Goal: Task Accomplishment & Management: Use online tool/utility

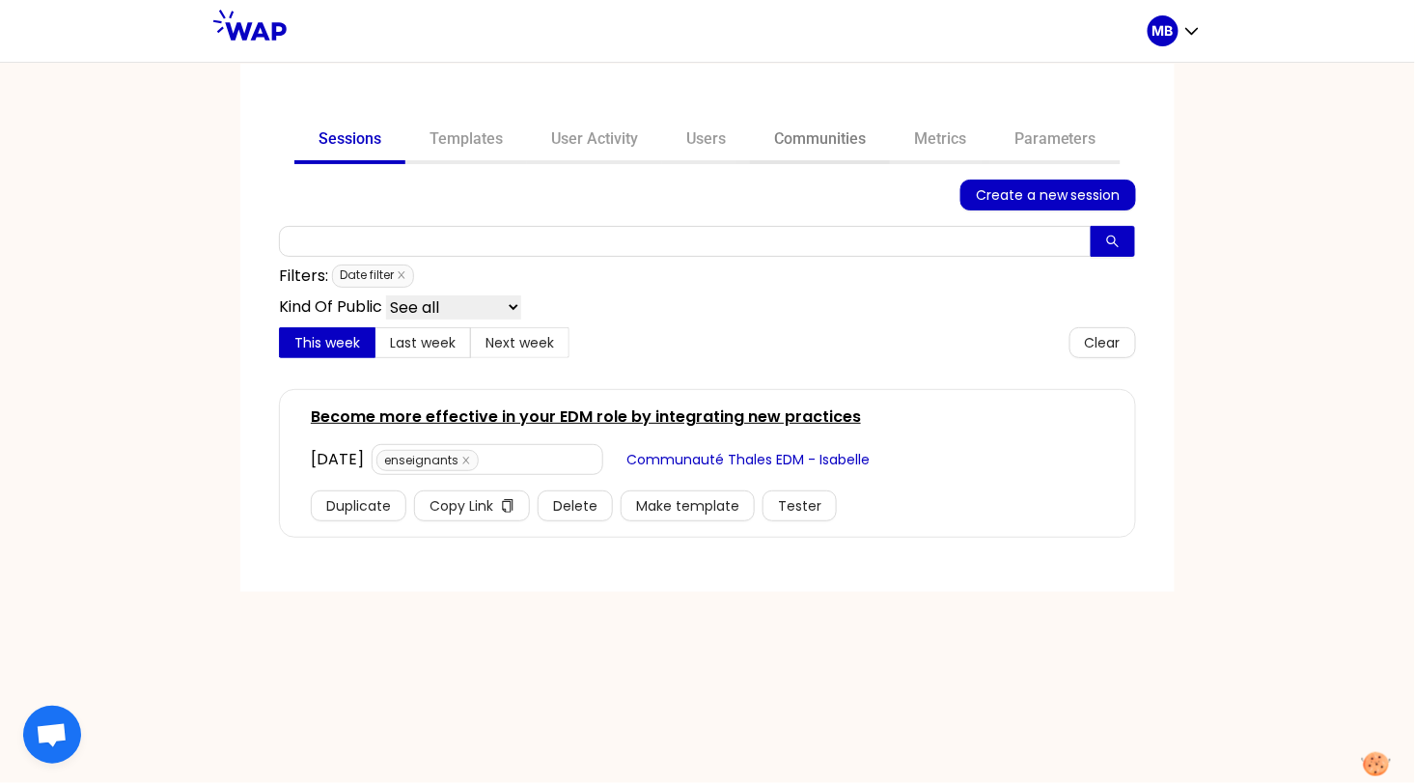
click at [798, 134] on link "Communities" at bounding box center [820, 141] width 140 height 46
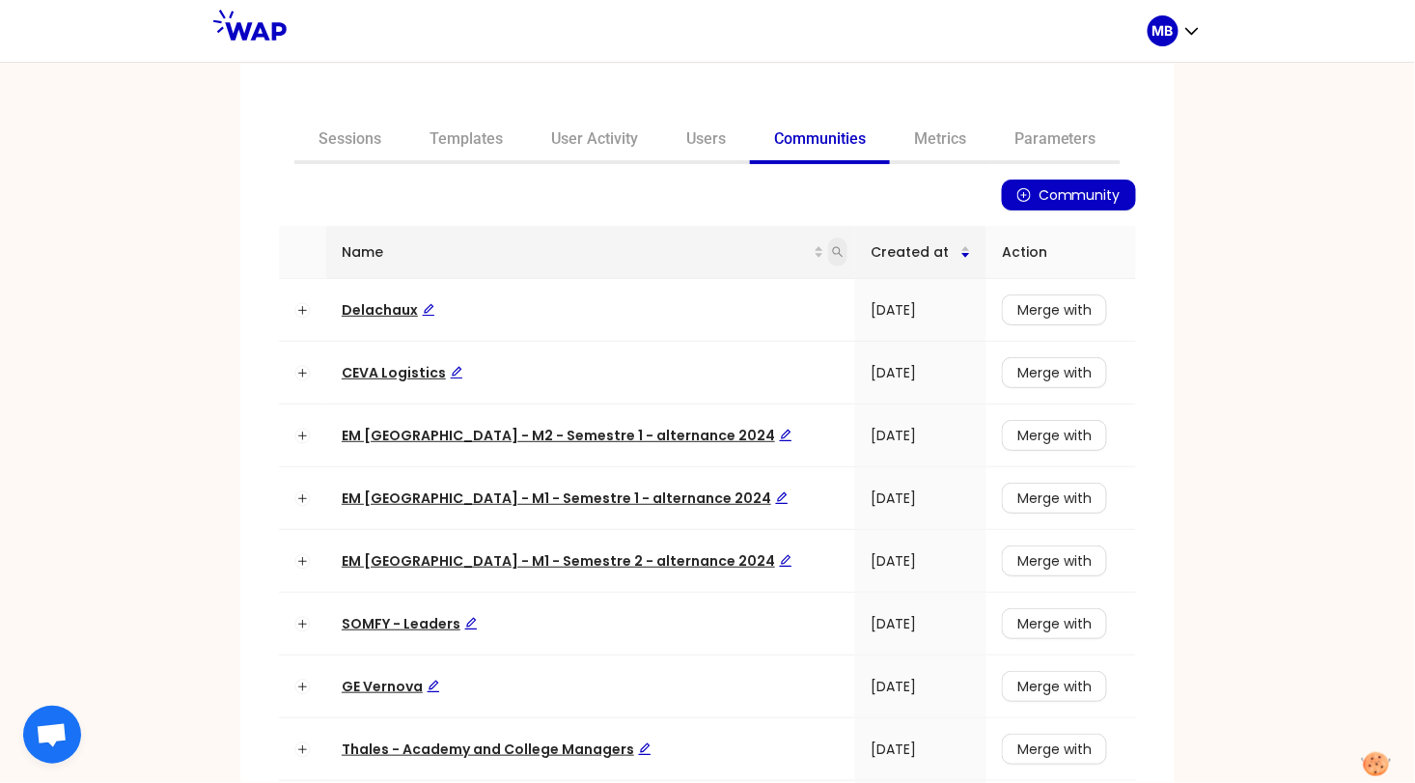
click at [832, 250] on icon "search" at bounding box center [838, 252] width 12 height 12
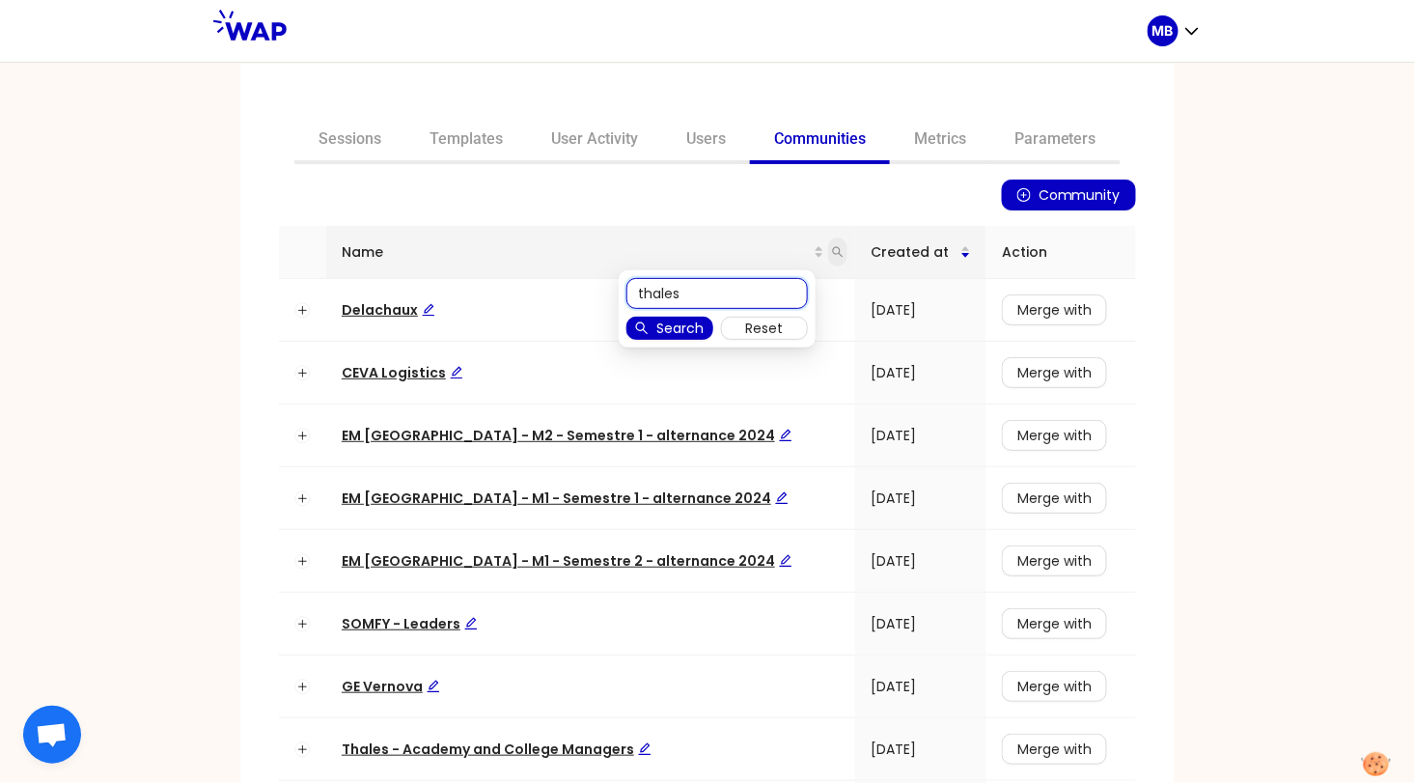
type input "thales"
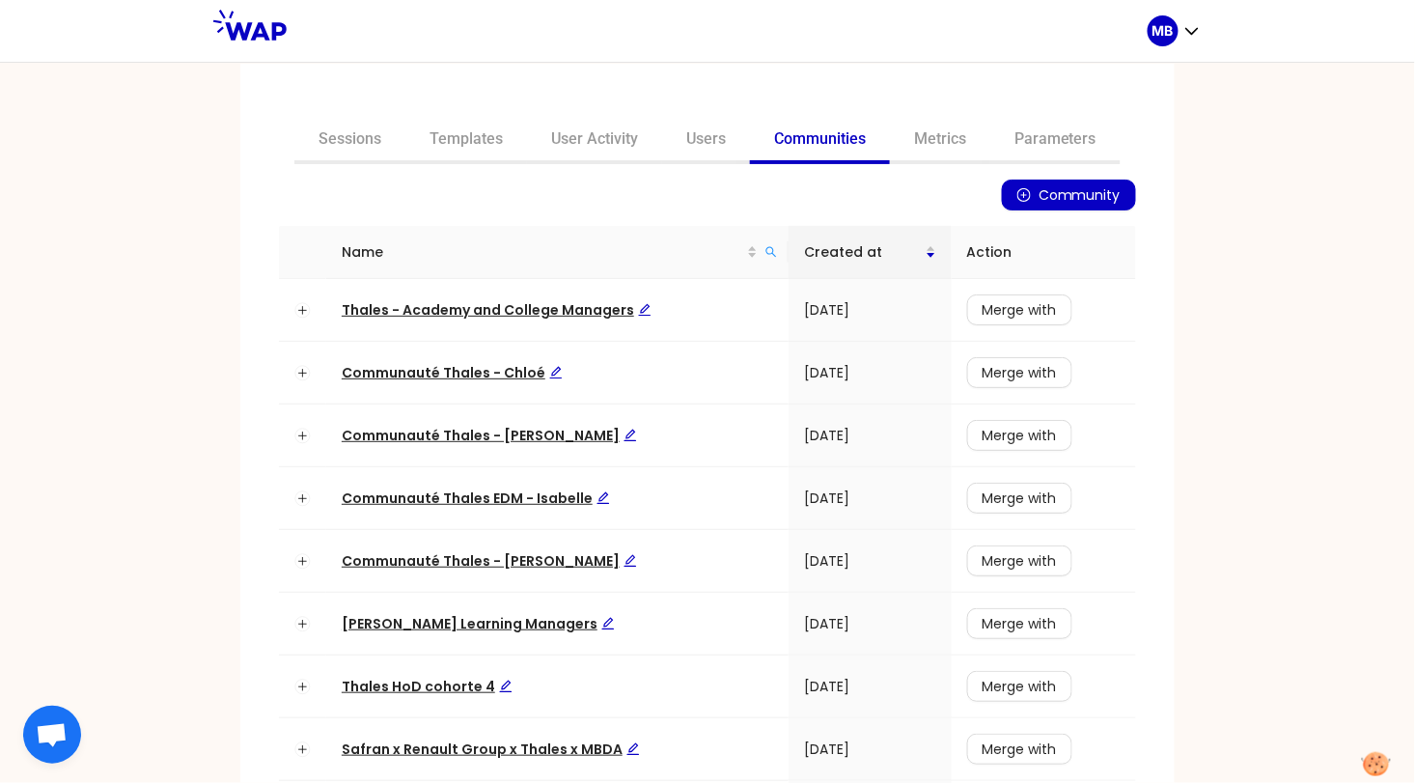
scroll to position [218, 0]
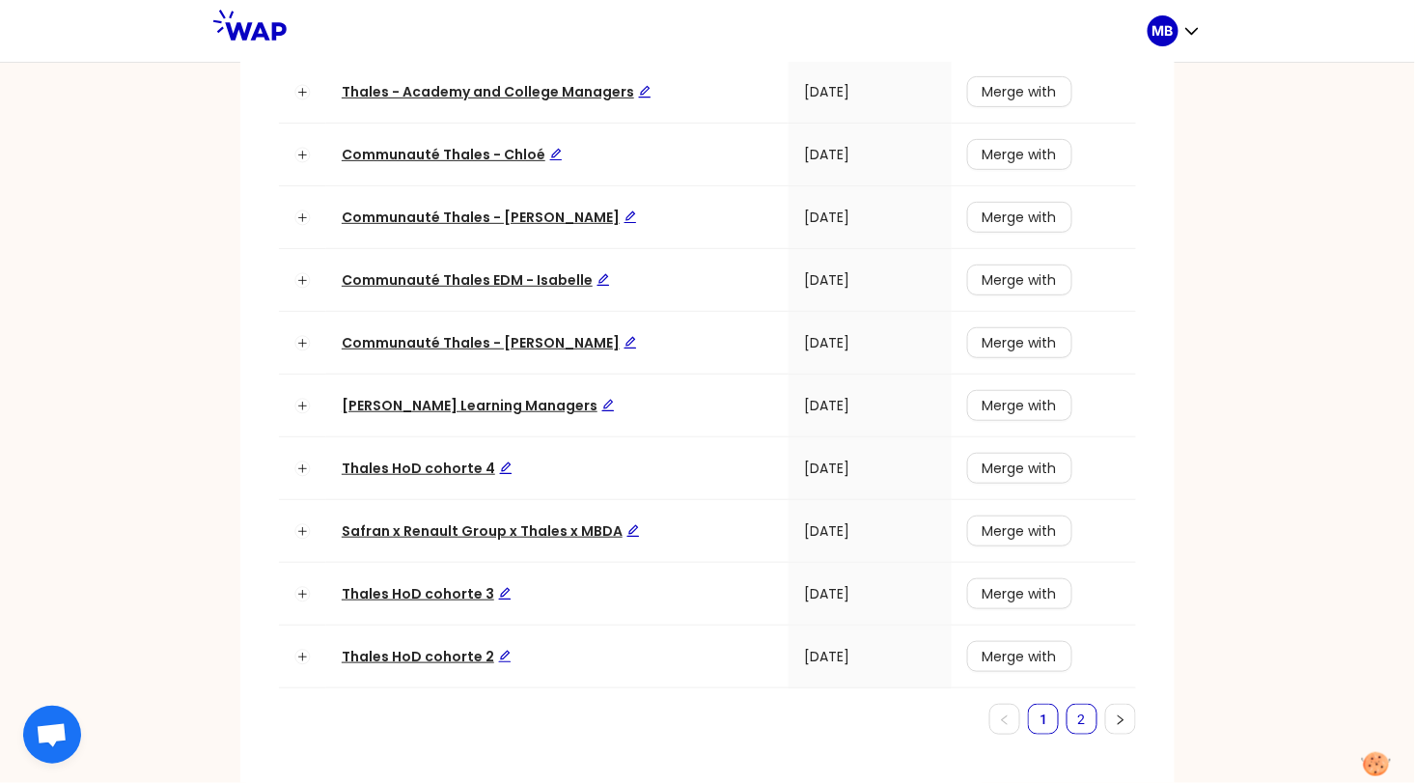
click at [1069, 707] on link "2" at bounding box center [1082, 719] width 29 height 29
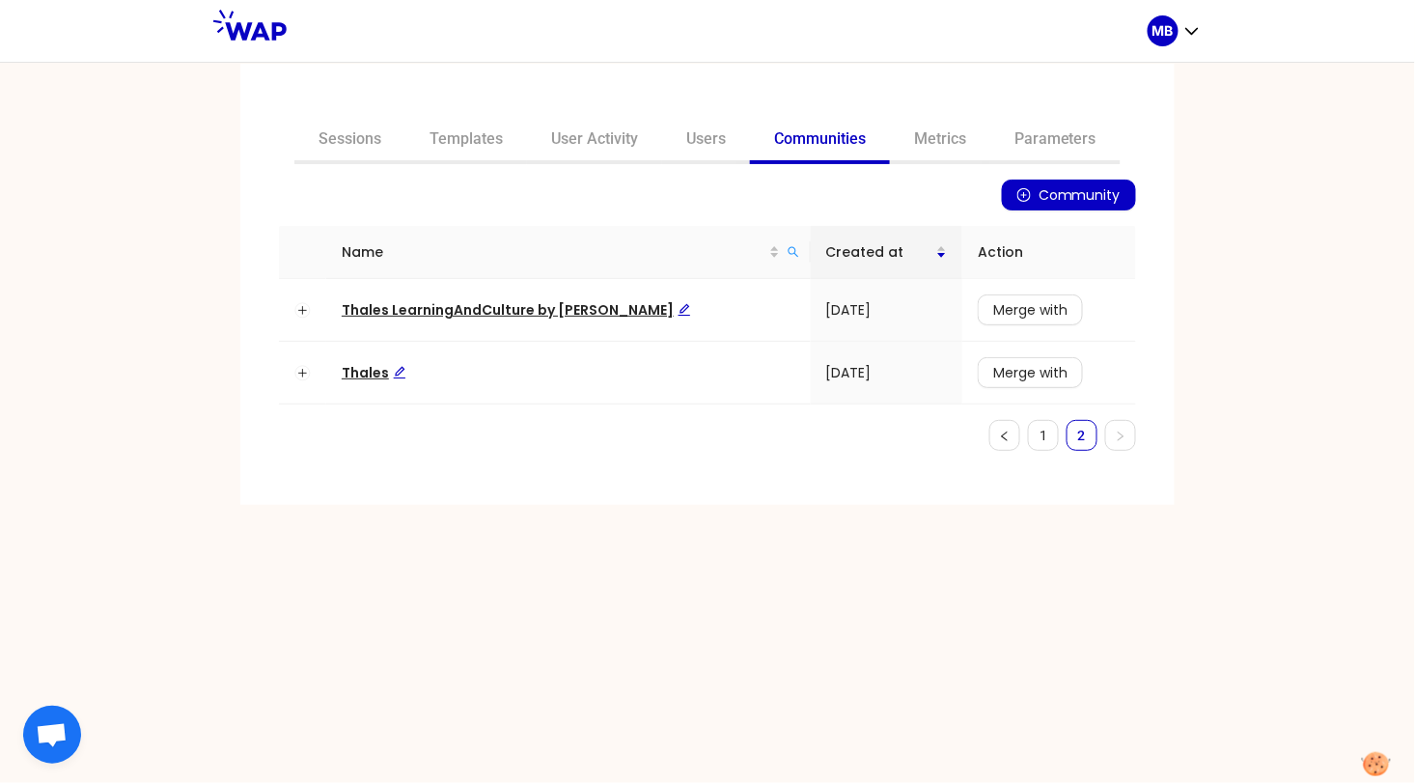
scroll to position [0, 0]
click at [1031, 436] on link "1" at bounding box center [1043, 435] width 29 height 29
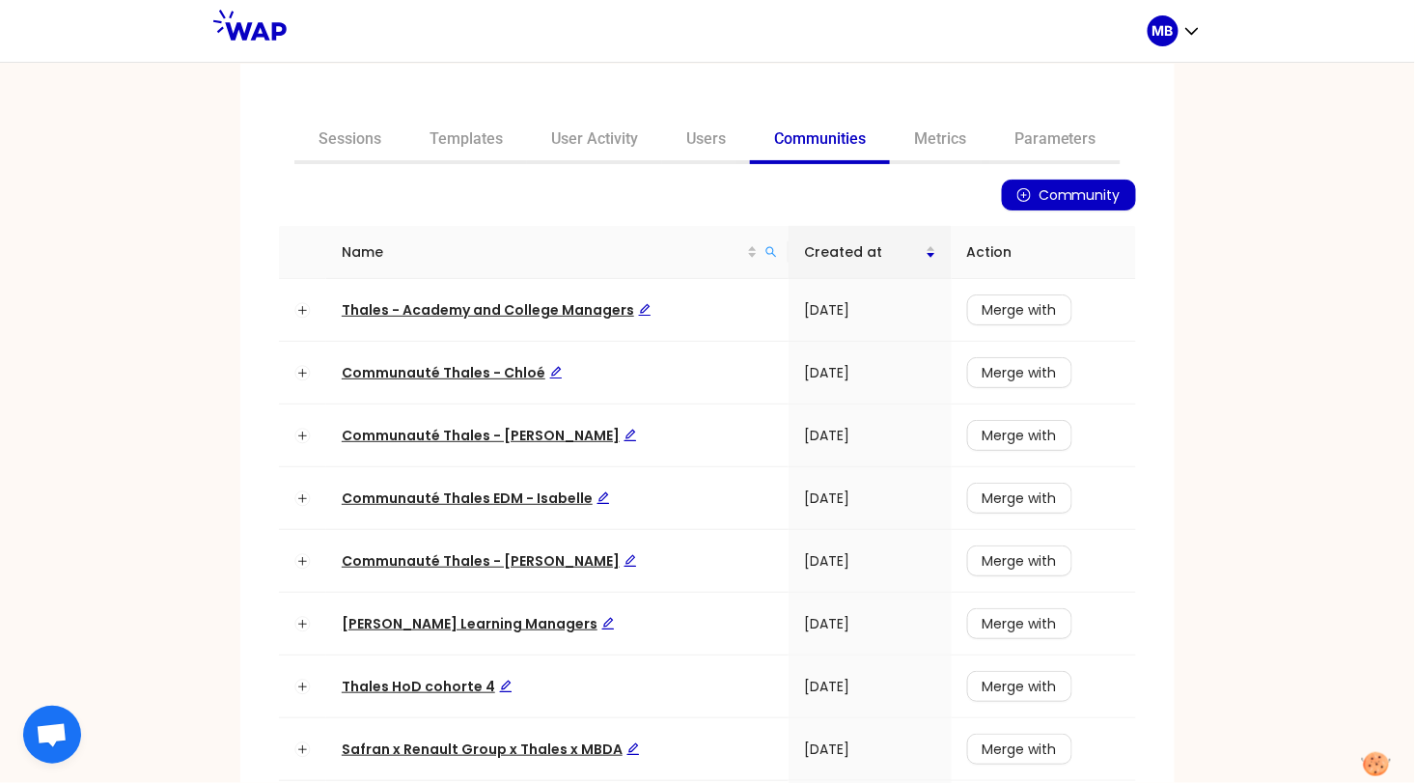
click at [1057, 189] on span "Community" at bounding box center [1080, 194] width 82 height 21
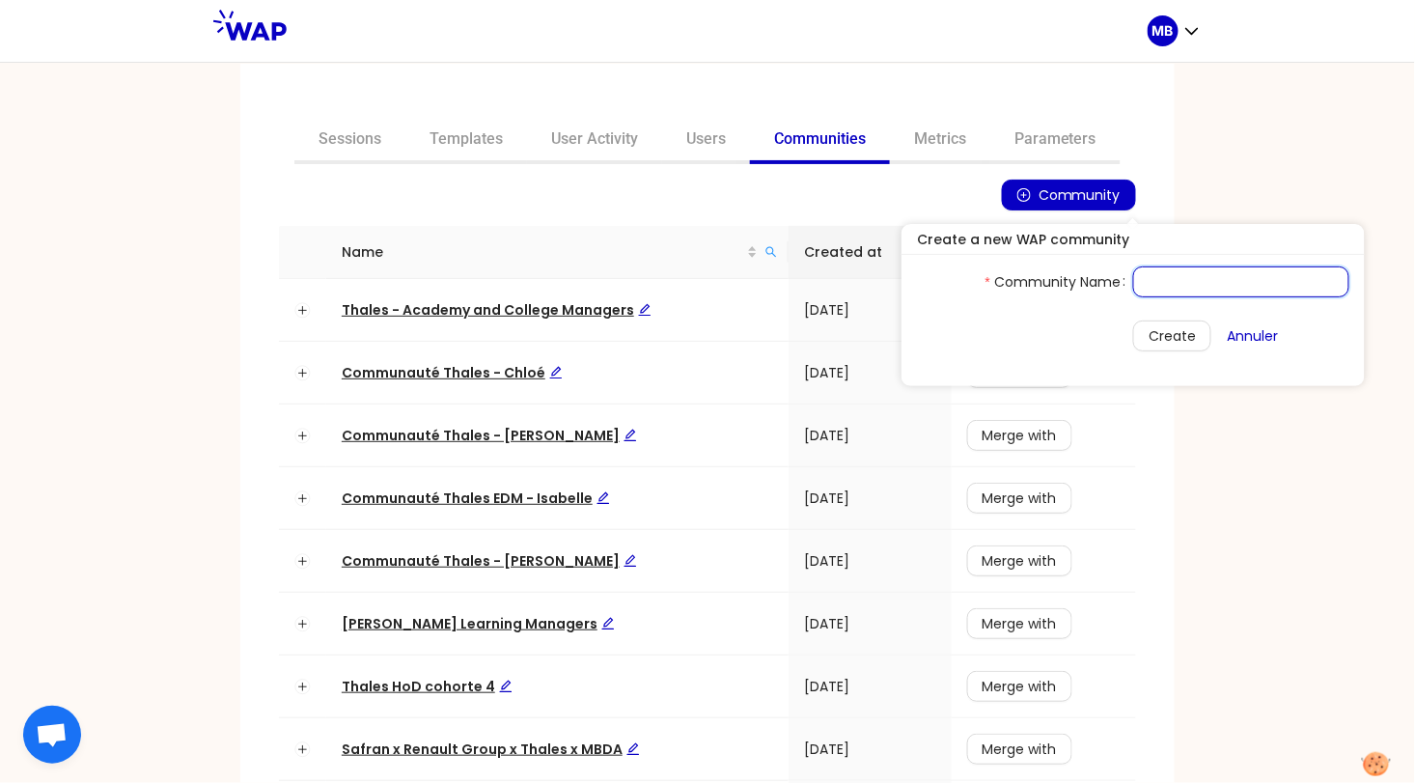
click at [1134, 281] on input "Community Name" at bounding box center [1242, 281] width 216 height 31
type input "Thales JF17"
click at [1134, 347] on button "Create" at bounding box center [1173, 336] width 78 height 31
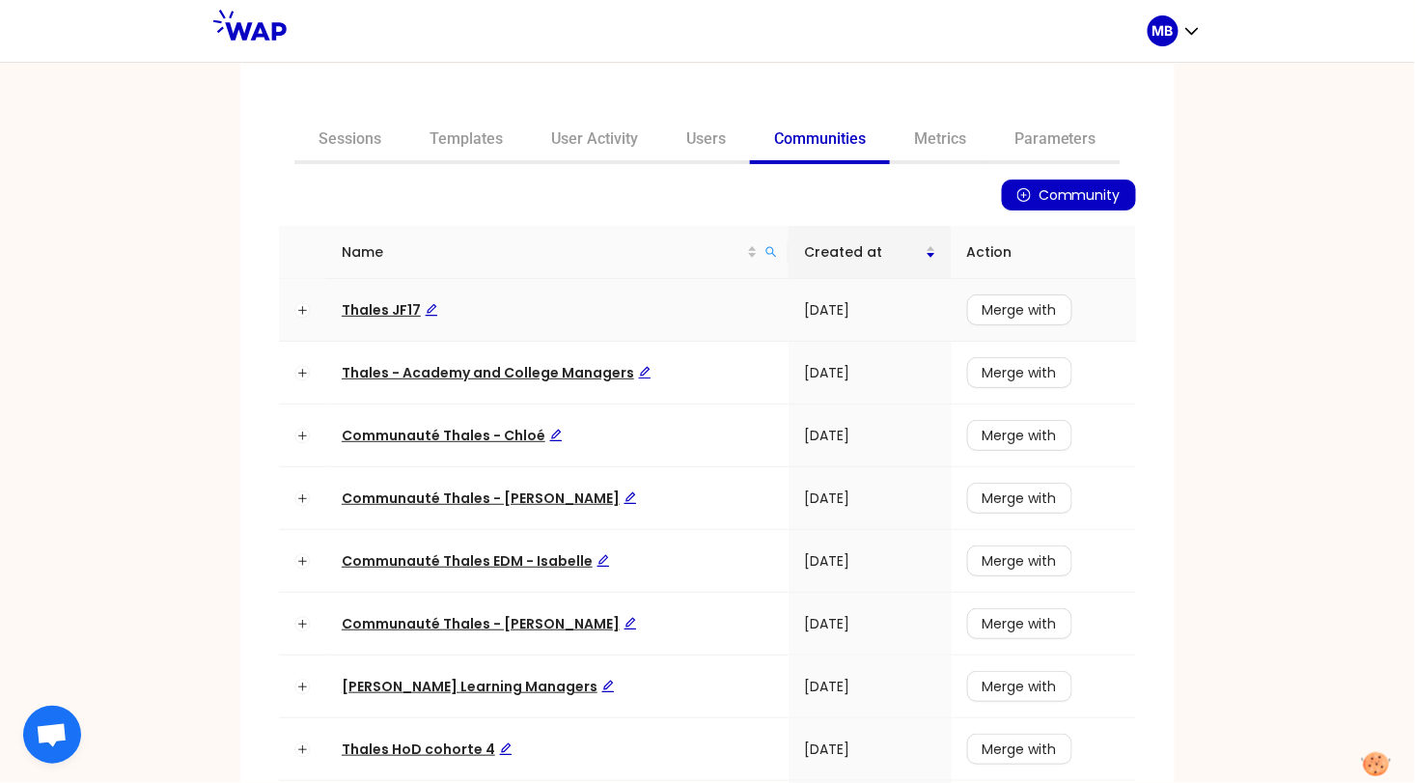
click at [380, 312] on span "Thales JF17" at bounding box center [390, 309] width 97 height 19
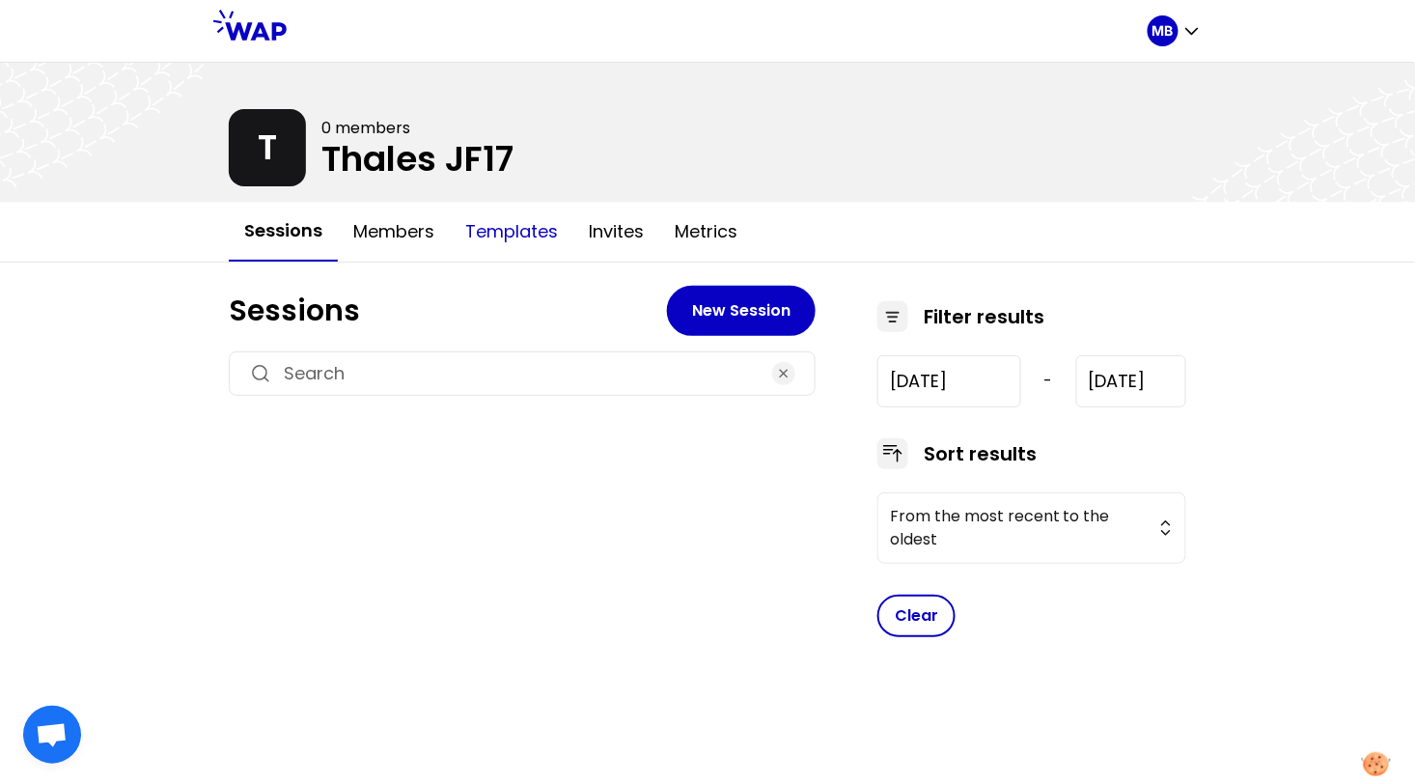
click at [511, 245] on button "Templates" at bounding box center [512, 232] width 124 height 58
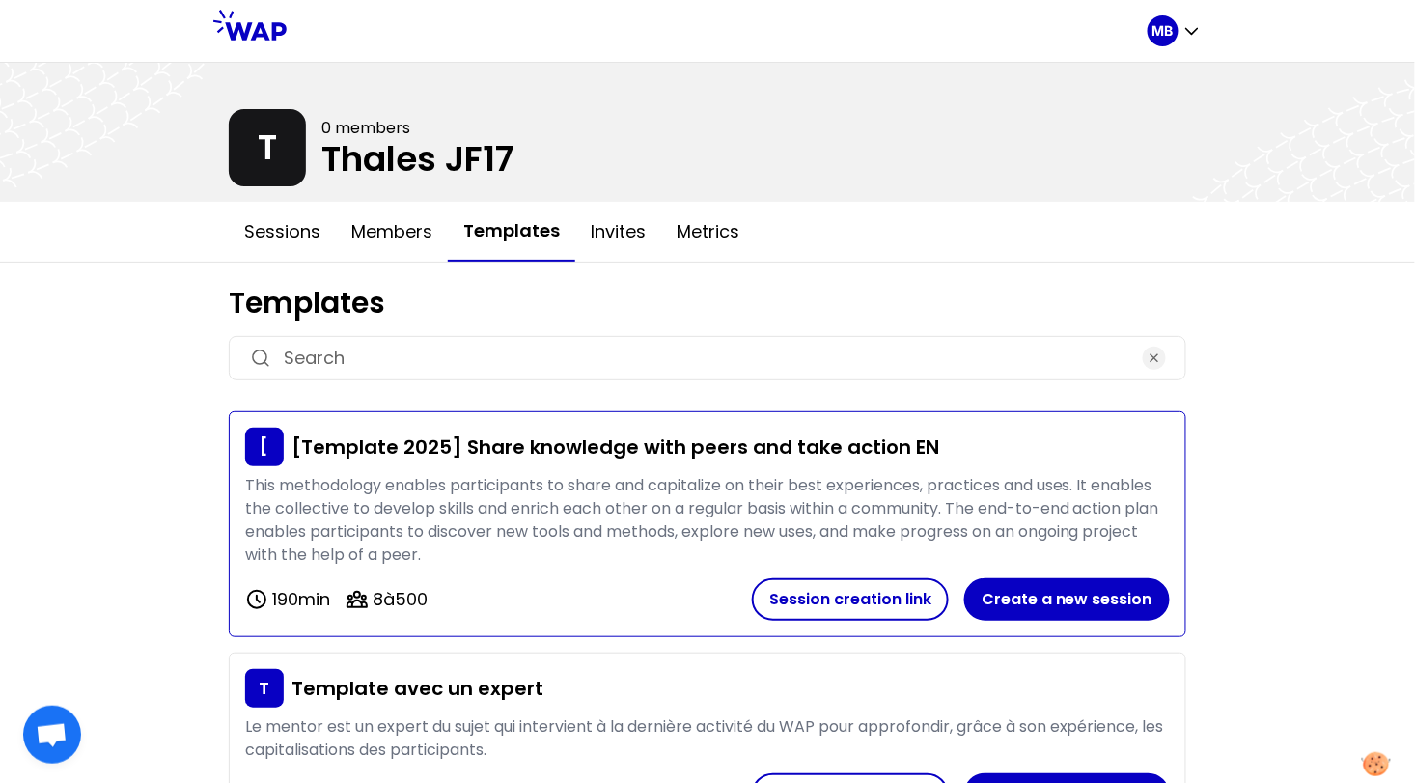
scroll to position [160, 0]
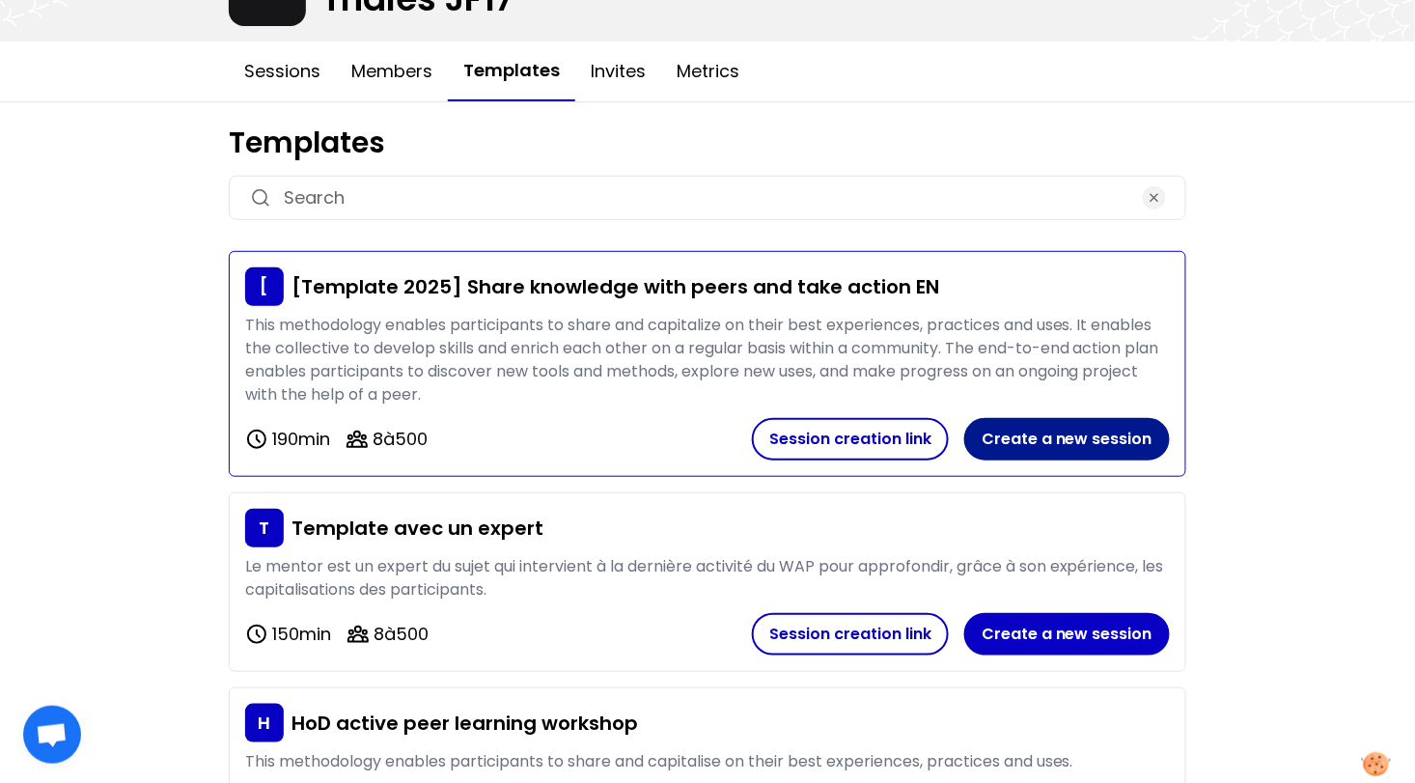
click at [1053, 436] on button "Create a new session" at bounding box center [1068, 439] width 206 height 42
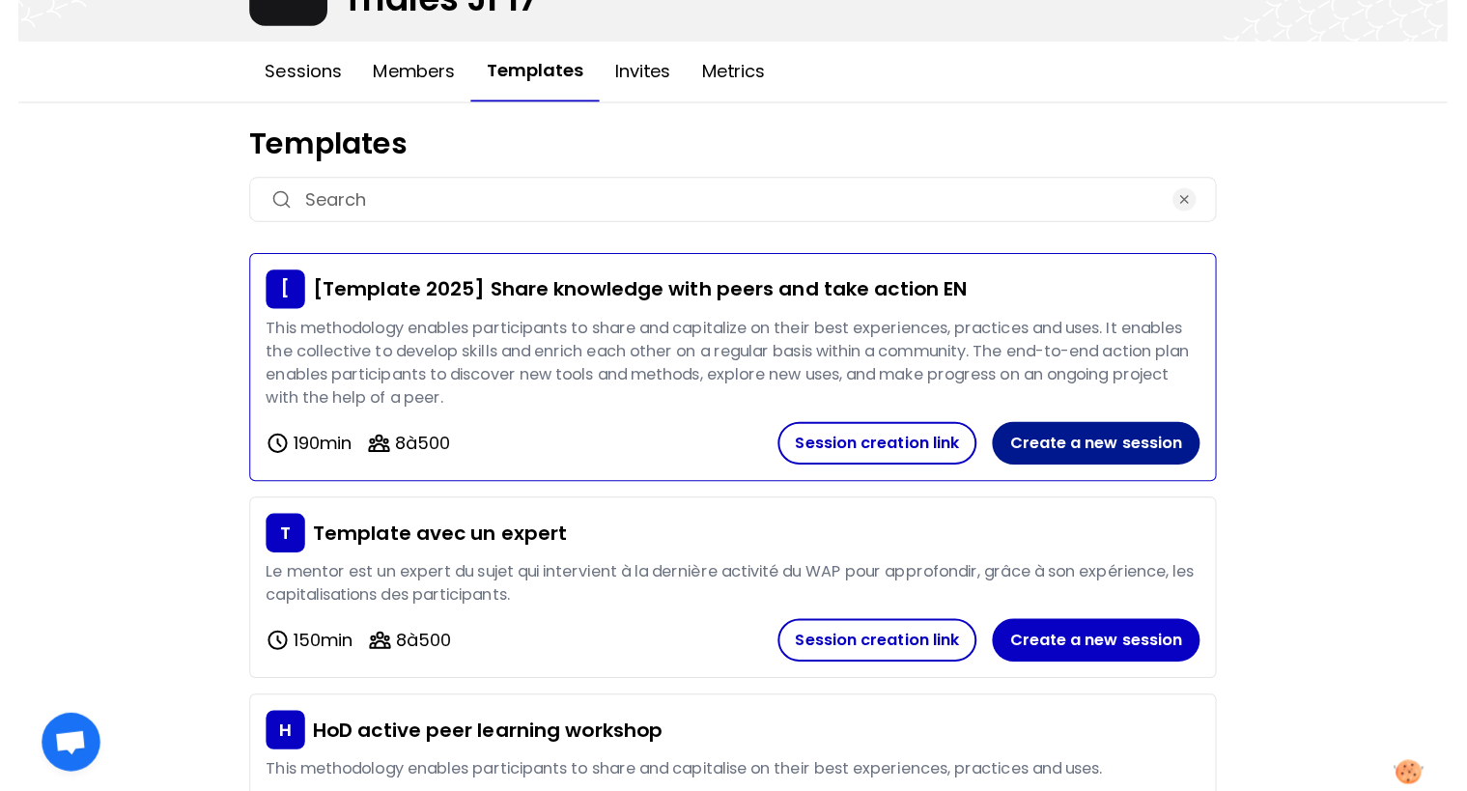
scroll to position [0, 0]
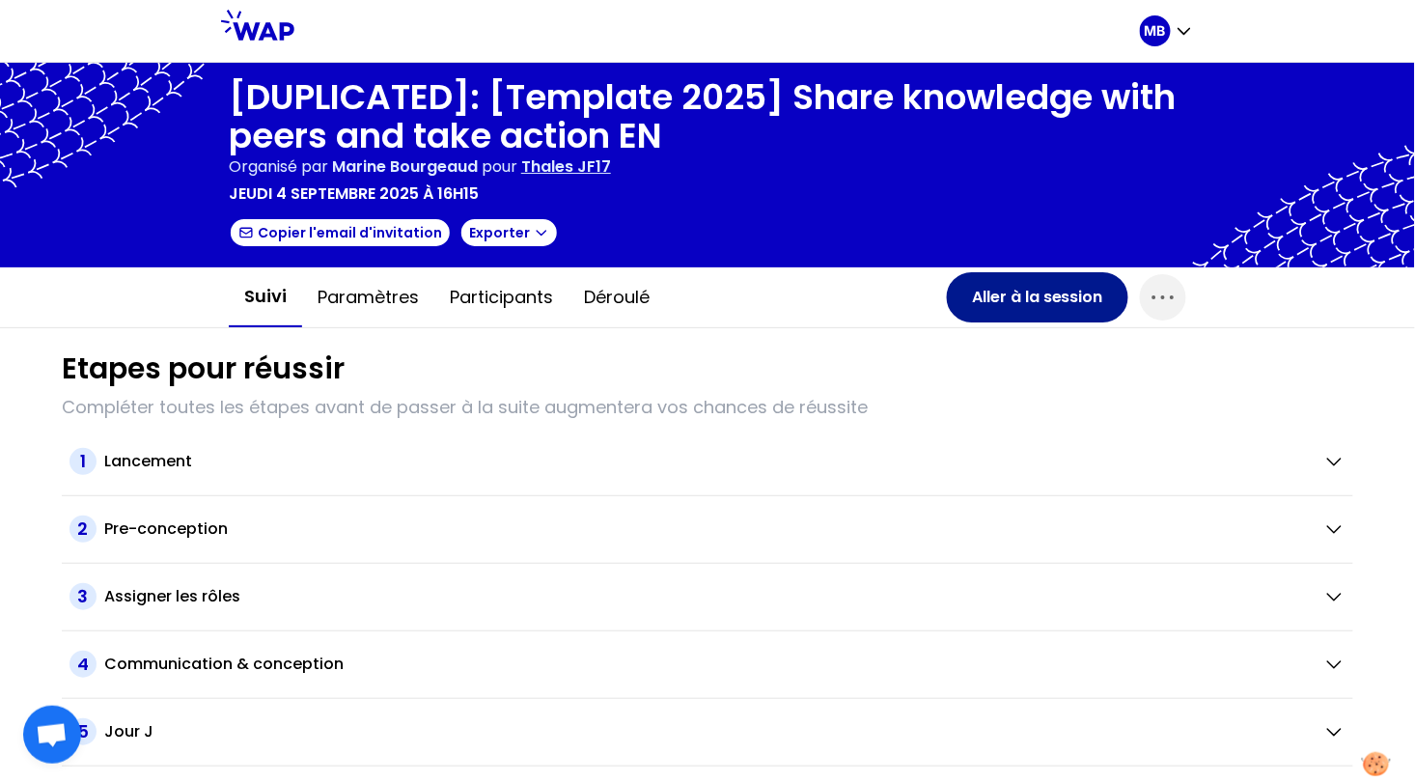
click at [1038, 302] on button "Aller à la session" at bounding box center [1038, 297] width 182 height 50
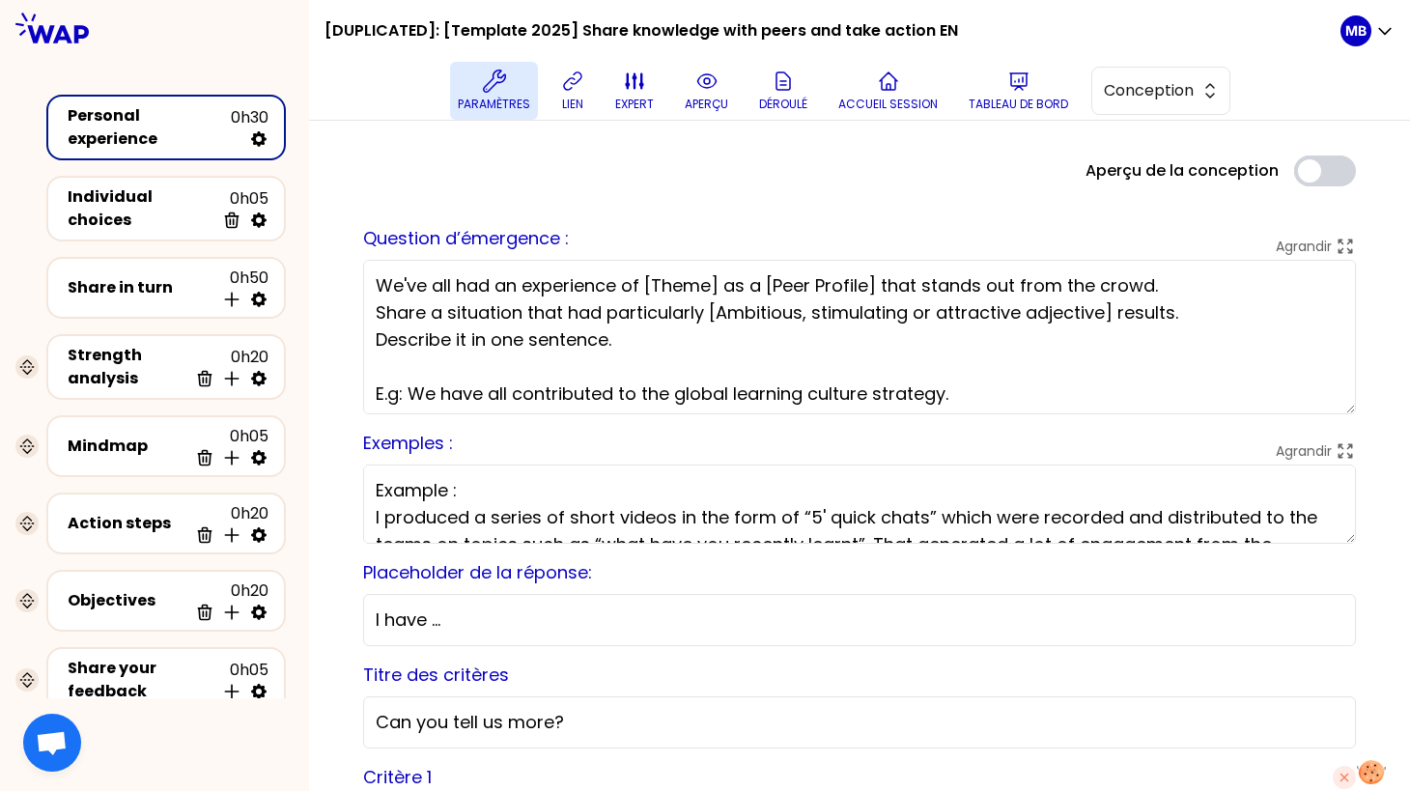
click at [488, 90] on icon at bounding box center [493, 81] width 23 height 23
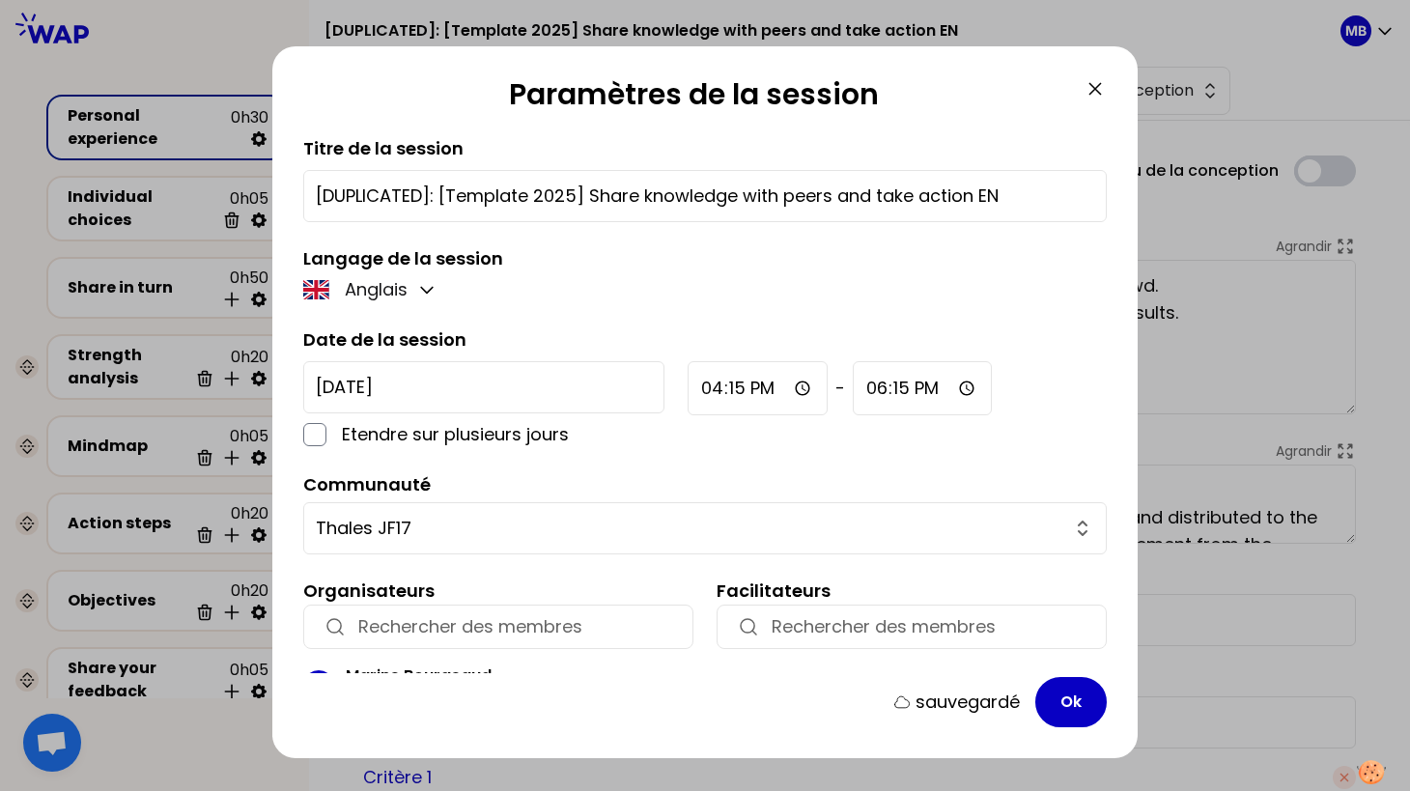
click at [481, 192] on input "[DUPLICATED]: [Template 2025] Share knowledge with peers and take action EN" at bounding box center [705, 195] width 778 height 27
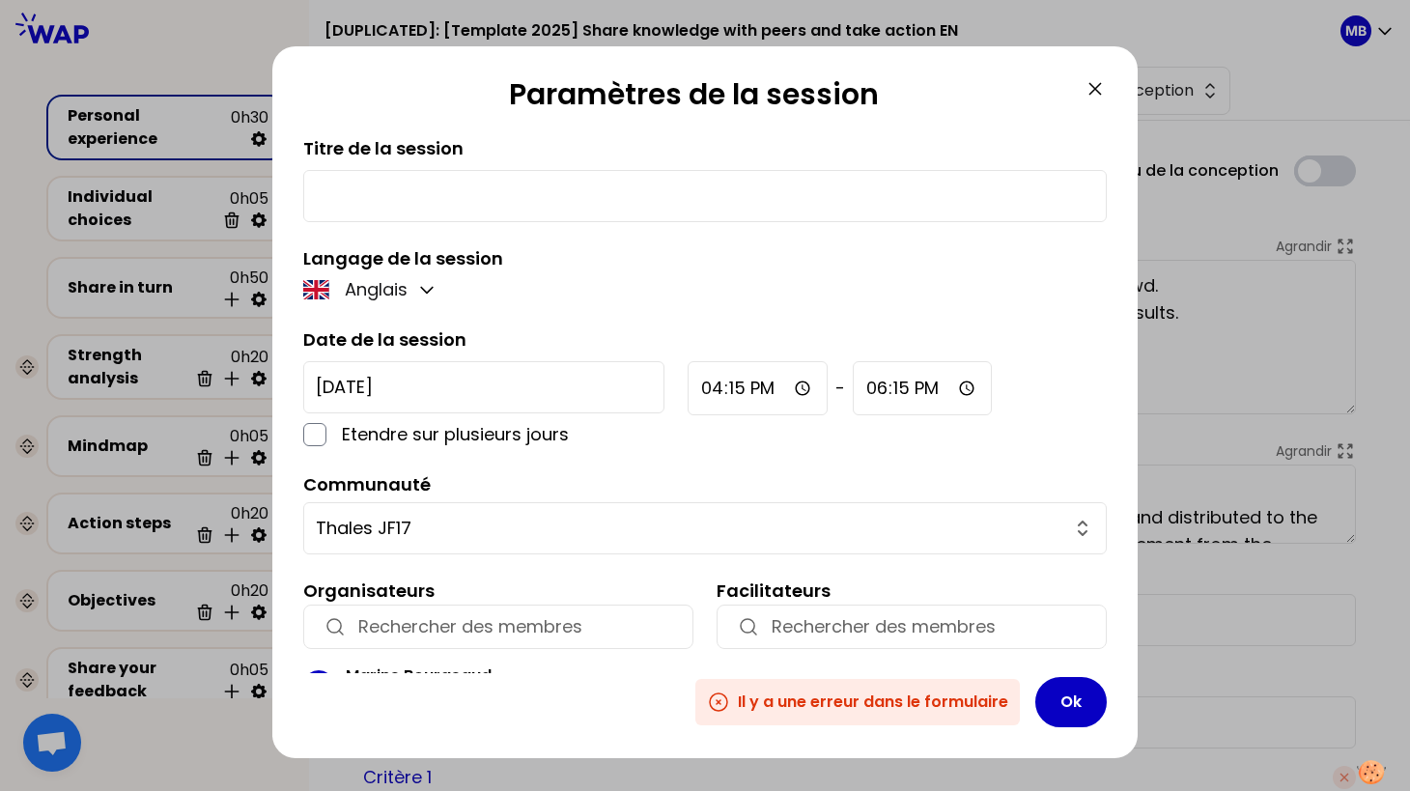
paste input "Ensure the right skills at the right time"
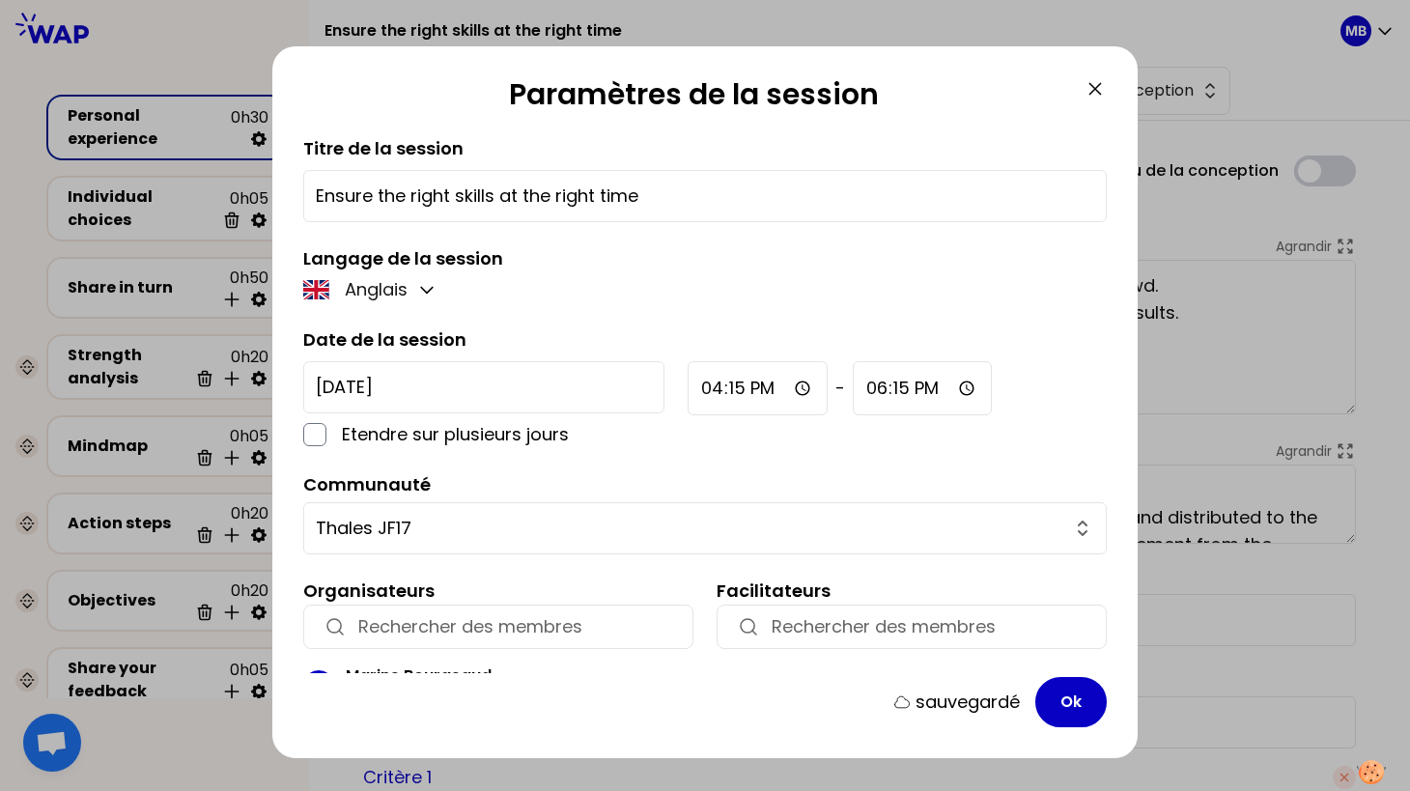
type input "Ensure the right skills at the right time"
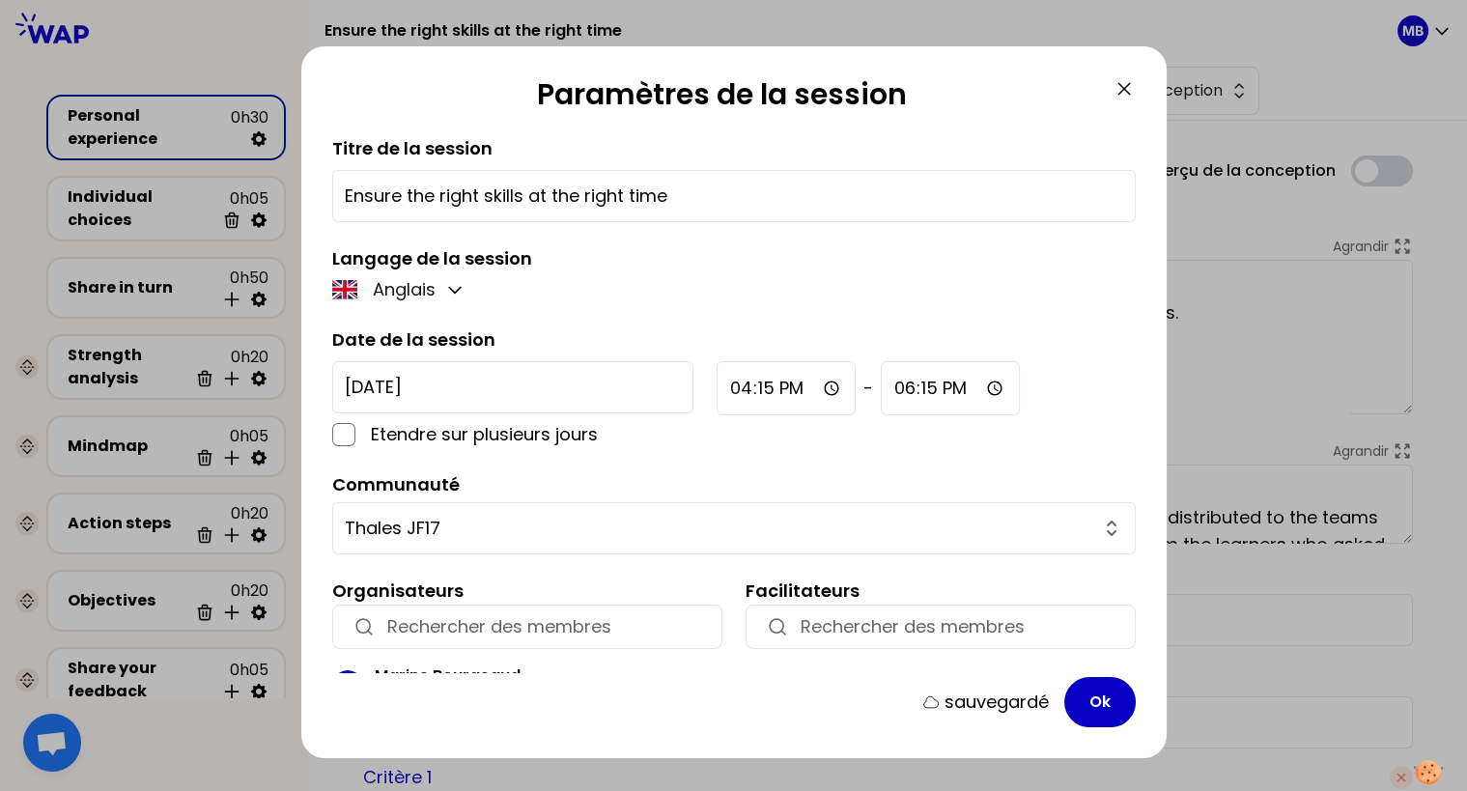
click at [412, 377] on input "2025-9-4" at bounding box center [512, 387] width 361 height 52
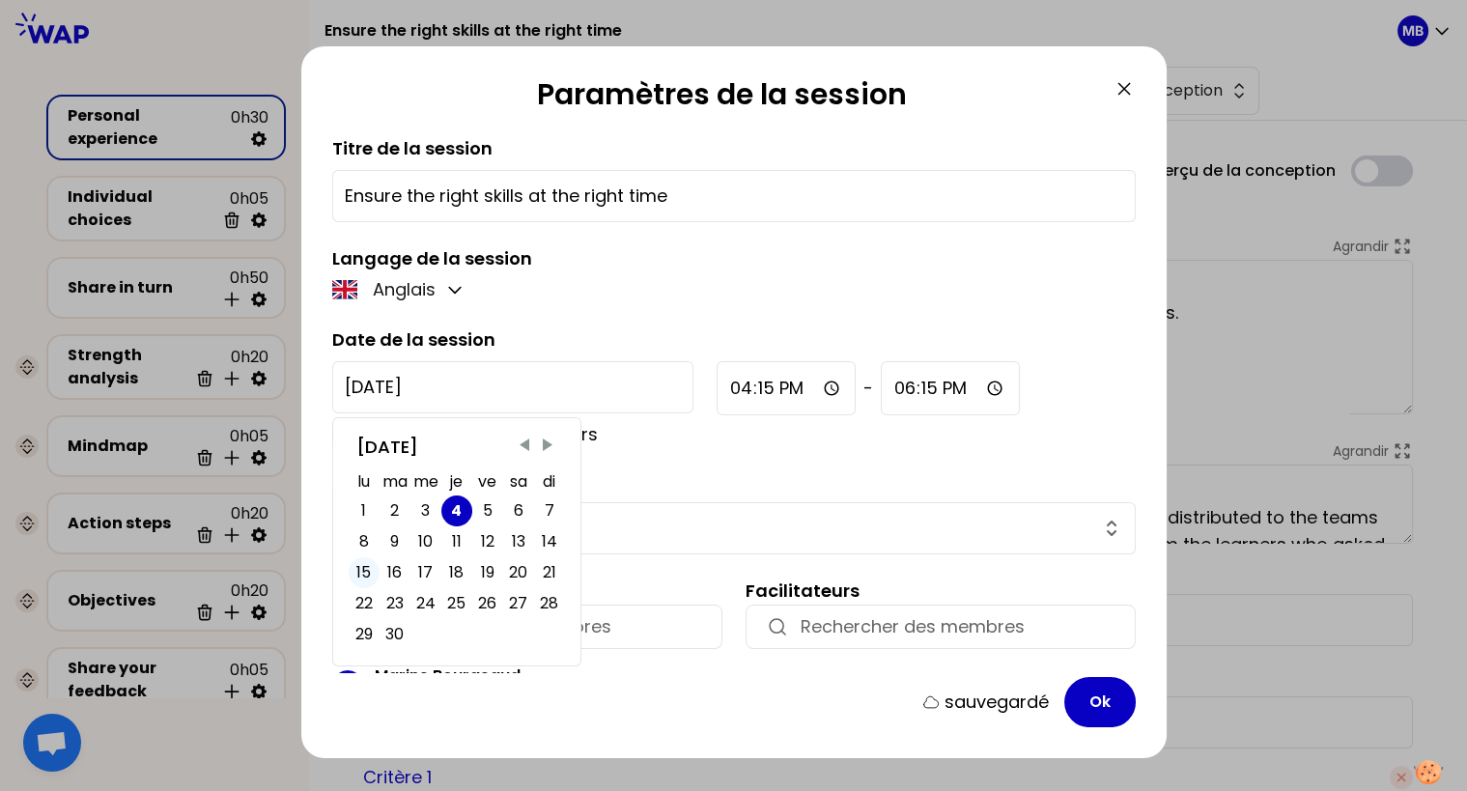
click at [356, 571] on div "15" at bounding box center [363, 572] width 14 height 27
type input "2025-9-15"
click at [716, 367] on input "16:15" at bounding box center [786, 388] width 140 height 54
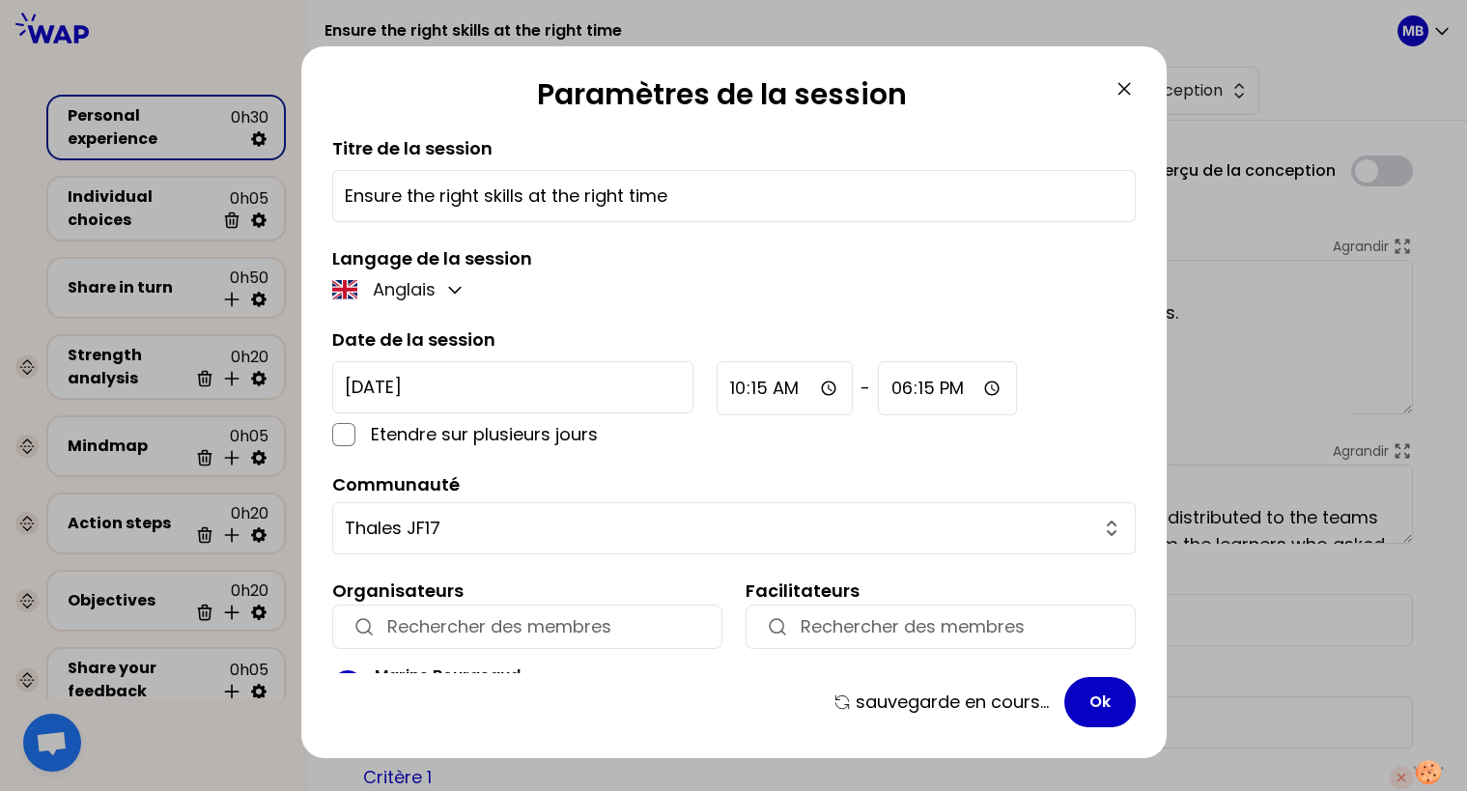
type input "10:00"
click at [878, 374] on input "18:15" at bounding box center [947, 388] width 139 height 54
type input "12:30"
click at [656, 453] on div "Titre de la session Ensure the right skills at the right time Langage de la ses…" at bounding box center [733, 404] width 803 height 538
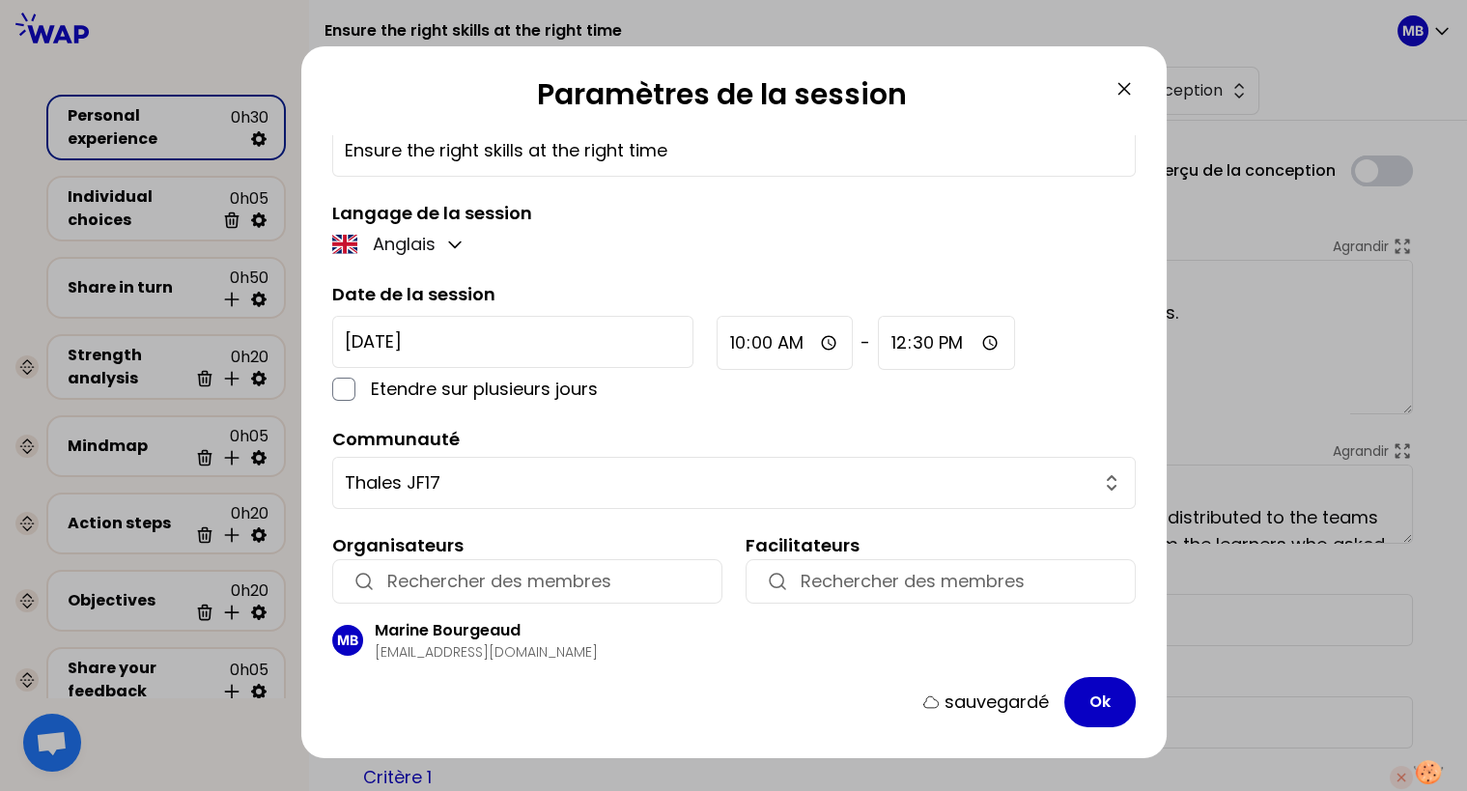
click at [455, 569] on input "button" at bounding box center [544, 581] width 315 height 27
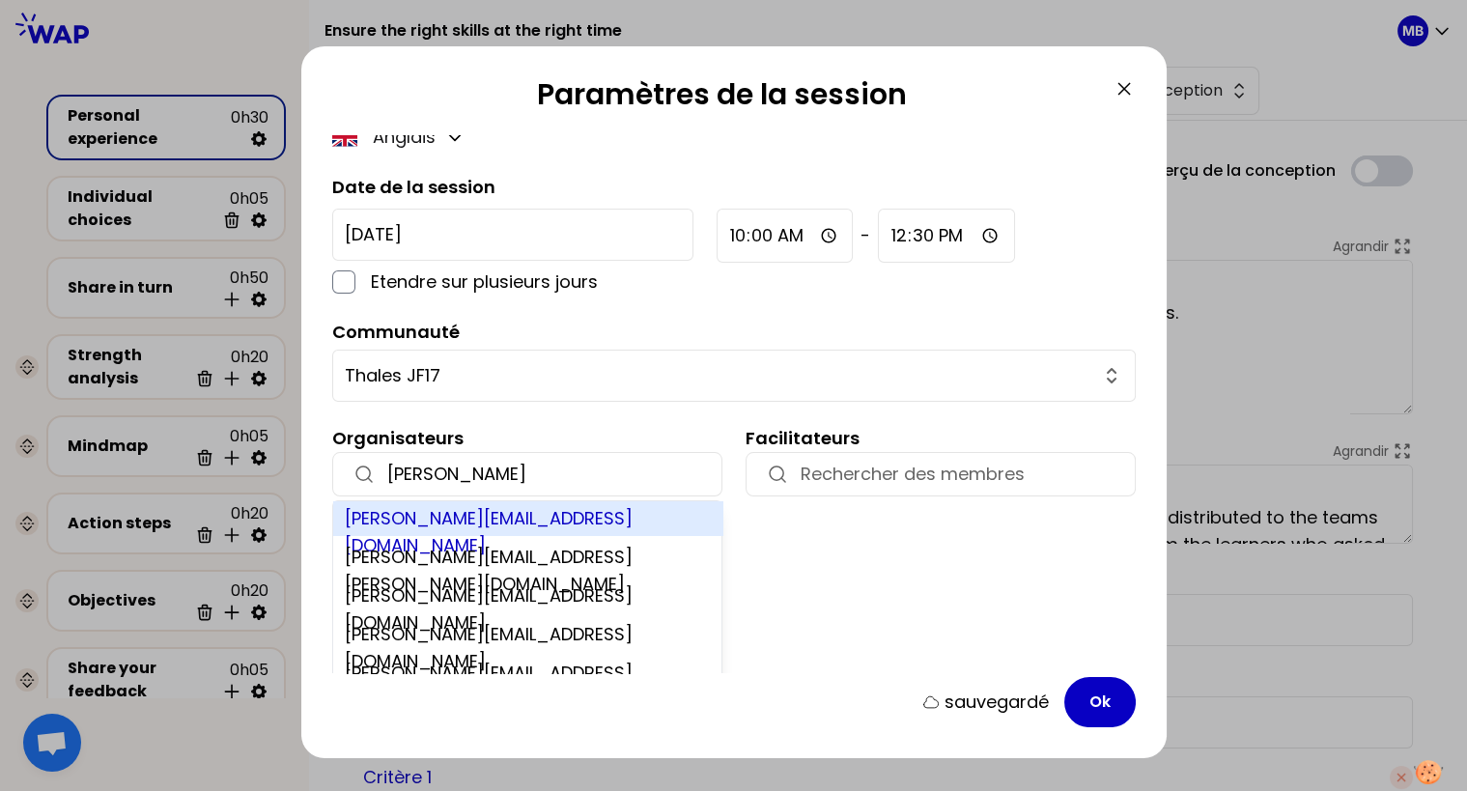
scroll to position [200, 0]
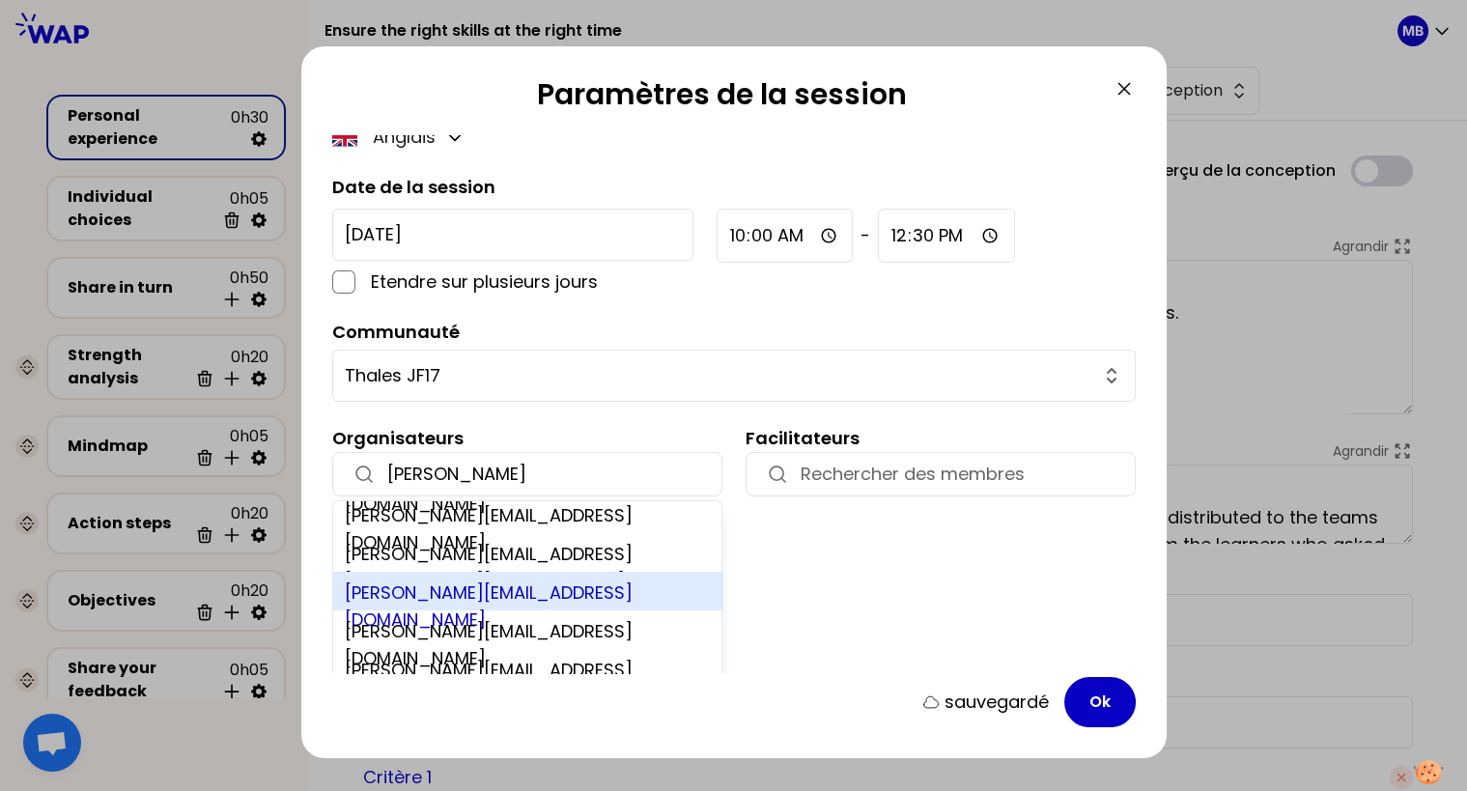
type input "marie-solveig"
click at [453, 591] on div "marie-solveig@wearepeers.com" at bounding box center [528, 591] width 390 height 39
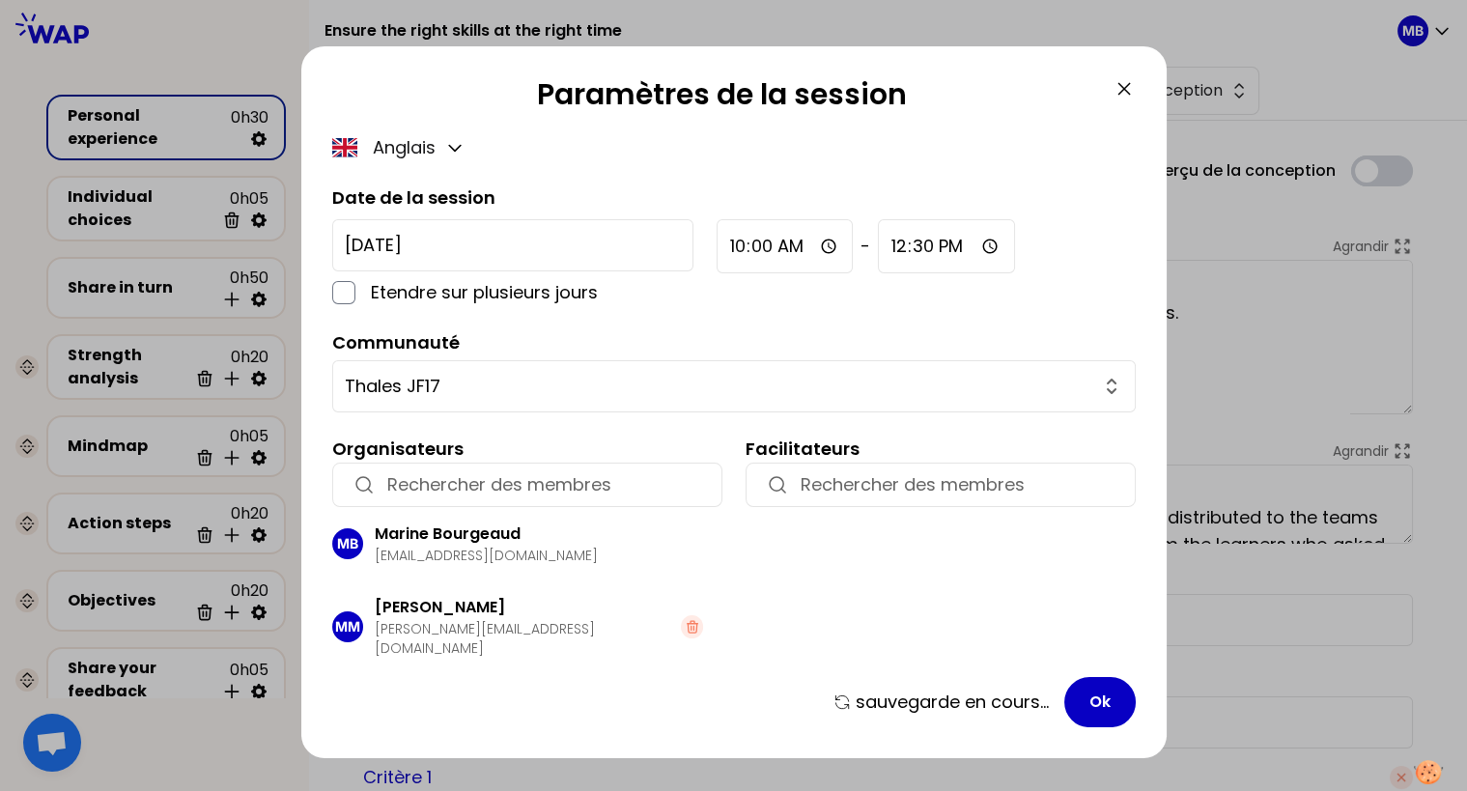
scroll to position [119, 0]
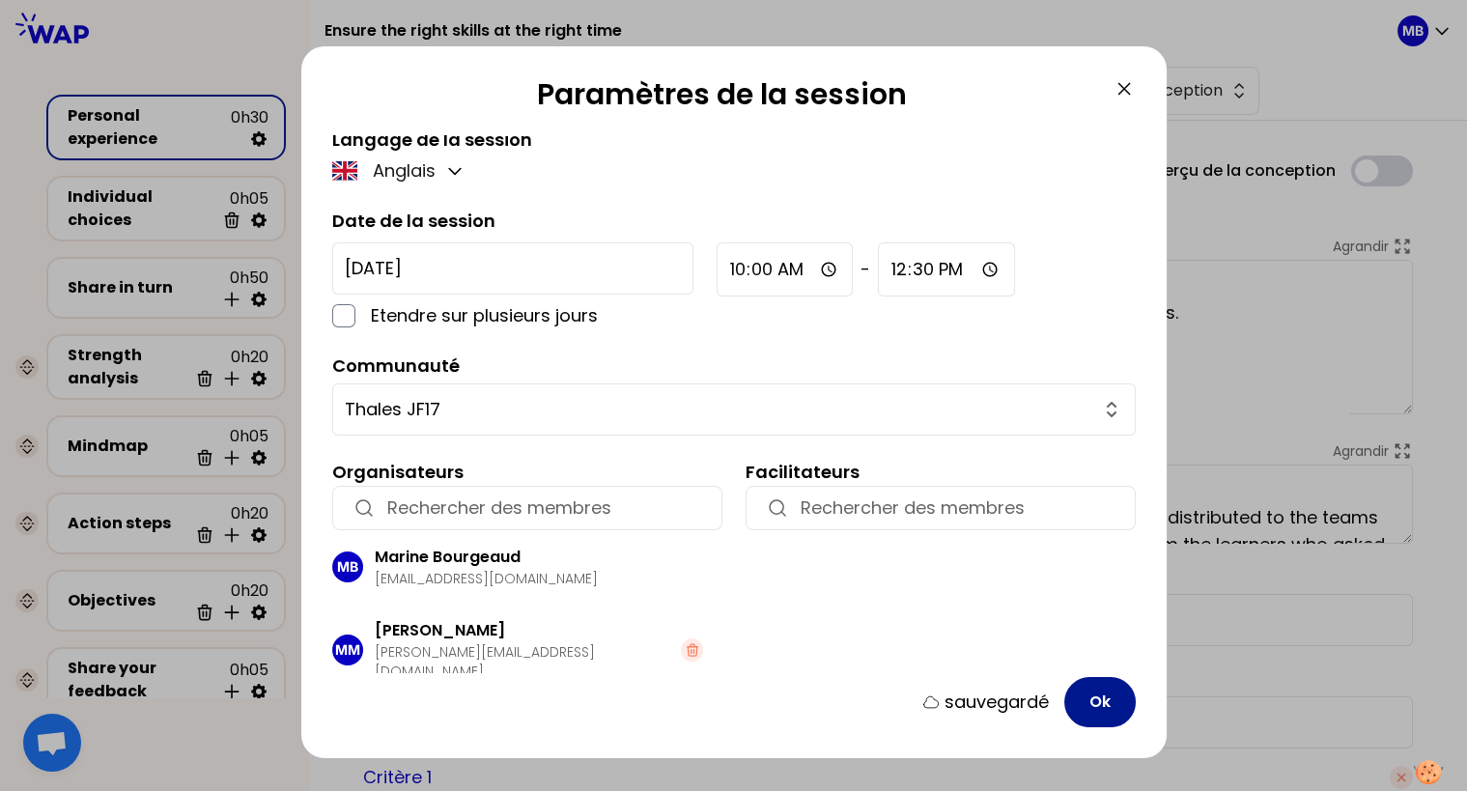
click at [1106, 707] on button "Ok" at bounding box center [1099, 702] width 71 height 50
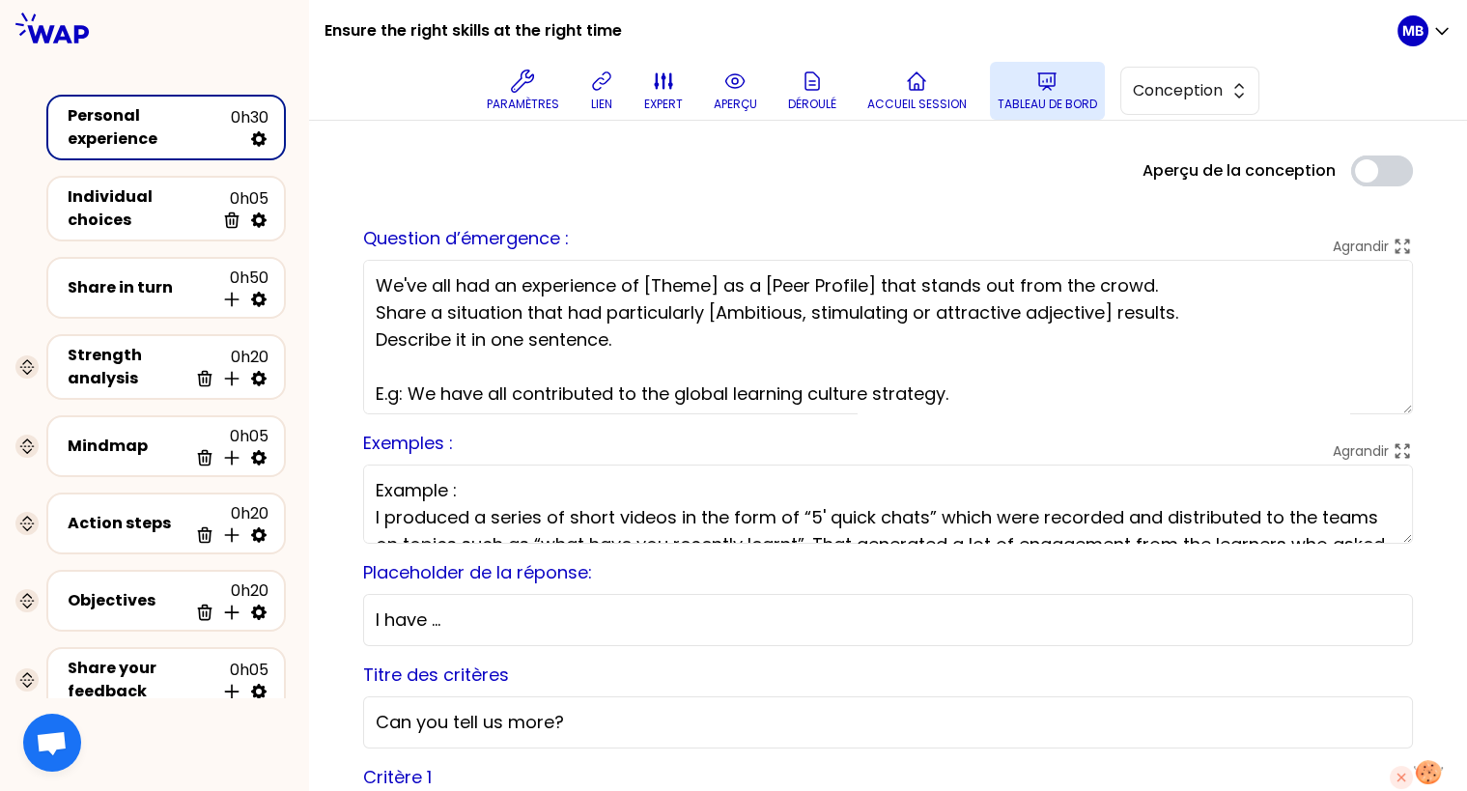
click at [1021, 93] on button "Tableau de bord" at bounding box center [1047, 91] width 115 height 58
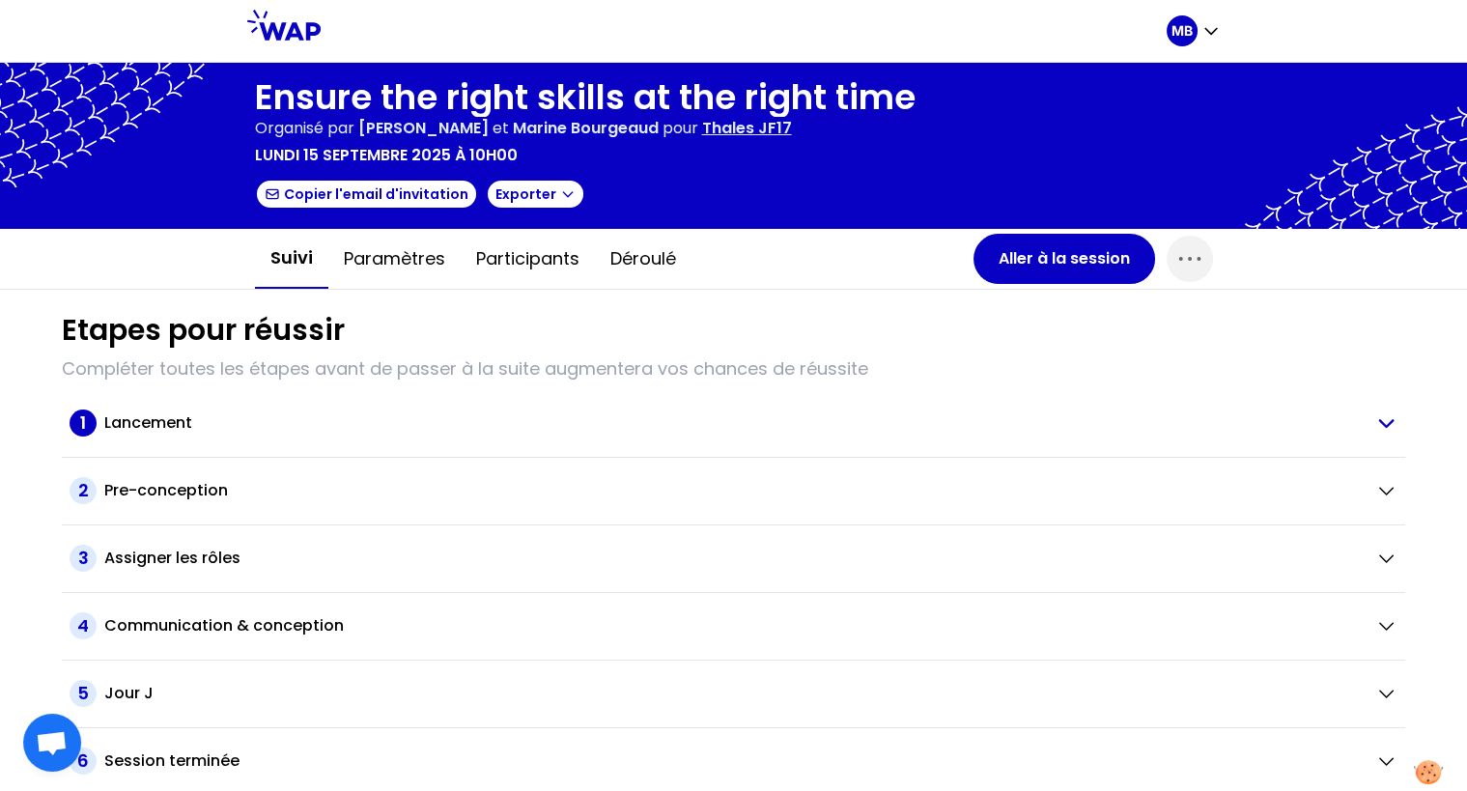
click at [154, 418] on h2 "Lancement" at bounding box center [148, 422] width 88 height 23
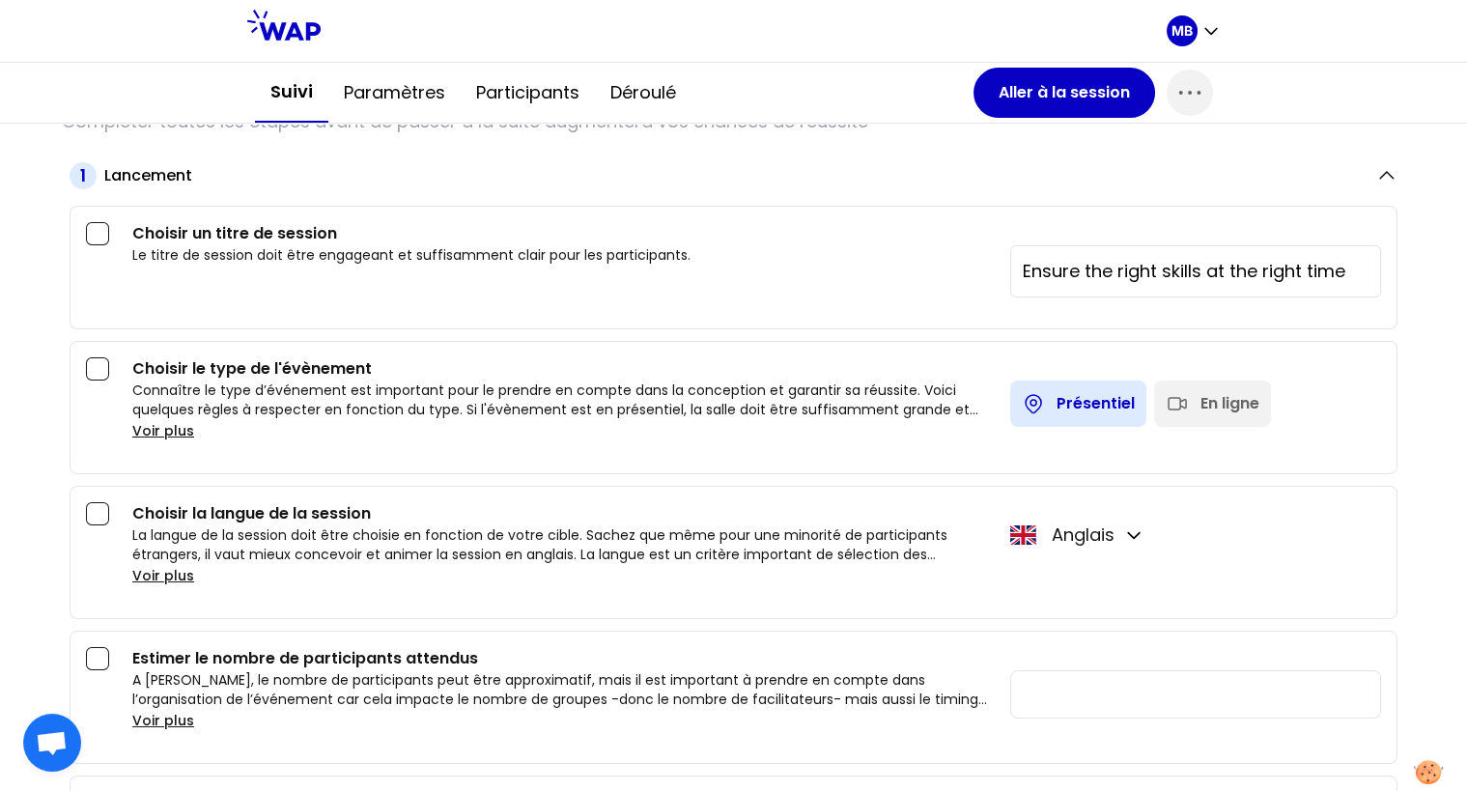
scroll to position [271, 0]
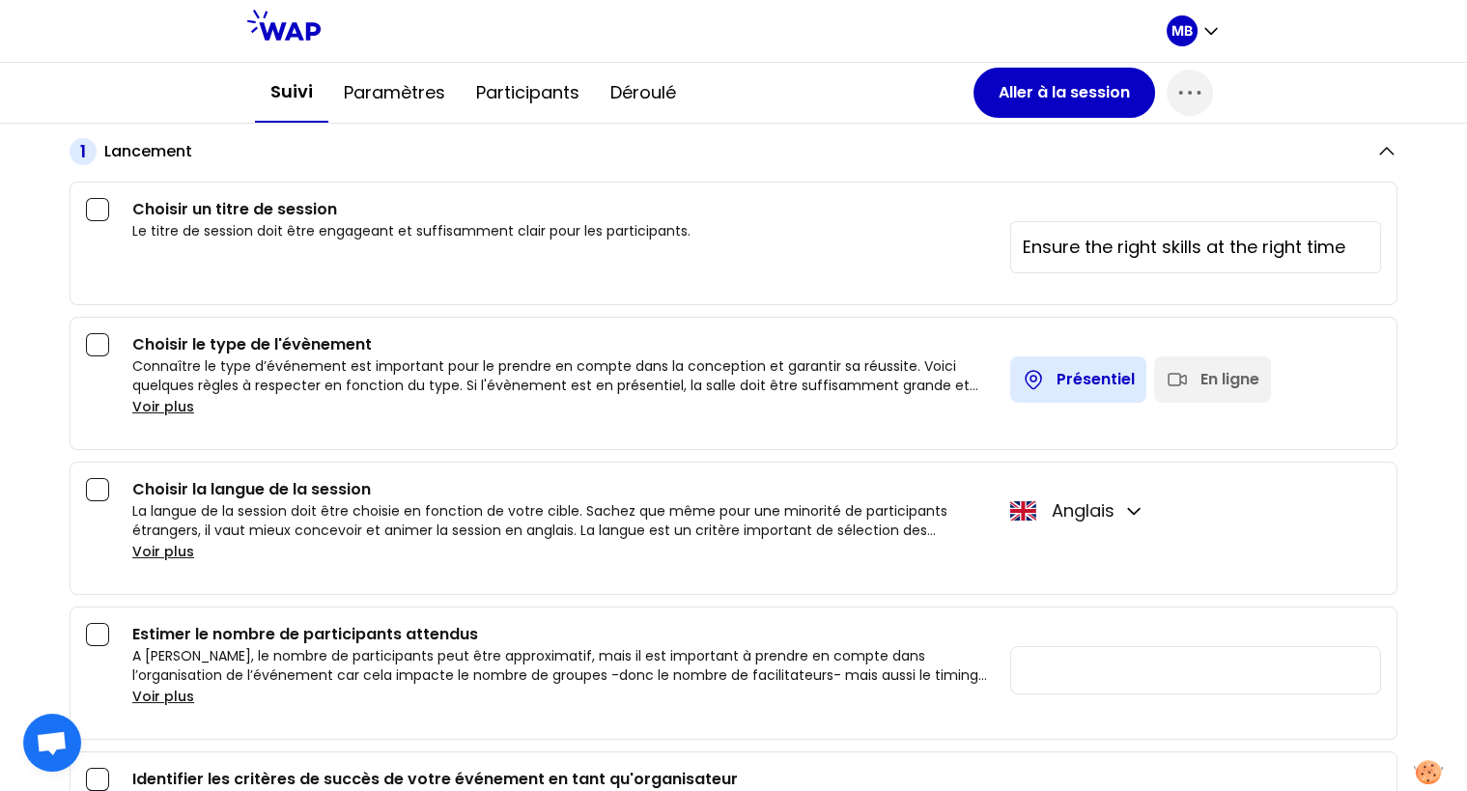
click at [1199, 358] on div "En ligne" at bounding box center [1212, 379] width 117 height 46
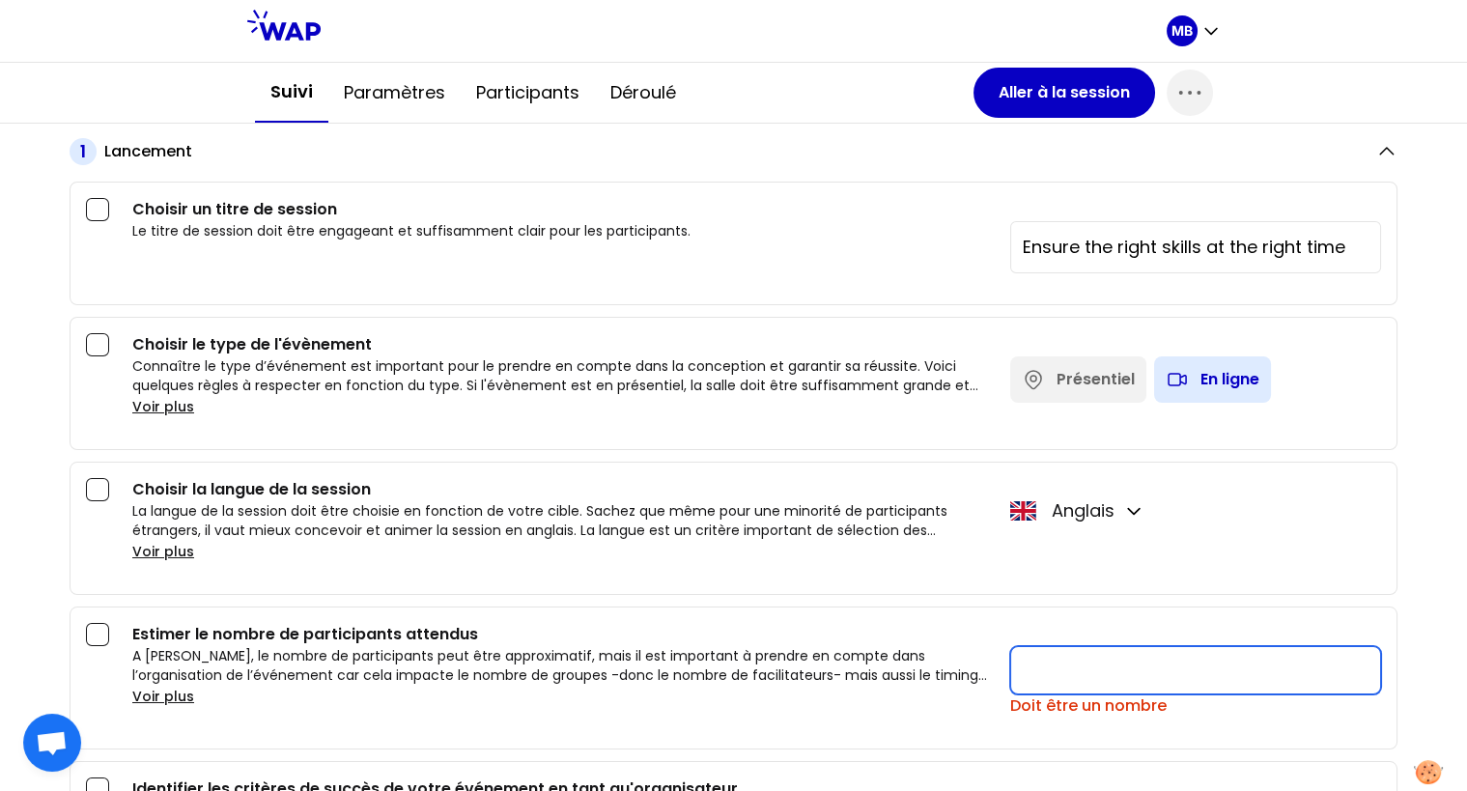
click at [1044, 658] on input "number" at bounding box center [1195, 670] width 371 height 48
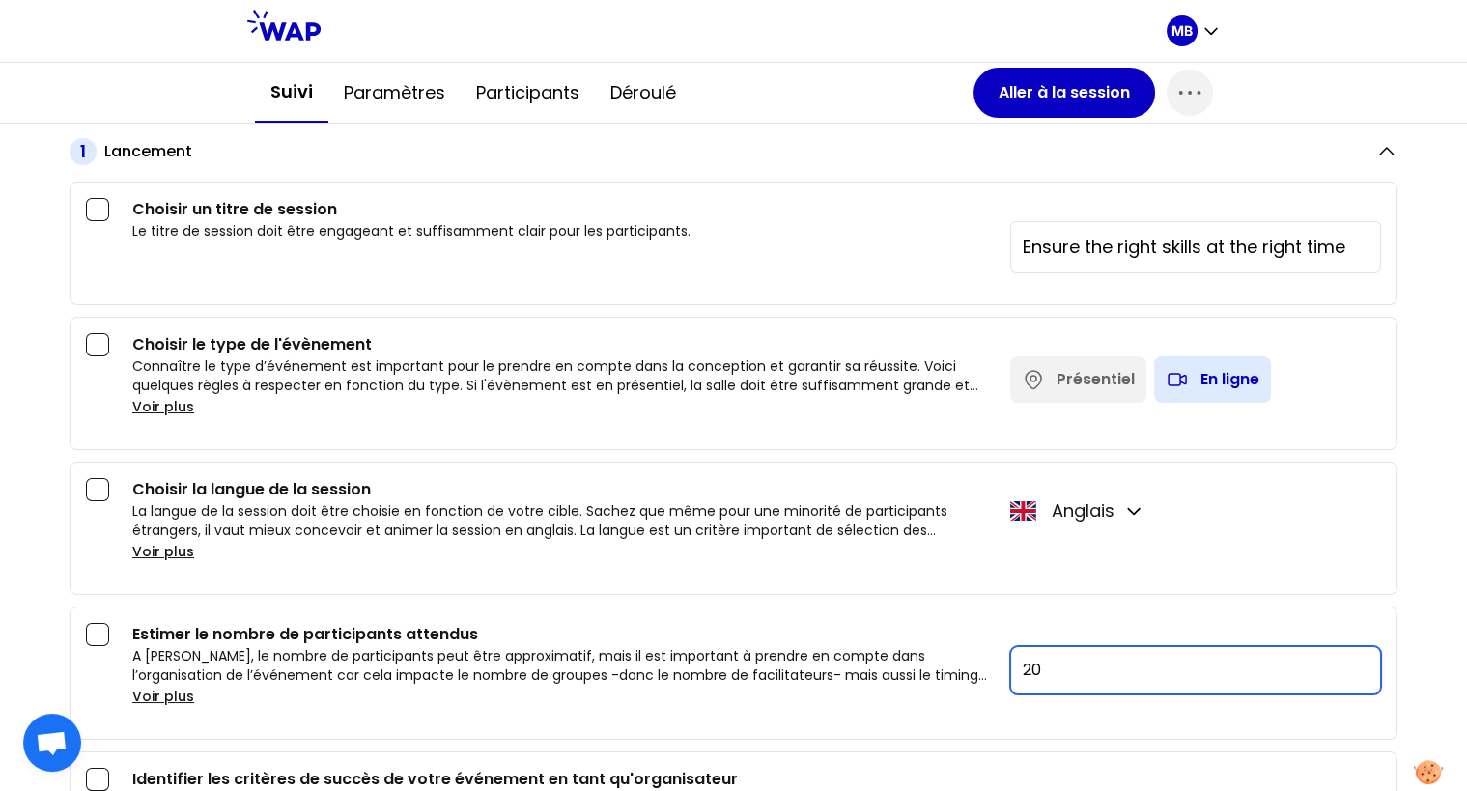
type input "20"
click at [775, 501] on p "La langue de la session doit être choisie en fonction de votre cible. Sachez qu…" at bounding box center [563, 520] width 862 height 39
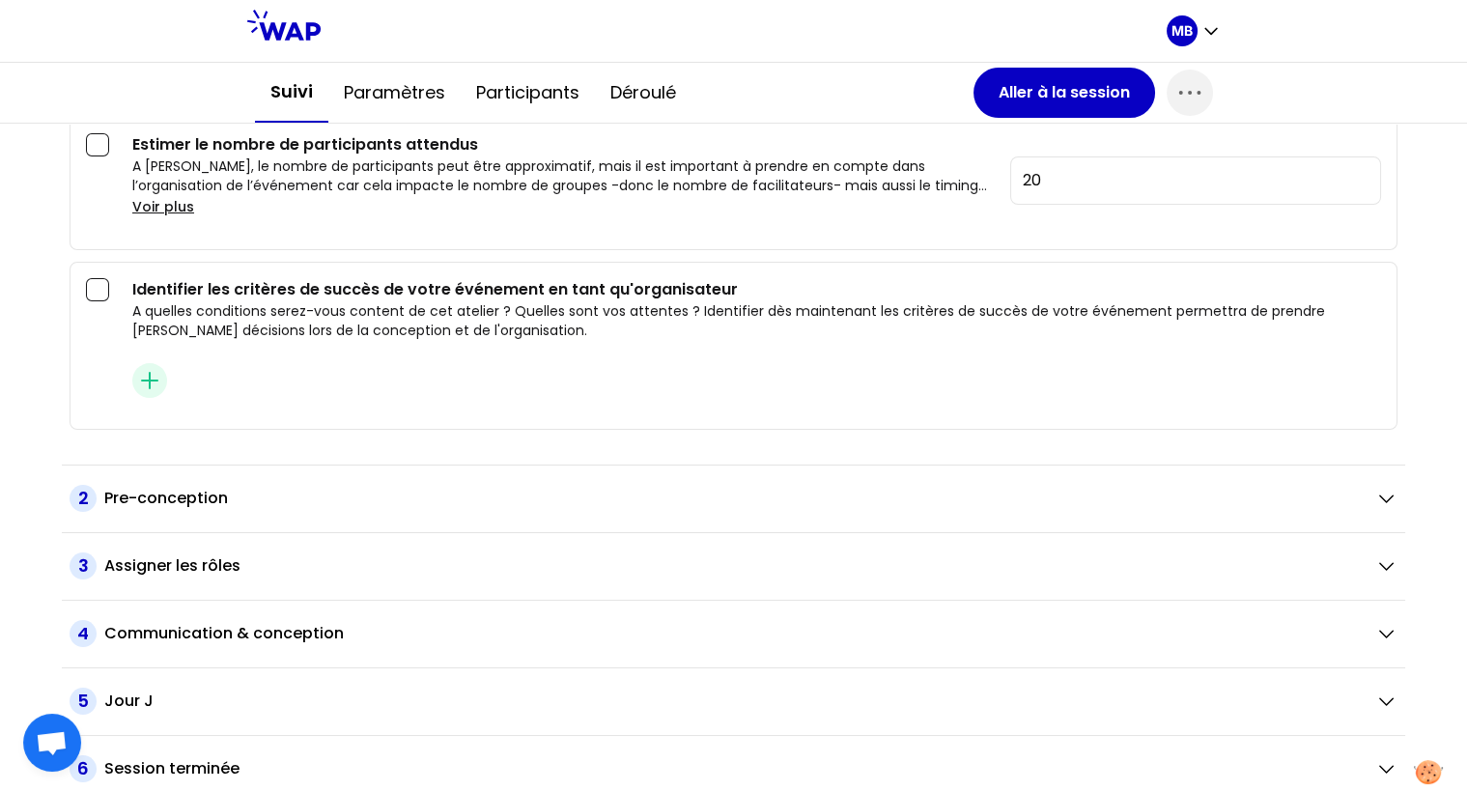
scroll to position [0, 0]
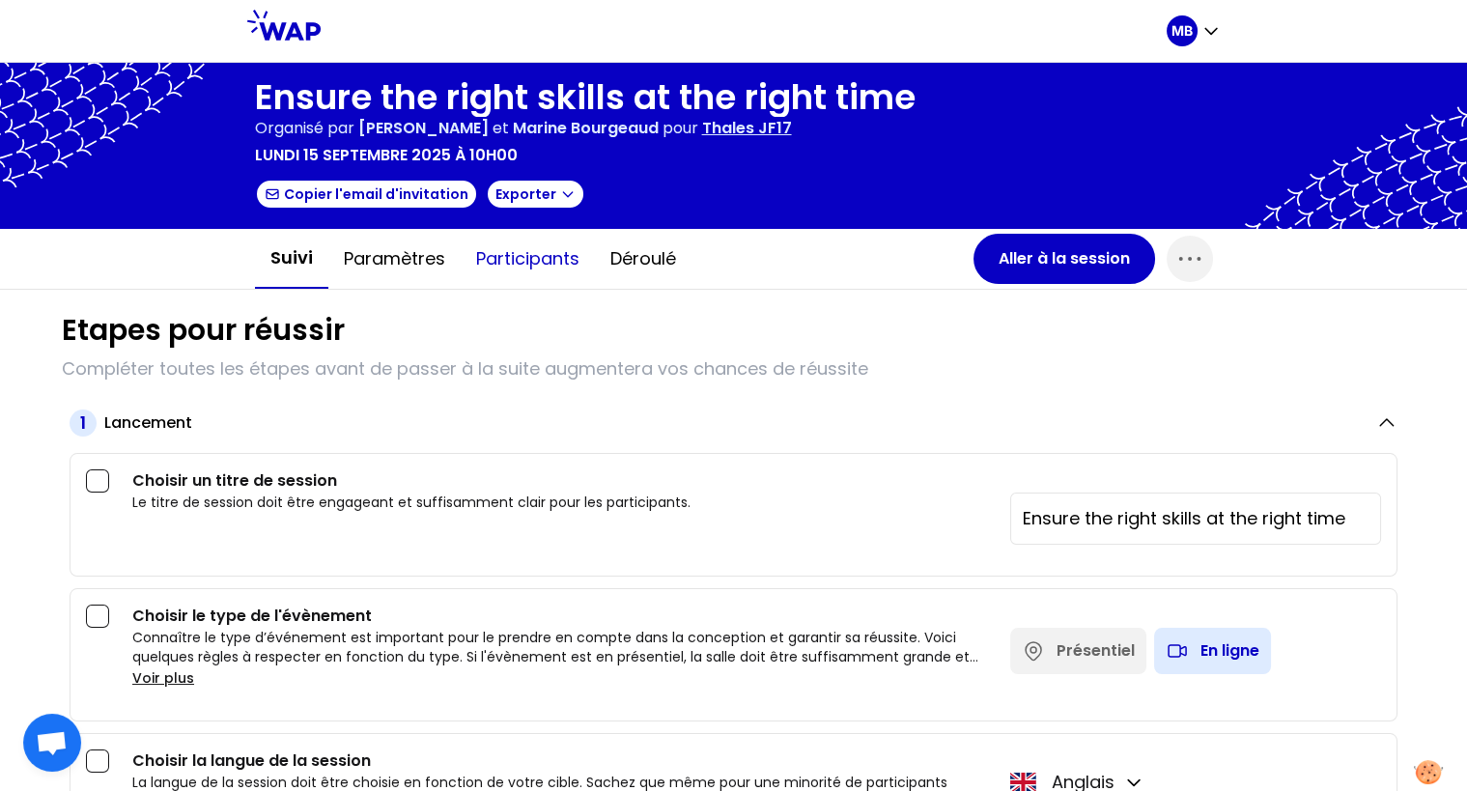
click at [510, 256] on button "Participants" at bounding box center [528, 259] width 134 height 58
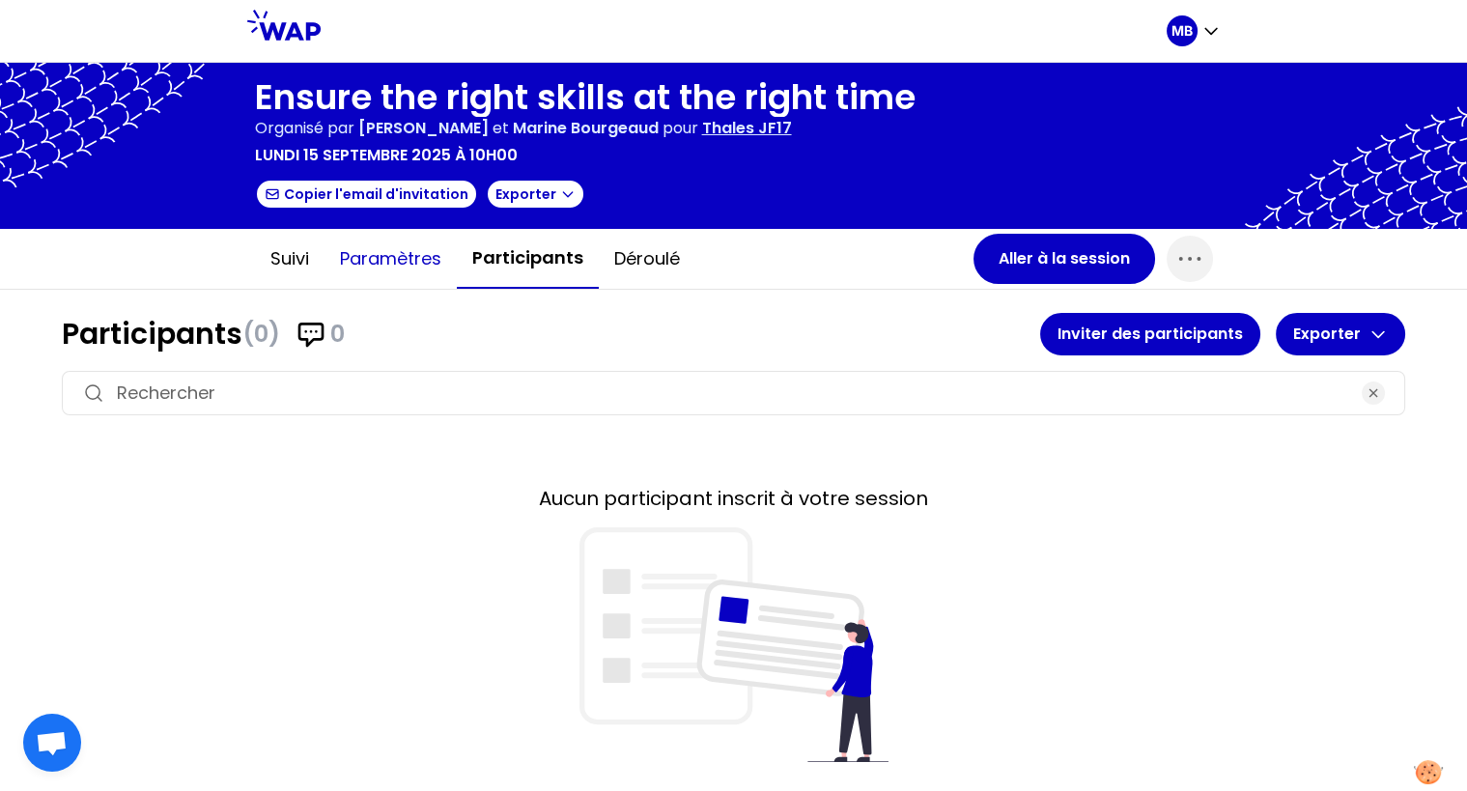
click at [417, 265] on button "Paramètres" at bounding box center [390, 259] width 132 height 58
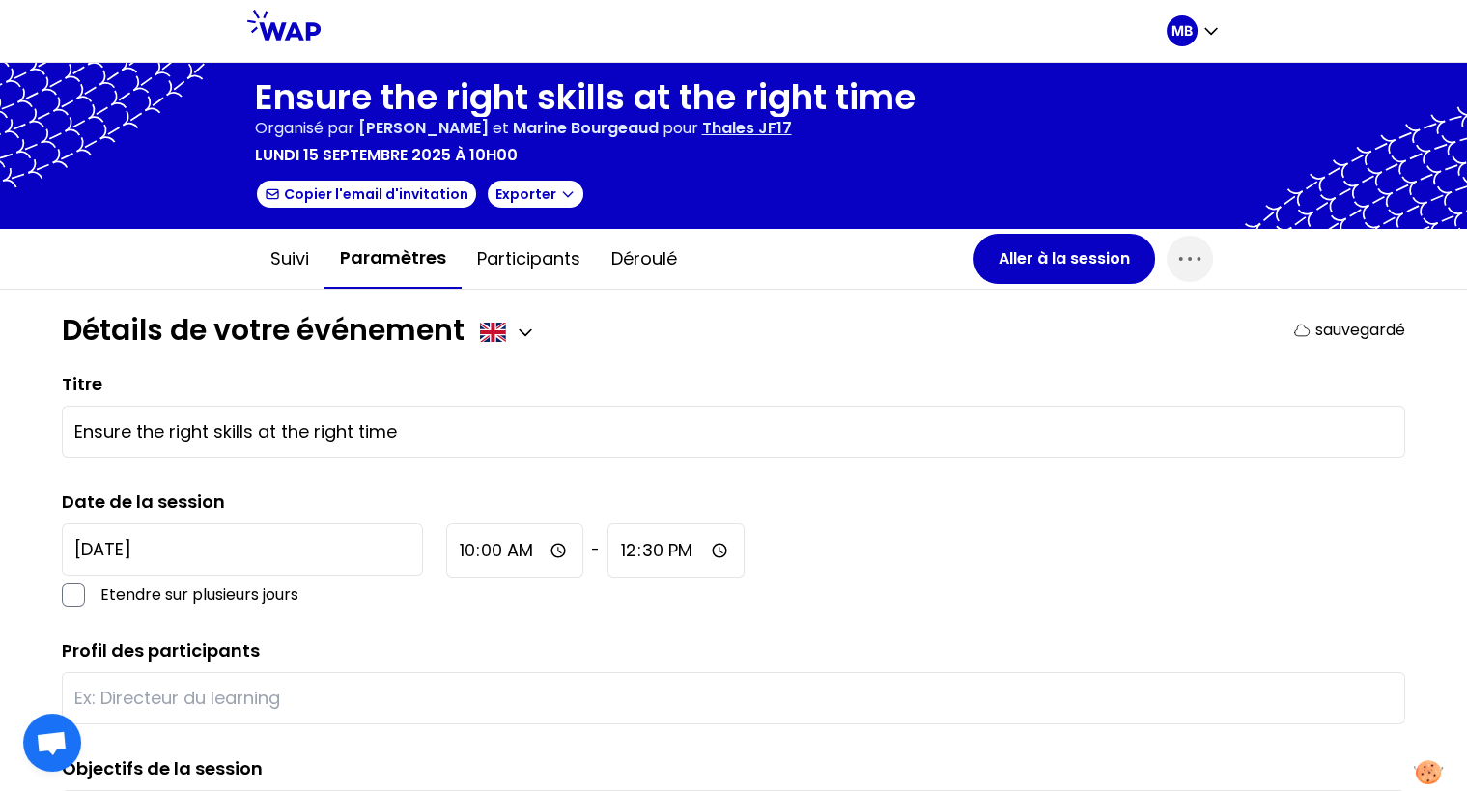
click at [285, 261] on button "Suivi" at bounding box center [290, 259] width 70 height 58
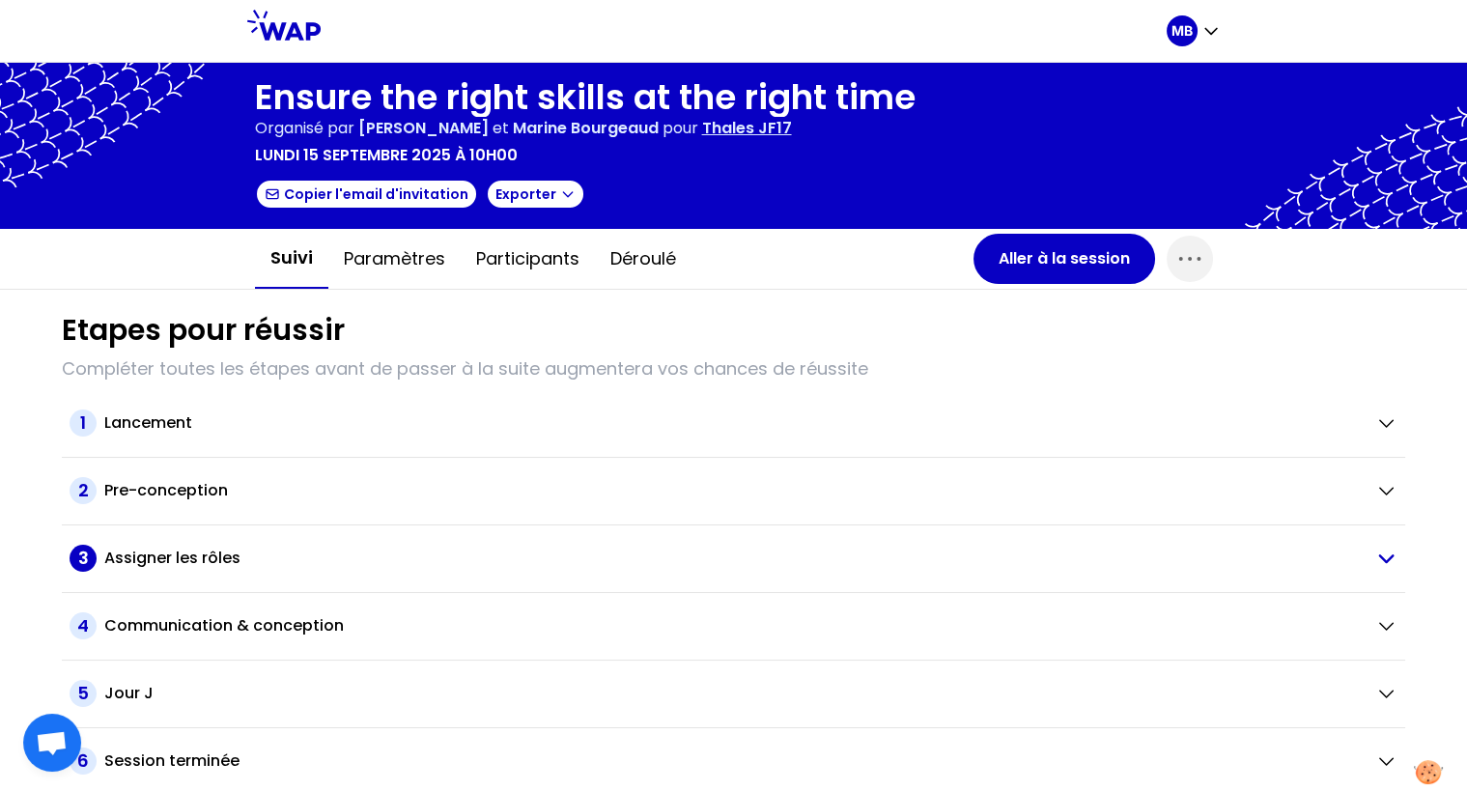
click at [216, 547] on h2 "Assigner les rôles" at bounding box center [172, 557] width 136 height 23
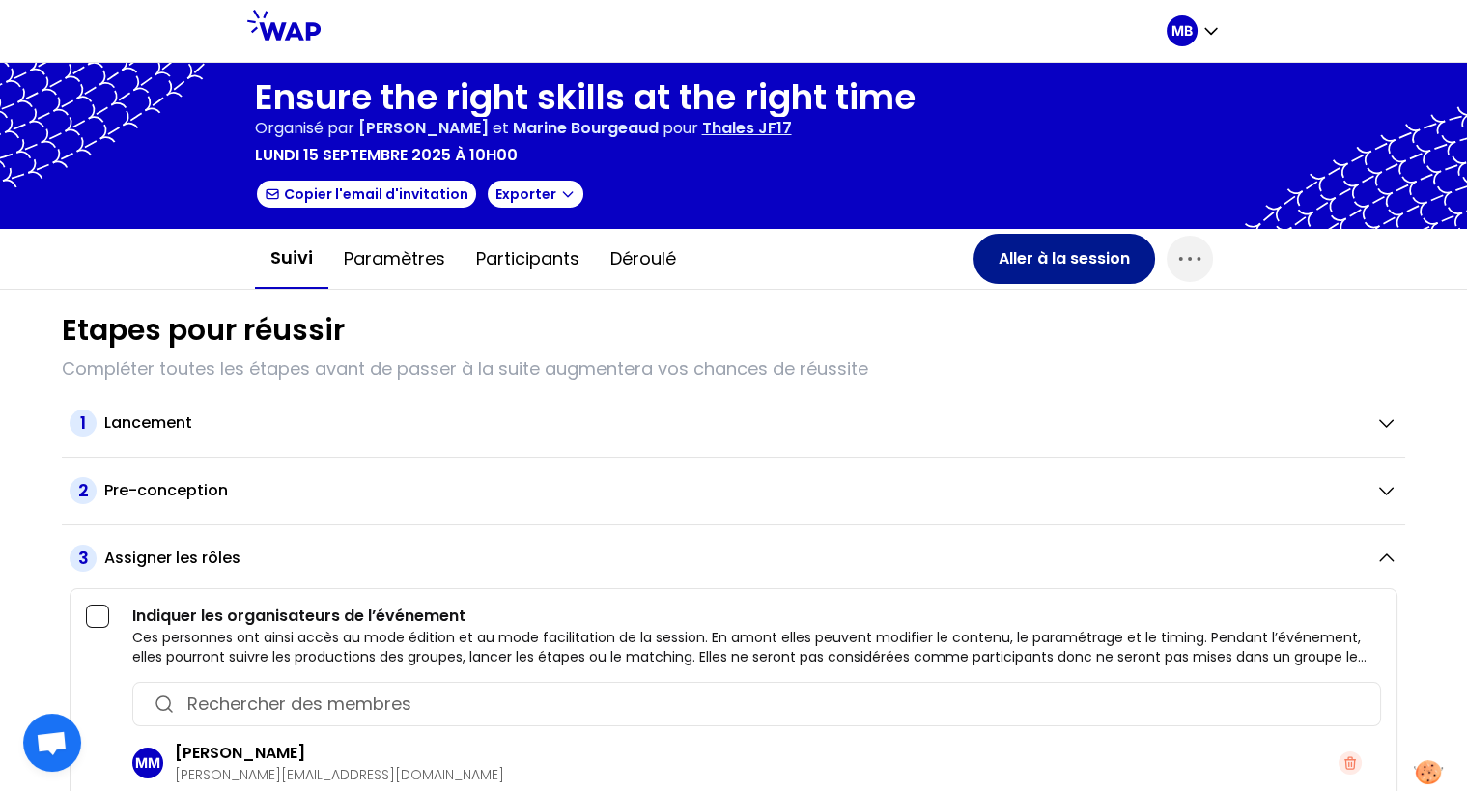
click at [1022, 255] on button "Aller à la session" at bounding box center [1064, 259] width 182 height 50
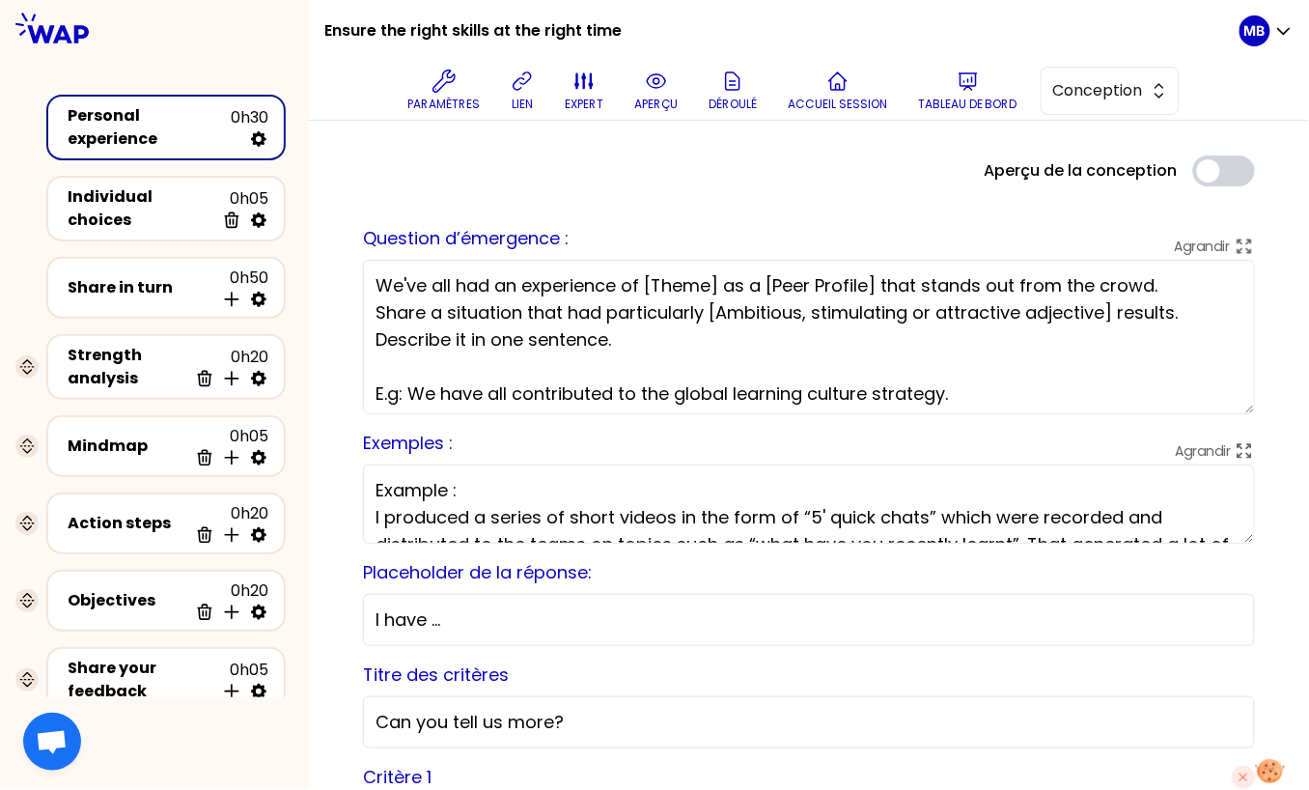
click at [494, 330] on textarea "We've all had an experience of [Theme] as a [Peer Profile] that stands out from…" at bounding box center [809, 337] width 892 height 154
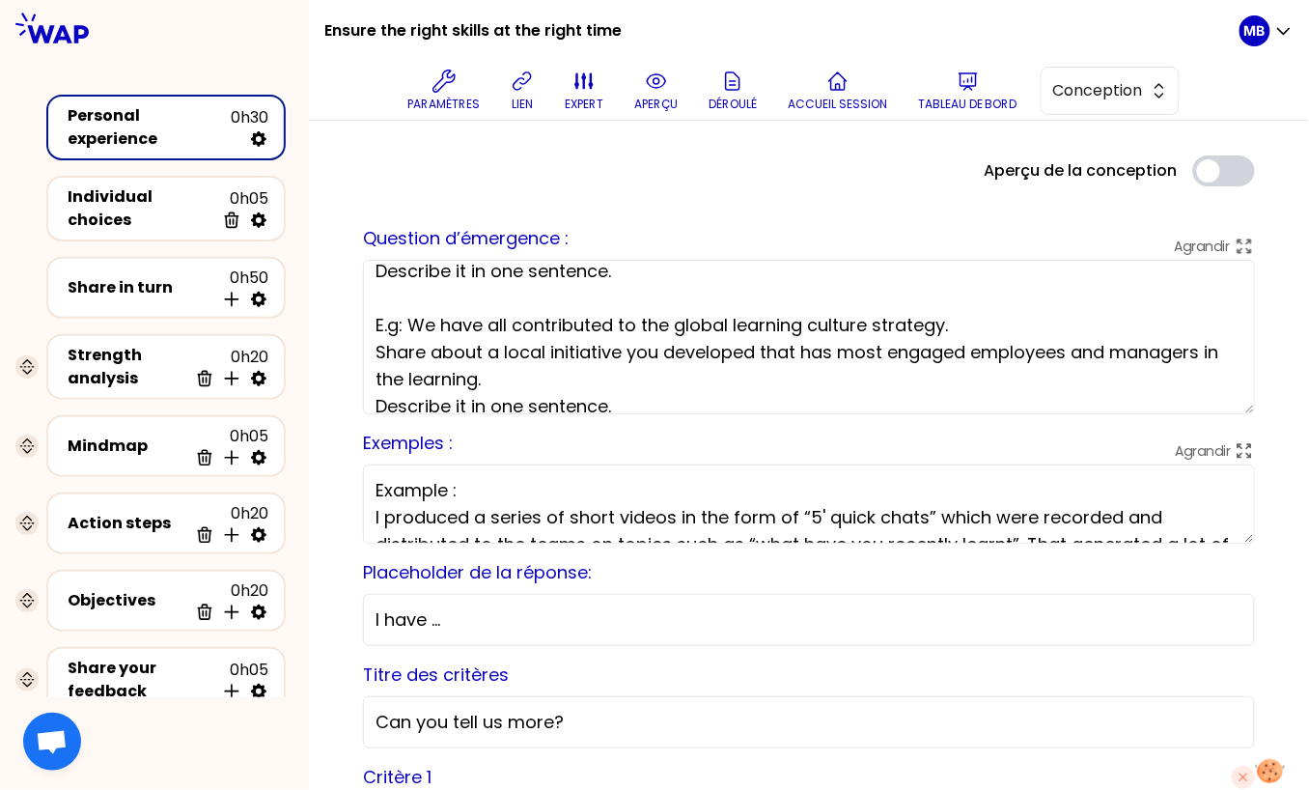
scroll to position [85, 0]
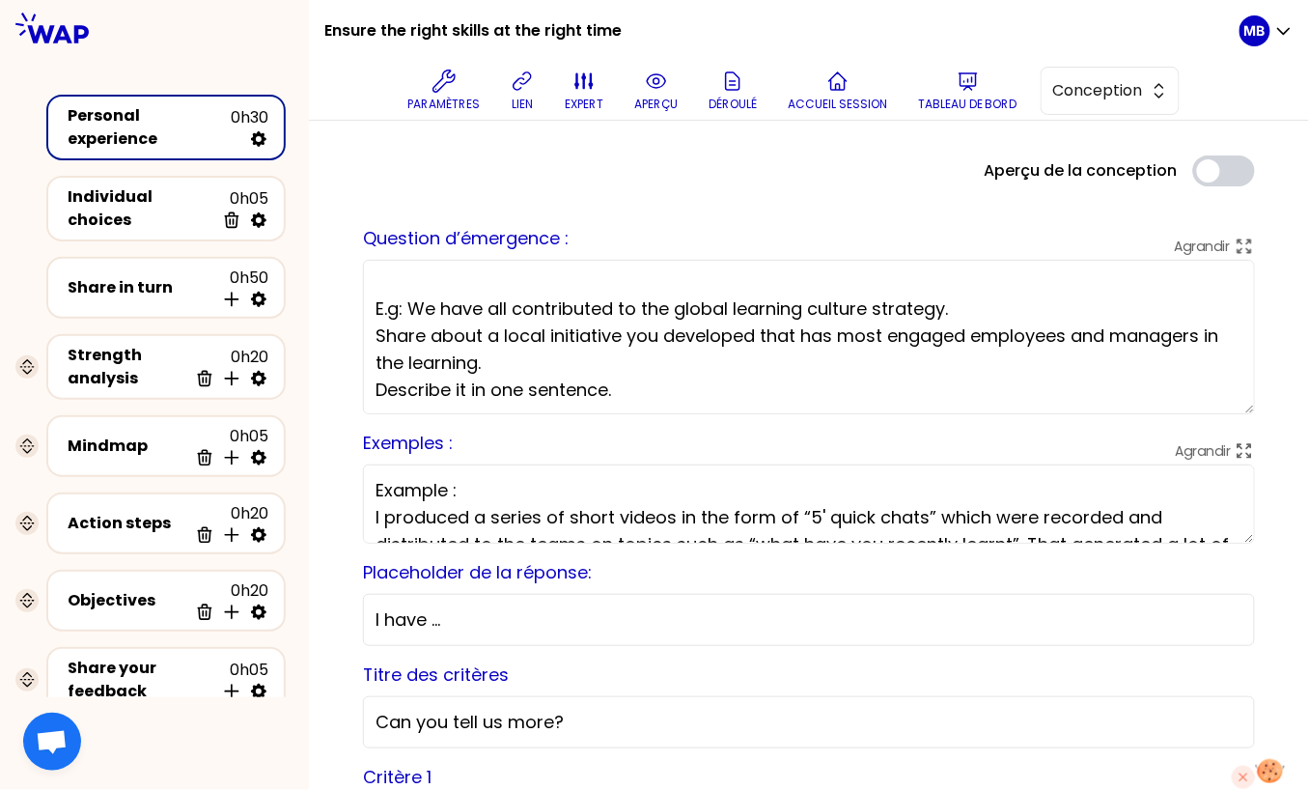
paste textarea "You all contributed to the success of a project - by aligning the right staffin…"
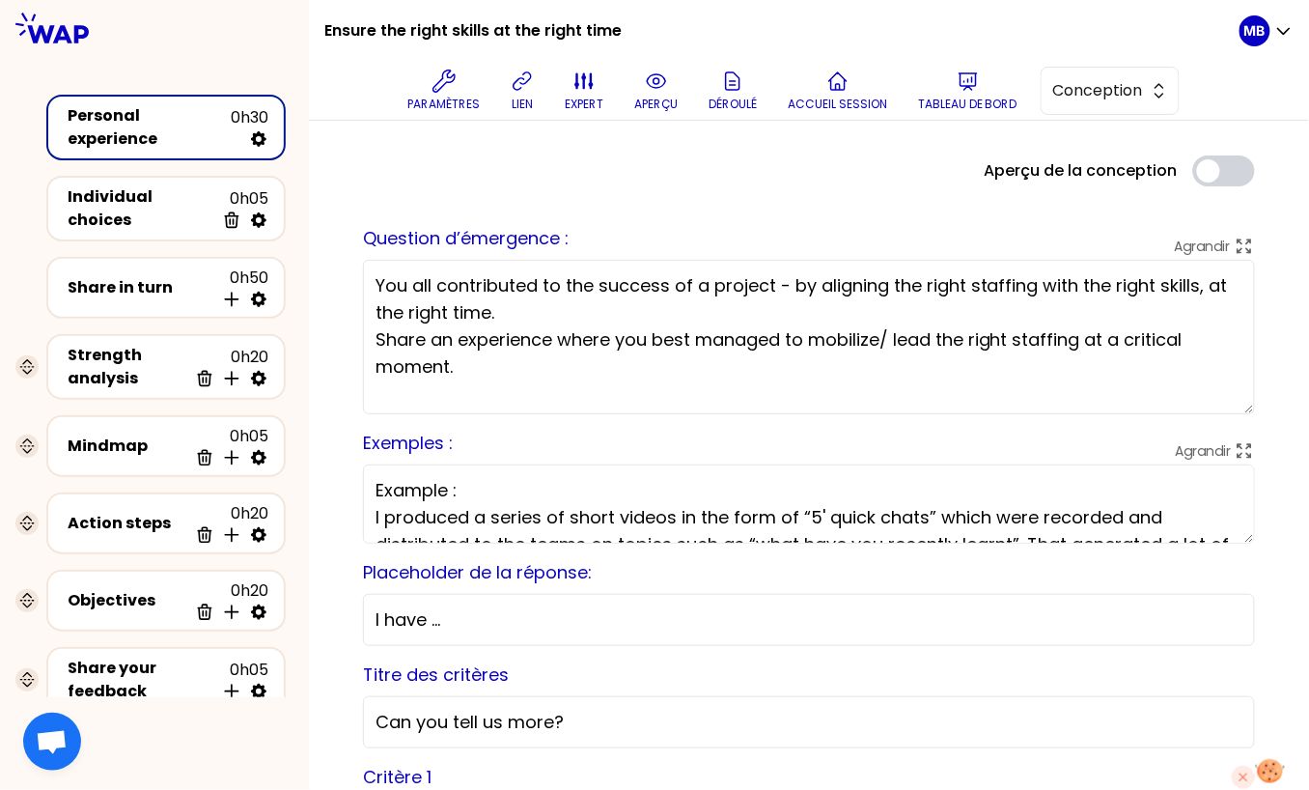
scroll to position [0, 0]
click at [510, 310] on textarea "You all contributed to the success of a project - by aligning the right staffin…" at bounding box center [809, 337] width 892 height 154
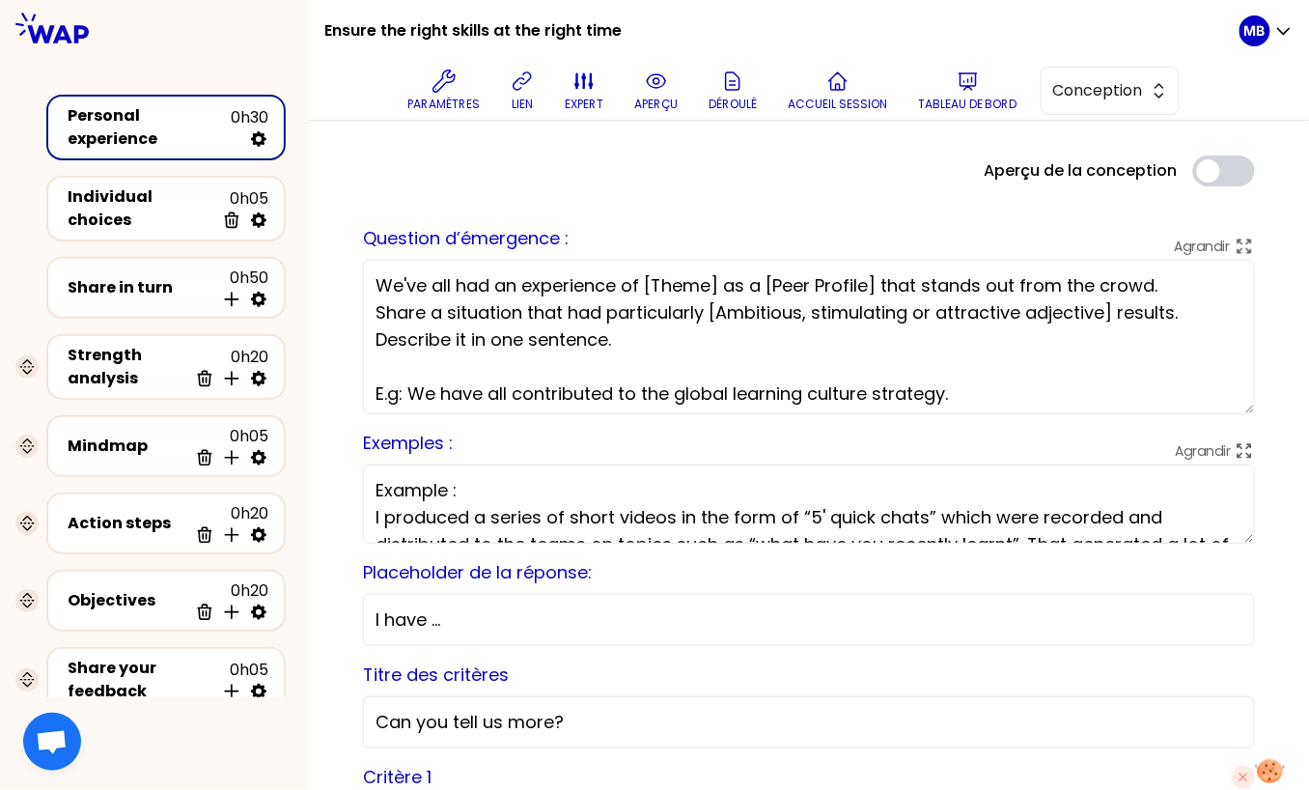
scroll to position [85, 0]
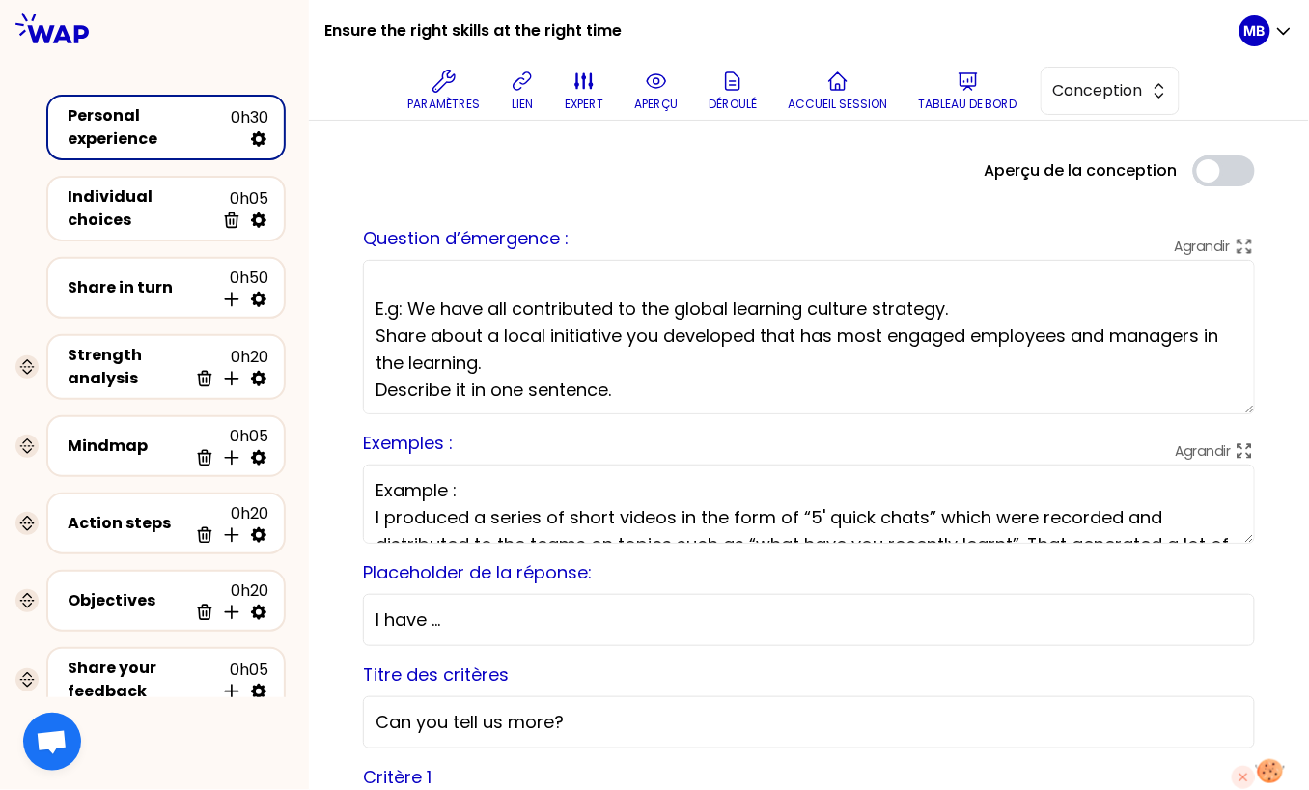
click at [529, 357] on textarea "We've all had an experience of [Theme] as a [Peer Profile] that stands out from…" at bounding box center [809, 337] width 892 height 154
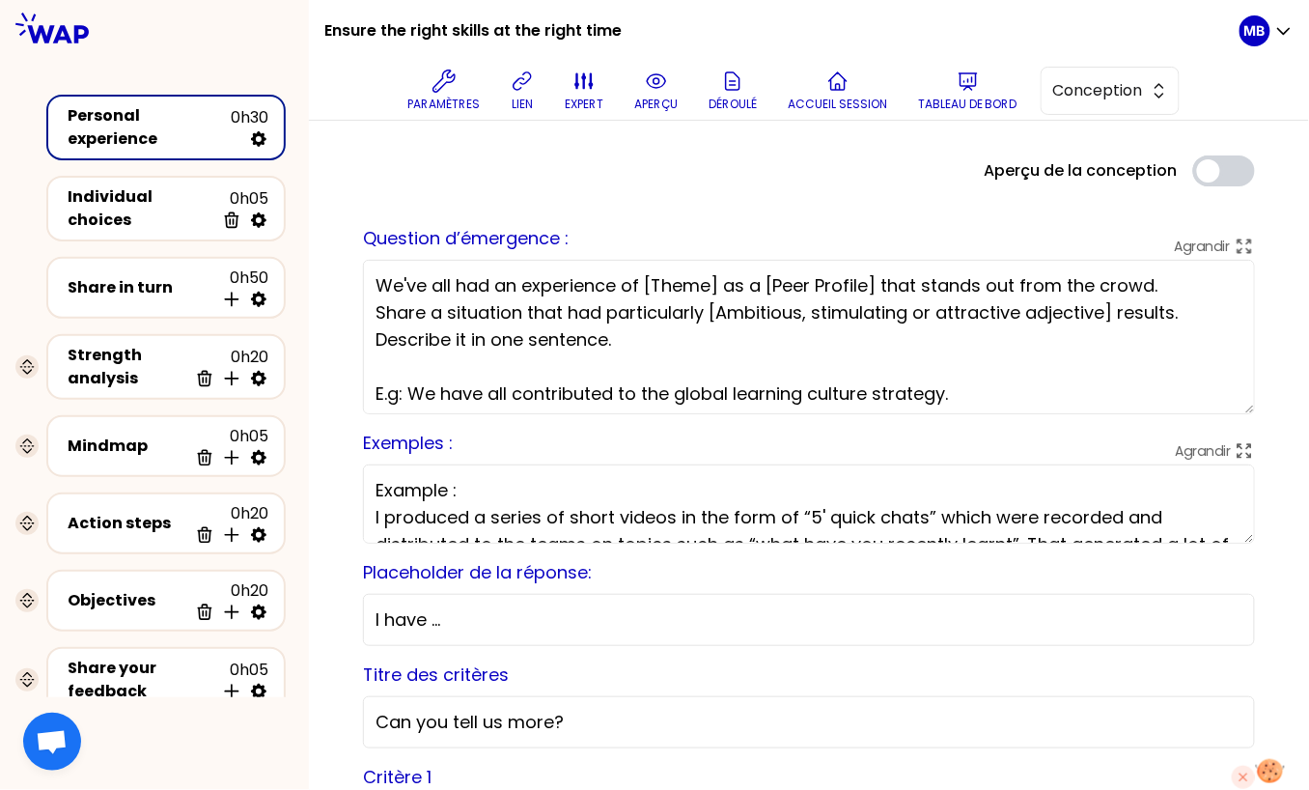
drag, startPoint x: 428, startPoint y: 312, endPoint x: 239, endPoint y: 156, distance: 244.2
click at [239, 156] on div "Ensure the right skills at the right time Paramètres lien expert aperçu Déroulé…" at bounding box center [654, 395] width 1309 height 790
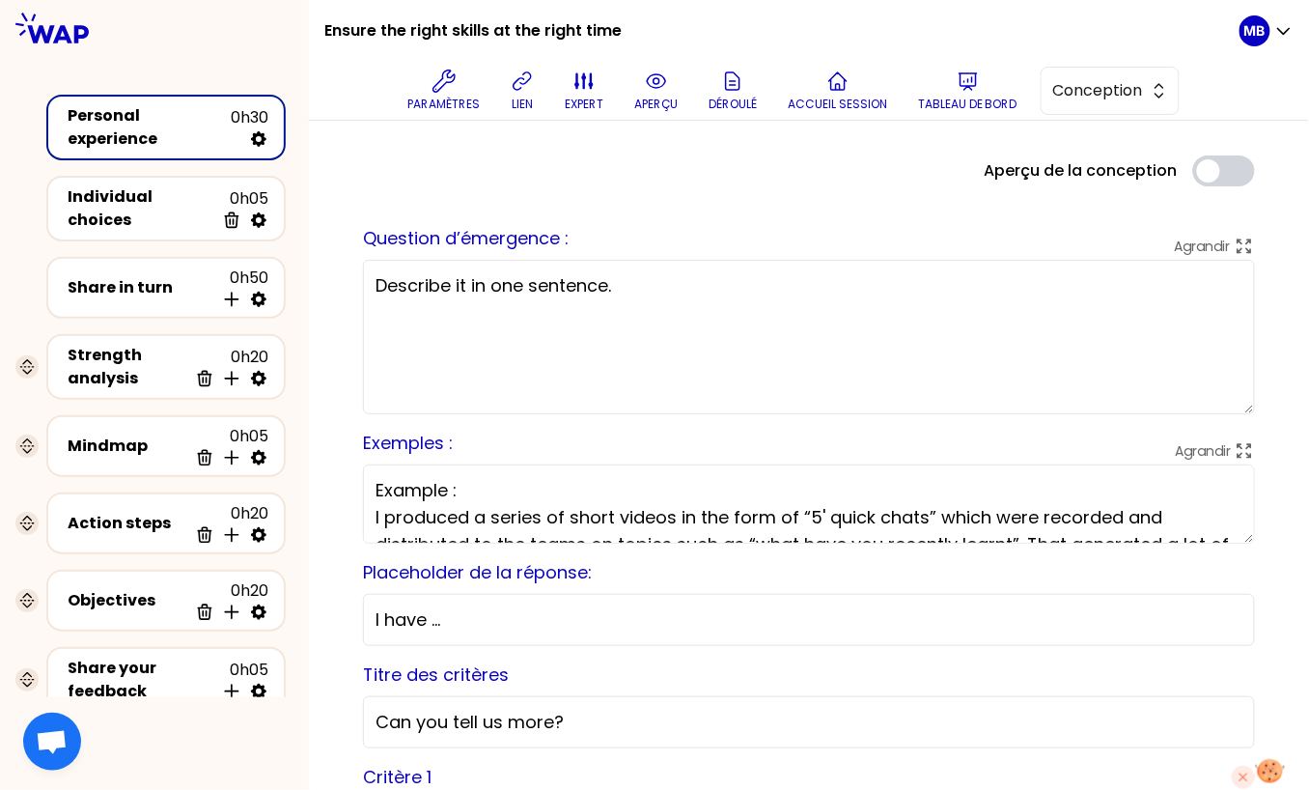
click at [409, 289] on textarea "Describe it in one sentence." at bounding box center [809, 337] width 892 height 154
paste textarea "You all contributed to the success of a project - by aligning the right staffin…"
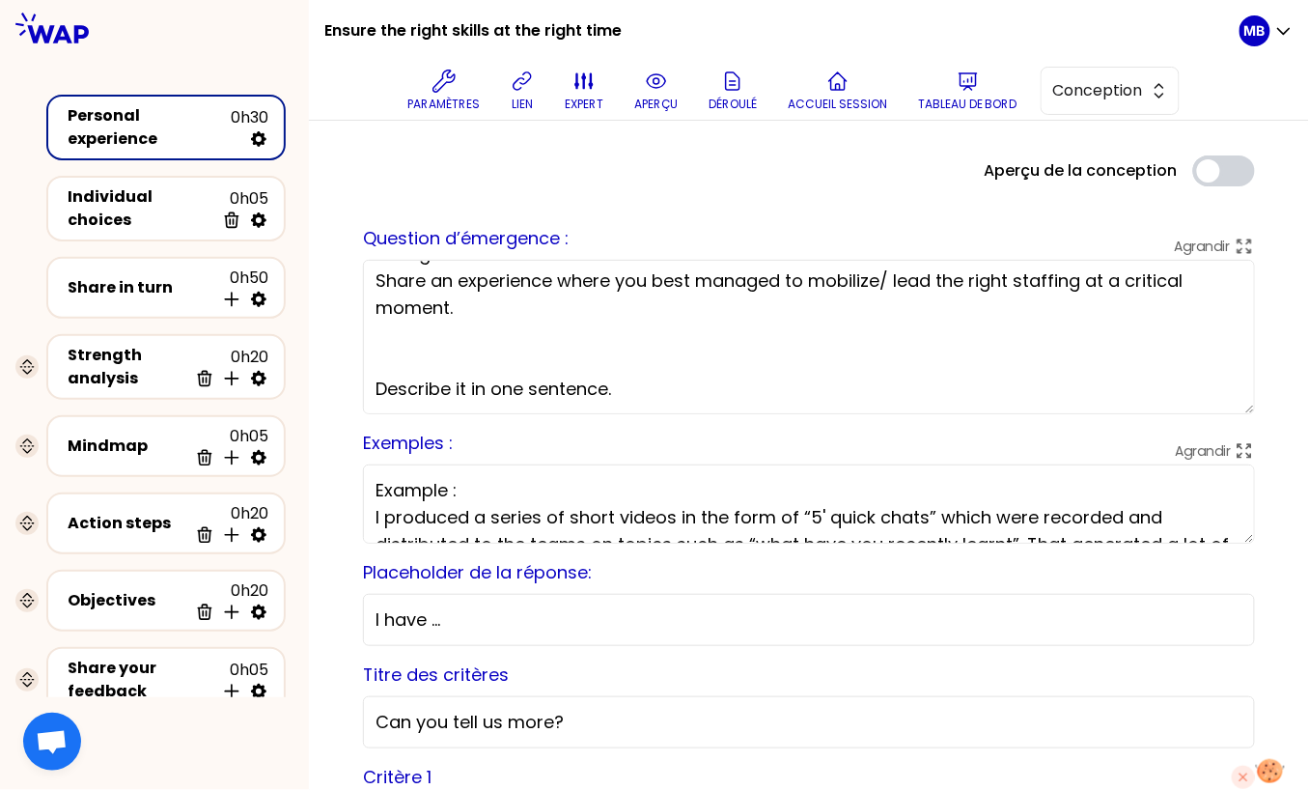
click at [393, 346] on textarea "You all contributed to the success of a project - by aligning the right staffin…" at bounding box center [809, 337] width 892 height 154
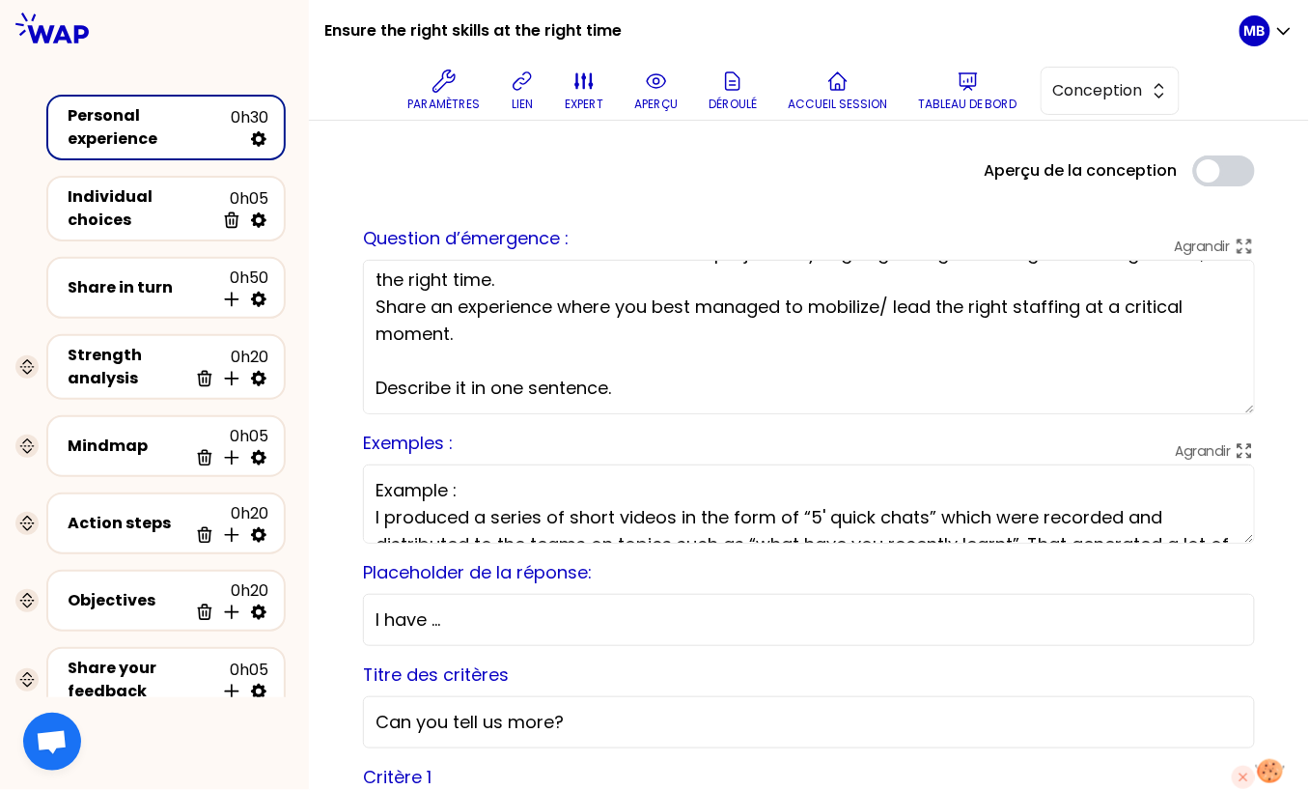
scroll to position [32, 0]
click at [515, 283] on textarea "You all contributed to the success of a project - by aligning the right staffin…" at bounding box center [809, 337] width 892 height 154
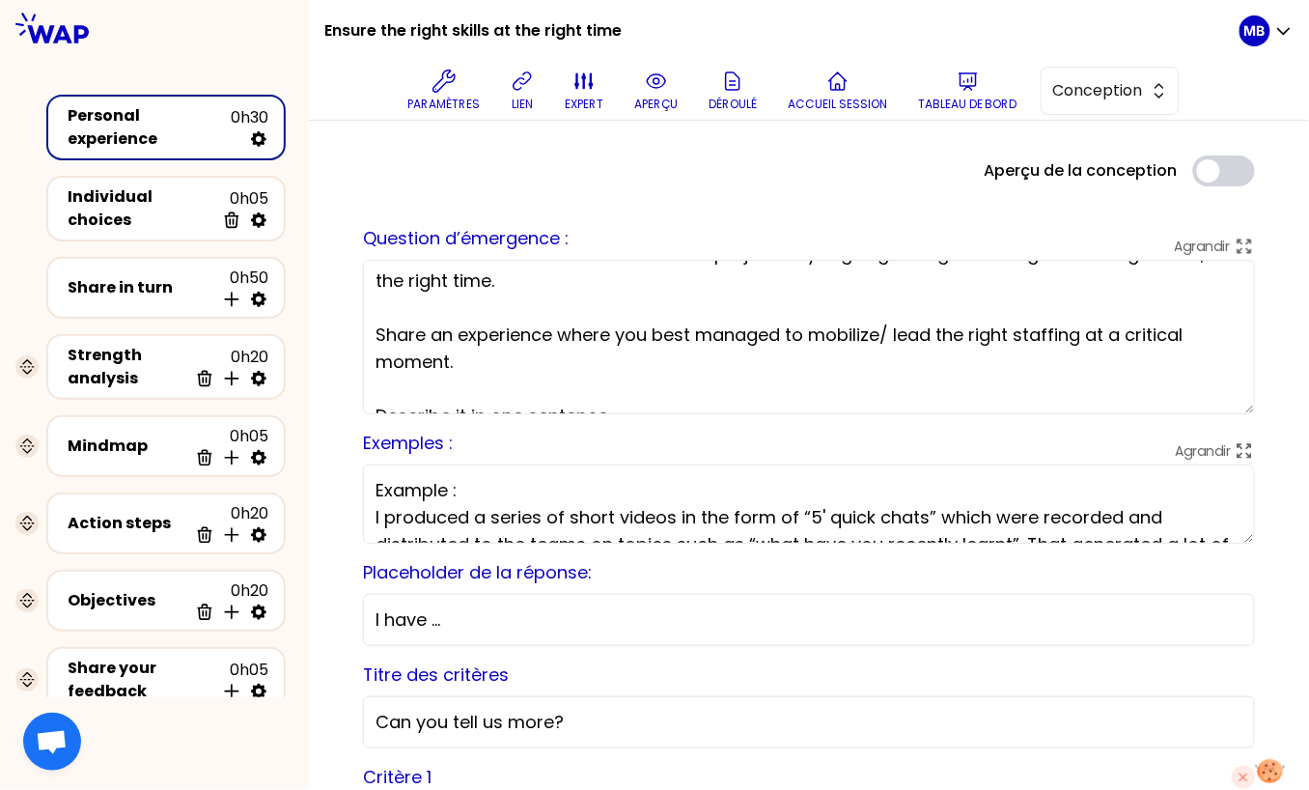
scroll to position [59, 0]
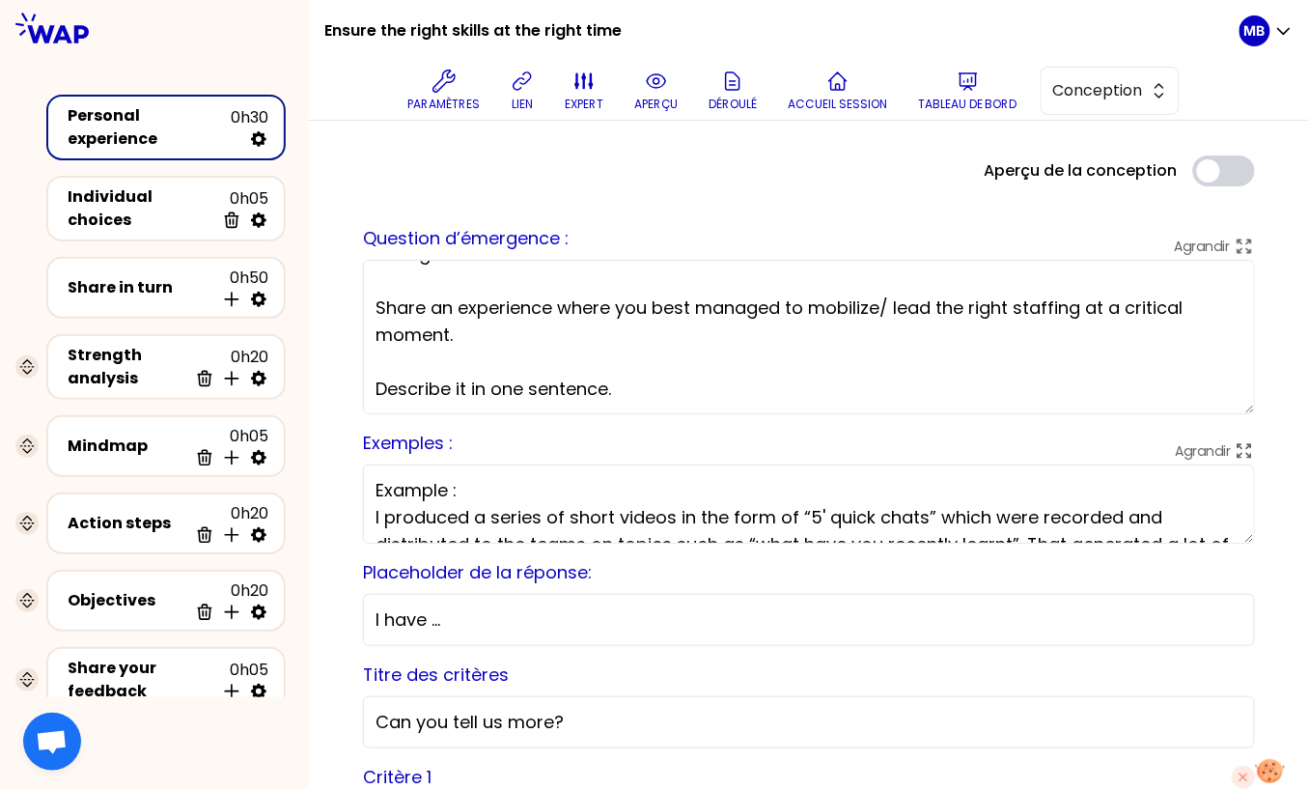
click at [375, 389] on textarea "You all contributed to the success of a project - by aligning the right staffin…" at bounding box center [809, 337] width 892 height 154
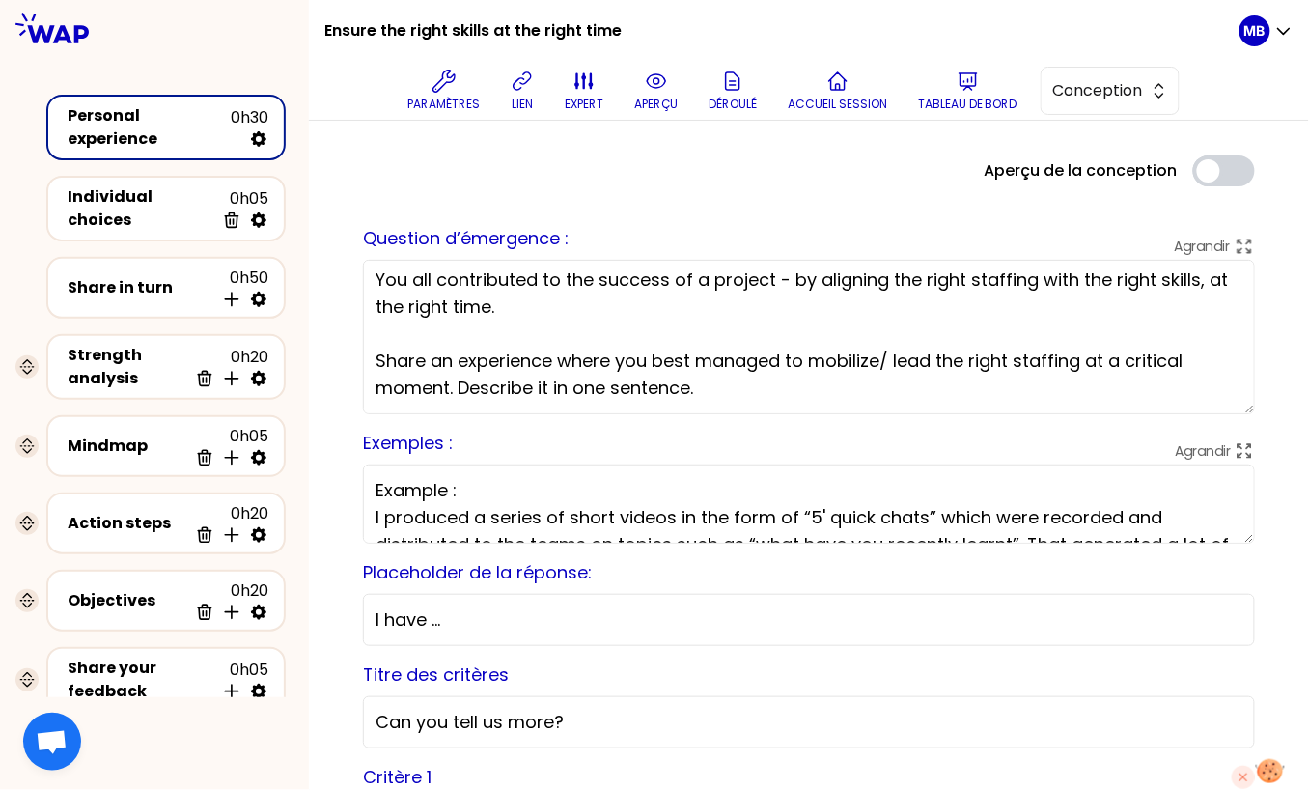
scroll to position [5, 0]
click at [614, 389] on textarea "You all contributed to the success of a project - by aligning the right staffin…" at bounding box center [809, 337] width 892 height 154
click at [747, 388] on textarea "You all contributed to the success of a project - by aligning the right staffin…" at bounding box center [809, 337] width 892 height 154
click at [795, 389] on textarea "You all contributed to the success of a project - by aligning the right staffin…" at bounding box center [809, 337] width 892 height 154
click at [886, 362] on textarea "You all contributed to the success of a project - by aligning the right staffin…" at bounding box center [809, 337] width 892 height 154
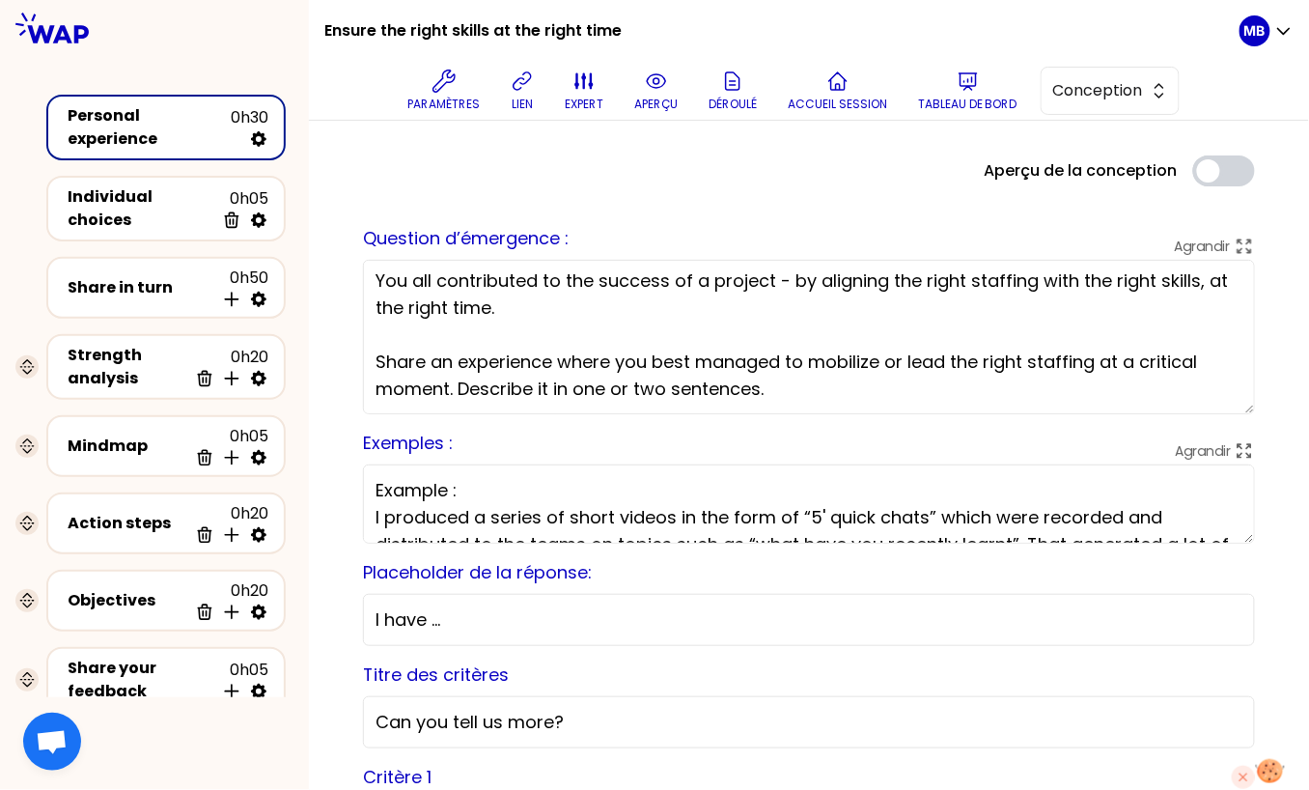
scroll to position [0, 0]
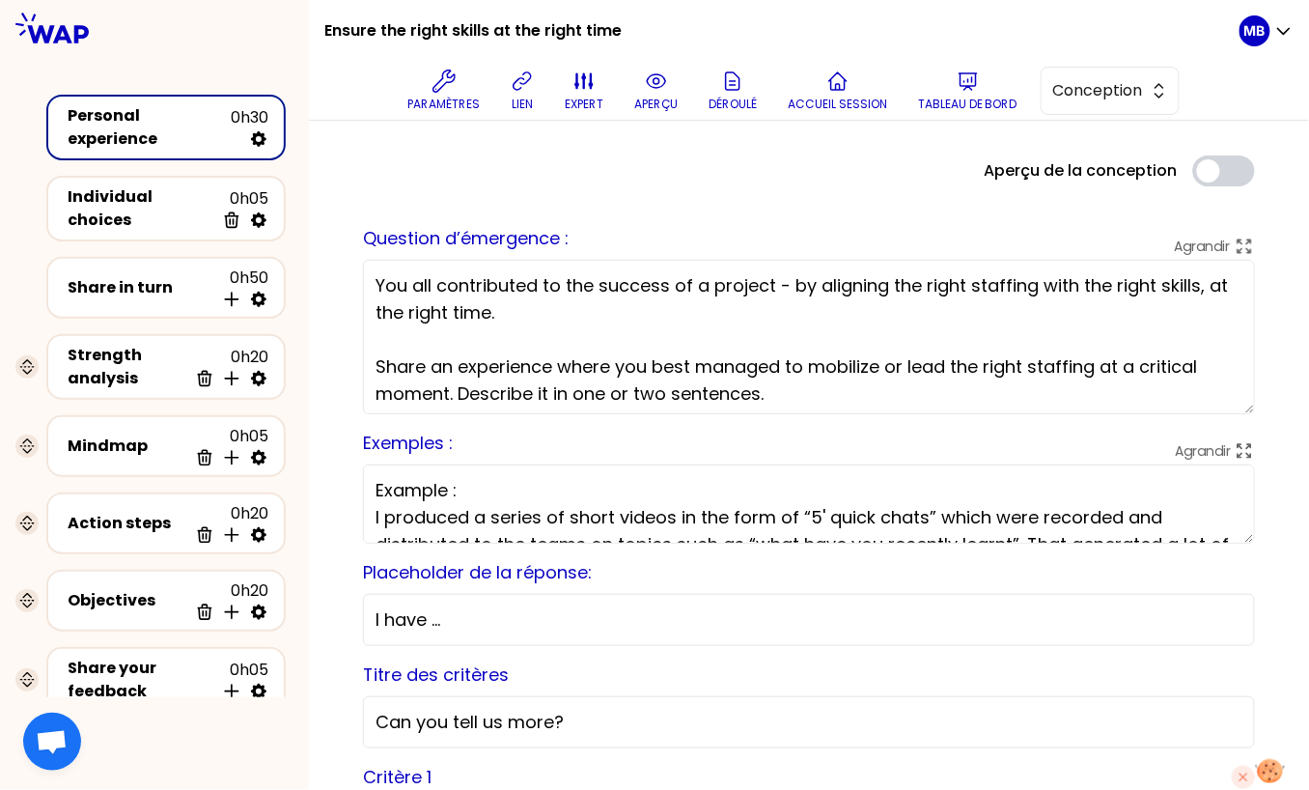
drag, startPoint x: 461, startPoint y: 387, endPoint x: 290, endPoint y: 232, distance: 231.0
click at [290, 232] on div "Ensure the right skills at the right time Paramètres lien expert aperçu Déroulé…" at bounding box center [654, 395] width 1309 height 790
paste textarea "by aligning the right staffing with the right skills, at the right time, and in…"
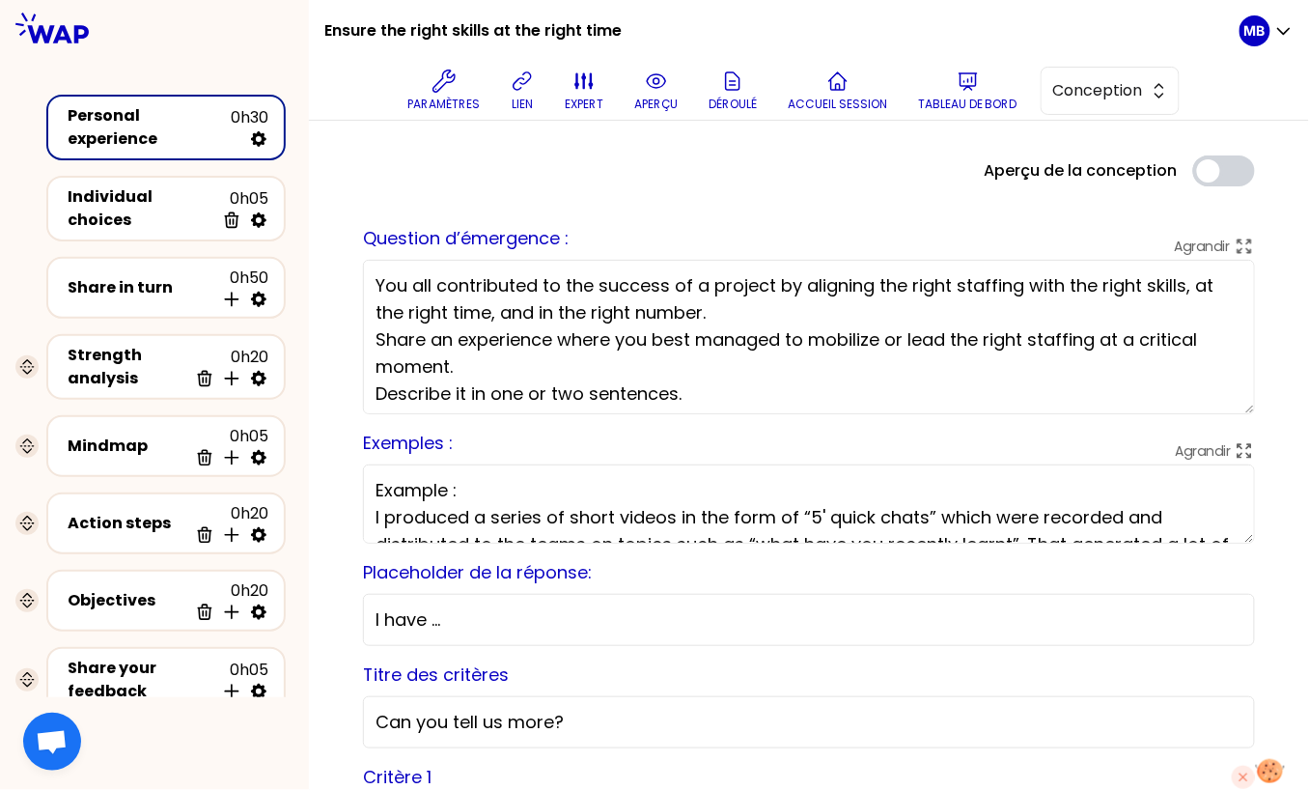
click at [702, 307] on textarea "You all contributed to the success of a project by aligning the right staffing …" at bounding box center [809, 337] width 892 height 154
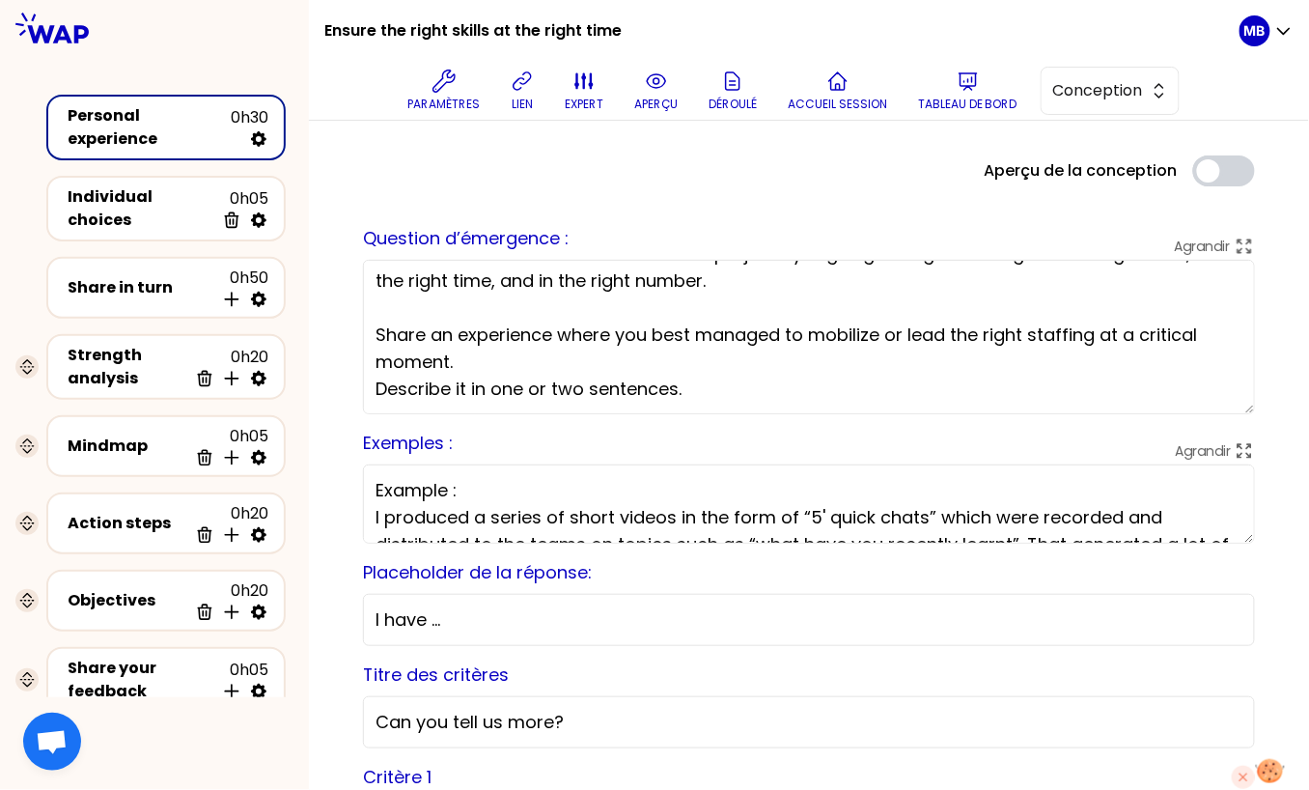
click at [378, 389] on textarea "You all contributed to the success of a project by aligning the right staffing …" at bounding box center [809, 337] width 892 height 154
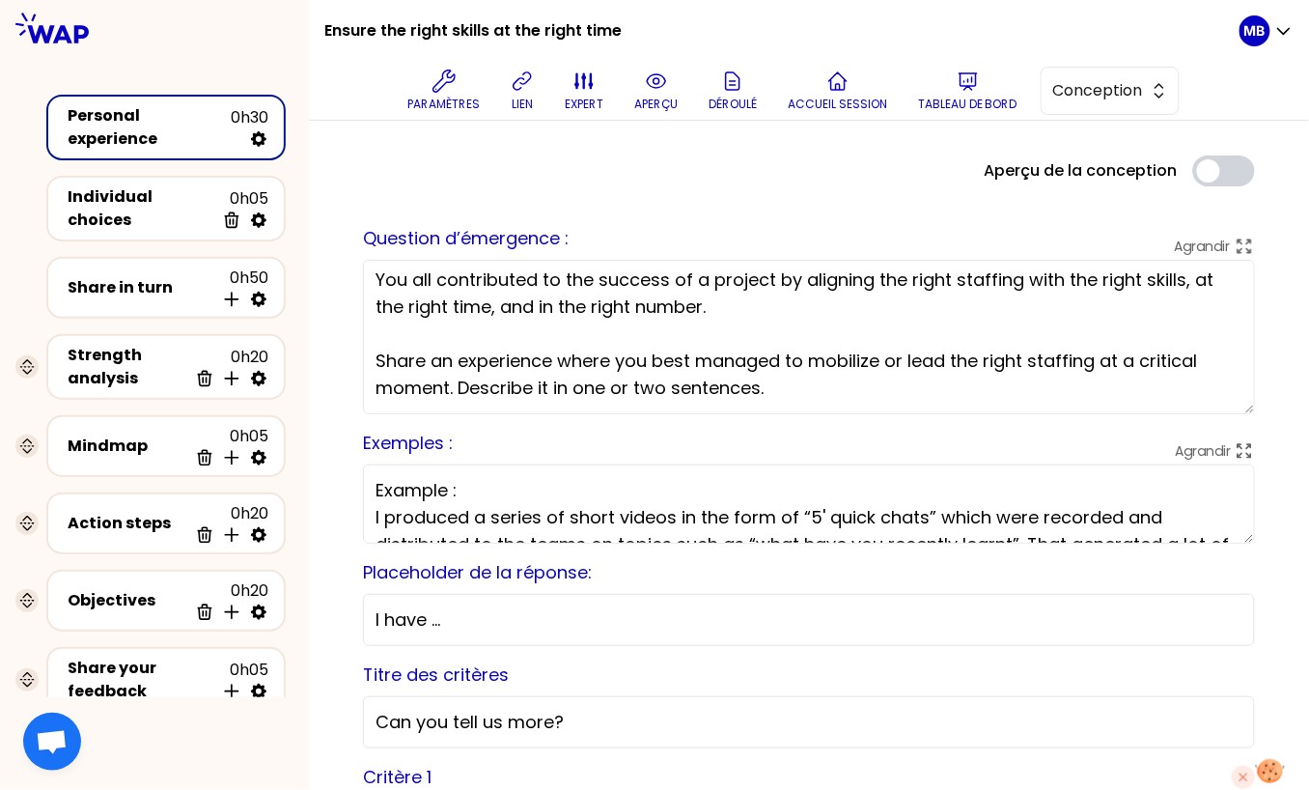
scroll to position [5, 0]
type textarea "You all contributed to the success of a project by aligning the right staffing …"
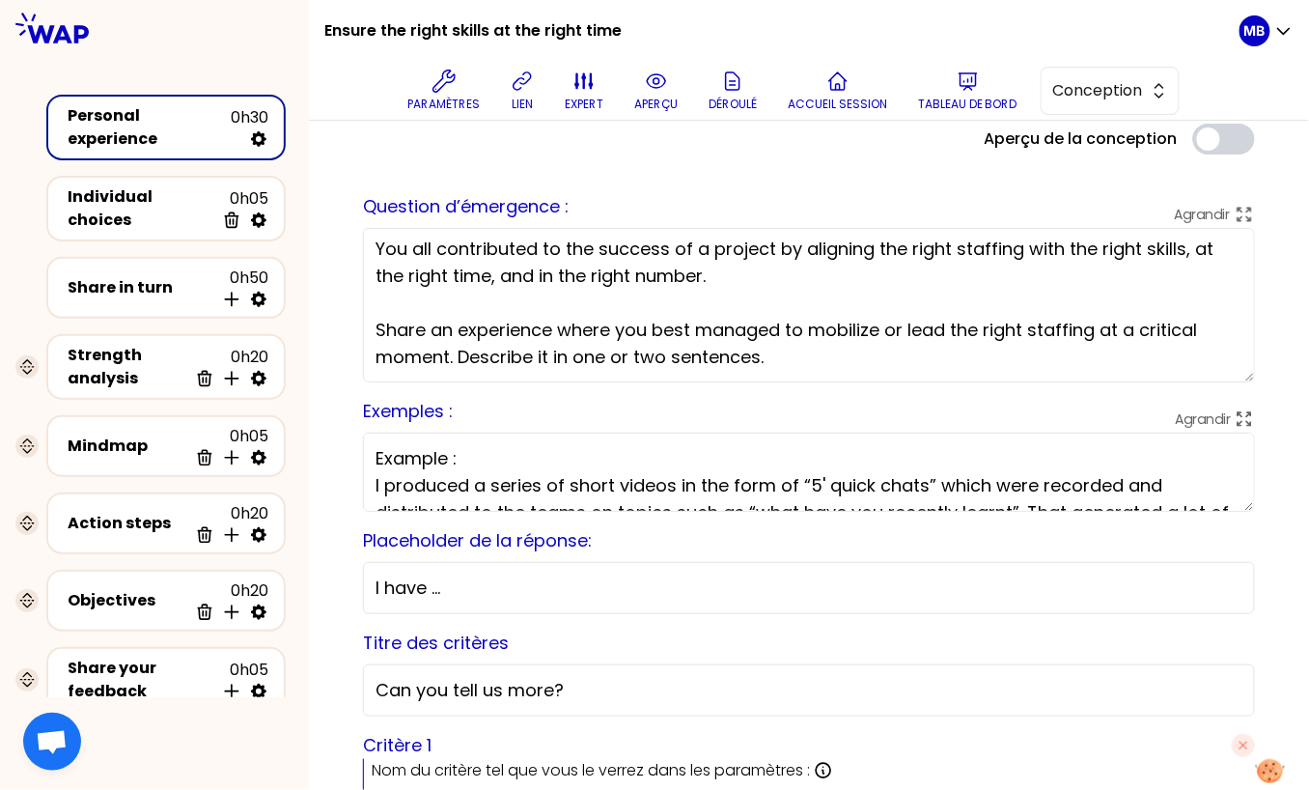
scroll to position [41, 0]
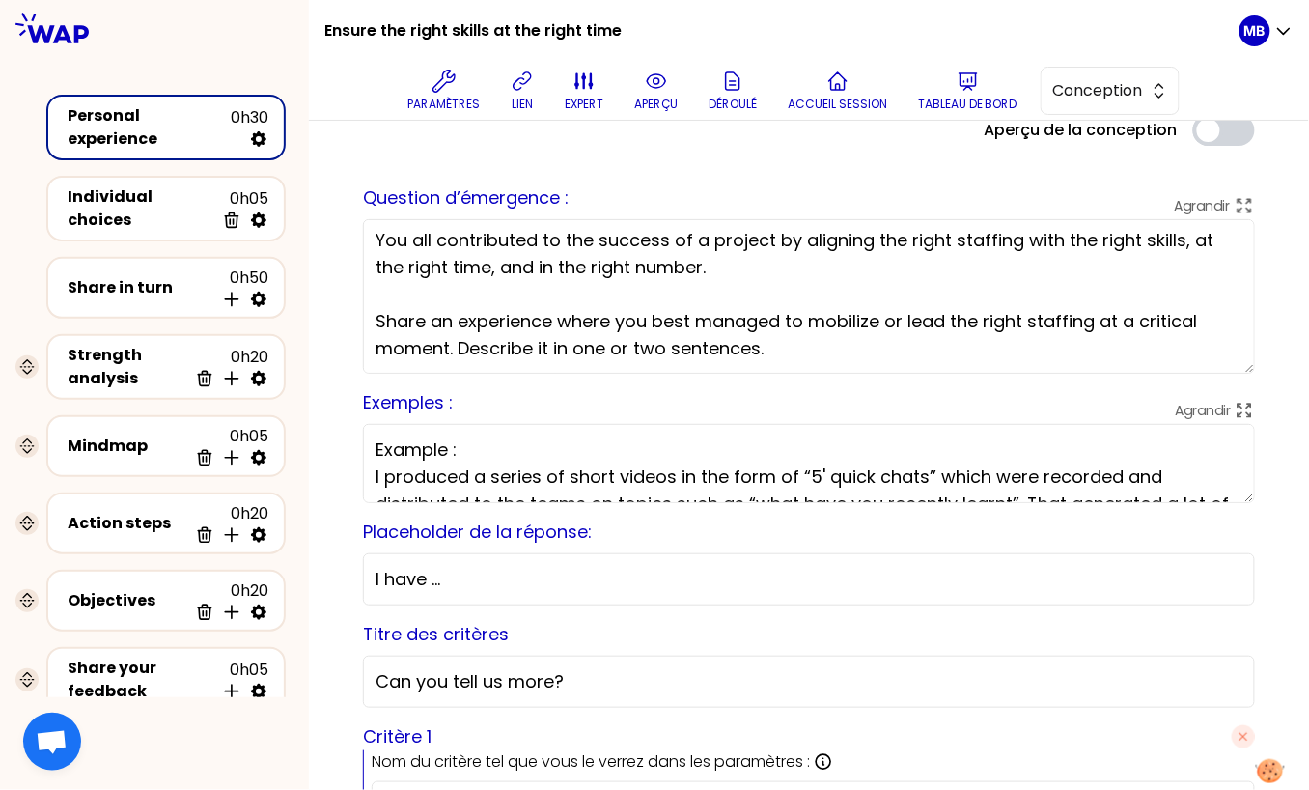
click at [446, 448] on textarea "Example : I produced a series of short videos in the form of “5' quick chats” w…" at bounding box center [809, 463] width 892 height 79
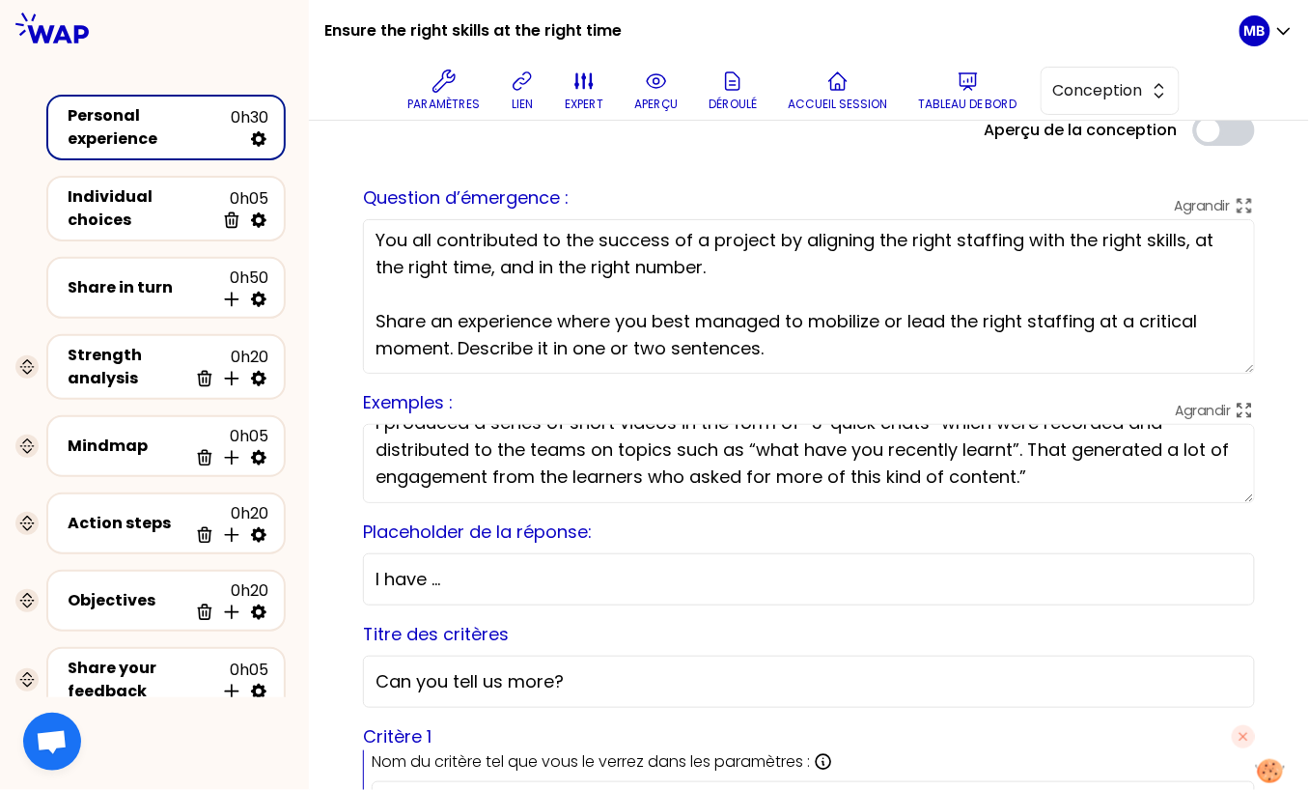
drag, startPoint x: 370, startPoint y: 479, endPoint x: 1157, endPoint y: 549, distance: 790.1
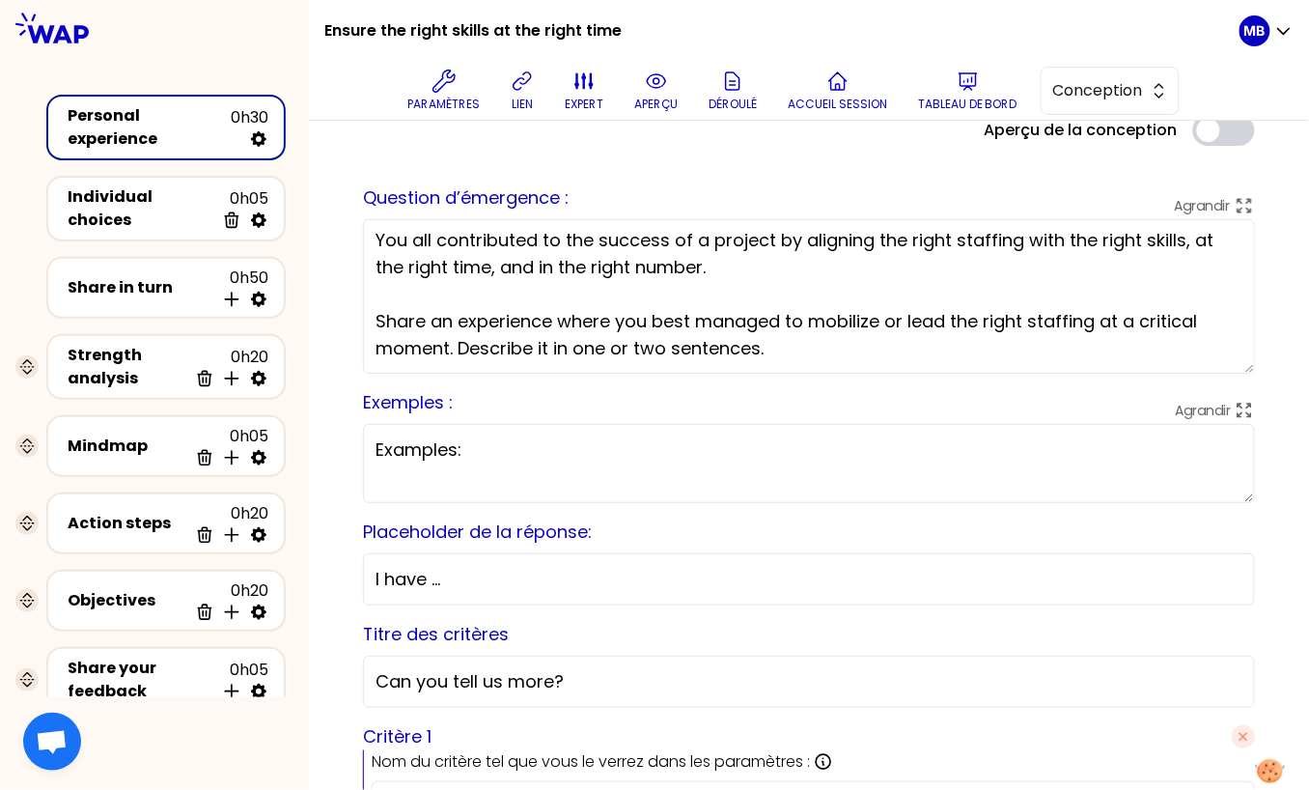
scroll to position [0, 0]
paste textarea "“Unable to use the resources I was counting on, I built a core of strong local …"
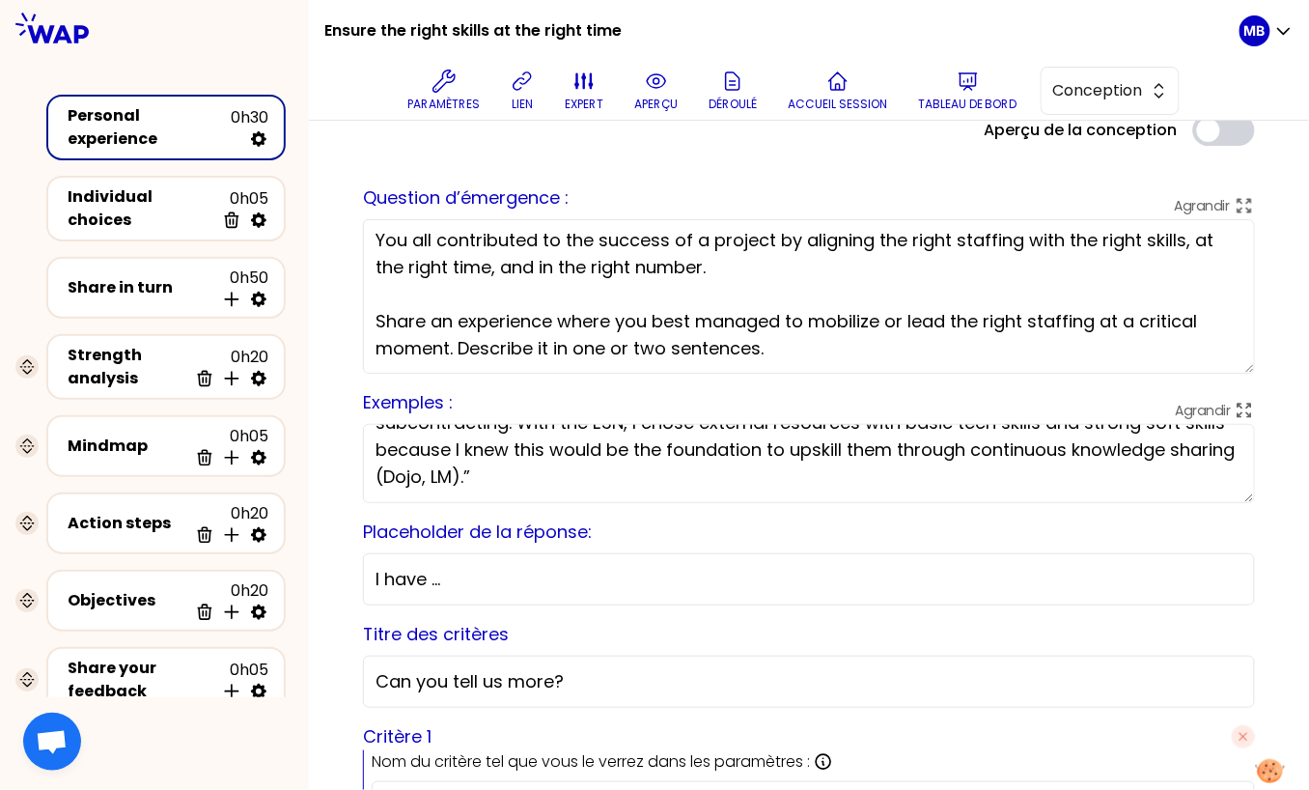
scroll to position [135, 0]
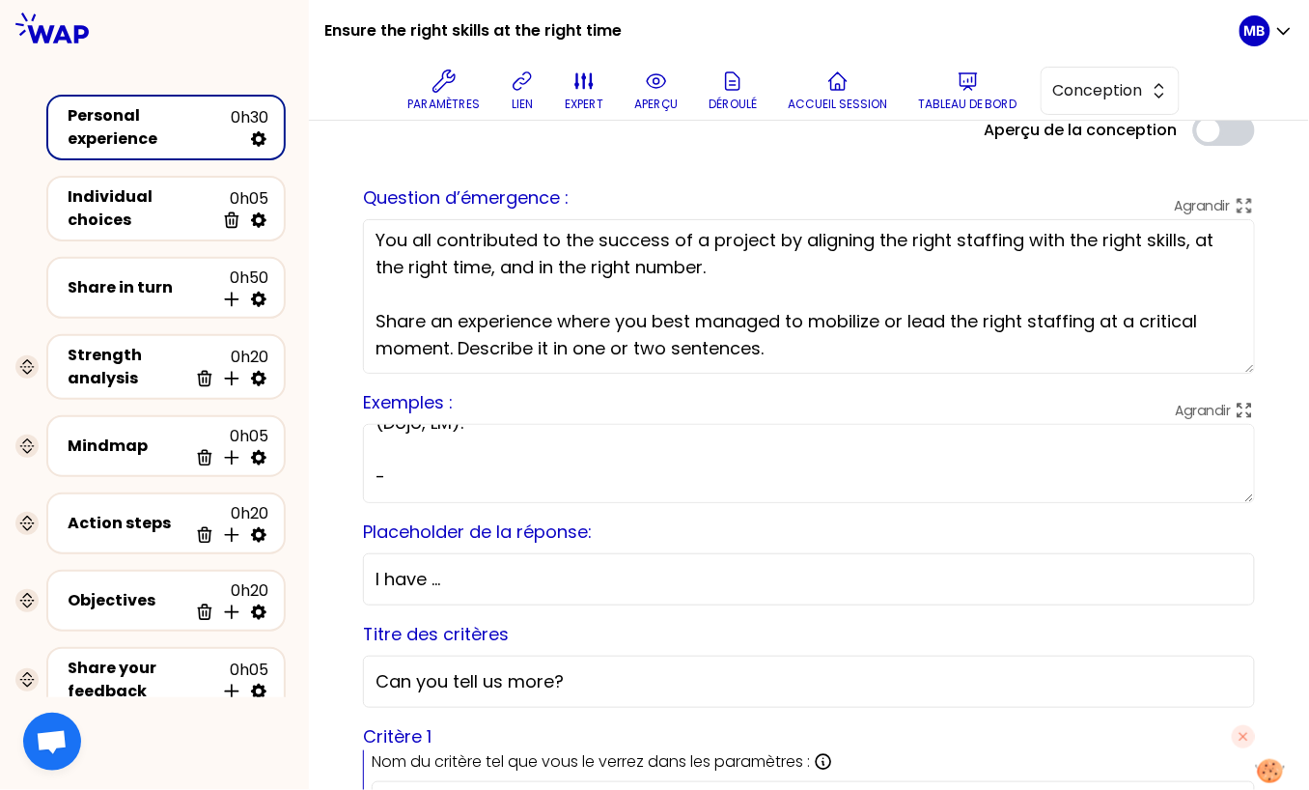
paste textarea "“In the SIX (IVDL) project, we created a multidisciplinary team by staffing not…"
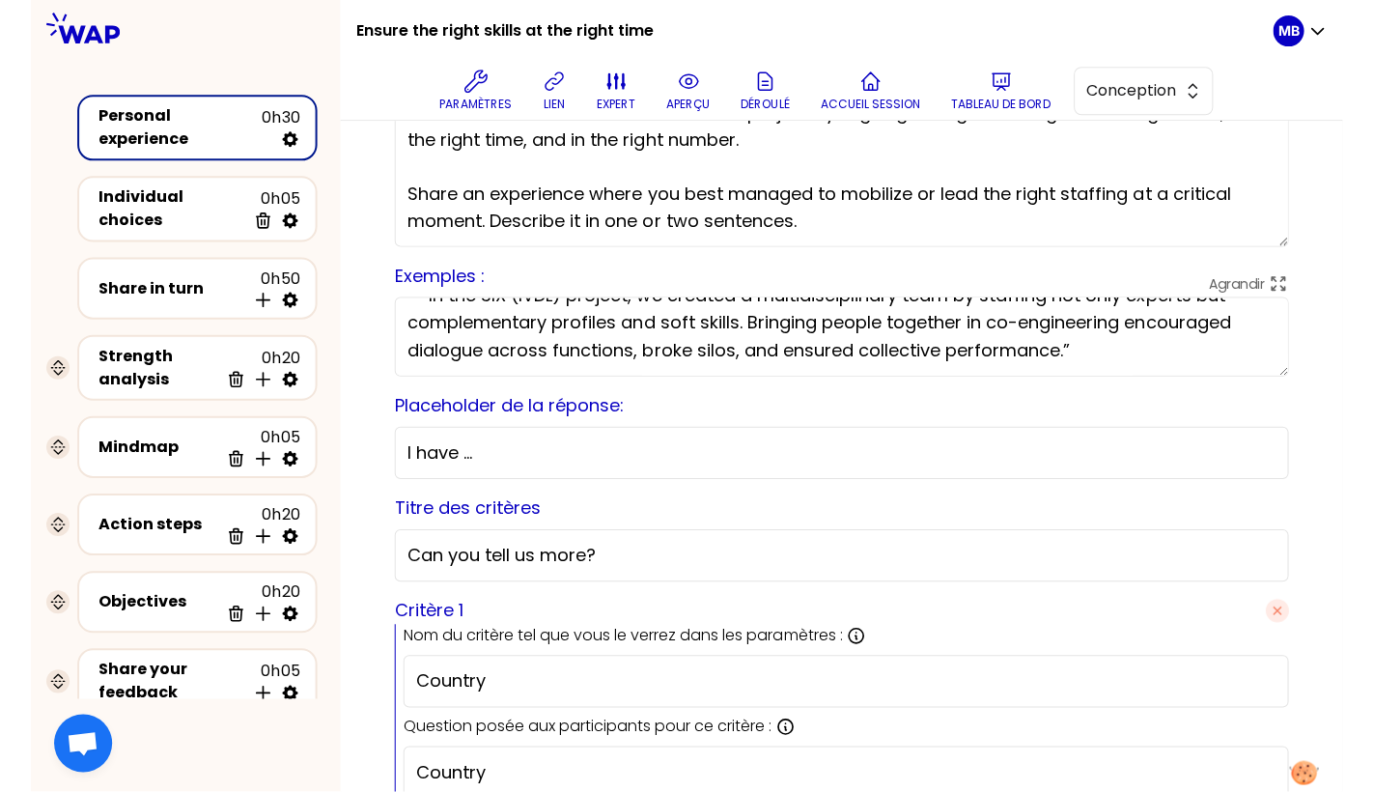
scroll to position [98, 0]
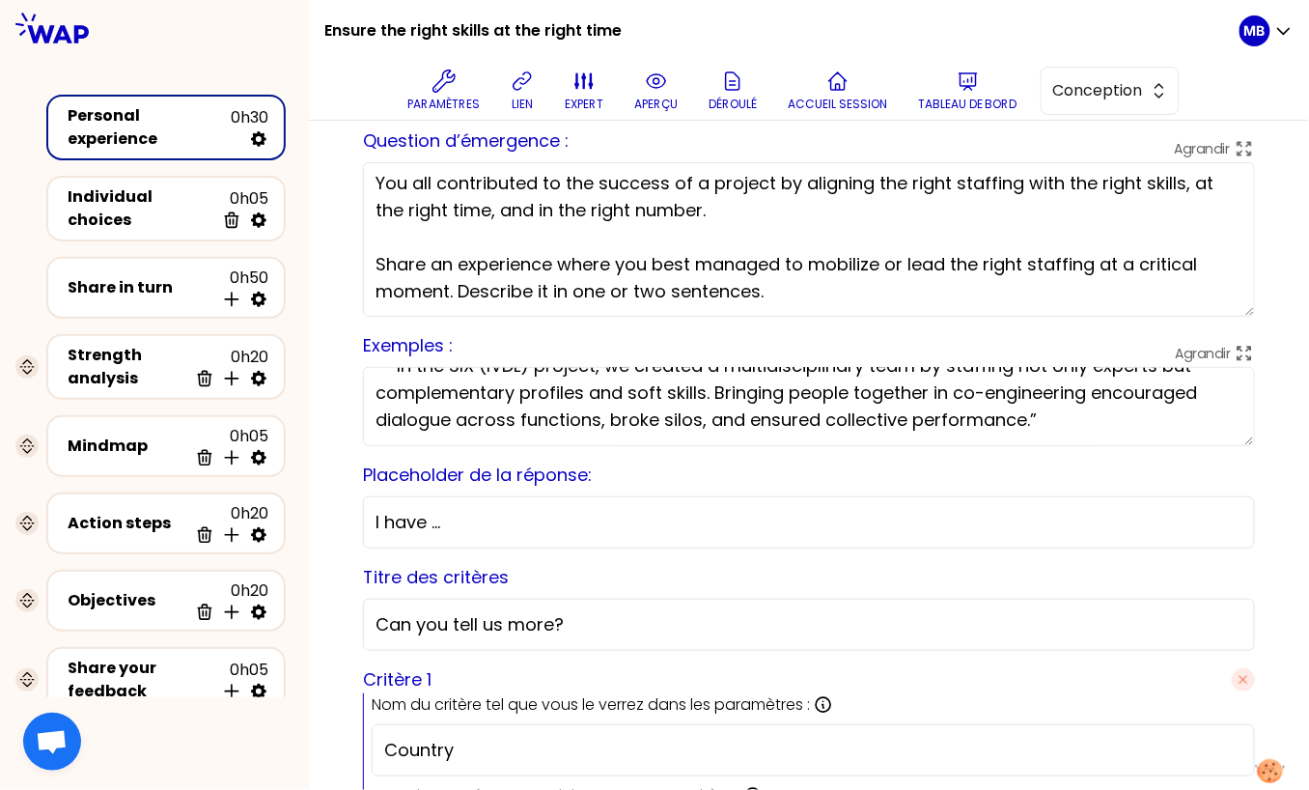
type textarea "Examples: - “Unable to use the resources I was counting on, I built a core of s…"
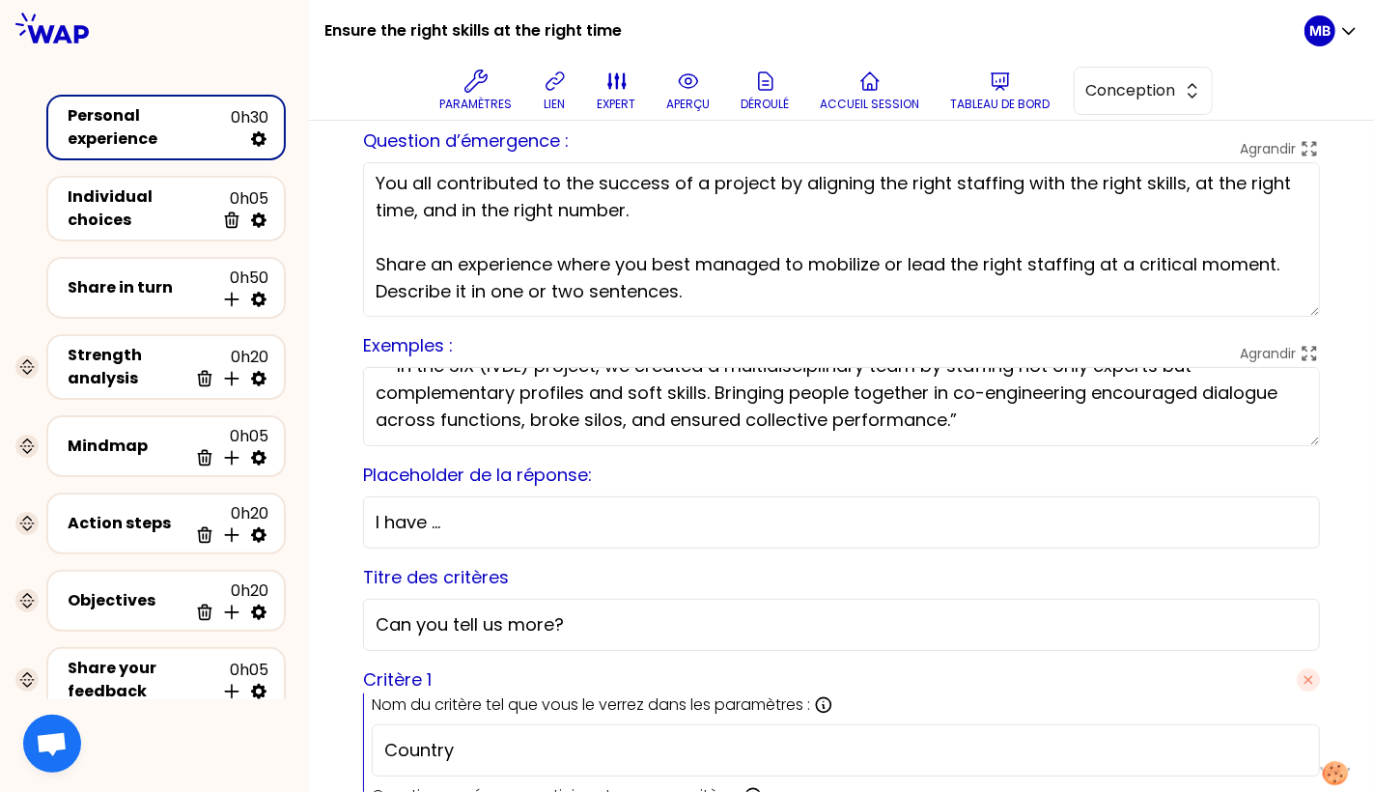
scroll to position [161, 0]
click at [557, 84] on icon at bounding box center [555, 81] width 23 height 23
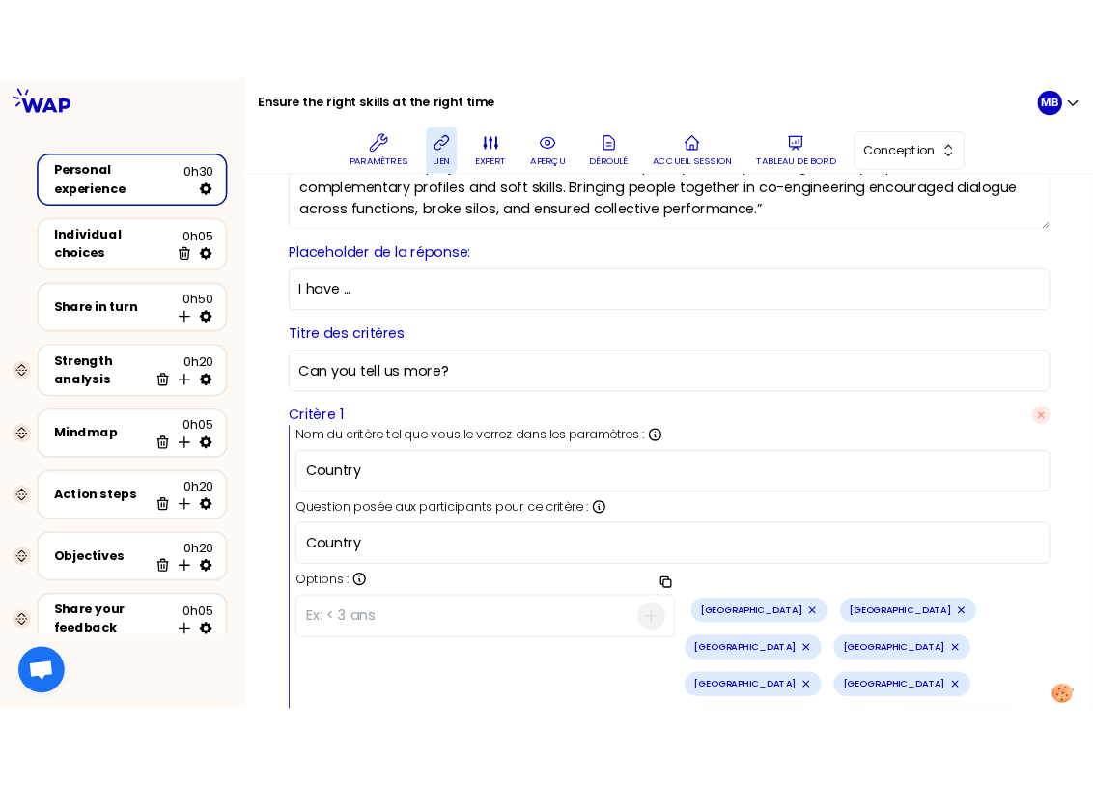
scroll to position [527, 0]
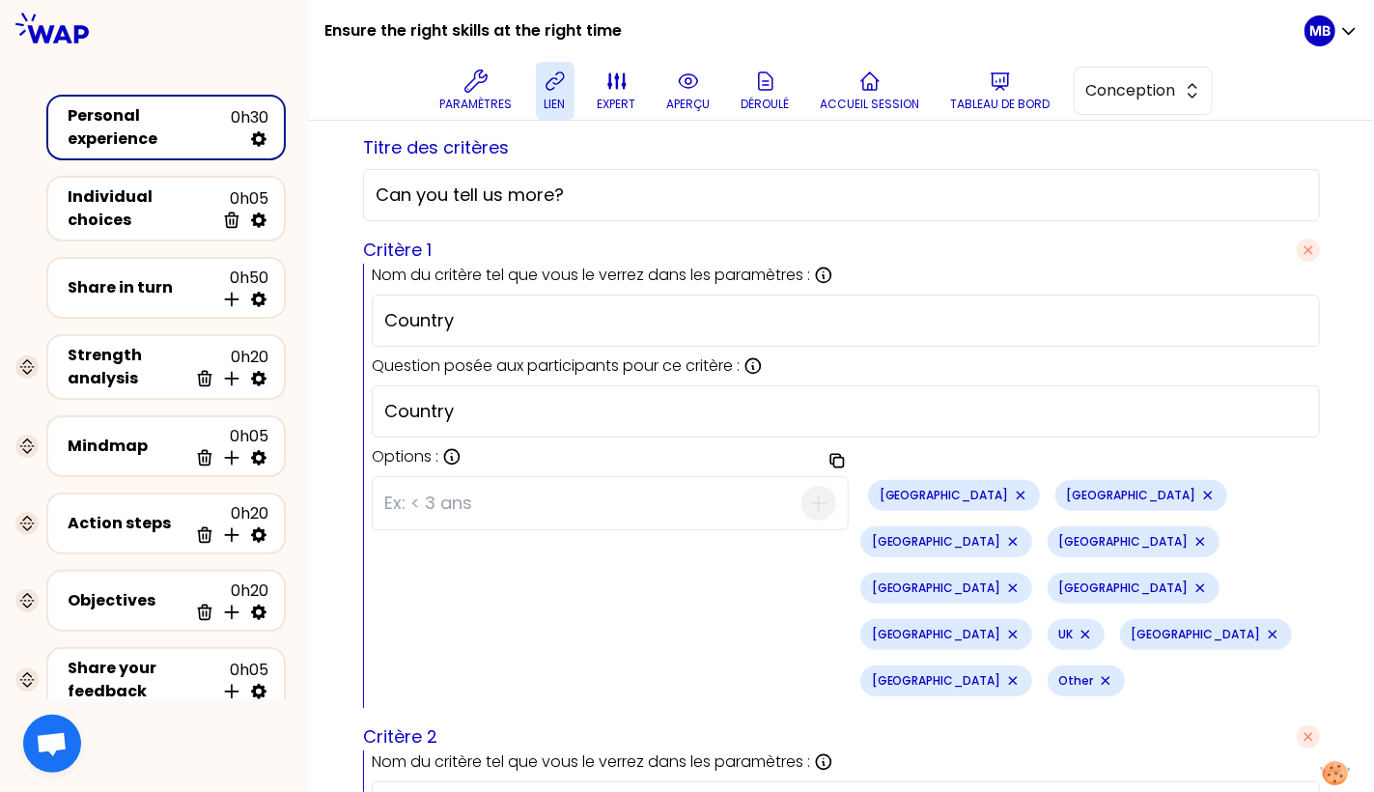
drag, startPoint x: 489, startPoint y: 406, endPoint x: 259, endPoint y: 399, distance: 229.9
click at [259, 399] on div "Ensure the right skills at the right time Paramètres lien expert aperçu Déroulé…" at bounding box center [687, 396] width 1374 height 792
type input "L"
type input "You location"
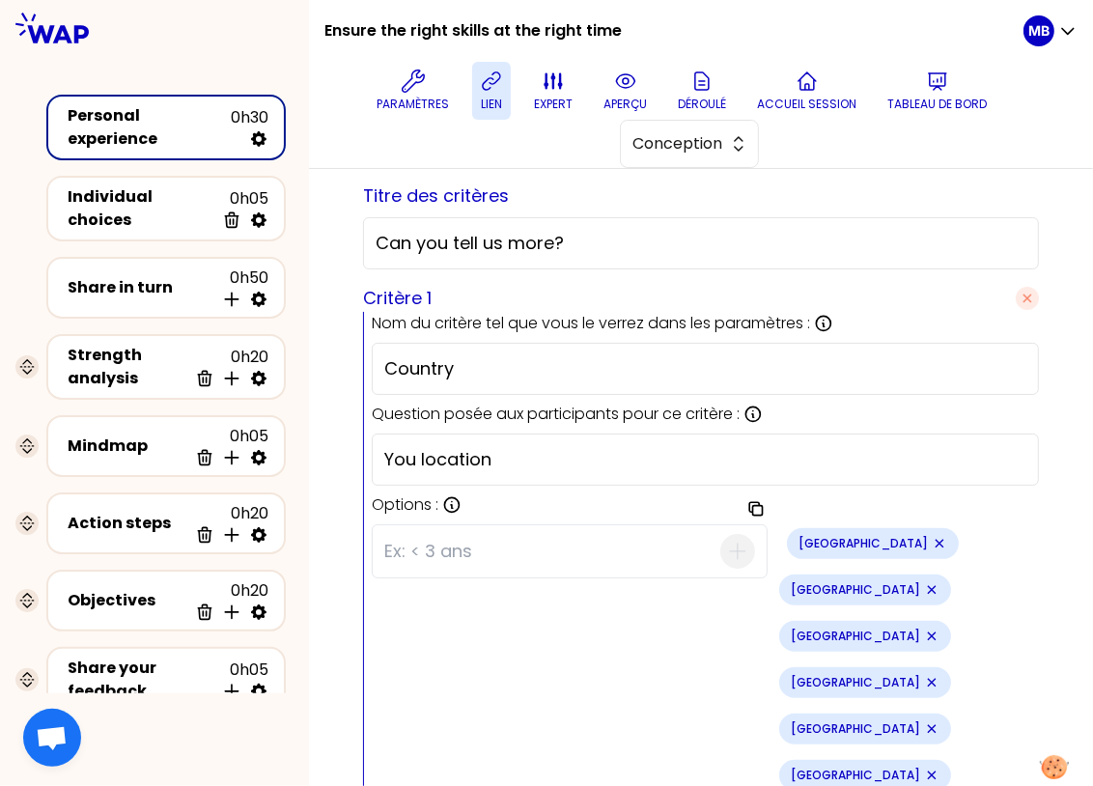
scroll to position [215, 0]
click at [932, 536] on icon "Remove small badge" at bounding box center [939, 543] width 15 height 15
click at [801, 534] on div "Ireland" at bounding box center [873, 543] width 172 height 31
click at [936, 540] on icon "Remove small badge" at bounding box center [940, 544] width 8 height 8
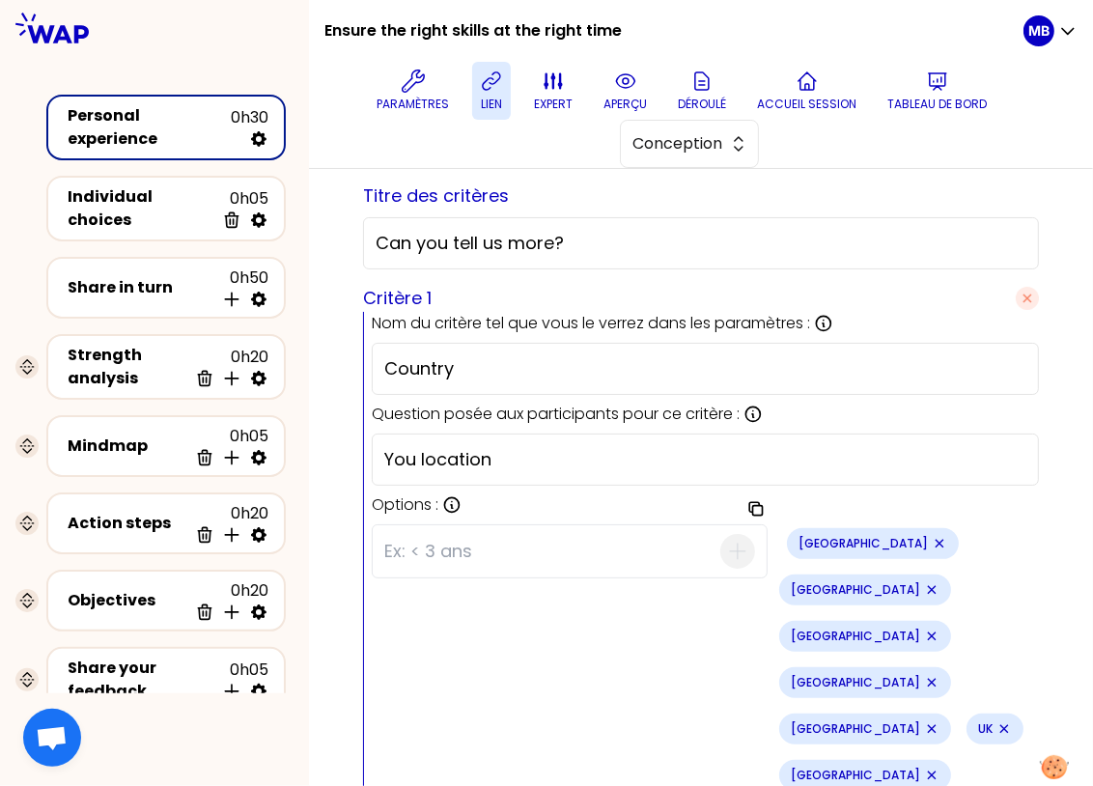
click at [936, 540] on icon "Remove small badge" at bounding box center [940, 544] width 8 height 8
click at [932, 536] on icon "Remove small badge" at bounding box center [939, 543] width 15 height 15
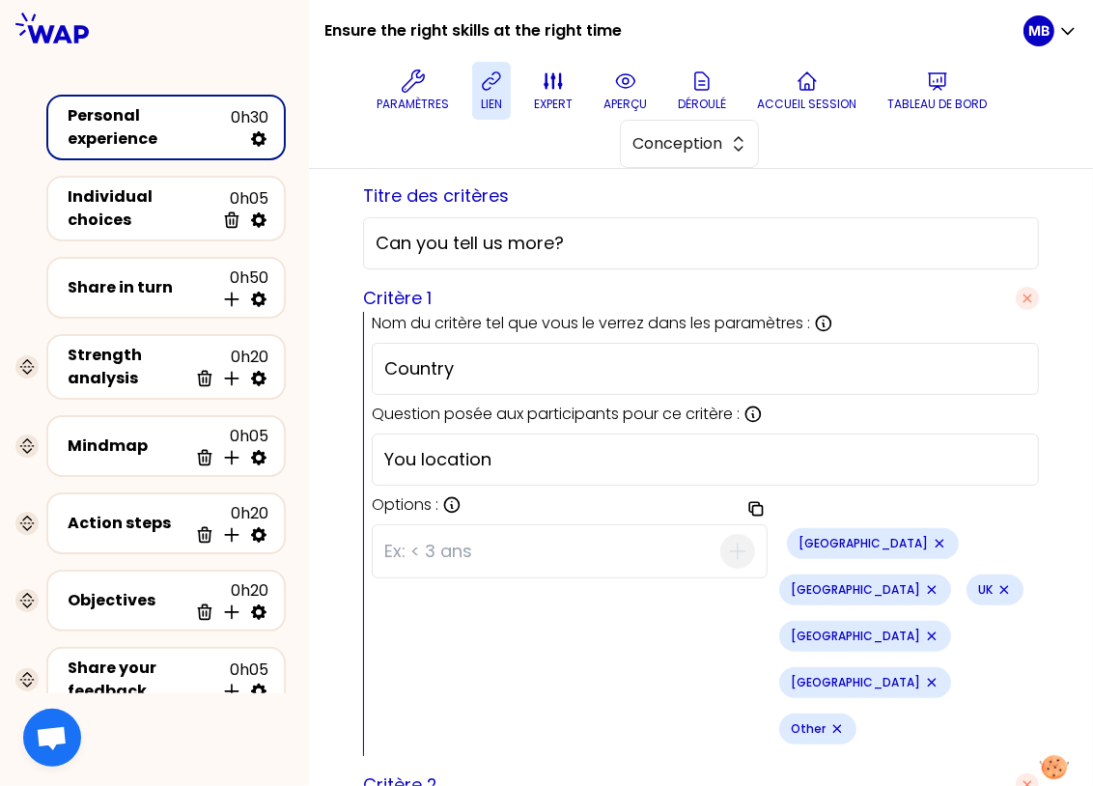
click at [932, 539] on icon "Remove small badge" at bounding box center [939, 543] width 15 height 15
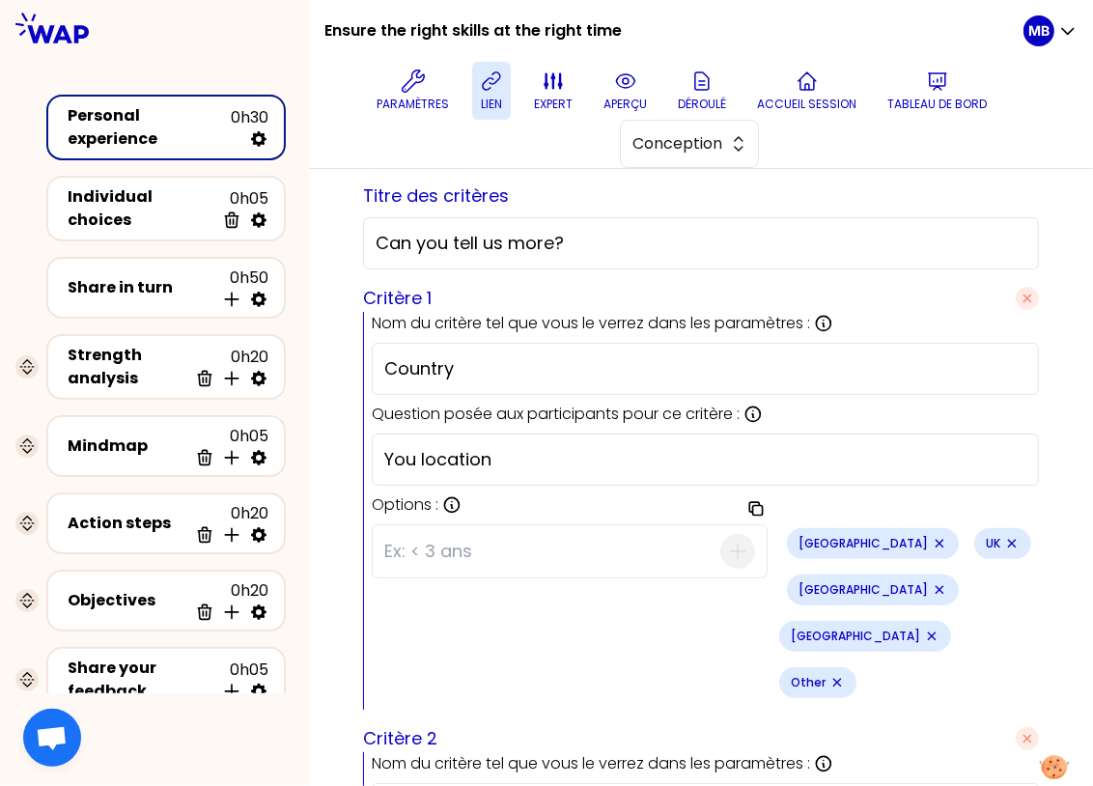
click at [932, 539] on icon "Remove small badge" at bounding box center [939, 543] width 15 height 15
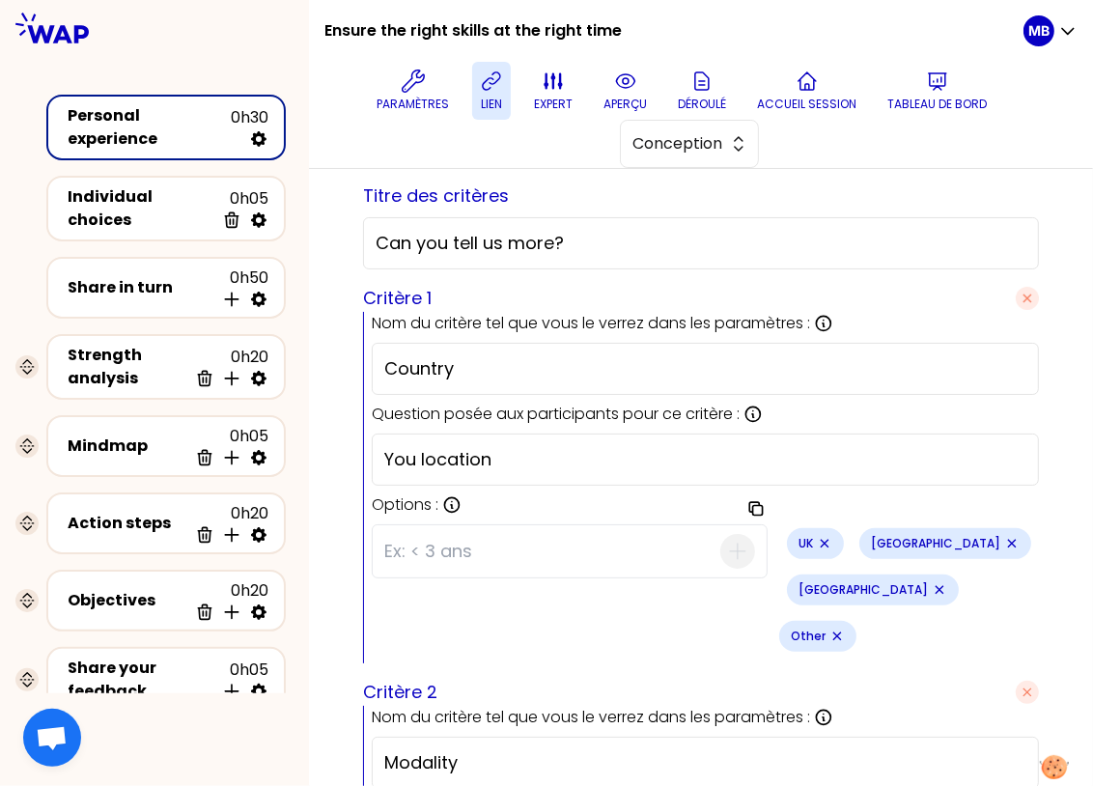
click at [817, 538] on icon "Remove small badge" at bounding box center [824, 543] width 15 height 15
click at [932, 539] on icon "Remove small badge" at bounding box center [939, 543] width 15 height 15
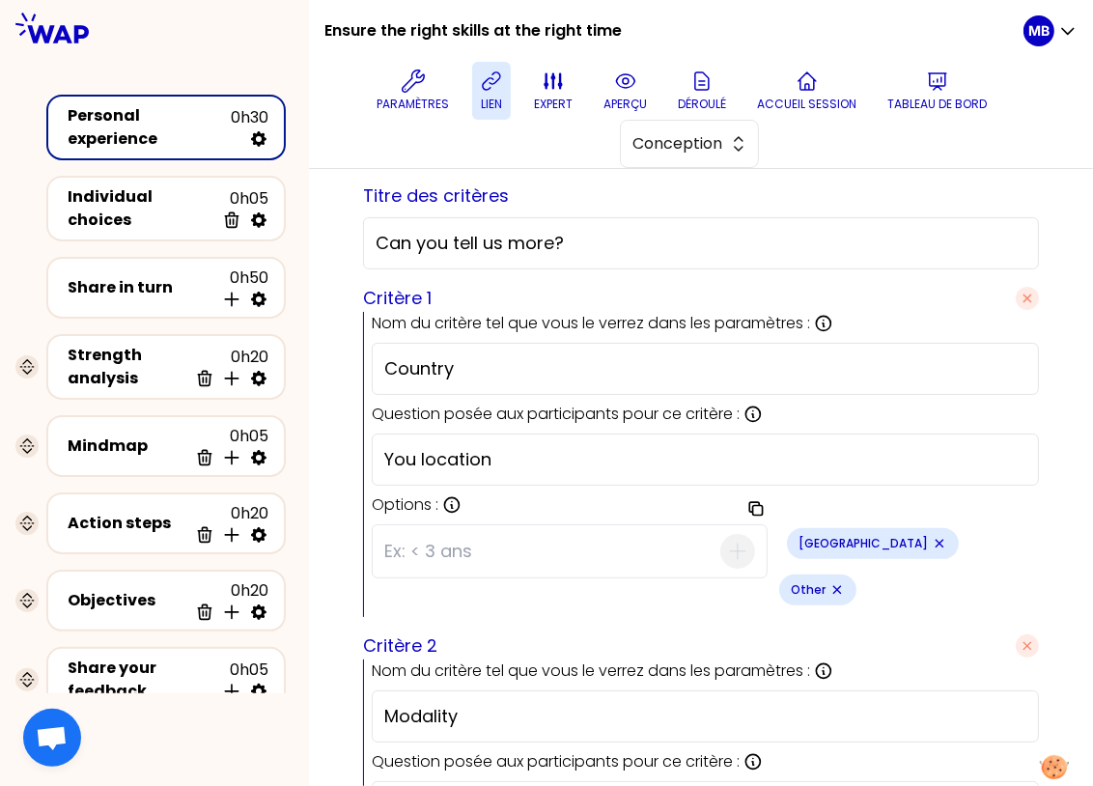
click at [936, 541] on icon "Remove small badge" at bounding box center [940, 544] width 8 height 8
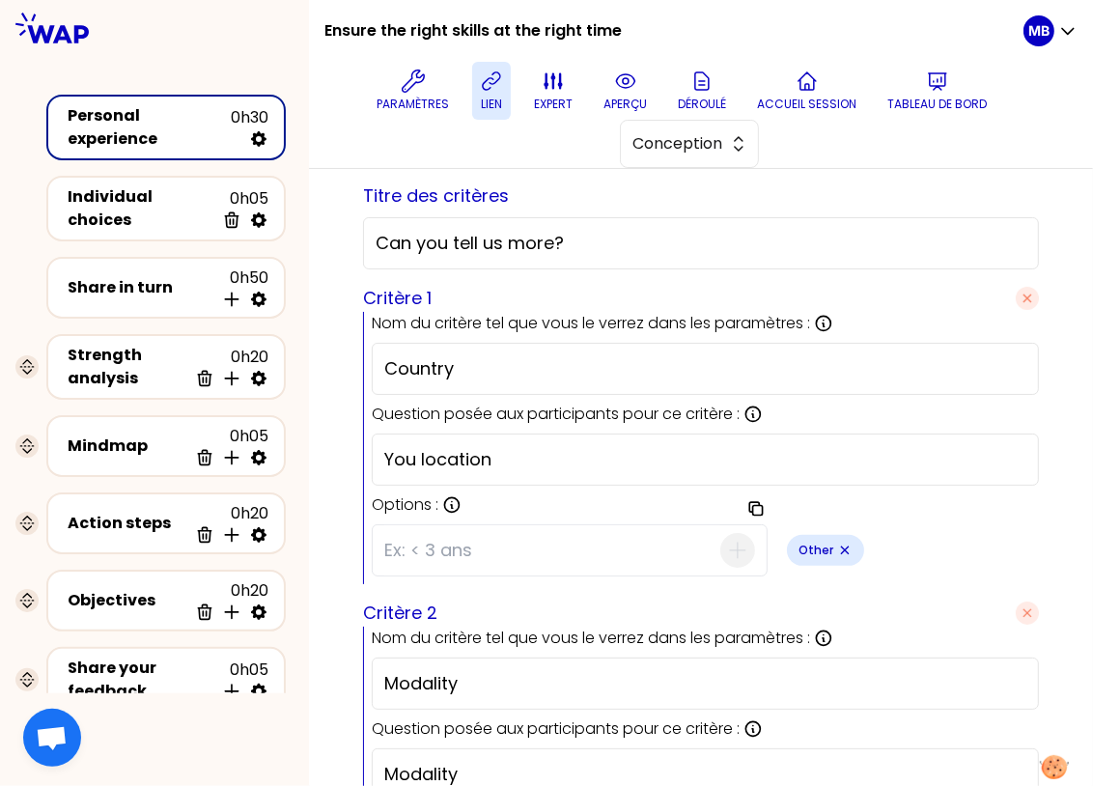
click at [837, 545] on icon "Remove small badge" at bounding box center [844, 550] width 15 height 15
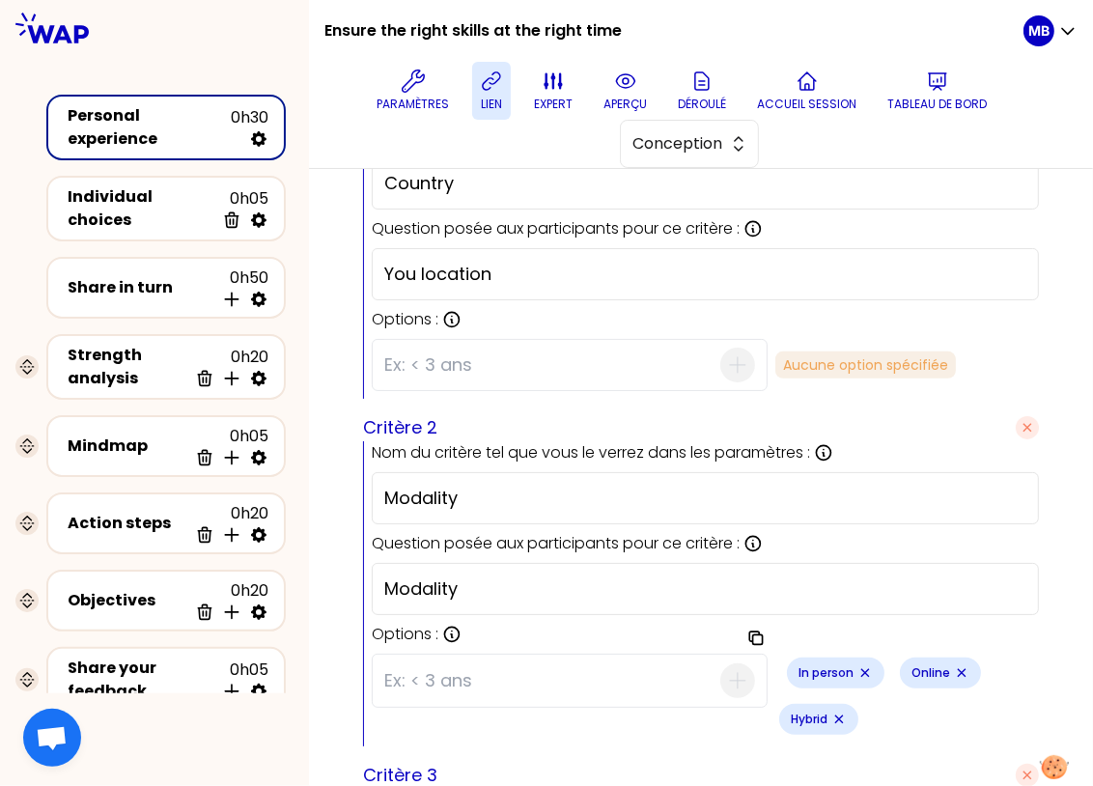
click at [408, 349] on input at bounding box center [552, 365] width 336 height 50
paste input "[GEOGRAPHIC_DATA]"
type input "[GEOGRAPHIC_DATA]"
click at [726, 361] on icon "button" at bounding box center [737, 364] width 23 height 23
click at [475, 340] on input at bounding box center [552, 365] width 336 height 50
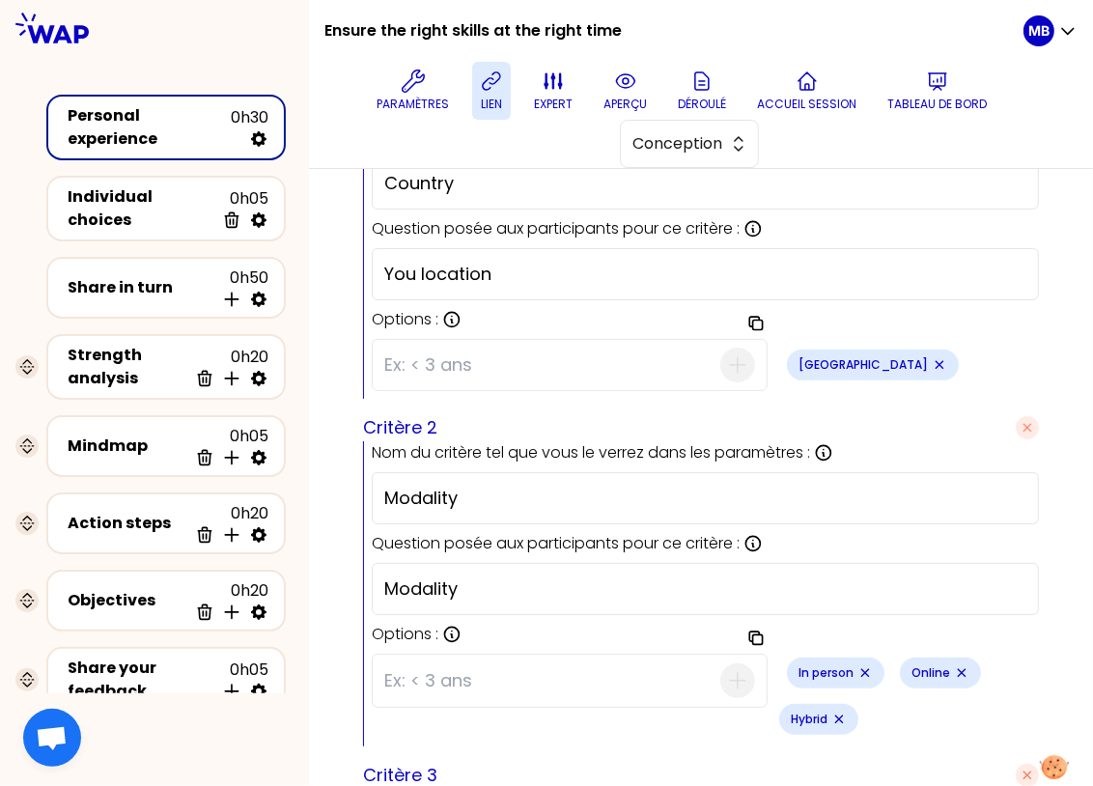
paste input "[GEOGRAPHIC_DATA]"
type input "[GEOGRAPHIC_DATA]"
click at [726, 353] on icon "button" at bounding box center [737, 364] width 23 height 23
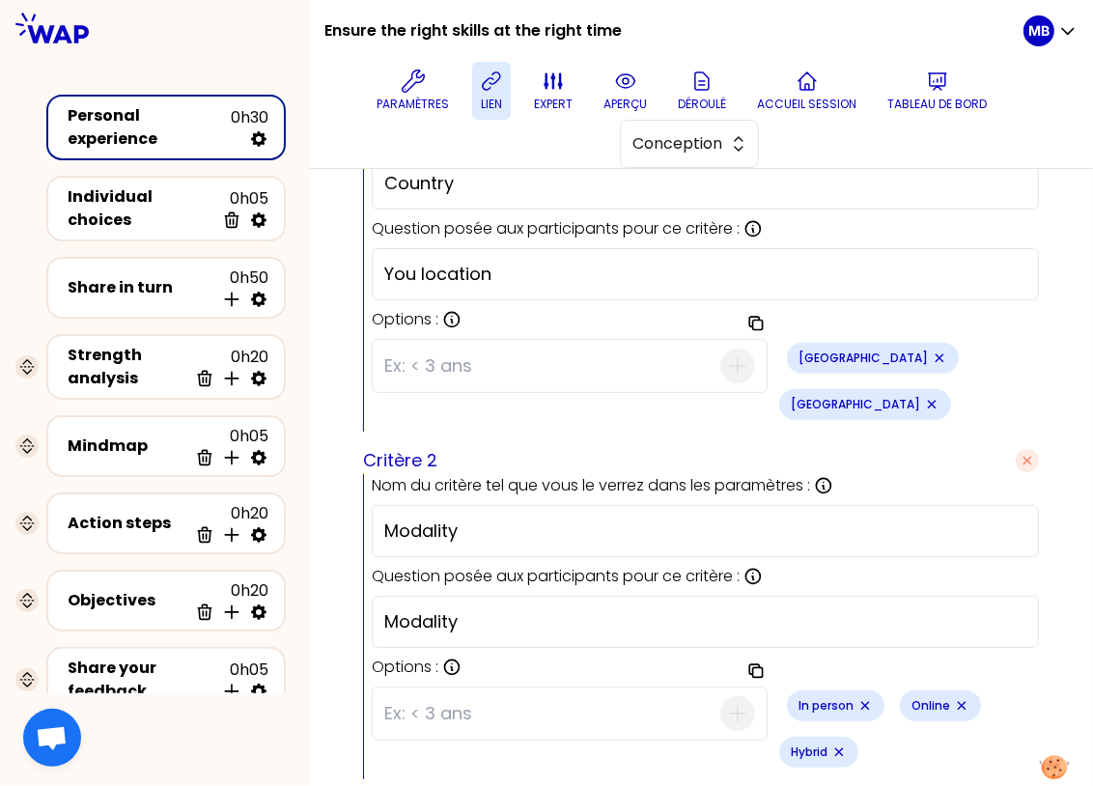
click at [462, 355] on input at bounding box center [552, 366] width 336 height 50
paste input "[GEOGRAPHIC_DATA]"
type input "[GEOGRAPHIC_DATA]"
click at [730, 358] on icon "button" at bounding box center [737, 365] width 15 height 15
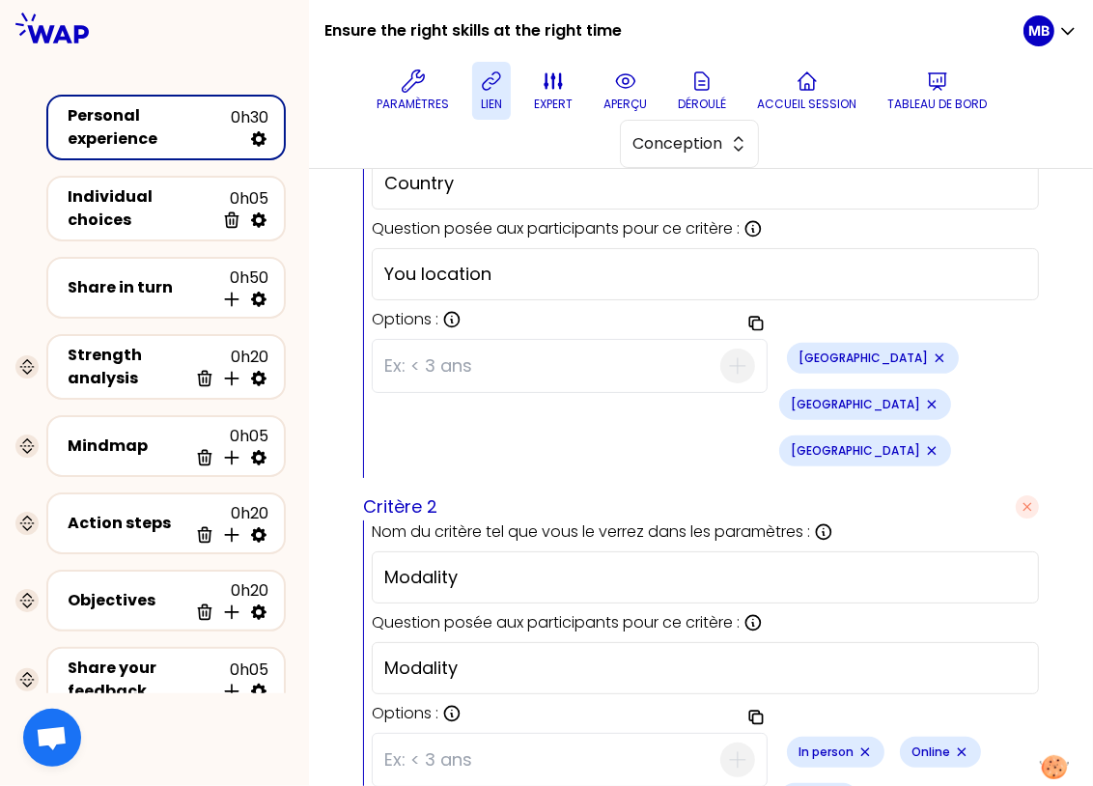
click at [404, 362] on input at bounding box center [552, 366] width 336 height 50
paste input "[GEOGRAPHIC_DATA]"
type input "[GEOGRAPHIC_DATA]"
click at [726, 355] on icon "button" at bounding box center [737, 365] width 23 height 23
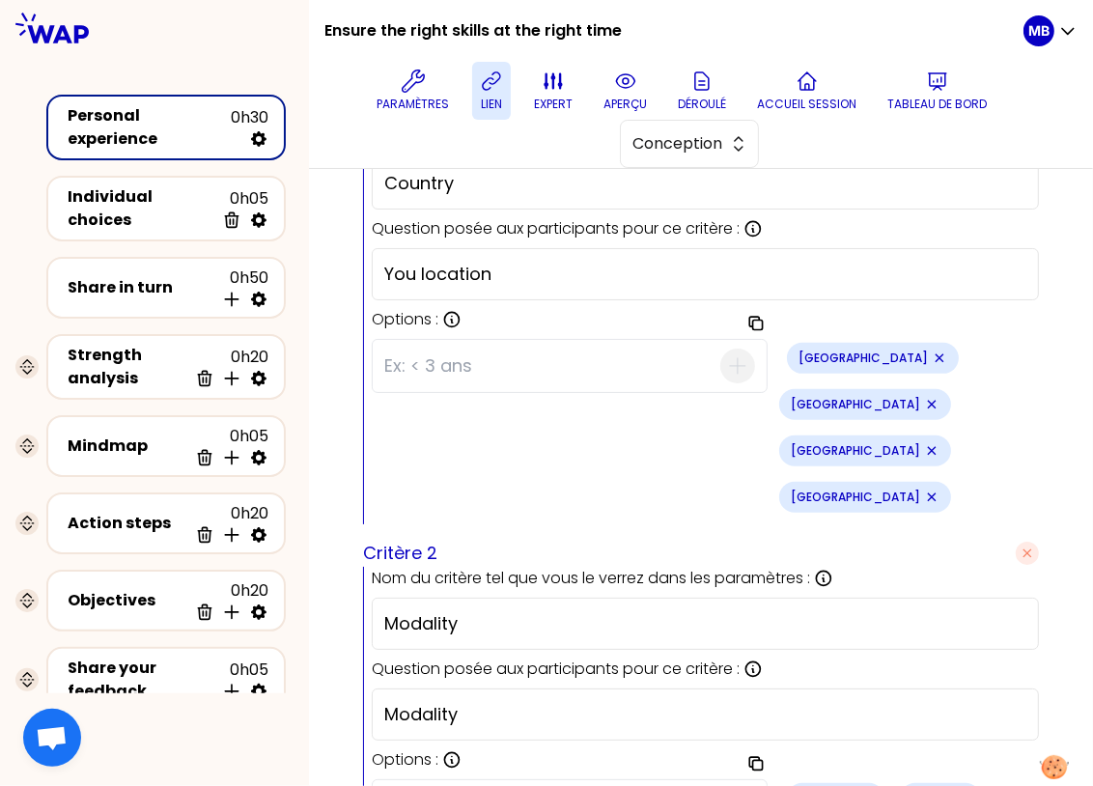
click at [476, 342] on input at bounding box center [552, 366] width 336 height 50
paste input "[GEOGRAPHIC_DATA]"
type input "[GEOGRAPHIC_DATA]"
click at [726, 354] on icon "button" at bounding box center [737, 365] width 23 height 23
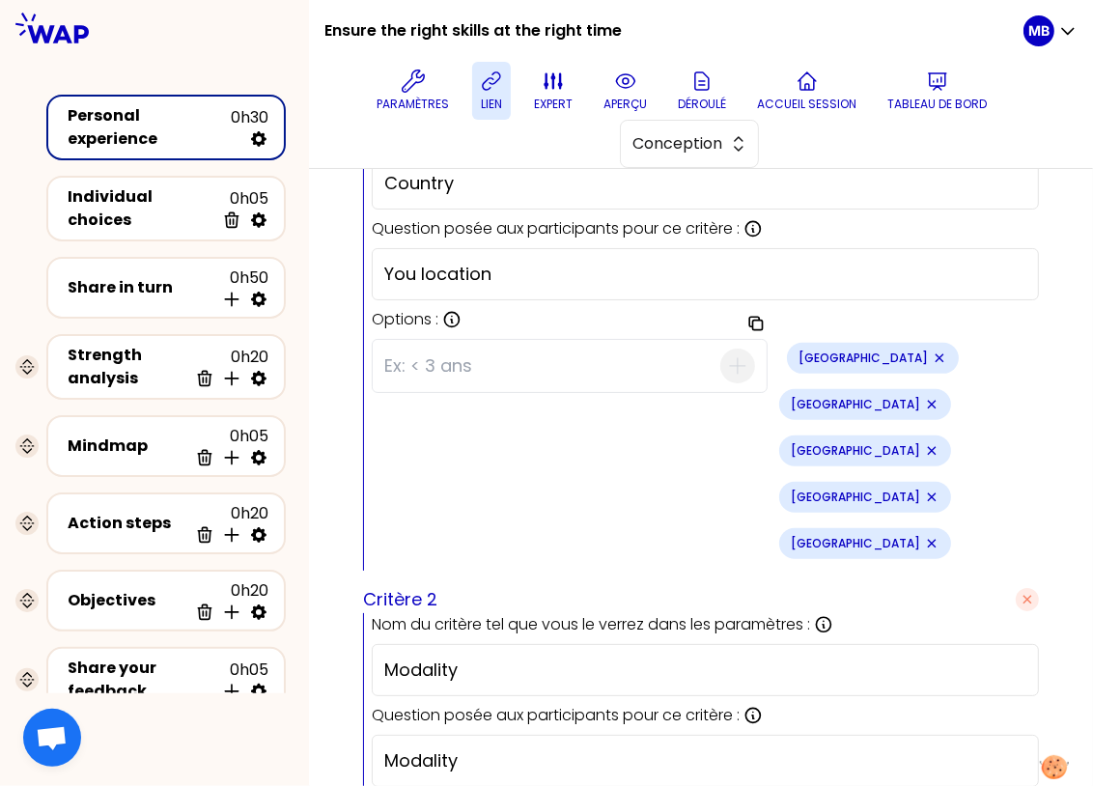
click at [445, 347] on input at bounding box center [552, 366] width 336 height 50
paste input "[GEOGRAPHIC_DATA]"
type input "[GEOGRAPHIC_DATA]"
click at [720, 371] on span "button" at bounding box center [737, 366] width 35 height 35
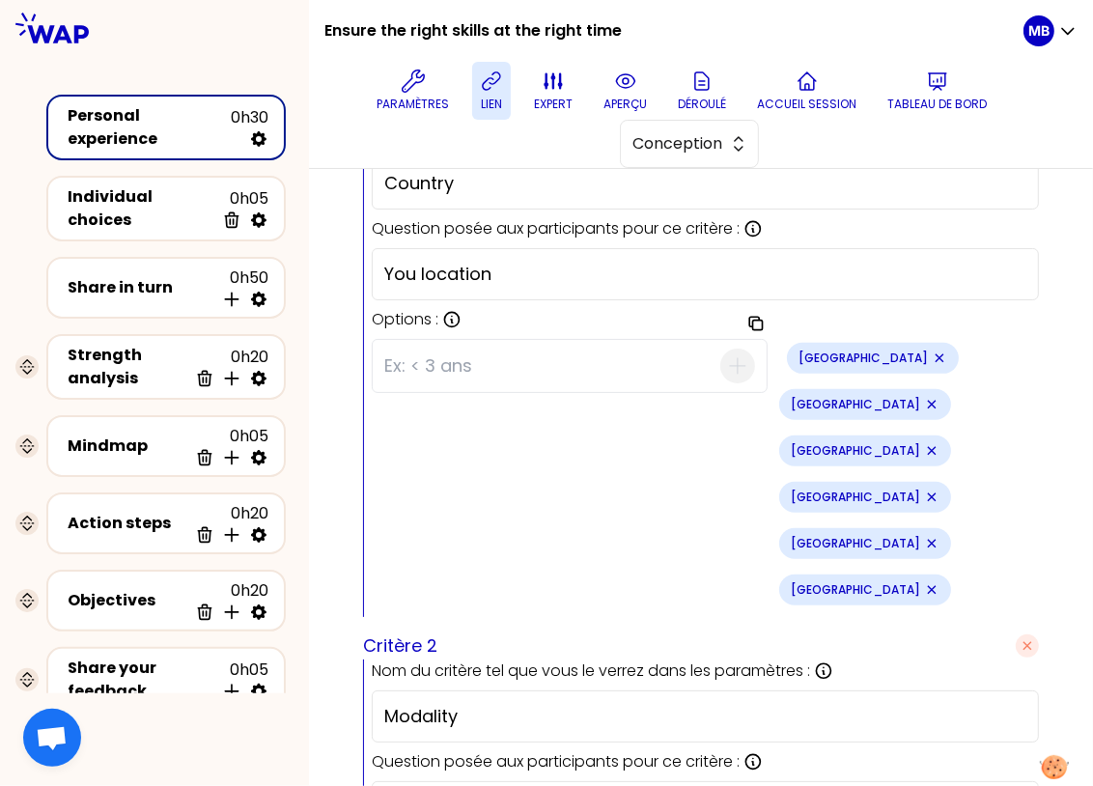
click at [450, 362] on input at bounding box center [552, 366] width 336 height 50
paste input "[GEOGRAPHIC_DATA]"
type input "[GEOGRAPHIC_DATA]"
click at [726, 354] on icon "button" at bounding box center [737, 365] width 23 height 23
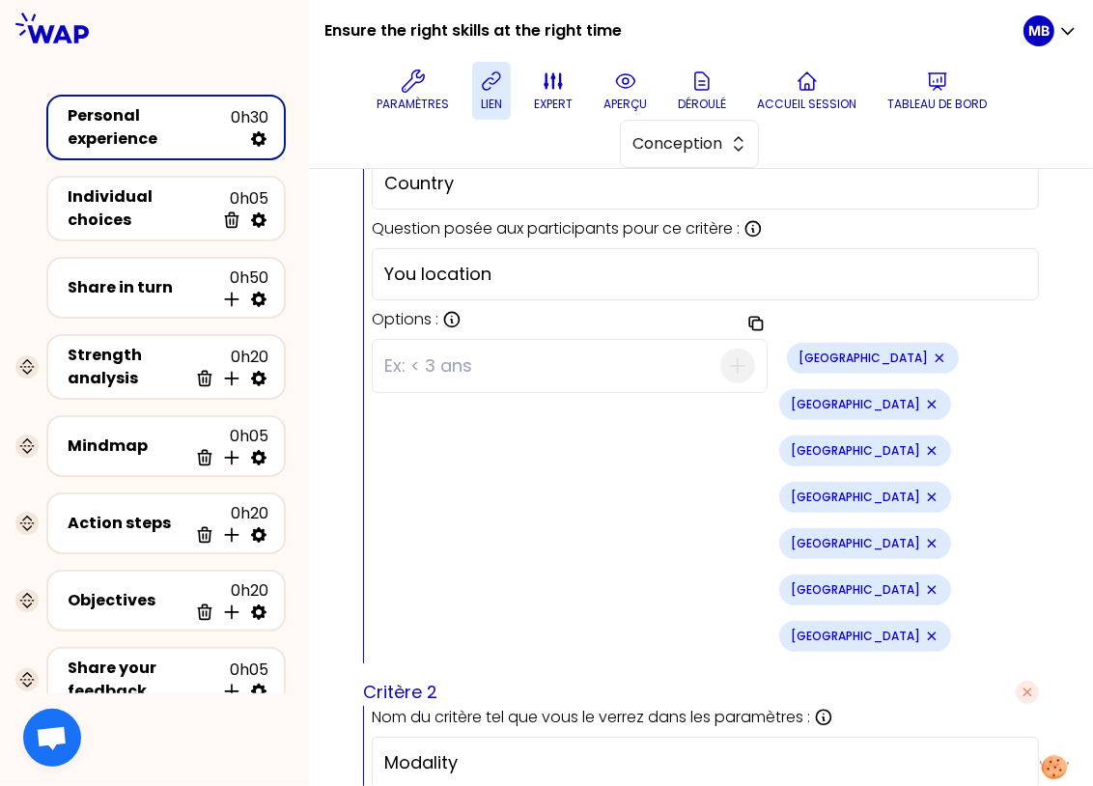
click at [405, 355] on input at bounding box center [552, 366] width 336 height 50
paste input "[GEOGRAPHIC_DATA]"
type input "[GEOGRAPHIC_DATA]"
click at [726, 355] on icon "button" at bounding box center [737, 365] width 23 height 23
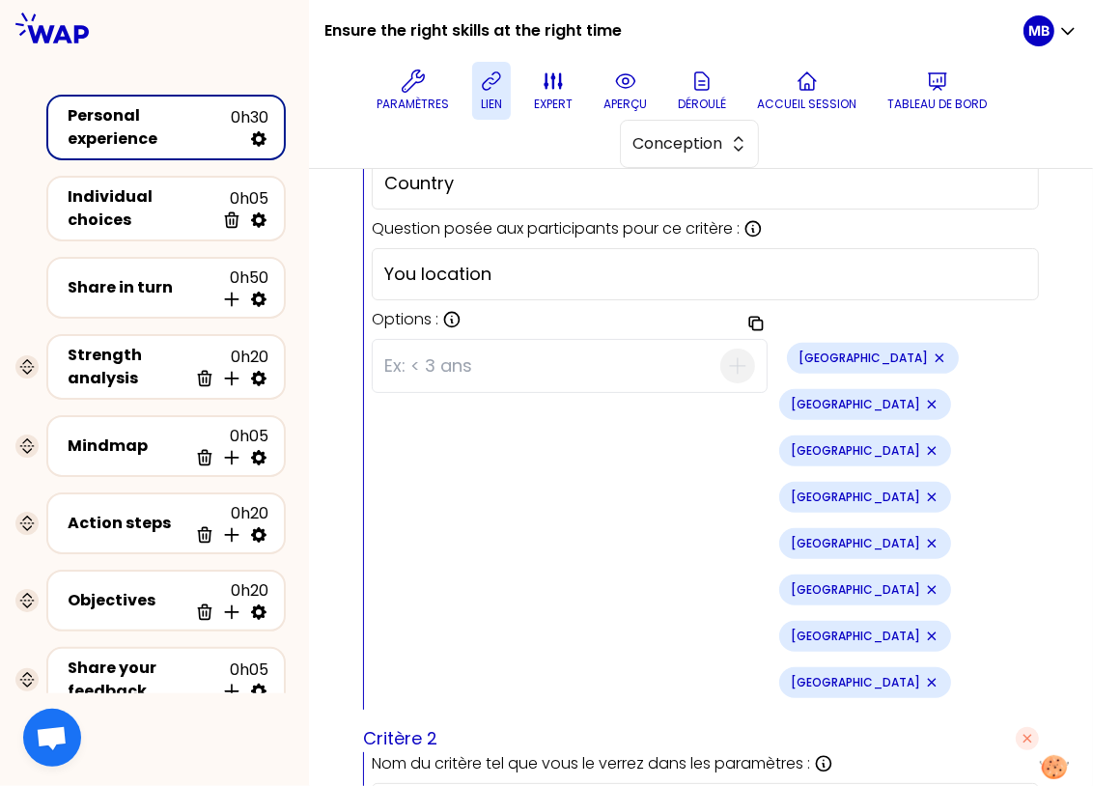
click at [415, 359] on input at bounding box center [552, 366] width 336 height 50
paste input "[GEOGRAPHIC_DATA]"
type input "[GEOGRAPHIC_DATA]"
click at [726, 356] on icon "button" at bounding box center [737, 365] width 23 height 23
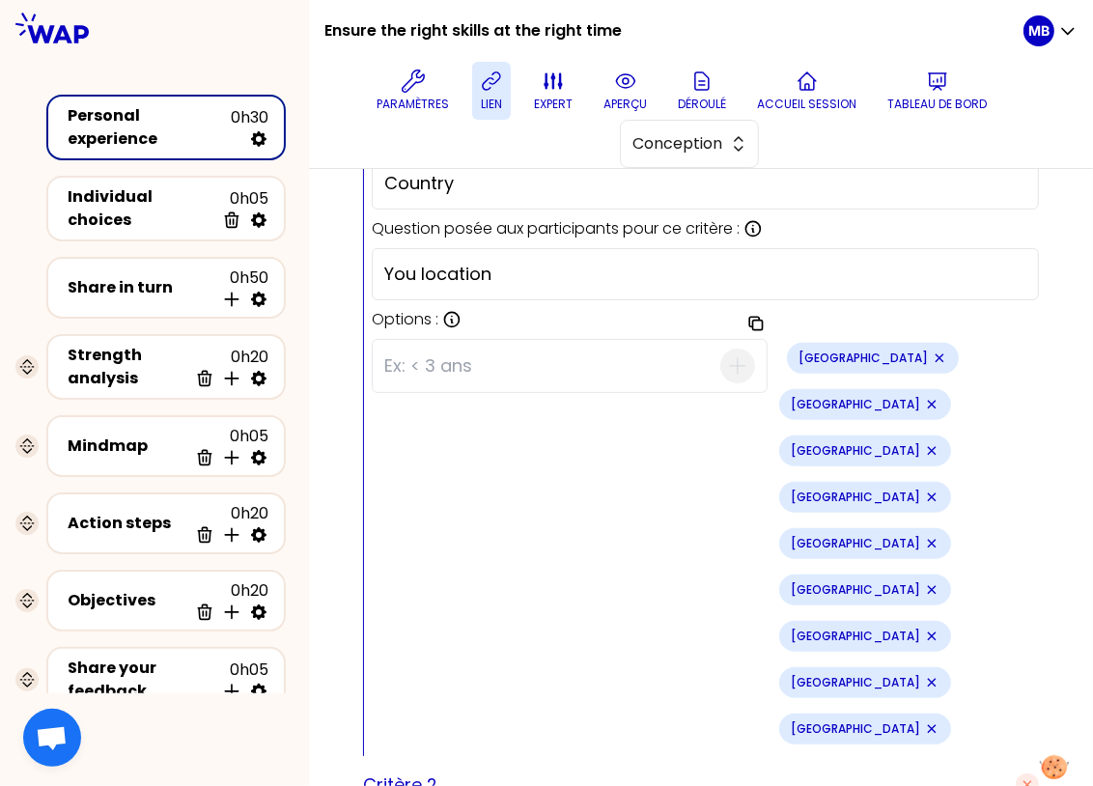
click at [509, 363] on input at bounding box center [552, 366] width 336 height 50
type input "Other"
click at [730, 358] on icon "button" at bounding box center [737, 365] width 15 height 15
click at [600, 500] on div "Copier les options du critère Australia Belgium France Germany India Italy Roma…" at bounding box center [705, 566] width 667 height 471
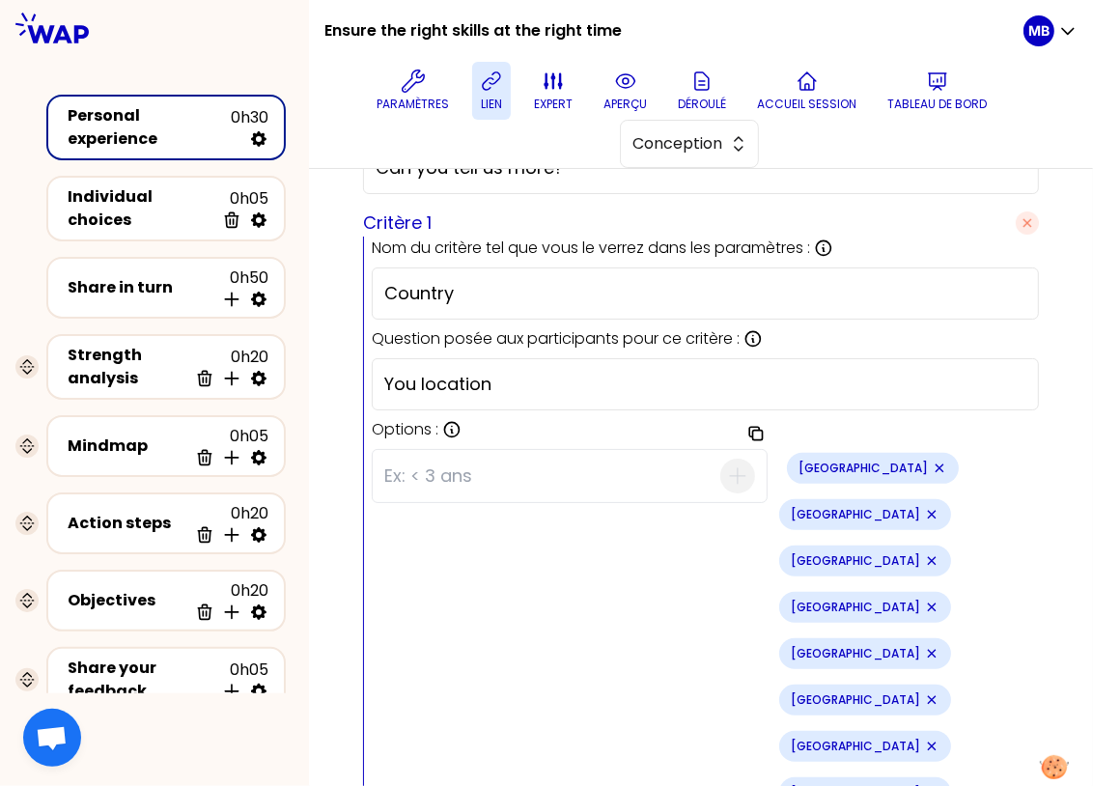
scroll to position [572, 0]
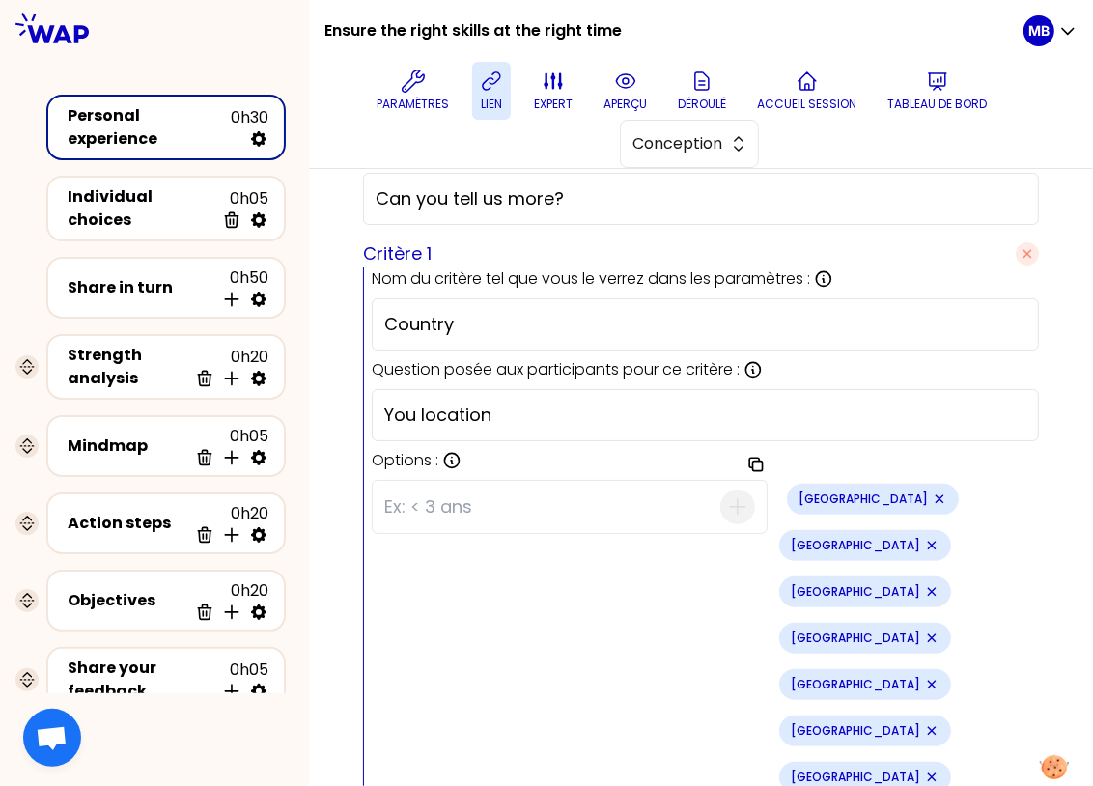
click at [416, 405] on input "You location" at bounding box center [705, 415] width 642 height 27
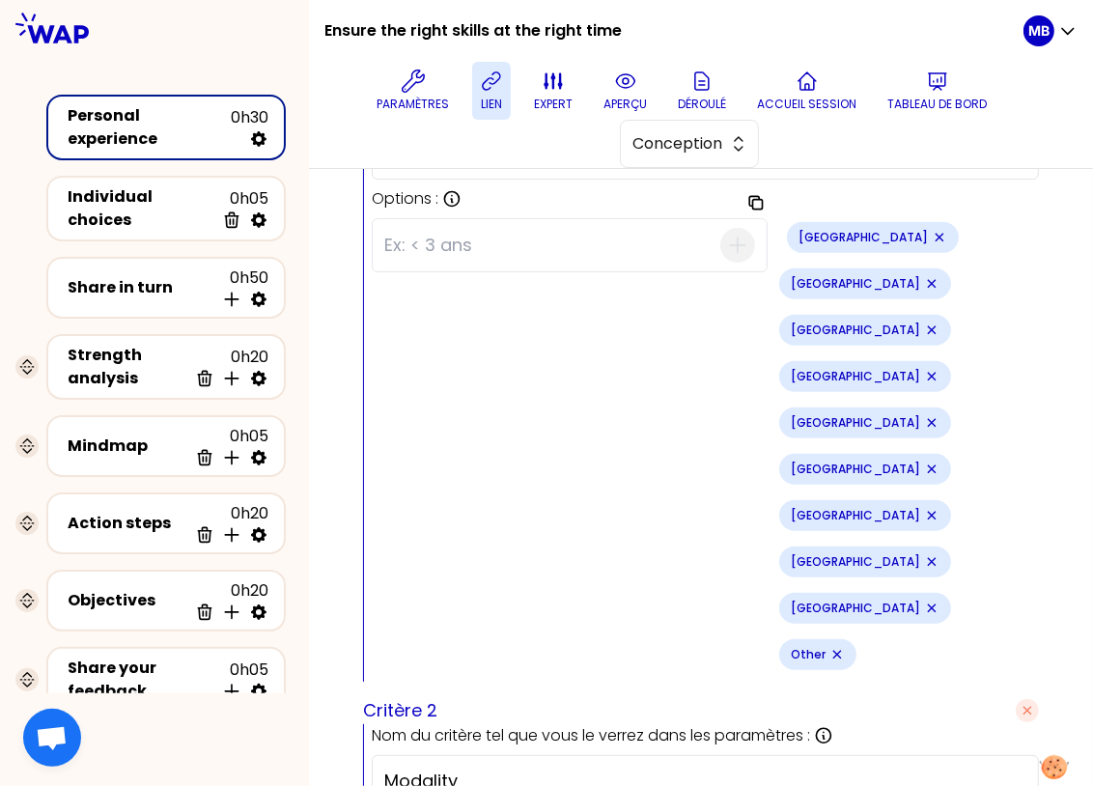
type input "Your location"
drag, startPoint x: 479, startPoint y: 501, endPoint x: 343, endPoint y: 498, distance: 136.2
click at [343, 498] on div "Aperçu de la conception Use setting sauvegardé Question d’émergence : Agrandir …" at bounding box center [701, 424] width 784 height 2176
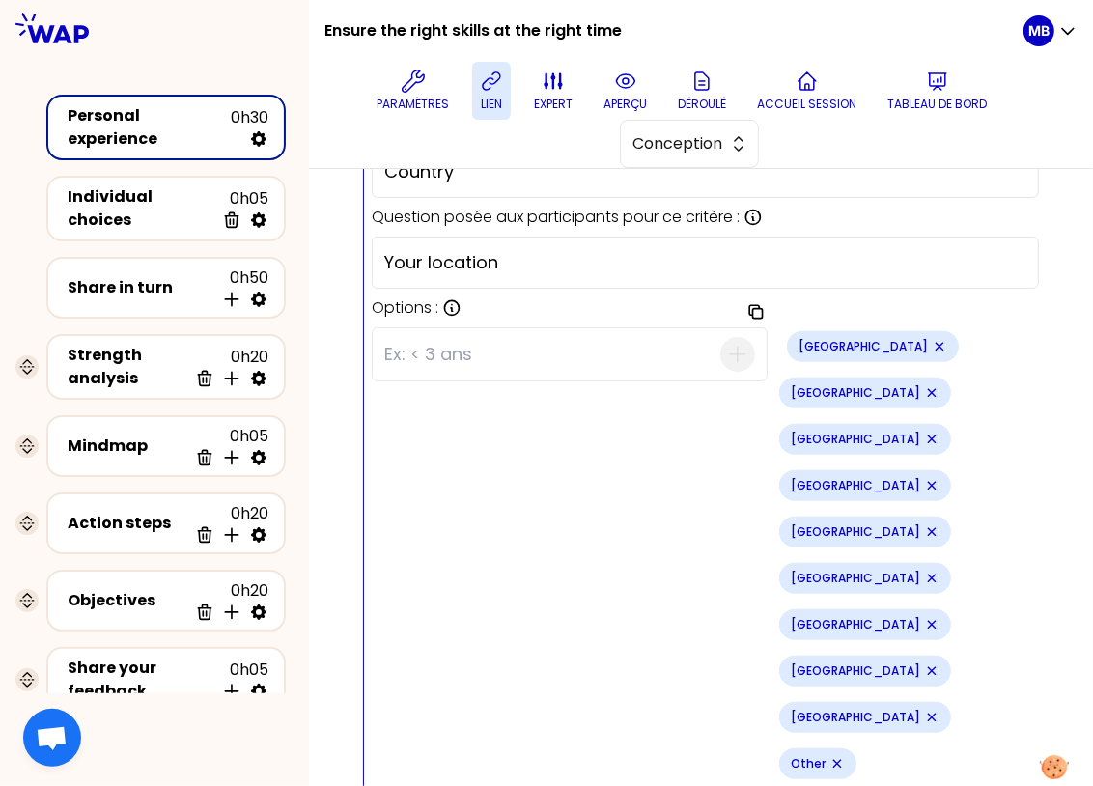
scroll to position [718, 0]
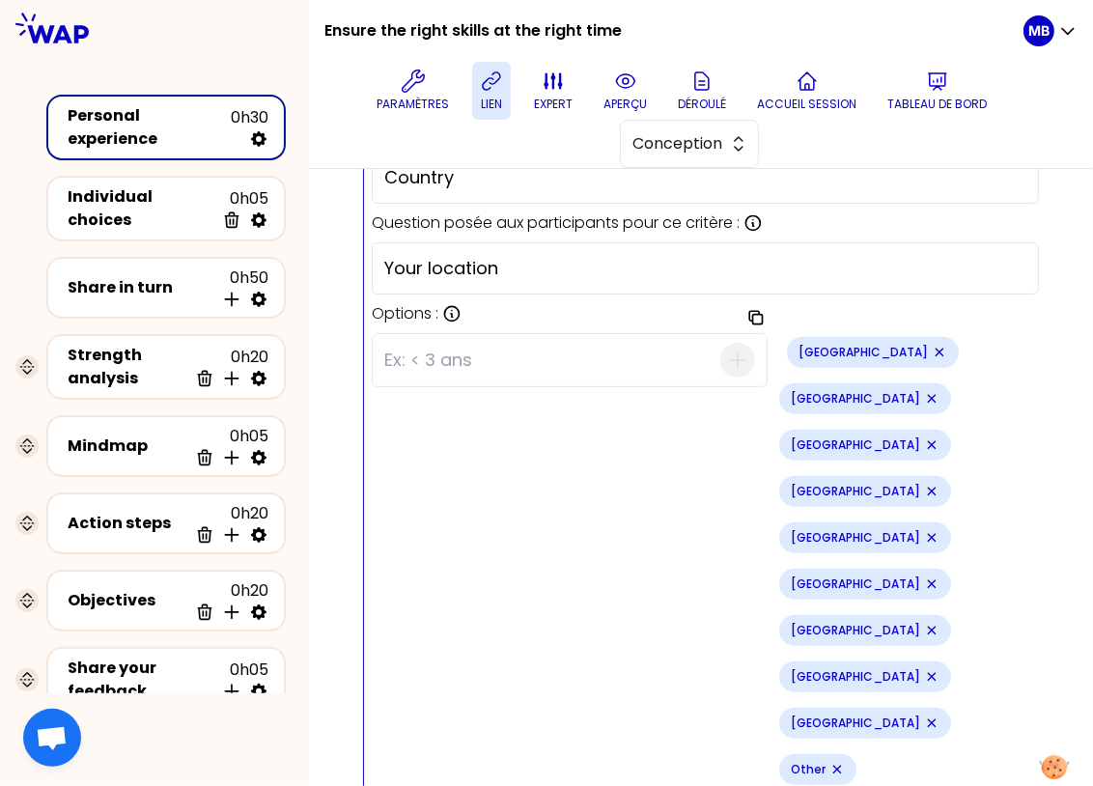
type input "Profile"
drag, startPoint x: 422, startPoint y: 695, endPoint x: 330, endPoint y: 687, distance: 92.1
click at [330, 687] on div "Aperçu de la conception Use setting sauvegarde en cours... Question d’émergence…" at bounding box center [701, 539] width 784 height 2176
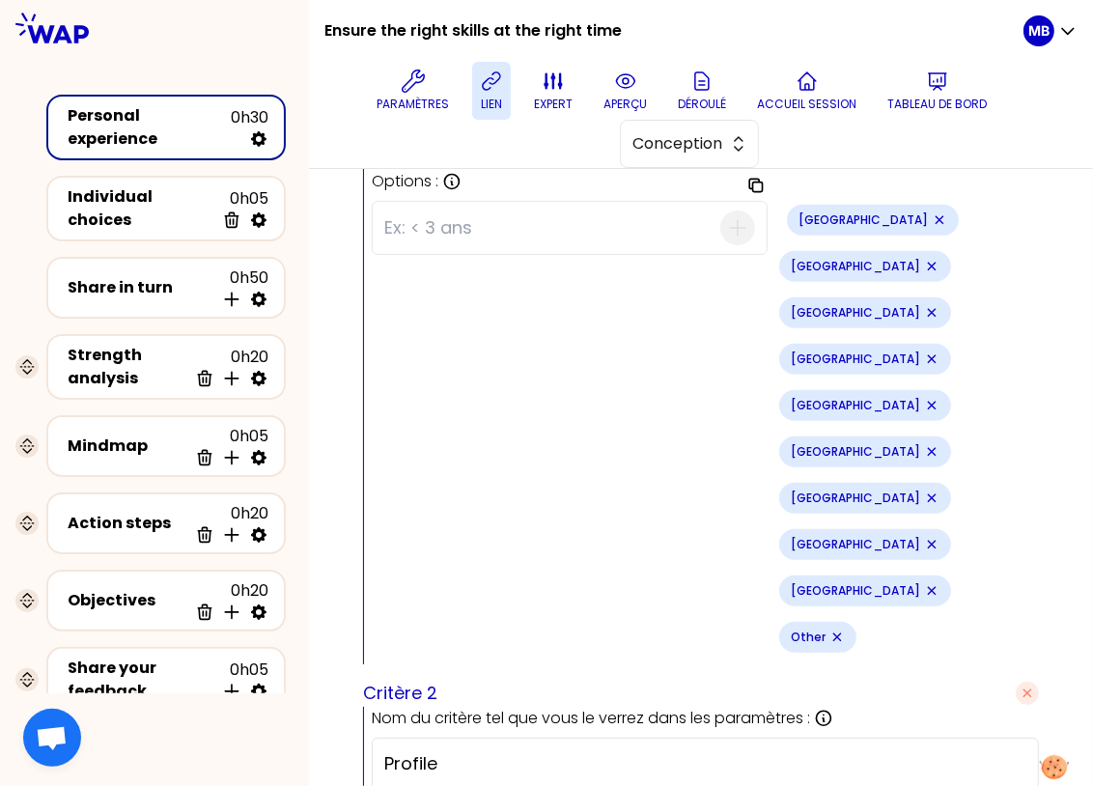
scroll to position [998, 0]
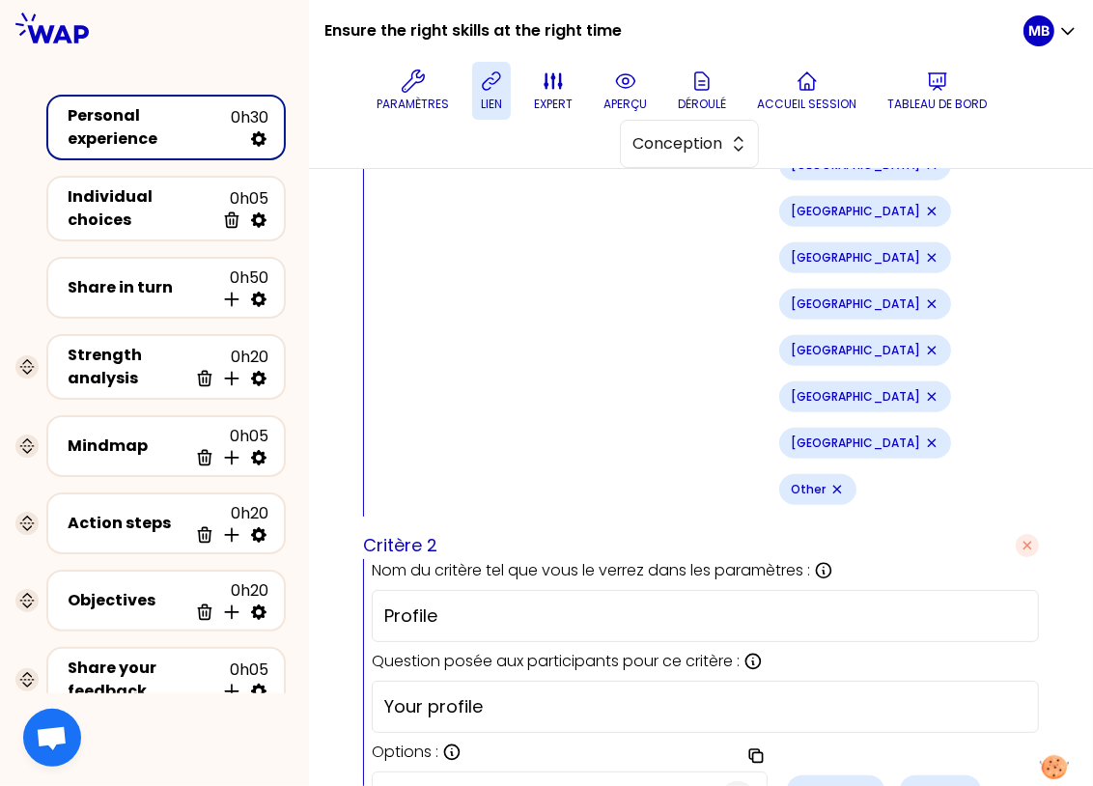
type input "Your profile"
click at [400, 773] on input at bounding box center [552, 798] width 336 height 50
click at [857, 782] on icon "Remove small badge" at bounding box center [864, 790] width 15 height 15
click at [841, 782] on icon "Remove small badge" at bounding box center [848, 797] width 15 height 15
click at [839, 782] on icon "Remove small badge" at bounding box center [846, 797] width 15 height 15
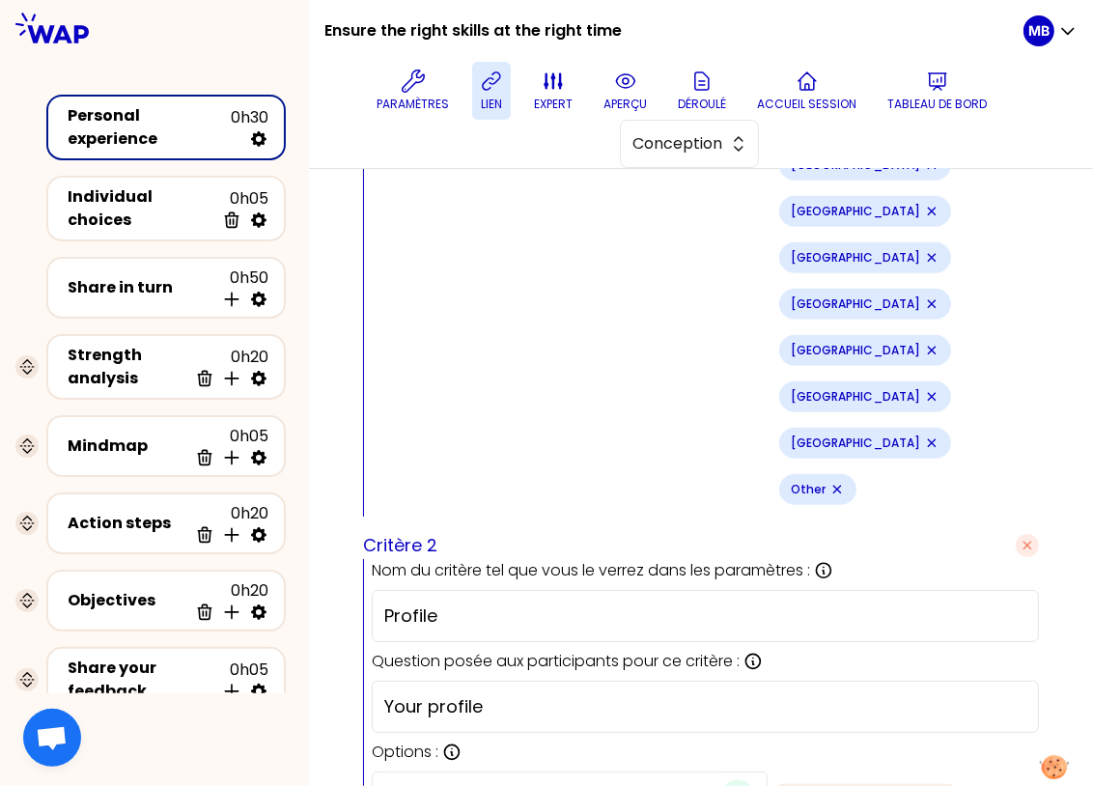
click at [461, 772] on input "EDM" at bounding box center [552, 797] width 336 height 50
drag, startPoint x: 461, startPoint y: 500, endPoint x: 306, endPoint y: 487, distance: 155.1
click at [312, 487] on div "Aperçu de la conception Use setting sauvegardé Question d’émergence : Agrandir …" at bounding box center [701, 242] width 784 height 2143
type input "EM"
click at [726, 782] on icon "button" at bounding box center [737, 797] width 23 height 23
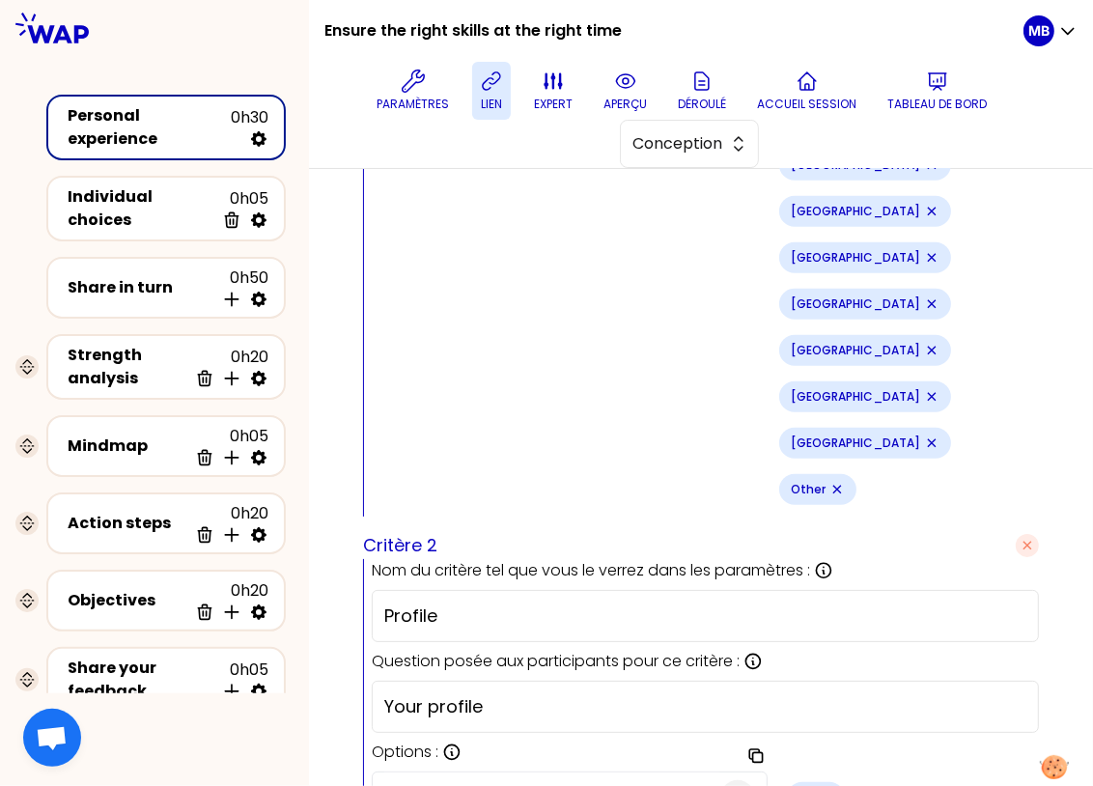
click at [490, 772] on input at bounding box center [552, 797] width 336 height 50
type input "EDM"
click at [726, 782] on icon "button" at bounding box center [737, 797] width 23 height 23
click at [467, 772] on input at bounding box center [552, 797] width 336 height 50
type input "Other"
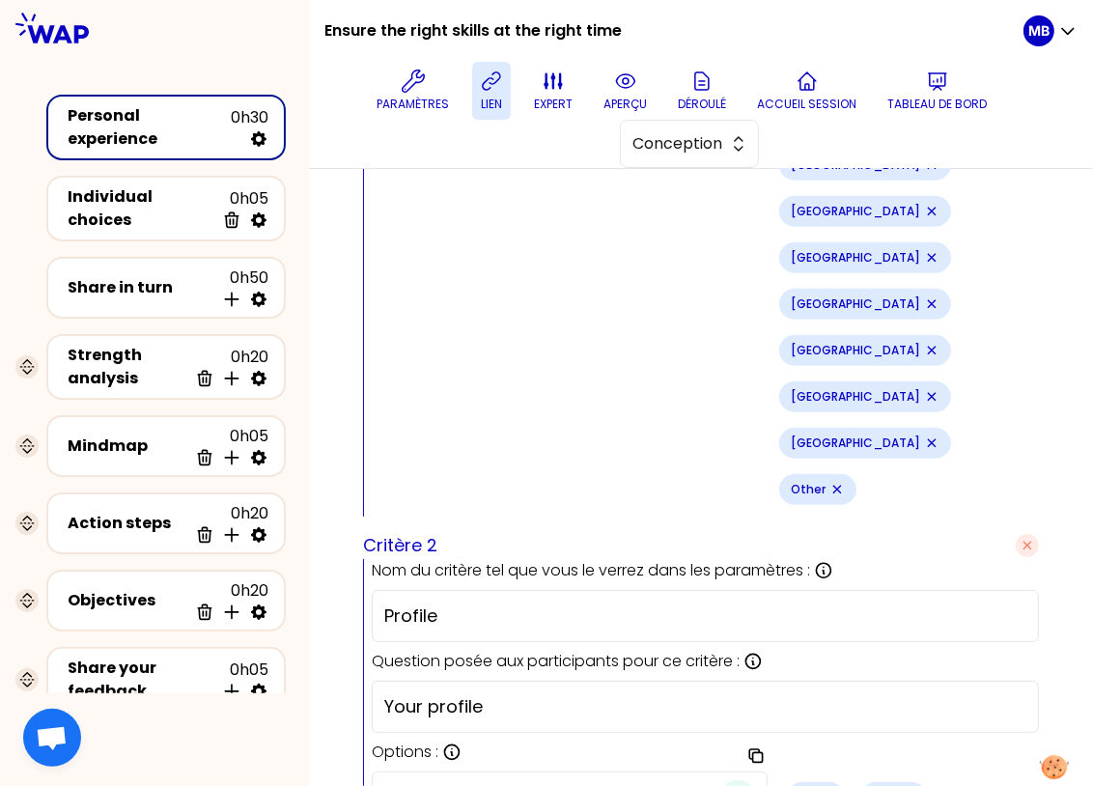
click at [726, 782] on icon "button" at bounding box center [737, 797] width 23 height 23
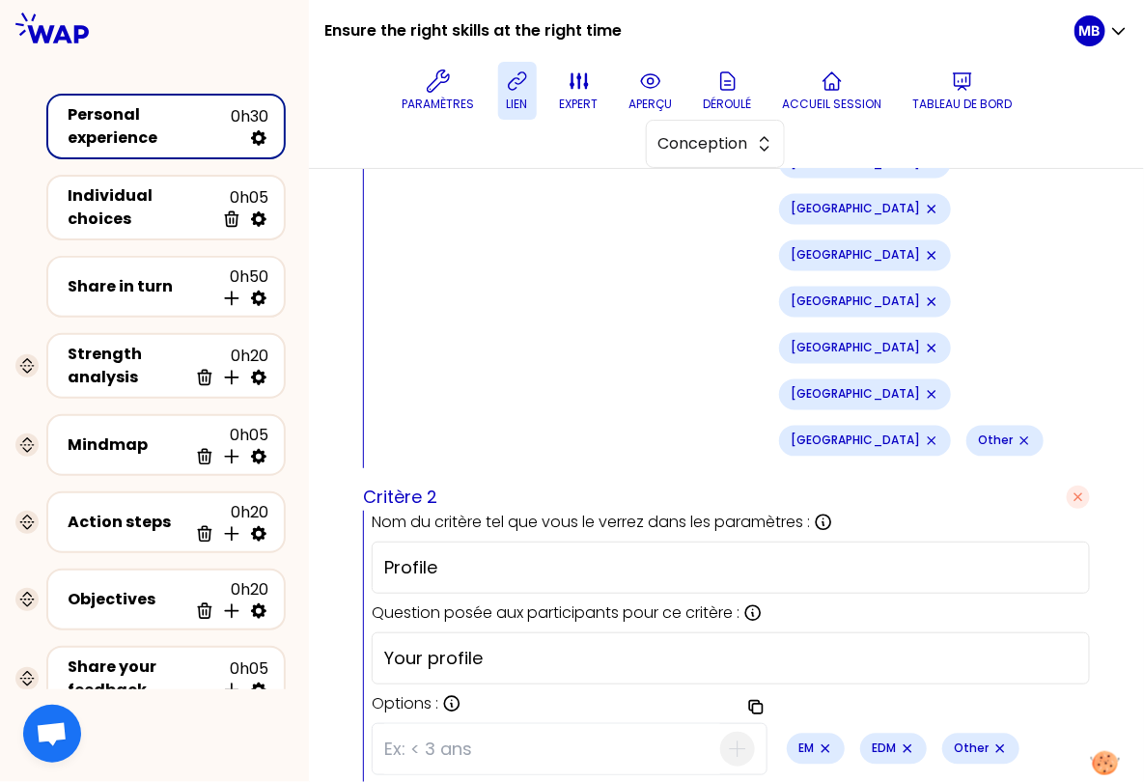
scroll to position [1208, 0]
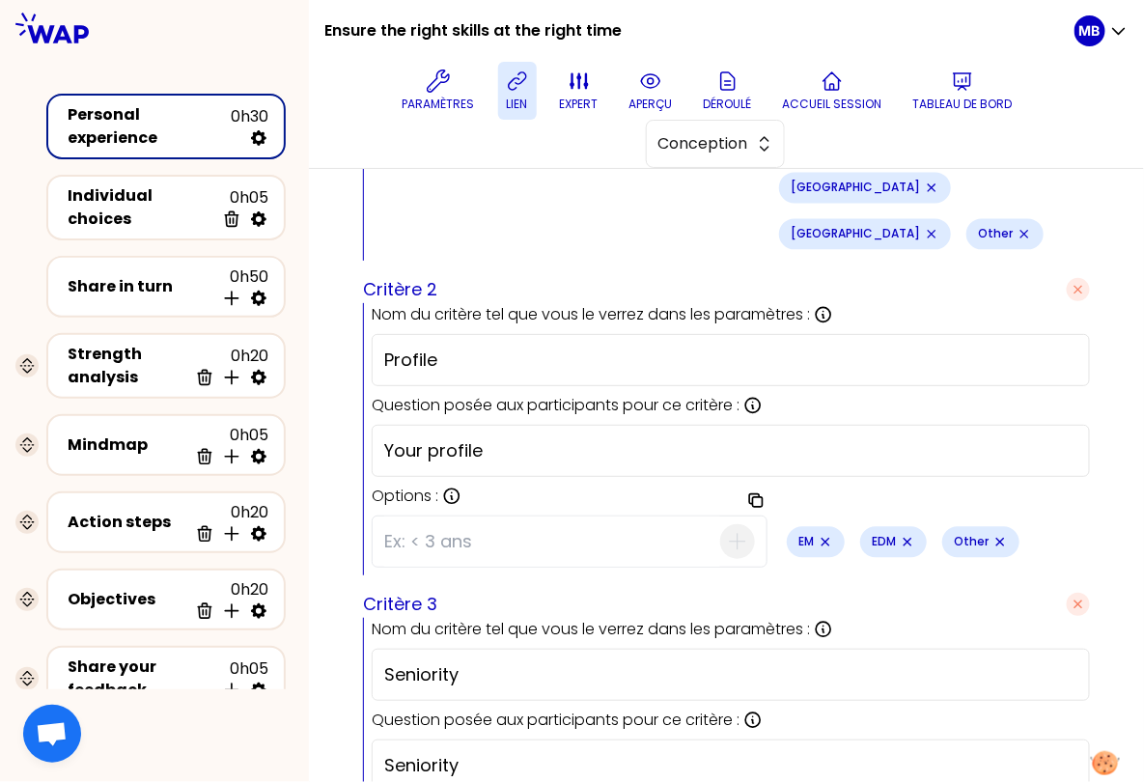
click at [384, 752] on input "Seniority" at bounding box center [730, 765] width 693 height 27
click at [552, 752] on input "Your seniority" at bounding box center [730, 765] width 693 height 27
drag, startPoint x: 595, startPoint y: 521, endPoint x: 248, endPoint y: 521, distance: 346.6
click at [248, 521] on div "Ensure the right skills at the right time Paramètres lien expert aperçu Déroulé…" at bounding box center [572, 391] width 1144 height 782
paste input "For how long have you been working as Delivery Manager in Thales?"
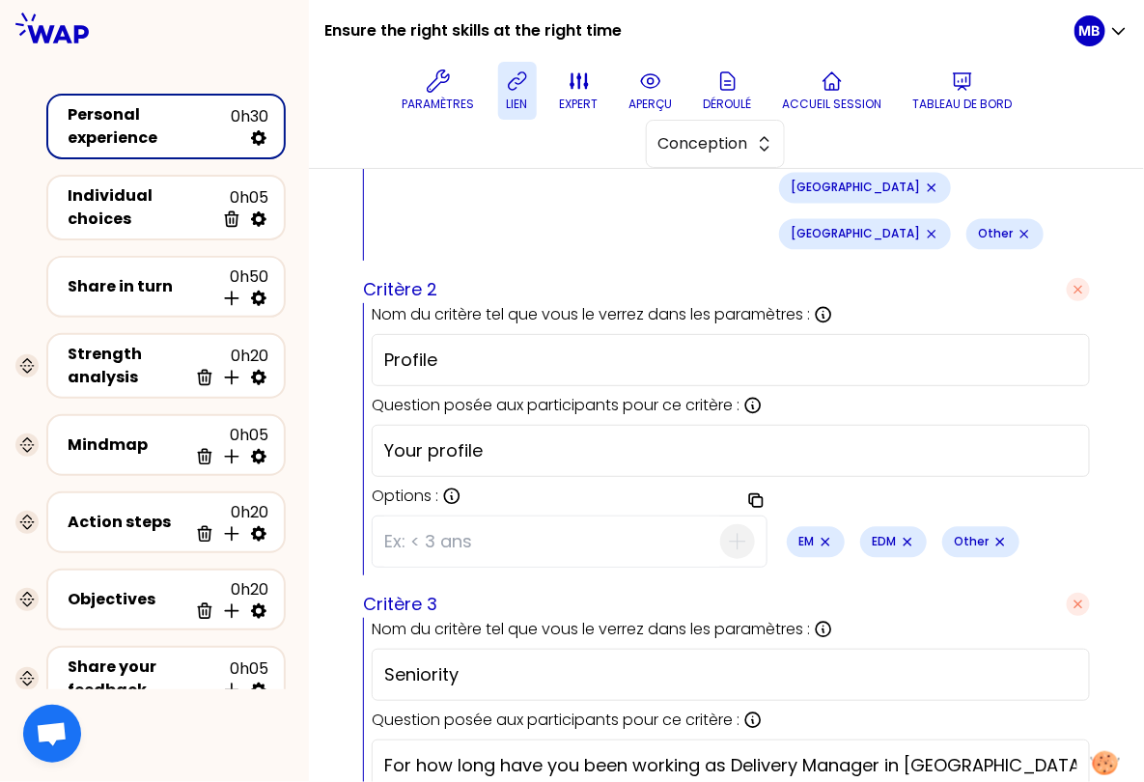
drag, startPoint x: 733, startPoint y: 525, endPoint x: 884, endPoint y: 524, distance: 151.6
click at [884, 752] on input "For how long have you been working as Delivery Manager in Thales?" at bounding box center [730, 765] width 693 height 27
type input "For how long have you been working as EM/ EDM in [GEOGRAPHIC_DATA]?"
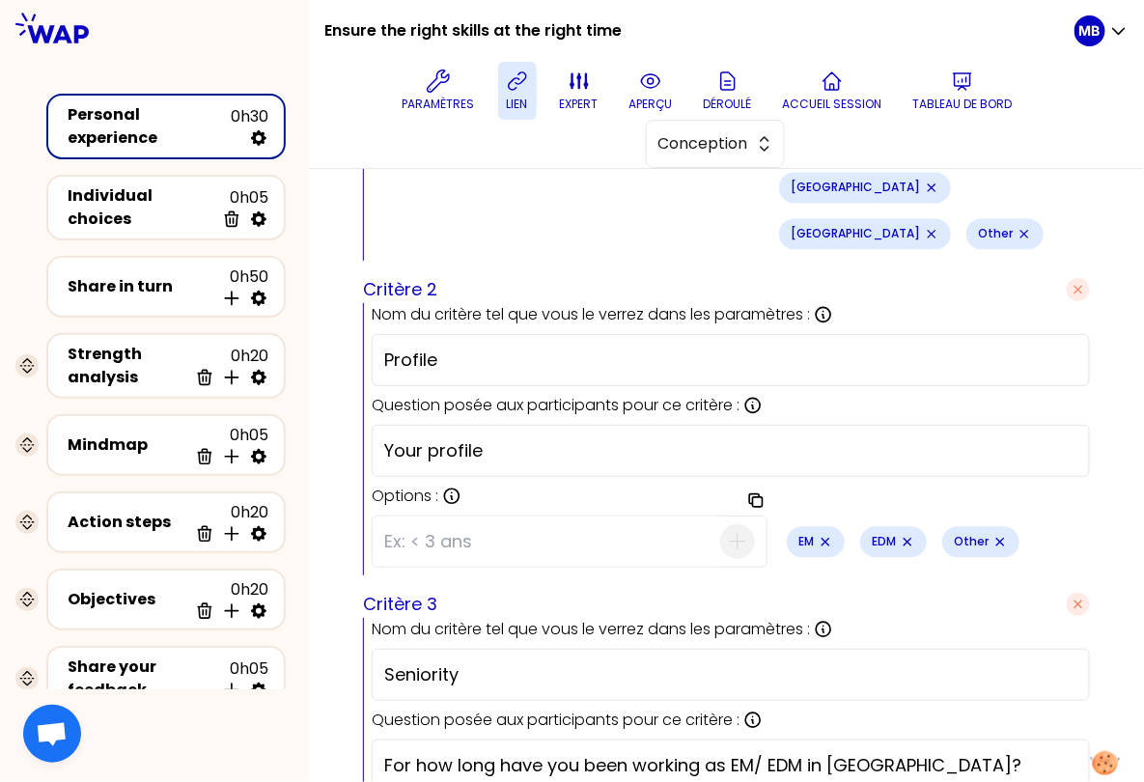
type input "=< 1 year"
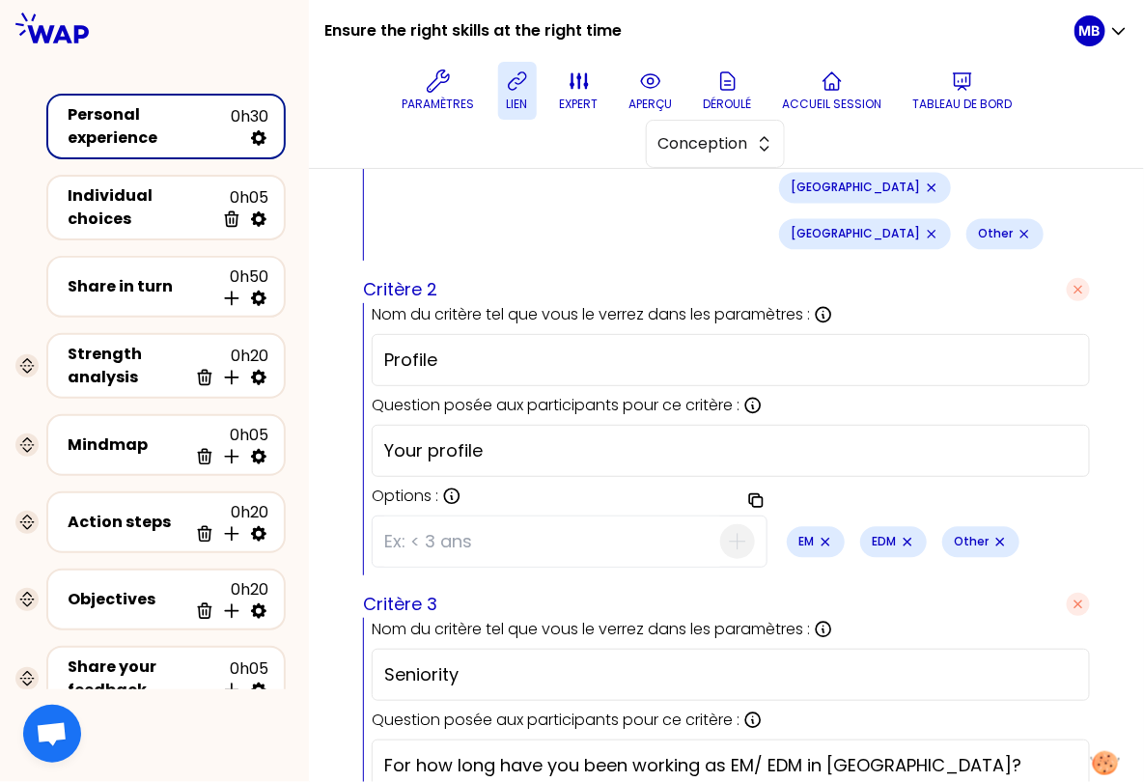
type input "<= 1 year"
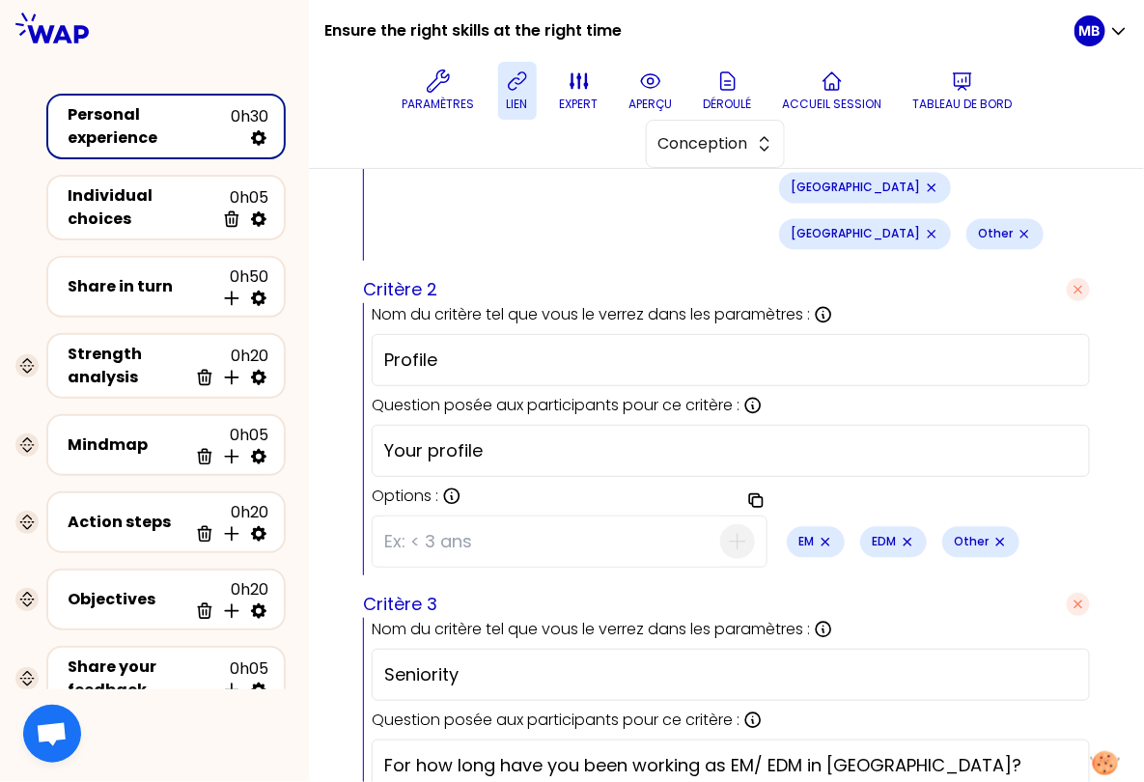
type input "1 to 3 years"
type input "3 to 5 years"
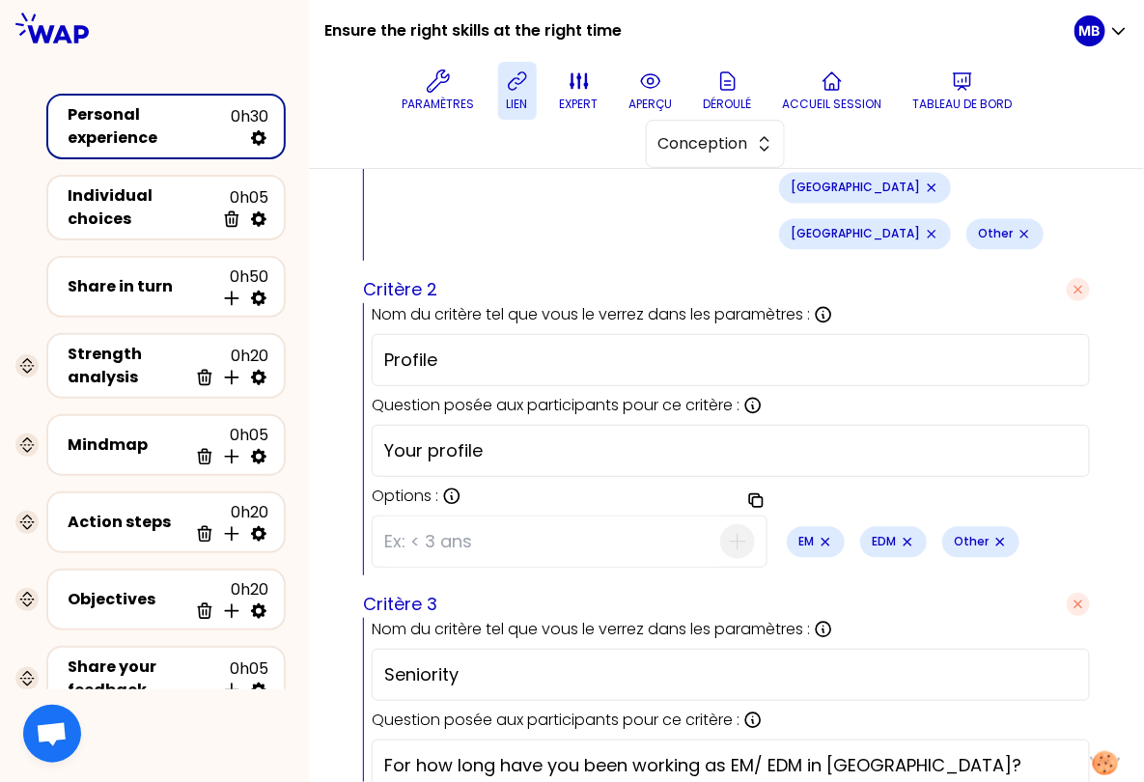
type input "> 5 years"
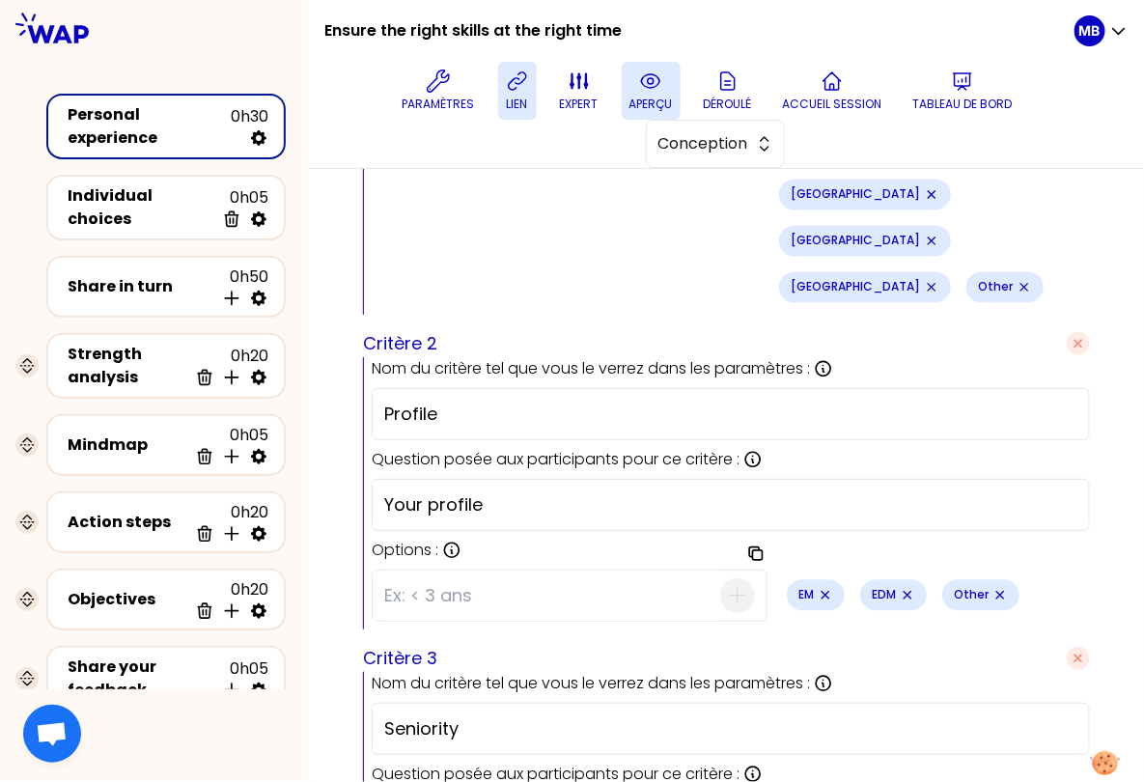
click at [661, 89] on icon at bounding box center [650, 81] width 23 height 23
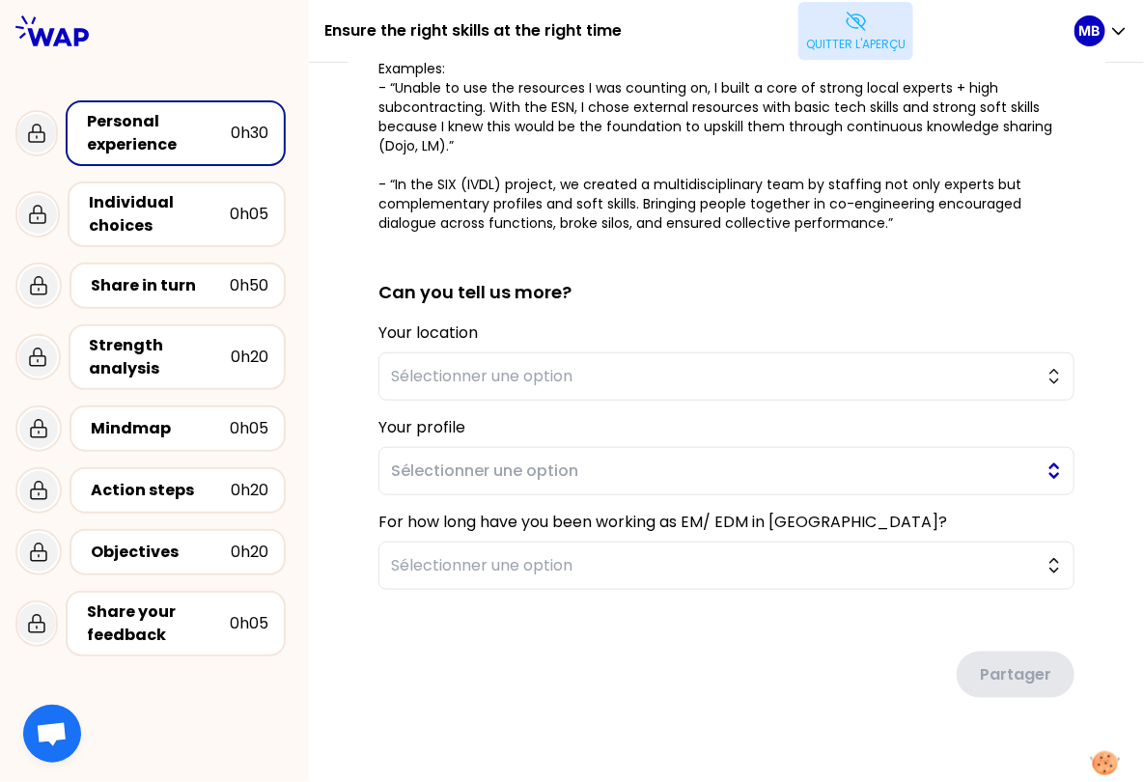
scroll to position [0, 0]
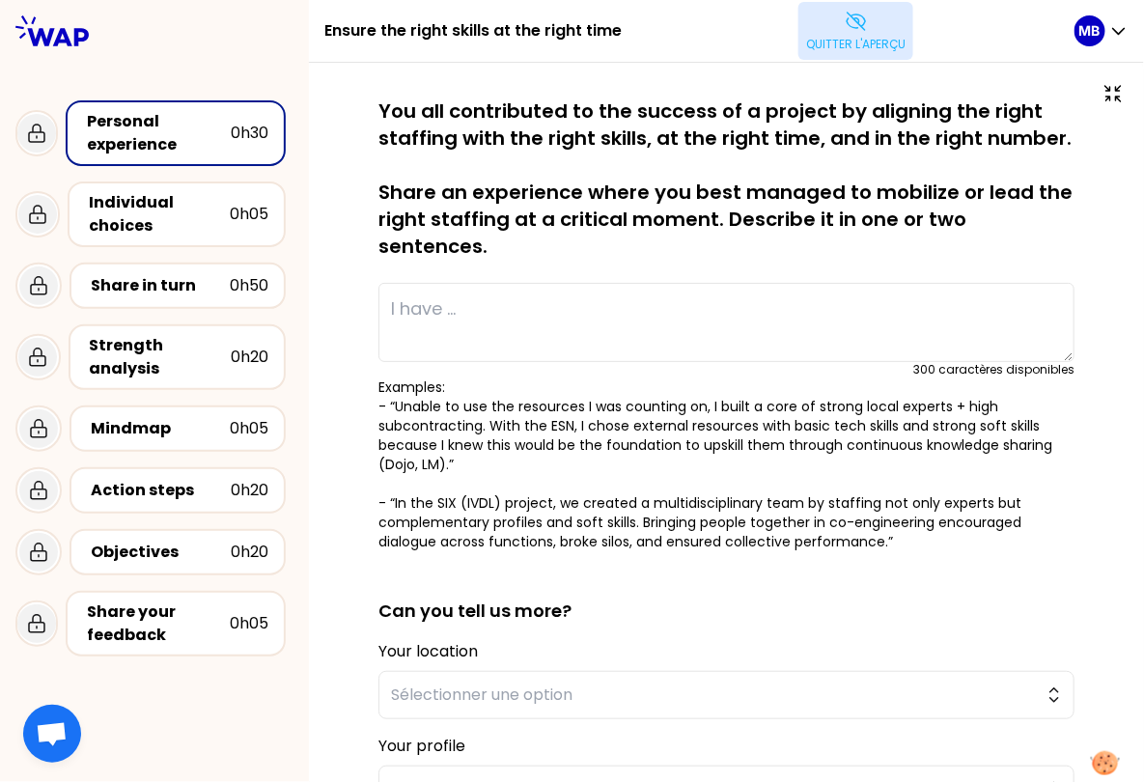
click at [870, 13] on button "Quitter l'aperçu" at bounding box center [856, 31] width 115 height 58
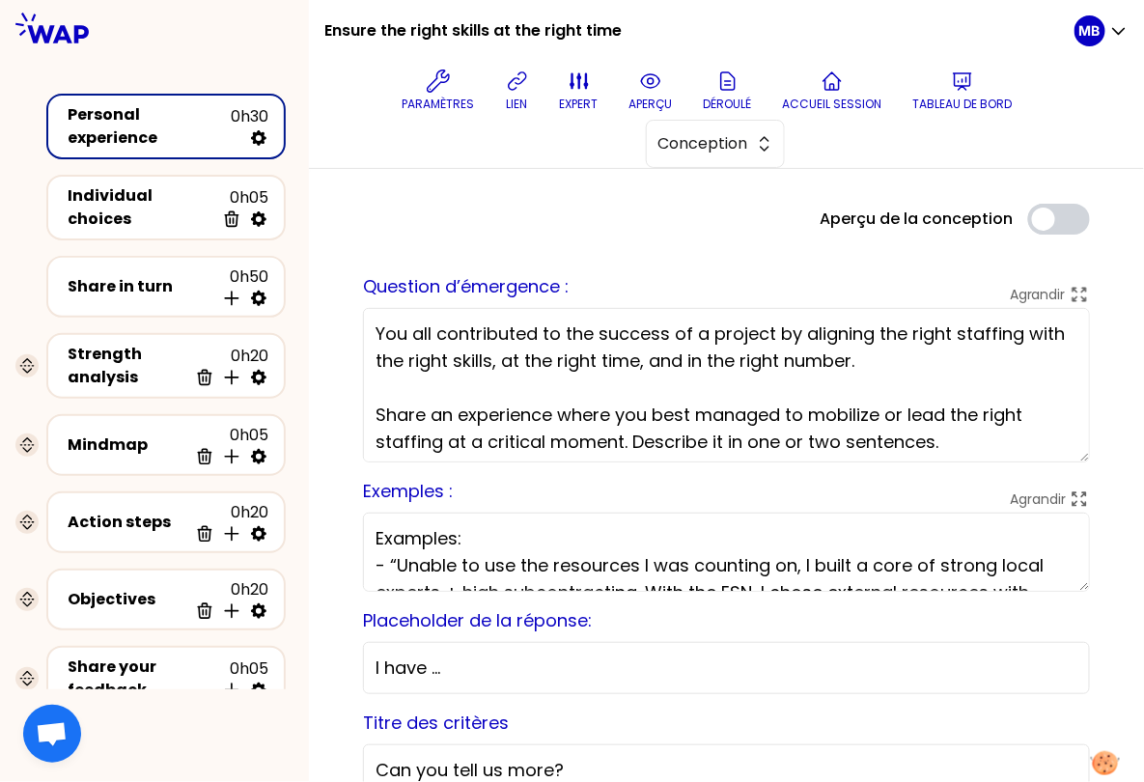
click at [779, 331] on textarea "You all contributed to the success of a project by aligning the right staffing …" at bounding box center [726, 385] width 727 height 154
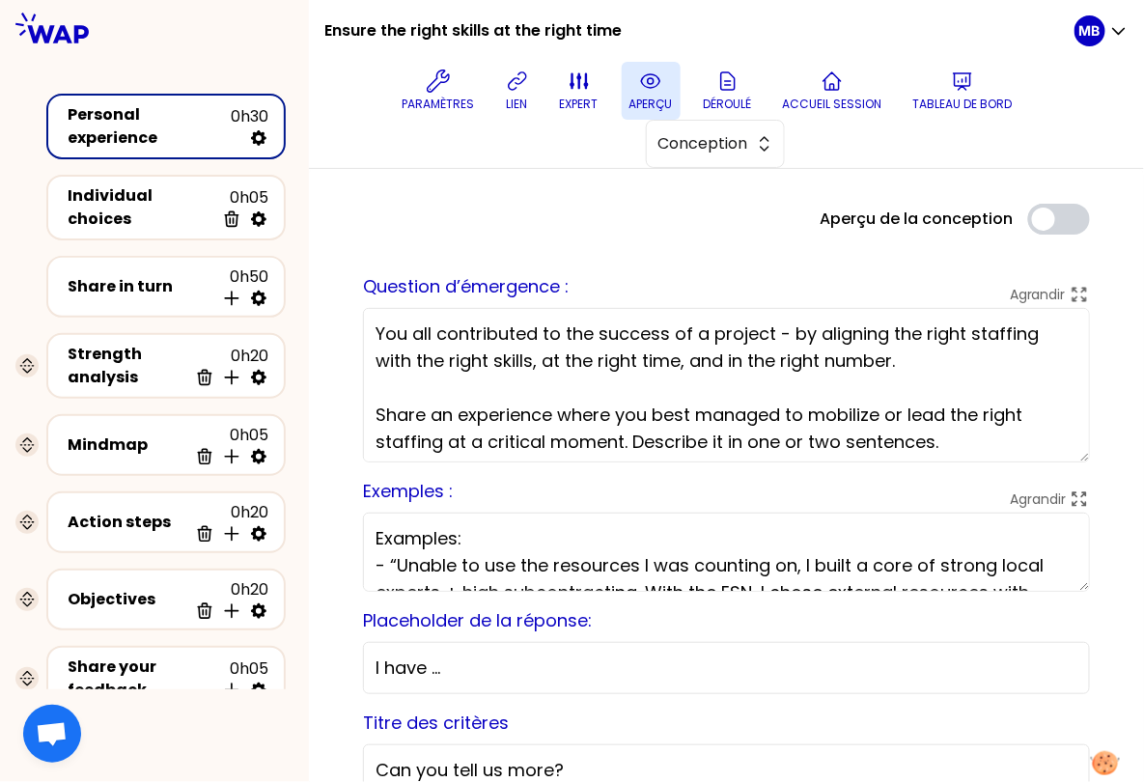
type textarea "You all contributed to the success of a project - by aligning the right staffin…"
click at [647, 89] on icon at bounding box center [650, 81] width 23 height 23
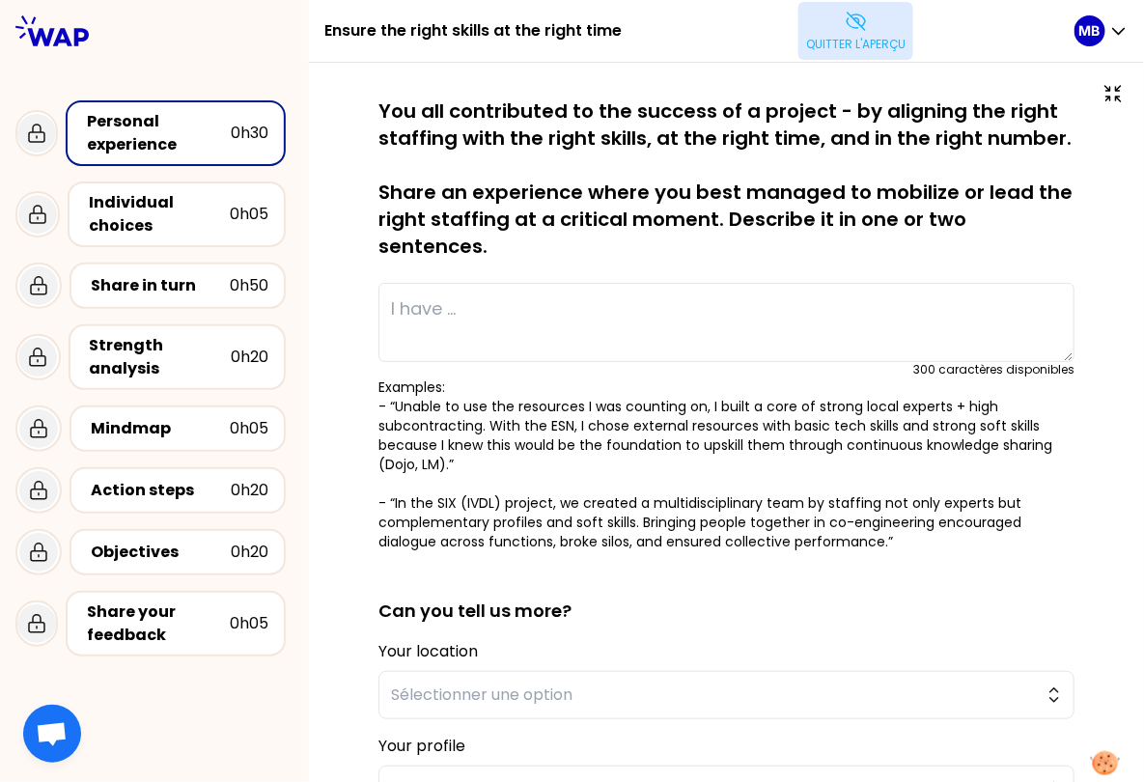
click at [854, 44] on p "Quitter l'aperçu" at bounding box center [855, 44] width 99 height 15
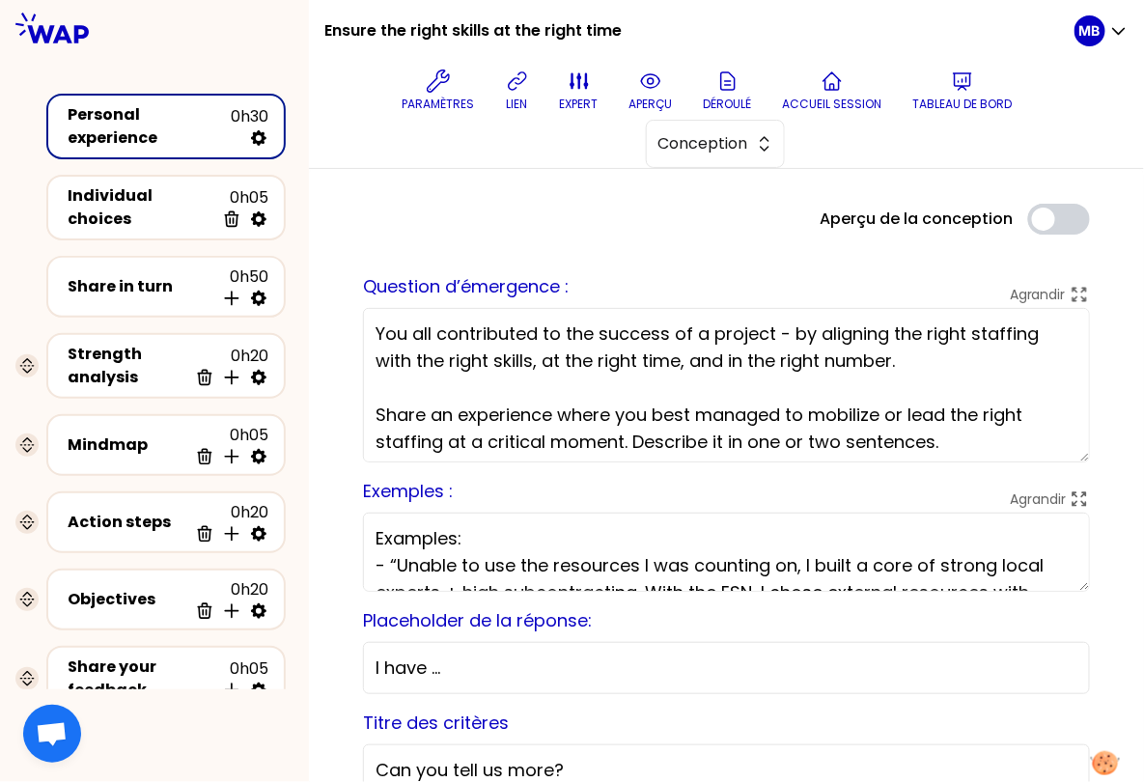
click at [632, 441] on textarea "You all contributed to the success of a project - by aligning the right staffin…" at bounding box center [726, 385] width 727 height 154
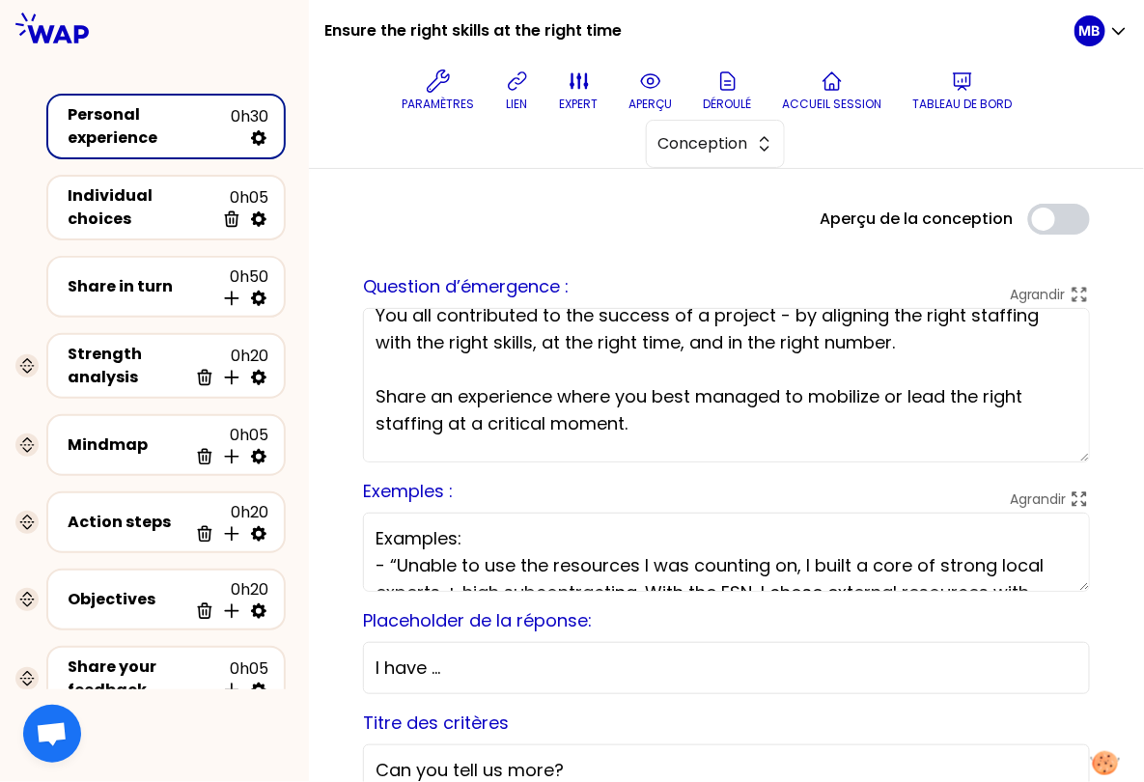
scroll to position [45, 0]
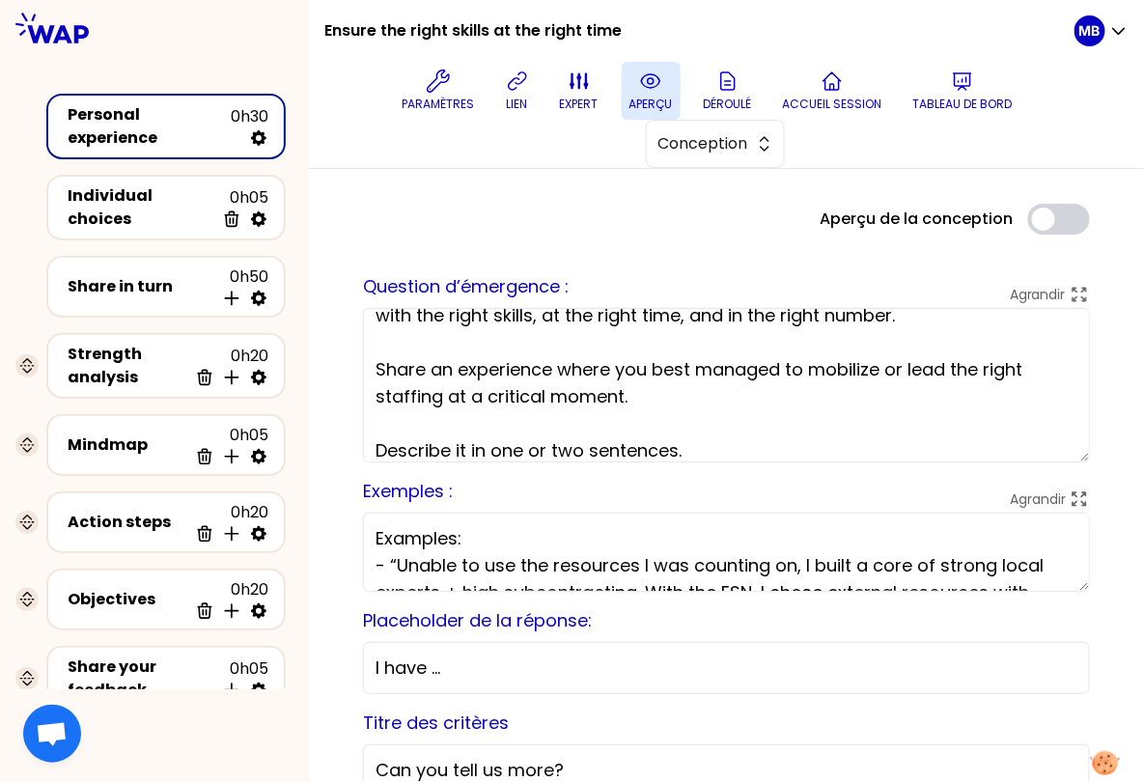
type textarea "You all contributed to the success of a project - by aligning the right staffin…"
click at [639, 99] on p "aperçu" at bounding box center [651, 104] width 43 height 15
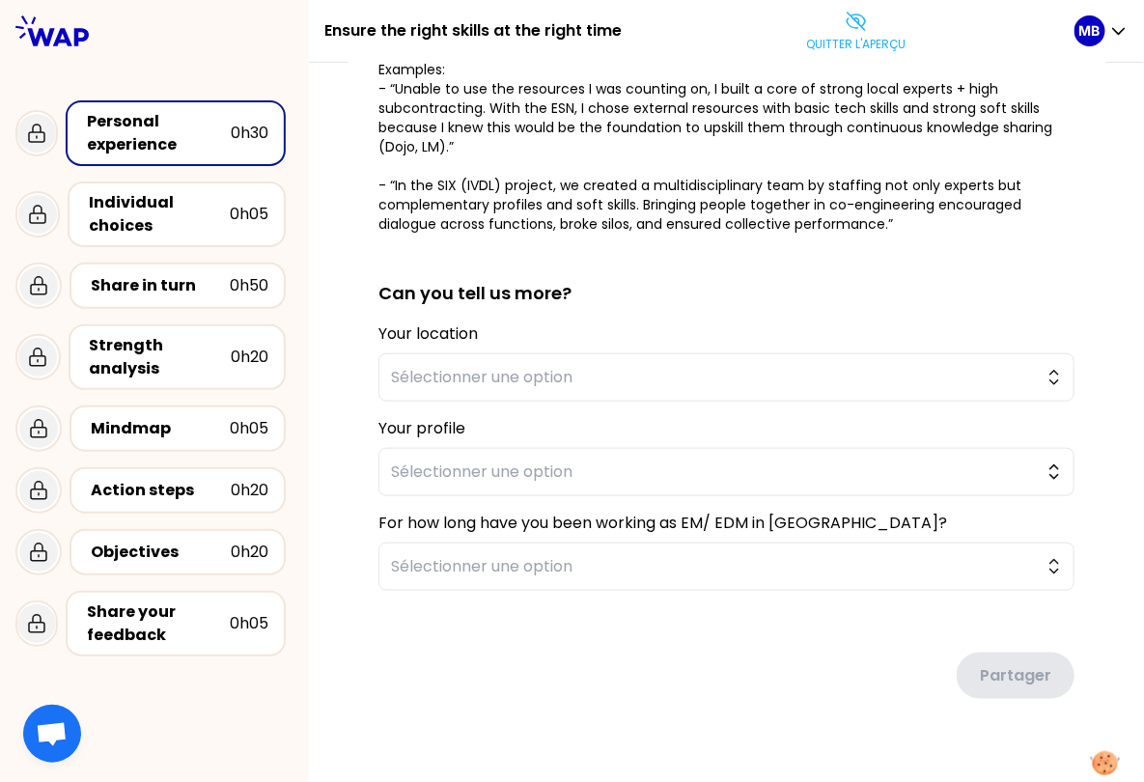
scroll to position [352, 0]
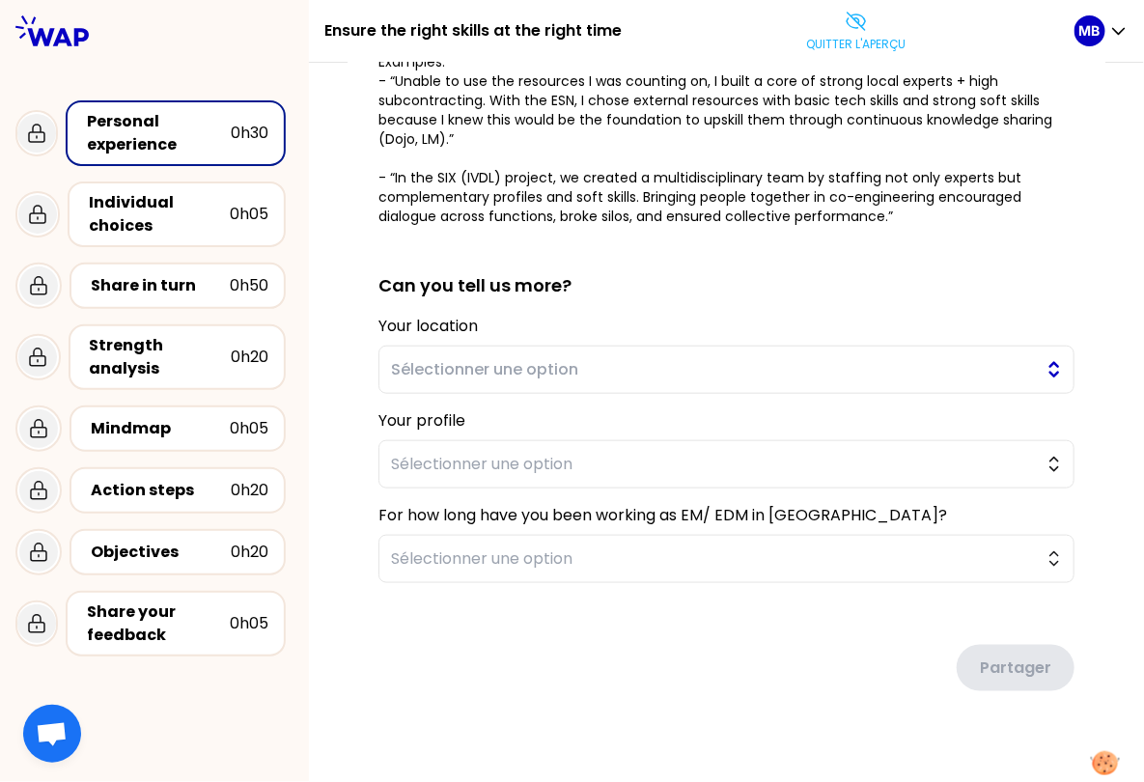
click at [474, 375] on span "Sélectionner une option" at bounding box center [713, 369] width 644 height 23
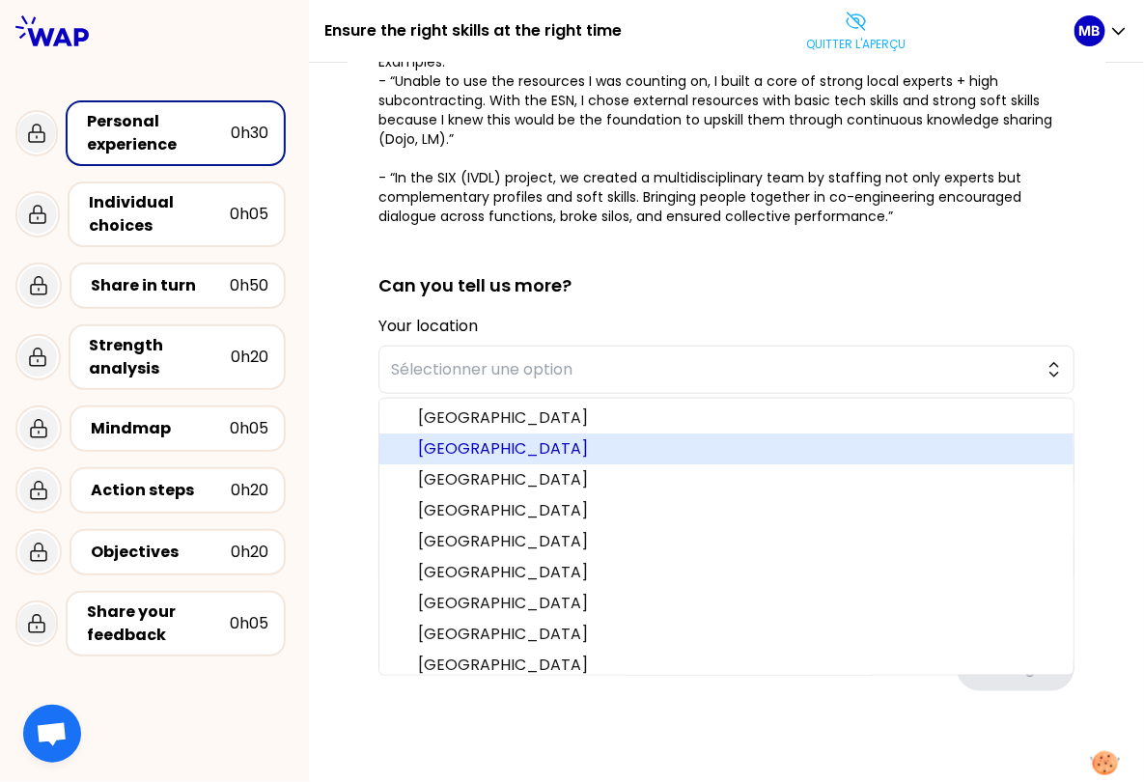
scroll to position [40, 0]
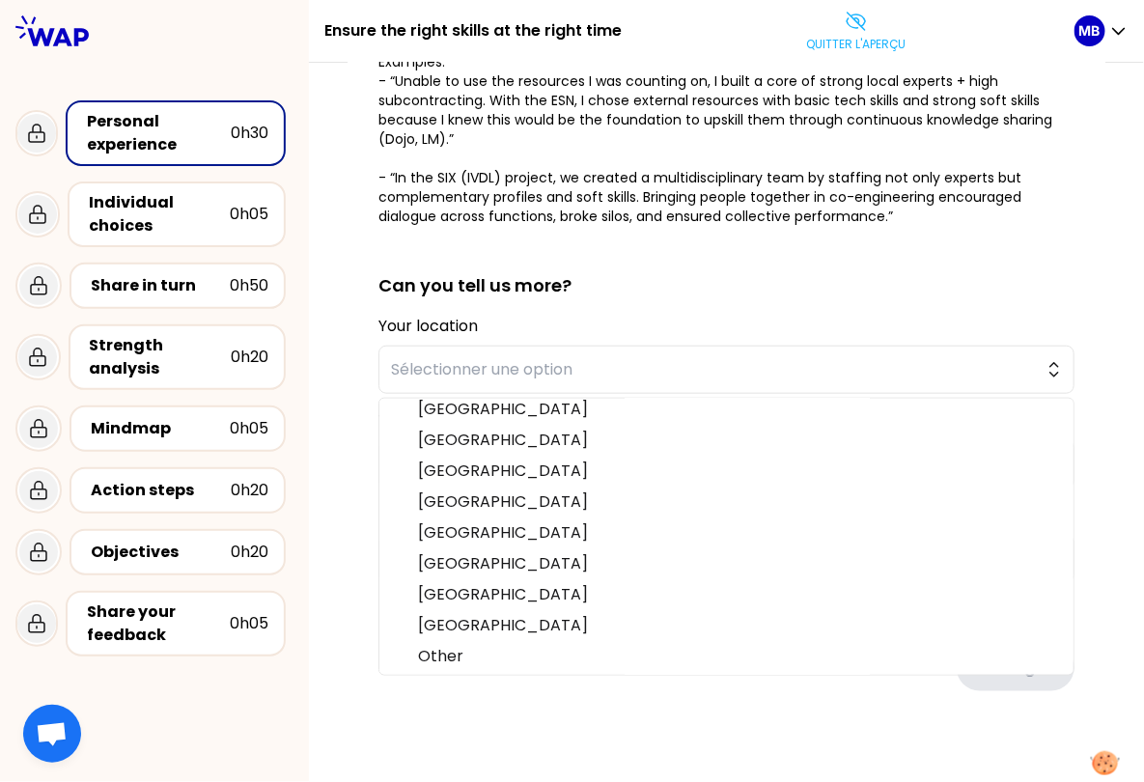
click at [335, 428] on div "sauvegardé You all contributed to the success of a project - by aligning the ri…" at bounding box center [726, 258] width 835 height 1097
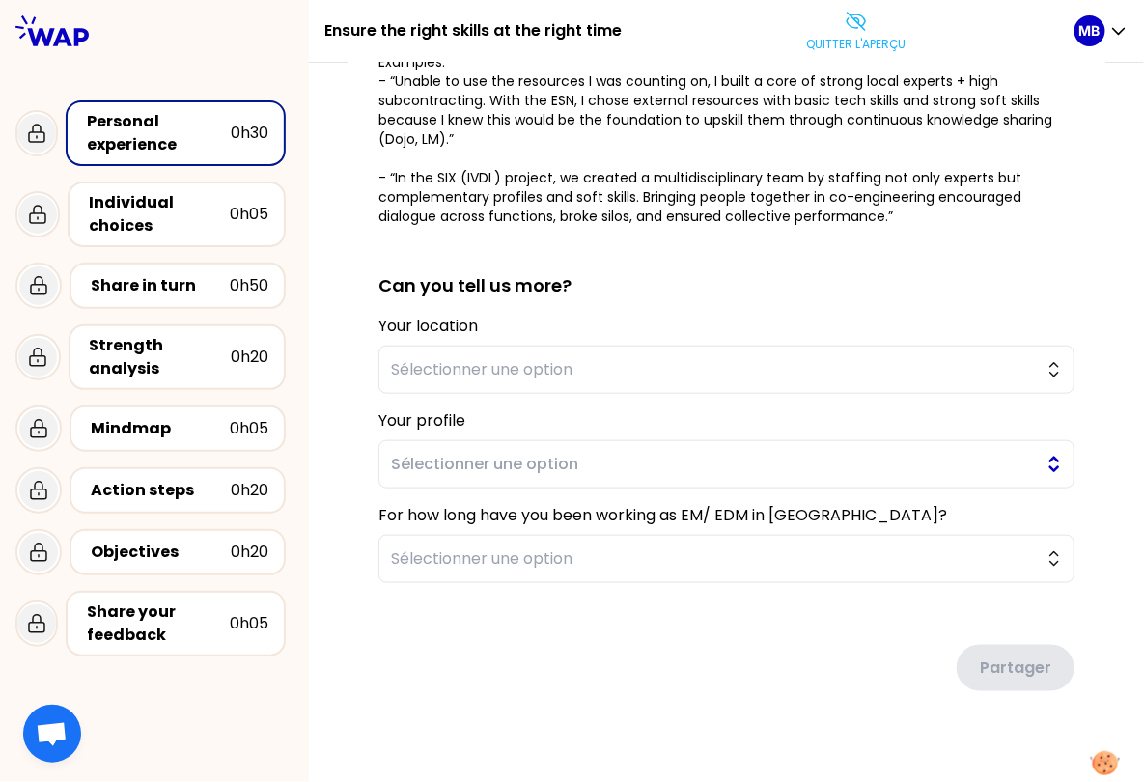
click at [429, 459] on span "Sélectionner une option" at bounding box center [713, 464] width 644 height 23
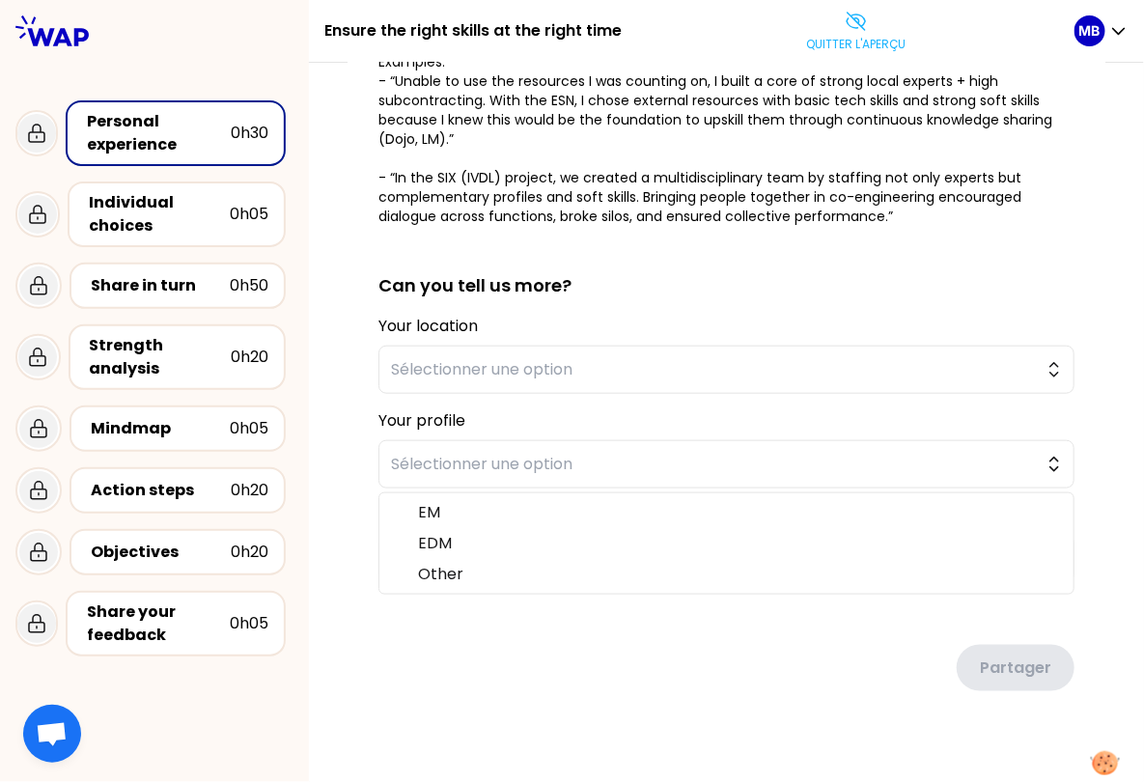
click at [336, 491] on div "sauvegardé You all contributed to the success of a project - by aligning the ri…" at bounding box center [726, 258] width 835 height 1097
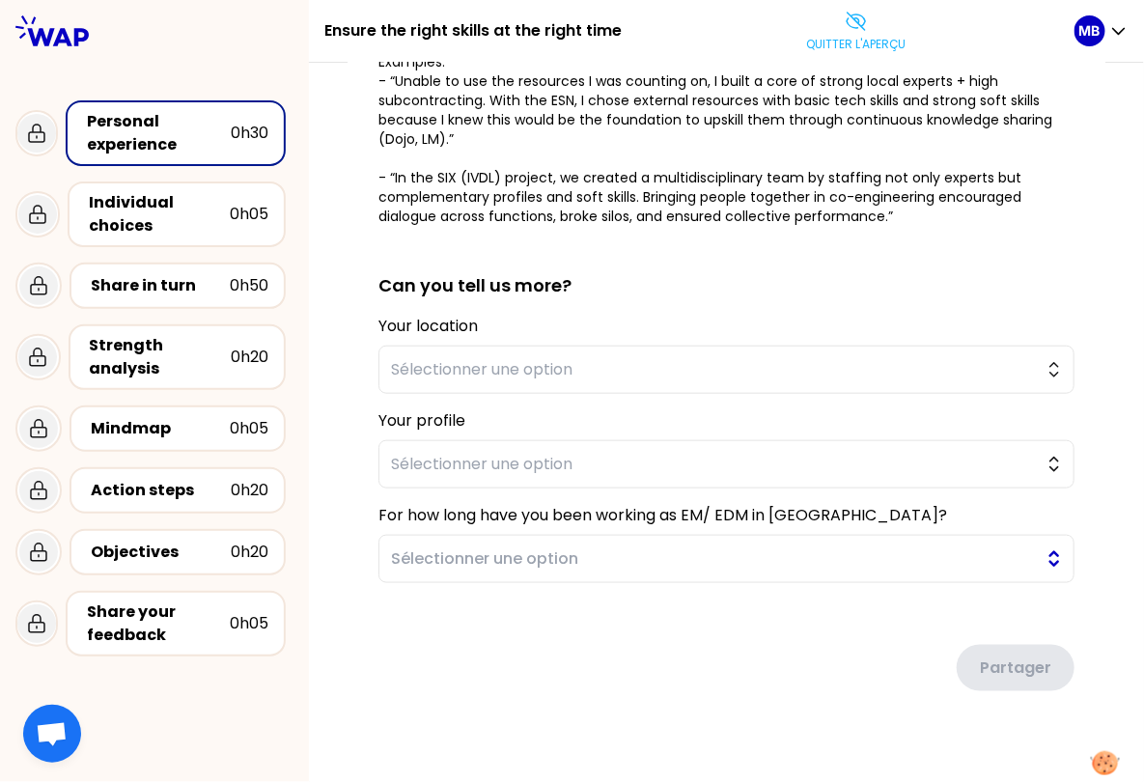
click at [408, 548] on span "Sélectionner une option" at bounding box center [713, 558] width 644 height 23
click at [344, 549] on div "sauvegardé You all contributed to the success of a project - by aligning the ri…" at bounding box center [726, 258] width 835 height 1097
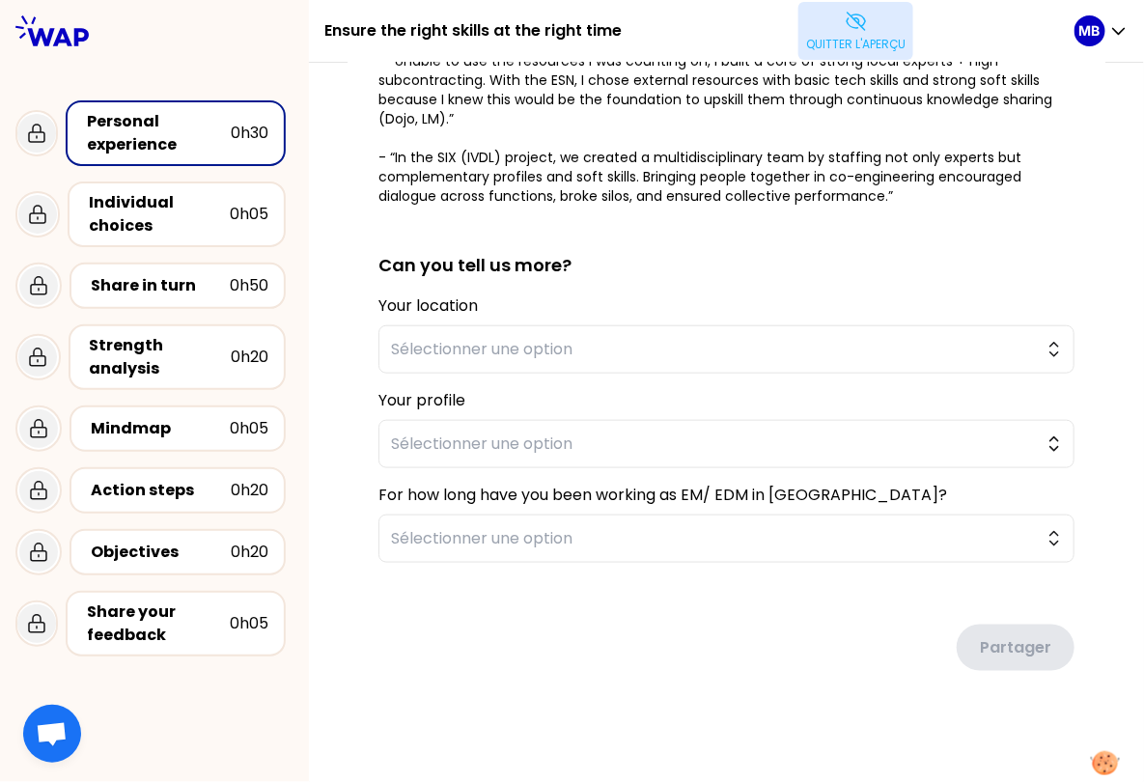
click at [848, 30] on icon at bounding box center [856, 21] width 23 height 23
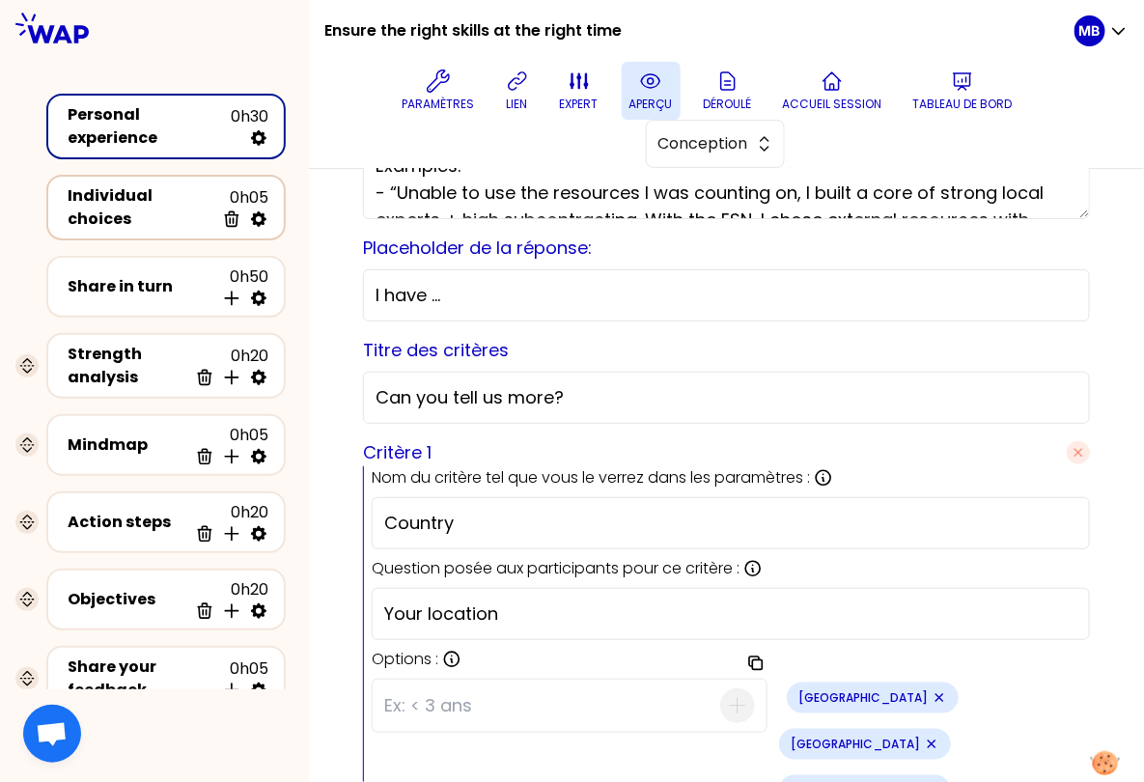
click at [93, 212] on div "Individual choices" at bounding box center [141, 207] width 147 height 46
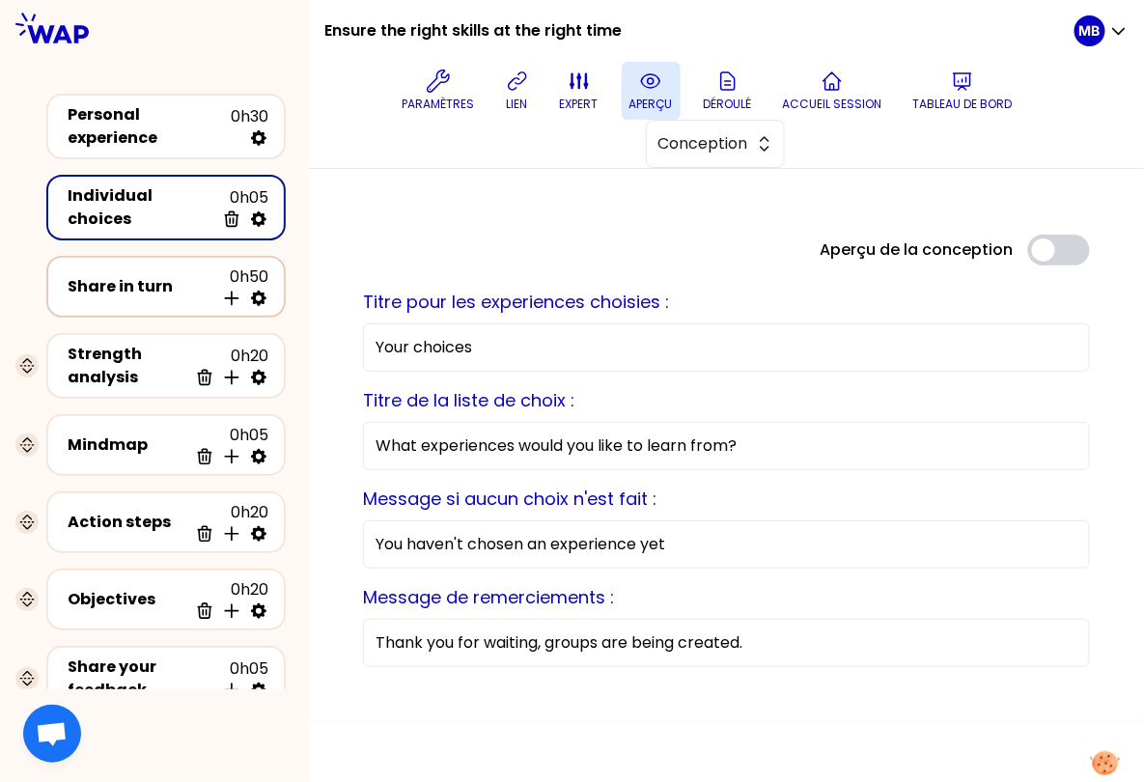
click at [94, 282] on div "Share in turn" at bounding box center [141, 286] width 147 height 23
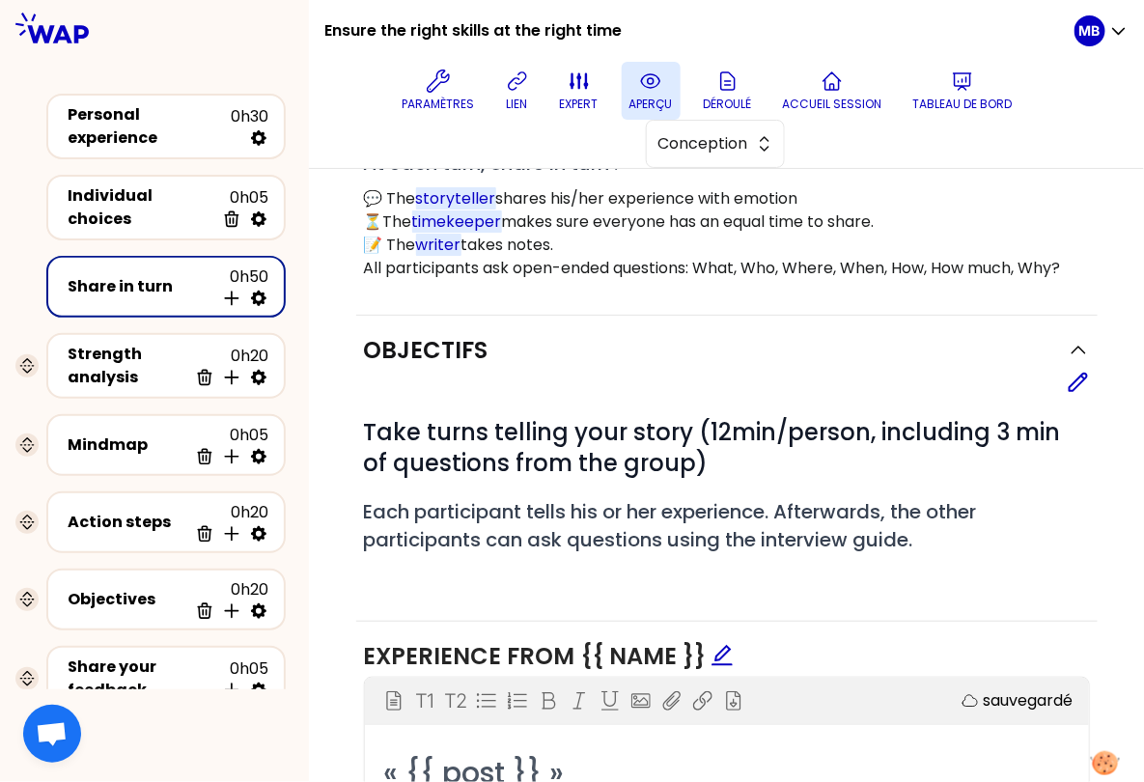
scroll to position [415, 0]
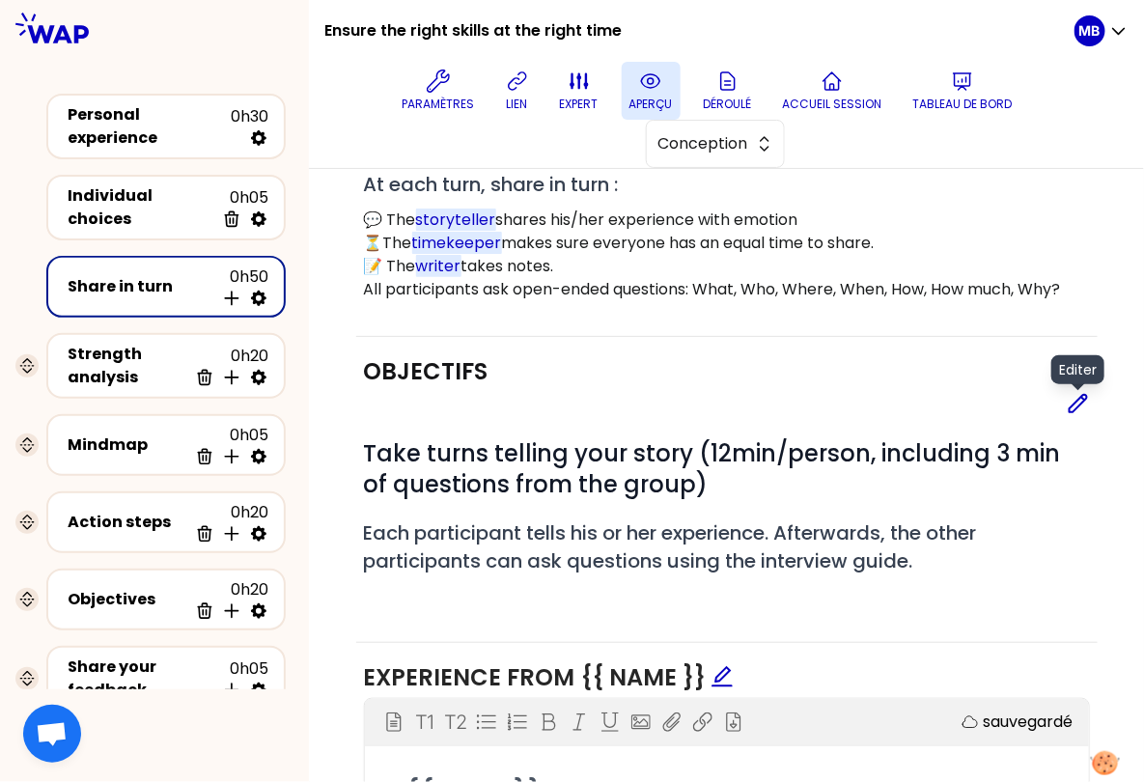
click at [1079, 405] on icon at bounding box center [1078, 403] width 23 height 23
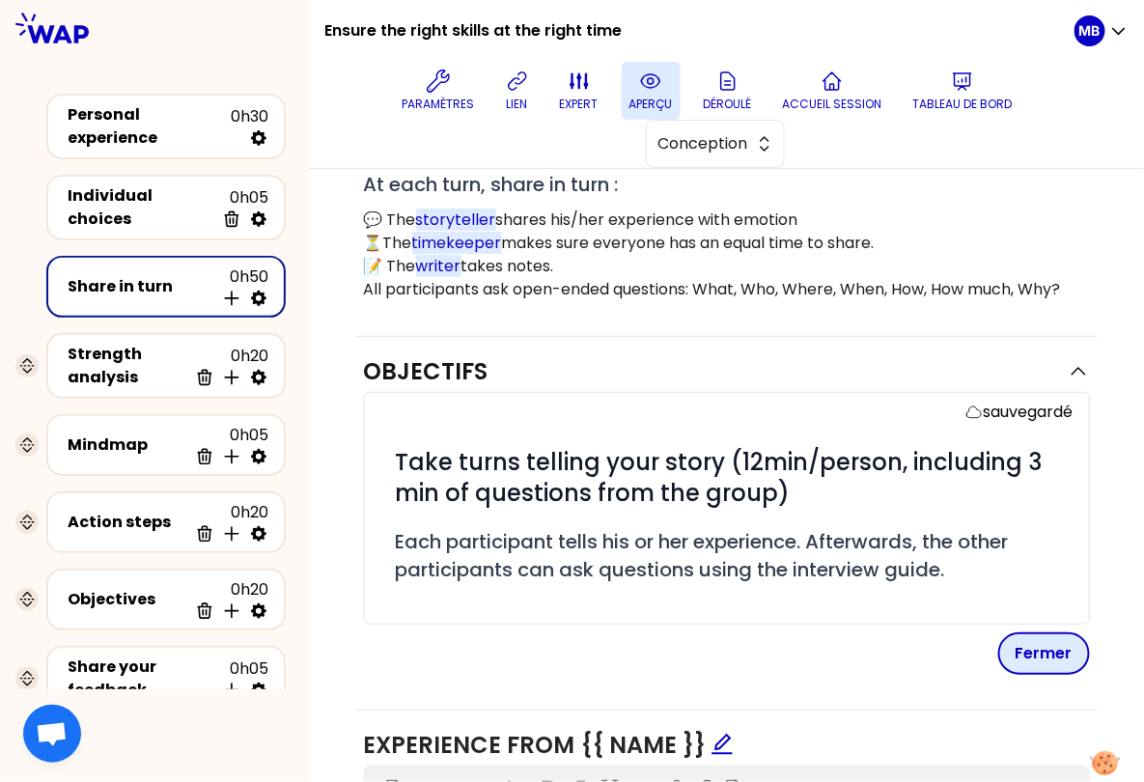
click at [1042, 642] on button "Fermer" at bounding box center [1044, 653] width 92 height 42
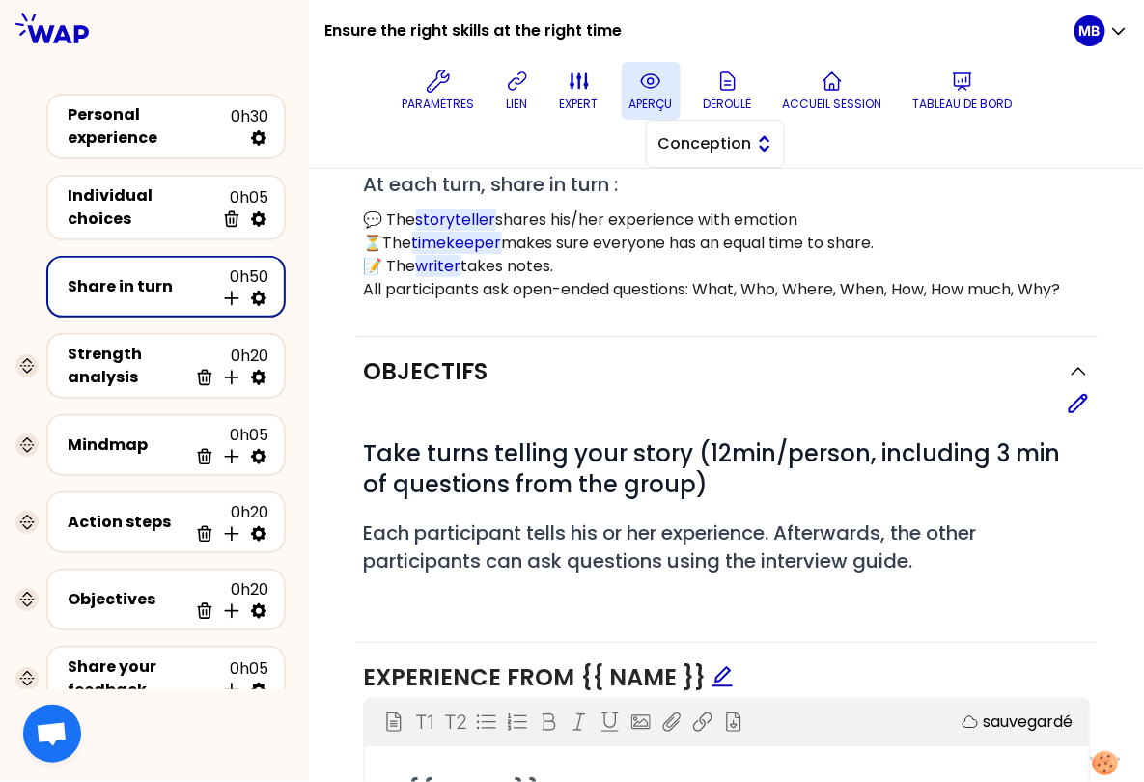
click at [745, 138] on span "Conception" at bounding box center [701, 143] width 87 height 23
click at [741, 219] on span "Facilitation" at bounding box center [727, 222] width 83 height 23
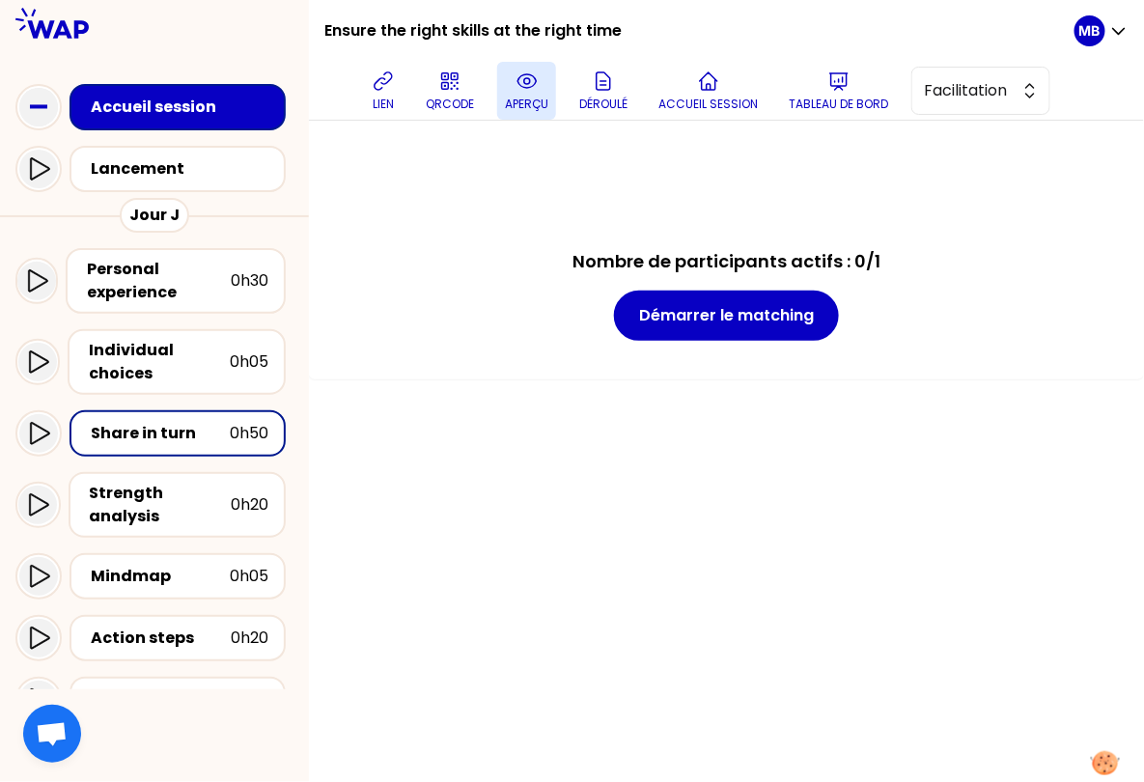
scroll to position [0, 0]
click at [572, 99] on div "lien QRCODE aperçu Déroulé Accueil session Tableau de bord Facilitation" at bounding box center [707, 91] width 735 height 58
click at [518, 97] on p "aperçu" at bounding box center [526, 104] width 43 height 15
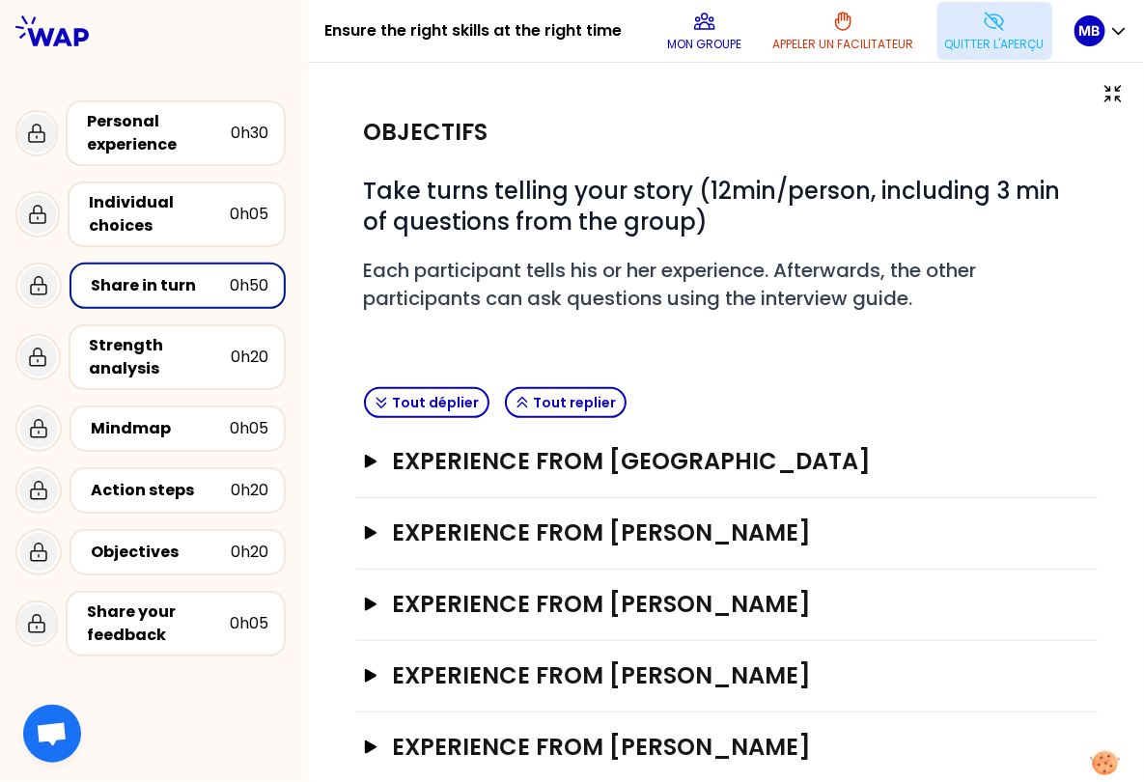
click at [952, 30] on button "Quitter l'aperçu" at bounding box center [995, 31] width 115 height 58
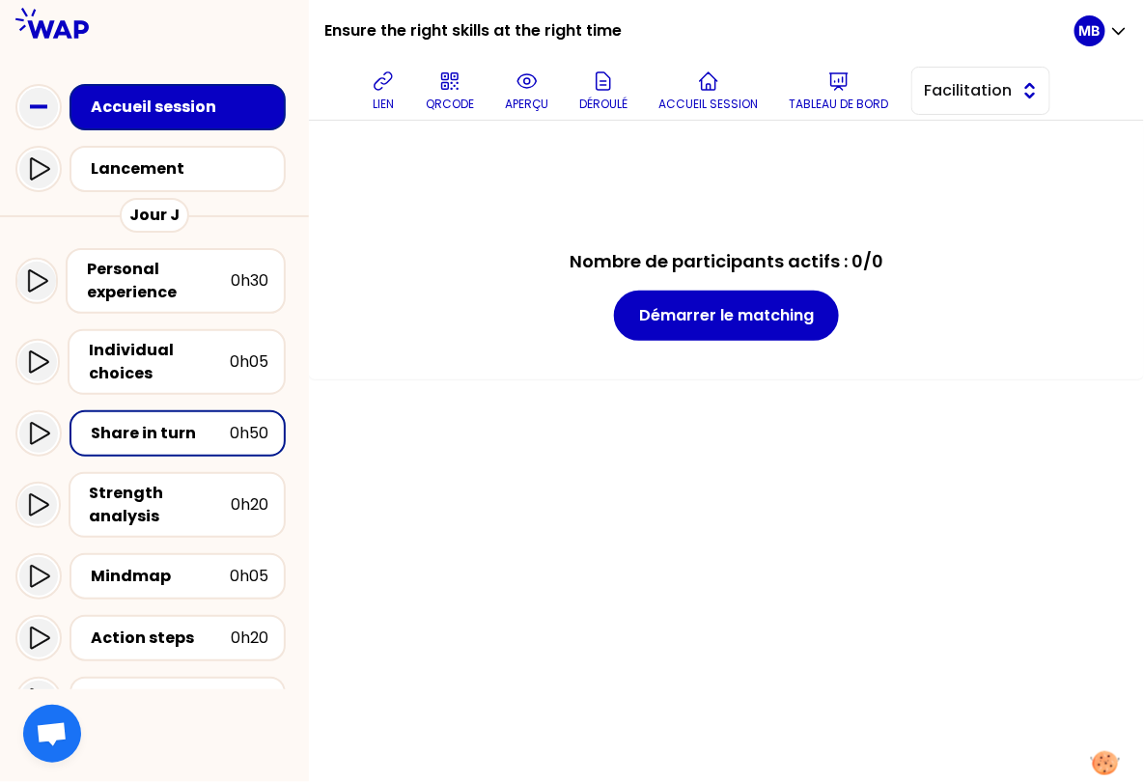
click at [961, 80] on span "Facilitation" at bounding box center [967, 90] width 87 height 23
click at [955, 142] on span "Conception" at bounding box center [992, 138] width 83 height 23
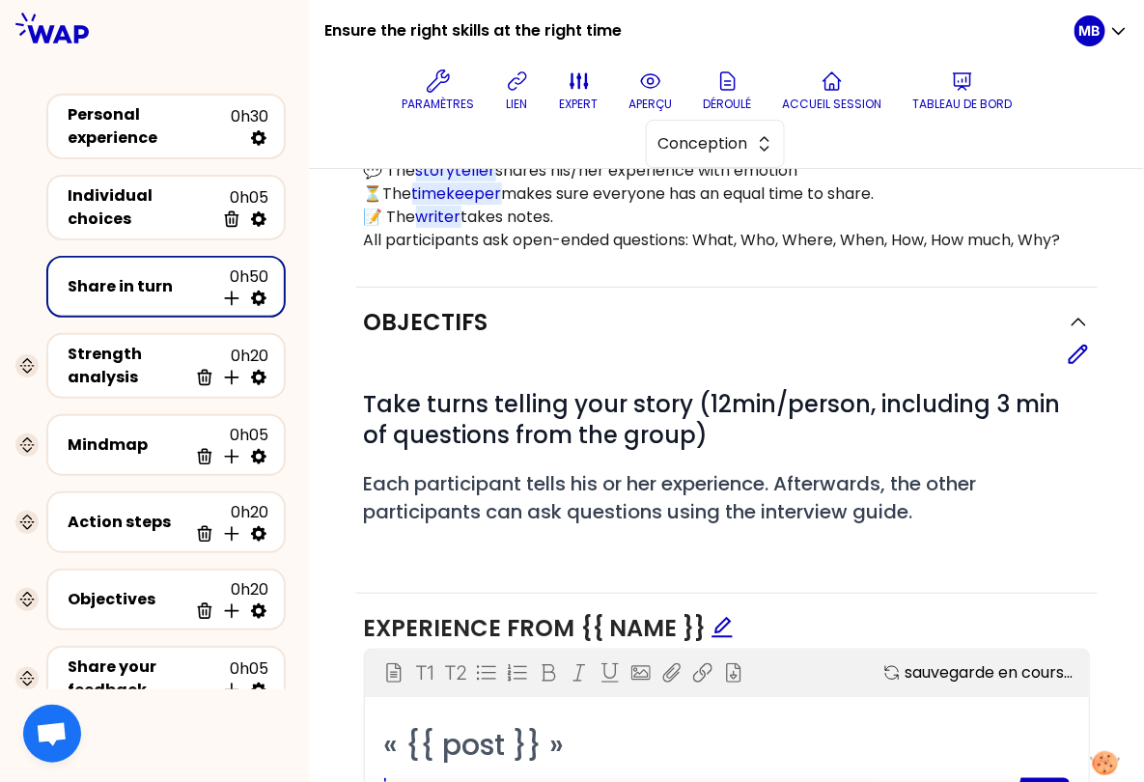
scroll to position [468, 0]
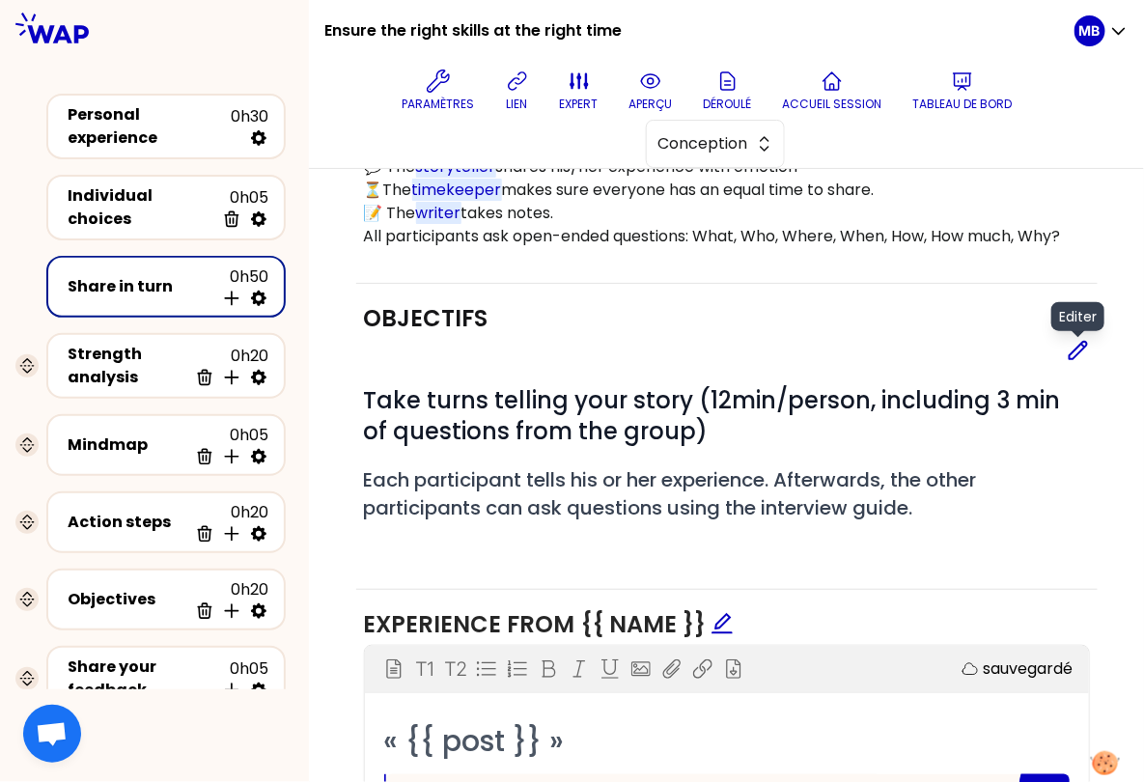
click at [1074, 349] on icon at bounding box center [1078, 350] width 23 height 23
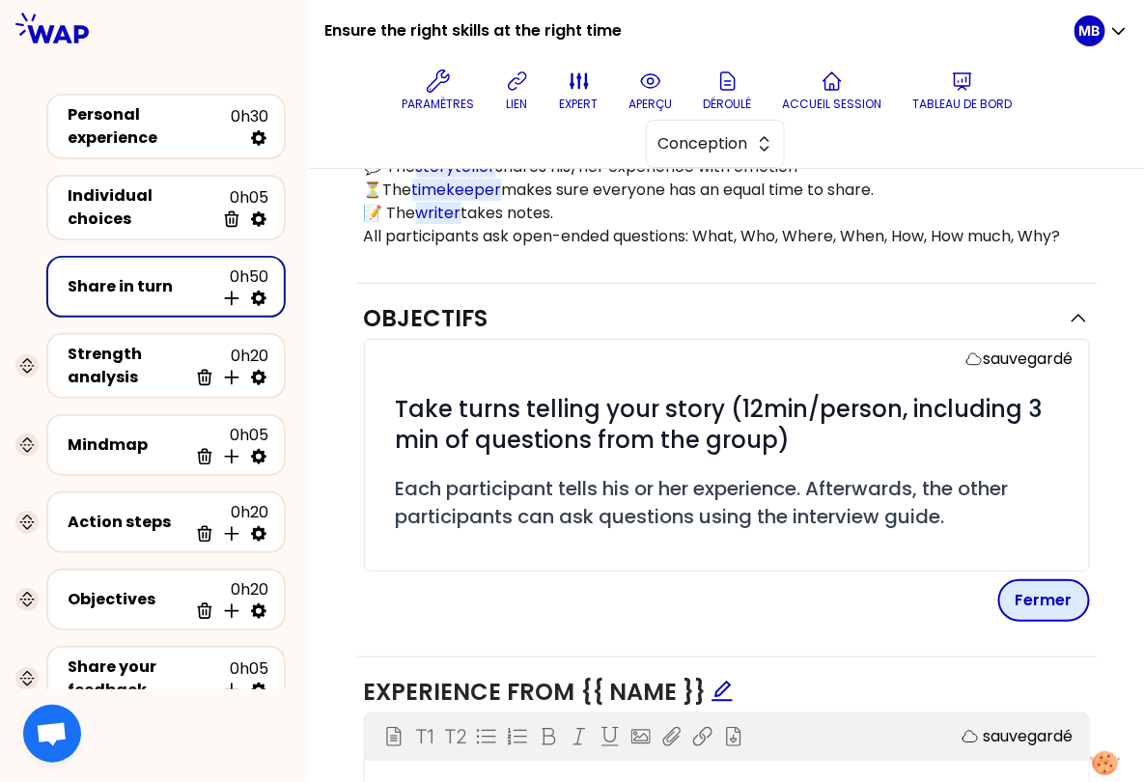
click at [1017, 599] on button "Fermer" at bounding box center [1044, 600] width 92 height 42
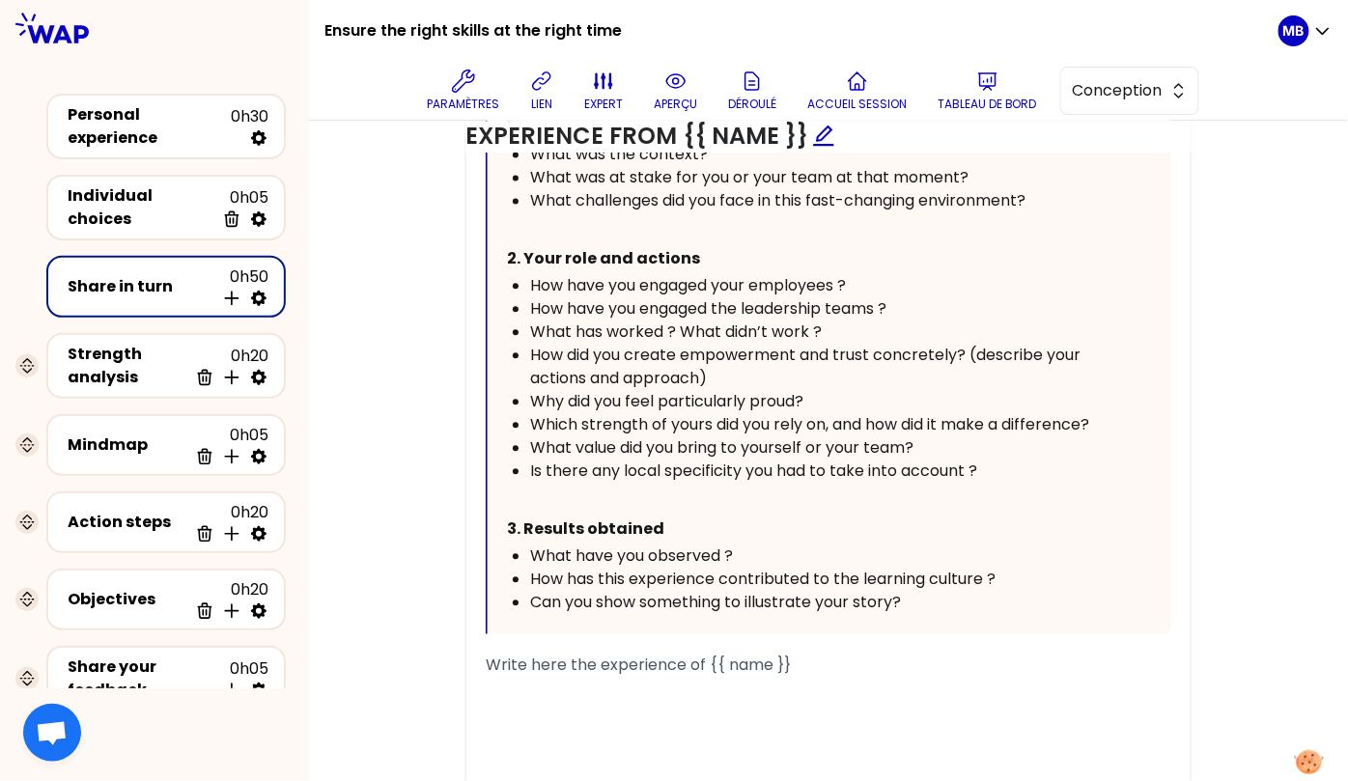
scroll to position [1229, 0]
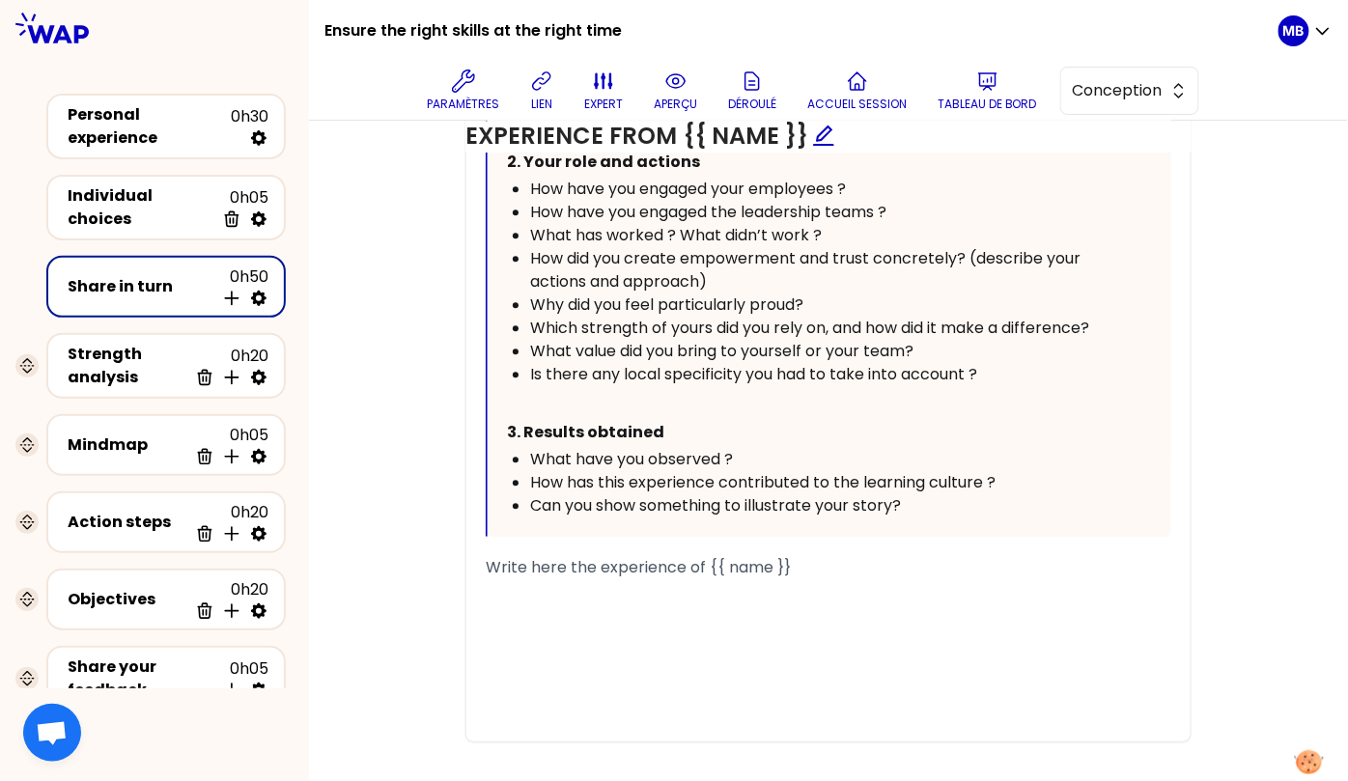
drag, startPoint x: 509, startPoint y: 227, endPoint x: 957, endPoint y: 504, distance: 526.8
click at [957, 504] on div "Your story Guide : Context / Your actions / Results 1. Context What was the con…" at bounding box center [812, 251] width 610 height 533
copy div "Your story Guide : Context / Your actions / Results 1. Context What was the con…"
click at [146, 129] on div "Personal experience" at bounding box center [149, 126] width 163 height 46
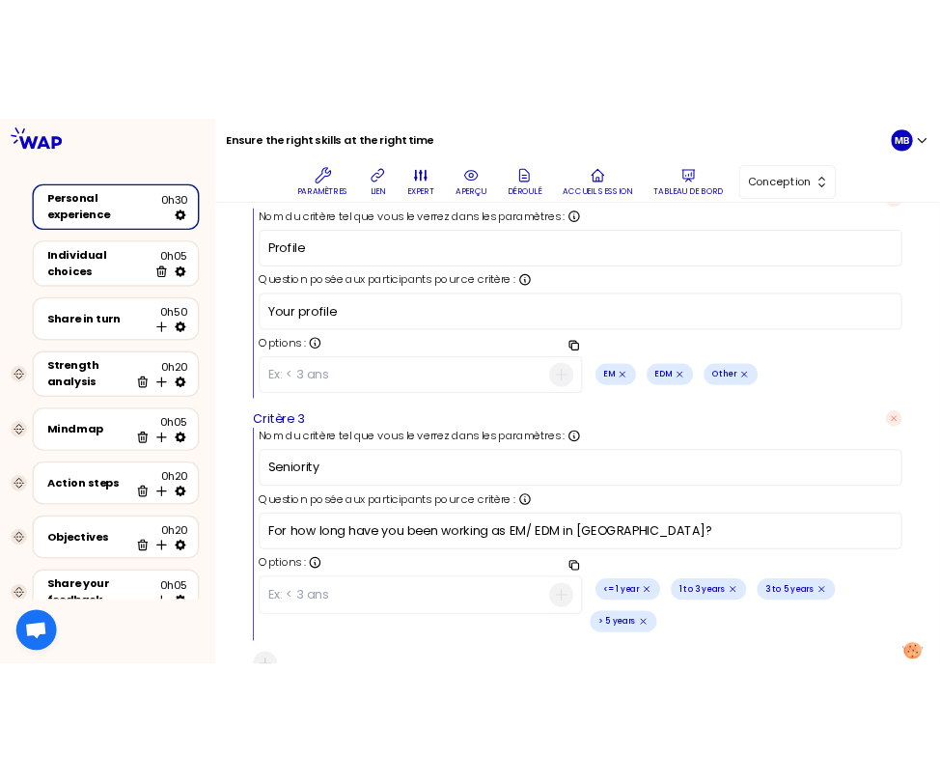
scroll to position [0, 0]
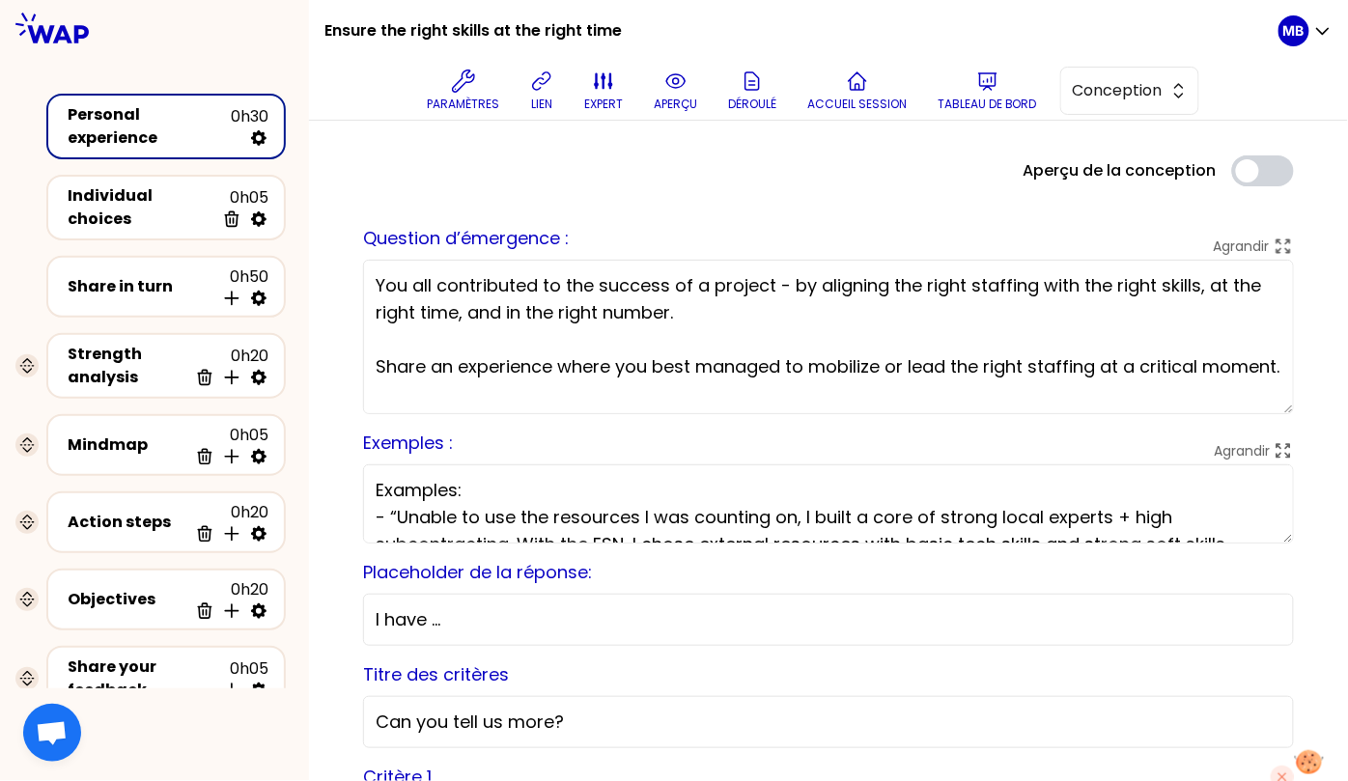
click at [428, 287] on textarea "You all contributed to the success of a project - by aligning the right staffin…" at bounding box center [828, 337] width 931 height 154
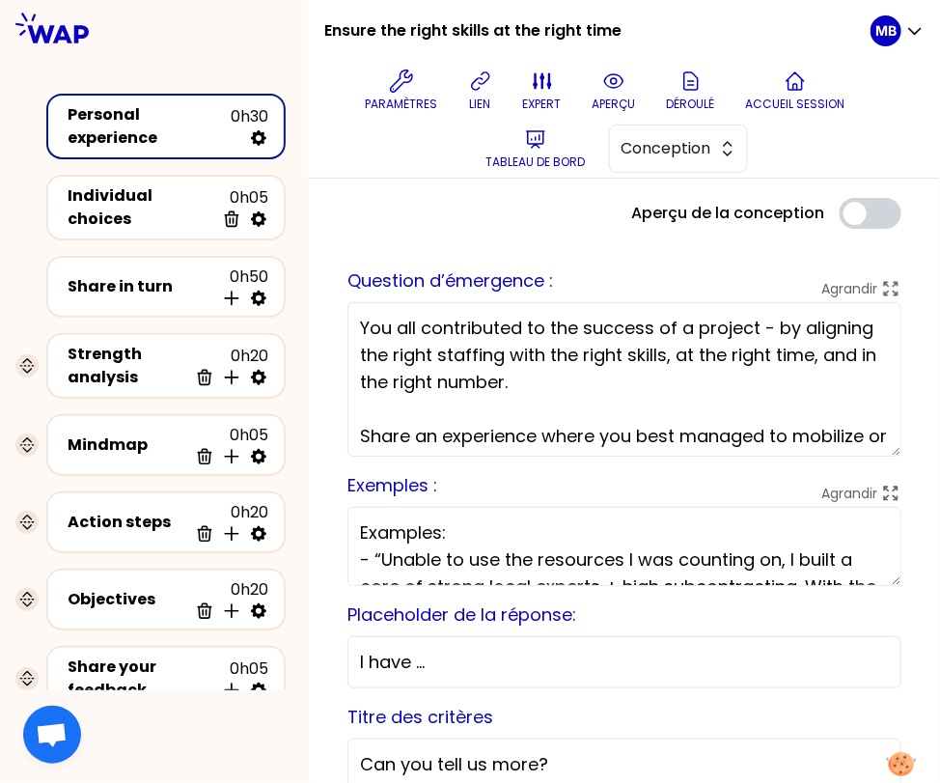
click at [118, 291] on div "Share in turn 0h50 Insérer une activité en dessous" at bounding box center [166, 287] width 205 height 42
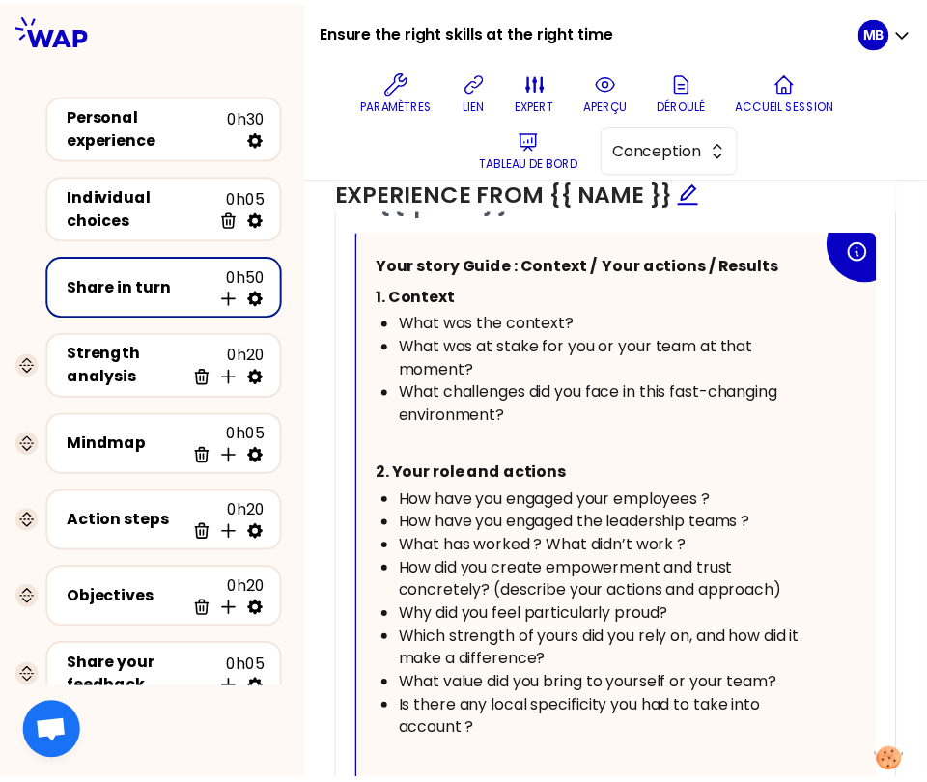
scroll to position [1015, 0]
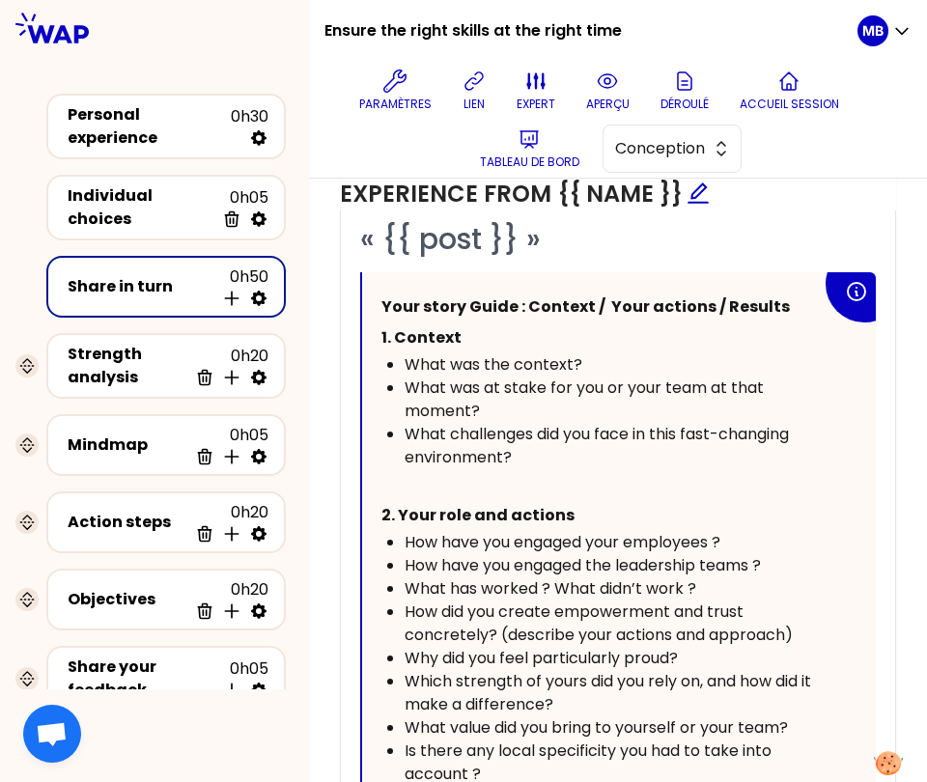
drag, startPoint x: 588, startPoint y: 356, endPoint x: 397, endPoint y: 356, distance: 191.2
click at [397, 356] on ul "What was the context? What was at stake for you or your team at that moment? Wh…" at bounding box center [601, 411] width 440 height 116
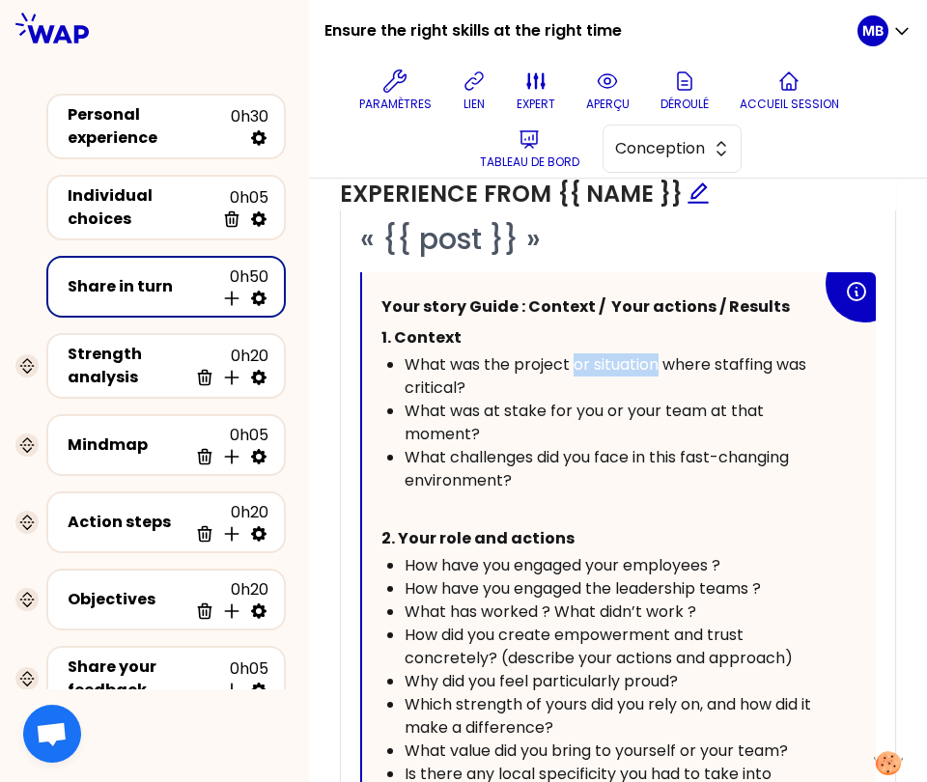
drag, startPoint x: 656, startPoint y: 357, endPoint x: 573, endPoint y: 357, distance: 83.0
click at [573, 357] on span "What was the project or situation where staffing was critical?" at bounding box center [608, 375] width 406 height 45
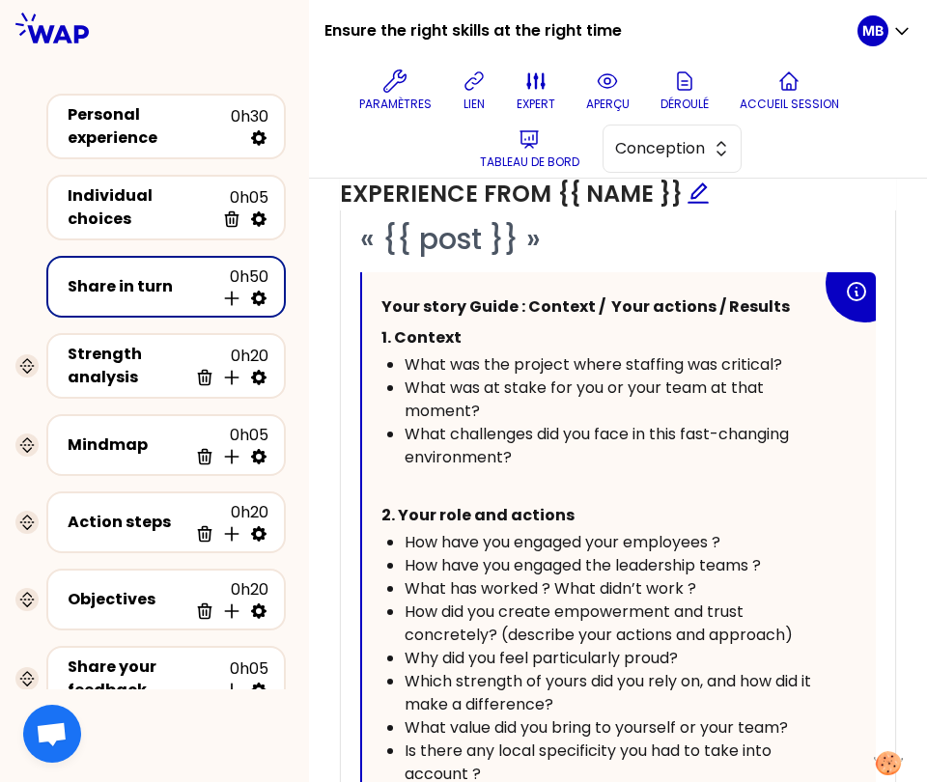
click at [790, 353] on div "What was the project where staffing was critical?" at bounding box center [613, 364] width 417 height 23
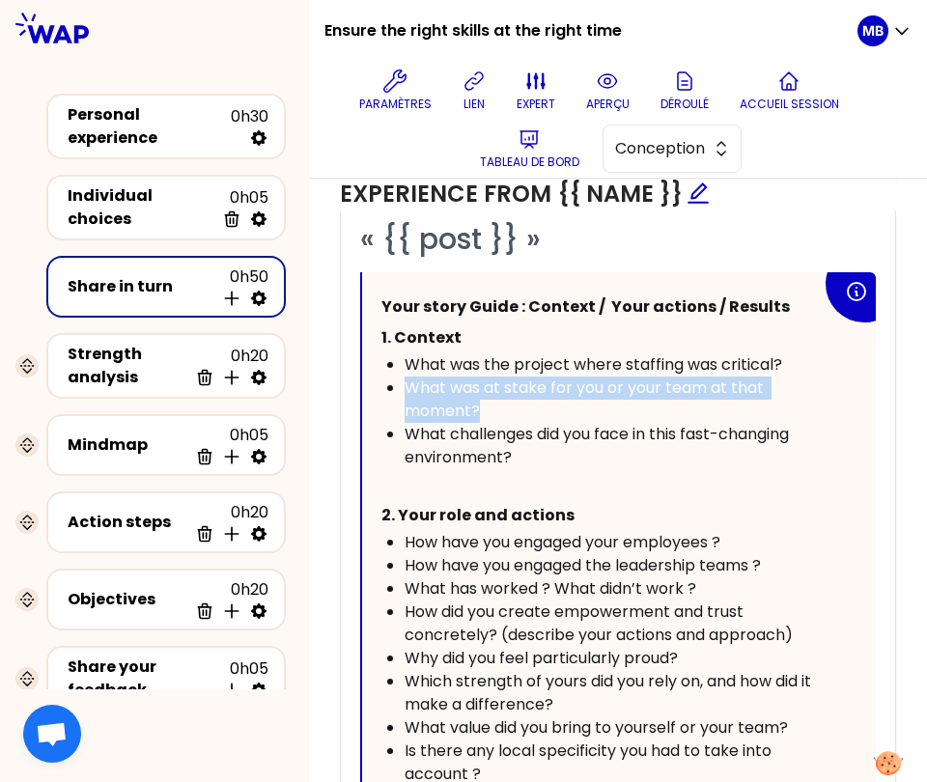
drag, startPoint x: 479, startPoint y: 400, endPoint x: 391, endPoint y: 379, distance: 90.2
click at [405, 379] on li "What was at stake for you or your team at that moment?" at bounding box center [613, 400] width 417 height 46
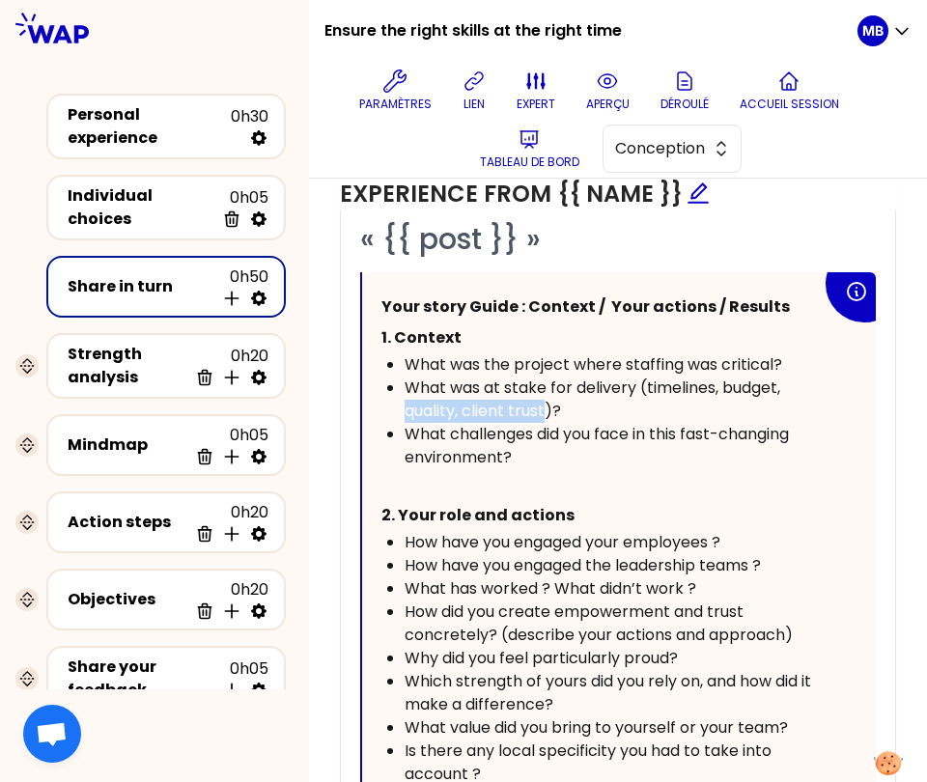
drag, startPoint x: 546, startPoint y: 405, endPoint x: 395, endPoint y: 405, distance: 151.6
click at [395, 405] on ul "What was the project where staffing was critical? What was at stake for deliver…" at bounding box center [601, 411] width 440 height 116
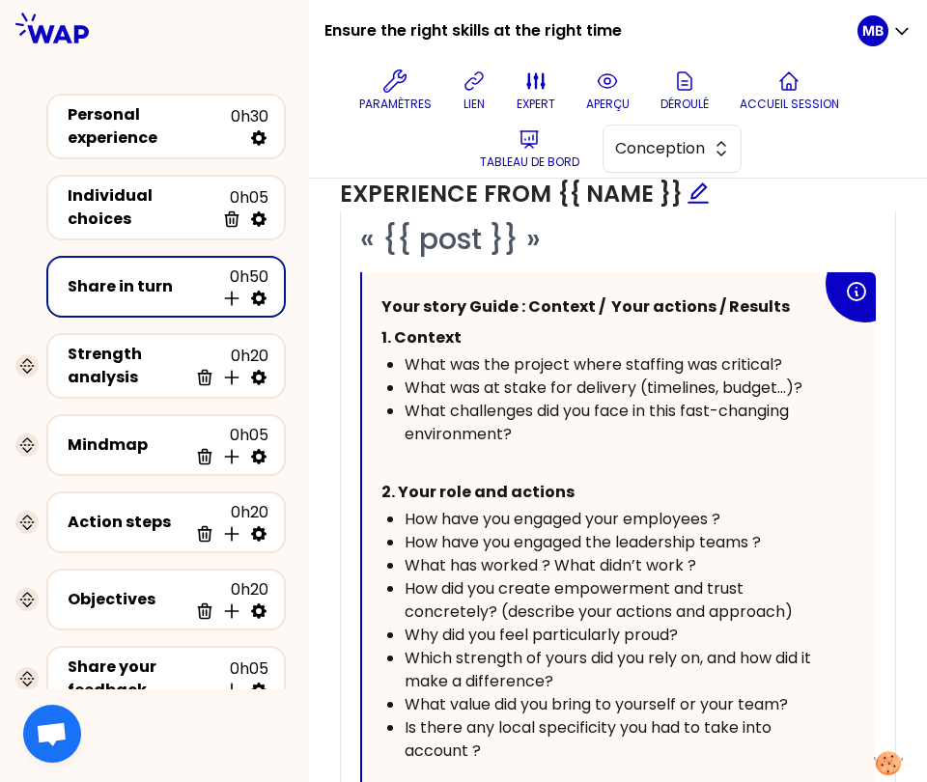
click at [584, 425] on div "What challenges did you face in this fast-changing environment?" at bounding box center [613, 423] width 417 height 46
click at [629, 422] on div "What challenges did you face in this fast-changing environment?" at bounding box center [613, 423] width 417 height 46
drag, startPoint x: 638, startPoint y: 406, endPoint x: 656, endPoint y: 431, distance: 30.5
click at [656, 431] on div "What challenges did you face in this fast-changing environment?" at bounding box center [613, 423] width 417 height 46
drag, startPoint x: 655, startPoint y: 405, endPoint x: 684, endPoint y: 441, distance: 46.7
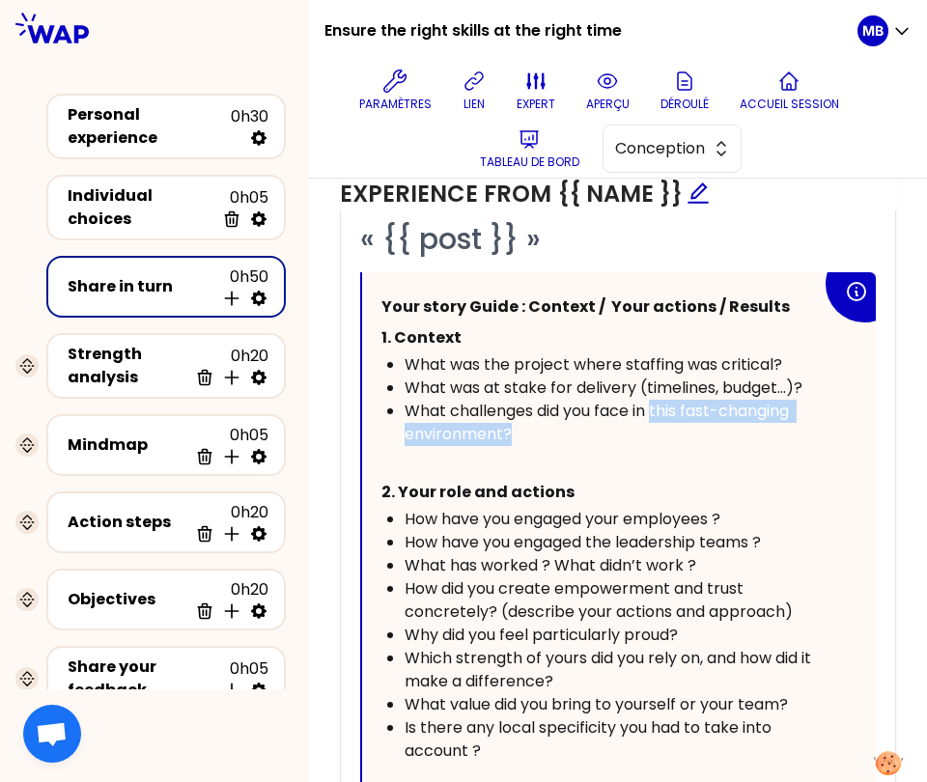
click at [684, 441] on div "Your story Guide : Context / Your actions / Results 1. Context What was the pro…" at bounding box center [601, 605] width 440 height 626
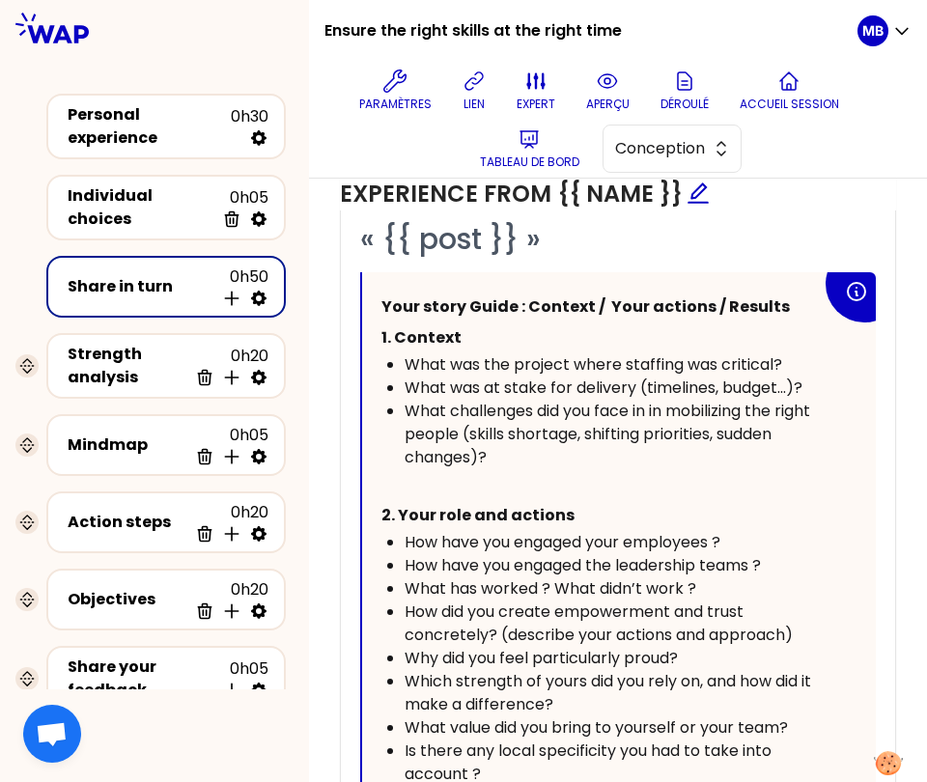
click at [654, 404] on span "What challenges did you face in in mobilizing the right people (skills shortage…" at bounding box center [609, 434] width 409 height 69
click at [620, 457] on div "What challenges did you face in mobilizing the right people (skills shortage, s…" at bounding box center [613, 435] width 417 height 70
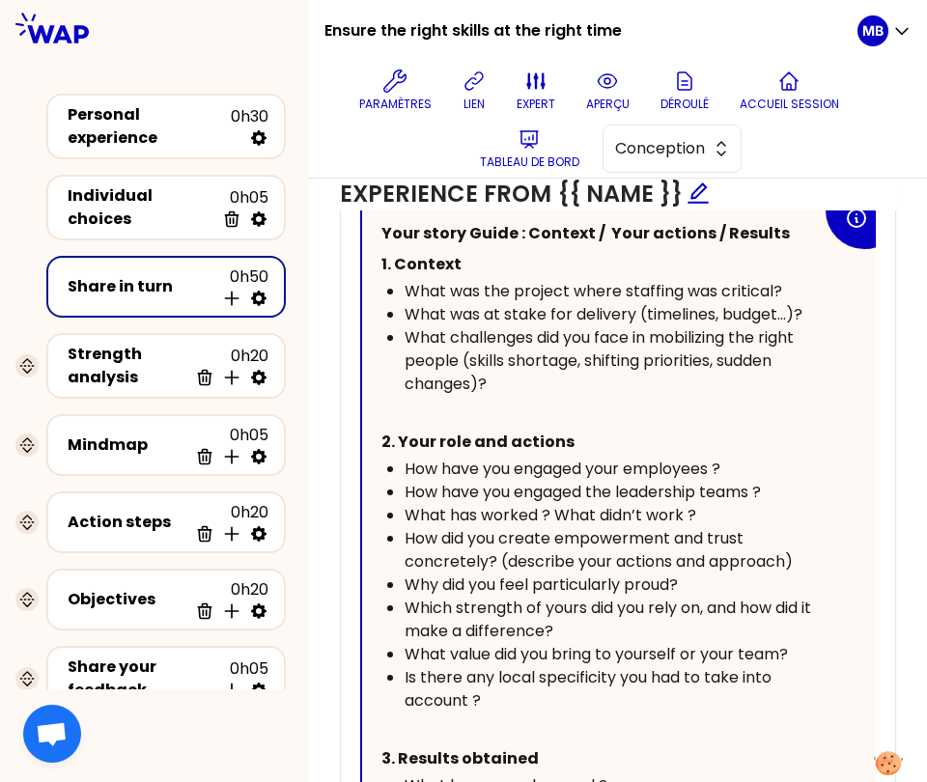
scroll to position [1121, 0]
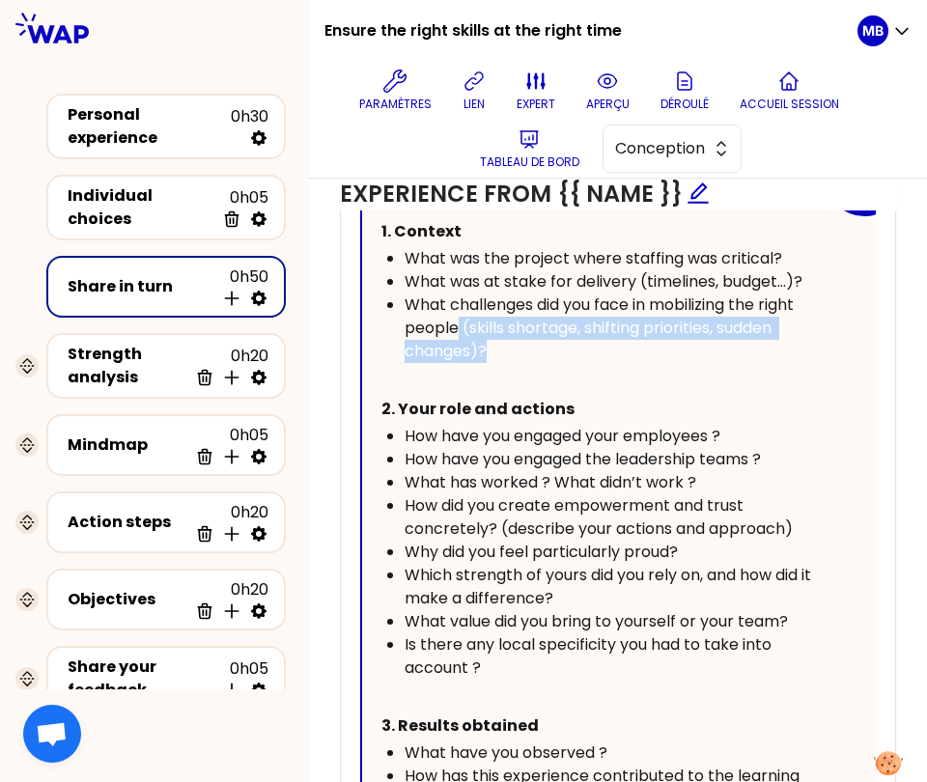
drag, startPoint x: 498, startPoint y: 344, endPoint x: 458, endPoint y: 327, distance: 43.7
click at [458, 327] on div "What challenges did you face in mobilizing the right people (skills shortage, s…" at bounding box center [613, 329] width 417 height 70
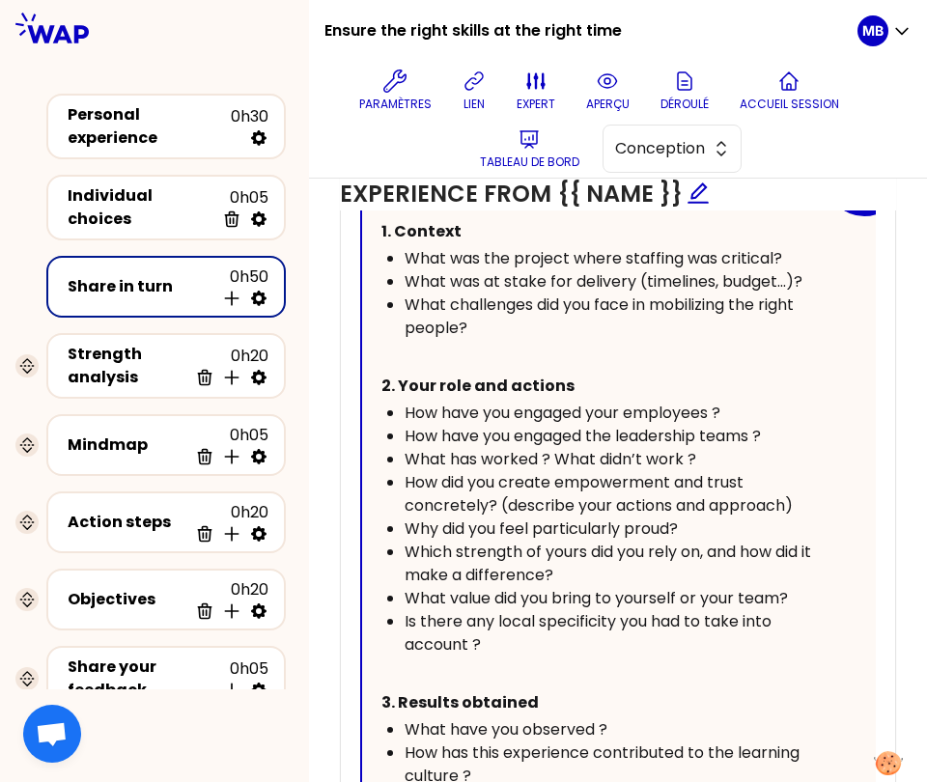
click at [405, 406] on span "How have you engaged your employees ?" at bounding box center [563, 413] width 316 height 22
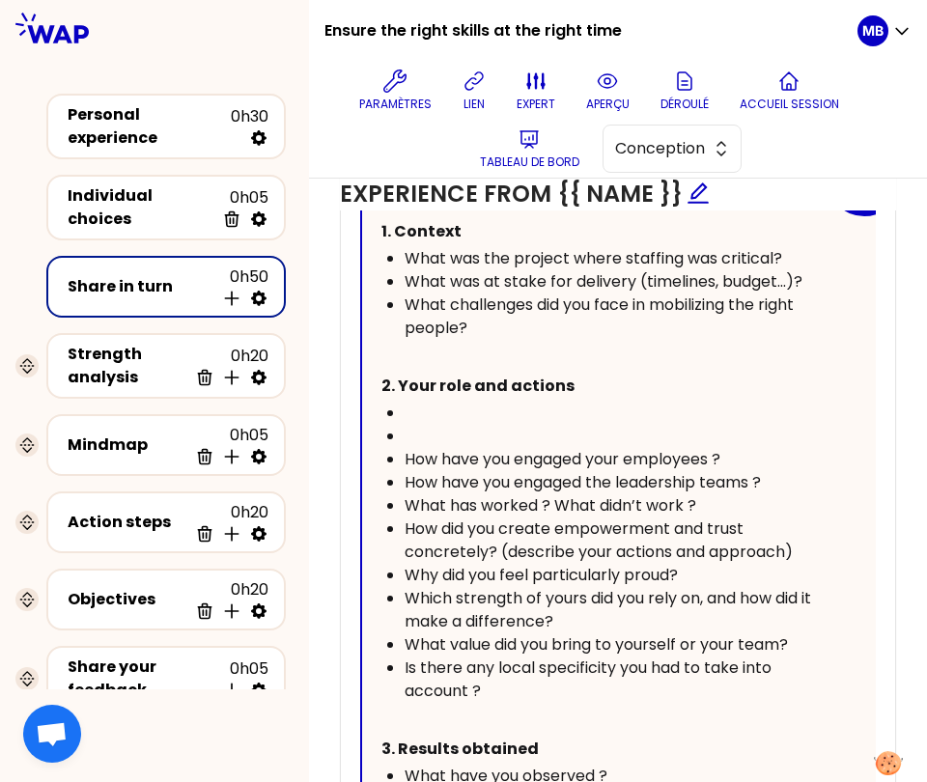
click at [427, 403] on div "﻿" at bounding box center [613, 413] width 417 height 23
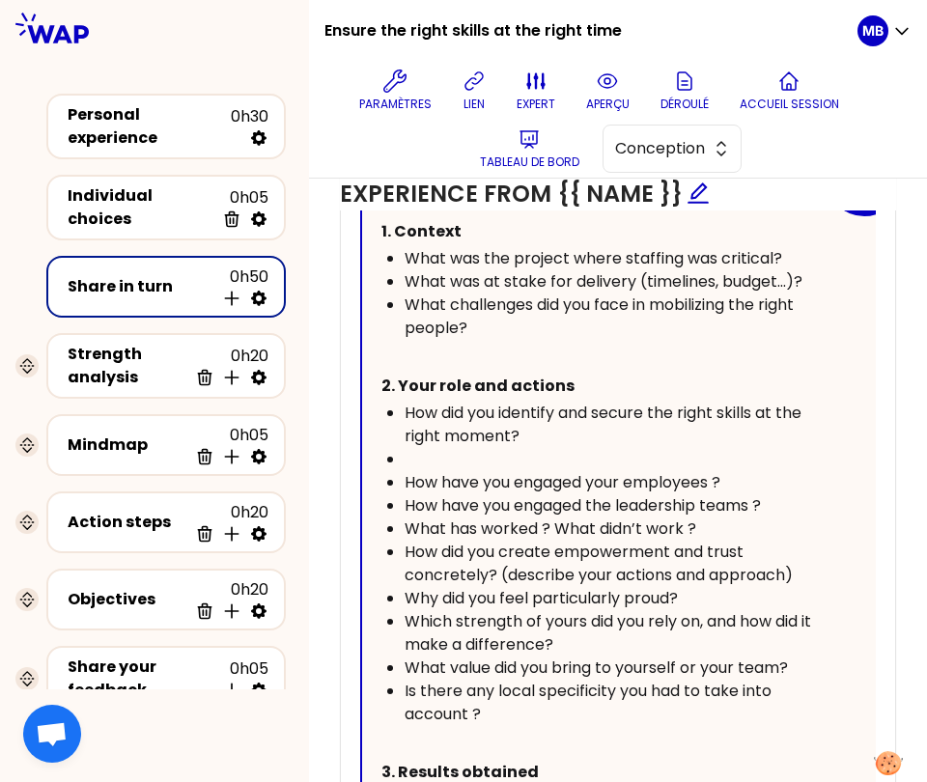
click at [429, 454] on div "﻿" at bounding box center [613, 459] width 417 height 23
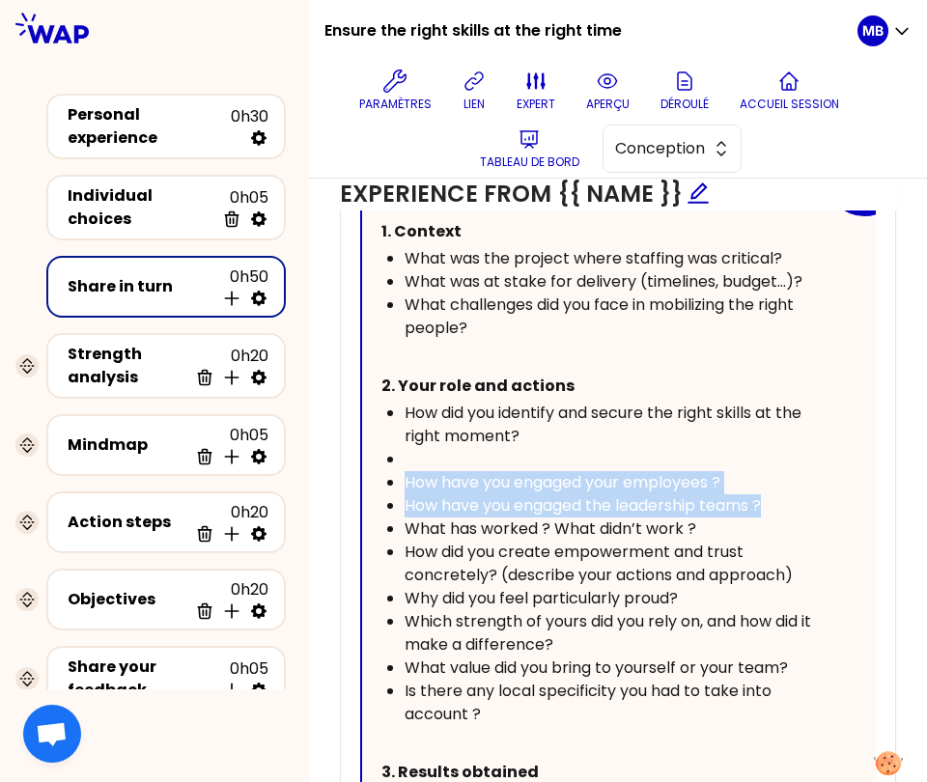
drag, startPoint x: 781, startPoint y: 500, endPoint x: 397, endPoint y: 477, distance: 385.0
click at [397, 477] on ul "How did you identify and secure the right skills at the right moment? ﻿ How hav…" at bounding box center [601, 564] width 440 height 324
click at [505, 477] on span "How have you engaged your employees ?" at bounding box center [563, 482] width 316 height 22
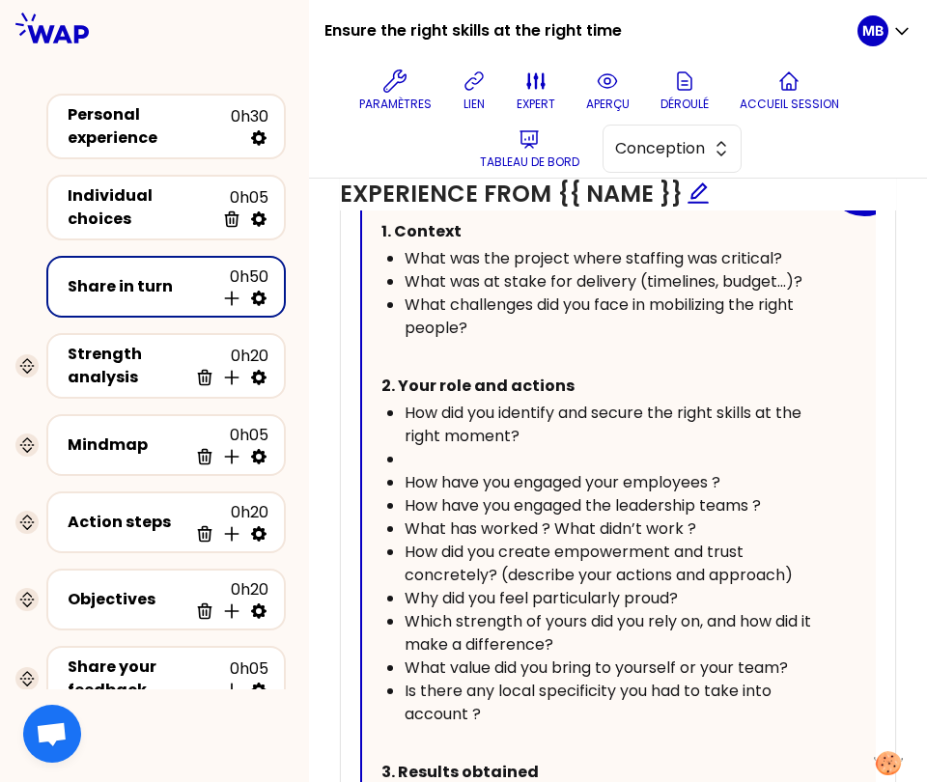
click at [441, 453] on div "﻿" at bounding box center [613, 459] width 417 height 23
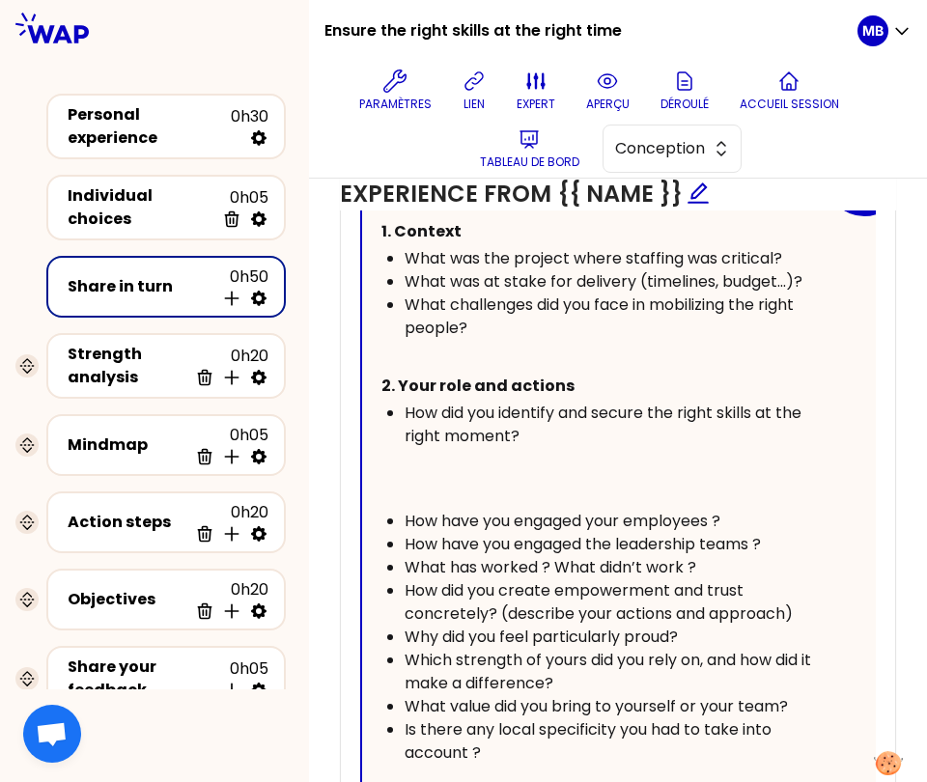
click at [580, 440] on div "How did you identify and secure the right skills at the right moment?" at bounding box center [613, 425] width 417 height 46
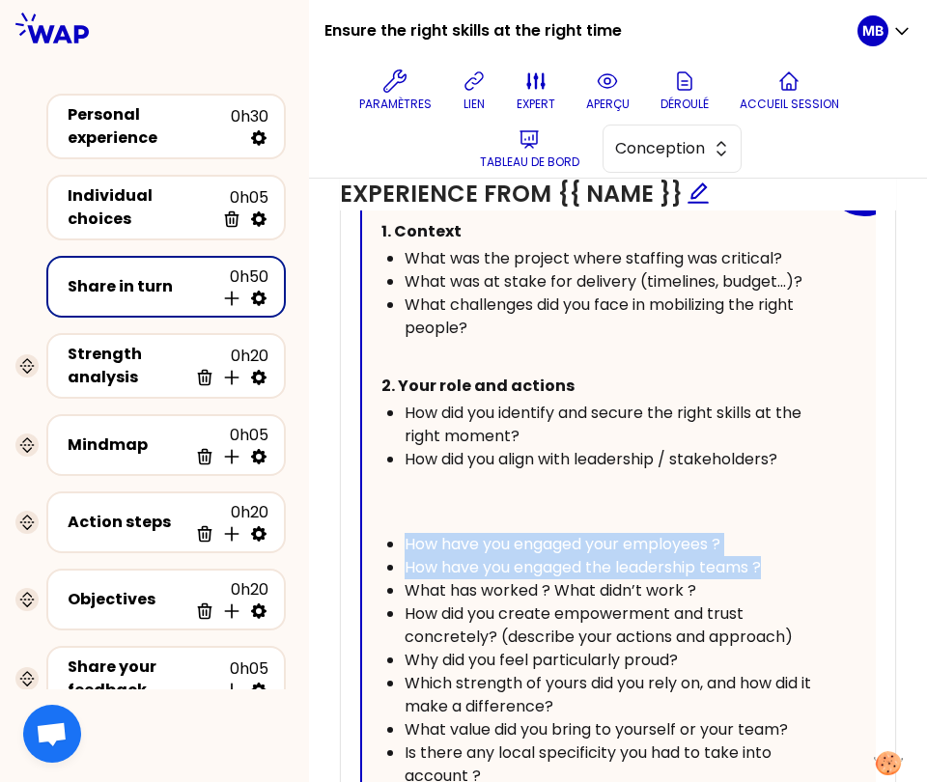
drag, startPoint x: 769, startPoint y: 556, endPoint x: 394, endPoint y: 534, distance: 375.3
click at [394, 534] on ul "How have you engaged your employees ? How have you engaged the leadership teams…" at bounding box center [601, 660] width 440 height 255
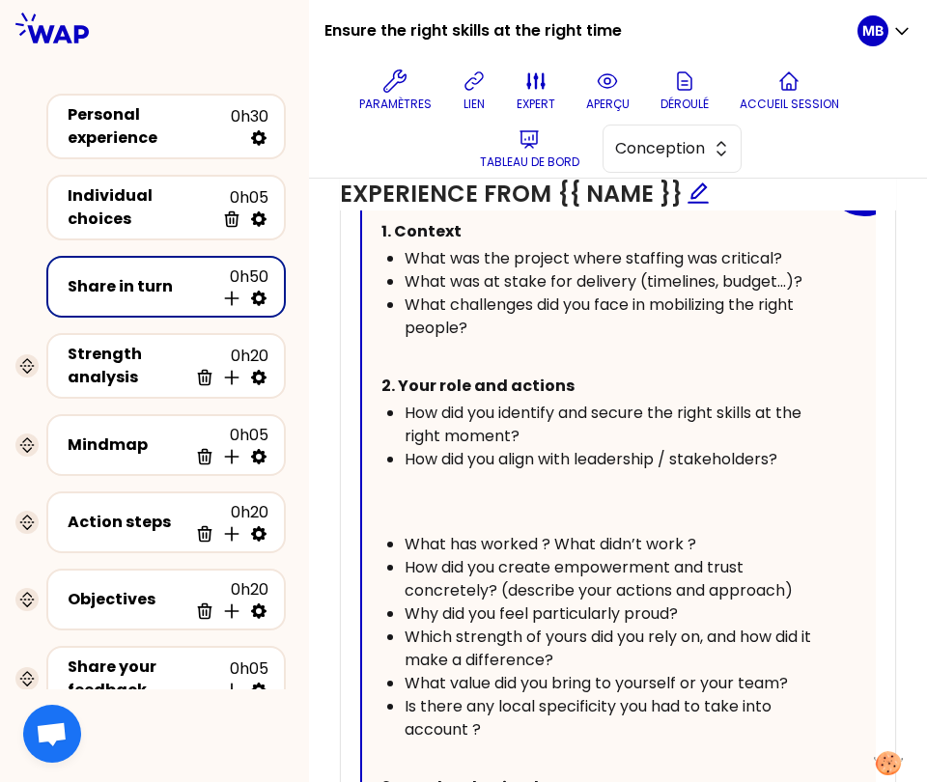
click at [799, 456] on div "How did you align with leadership / stakeholders?" at bounding box center [613, 459] width 417 height 23
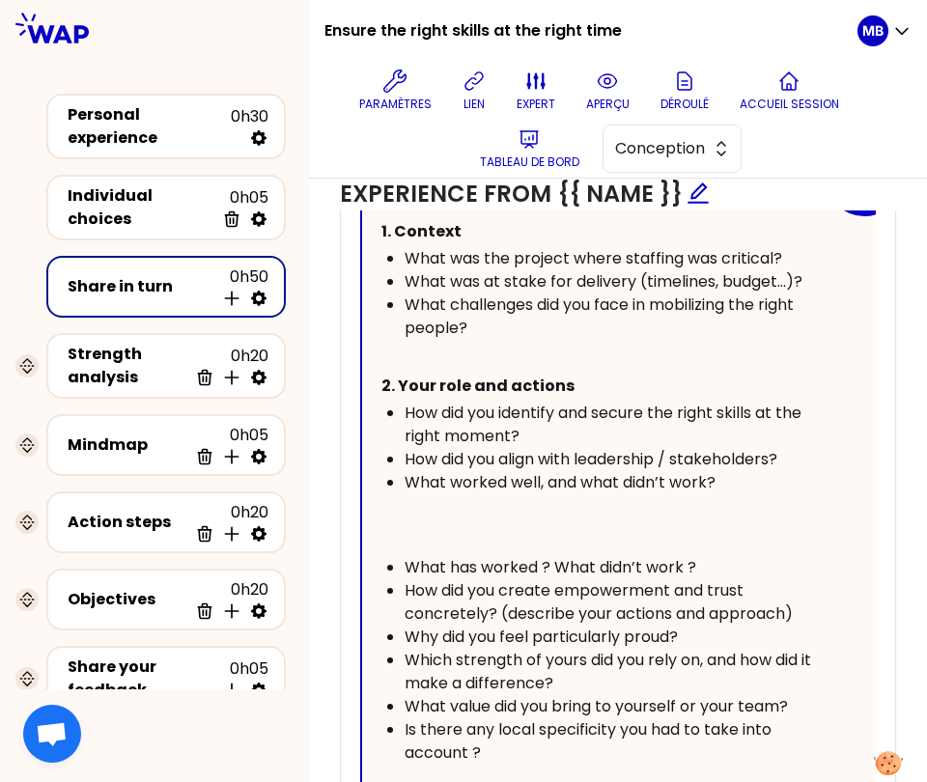
drag, startPoint x: 711, startPoint y: 562, endPoint x: 373, endPoint y: 549, distance: 338.2
click at [373, 549] on div "Your story Guide : Context / Your actions / Results 1. Context What was the pro…" at bounding box center [619, 552] width 514 height 772
drag, startPoint x: 710, startPoint y: 552, endPoint x: 383, endPoint y: 554, distance: 326.4
click at [383, 556] on ul "What has worked ? What didn’t work ? How did you create empowerment and trust c…" at bounding box center [601, 660] width 440 height 209
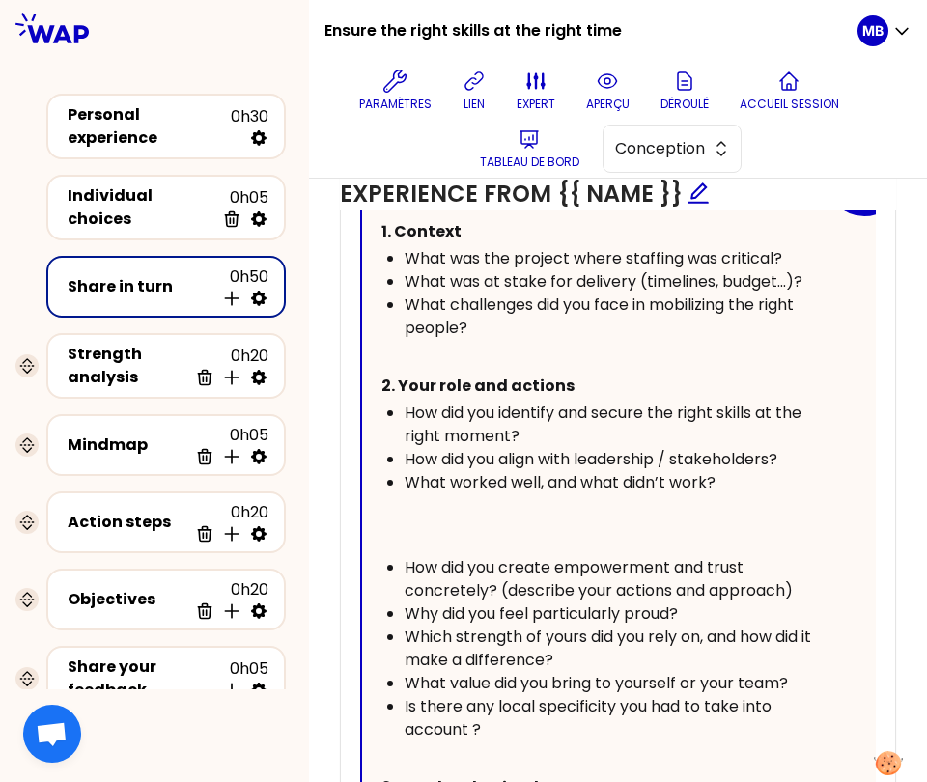
click at [759, 471] on div "What worked well, and what didn’t work?" at bounding box center [613, 482] width 417 height 23
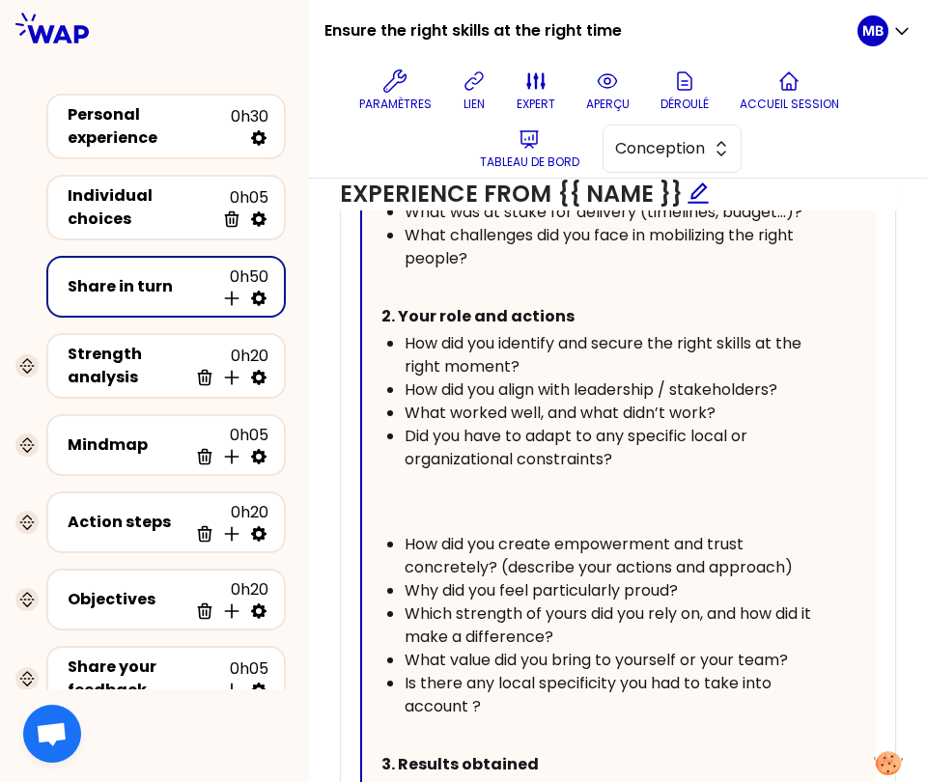
scroll to position [1242, 0]
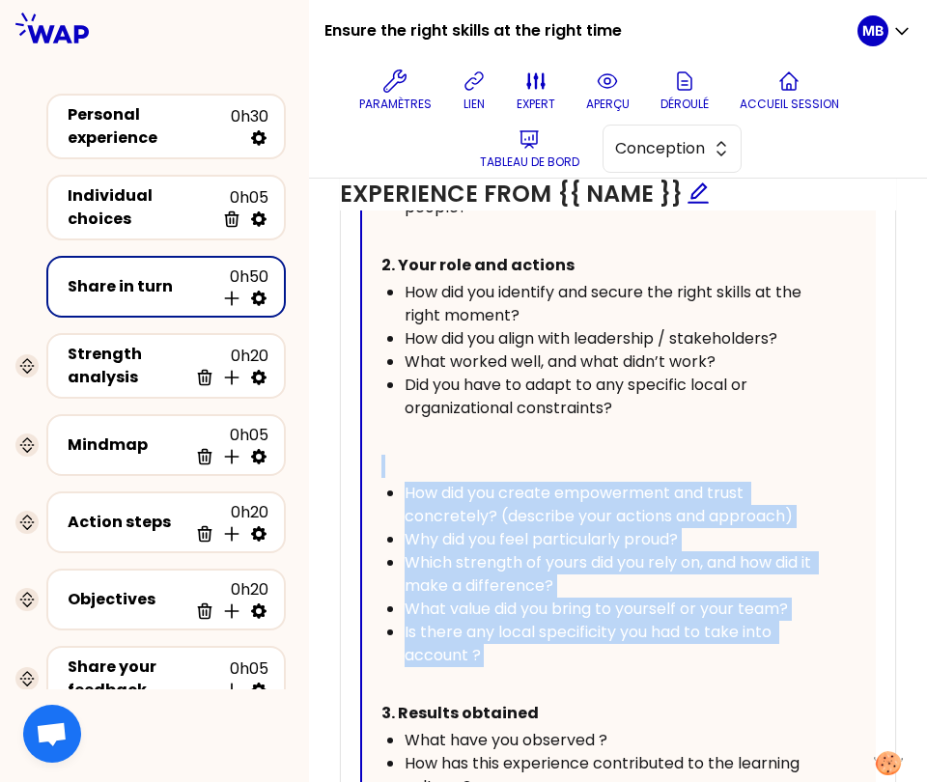
drag, startPoint x: 513, startPoint y: 657, endPoint x: 379, endPoint y: 466, distance: 232.2
click at [379, 466] on div "Your story Guide : Context / Your actions / Results 1. Context What was the pro…" at bounding box center [619, 443] width 514 height 796
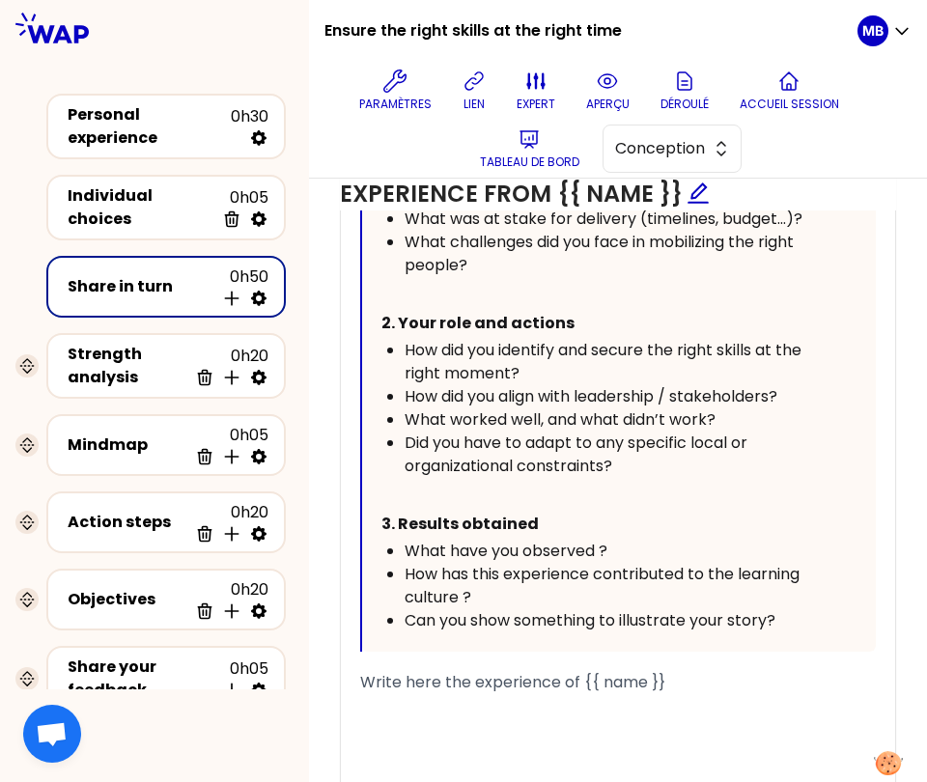
scroll to position [1121, 0]
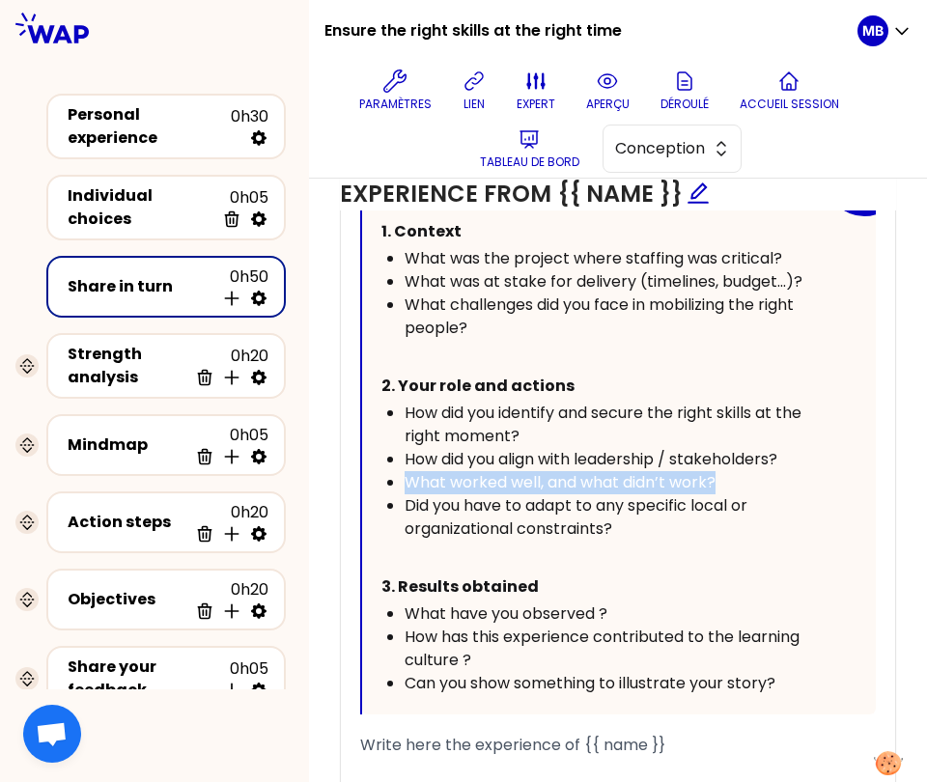
drag, startPoint x: 728, startPoint y: 480, endPoint x: 332, endPoint y: 474, distance: 395.9
click at [332, 474] on div "Experience from {{ name }} Bloc d'instruction T1 T2 Exporter sauvegardé « {{ po…" at bounding box center [618, 468] width 572 height 973
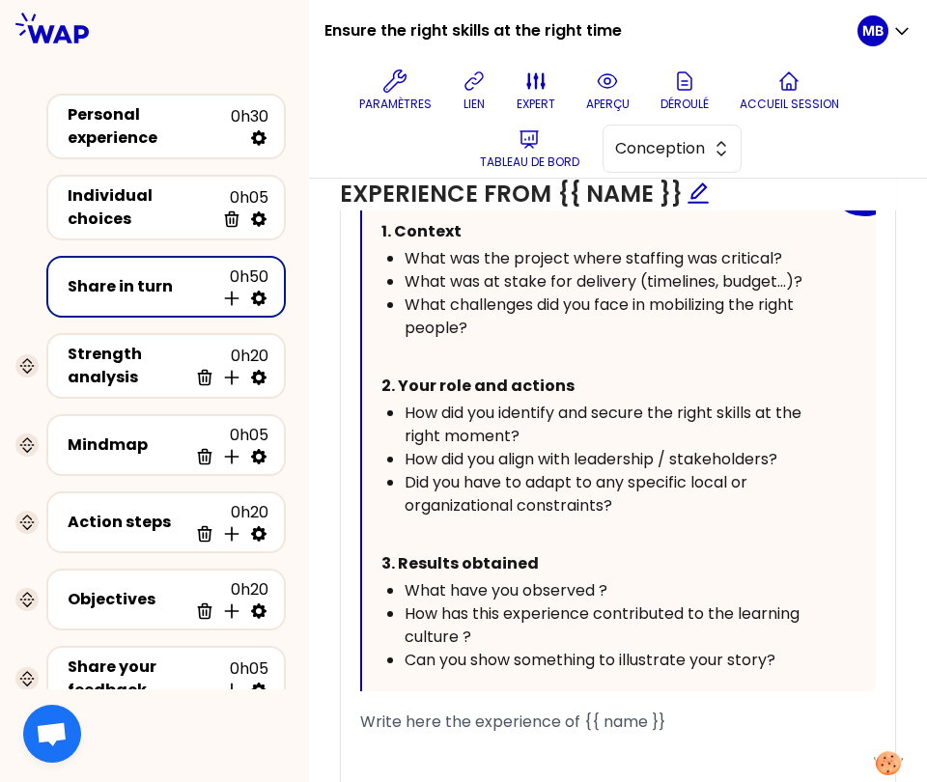
click at [539, 433] on div "How did you identify and secure the right skills at the right moment?" at bounding box center [613, 425] width 417 height 46
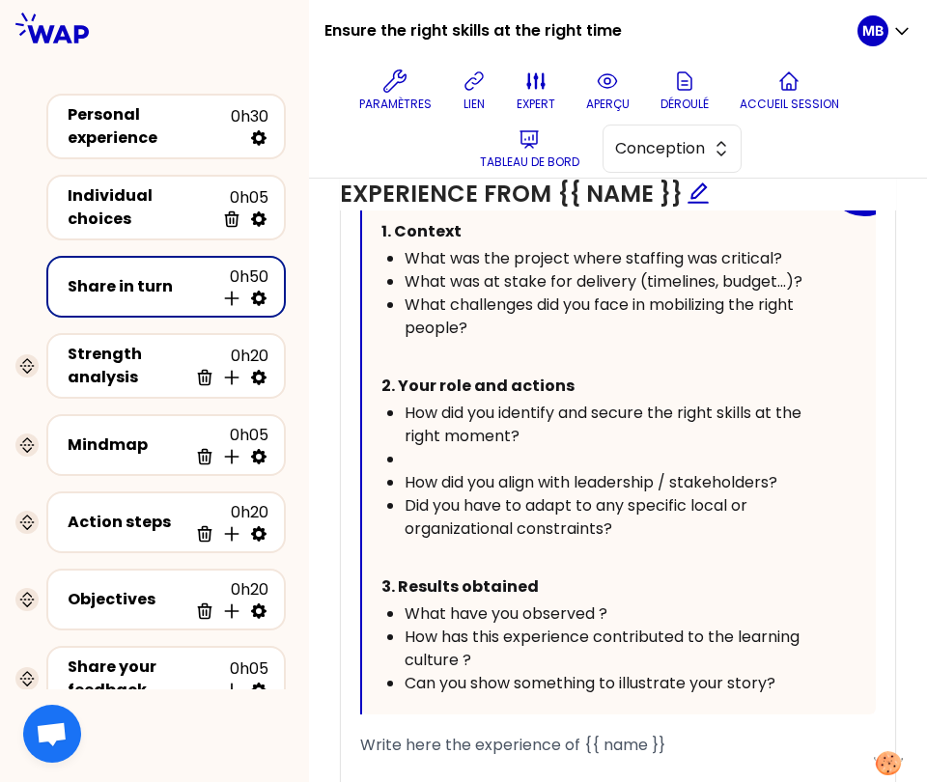
click at [443, 457] on div "﻿" at bounding box center [613, 459] width 417 height 23
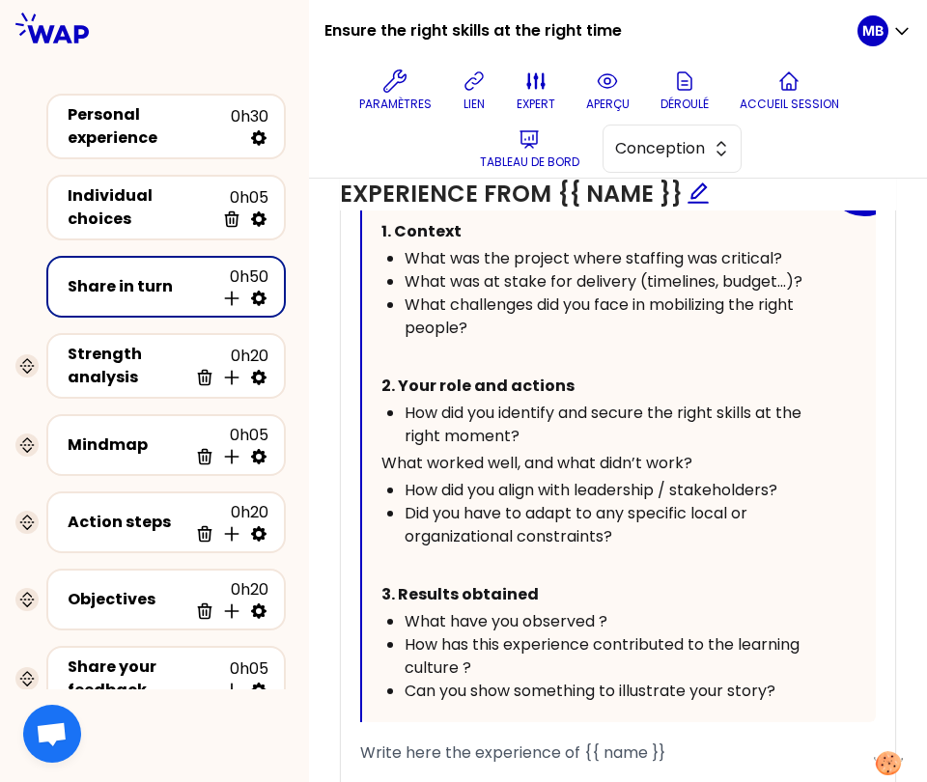
click at [383, 459] on span "What worked well, and what didn’t work?" at bounding box center [536, 463] width 311 height 22
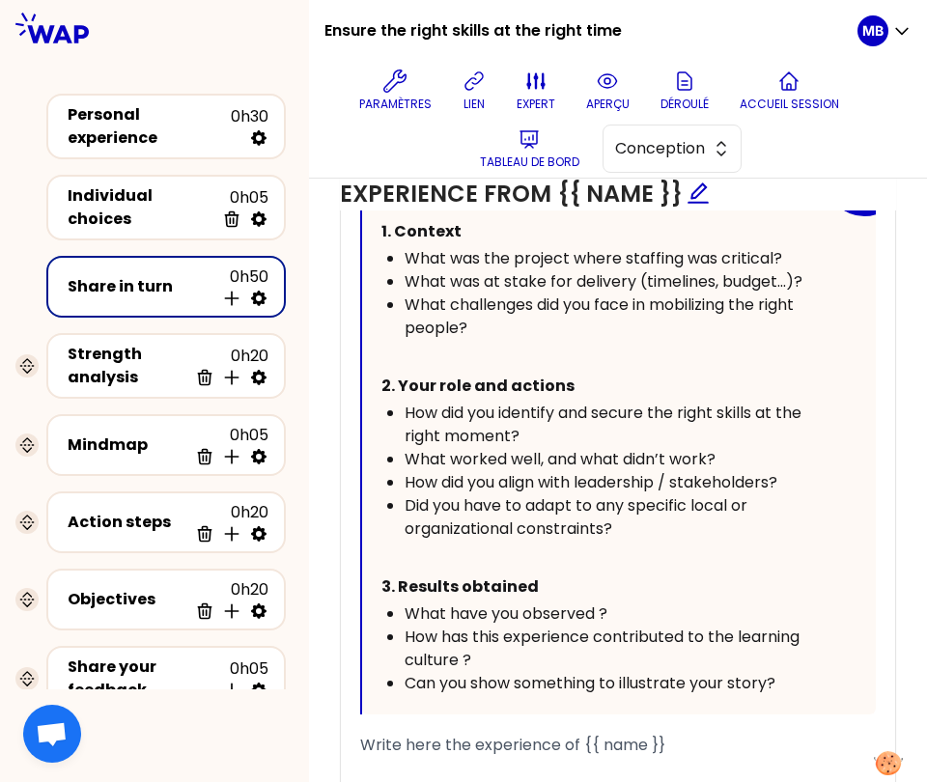
click at [740, 448] on div "What worked well, and what didn’t work?" at bounding box center [613, 459] width 417 height 23
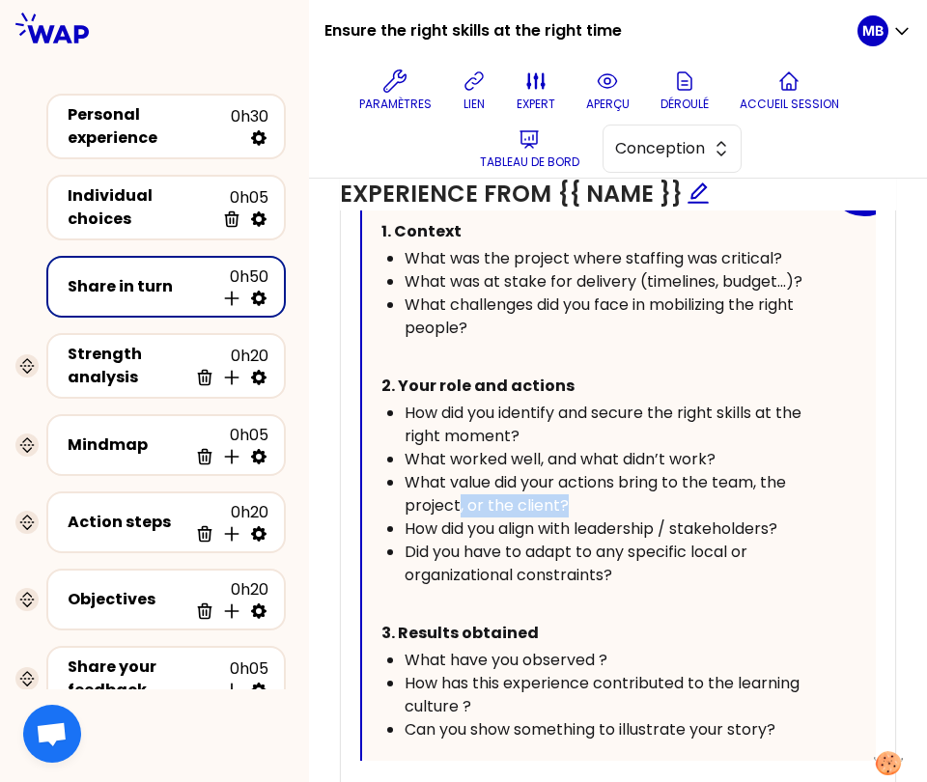
drag, startPoint x: 589, startPoint y: 493, endPoint x: 459, endPoint y: 495, distance: 130.4
click at [459, 495] on div "What value did your actions bring to the team, the project, or the client?" at bounding box center [613, 494] width 417 height 46
click at [761, 480] on span "What value did your actions bring to the team, the project, or the client?" at bounding box center [597, 493] width 385 height 45
drag, startPoint x: 556, startPoint y: 501, endPoint x: 472, endPoint y: 501, distance: 84.0
click at [472, 501] on span "What value did your actions bring to the team or the project, or the client?" at bounding box center [606, 493] width 403 height 45
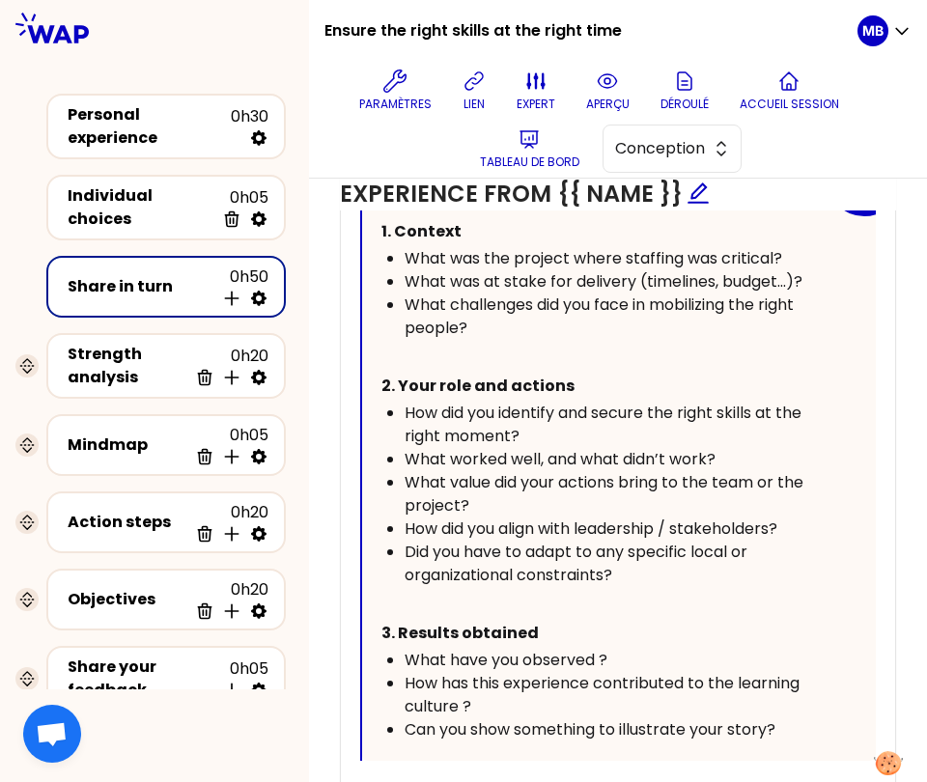
scroll to position [1276, 0]
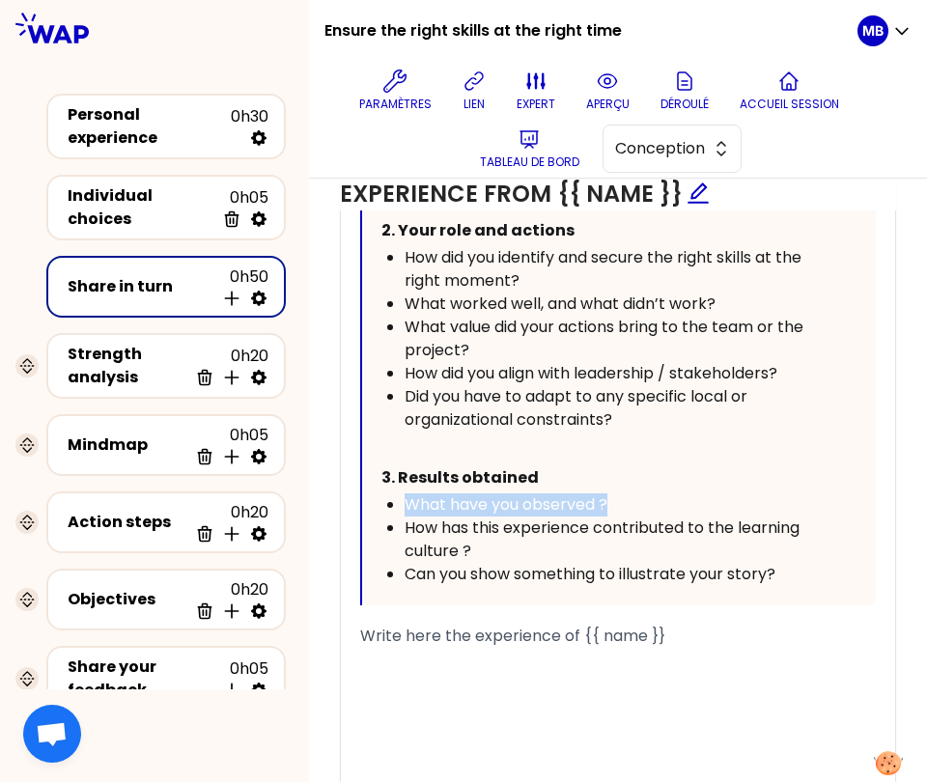
drag, startPoint x: 630, startPoint y: 492, endPoint x: 381, endPoint y: 495, distance: 248.2
click at [381, 495] on ul "What have you observed ? How has this experience contributed to the learning cu…" at bounding box center [601, 539] width 440 height 93
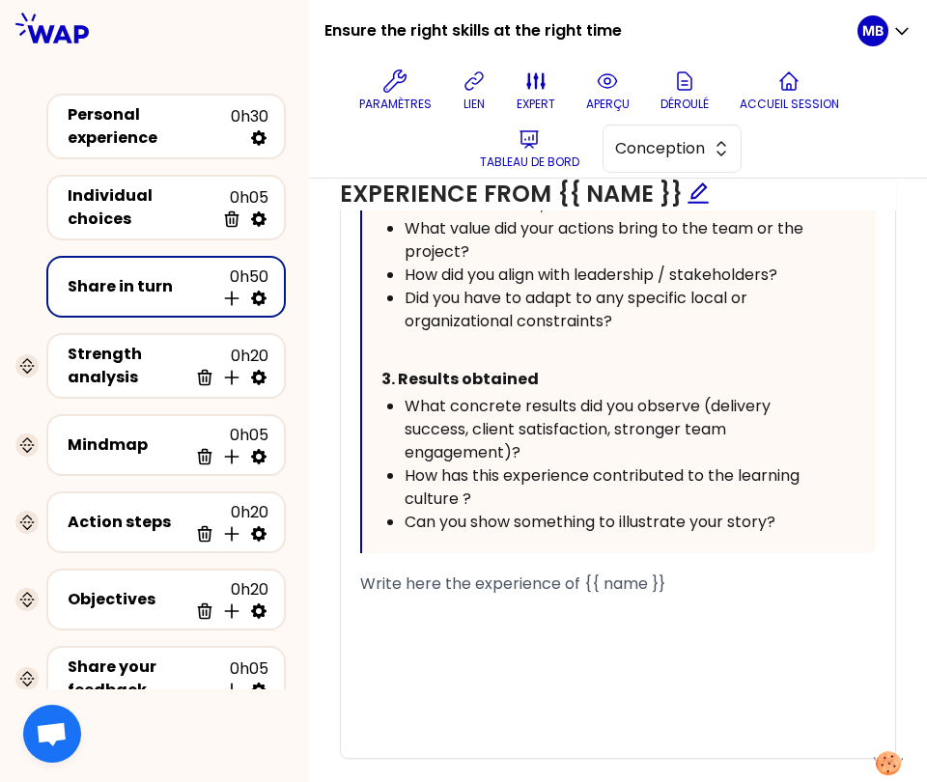
scroll to position [1383, 0]
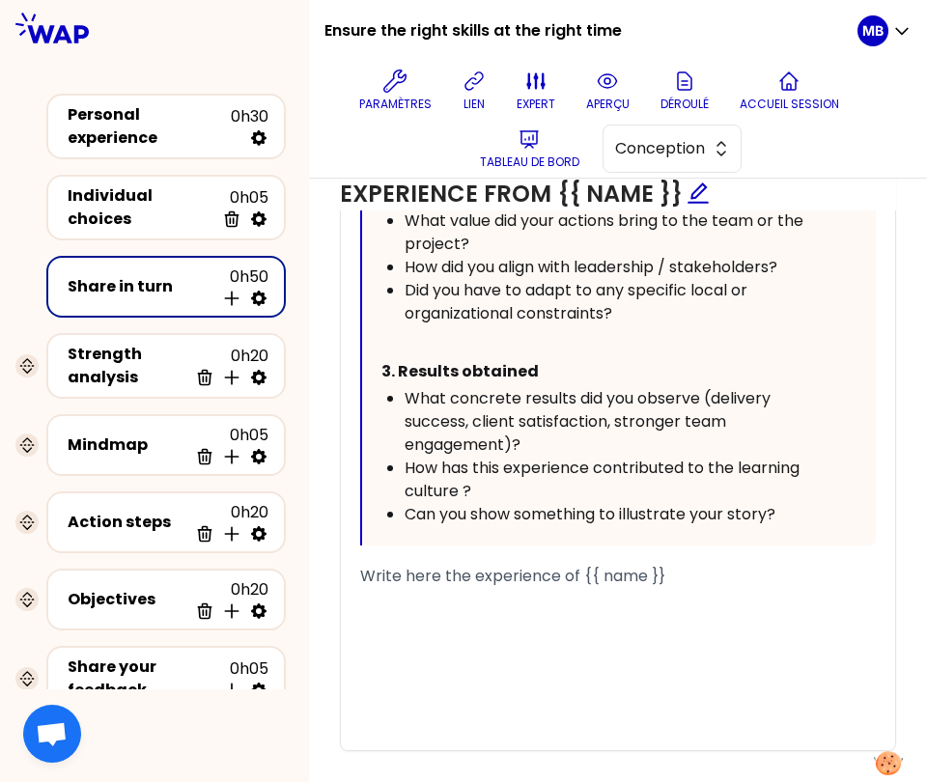
drag, startPoint x: 789, startPoint y: 507, endPoint x: 402, endPoint y: 462, distance: 389.8
click at [402, 462] on ul "What concrete results did you observe (delivery success, client satisfaction, s…" at bounding box center [601, 456] width 440 height 139
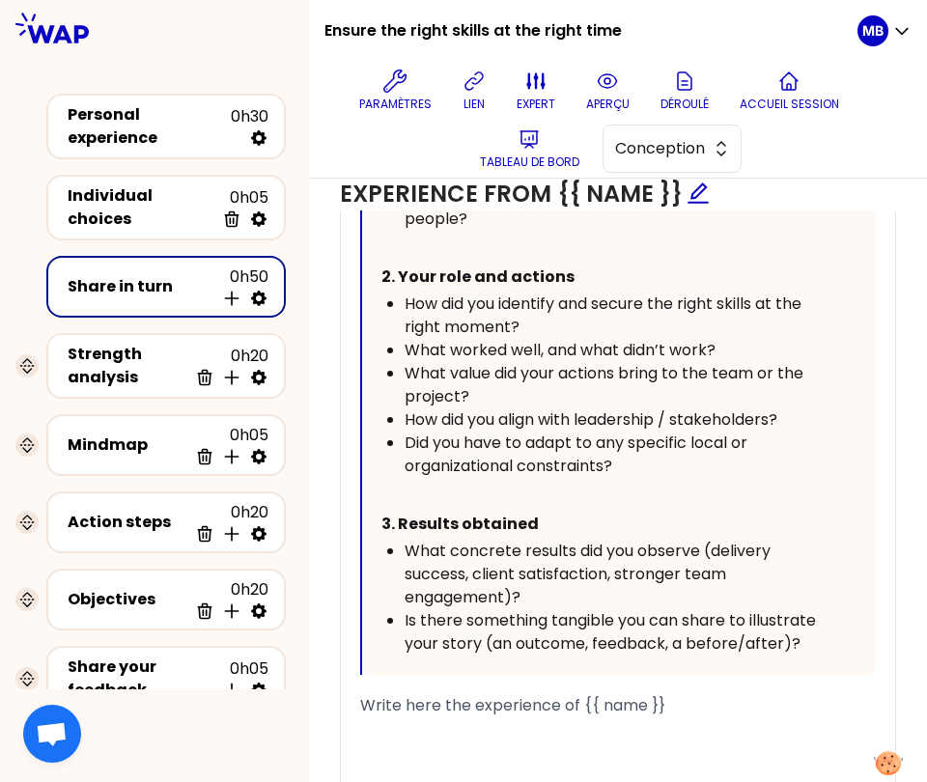
scroll to position [1379, 0]
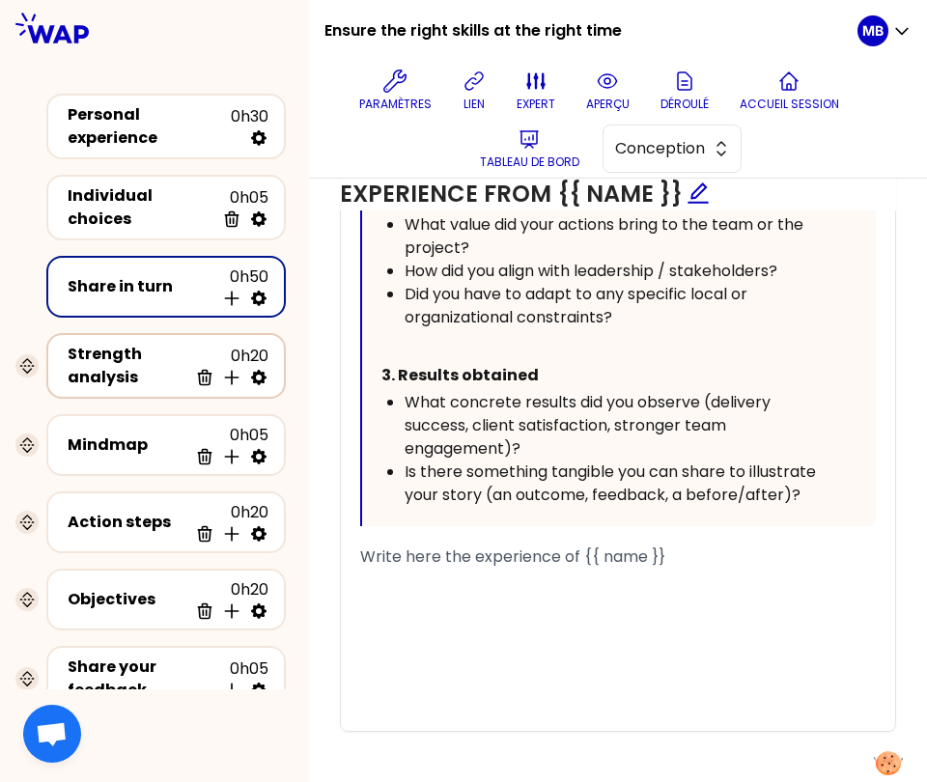
click at [154, 356] on div "Strength analysis" at bounding box center [128, 366] width 120 height 46
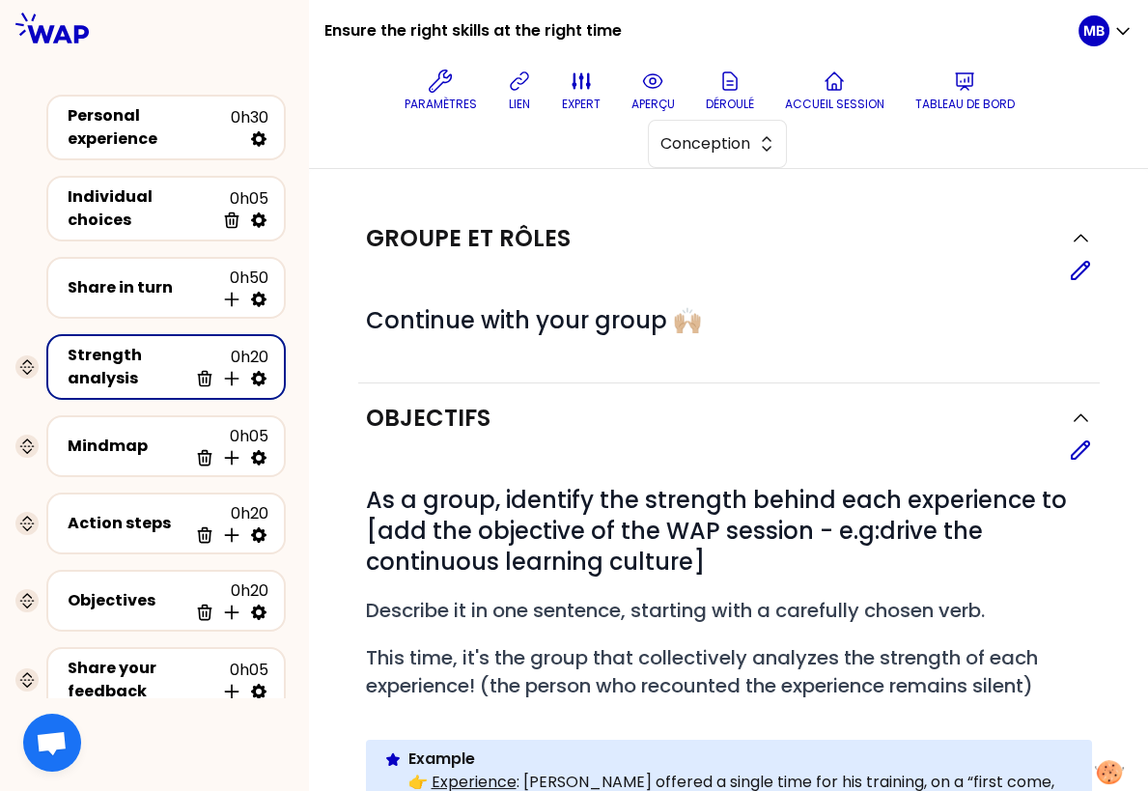
scroll to position [77, 0]
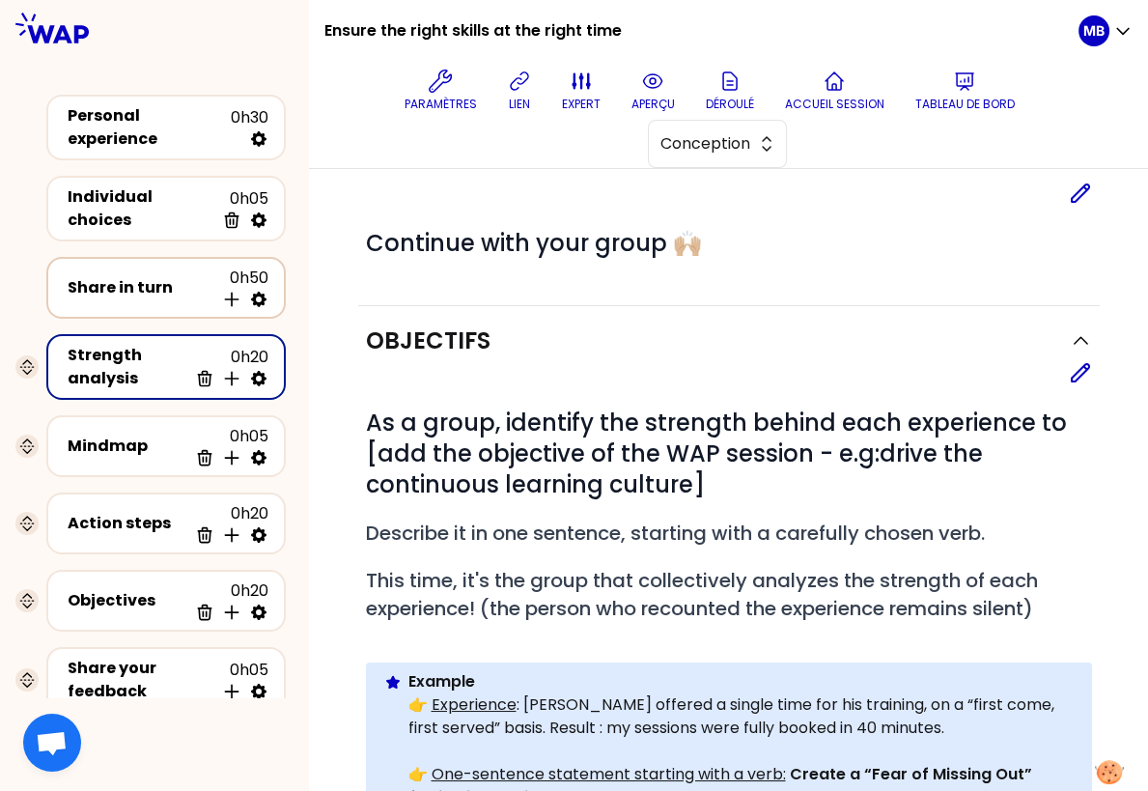
click at [256, 292] on icon at bounding box center [258, 299] width 15 height 15
select select "4"
select select "5"
select select "all"
select select "false"
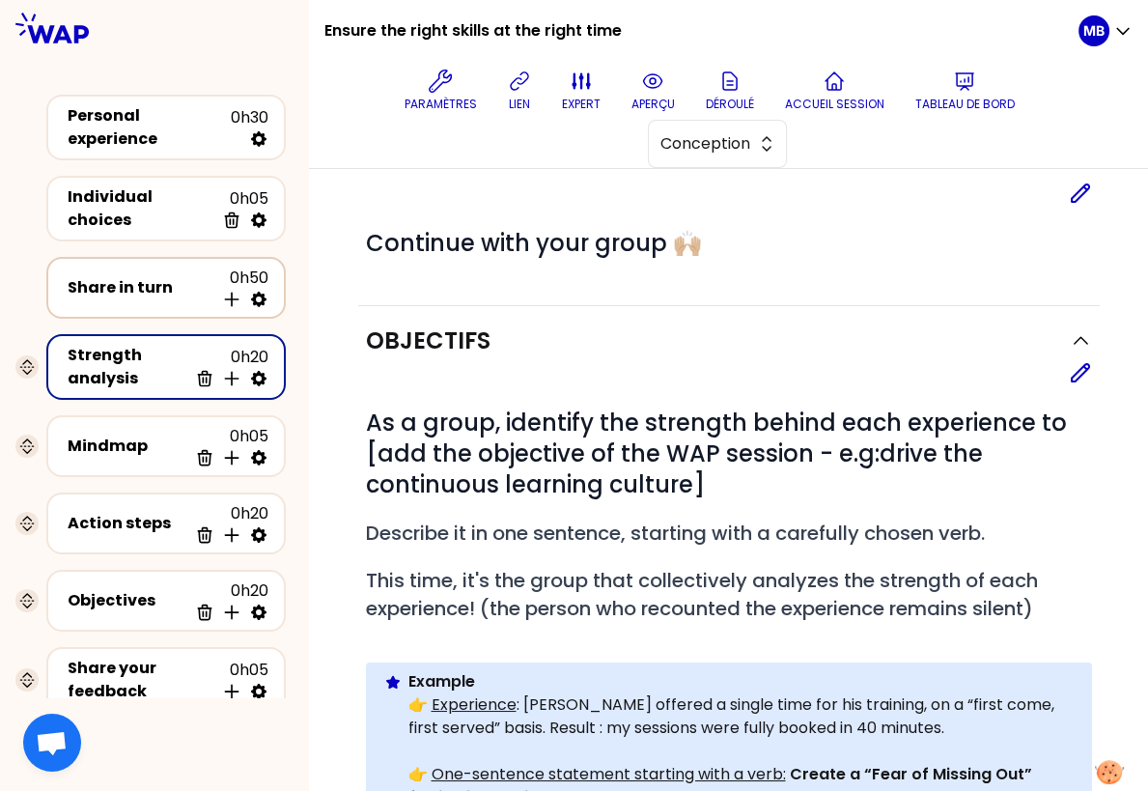
select select "Each"
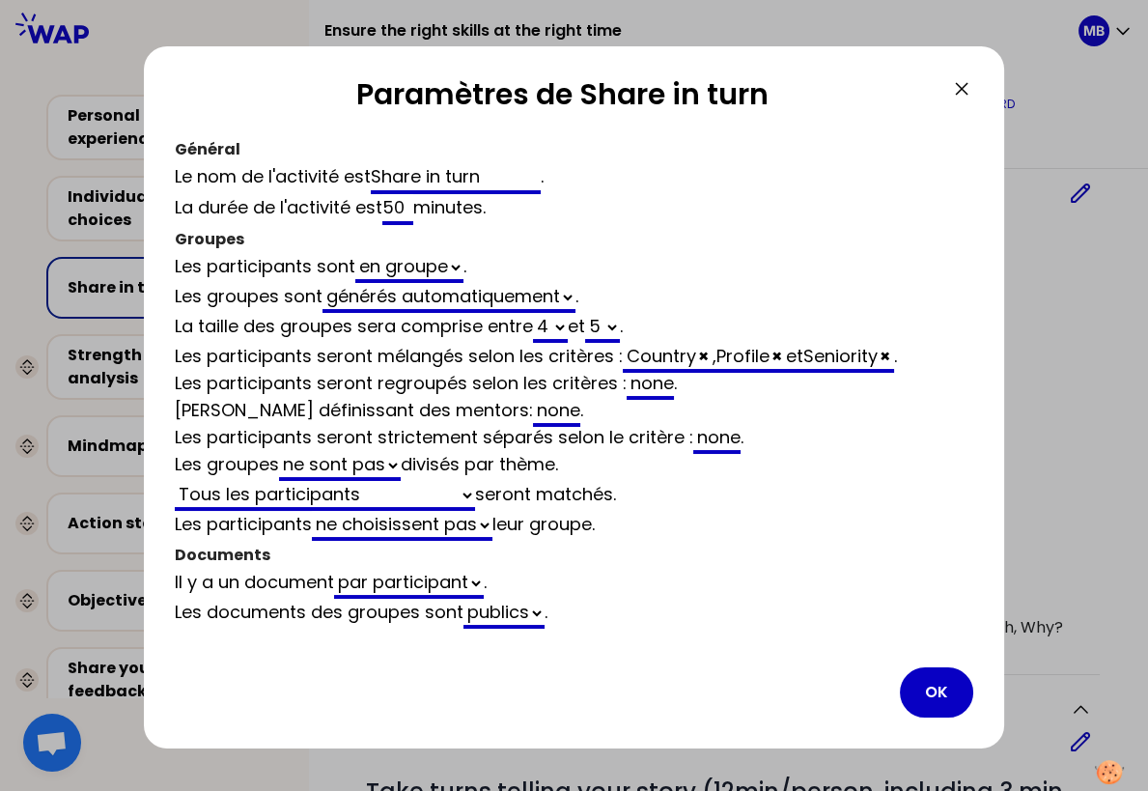
click at [567, 328] on select "2 3 4 5 6 7 8 9 10 11 12" at bounding box center [550, 328] width 35 height 30
click at [537, 313] on select "2 3 4 5 6 7 8 9 10 11 12" at bounding box center [550, 328] width 35 height 30
click at [656, 380] on div "none" at bounding box center [650, 385] width 47 height 29
click at [708, 354] on span "×" at bounding box center [703, 356] width 11 height 24
select select "4"
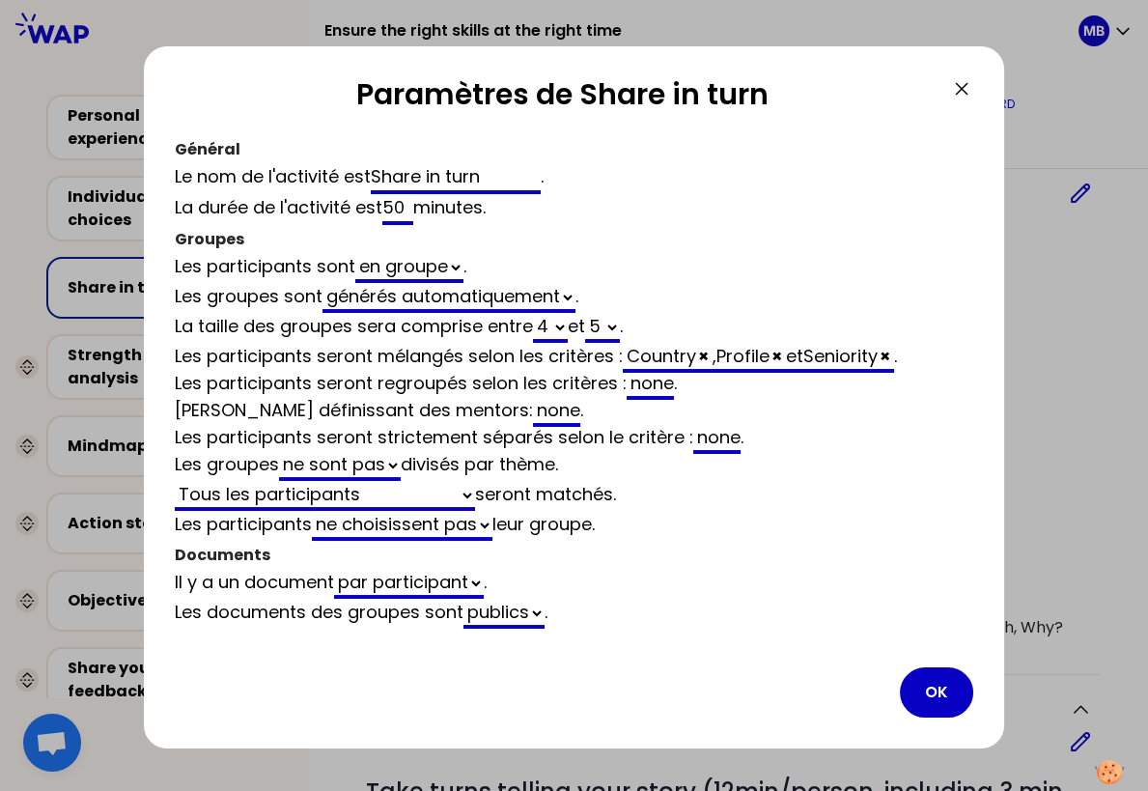
select select "5"
select select "all"
select select "false"
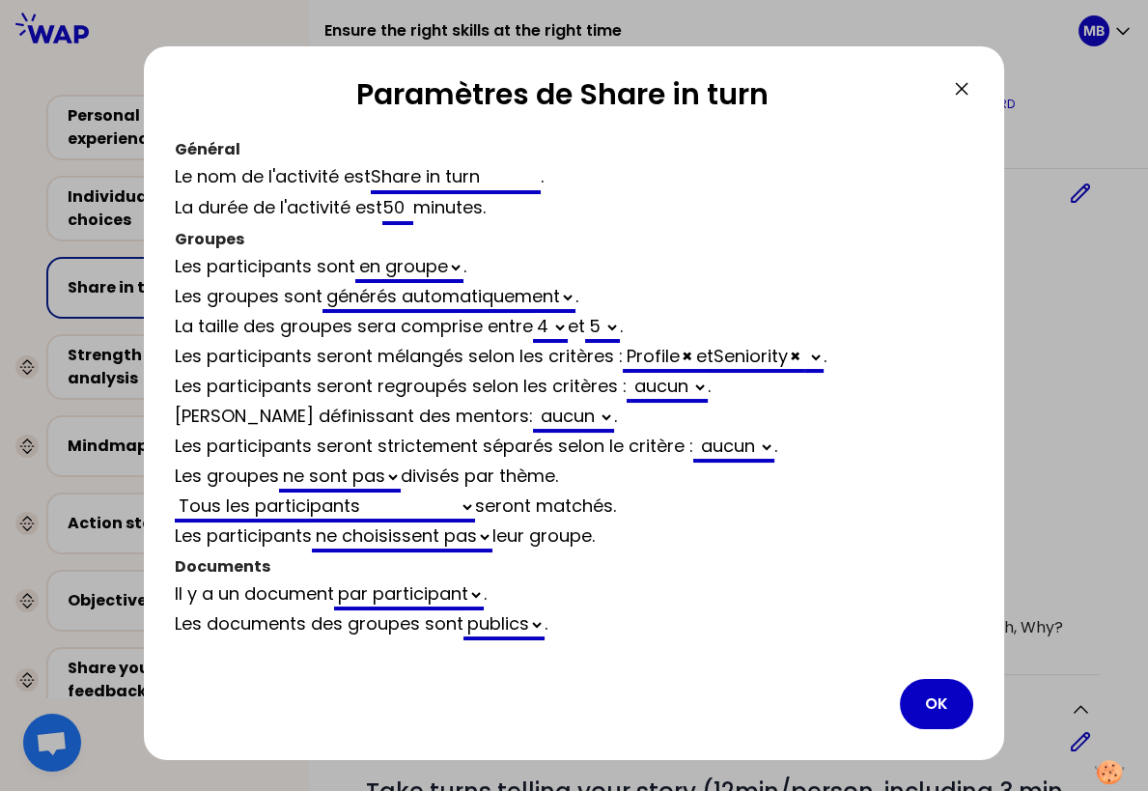
click at [663, 379] on select "aucun Country" at bounding box center [668, 388] width 77 height 30
select select "4"
select select "5"
select select "all"
select select "false"
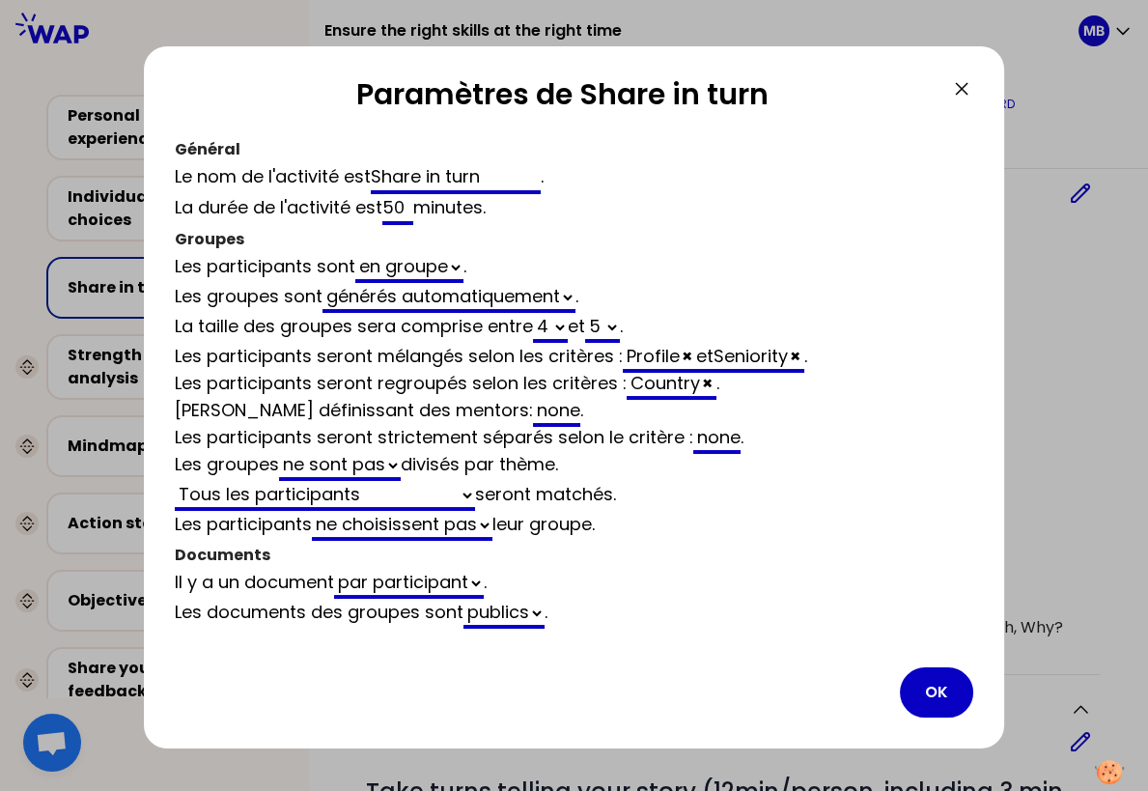
click at [647, 356] on div "Profile × et Seniority ×" at bounding box center [714, 358] width 182 height 29
click at [932, 689] on button "OK" at bounding box center [936, 692] width 73 height 50
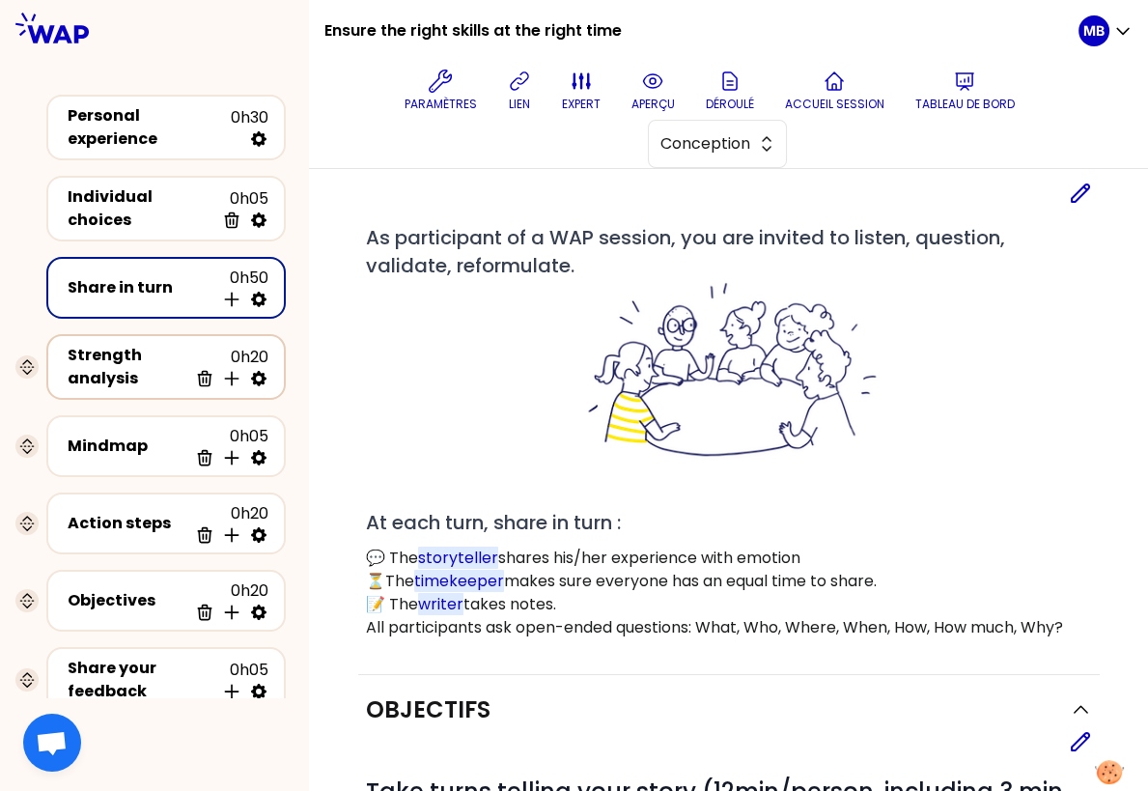
click at [259, 369] on icon at bounding box center [258, 378] width 19 height 19
select select "same_as"
select select "false"
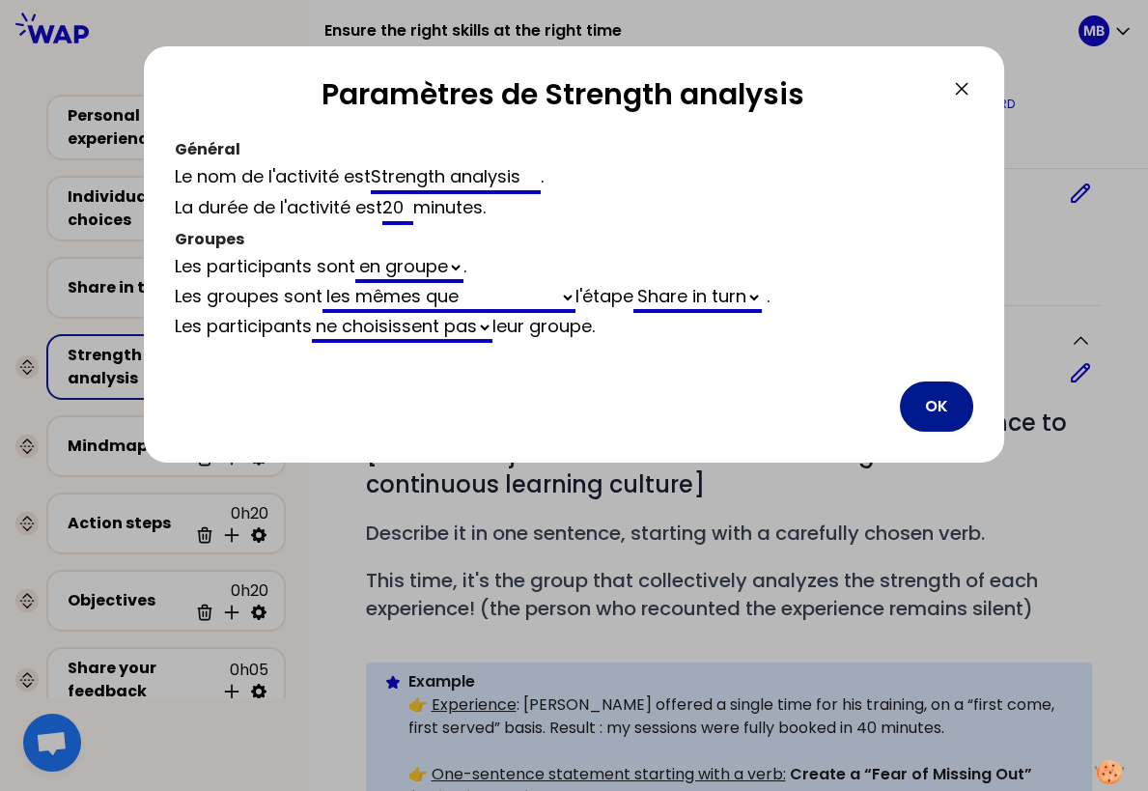
click at [964, 411] on button "OK" at bounding box center [936, 406] width 73 height 50
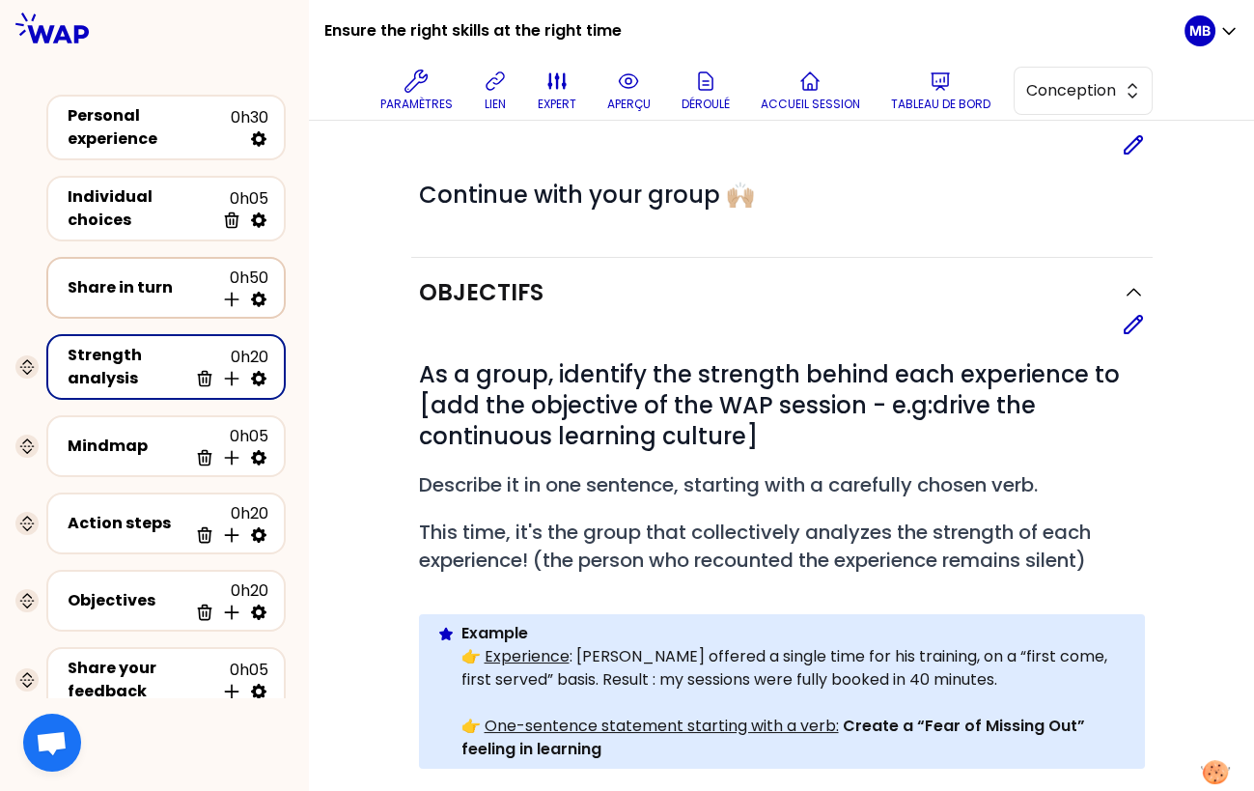
scroll to position [52, 0]
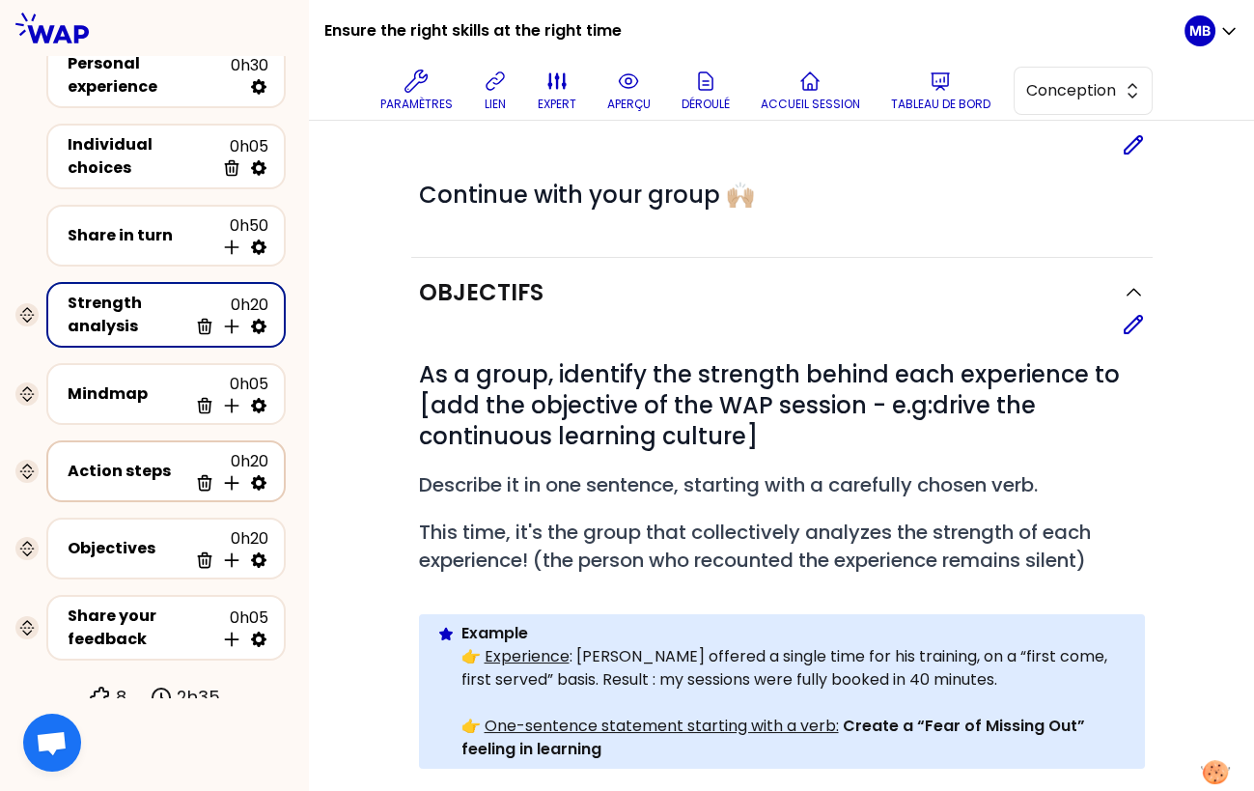
click at [255, 475] on icon at bounding box center [258, 482] width 15 height 15
select select "4"
select select "5"
select select "all"
select select "false"
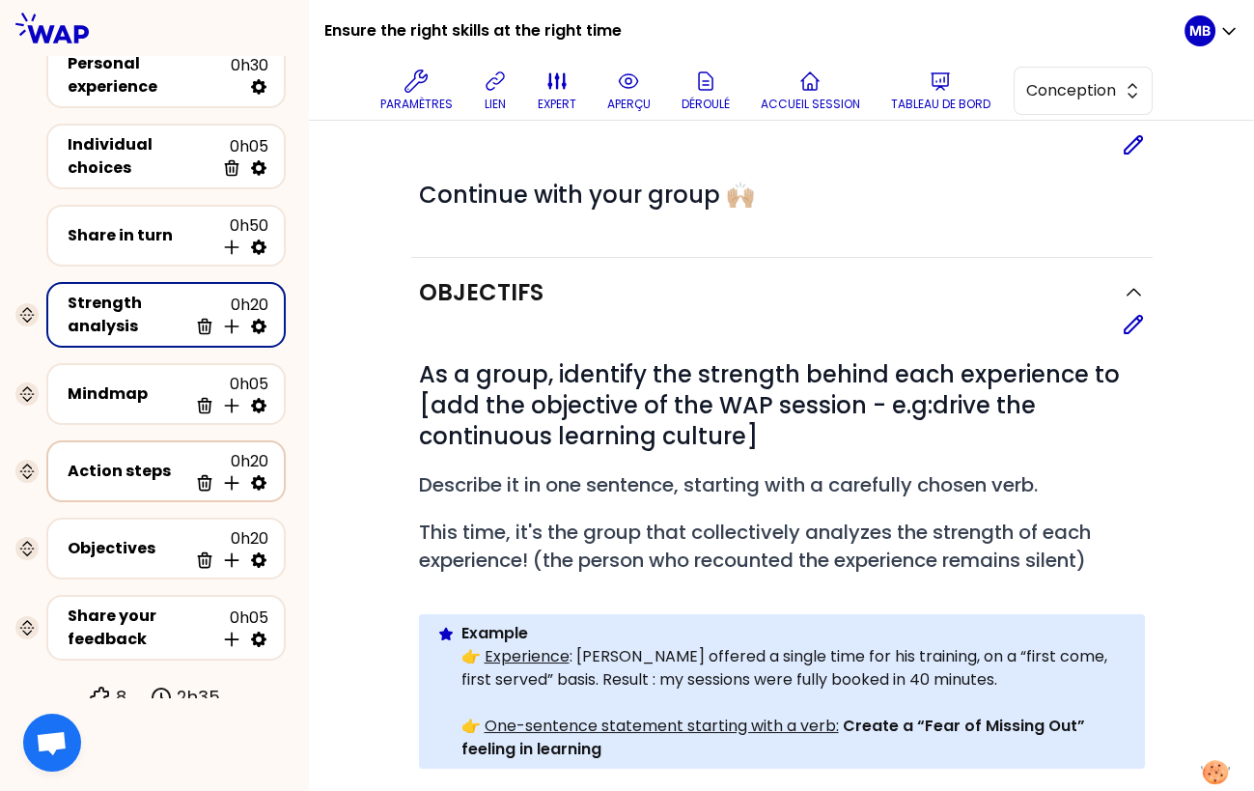
select select "Each"
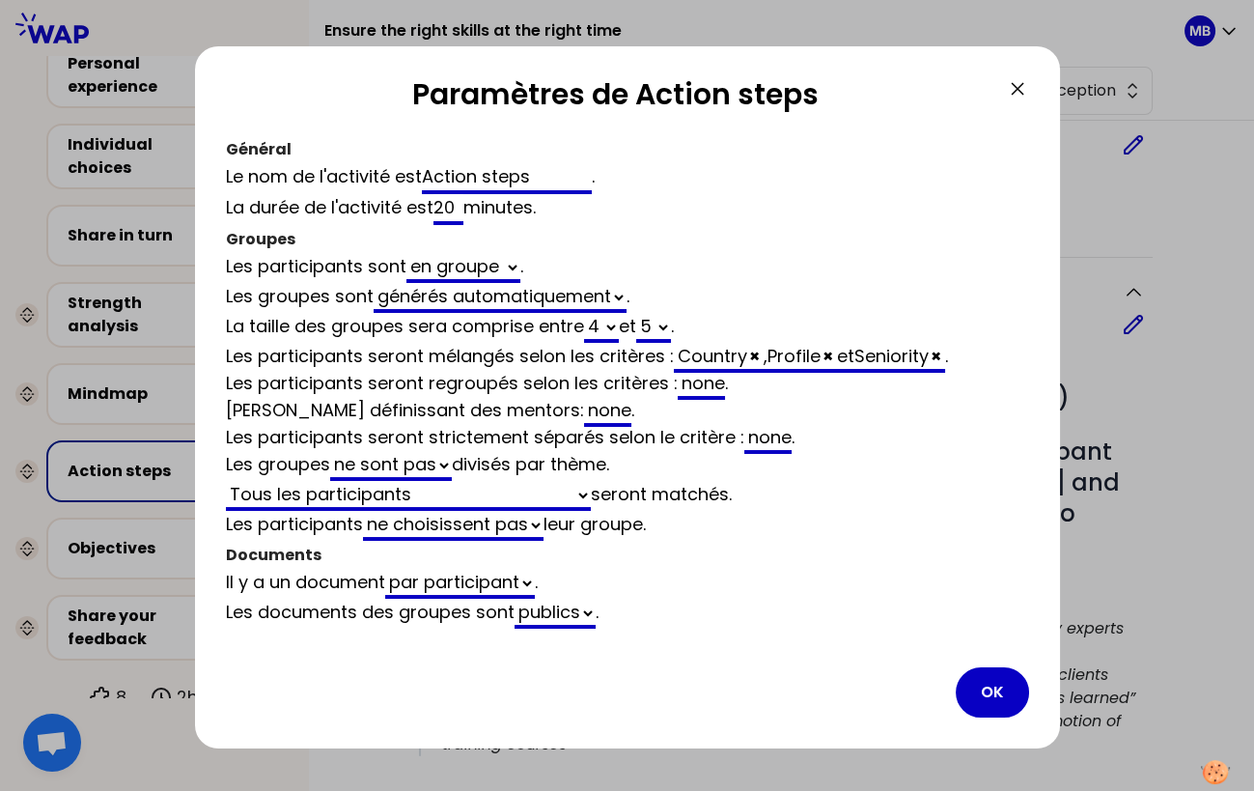
click at [153, 471] on div at bounding box center [627, 395] width 1254 height 791
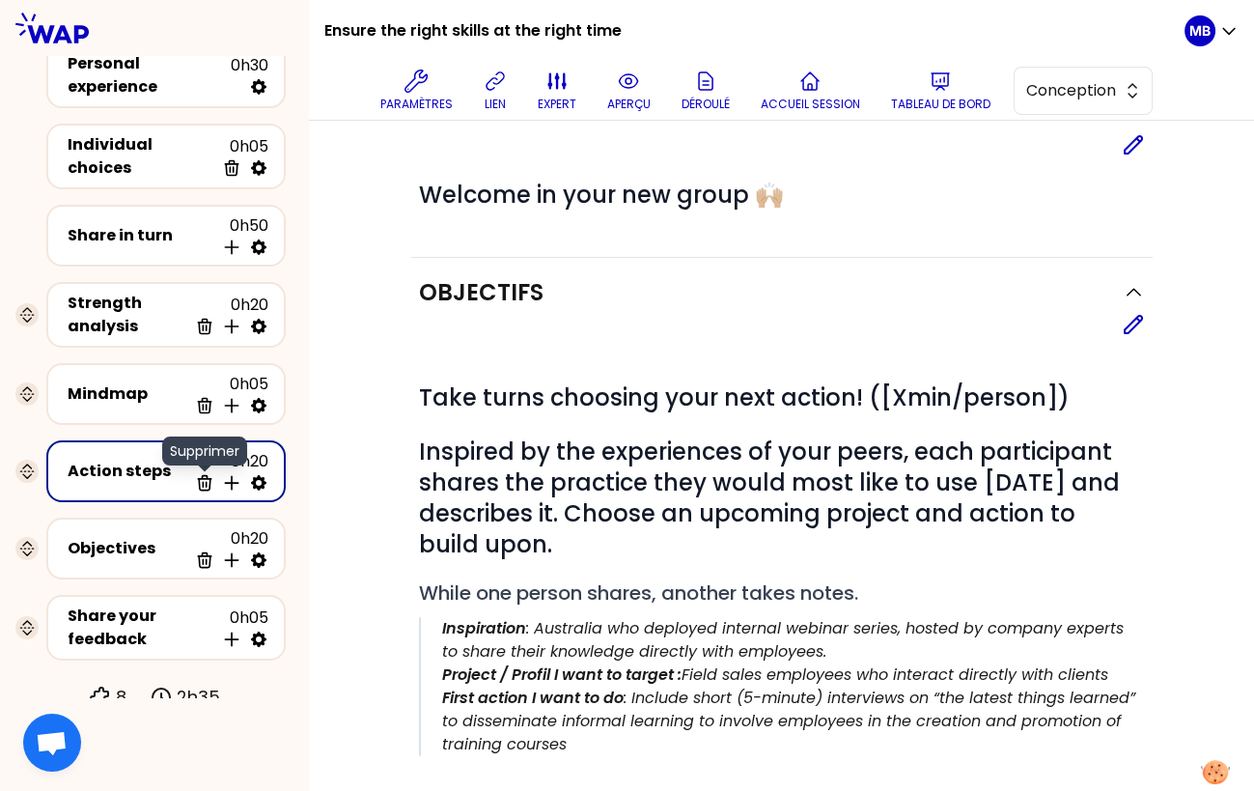
click at [208, 473] on icon at bounding box center [204, 482] width 19 height 19
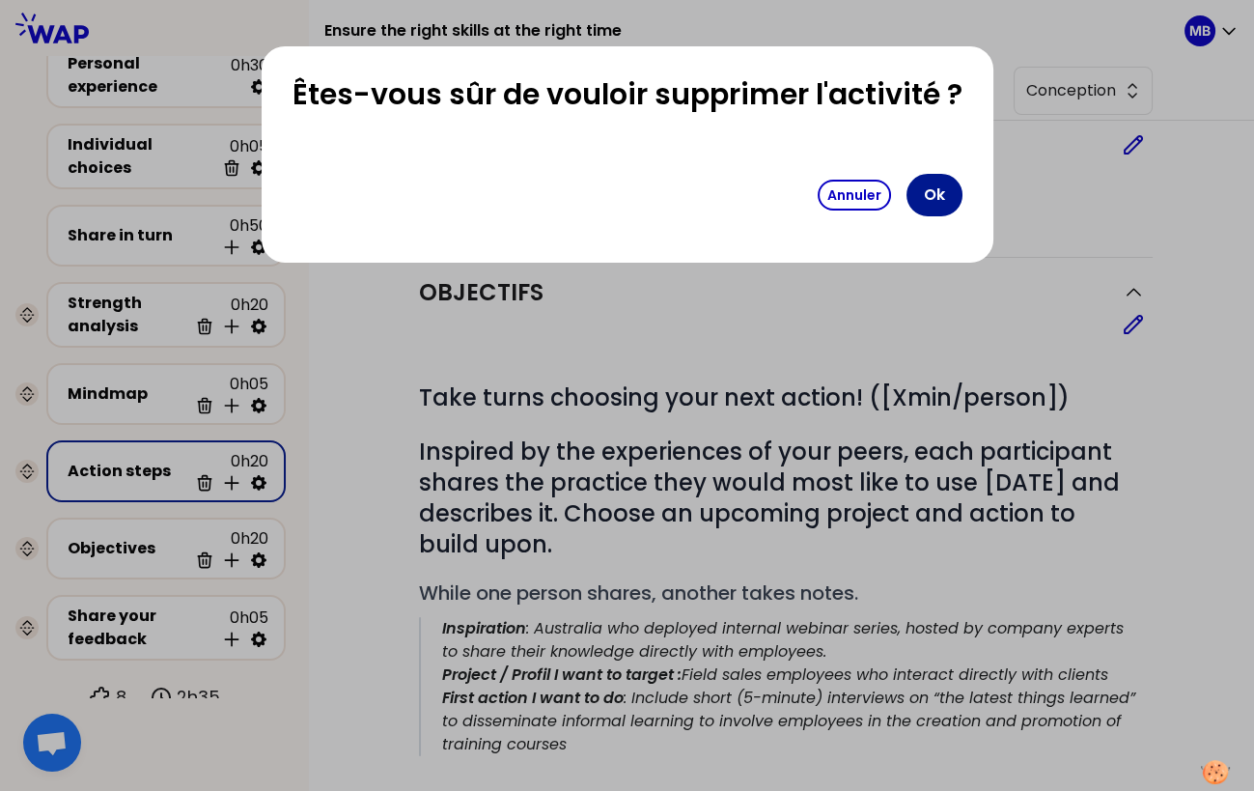
click at [920, 194] on button "Ok" at bounding box center [935, 195] width 56 height 42
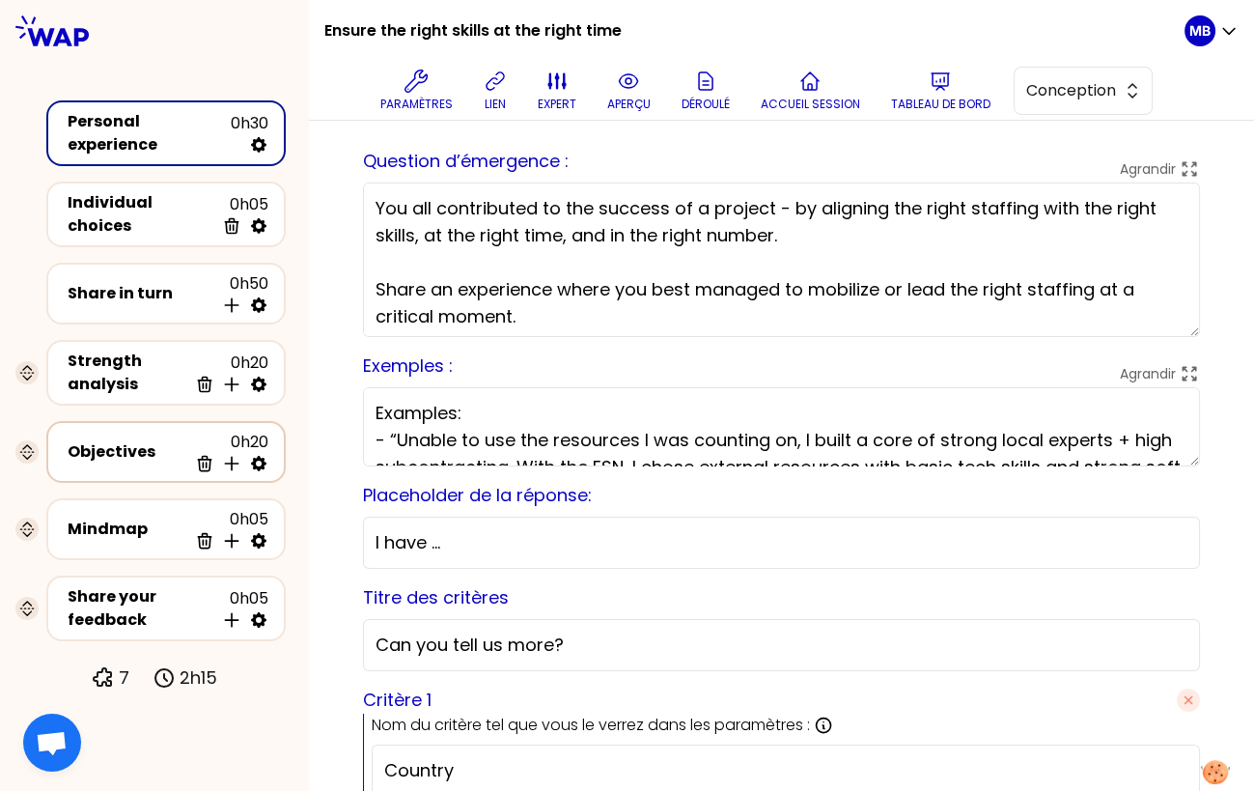
click at [256, 456] on icon at bounding box center [258, 463] width 15 height 15
select select "same_as"
select select "false"
select select "Each"
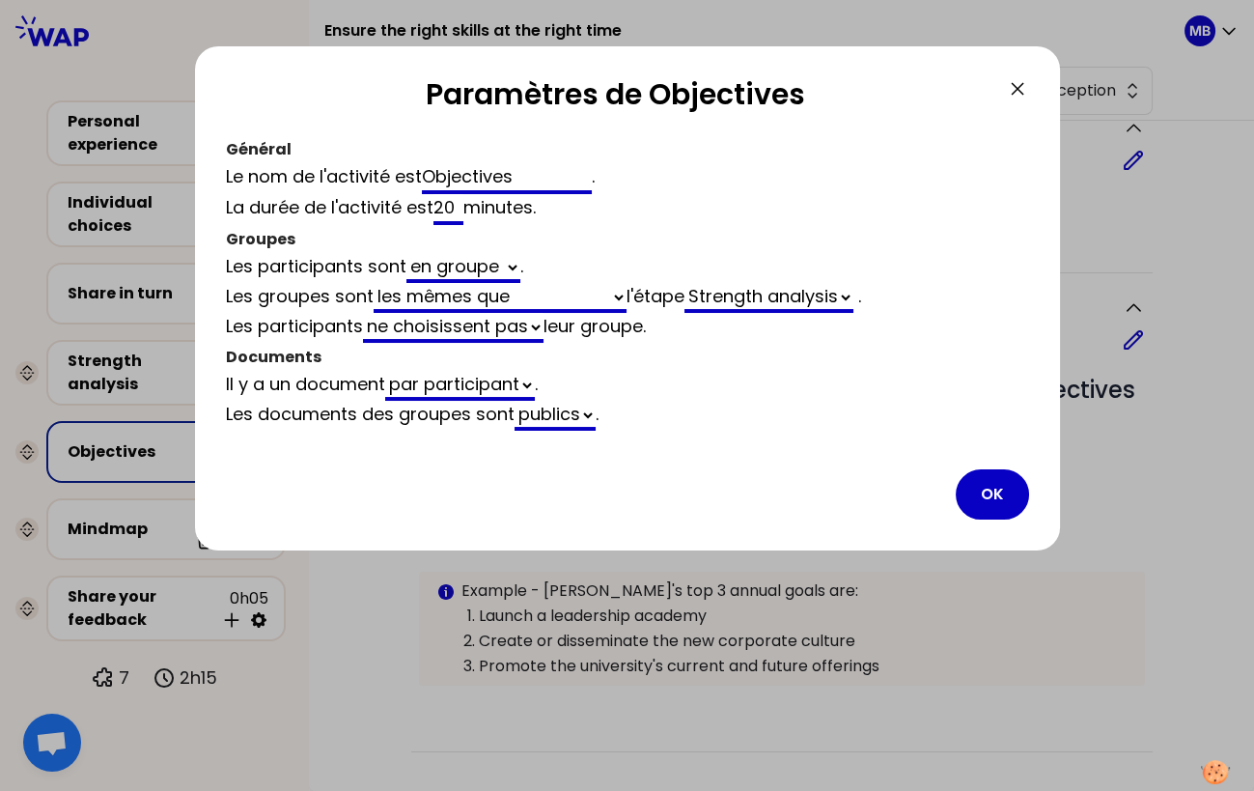
scroll to position [77, 0]
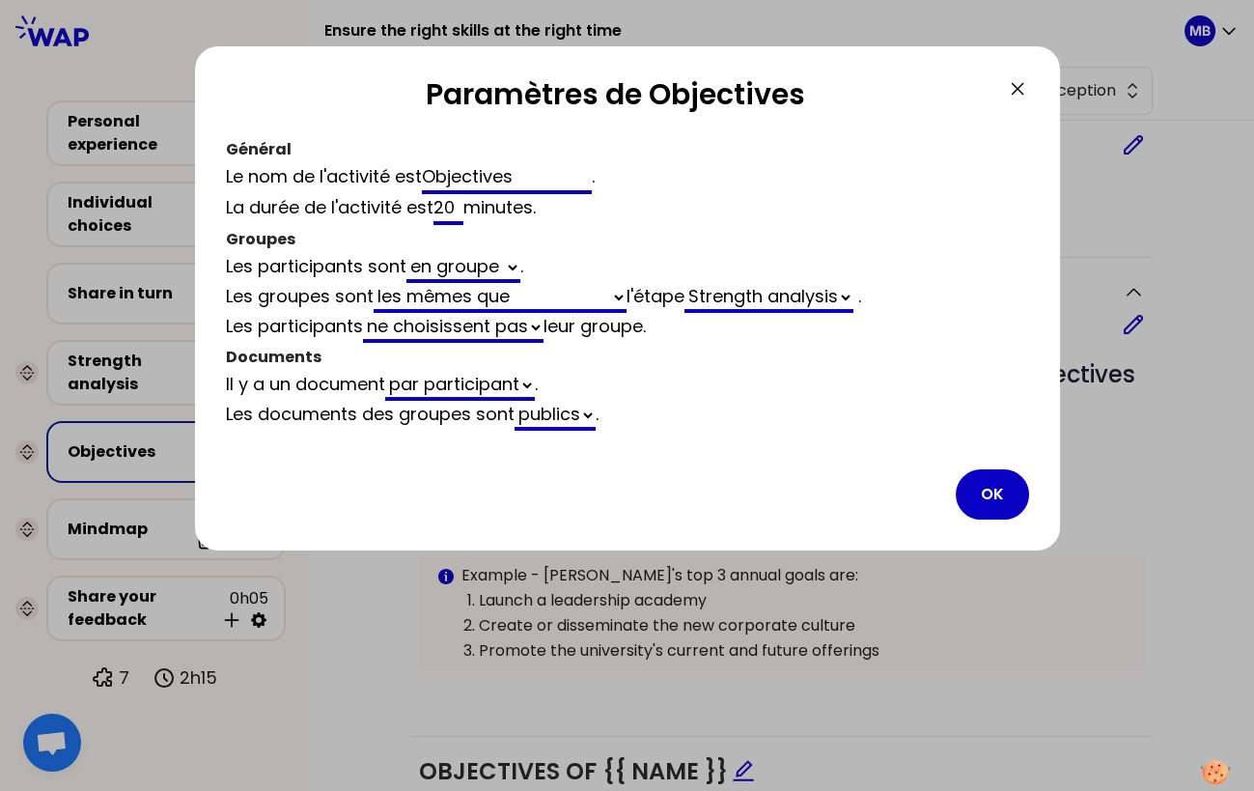
drag, startPoint x: 462, startPoint y: 209, endPoint x: 361, endPoint y: 207, distance: 100.4
click at [362, 207] on div "La durée de l'activité est 20 minutes ." at bounding box center [627, 209] width 803 height 31
type input "15"
select select "same_as"
select select "false"
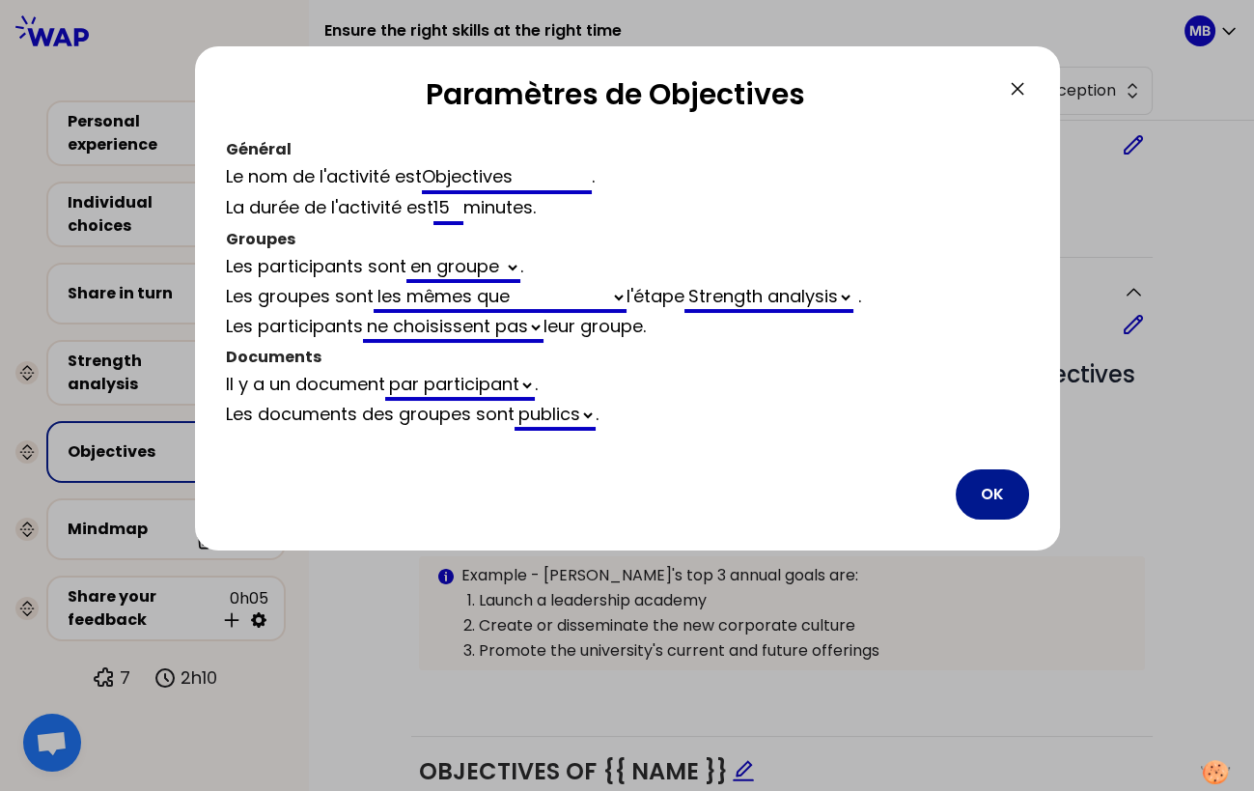
type input "15"
click at [997, 501] on button "OK" at bounding box center [992, 494] width 73 height 50
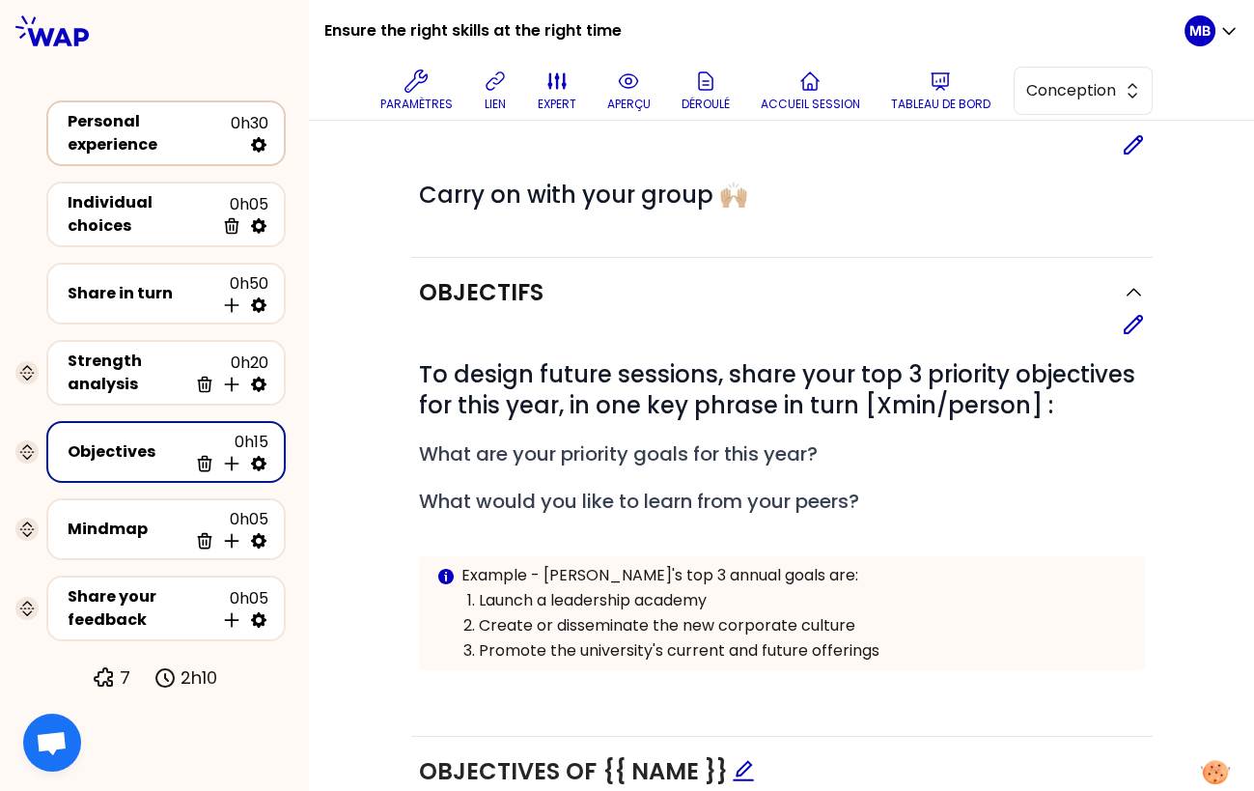
click at [258, 143] on icon at bounding box center [258, 144] width 19 height 19
select select "false"
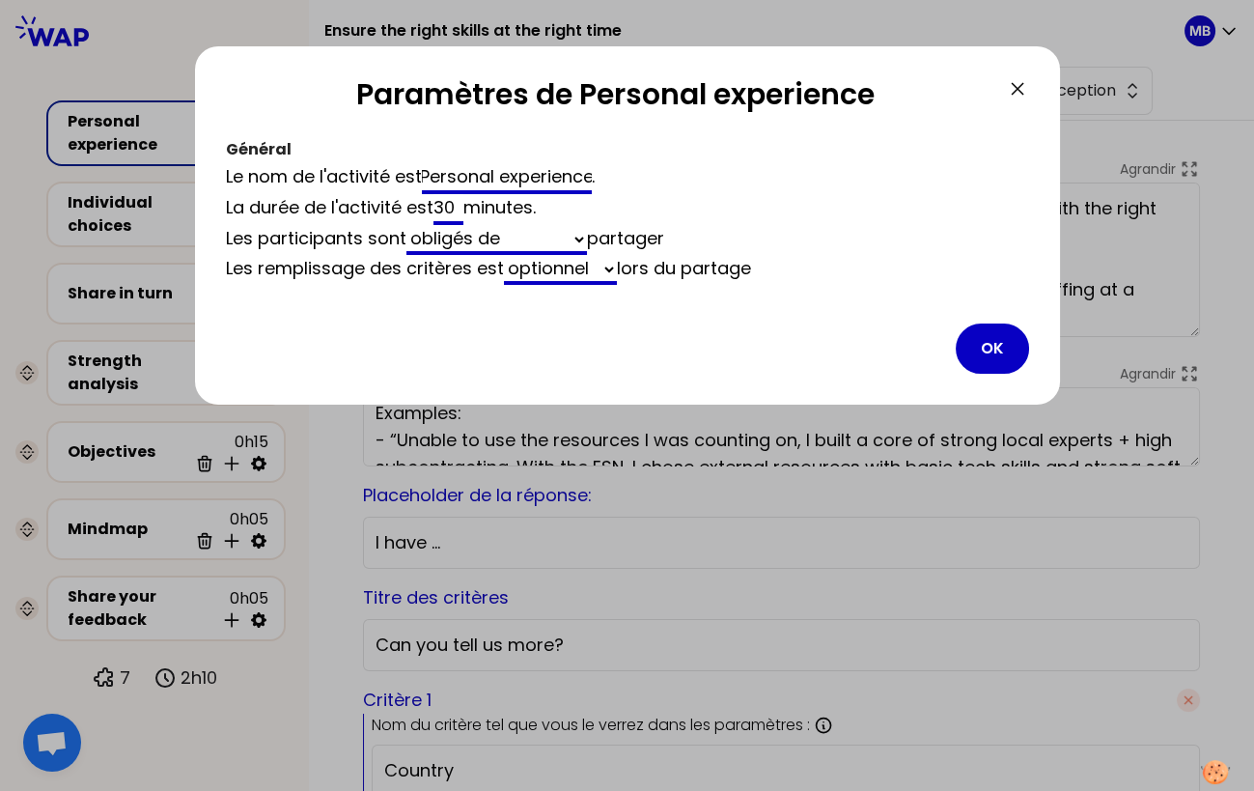
scroll to position [0, 5]
drag, startPoint x: 457, startPoint y: 208, endPoint x: 378, endPoint y: 208, distance: 79.2
click at [378, 208] on div "La durée de l'activité est 30 minutes ." at bounding box center [627, 209] width 803 height 31
type input "25"
click at [990, 336] on button "OK" at bounding box center [992, 348] width 73 height 50
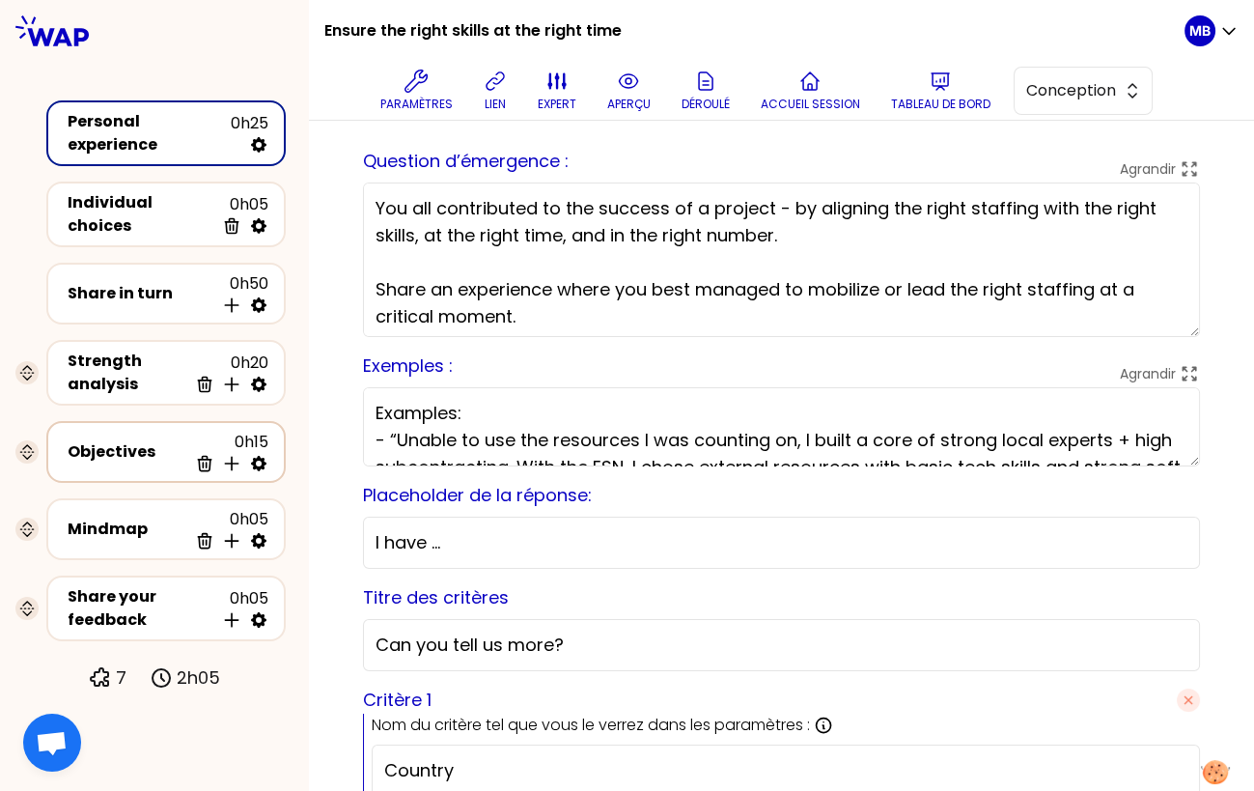
click at [261, 454] on icon at bounding box center [258, 463] width 19 height 19
select select "same_as"
select select "false"
select select "Each"
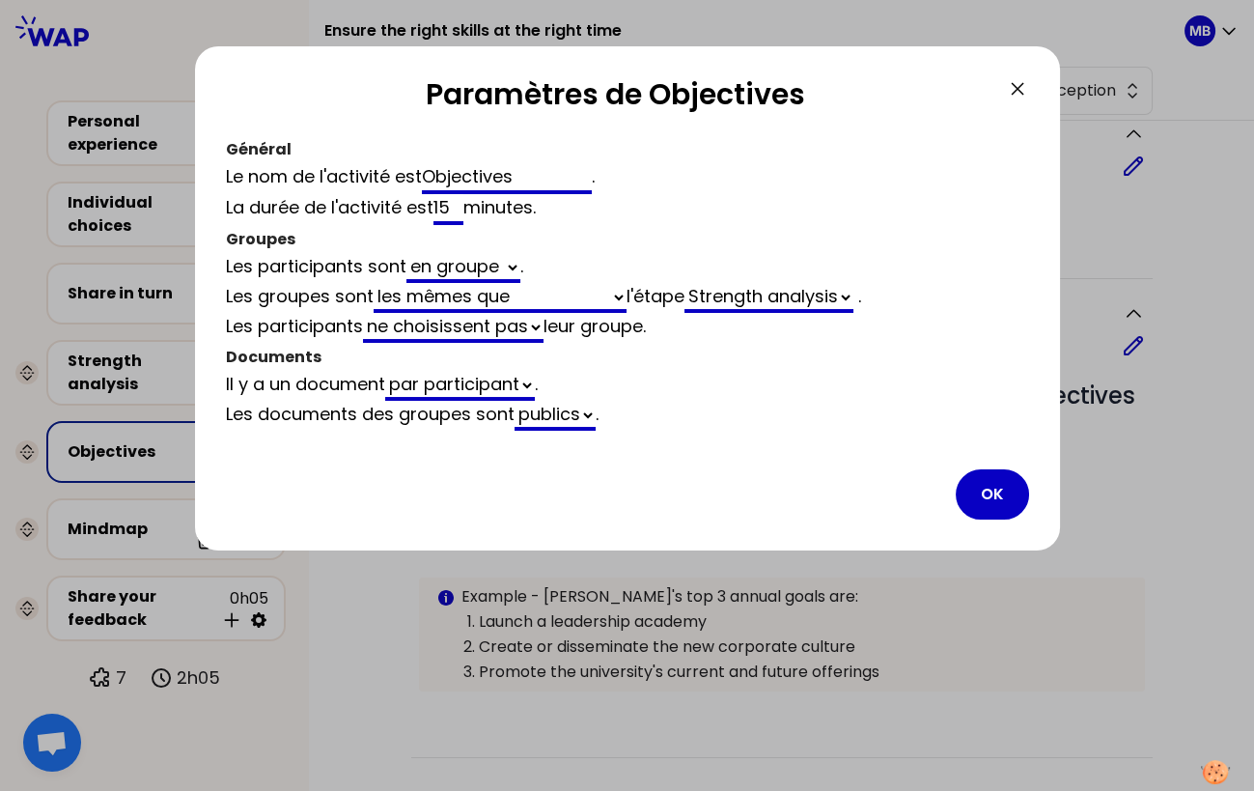
scroll to position [77, 0]
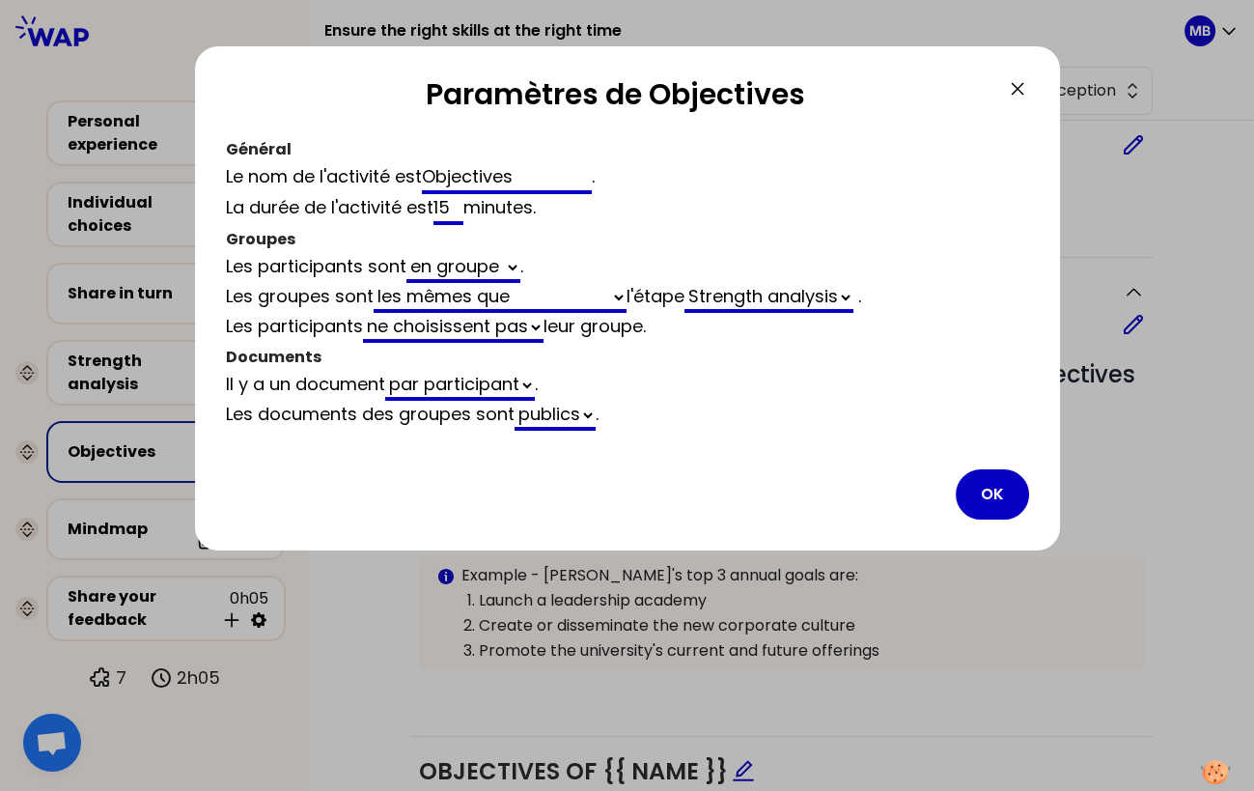
drag, startPoint x: 458, startPoint y: 207, endPoint x: 313, endPoint y: 207, distance: 144.8
click at [313, 207] on div "La durée de l'activité est 15 minutes ." at bounding box center [627, 209] width 803 height 31
select select "same_as"
select select "false"
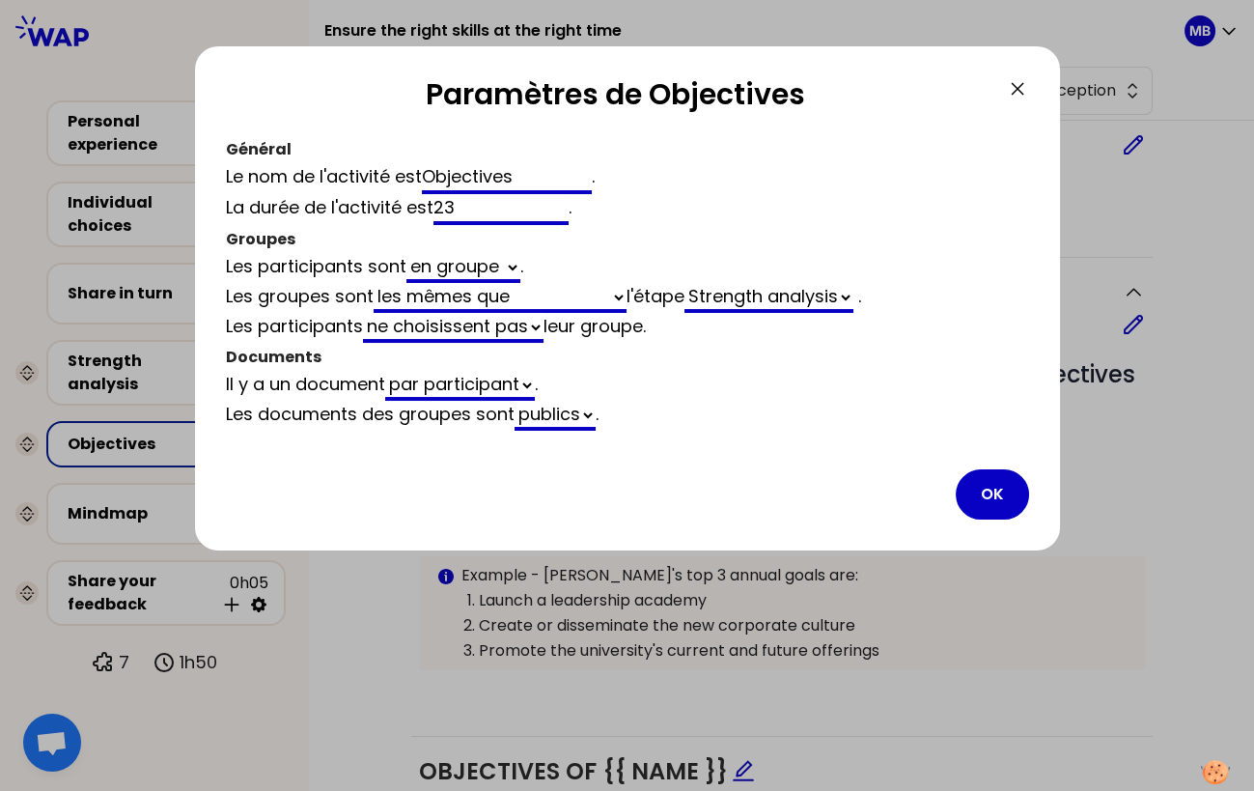
type input "230"
select select "same_as"
select select "false"
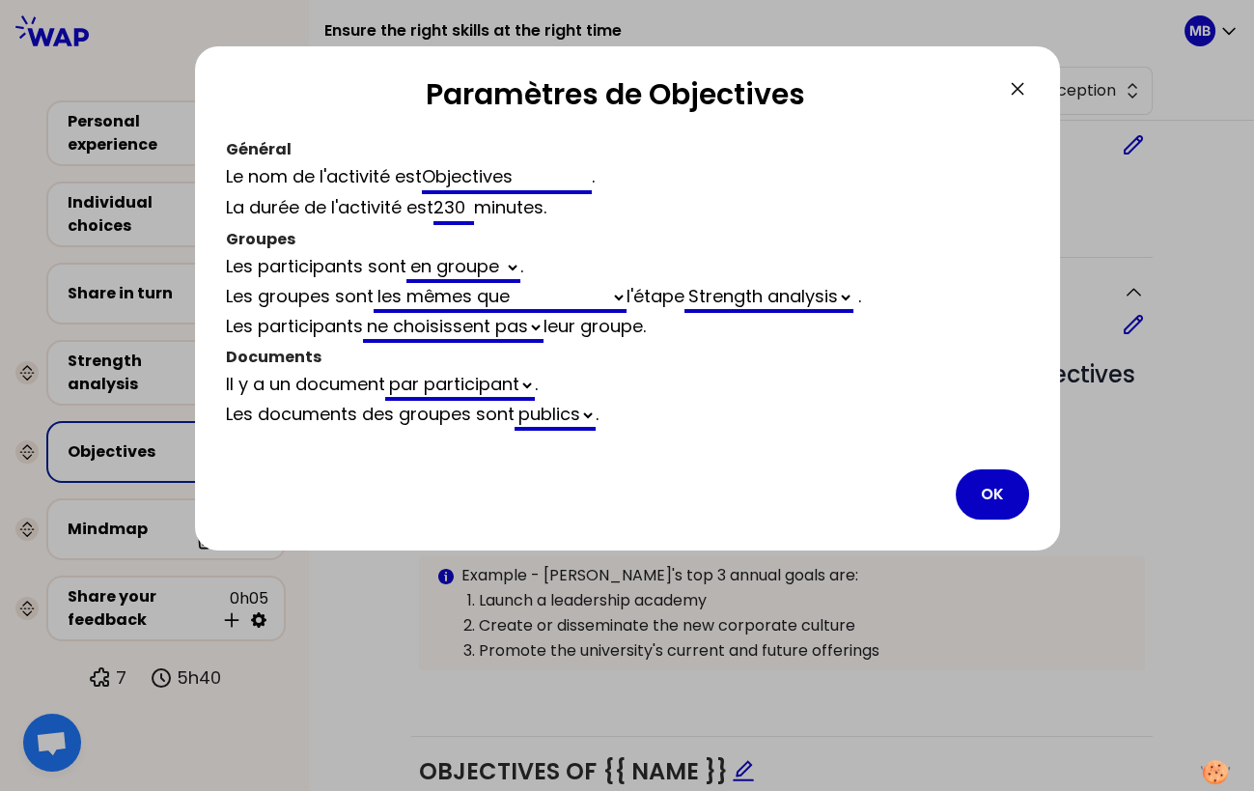
type input "23"
select select "same_as"
select select "false"
type input "2"
select select "same_as"
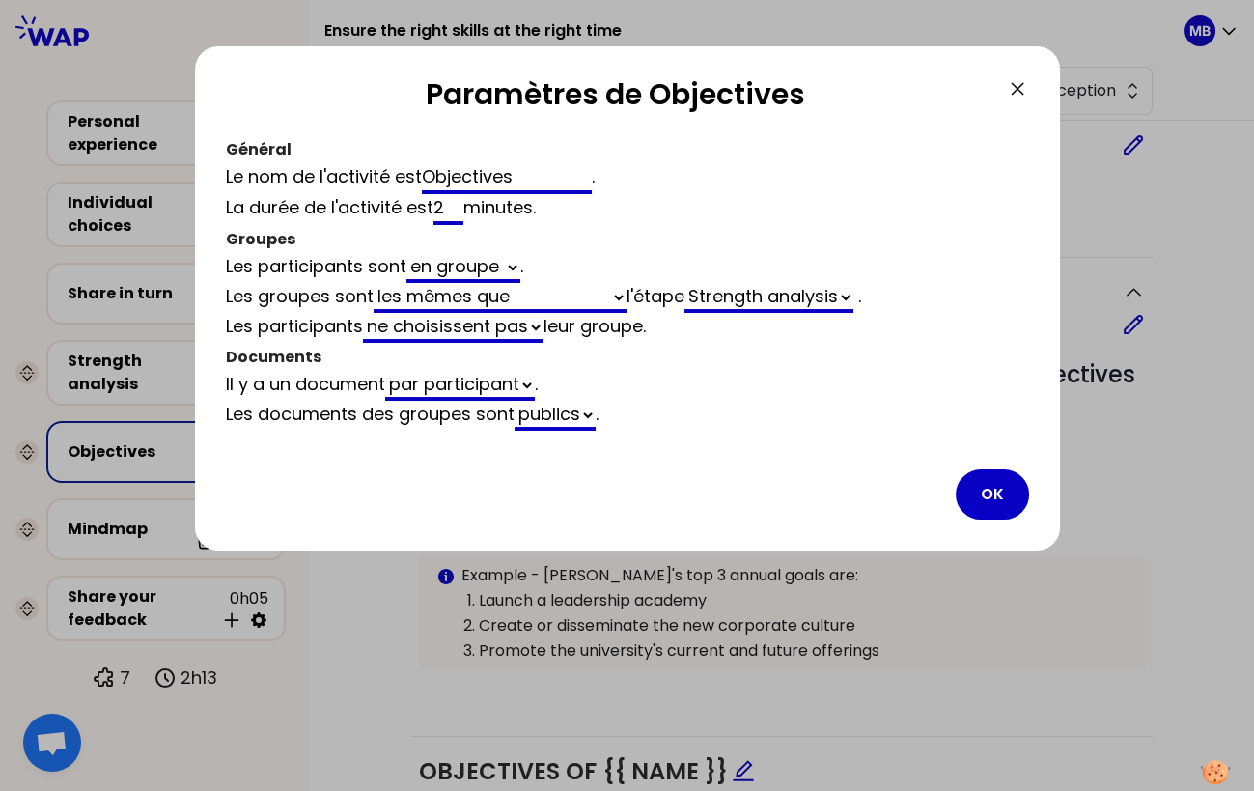
select select "false"
type input "20"
select select "same_as"
select select "false"
type input "20"
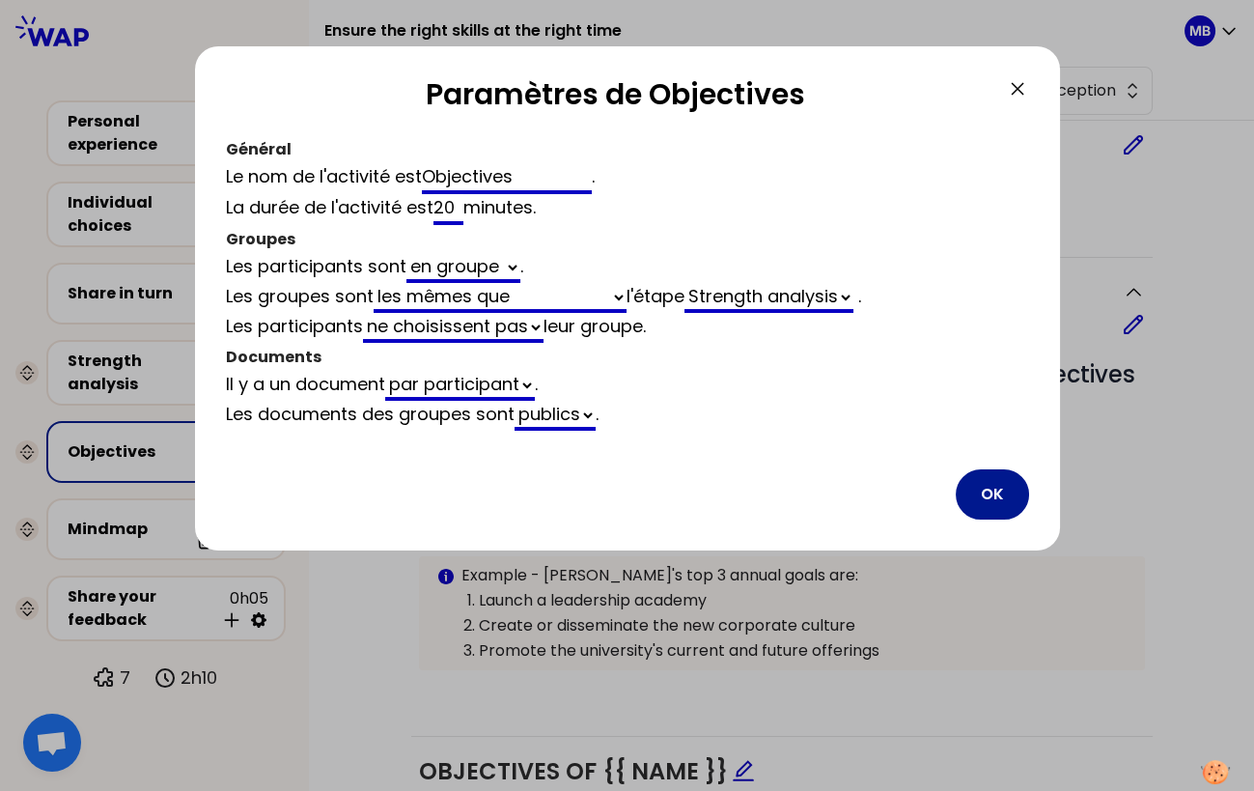
click at [975, 490] on button "OK" at bounding box center [992, 494] width 73 height 50
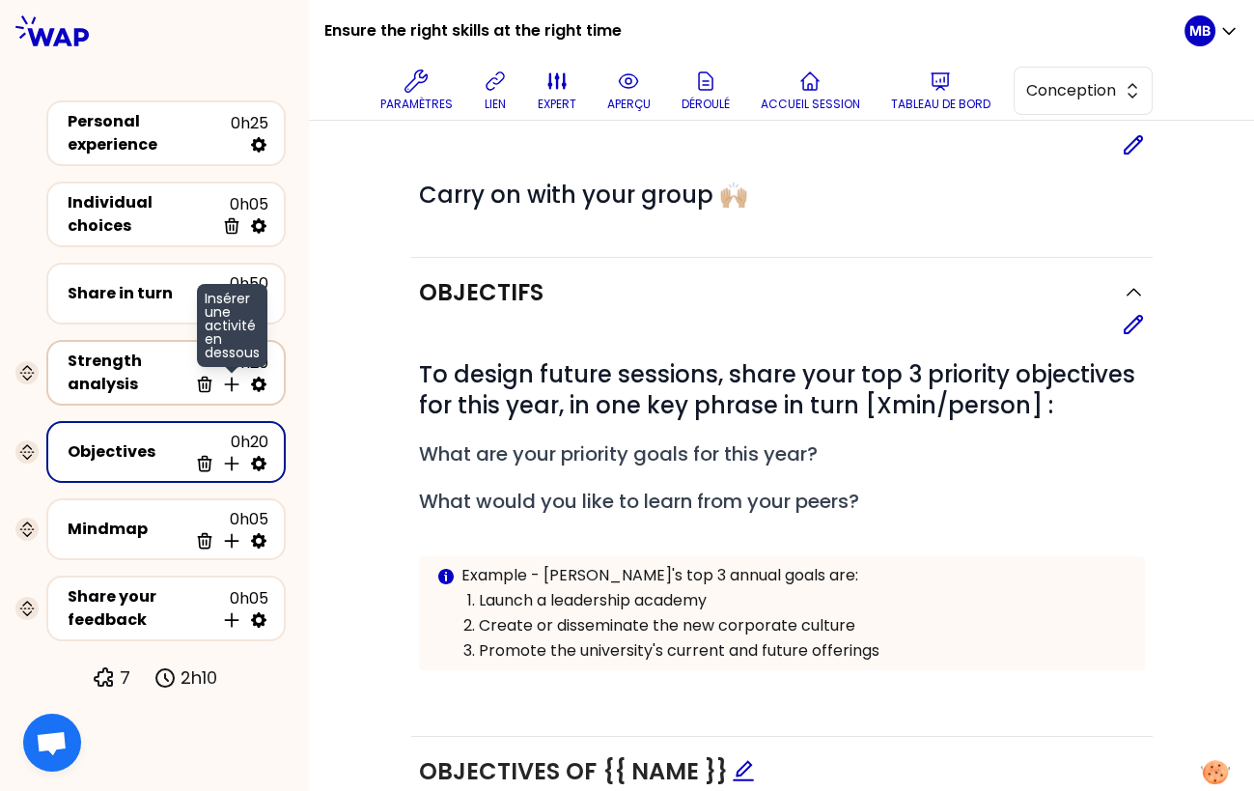
click at [233, 376] on icon at bounding box center [231, 384] width 19 height 19
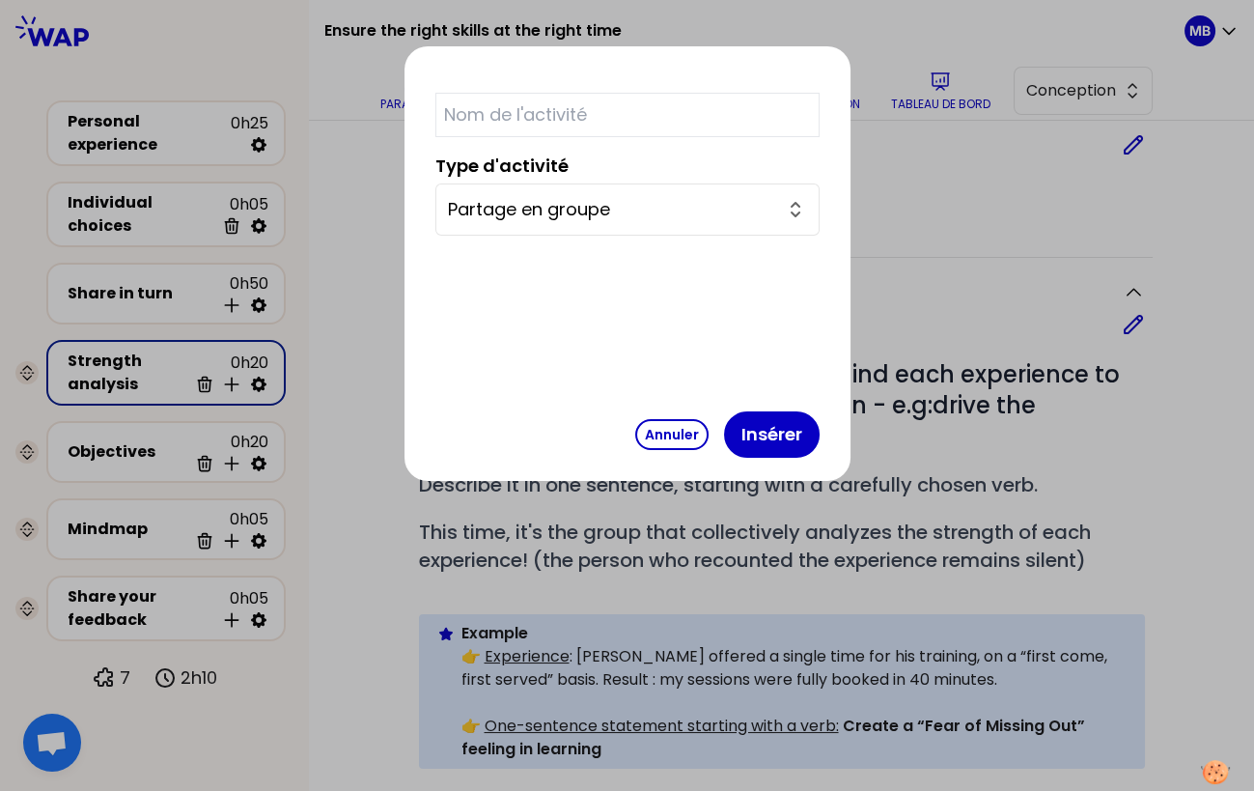
click at [580, 215] on input "Partage en groupe" at bounding box center [616, 209] width 336 height 27
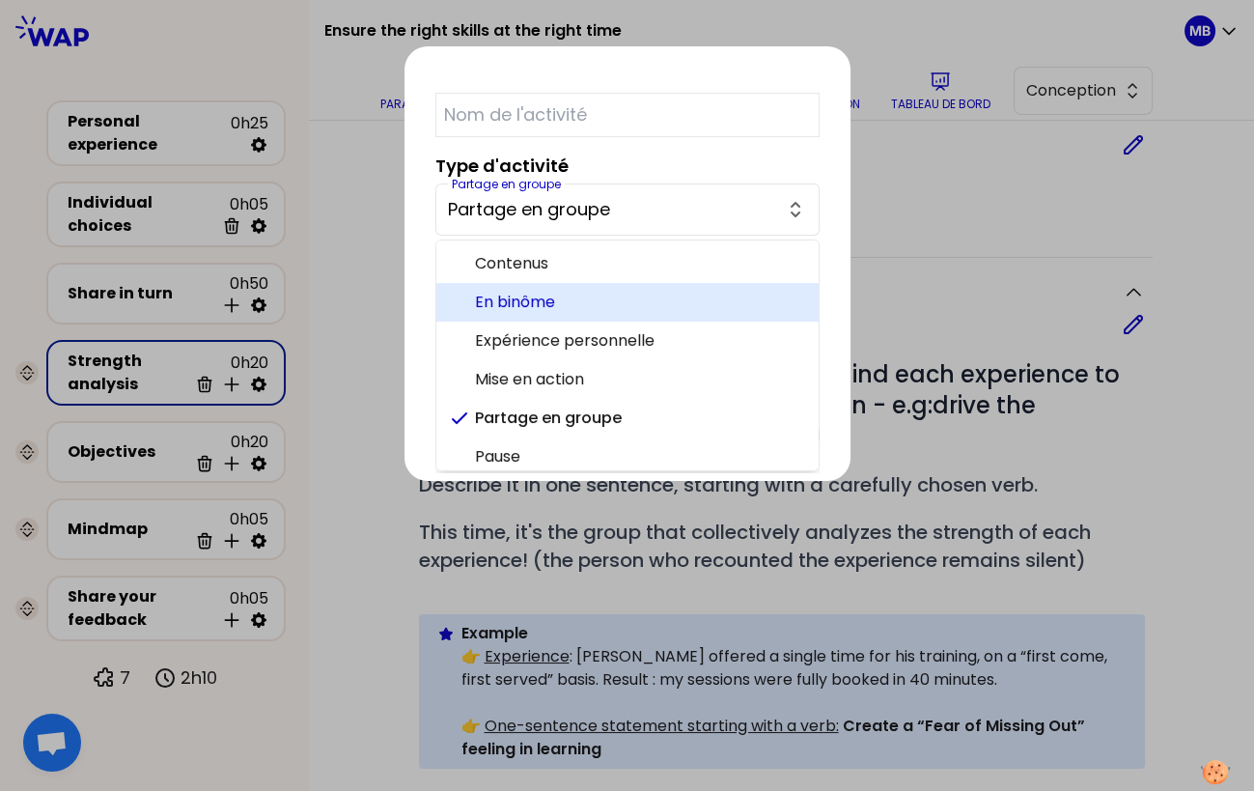
scroll to position [46, 0]
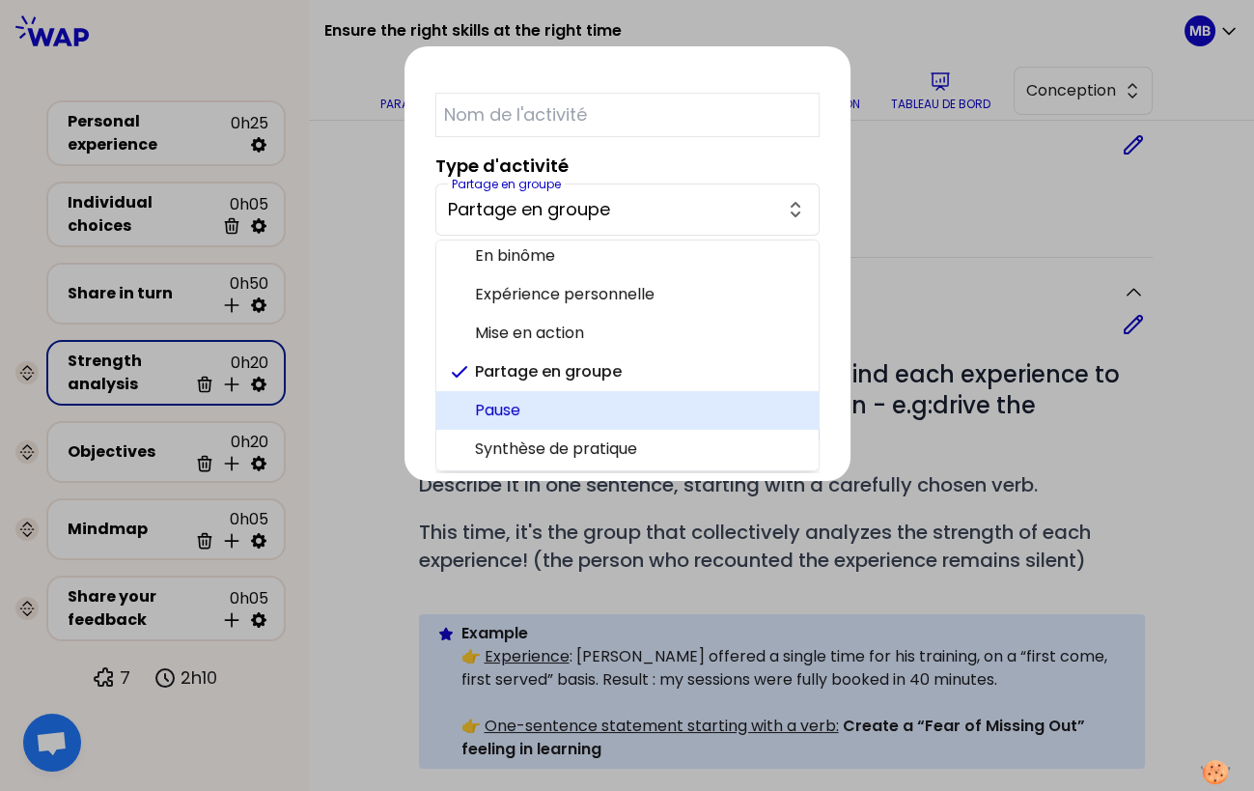
click at [571, 409] on span "Pause" at bounding box center [639, 410] width 328 height 23
type input "Pause"
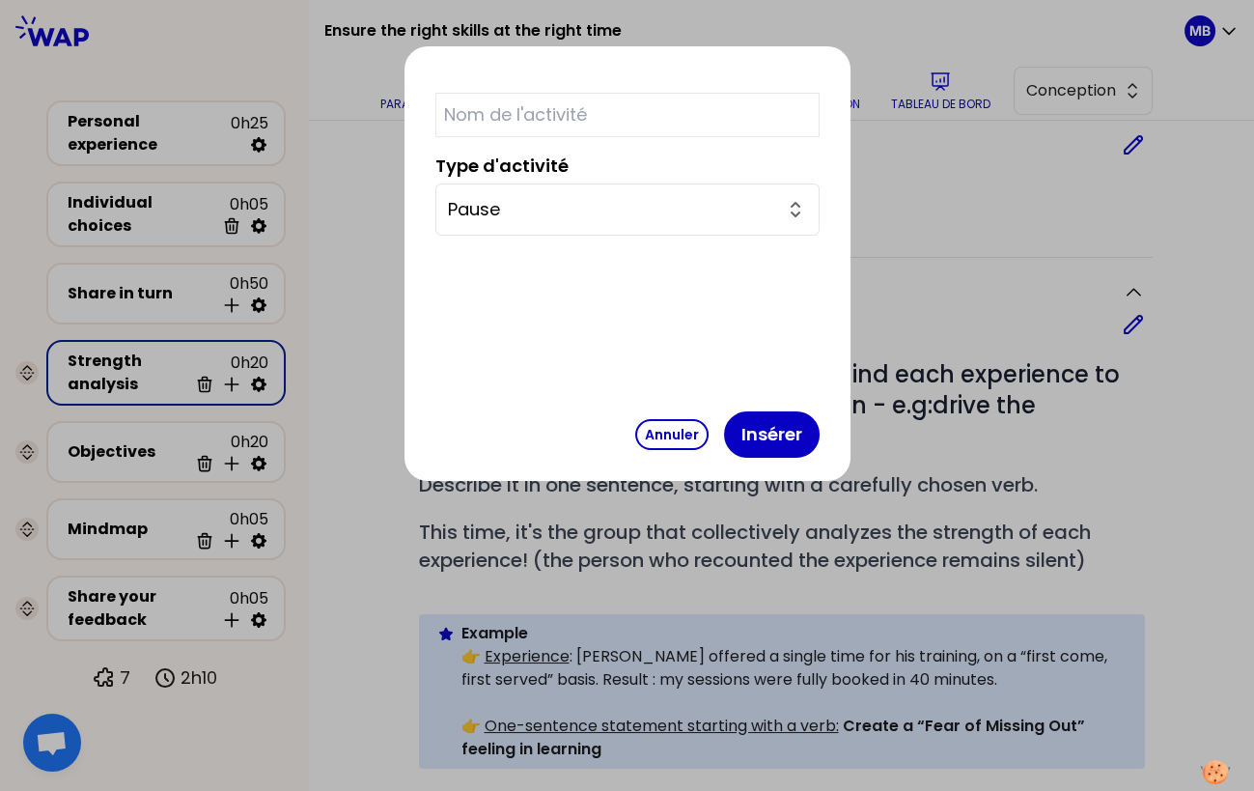
click at [573, 101] on input "text" at bounding box center [627, 115] width 384 height 44
click at [598, 112] on input "Break" at bounding box center [627, 115] width 384 height 44
paste input "☕️"
type input "Break ☕️"
click at [724, 434] on button "Insérer" at bounding box center [772, 434] width 96 height 46
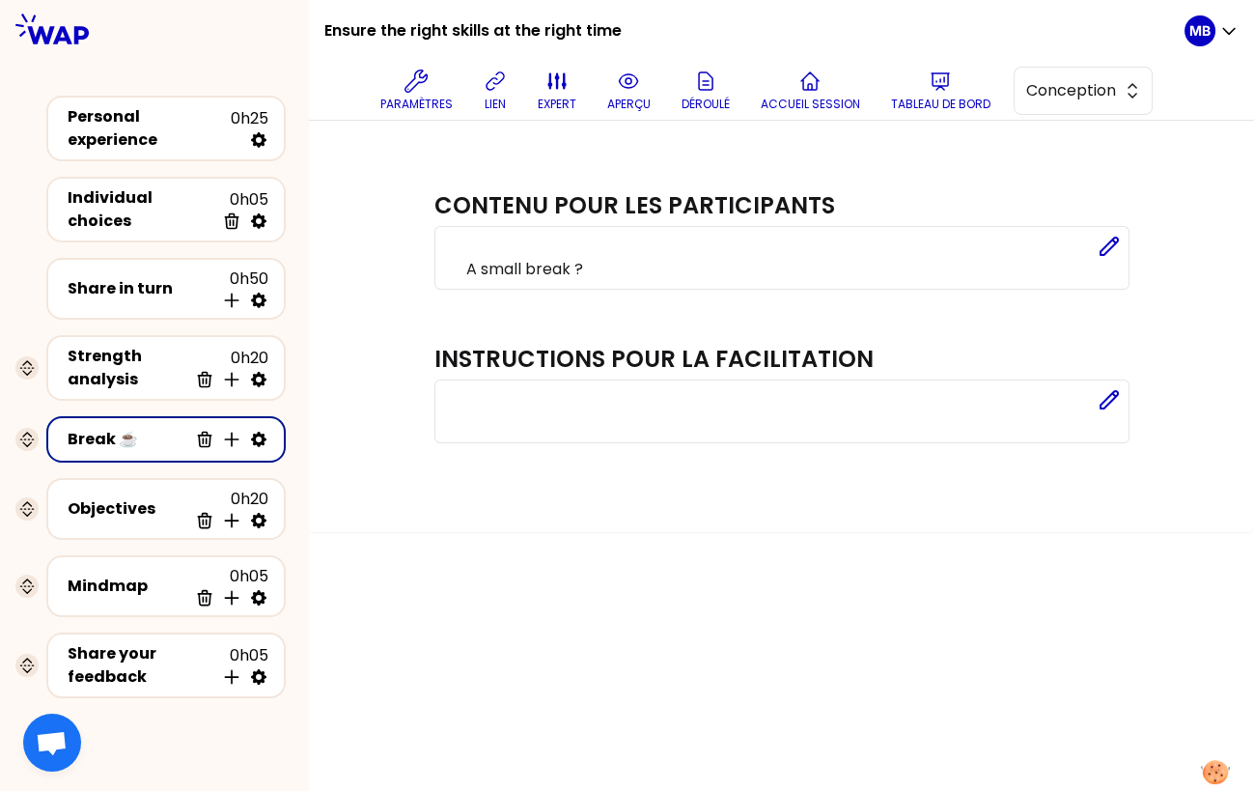
scroll to position [0, 0]
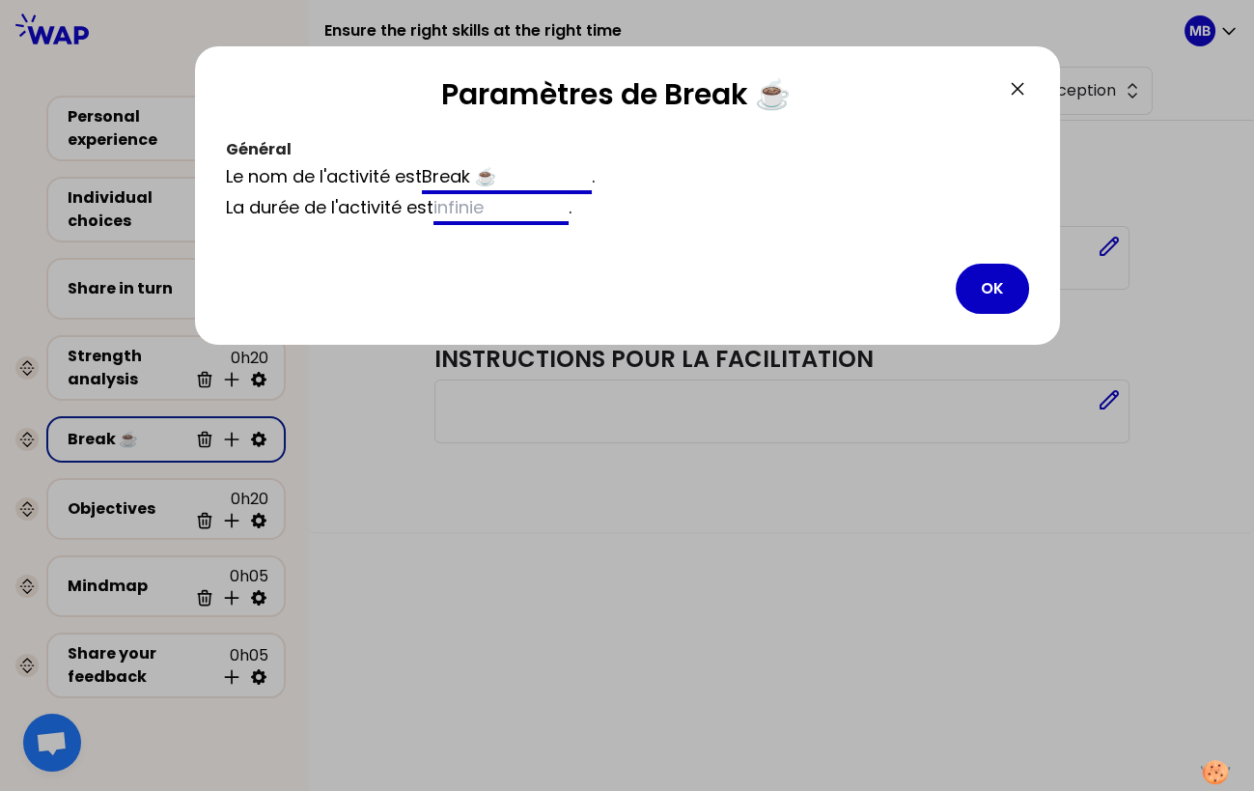
click at [468, 217] on input at bounding box center [501, 209] width 135 height 31
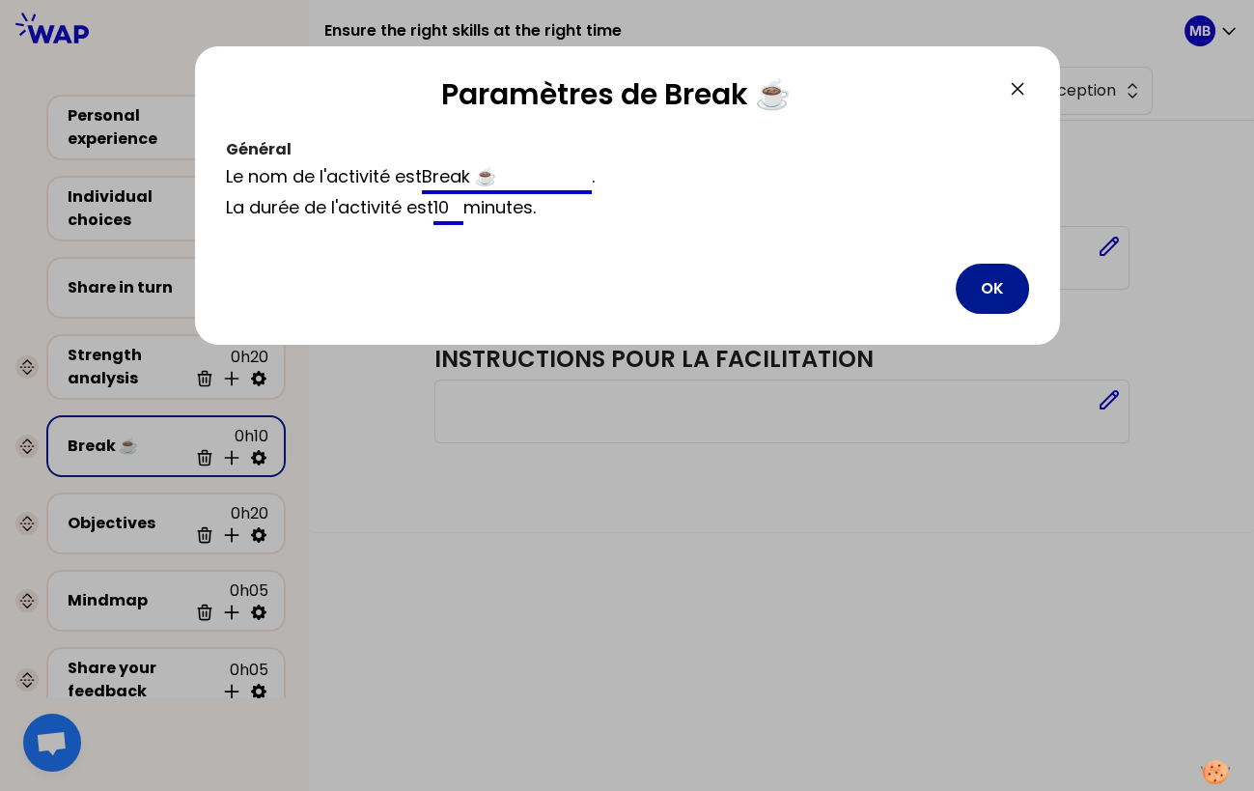
type input "10"
click at [984, 289] on button "OK" at bounding box center [992, 289] width 73 height 50
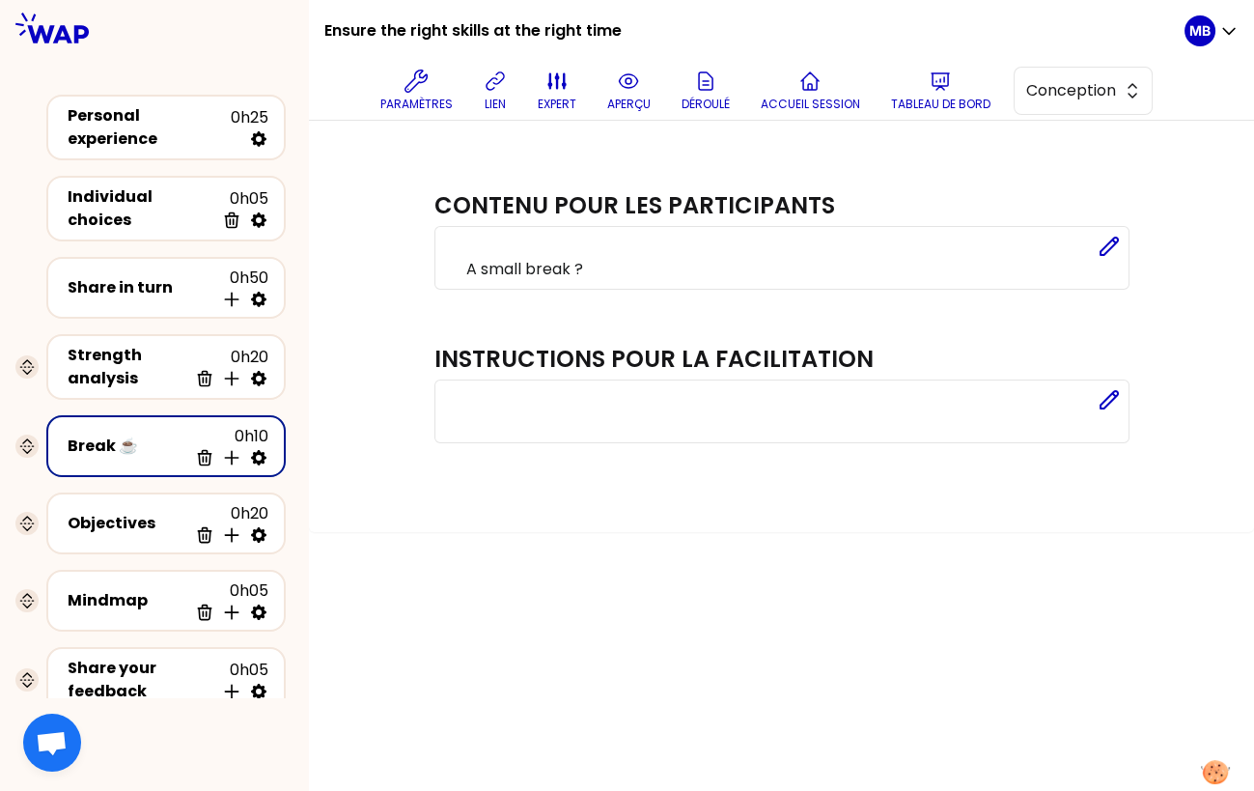
scroll to position [52, 0]
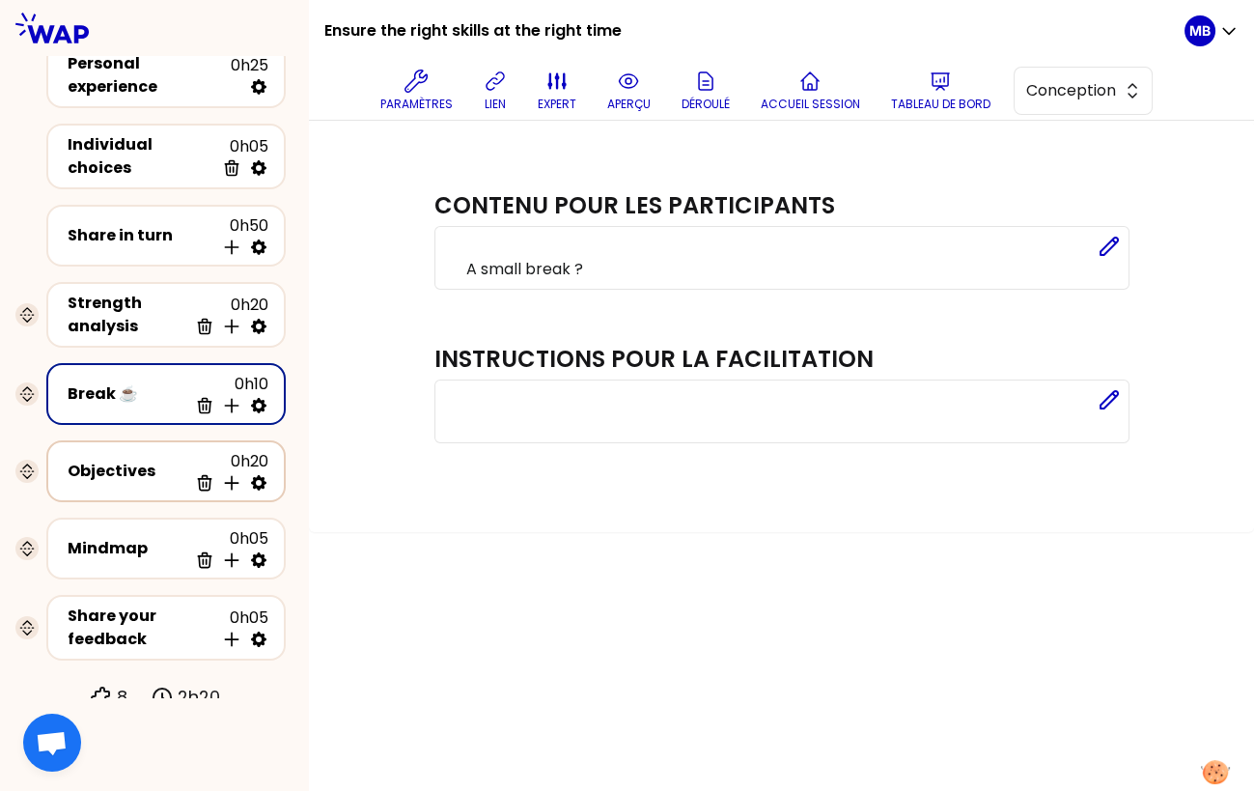
click at [261, 473] on icon at bounding box center [258, 482] width 19 height 19
select select "same_as"
select select "false"
select select "Each"
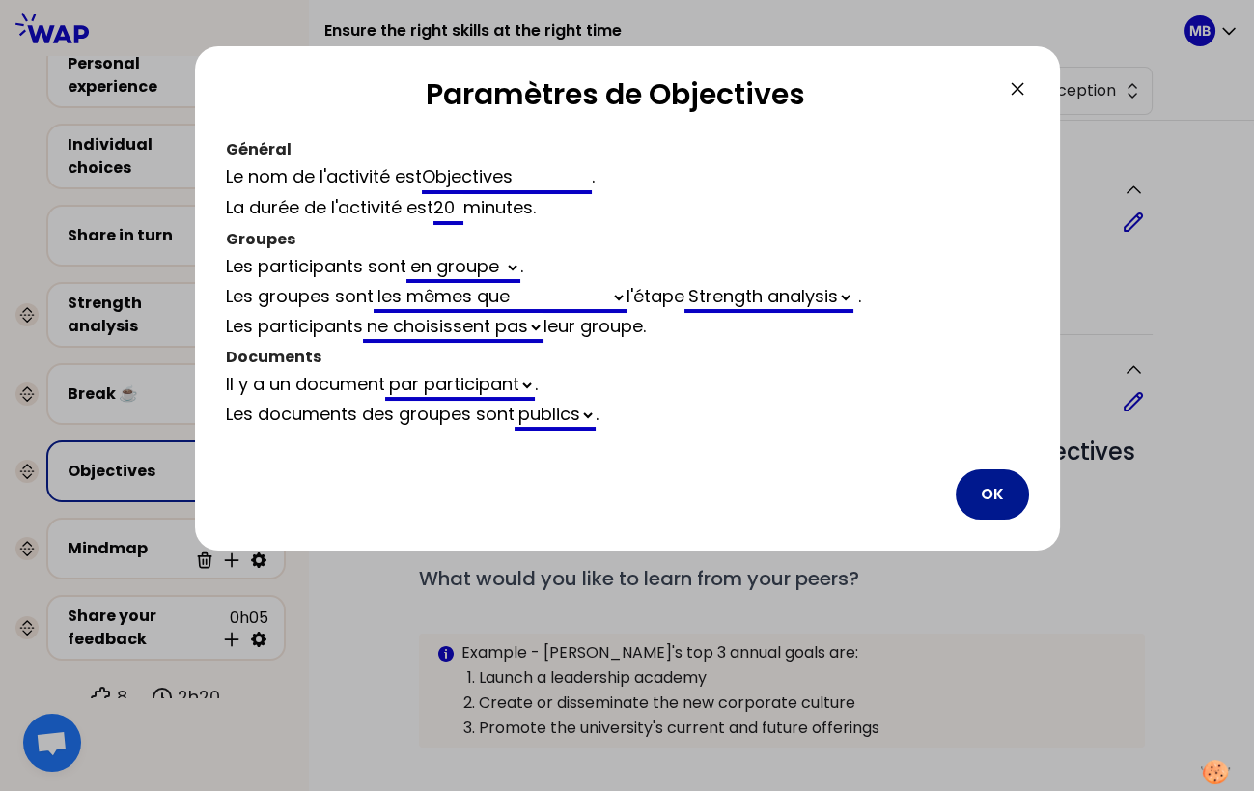
click at [992, 484] on button "OK" at bounding box center [992, 494] width 73 height 50
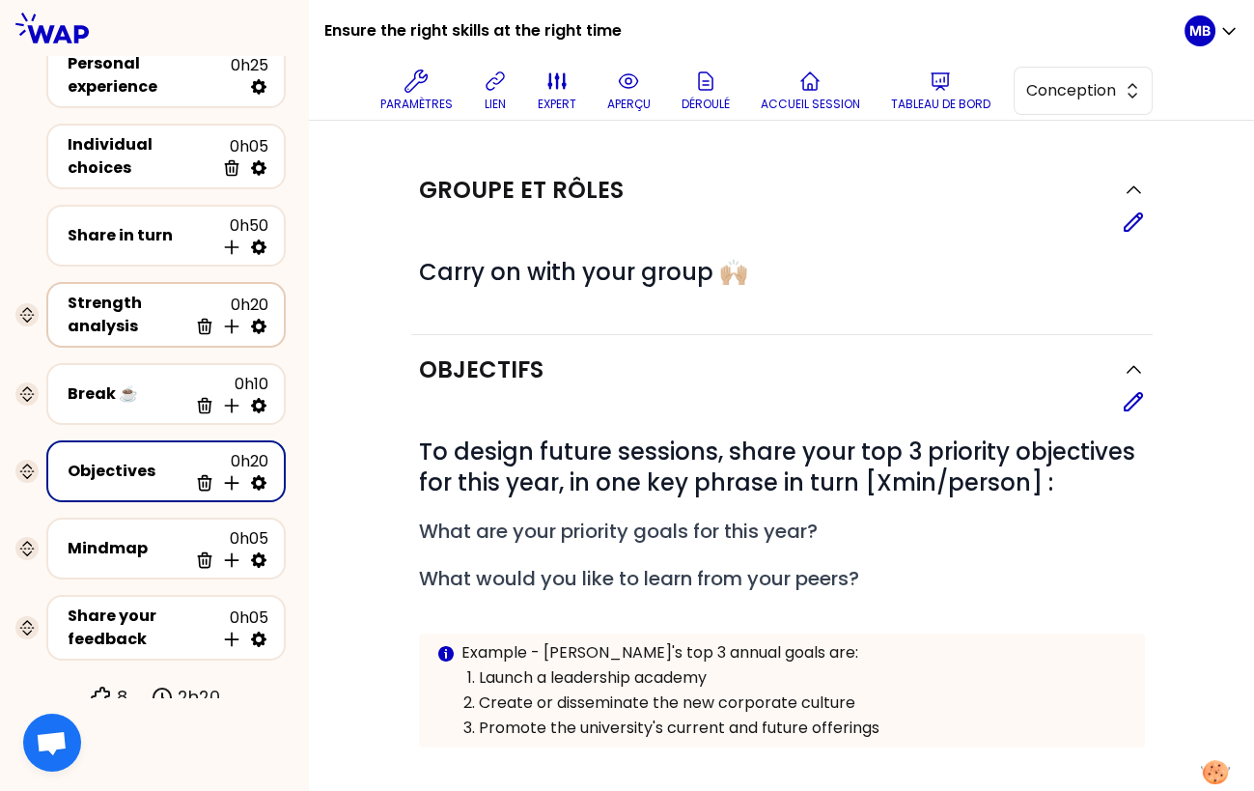
click at [121, 292] on div "Strength analysis" at bounding box center [128, 315] width 120 height 46
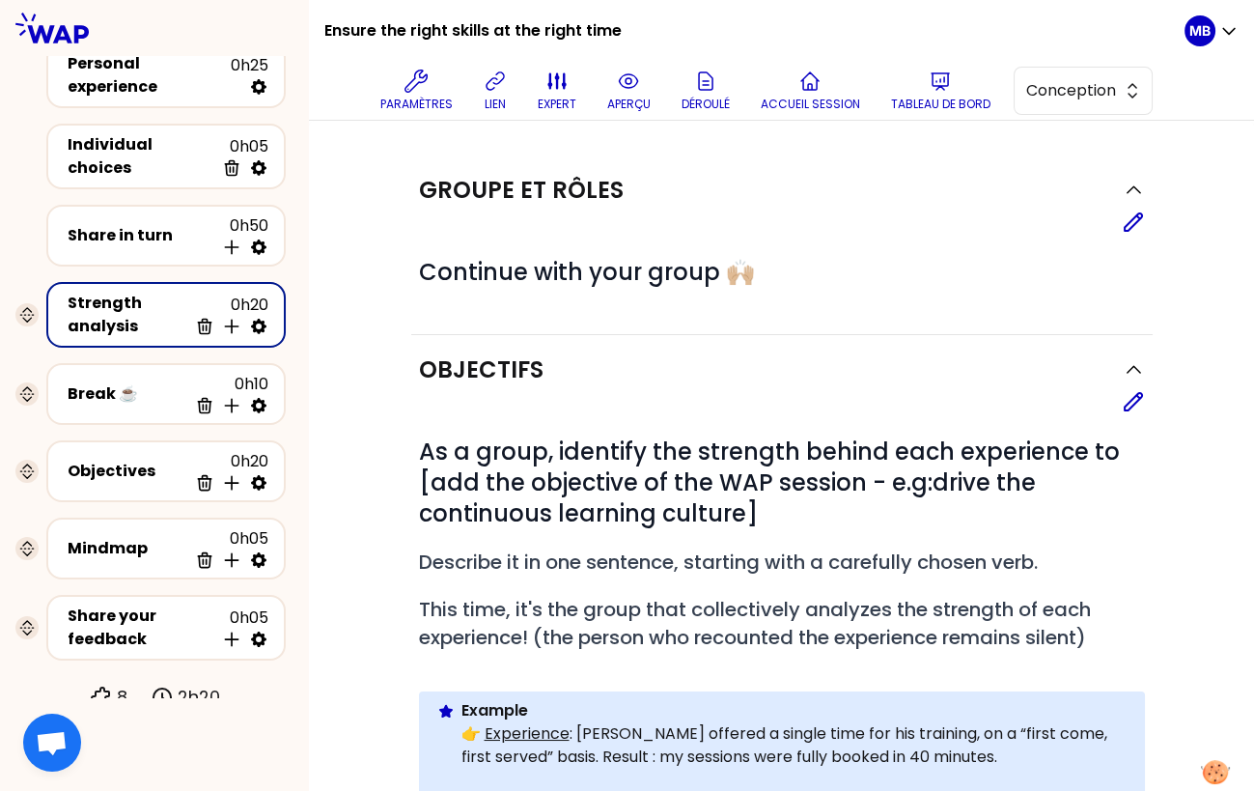
click at [266, 324] on icon at bounding box center [258, 326] width 19 height 19
select select "same_as"
select select "false"
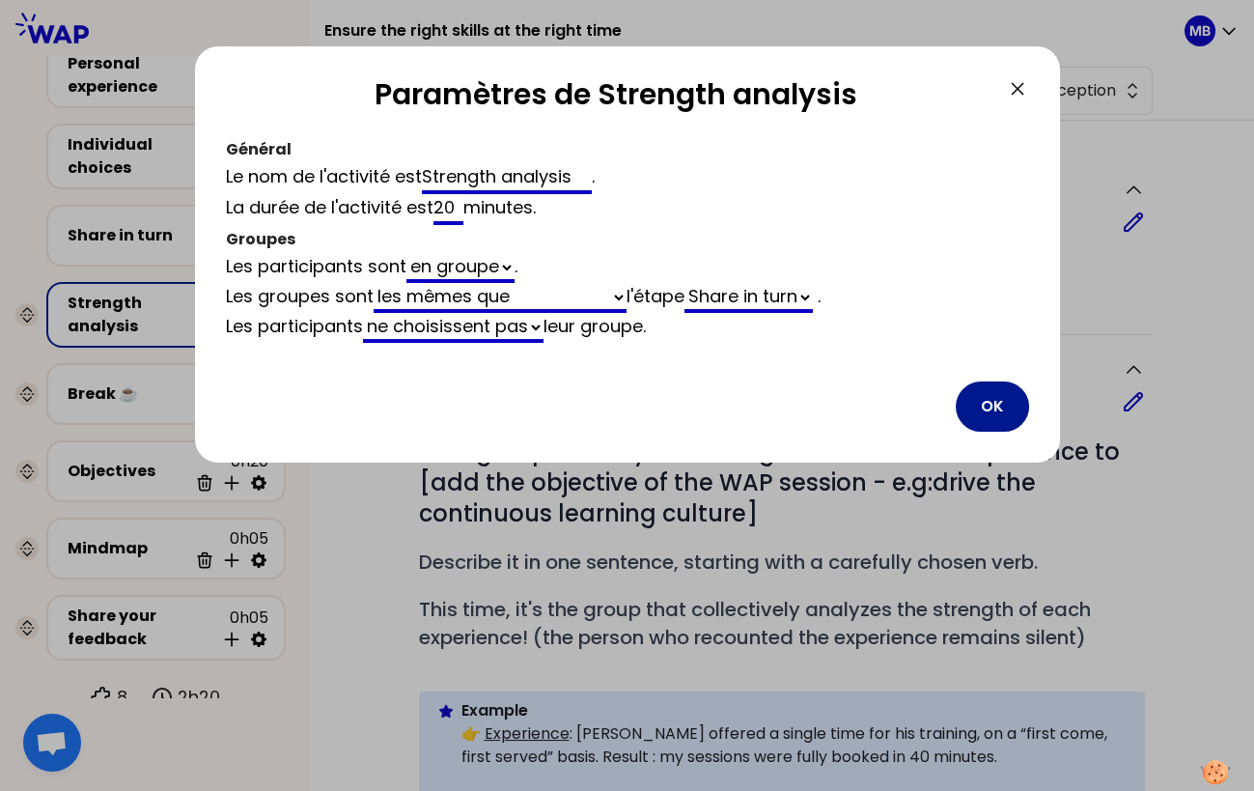
click at [971, 407] on button "OK" at bounding box center [992, 406] width 73 height 50
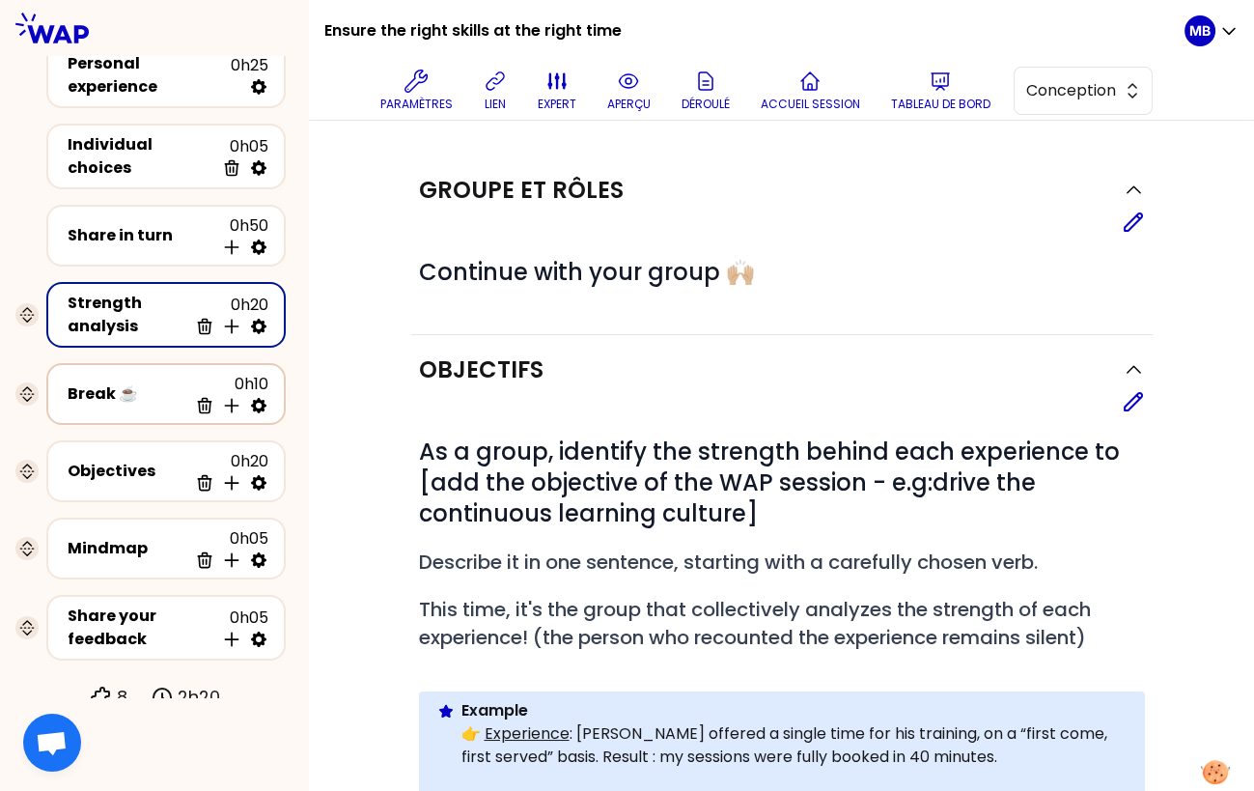
click at [259, 398] on icon at bounding box center [258, 405] width 19 height 19
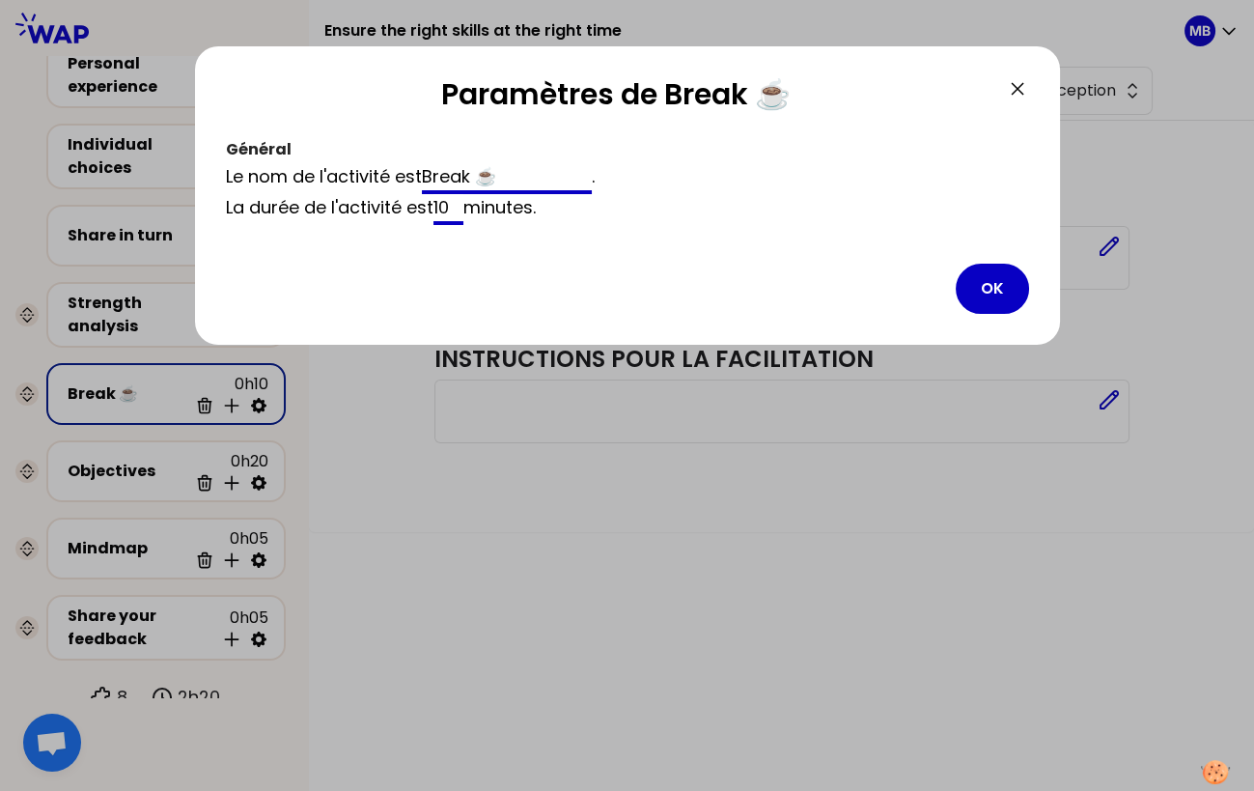
click at [368, 508] on div "Paramètres de Break ☕️ Général Le nom de l'activité est Break ☕️ . La durée de …" at bounding box center [627, 418] width 865 height 744
click at [973, 283] on button "OK" at bounding box center [992, 289] width 73 height 50
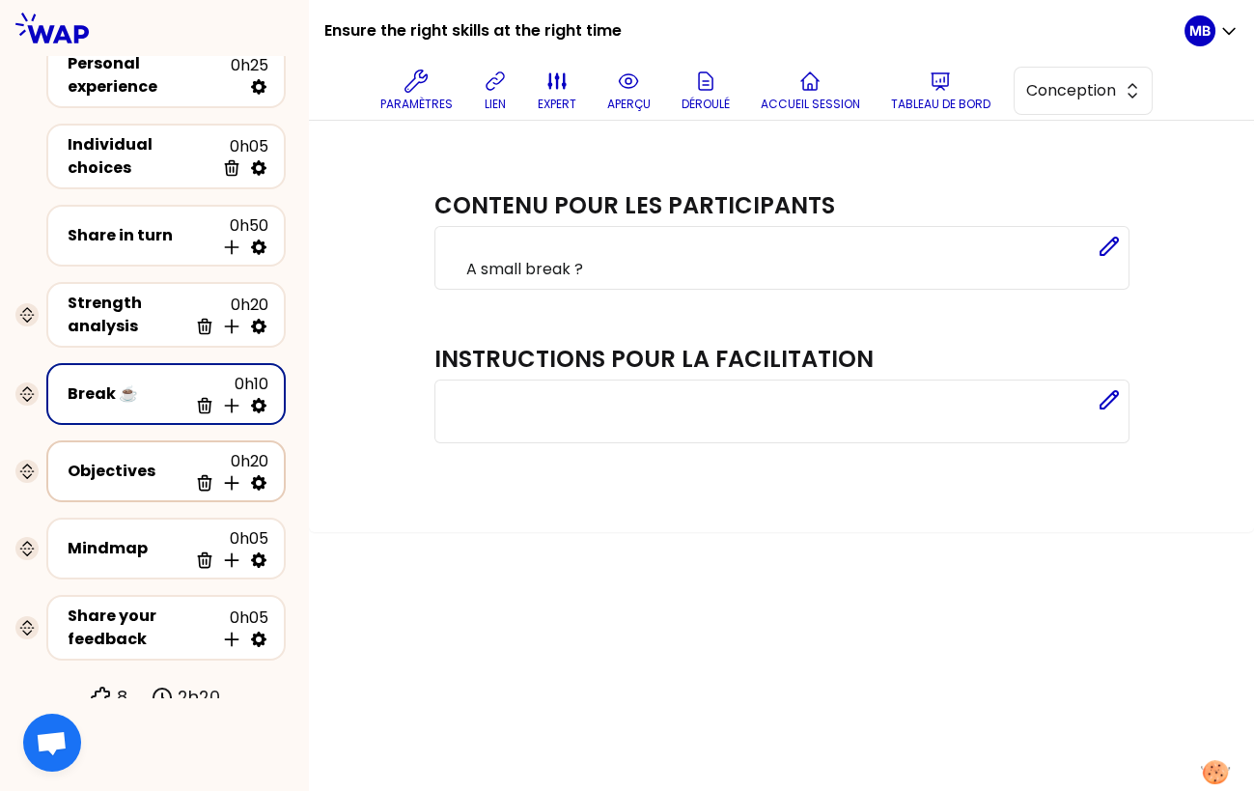
click at [257, 474] on icon at bounding box center [258, 482] width 19 height 19
select select "same_as"
select select "false"
select select "Each"
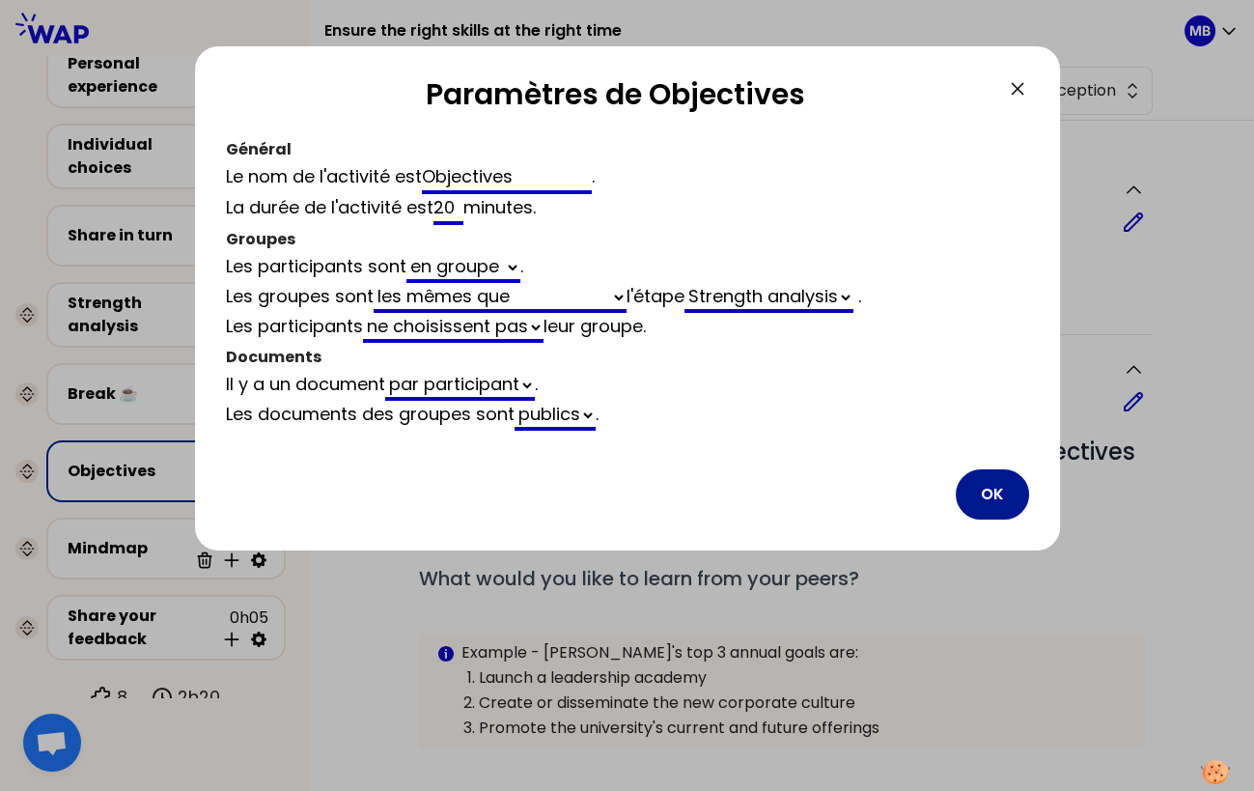
click at [978, 490] on button "OK" at bounding box center [992, 494] width 73 height 50
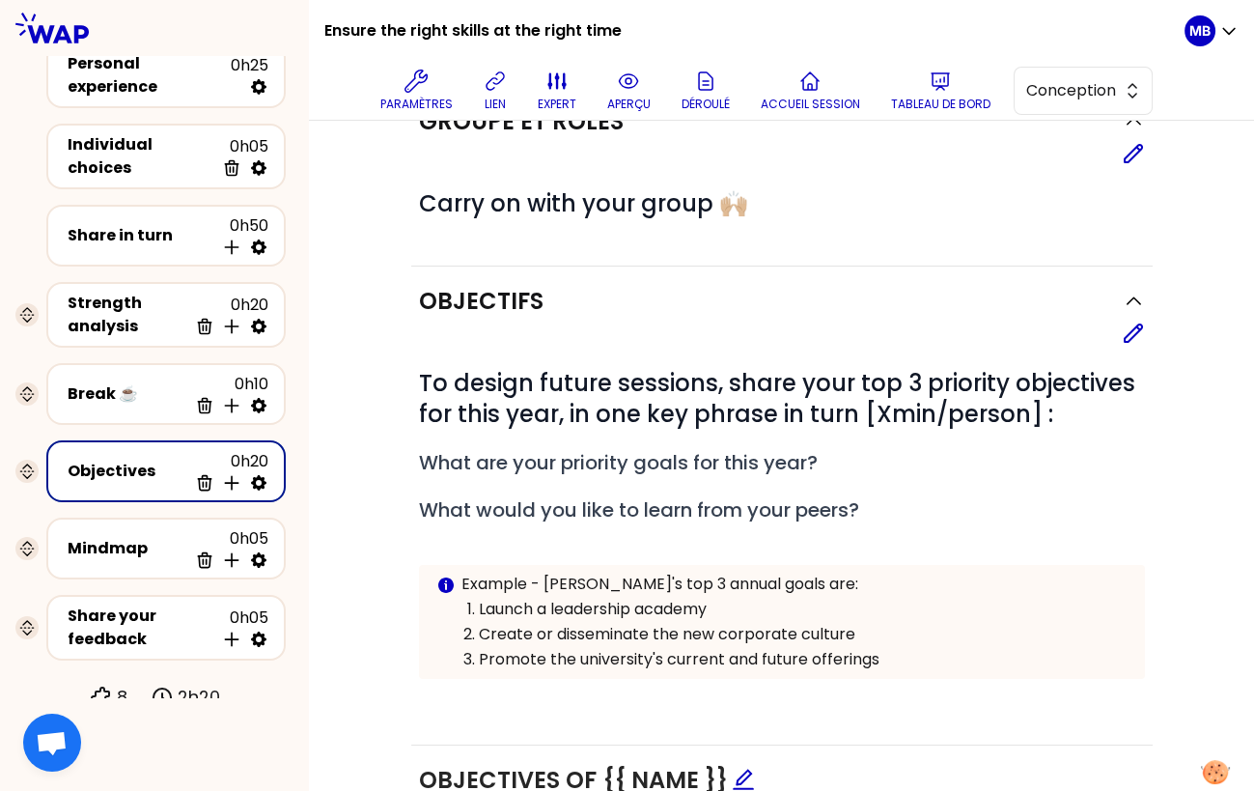
scroll to position [0, 0]
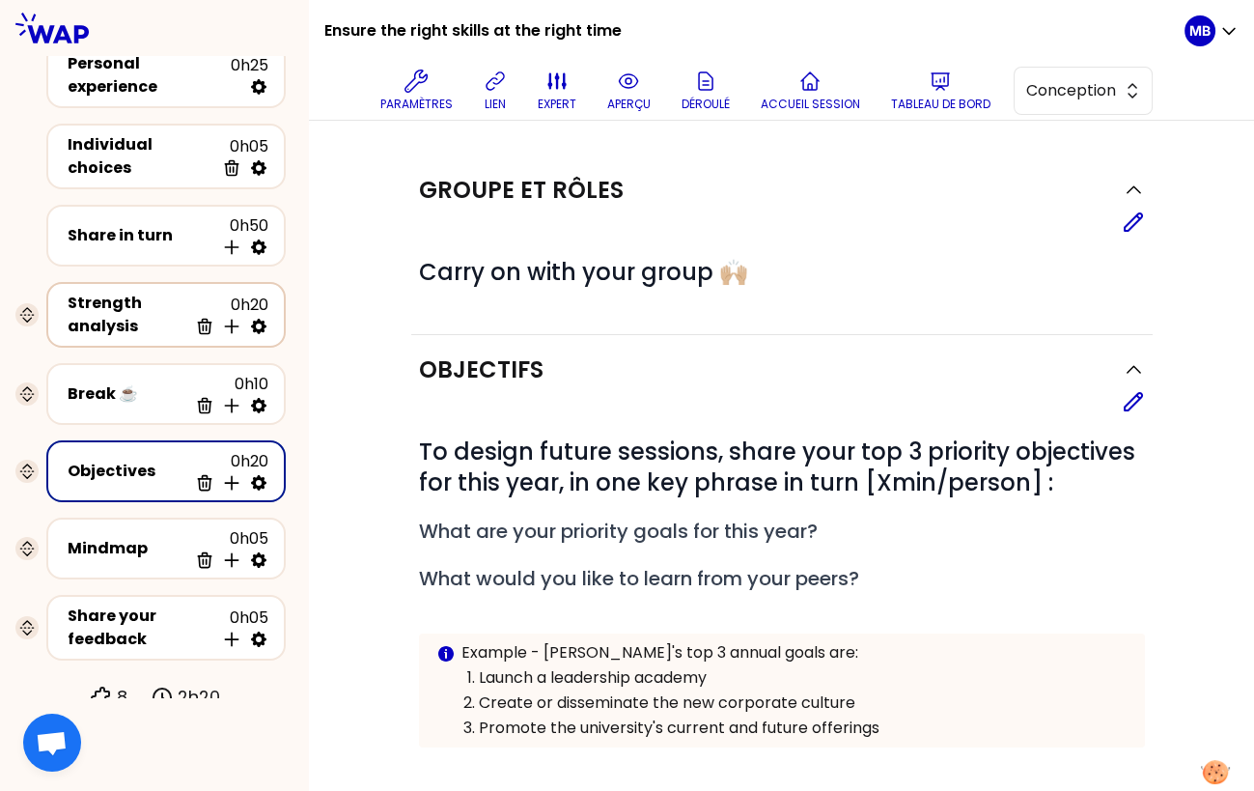
click at [121, 309] on div "Strength analysis" at bounding box center [128, 315] width 120 height 46
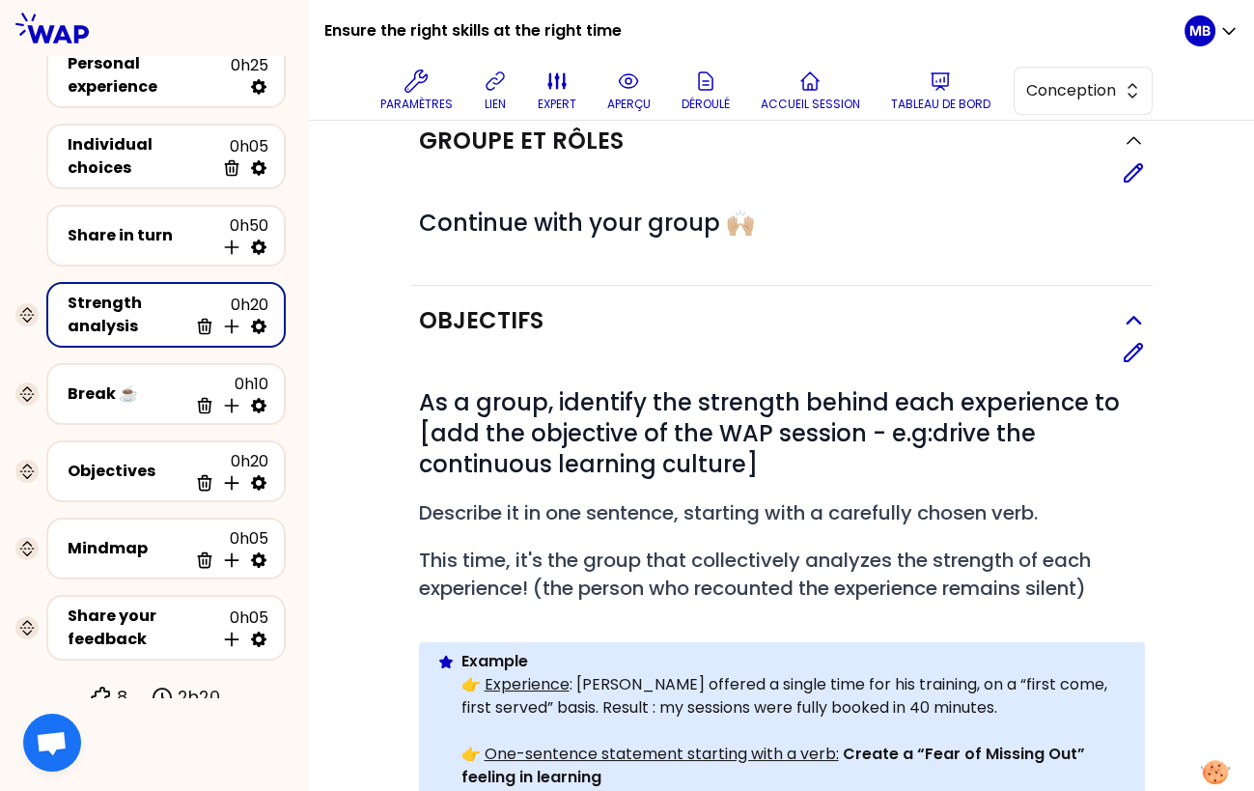
scroll to position [56, 0]
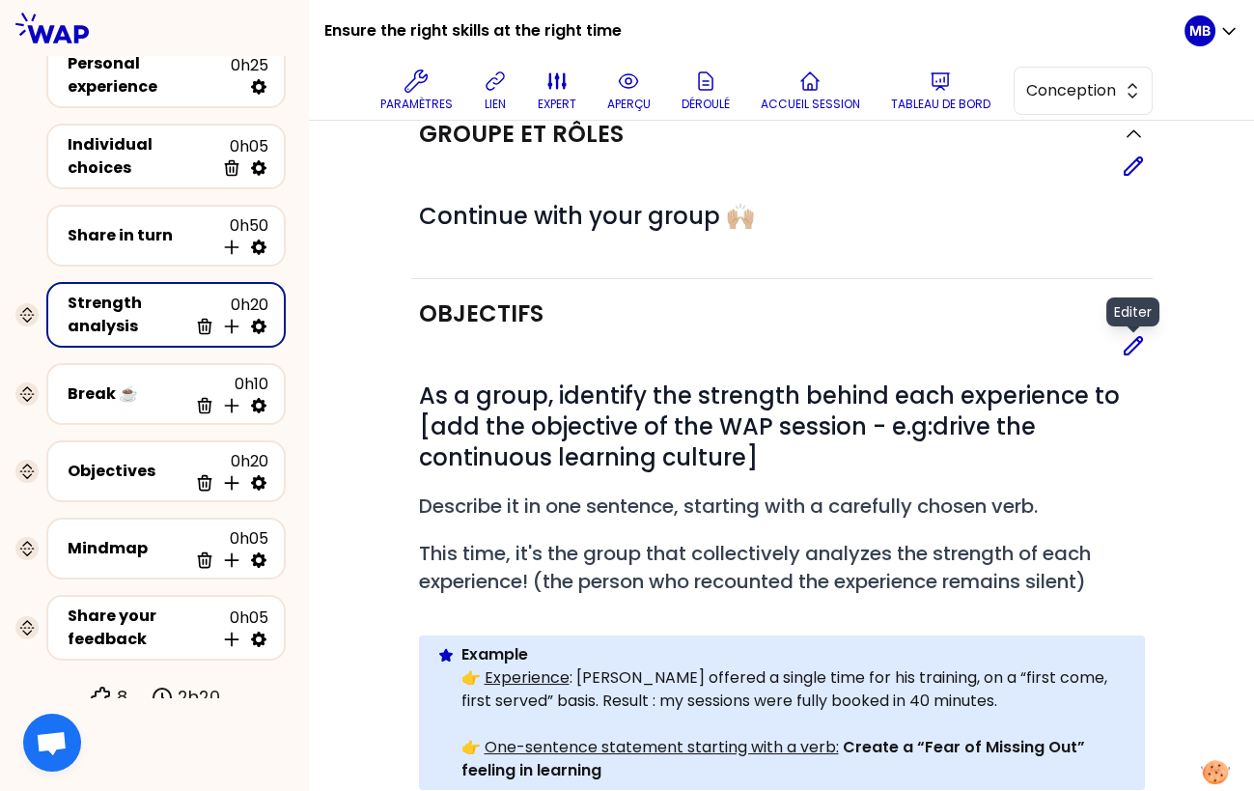
click at [1131, 346] on icon at bounding box center [1133, 345] width 23 height 23
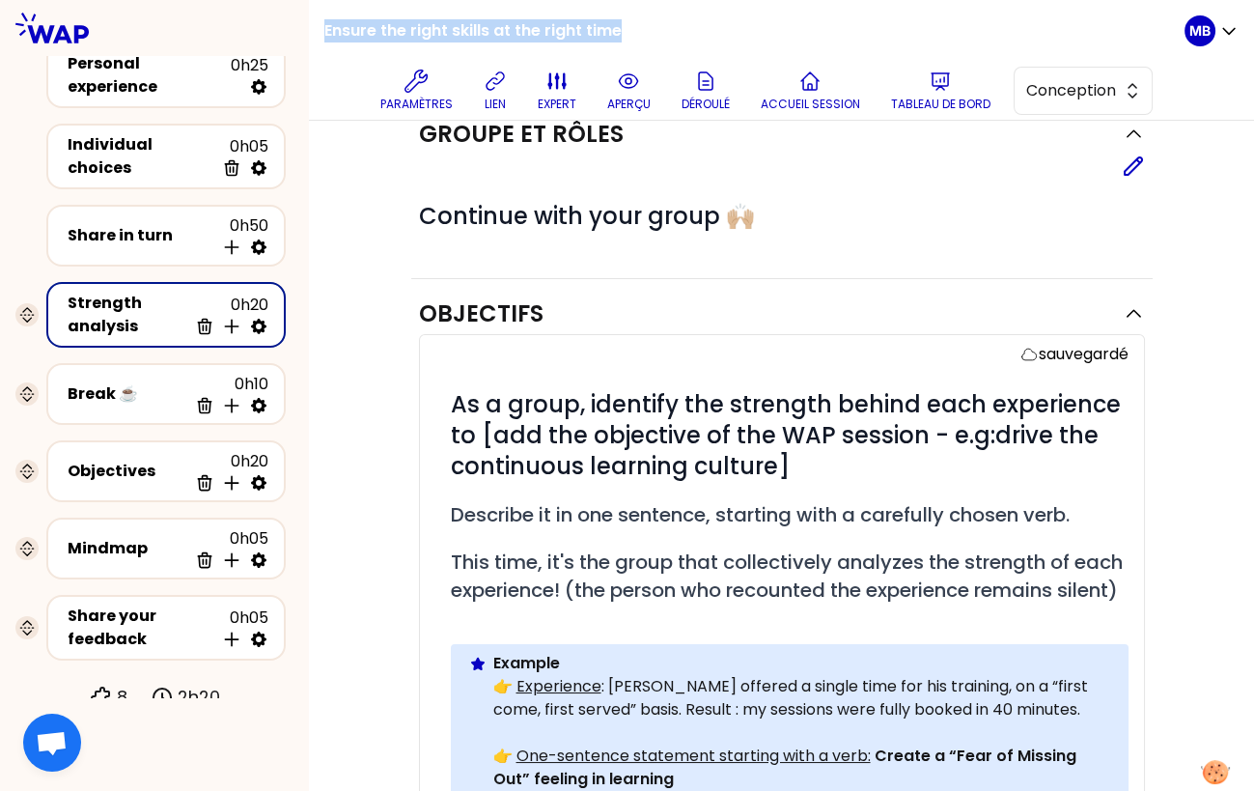
drag, startPoint x: 326, startPoint y: 33, endPoint x: 644, endPoint y: 19, distance: 318.0
click at [644, 19] on div "Ensure the right skills at the right time Paramètres lien expert aperçu Déroulé…" at bounding box center [754, 60] width 860 height 120
copy h1 "Ensure the right skills at the right time"
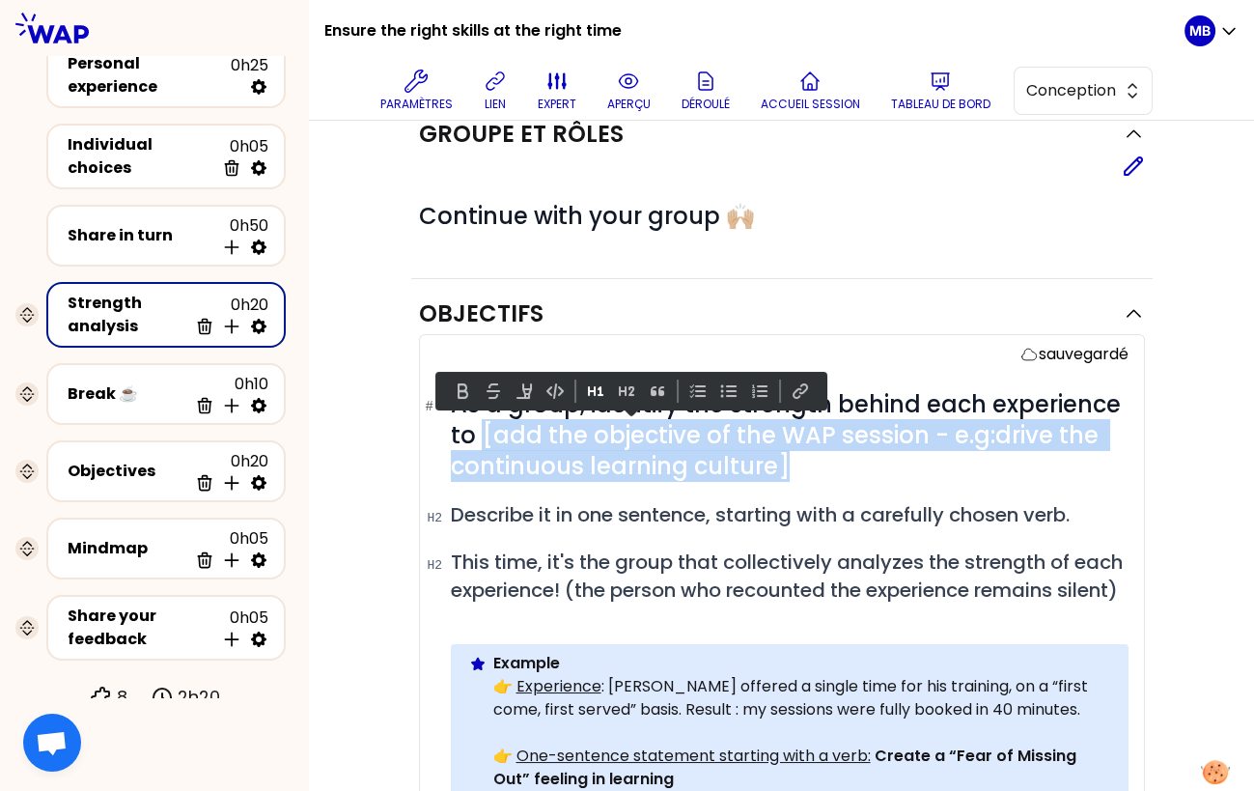
drag, startPoint x: 797, startPoint y: 459, endPoint x: 483, endPoint y: 440, distance: 314.3
click at [483, 440] on h1 "# As a group, identify the strength behind each experience to [add the objectiv…" at bounding box center [790, 435] width 678 height 93
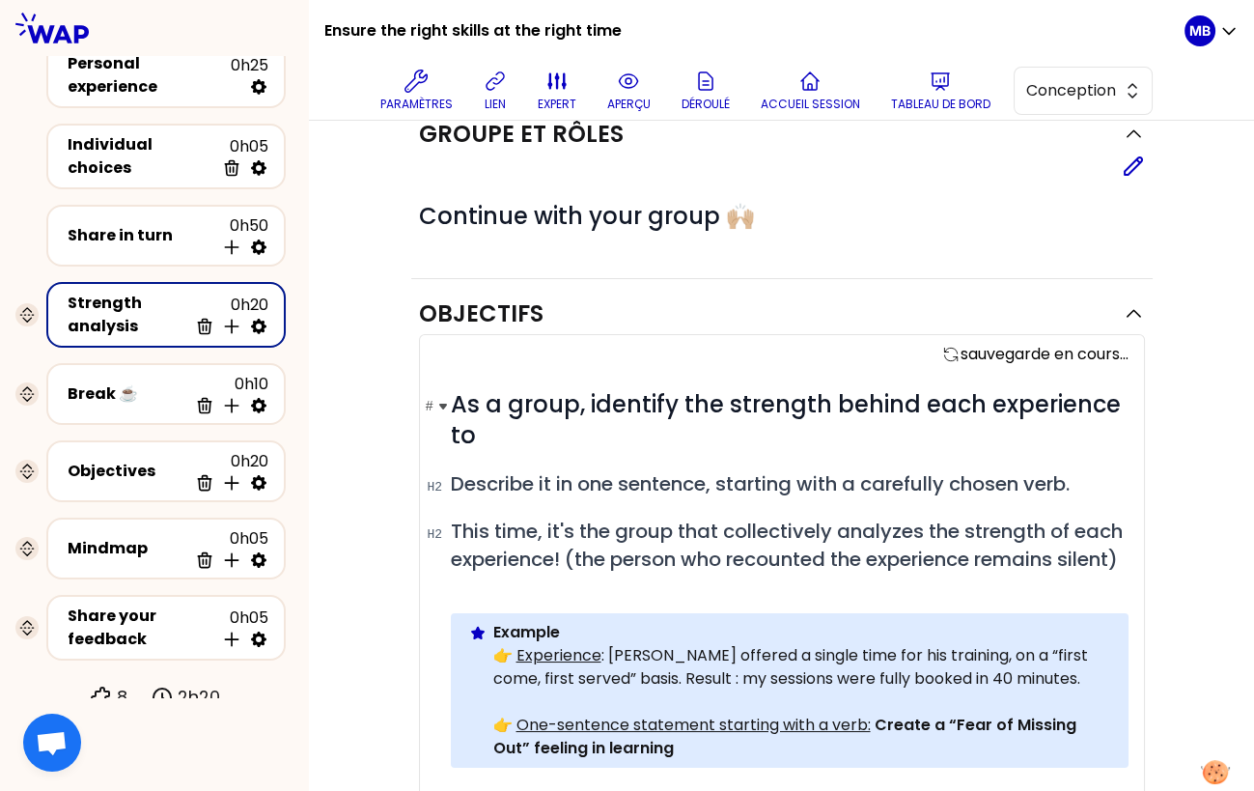
paste div
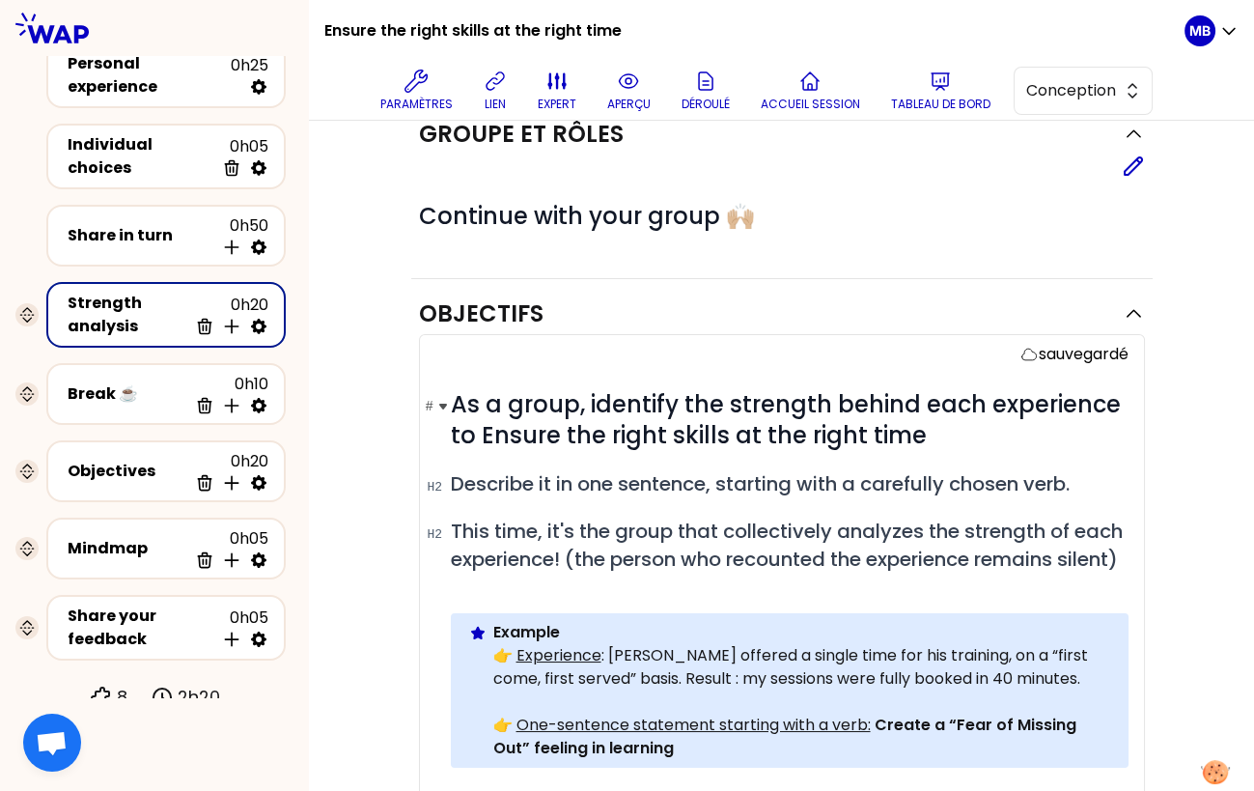
click at [496, 432] on span "As a group, identify the strength behind each experience to Ensure the right sk…" at bounding box center [789, 419] width 676 height 63
click at [924, 428] on h1 "# As a group, identify the strength behind each experience to ensure the right …" at bounding box center [790, 420] width 678 height 62
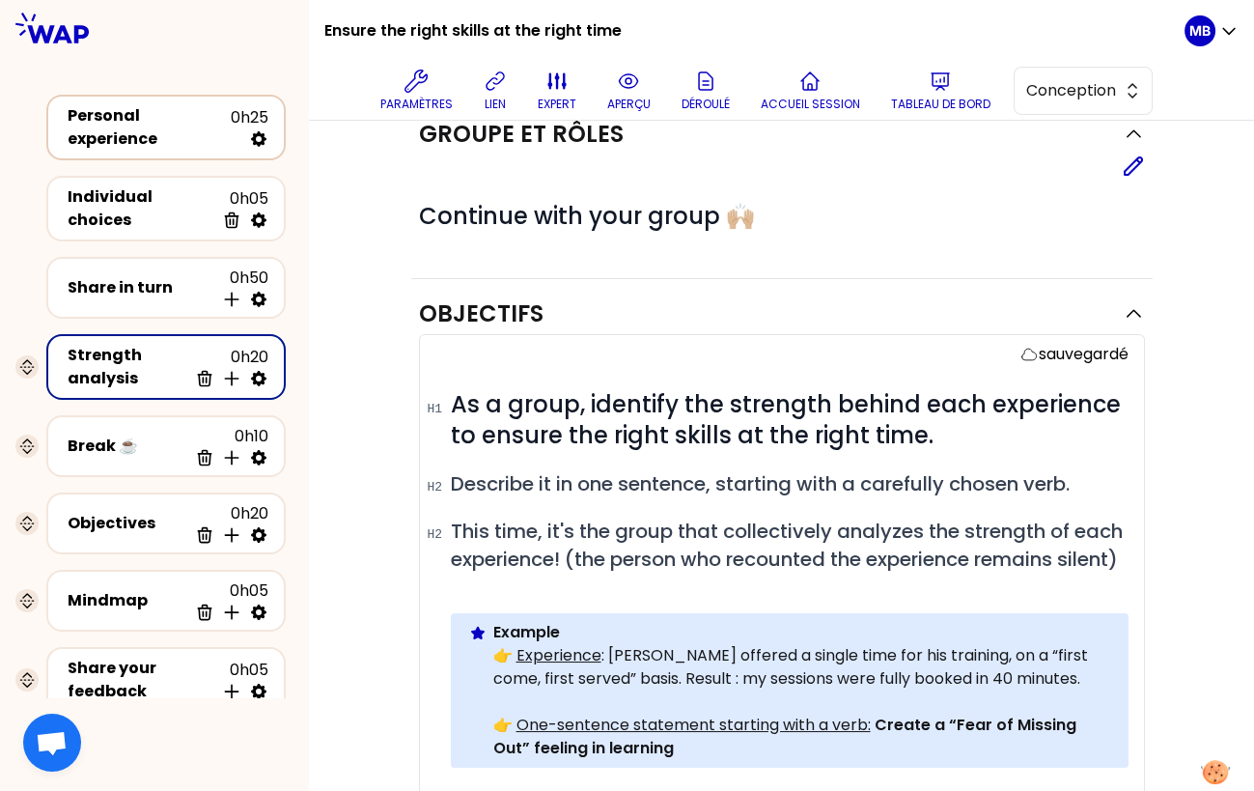
click at [172, 132] on div "Personal experience" at bounding box center [149, 127] width 163 height 46
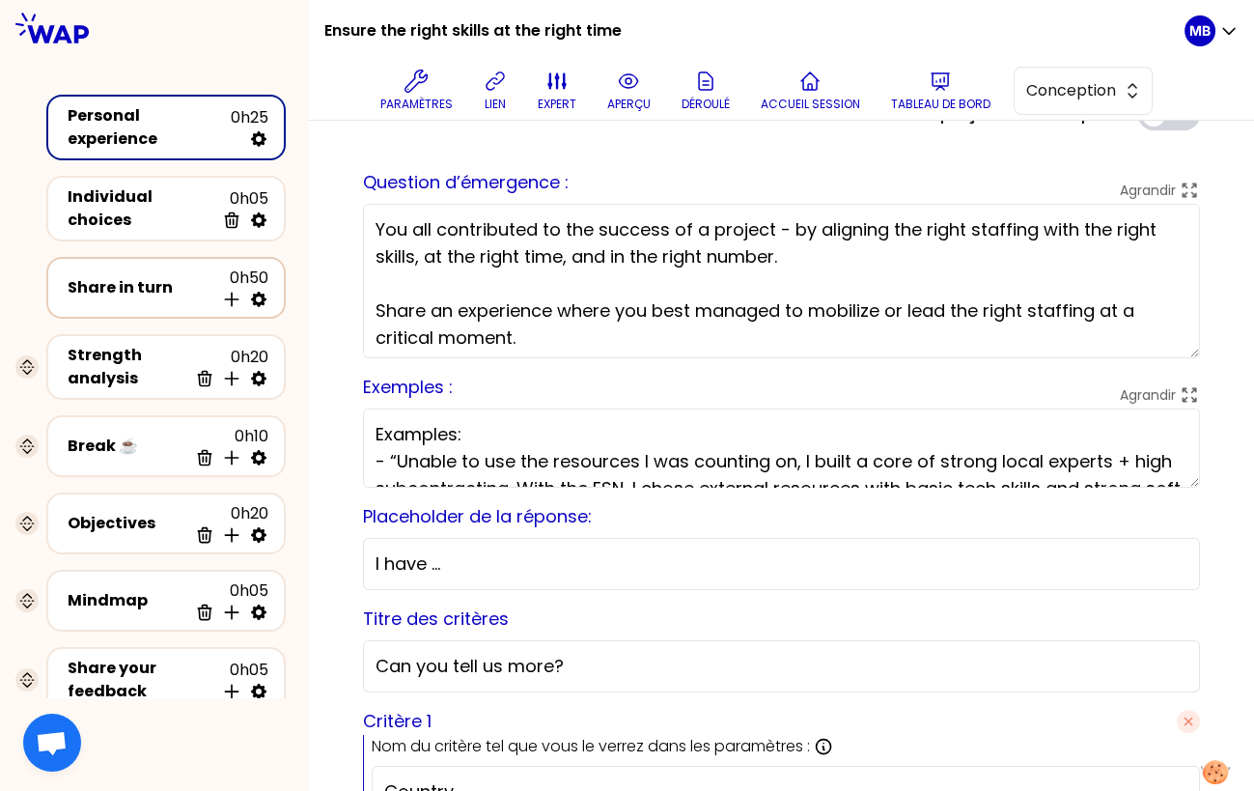
click at [158, 276] on div "Share in turn" at bounding box center [141, 287] width 147 height 23
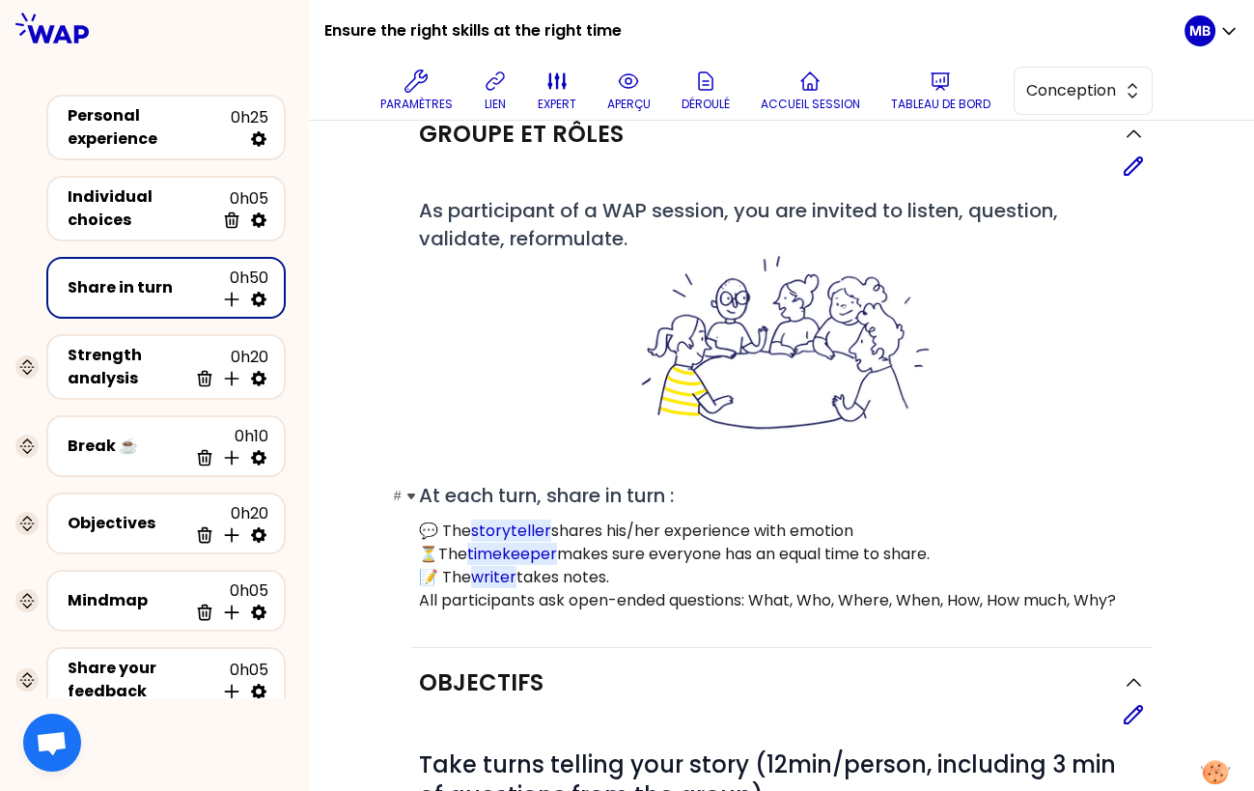
scroll to position [534, 0]
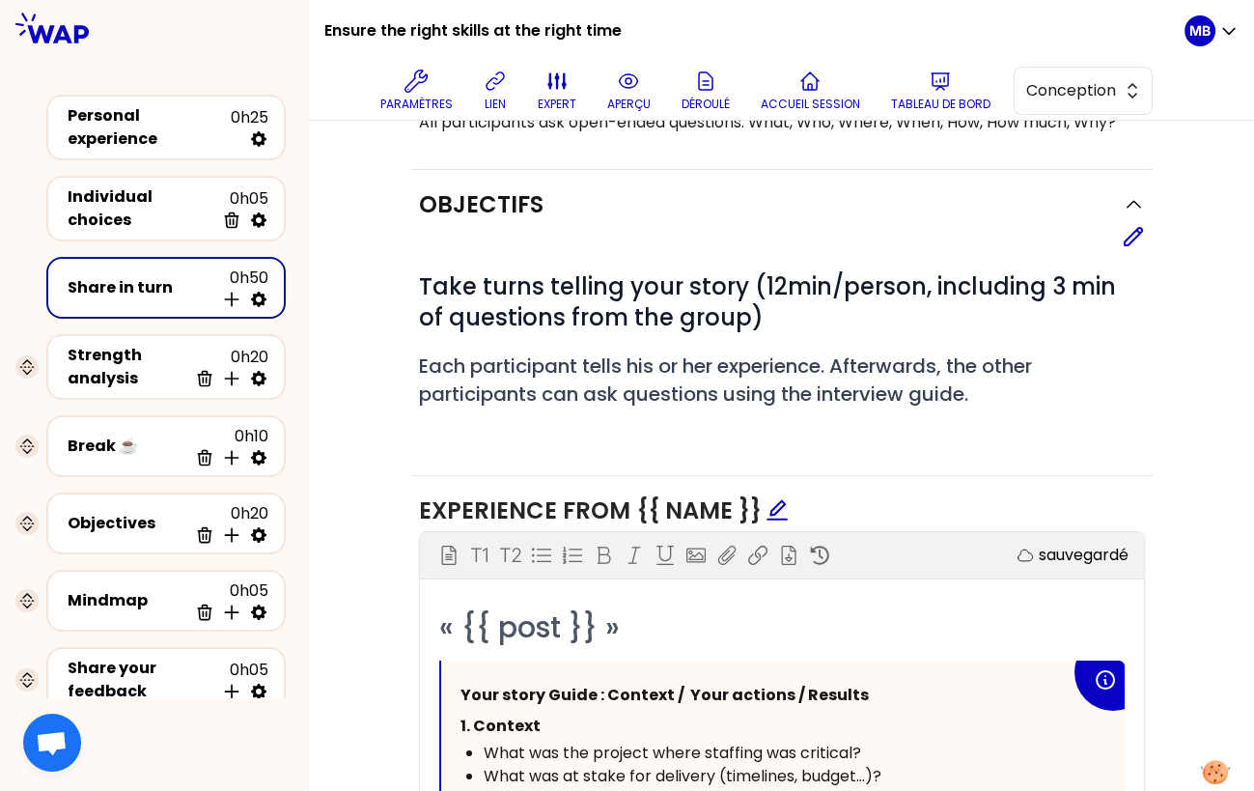
click at [1131, 248] on div "# Take turns telling your story (12min/person, including 3 min of questions fro…" at bounding box center [782, 344] width 726 height 192
click at [104, 127] on div "Personal experience" at bounding box center [149, 127] width 163 height 46
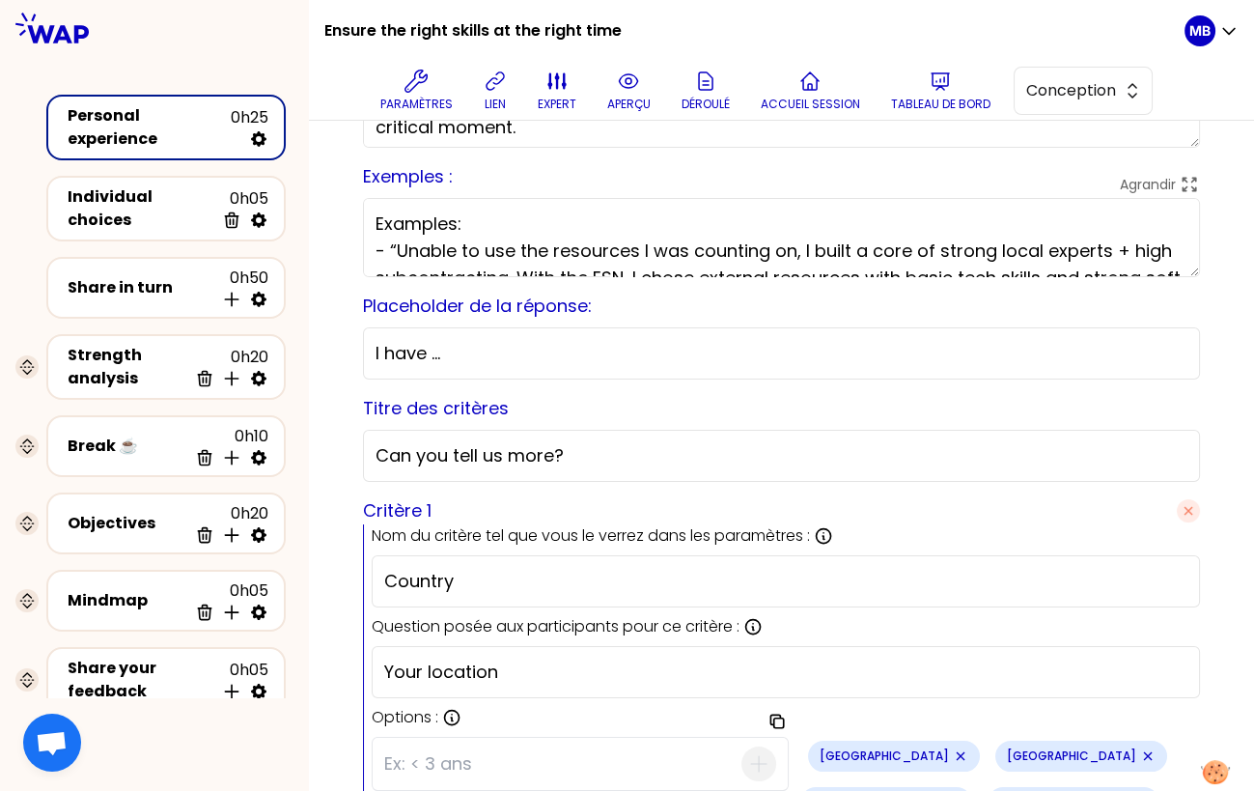
scroll to position [0, 0]
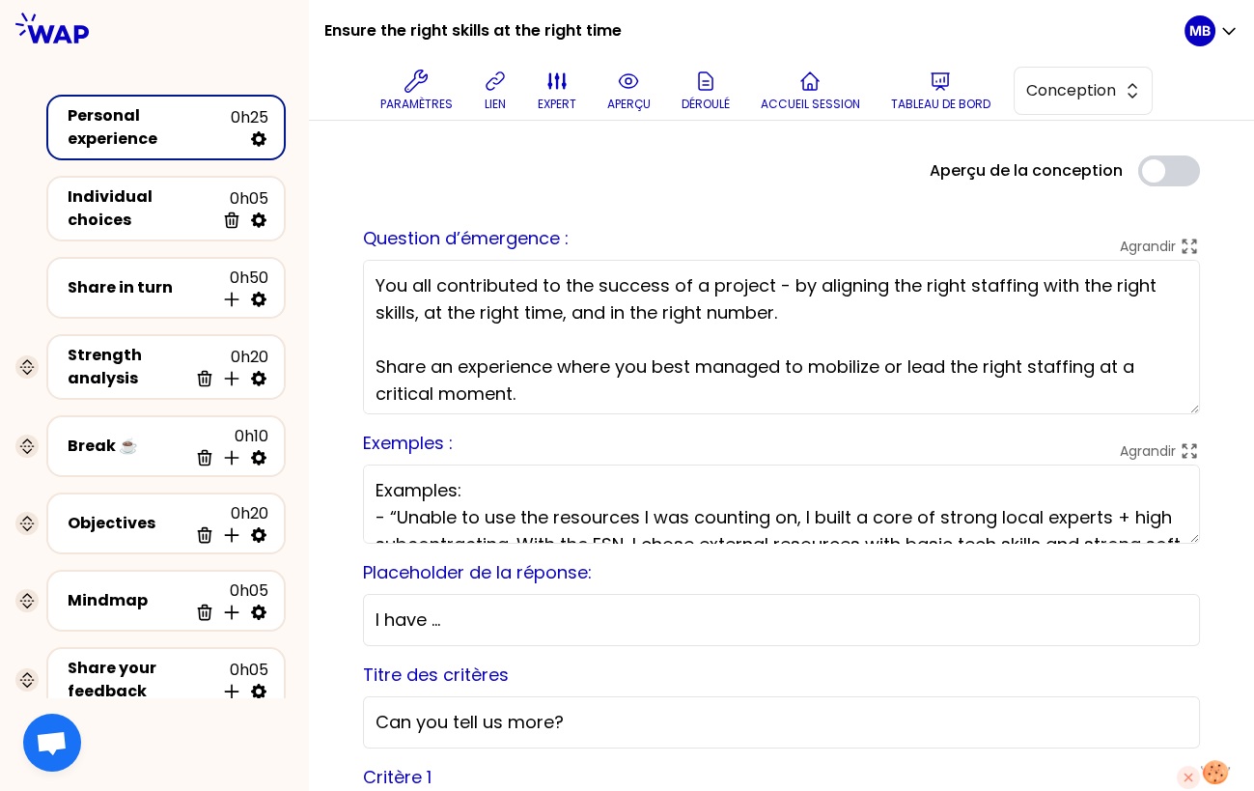
click at [487, 296] on textarea "You all contributed to the success of a project - by aligning the right staffin…" at bounding box center [781, 337] width 837 height 154
click at [139, 295] on div "Share in turn 0h50 Insérer une activité en dessous" at bounding box center [166, 287] width 205 height 42
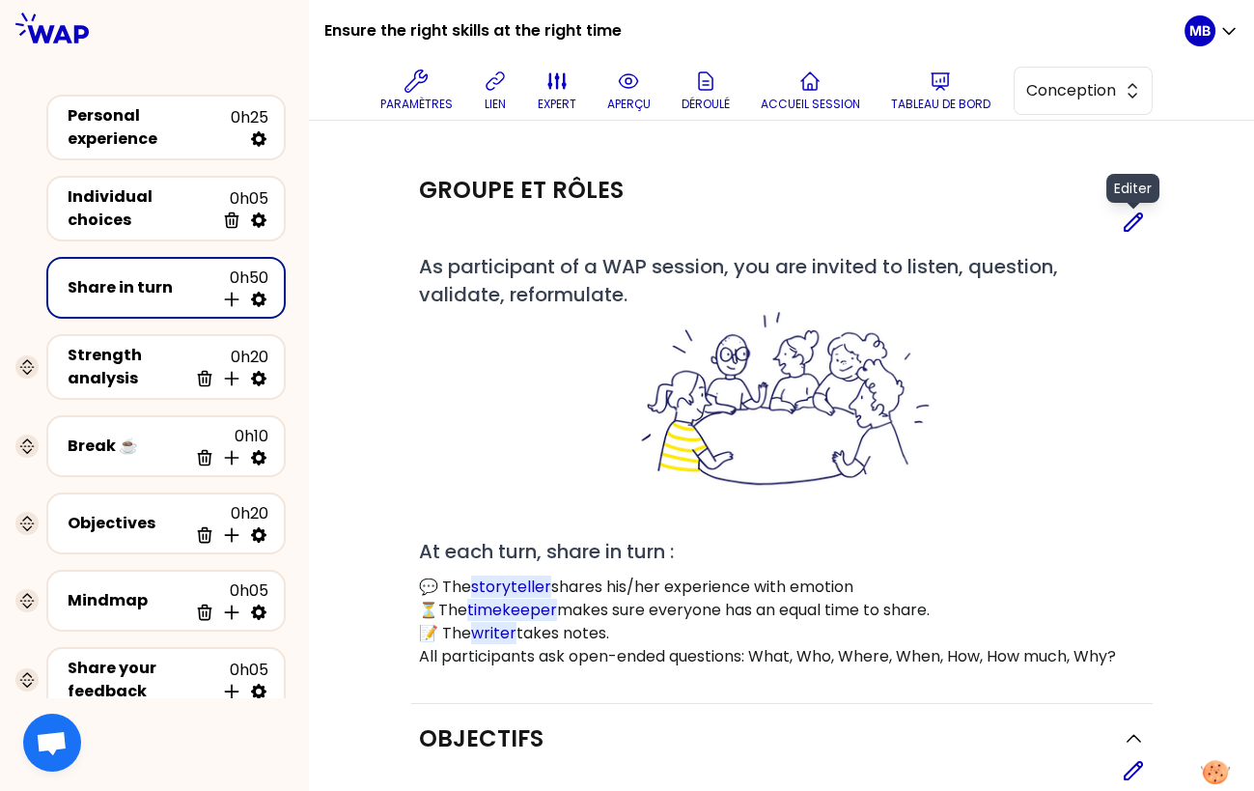
click at [1132, 231] on icon at bounding box center [1133, 221] width 23 height 23
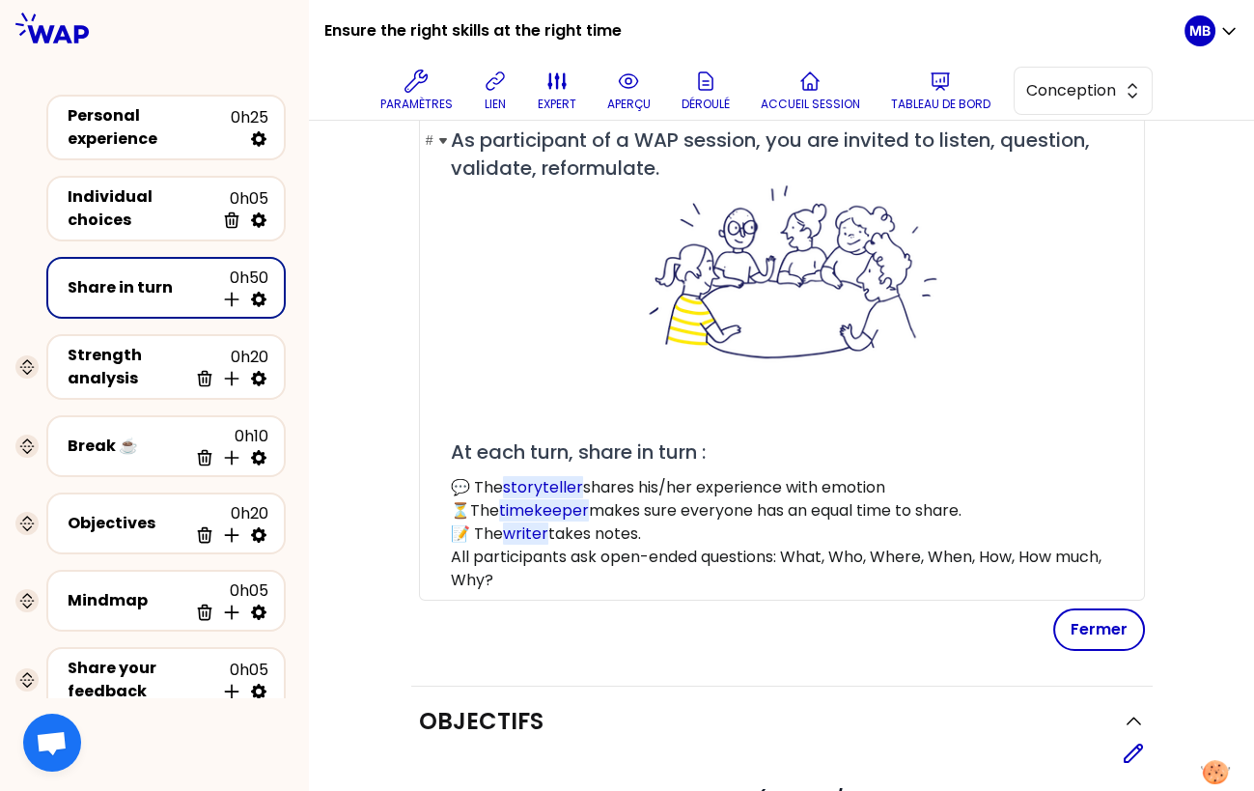
scroll to position [248, 0]
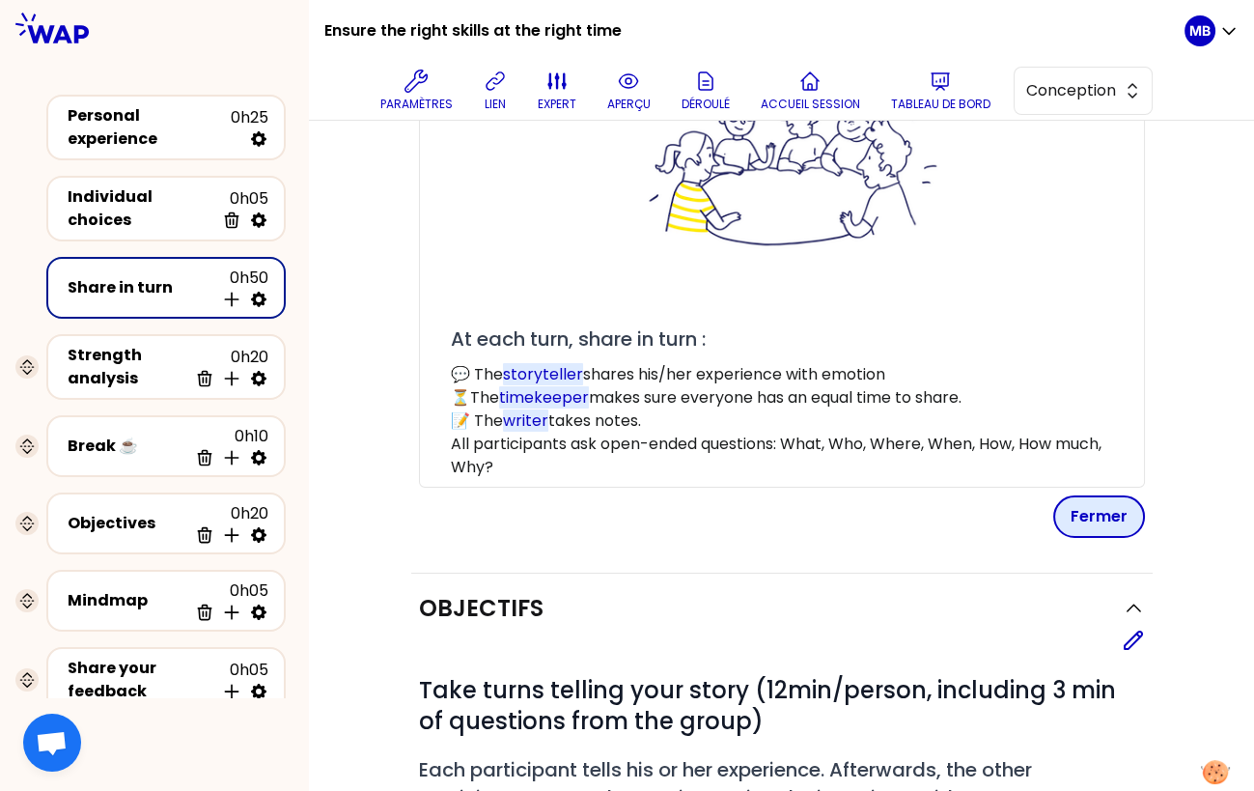
click at [1083, 506] on button "Fermer" at bounding box center [1099, 516] width 92 height 42
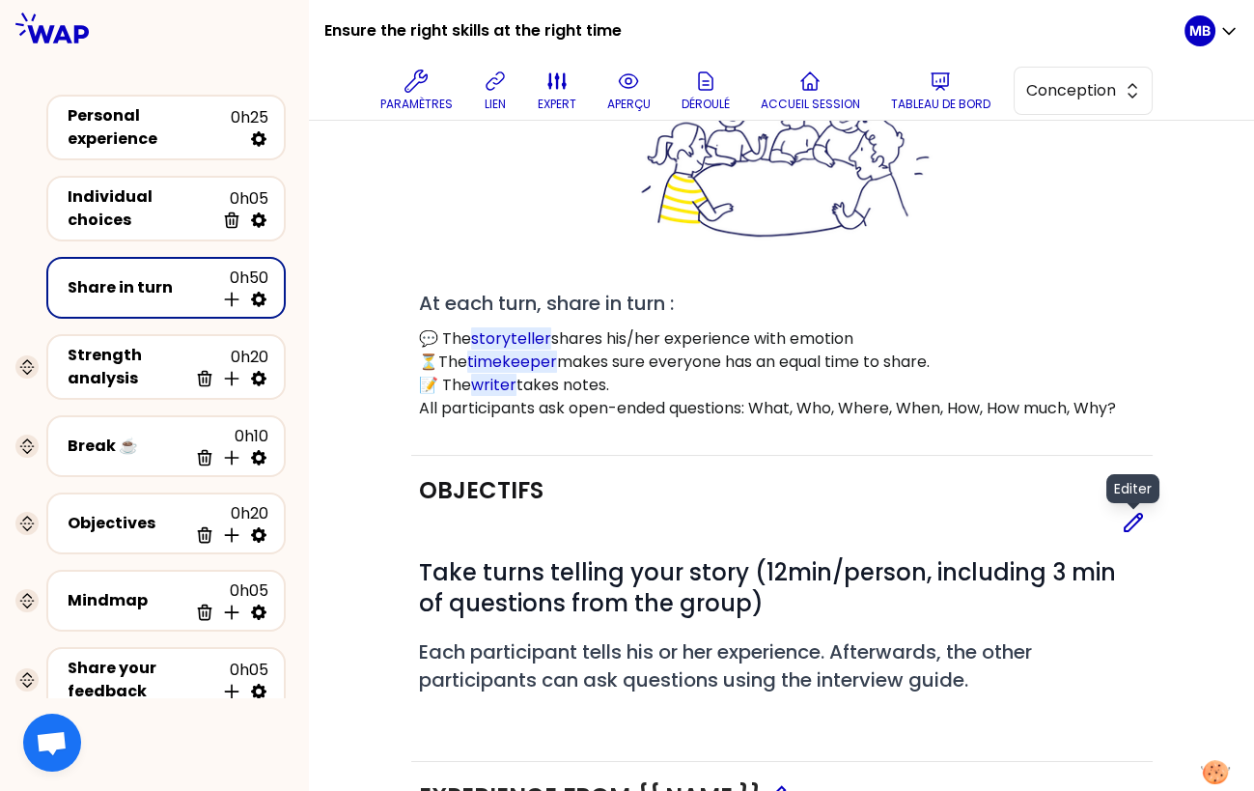
click at [1127, 526] on icon at bounding box center [1133, 522] width 17 height 17
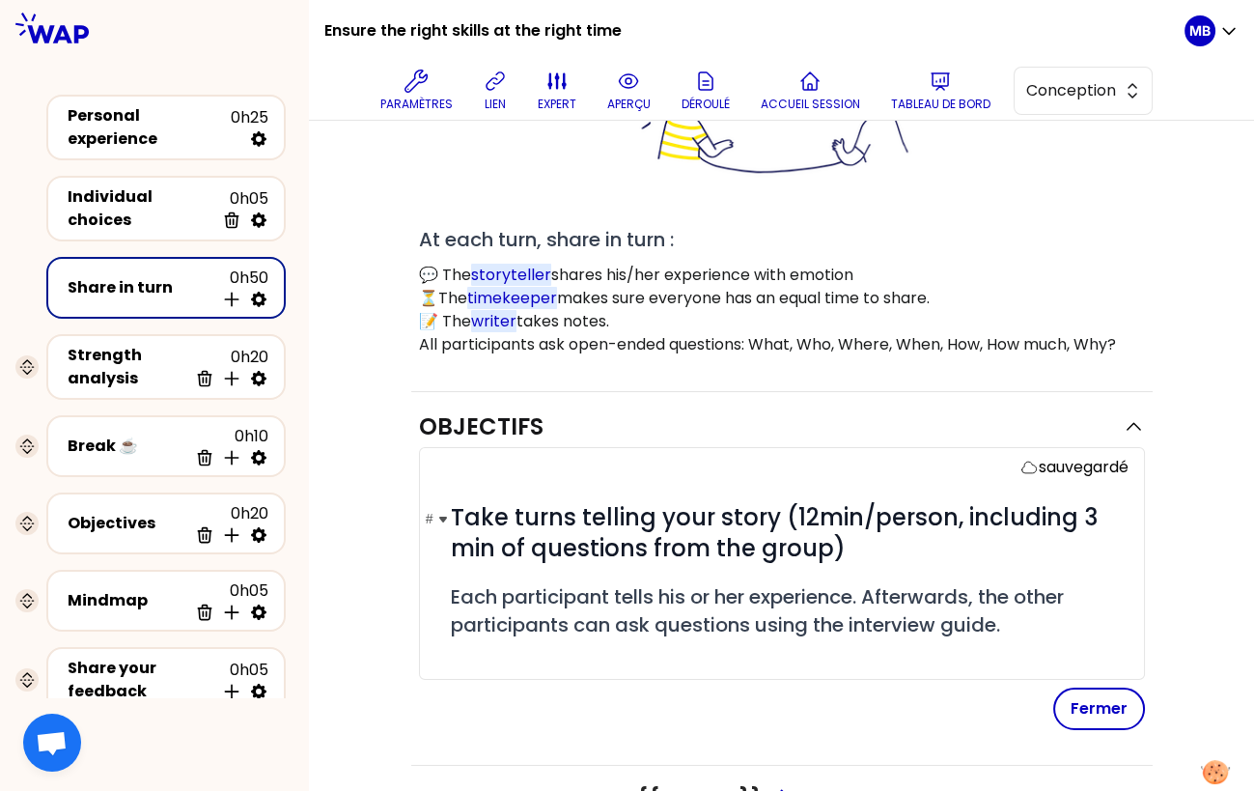
scroll to position [430, 0]
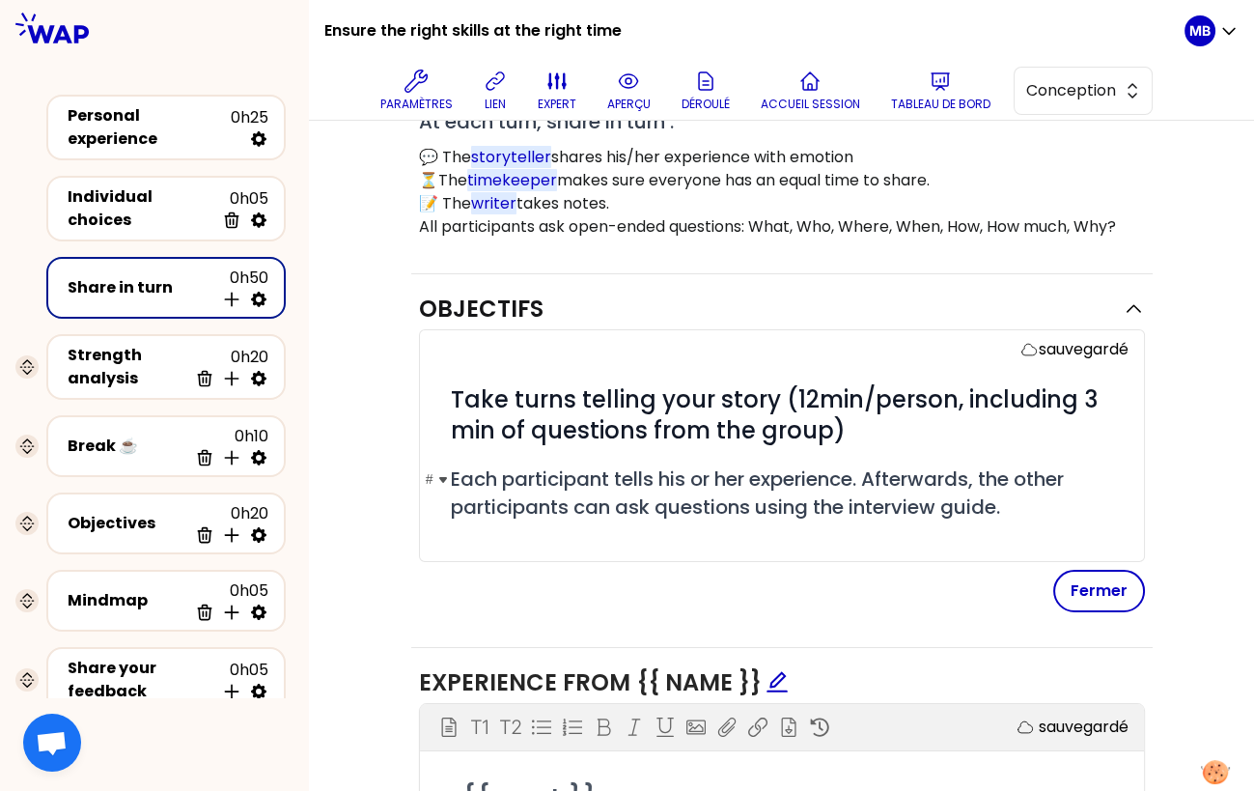
click at [1019, 505] on h2 "# Each participant tells his or her experience. Afterwards, the other participa…" at bounding box center [790, 492] width 678 height 55
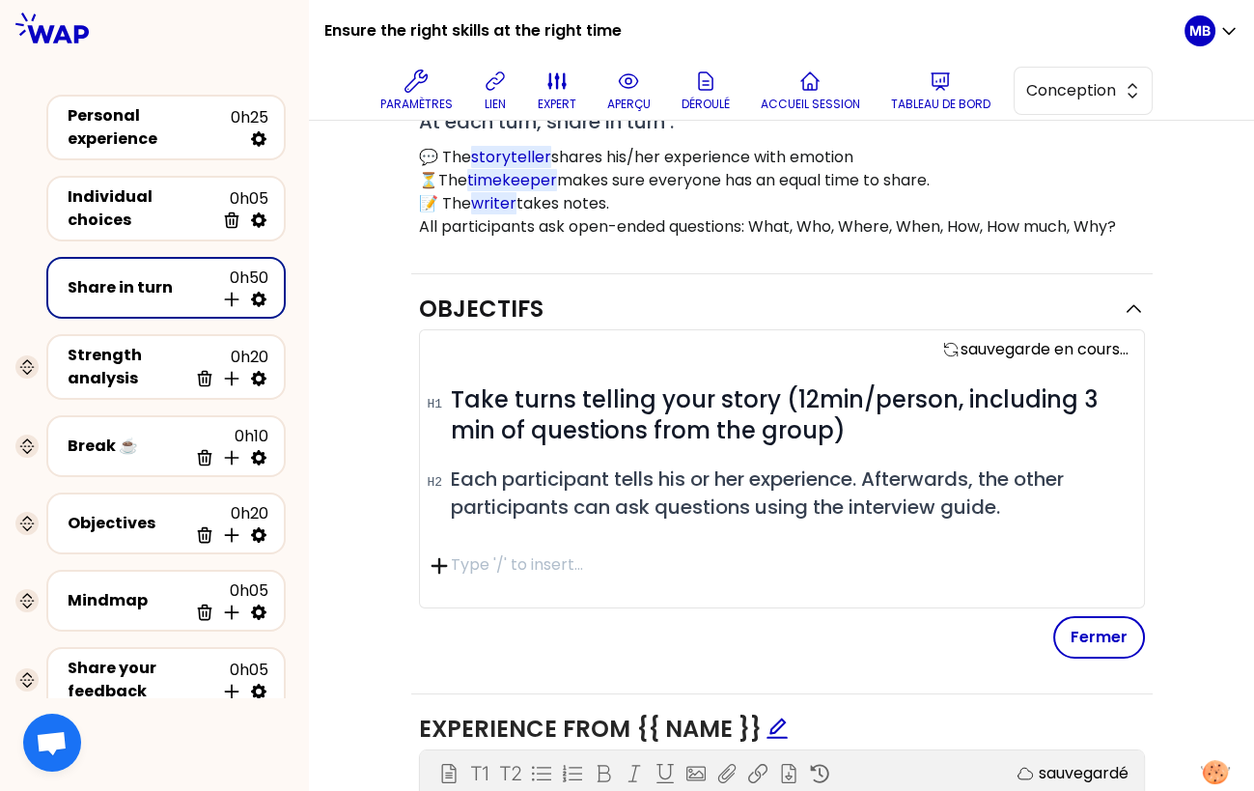
click at [434, 560] on icon "button" at bounding box center [439, 566] width 16 height 16
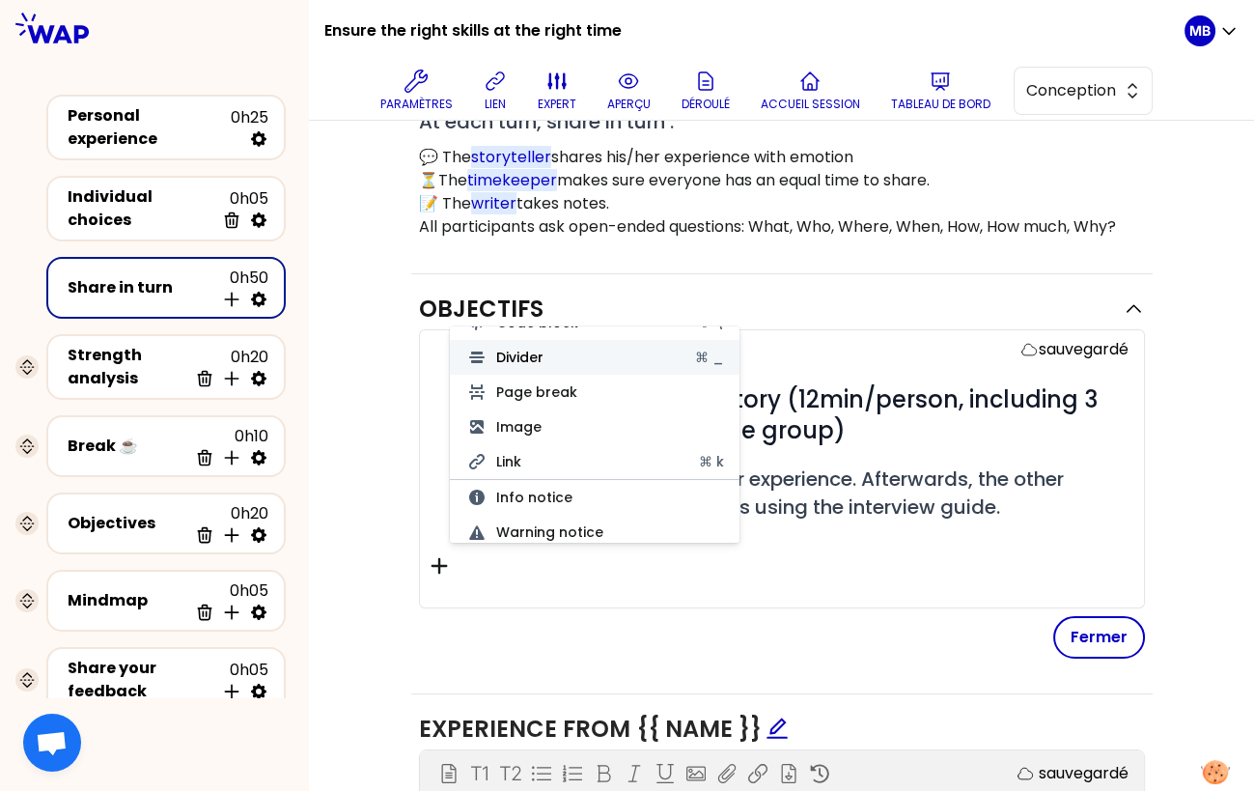
scroll to position [357, 0]
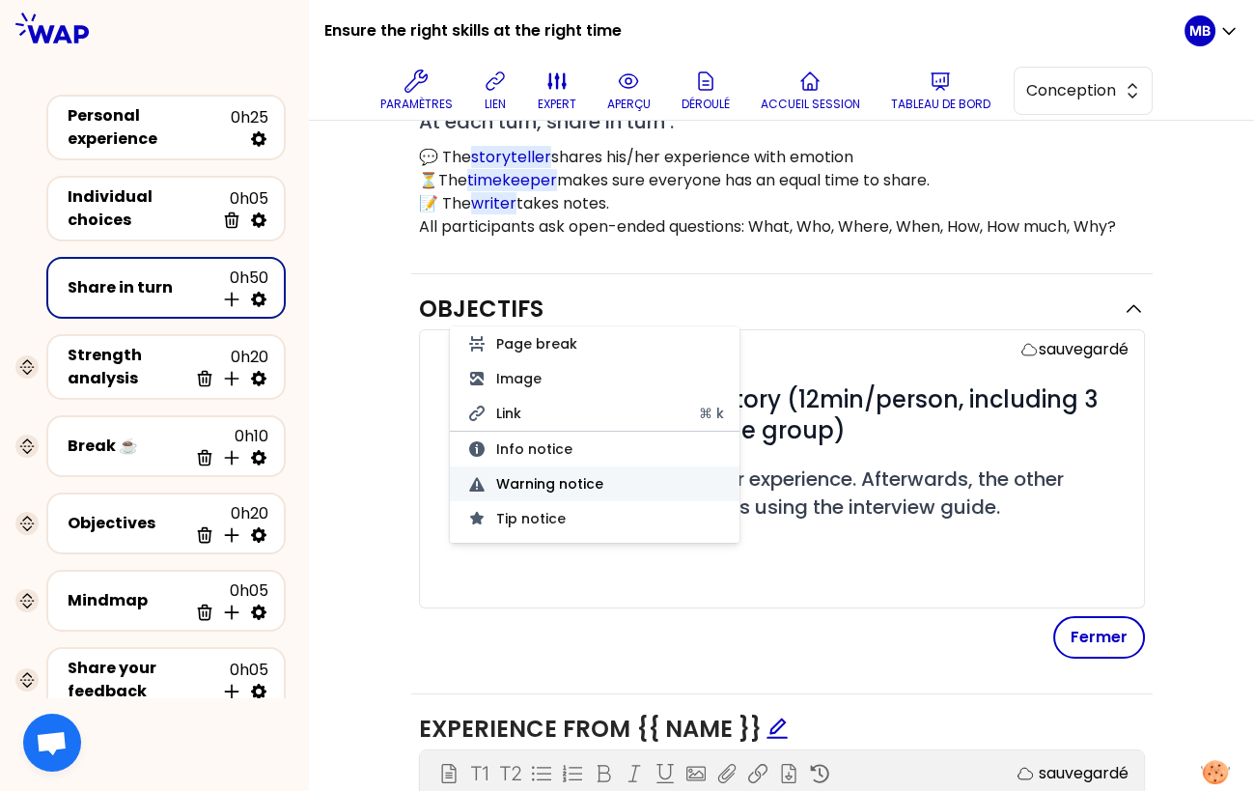
click at [525, 479] on button "Warning notice" at bounding box center [595, 483] width 290 height 35
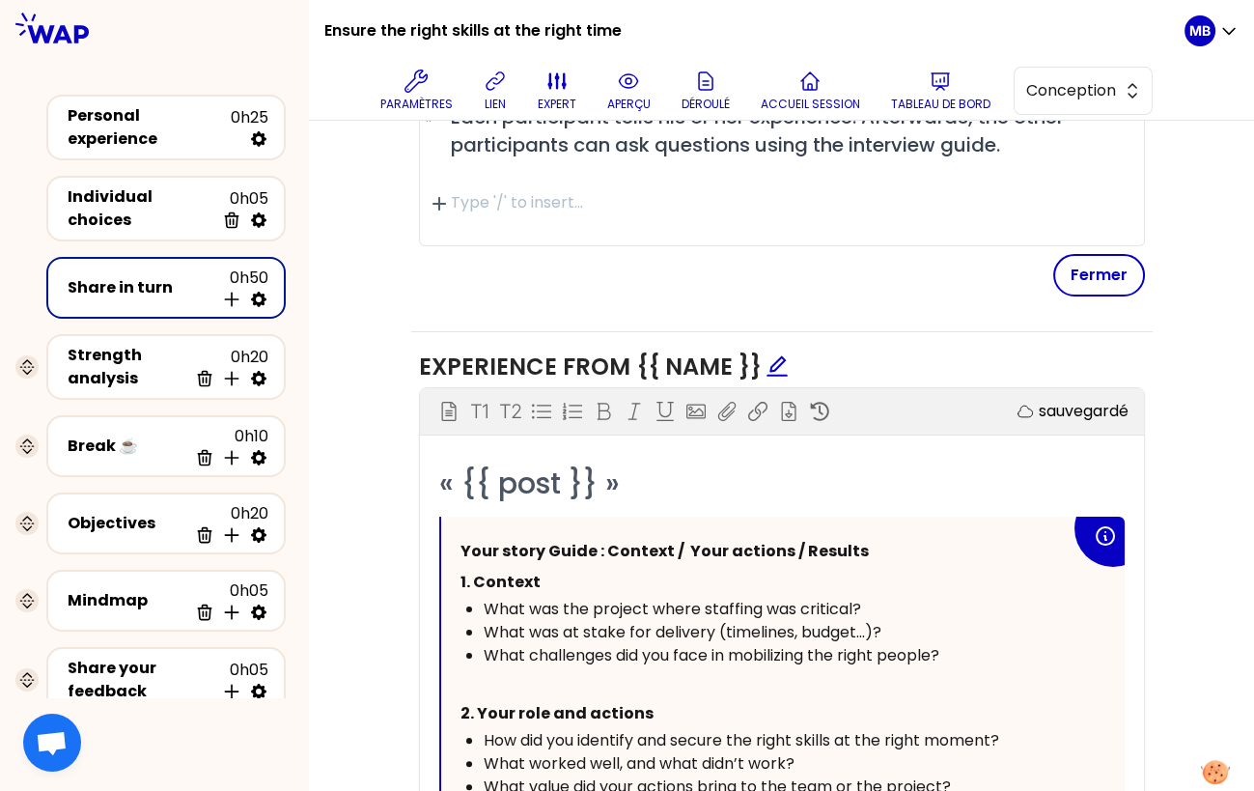
scroll to position [683, 0]
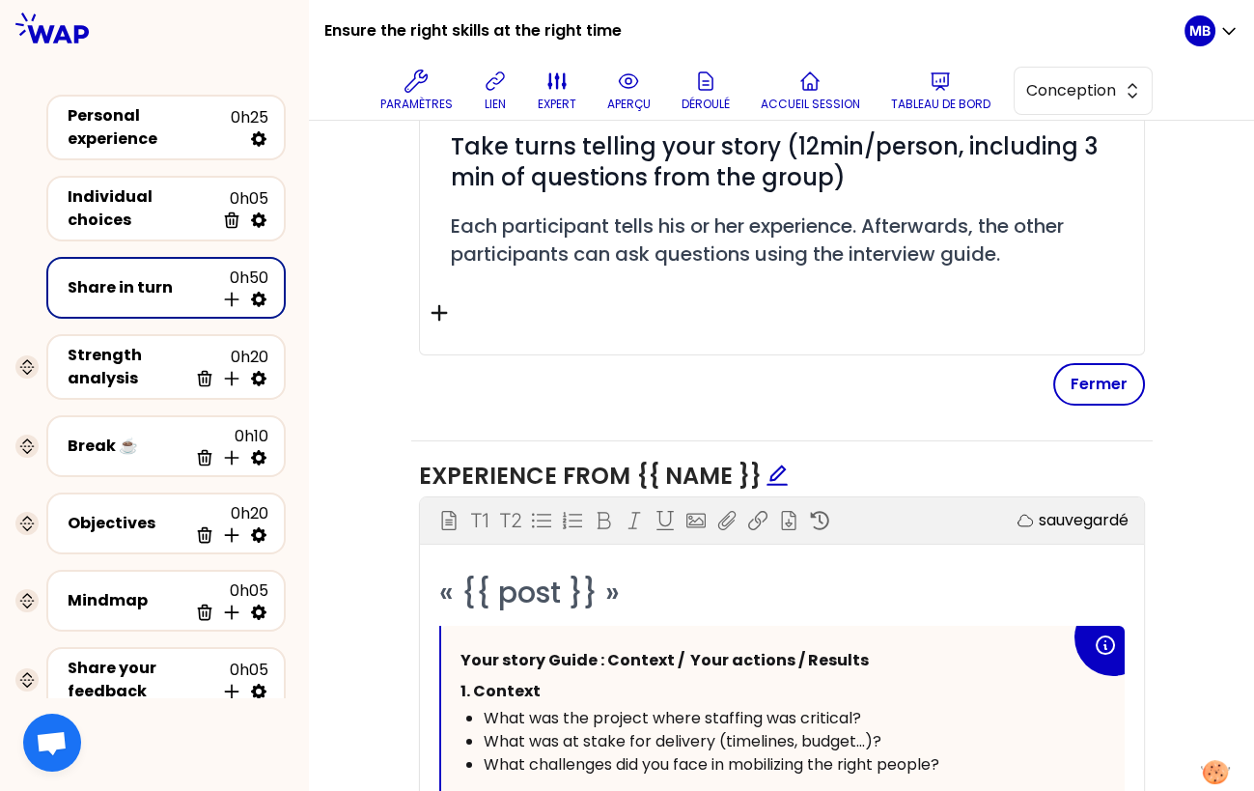
click at [438, 305] on icon "button" at bounding box center [439, 313] width 16 height 16
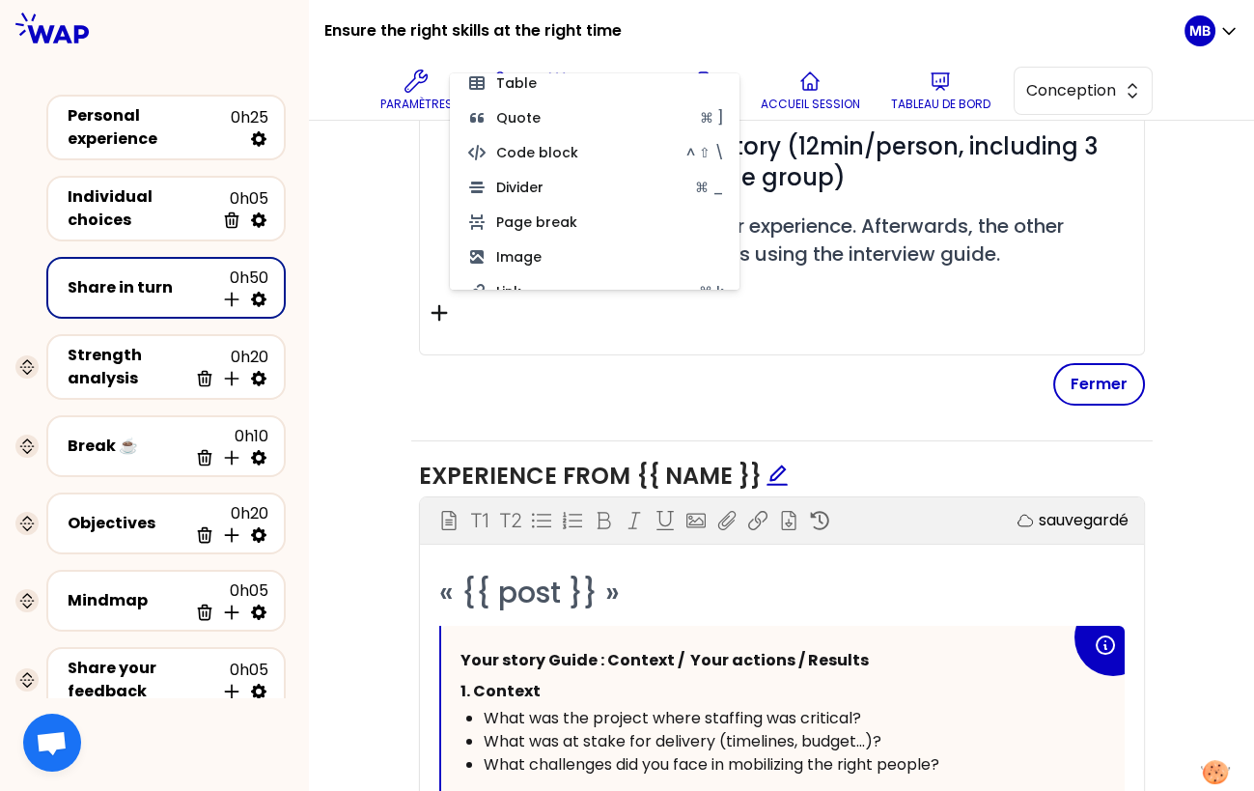
scroll to position [357, 0]
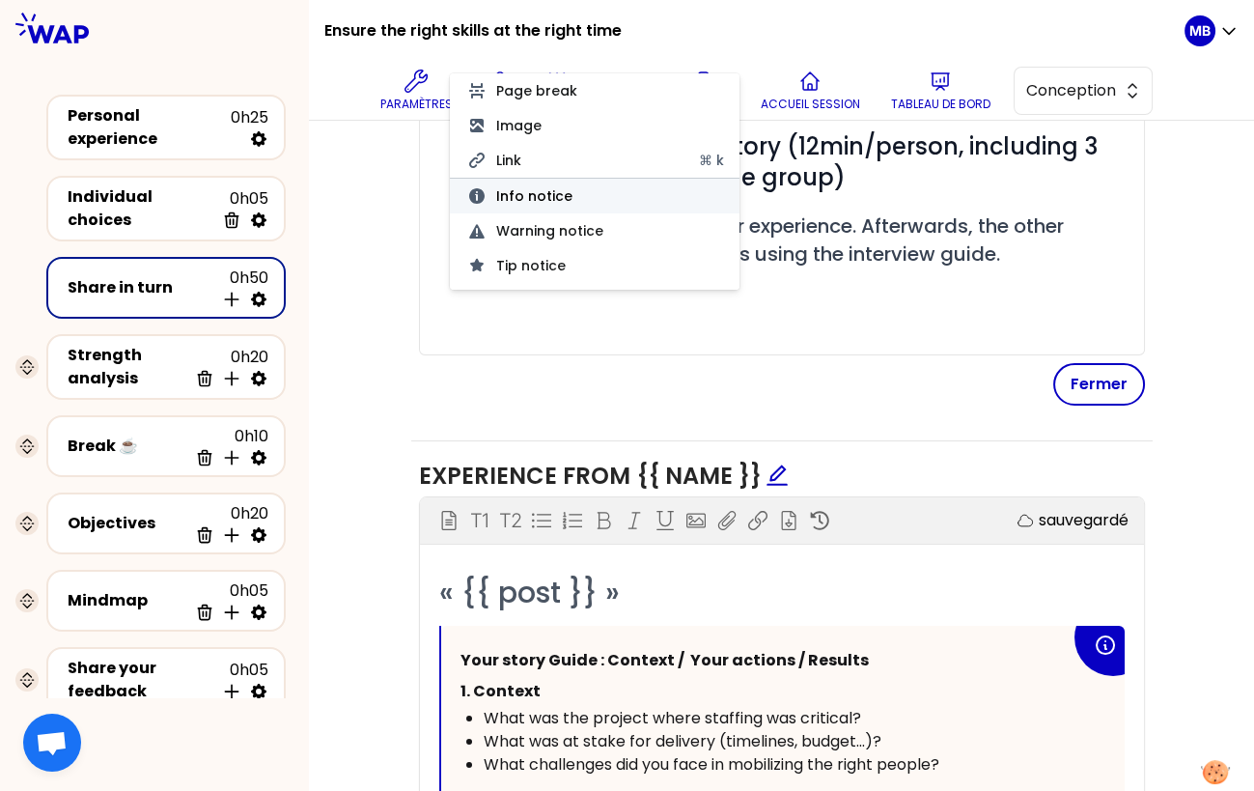
click at [505, 199] on button "Info notice" at bounding box center [595, 196] width 290 height 35
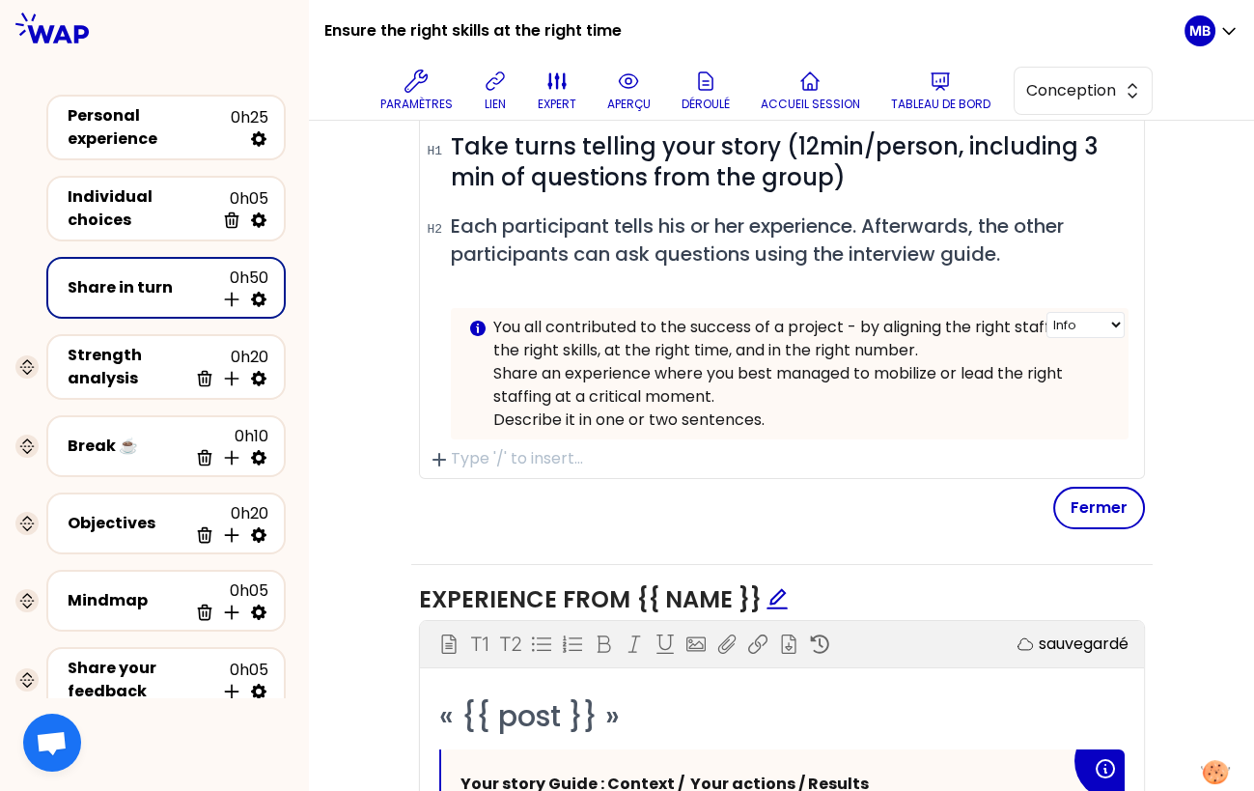
click at [493, 320] on p "You all contributed to the success of a project - by aligning the right staffin…" at bounding box center [803, 339] width 620 height 46
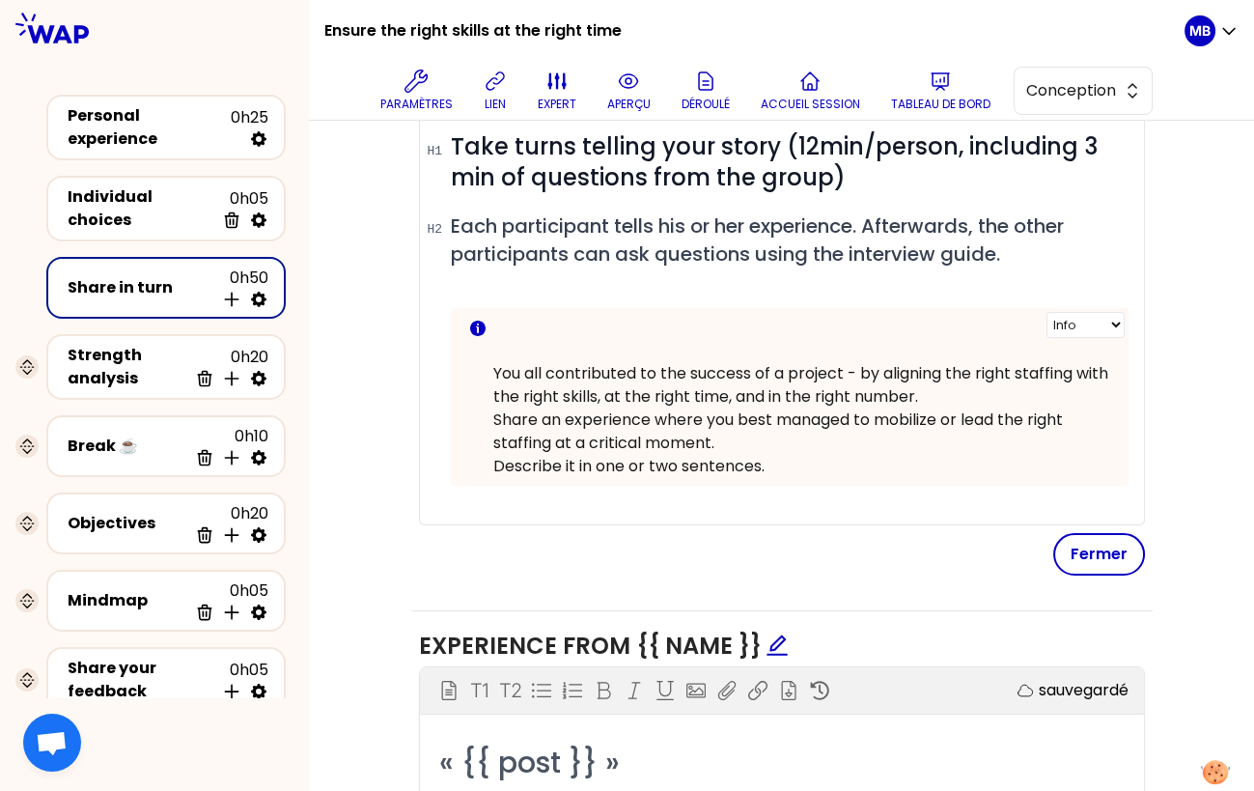
click at [509, 322] on p at bounding box center [803, 327] width 620 height 23
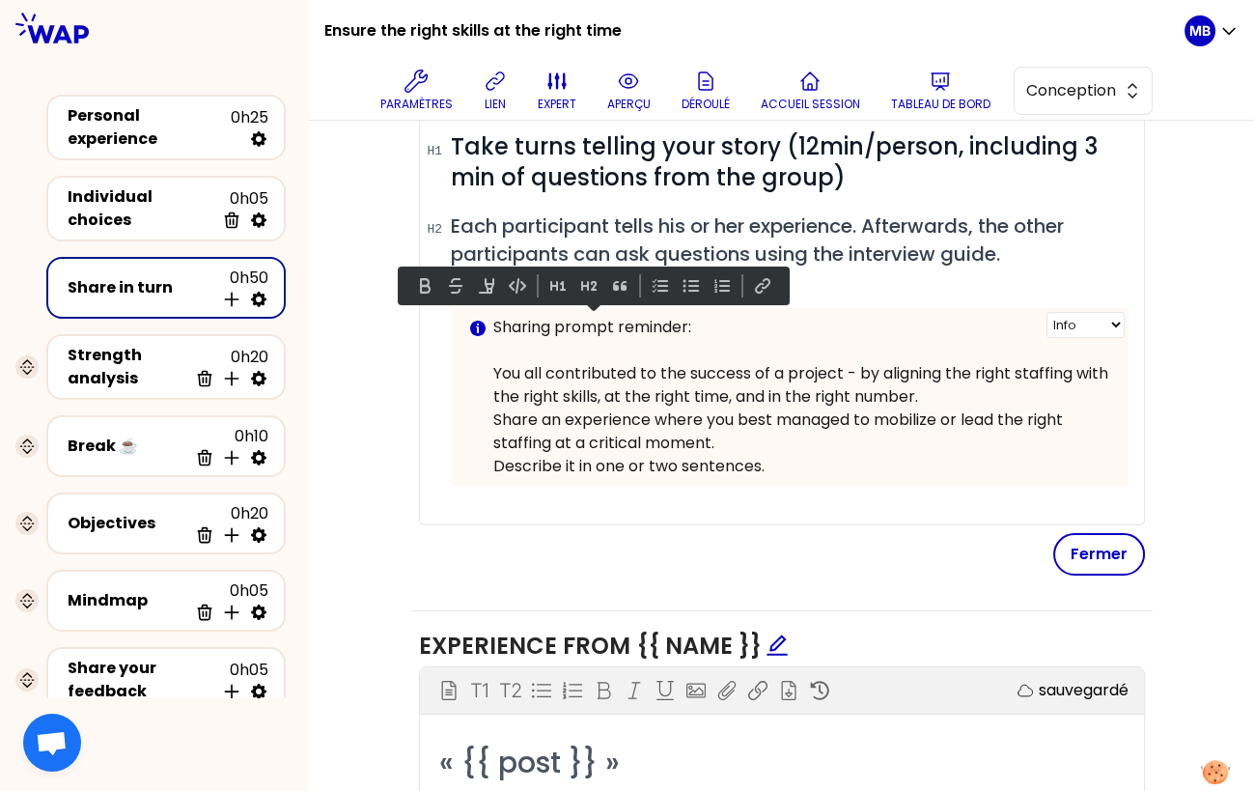
drag, startPoint x: 713, startPoint y: 314, endPoint x: 493, endPoint y: 317, distance: 219.2
click at [493, 317] on p "Sharing prompt reminder:" at bounding box center [803, 327] width 620 height 23
click at [422, 279] on button at bounding box center [424, 285] width 23 height 23
click at [519, 385] on p "You all contributed to the success of a project - by aligning the right staffin…" at bounding box center [803, 385] width 620 height 46
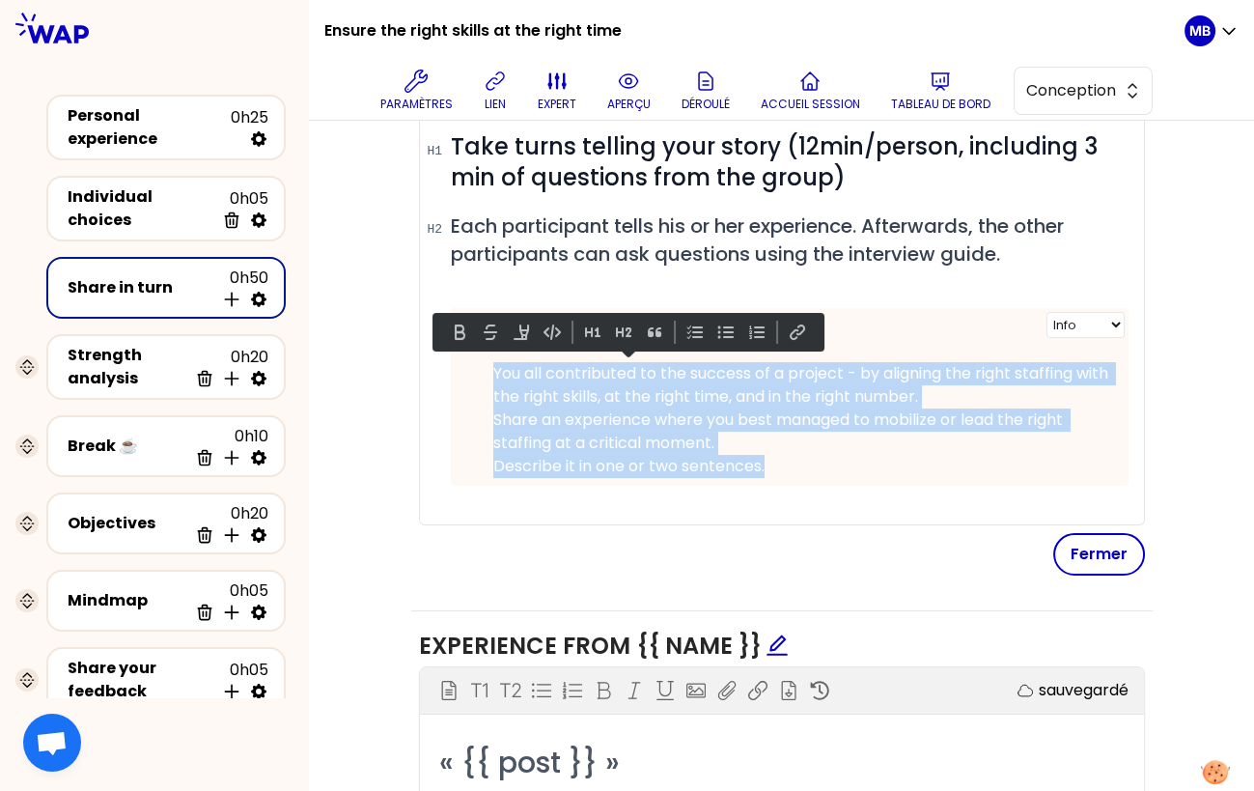
drag, startPoint x: 493, startPoint y: 372, endPoint x: 773, endPoint y: 454, distance: 291.8
click at [773, 454] on div "Sharing prompt reminder: You all contributed to the success of a project - by a…" at bounding box center [803, 397] width 620 height 162
click at [516, 328] on button at bounding box center [521, 332] width 23 height 23
click at [518, 462] on mark "Describe it in one or two sentences." at bounding box center [628, 466] width 271 height 22
click at [789, 447] on p "Share an experience where you best managed to mobilize or lead the right staffi…" at bounding box center [803, 431] width 620 height 46
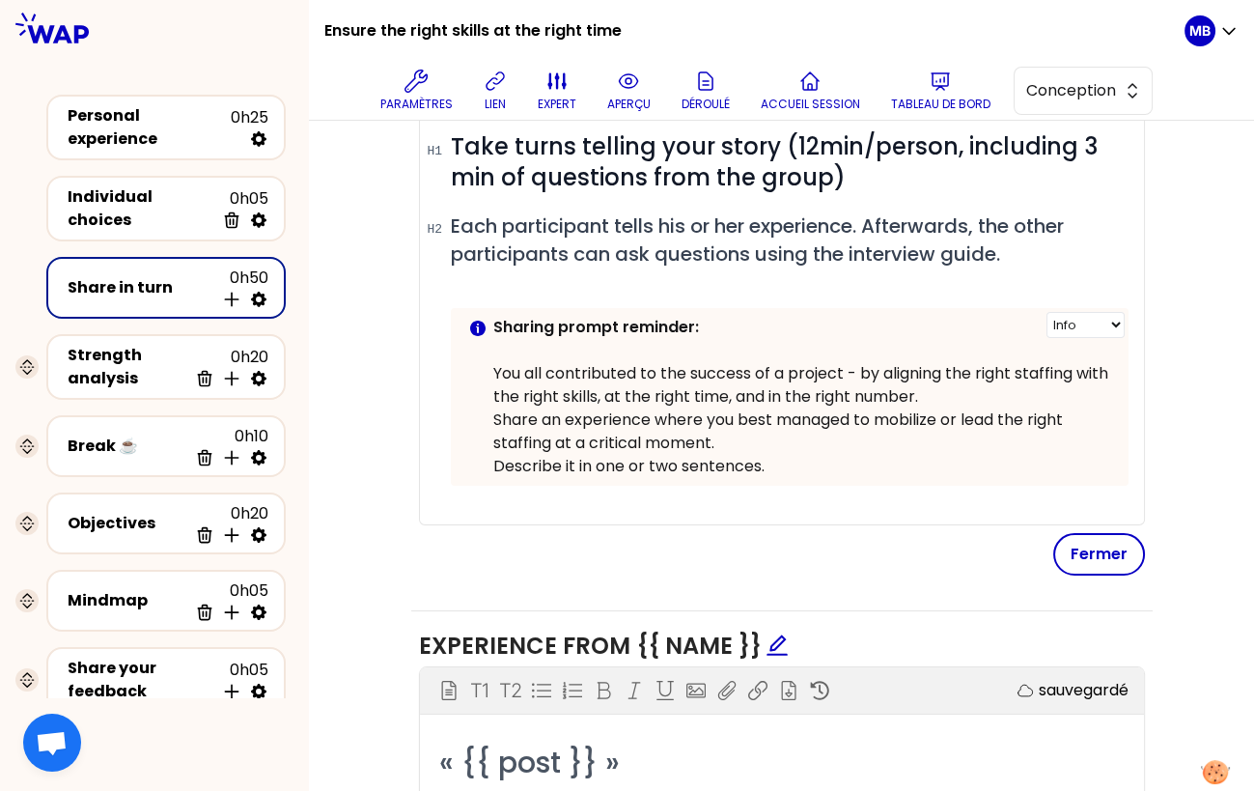
click at [979, 392] on p "You all contributed to the success of a project - by aligning the right staffin…" at bounding box center [803, 385] width 620 height 46
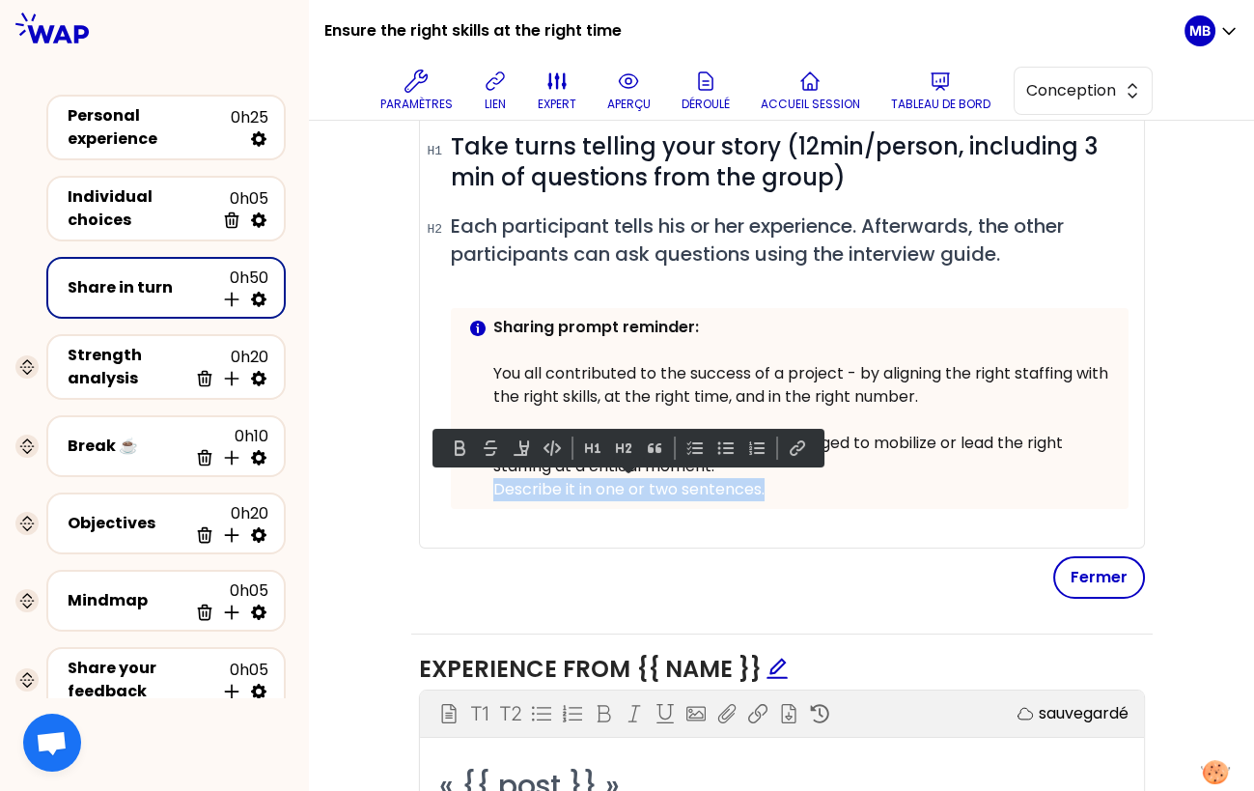
drag, startPoint x: 788, startPoint y: 481, endPoint x: 462, endPoint y: 482, distance: 326.4
click at [462, 482] on div "Info Warning Tip Sharing prompt reminder: You all contributed to the success of…" at bounding box center [790, 408] width 678 height 201
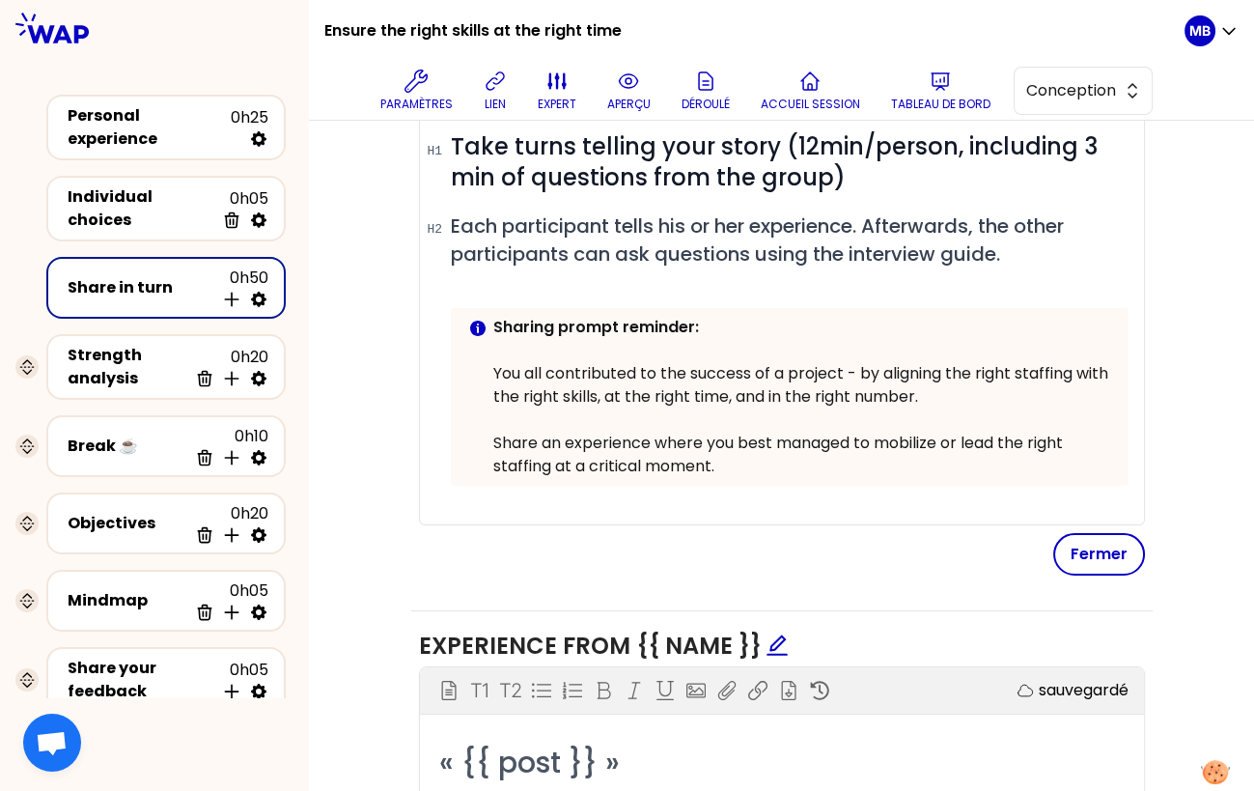
click at [508, 412] on p at bounding box center [803, 419] width 620 height 23
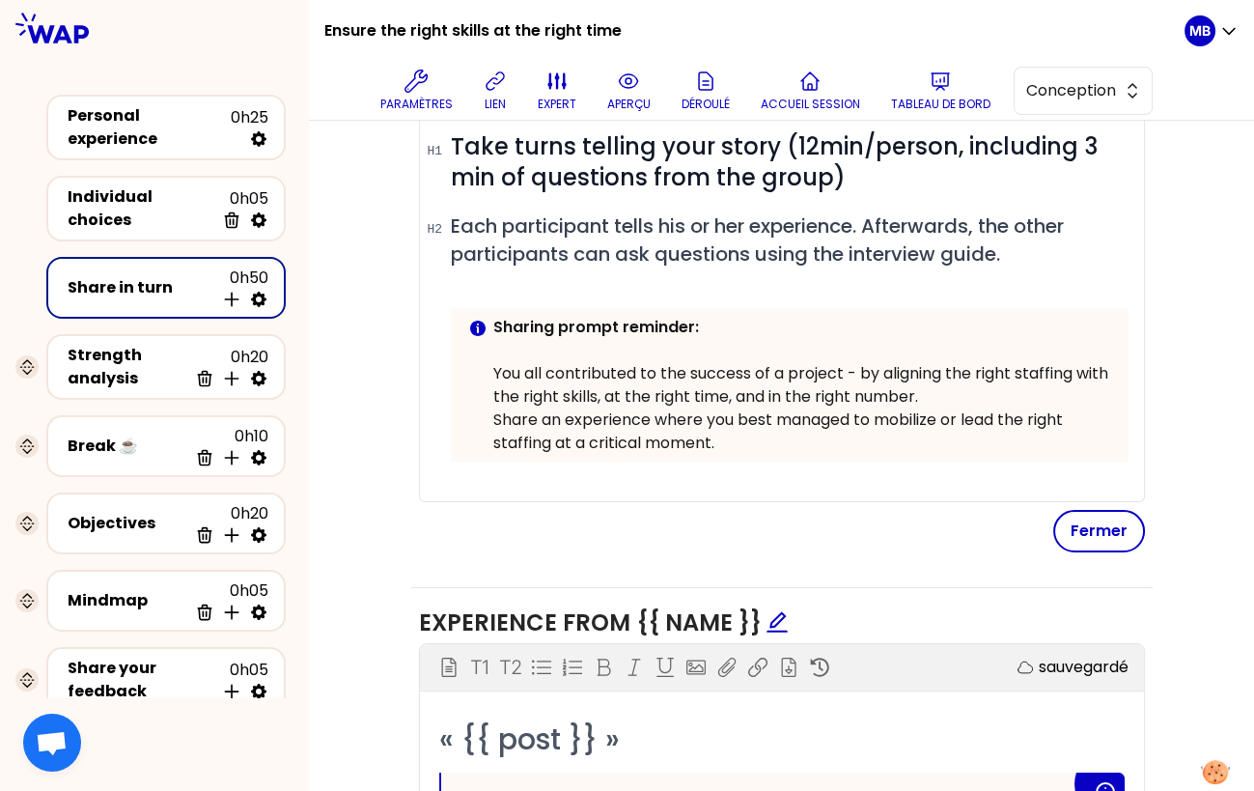
click at [385, 415] on div "Objectifs sauvegardé # Take turns telling your story (12min/person, including 3…" at bounding box center [782, 768] width 868 height 1494
click at [516, 339] on p at bounding box center [803, 350] width 620 height 23
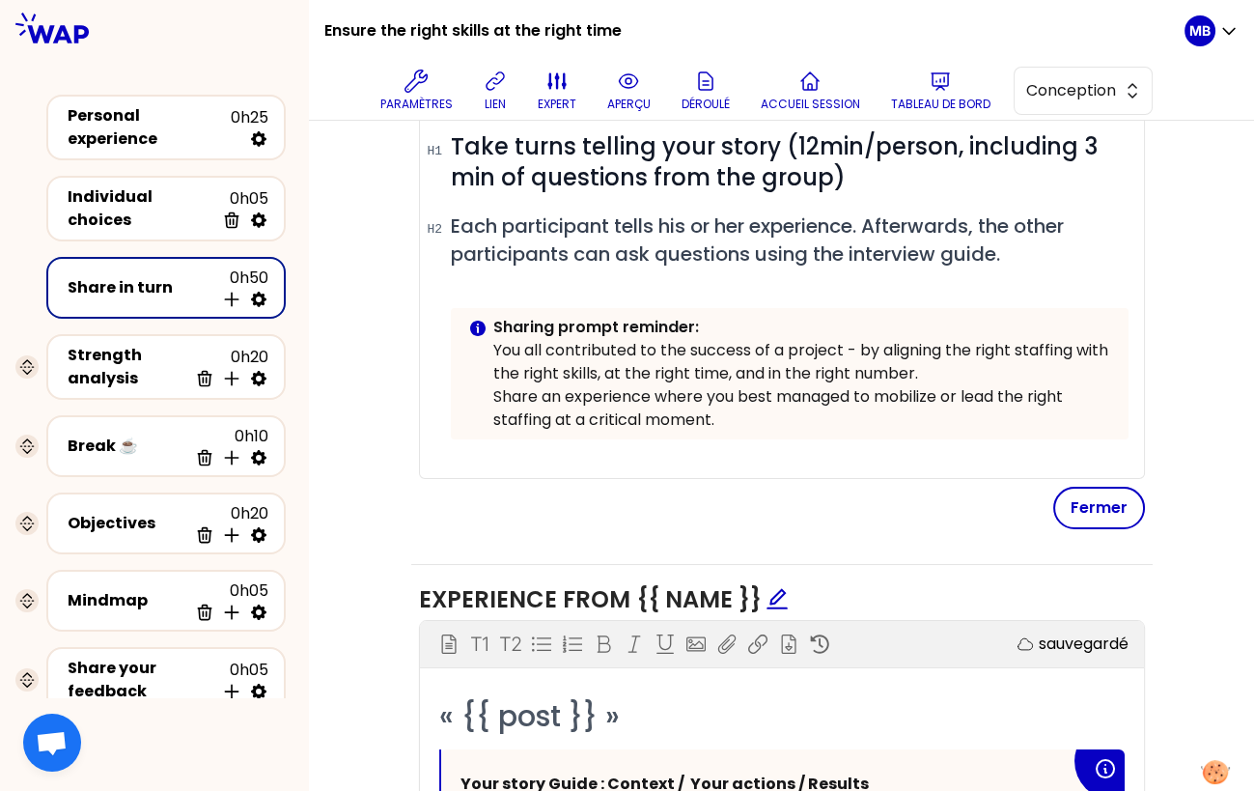
click at [984, 359] on p "You all contributed to the success of a project - by aligning the right staffin…" at bounding box center [803, 362] width 620 height 46
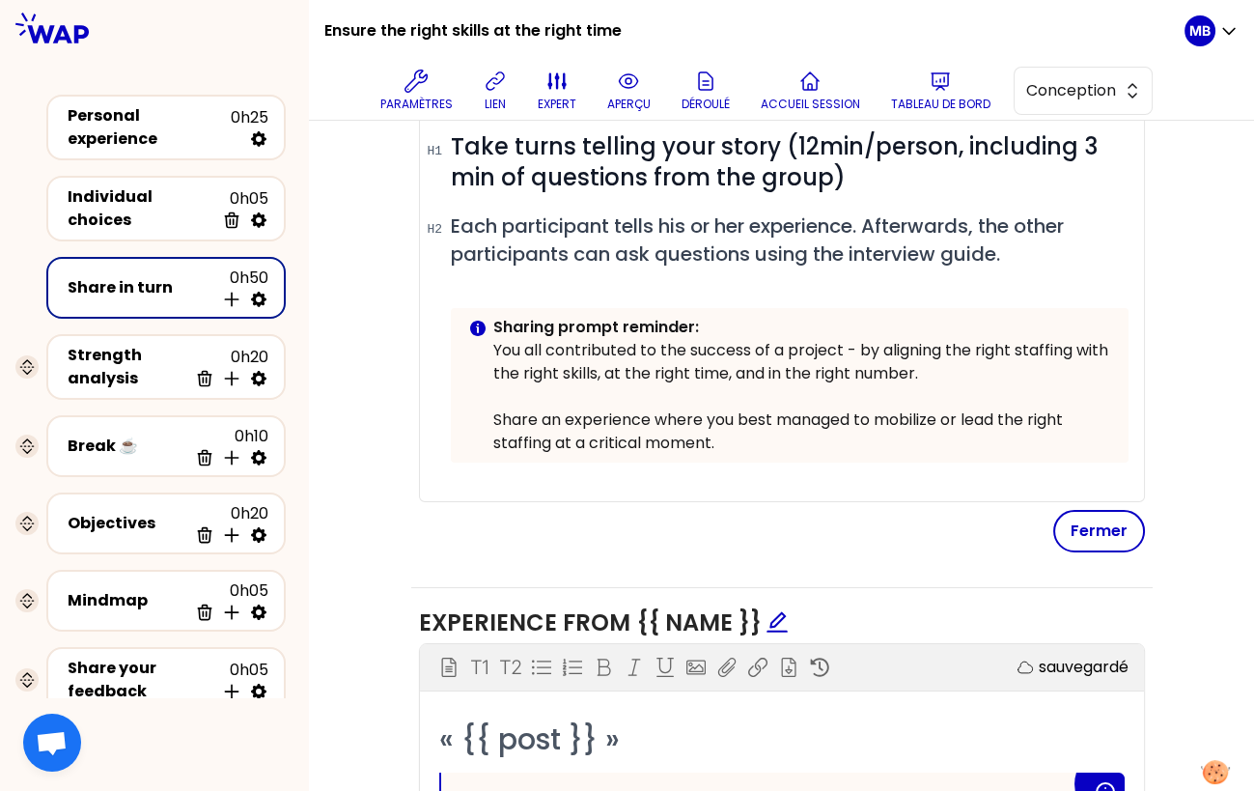
click at [523, 421] on p "Share an experience where you best managed to mobilize or lead the right staffi…" at bounding box center [803, 431] width 620 height 46
click at [1087, 524] on button "Fermer" at bounding box center [1099, 531] width 92 height 42
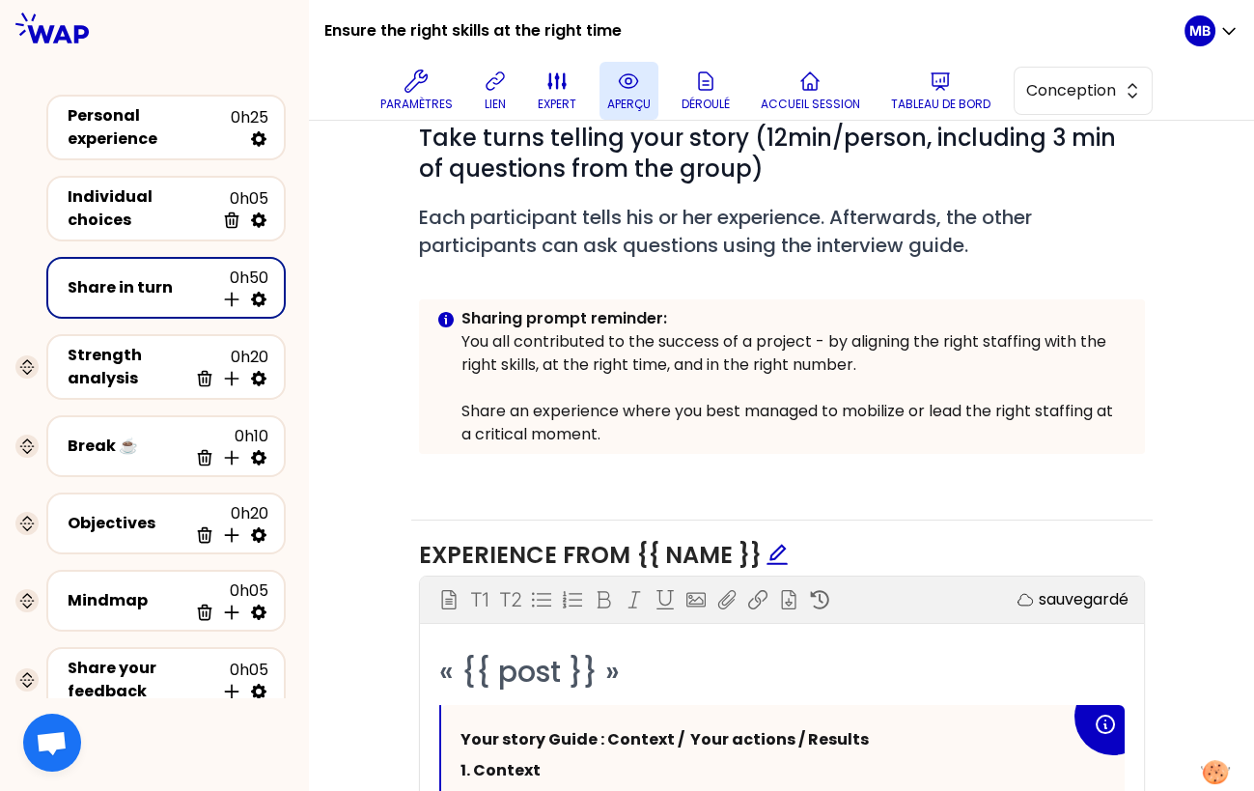
click at [616, 86] on button "aperçu" at bounding box center [629, 91] width 59 height 58
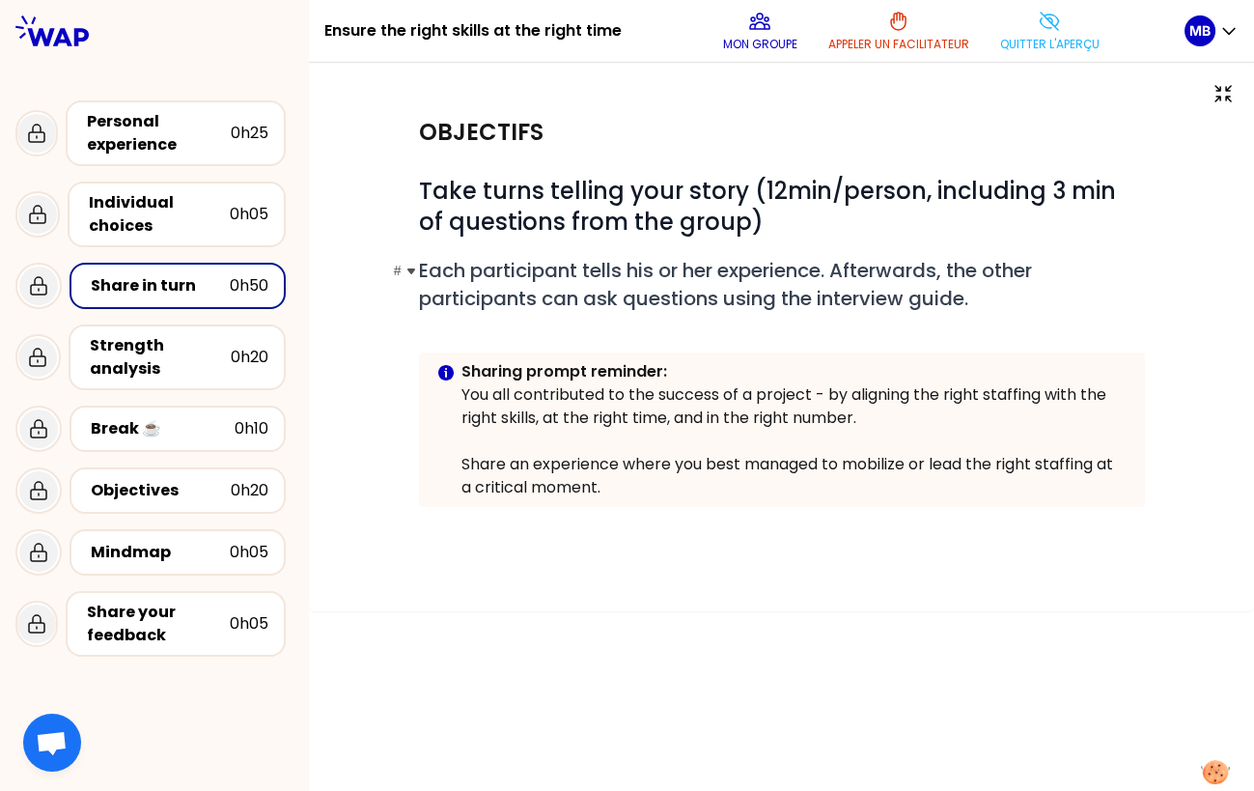
scroll to position [0, 0]
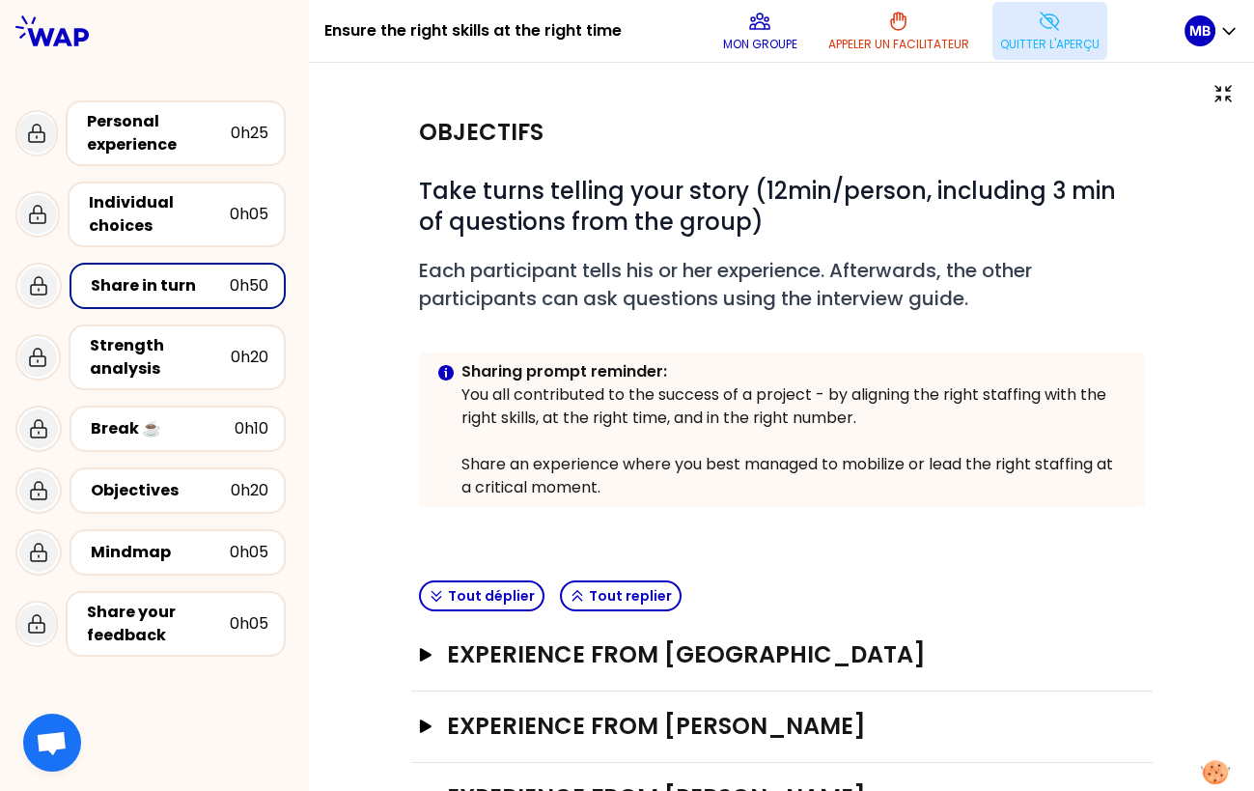
click at [1077, 41] on p "Quitter l'aperçu" at bounding box center [1049, 44] width 99 height 15
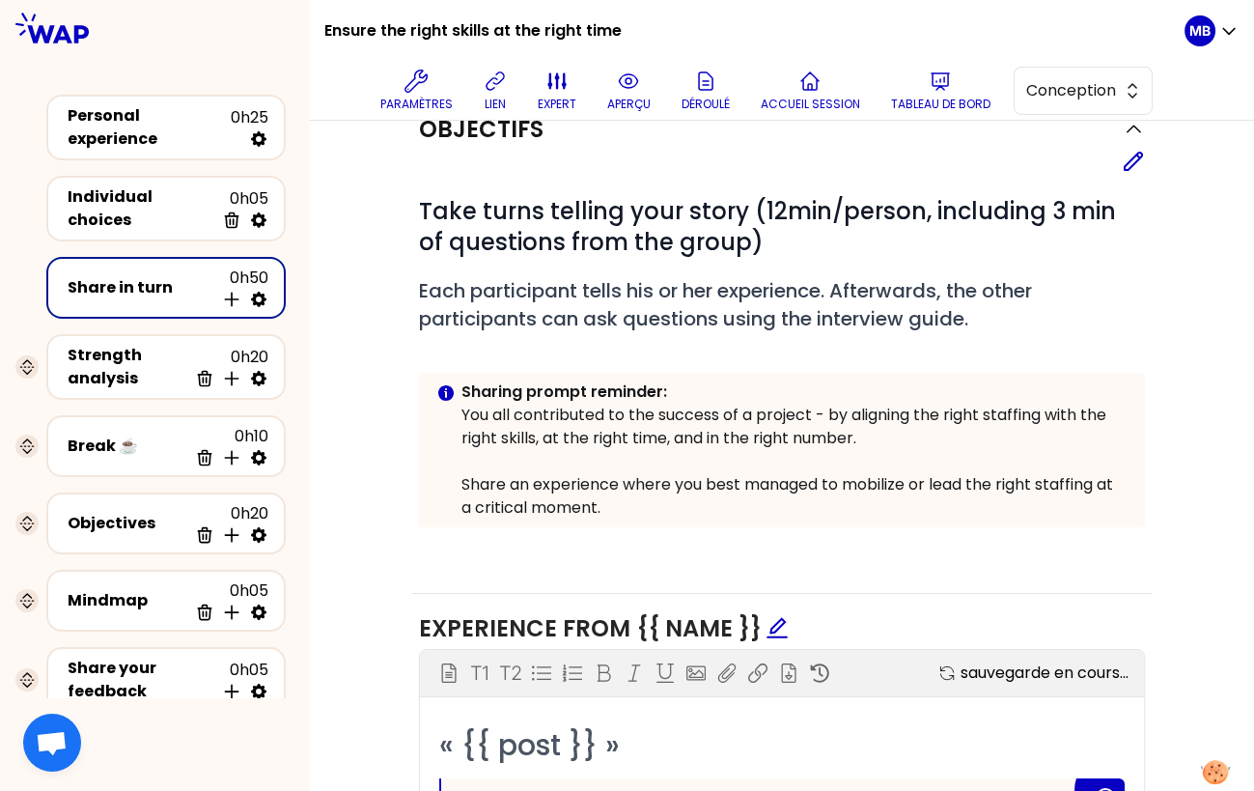
scroll to position [644, 0]
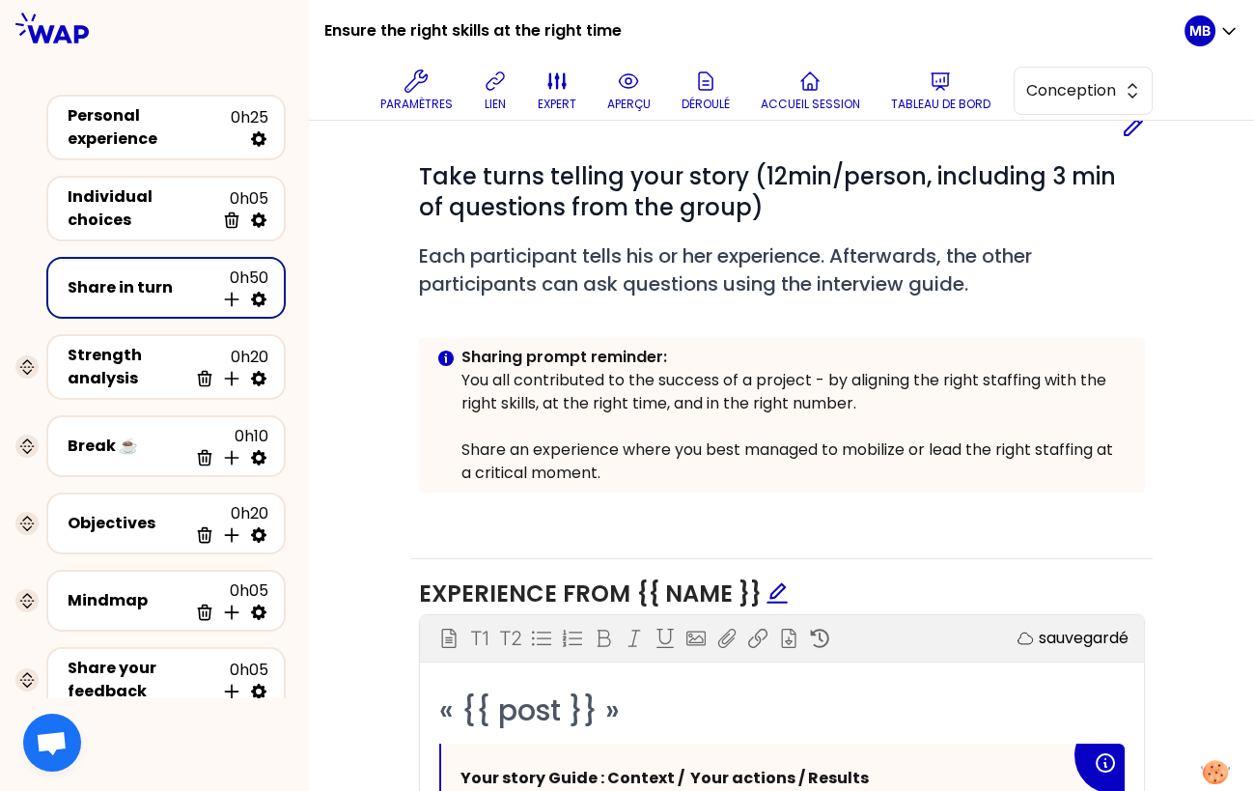
click at [490, 408] on p "You all contributed to the success of a project - by aligning the right staffin…" at bounding box center [796, 392] width 668 height 46
click at [479, 415] on p at bounding box center [796, 426] width 668 height 23
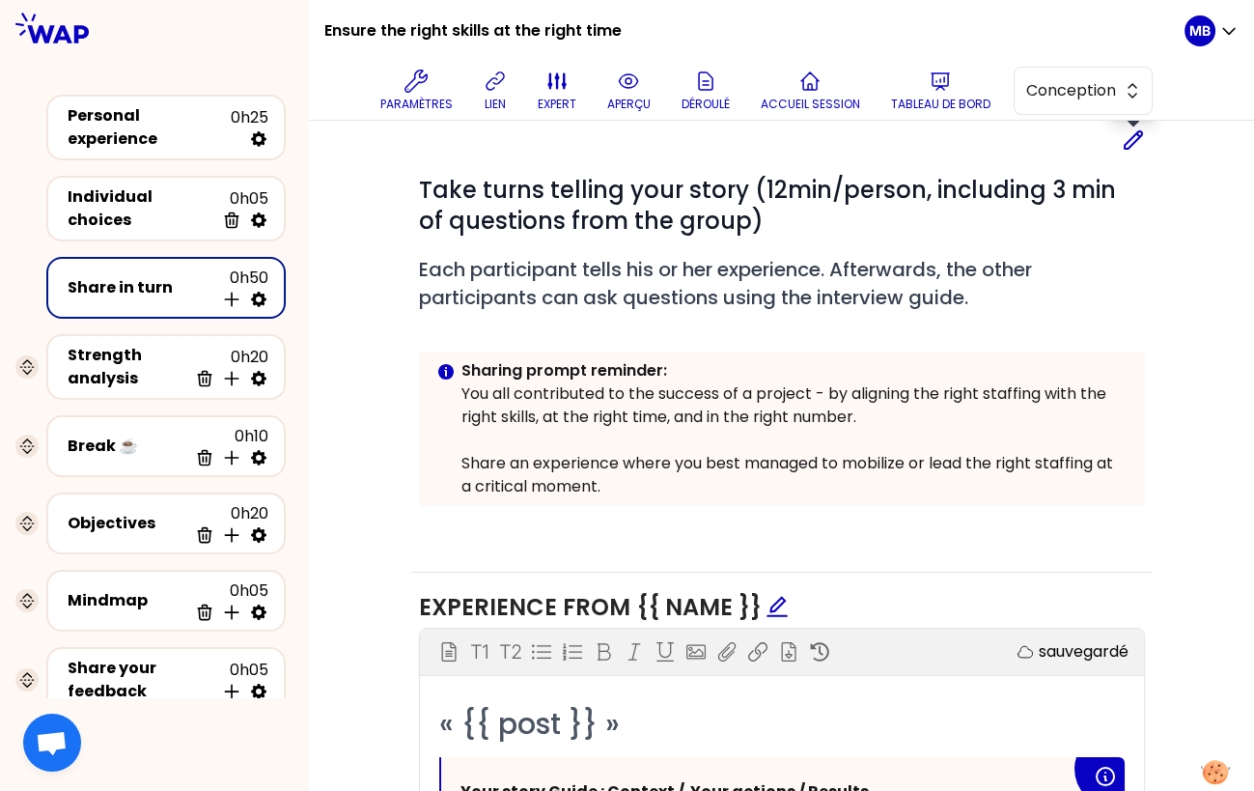
click at [1129, 146] on icon at bounding box center [1133, 139] width 23 height 23
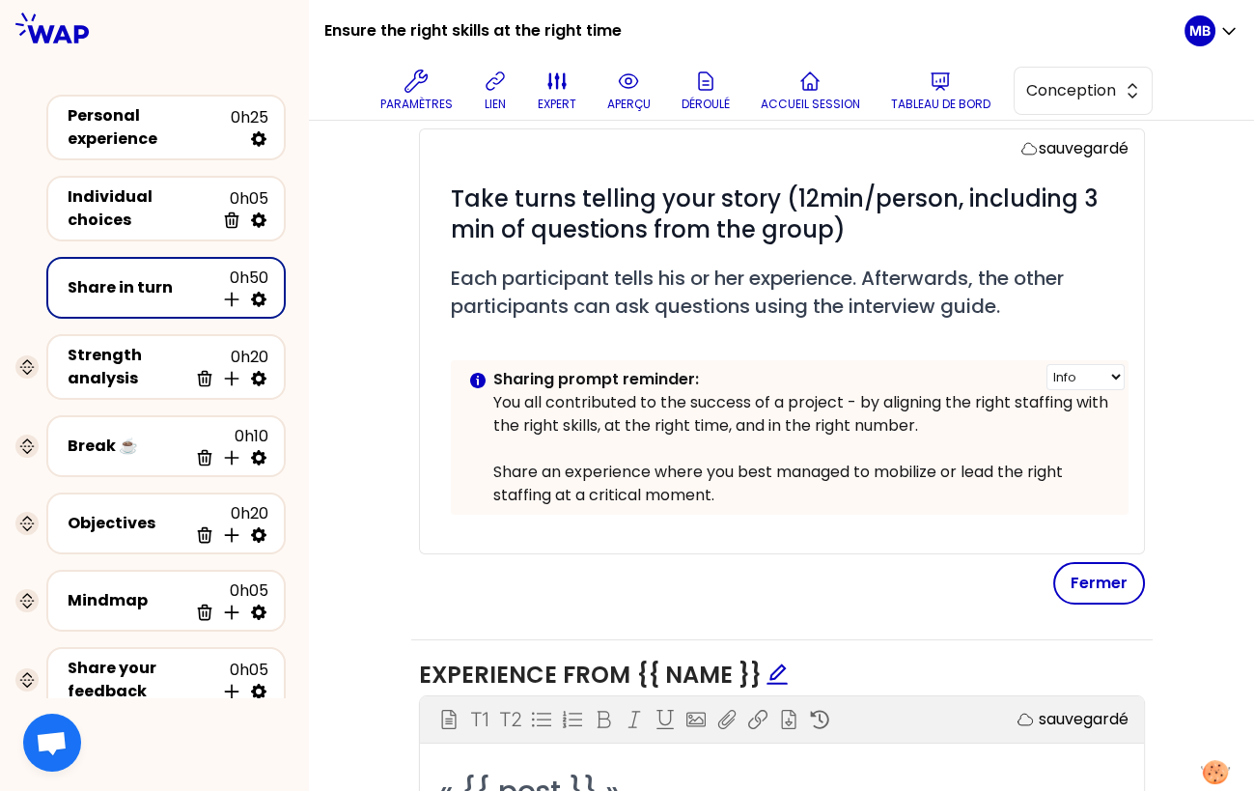
click at [534, 454] on p at bounding box center [803, 448] width 620 height 23
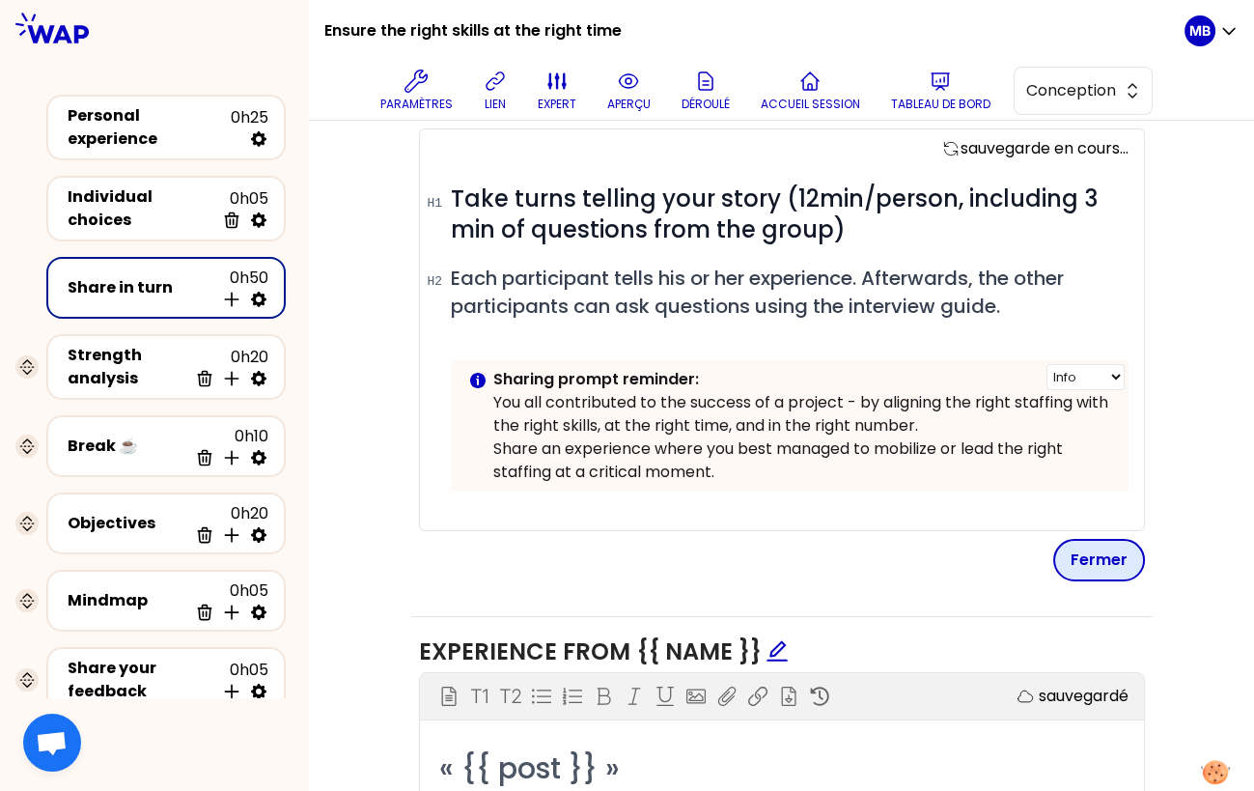
click at [1097, 549] on button "Fermer" at bounding box center [1099, 560] width 92 height 42
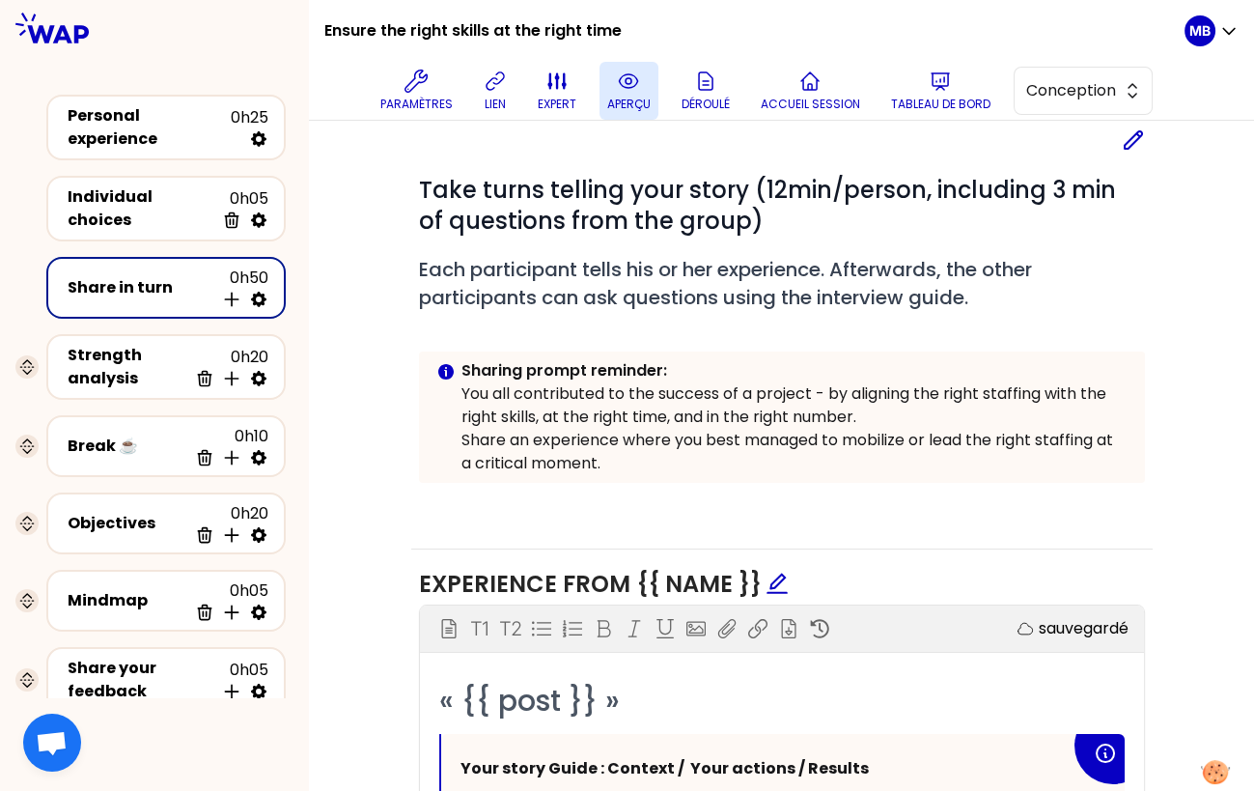
click at [621, 76] on icon at bounding box center [628, 81] width 23 height 23
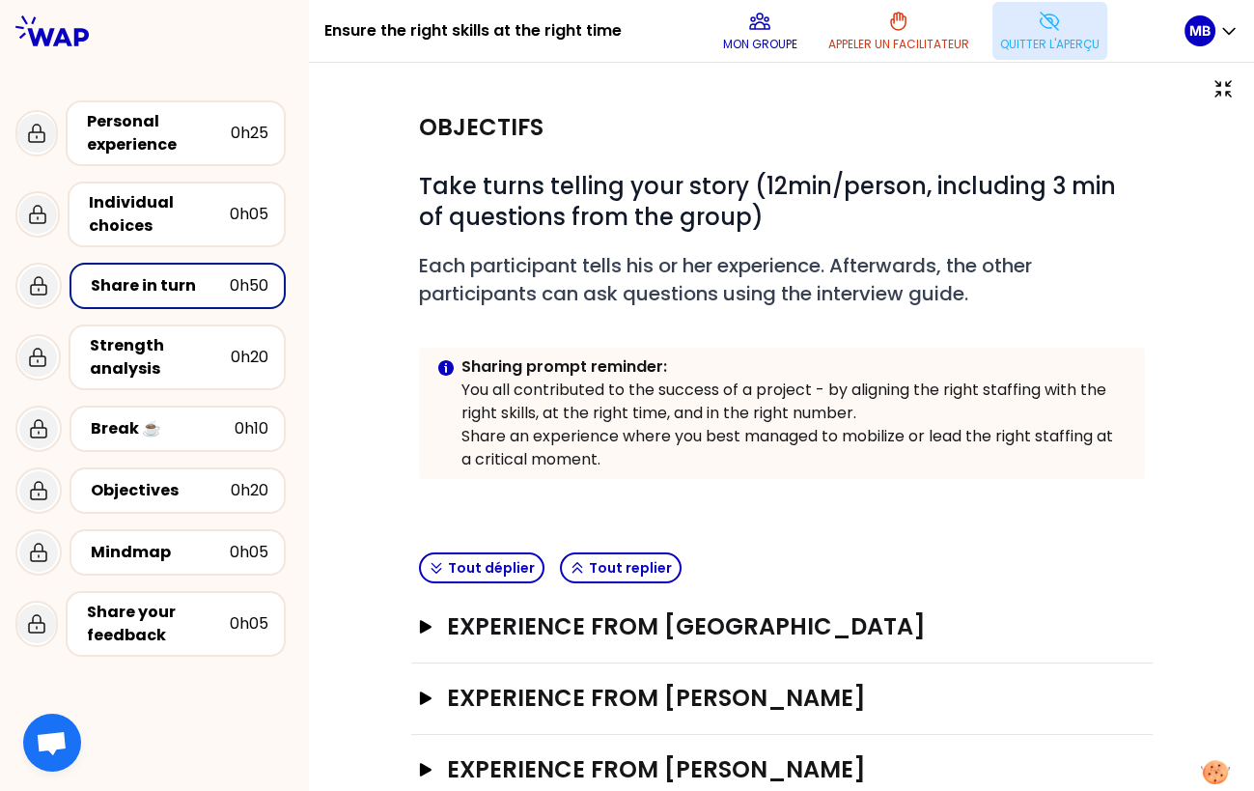
scroll to position [0, 0]
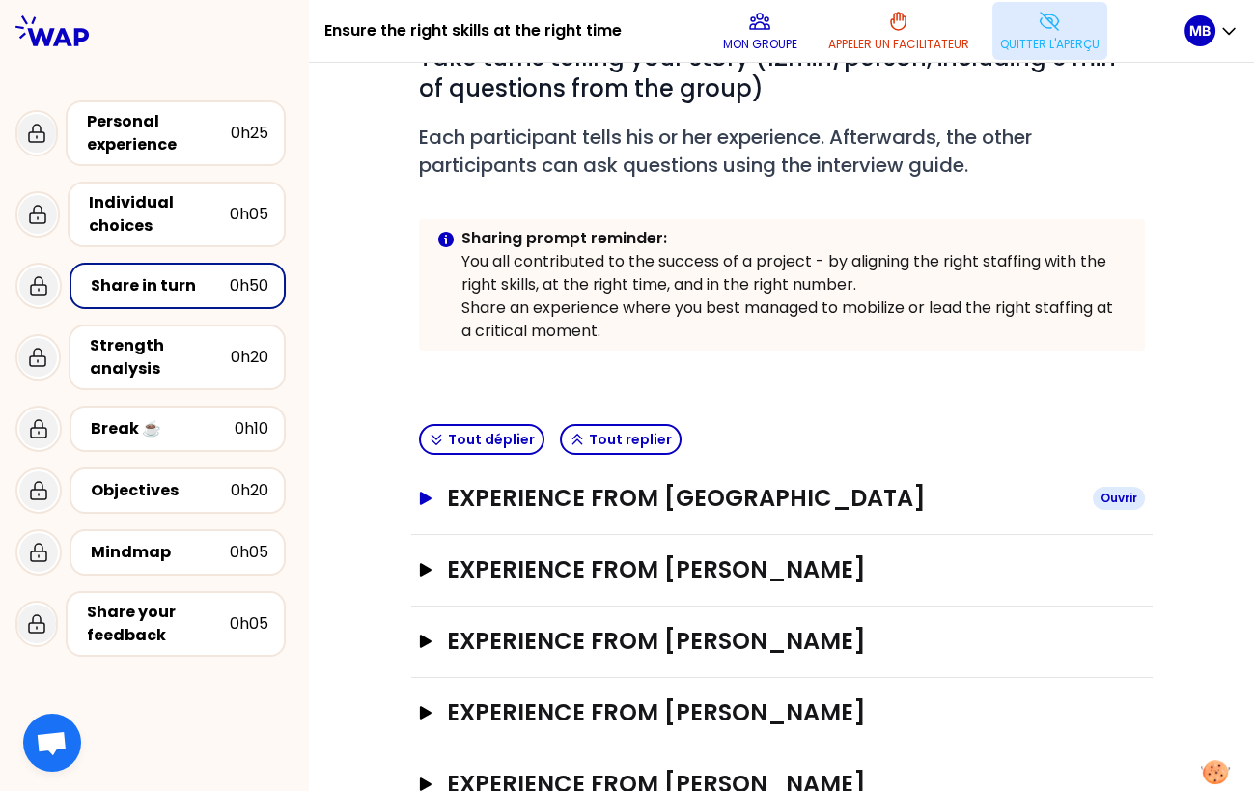
click at [546, 495] on h3 "Experience from Marine Bourgeaud" at bounding box center [762, 498] width 630 height 31
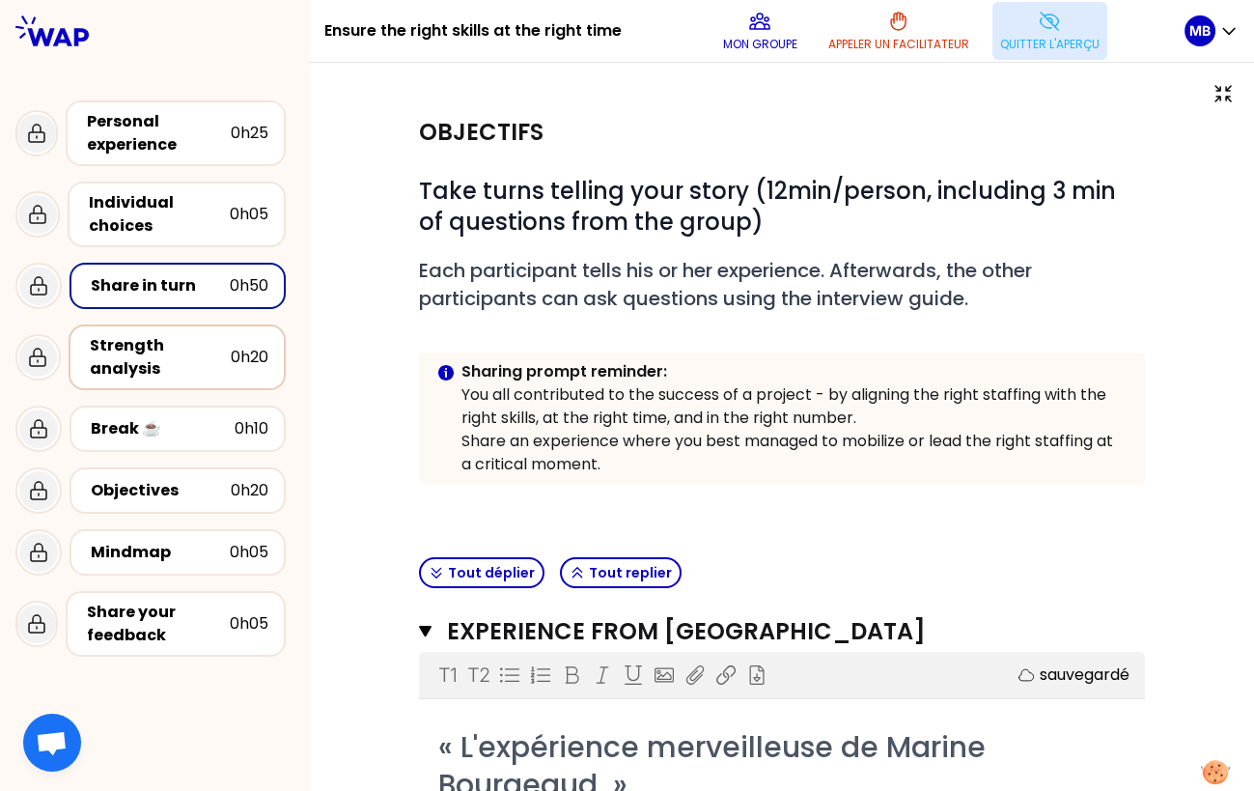
click at [178, 343] on div "Strength analysis" at bounding box center [160, 357] width 141 height 46
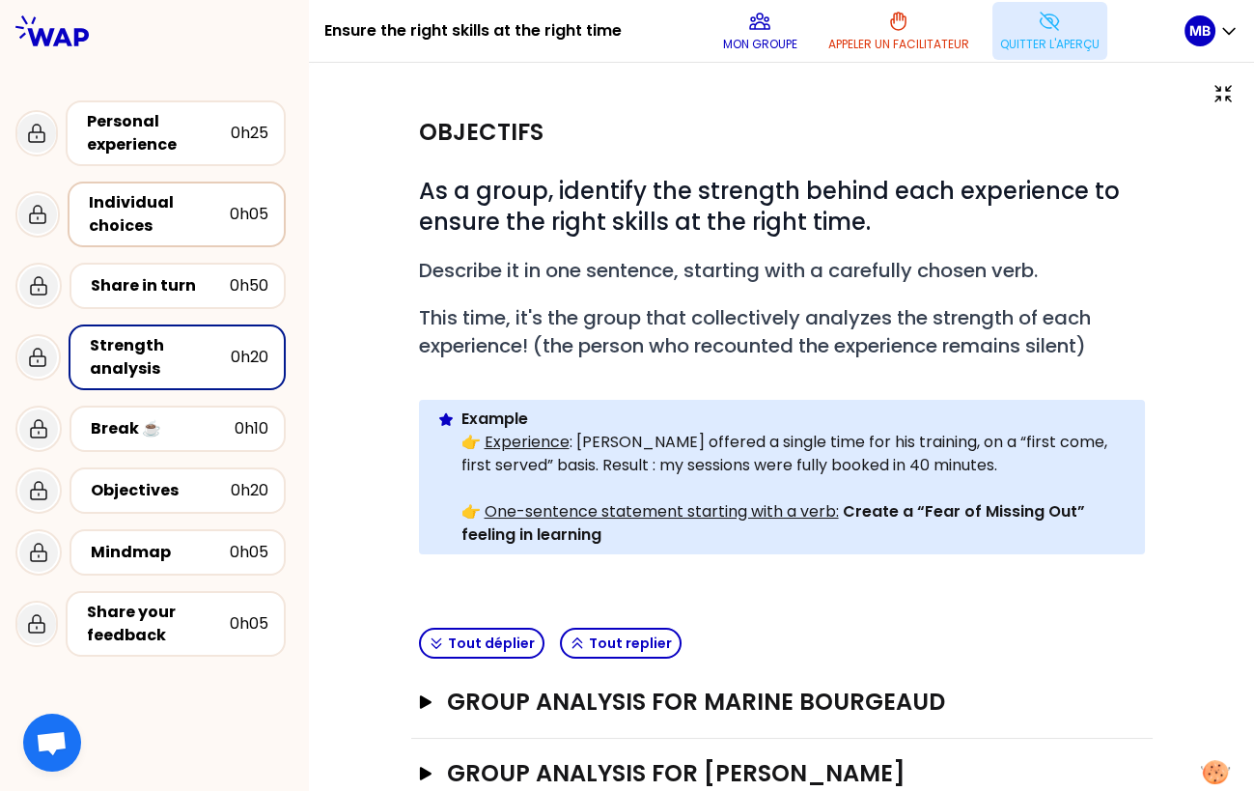
click at [149, 211] on div "Individual choices" at bounding box center [159, 214] width 141 height 46
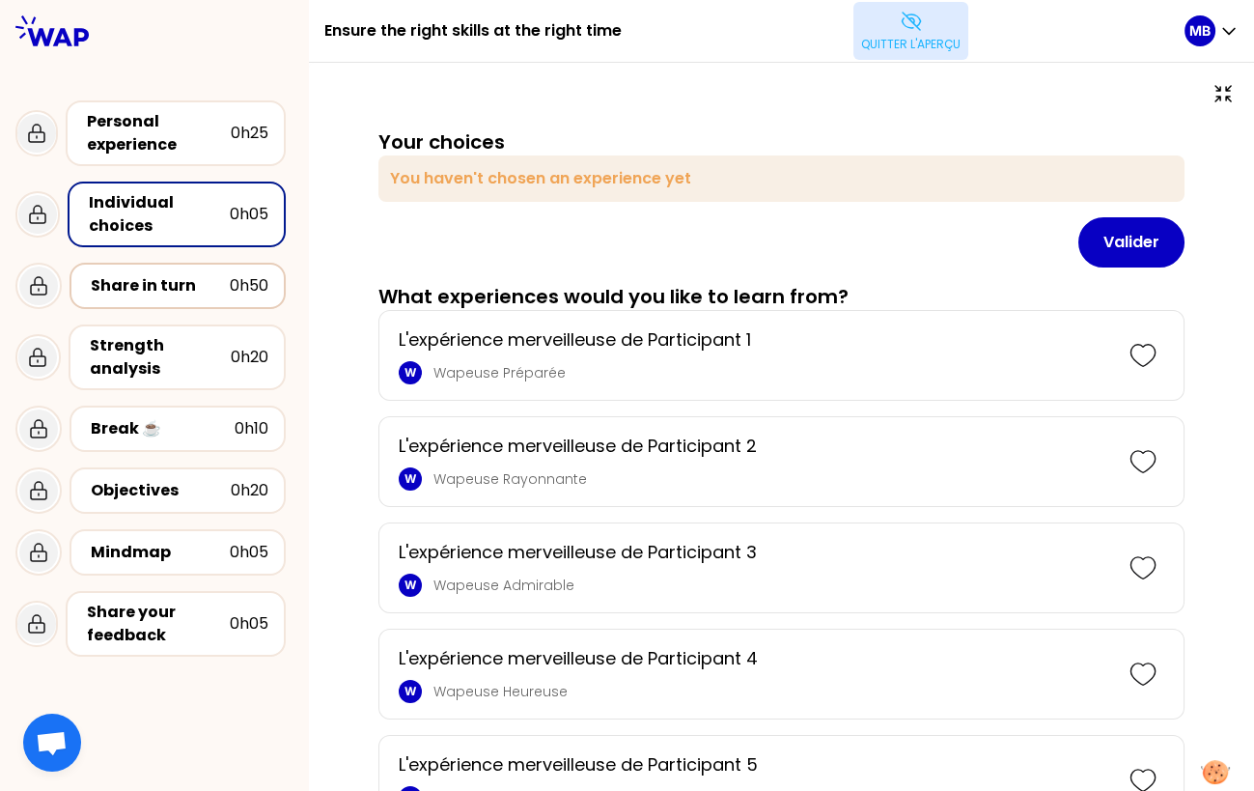
click at [150, 283] on div "Share in turn" at bounding box center [160, 285] width 139 height 23
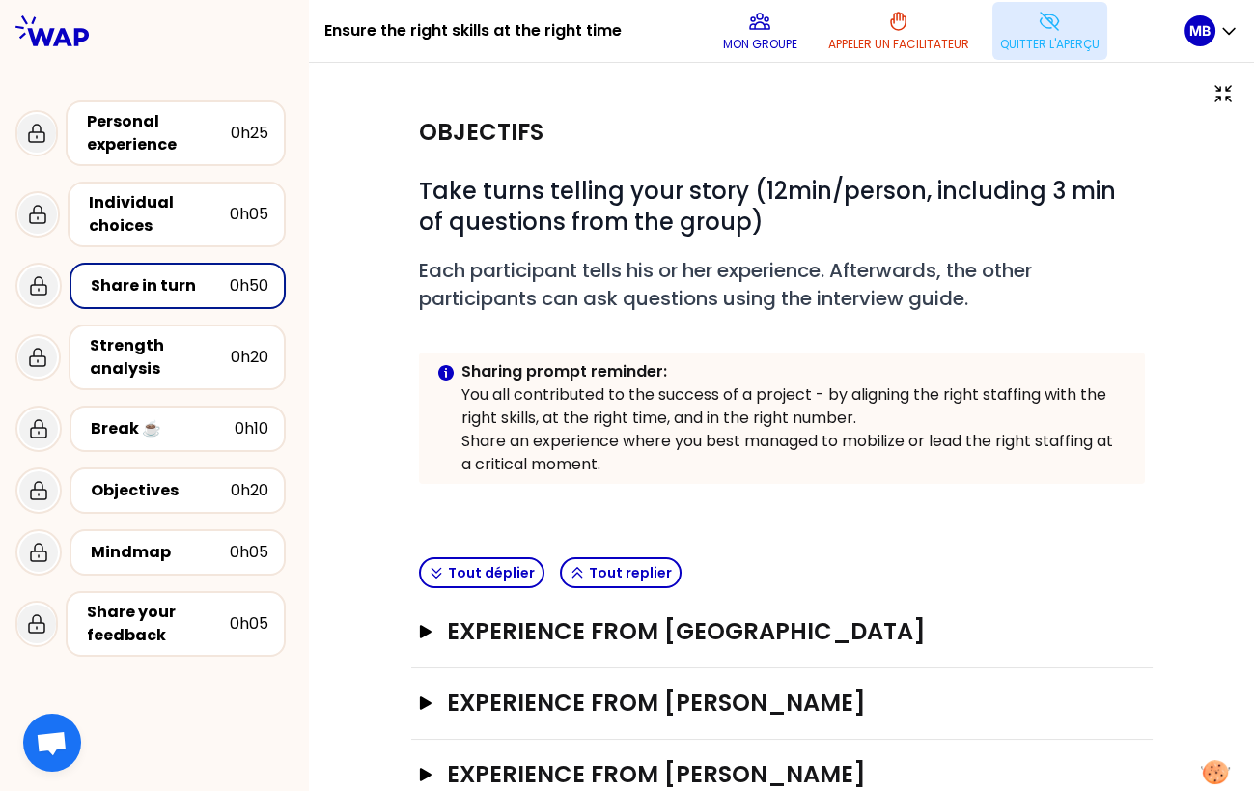
click at [879, 408] on p "You all contributed to the success of a project - by aligning the right staffin…" at bounding box center [796, 406] width 668 height 46
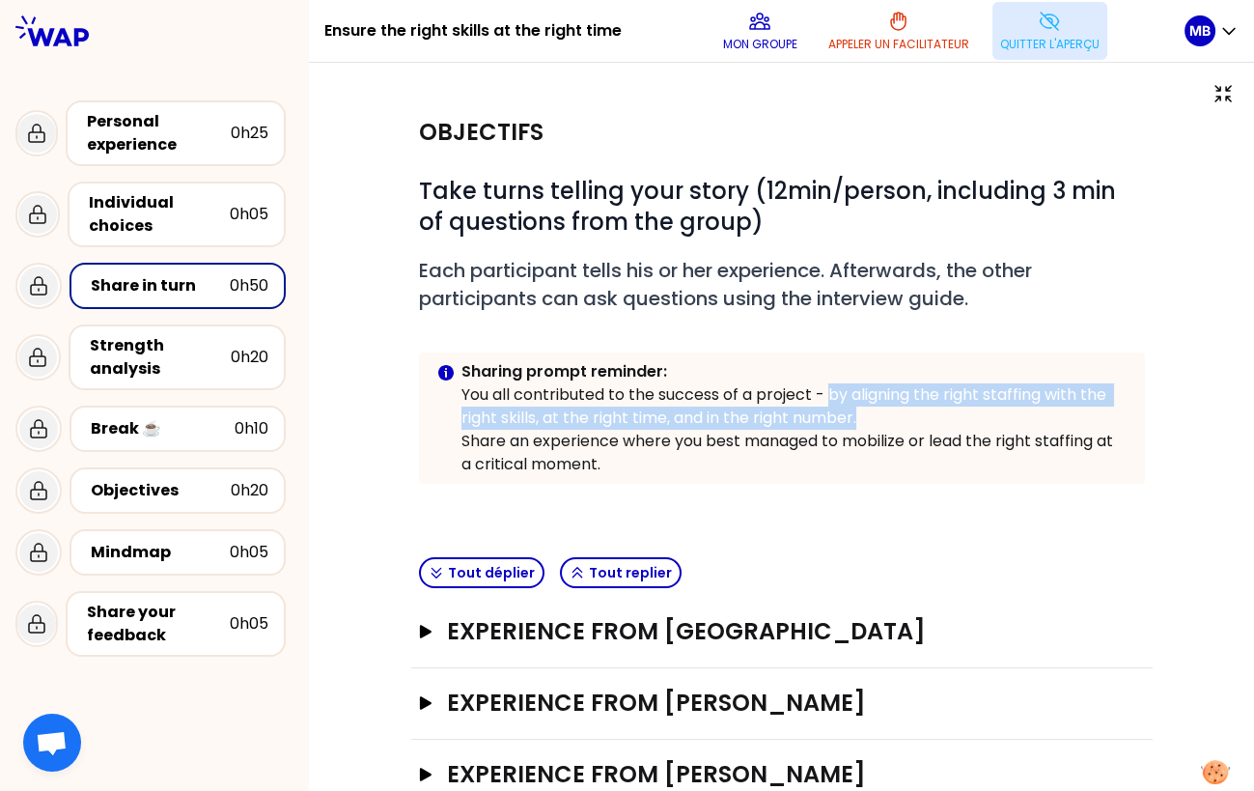
drag, startPoint x: 829, startPoint y: 390, endPoint x: 914, endPoint y: 406, distance: 86.4
click at [914, 406] on p "You all contributed to the success of a project - by aligning the right staffin…" at bounding box center [796, 406] width 668 height 46
copy p "by aligning the right staffing with the right skills, at the right time, and in…"
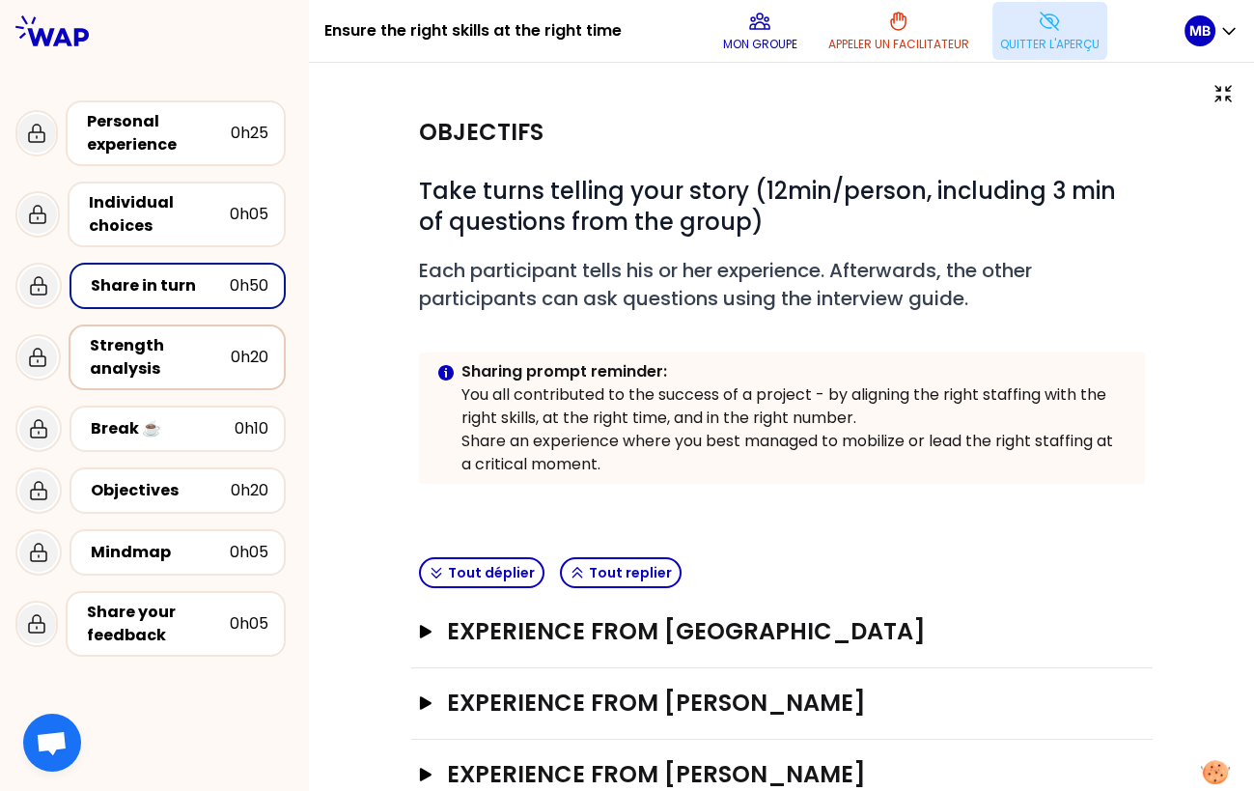
click at [174, 342] on div "Strength analysis" at bounding box center [160, 357] width 141 height 46
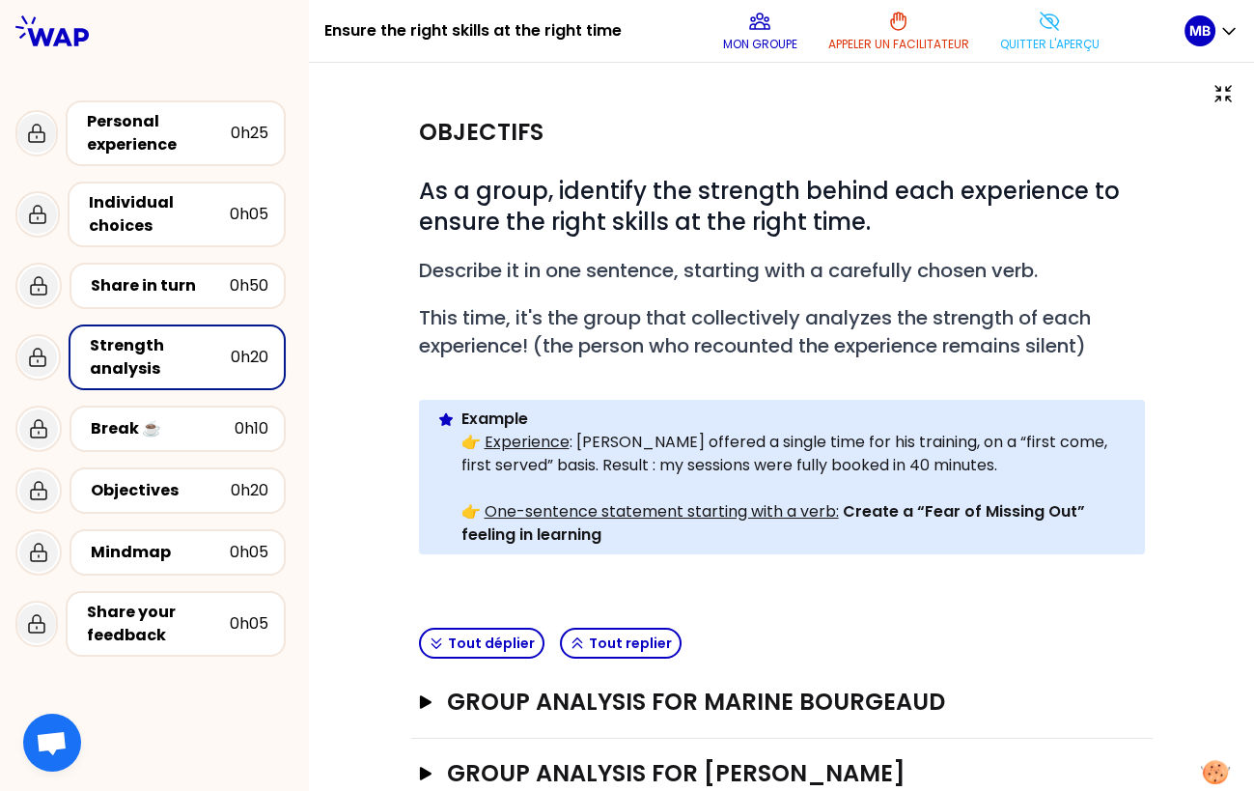
click at [1033, 37] on p "Quitter l'aperçu" at bounding box center [1049, 44] width 99 height 15
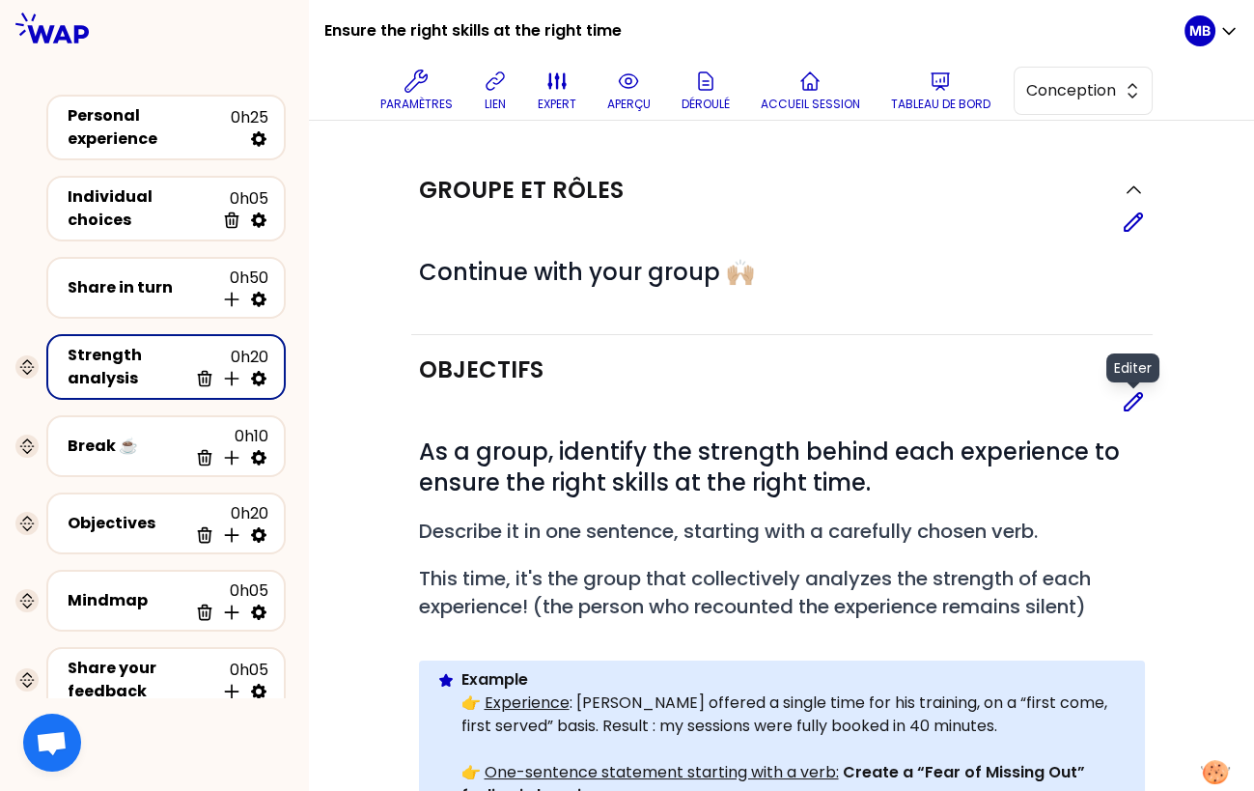
click at [1125, 397] on icon at bounding box center [1133, 401] width 23 height 23
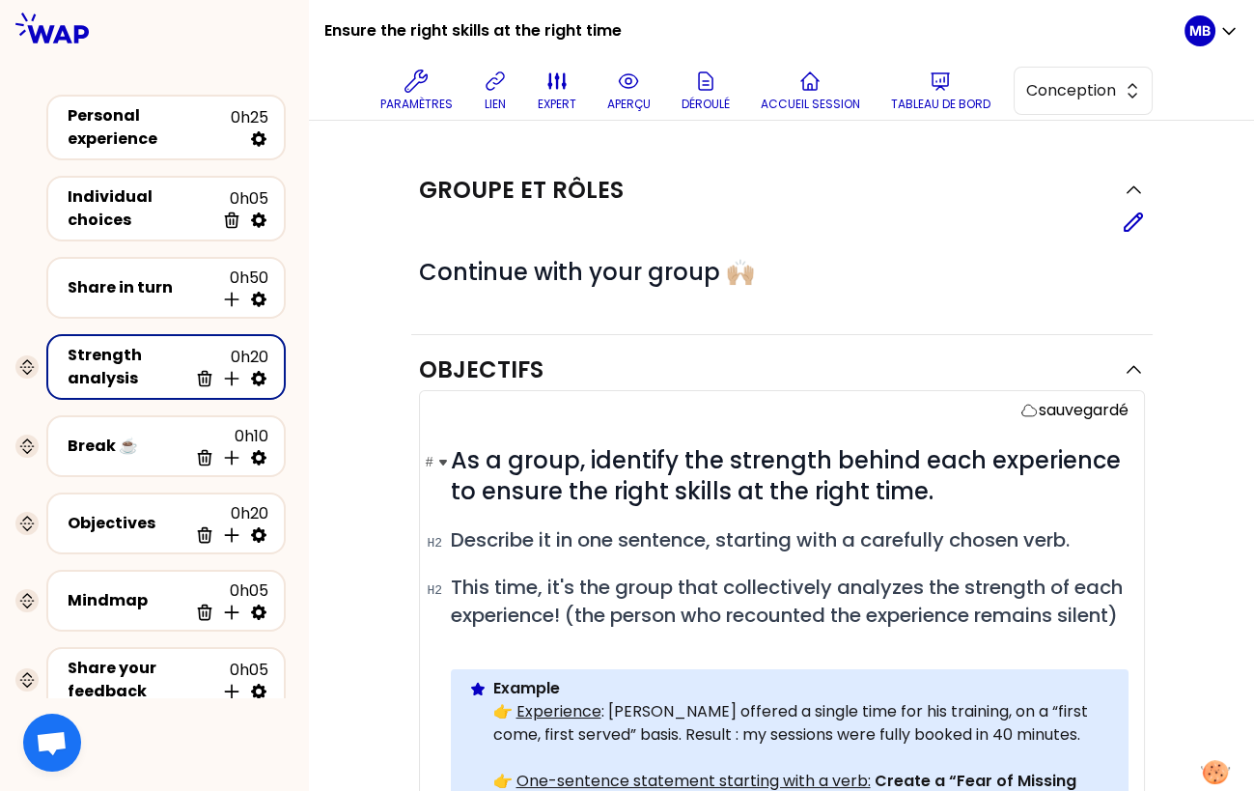
click at [942, 479] on h1 "# As a group, identify the strength behind each experience to ensure the right …" at bounding box center [790, 476] width 678 height 62
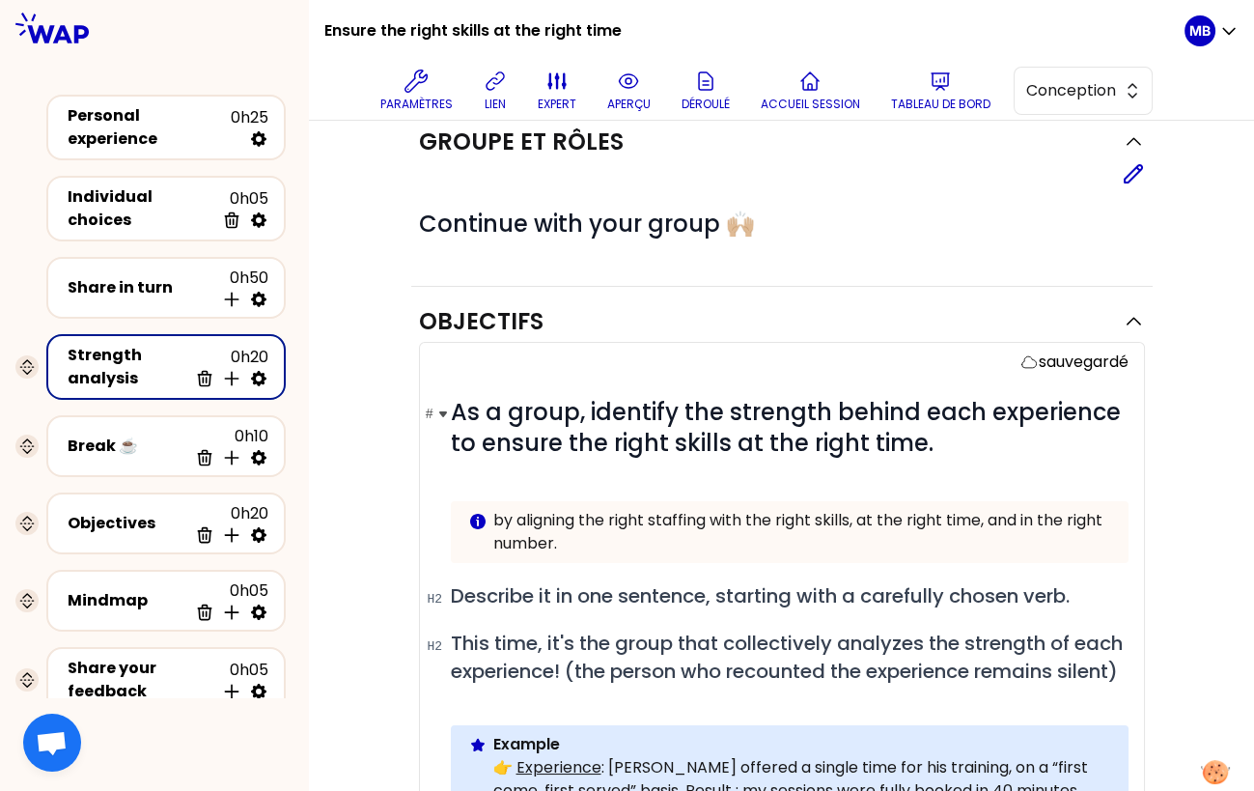
scroll to position [62, 0]
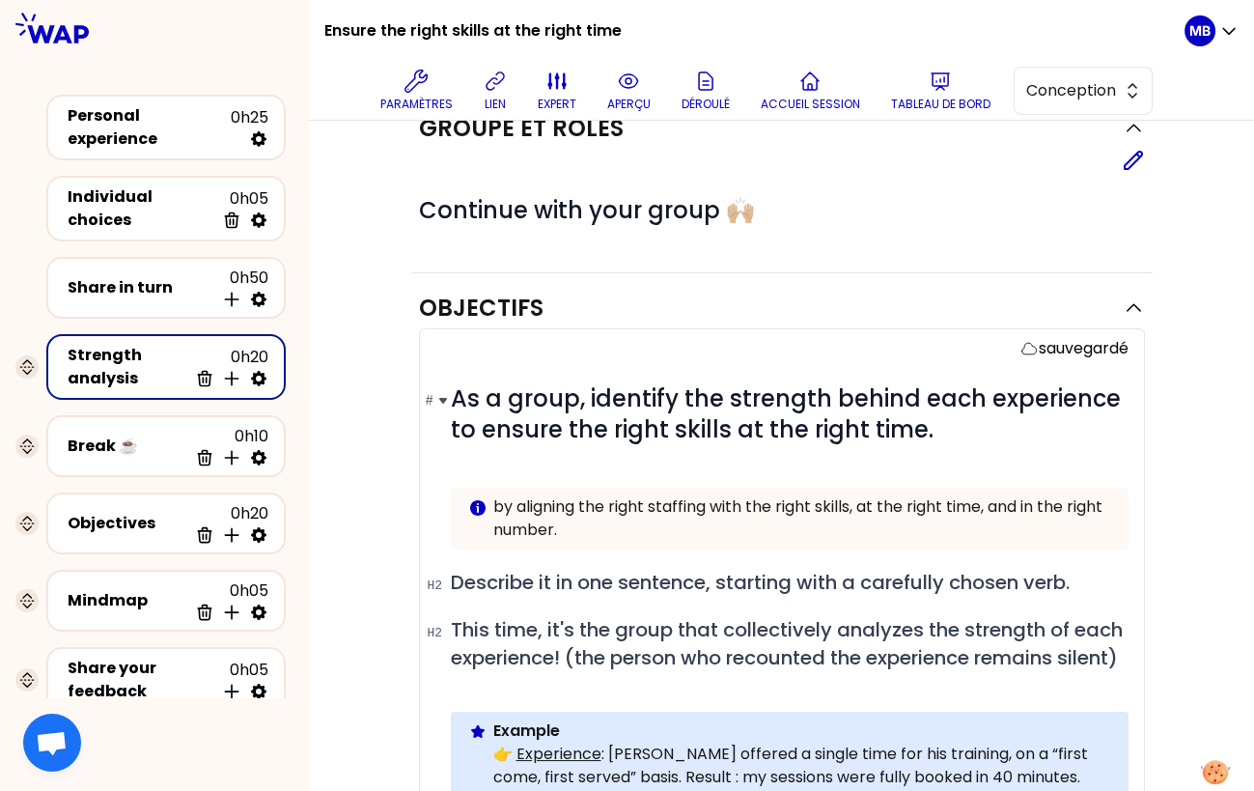
click at [954, 425] on h1 "# As a group, identify the strength behind each experience to ensure the right …" at bounding box center [790, 414] width 678 height 62
click at [724, 434] on span "As a group, identify the strength behind each experience to ensure the right sk…" at bounding box center [789, 413] width 676 height 63
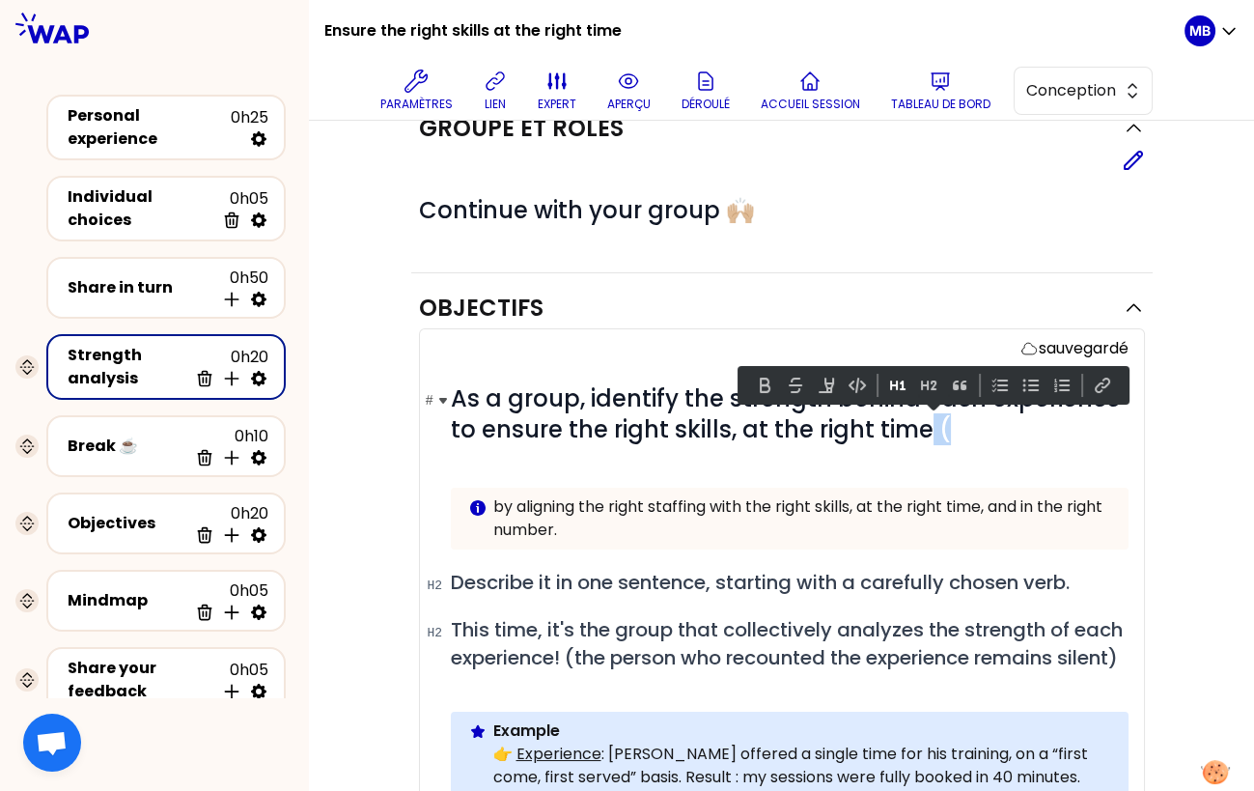
drag, startPoint x: 958, startPoint y: 422, endPoint x: 919, endPoint y: 422, distance: 38.6
click at [919, 422] on h1 "# As a group, identify the strength behind each experience to ensure the right …" at bounding box center [790, 414] width 678 height 62
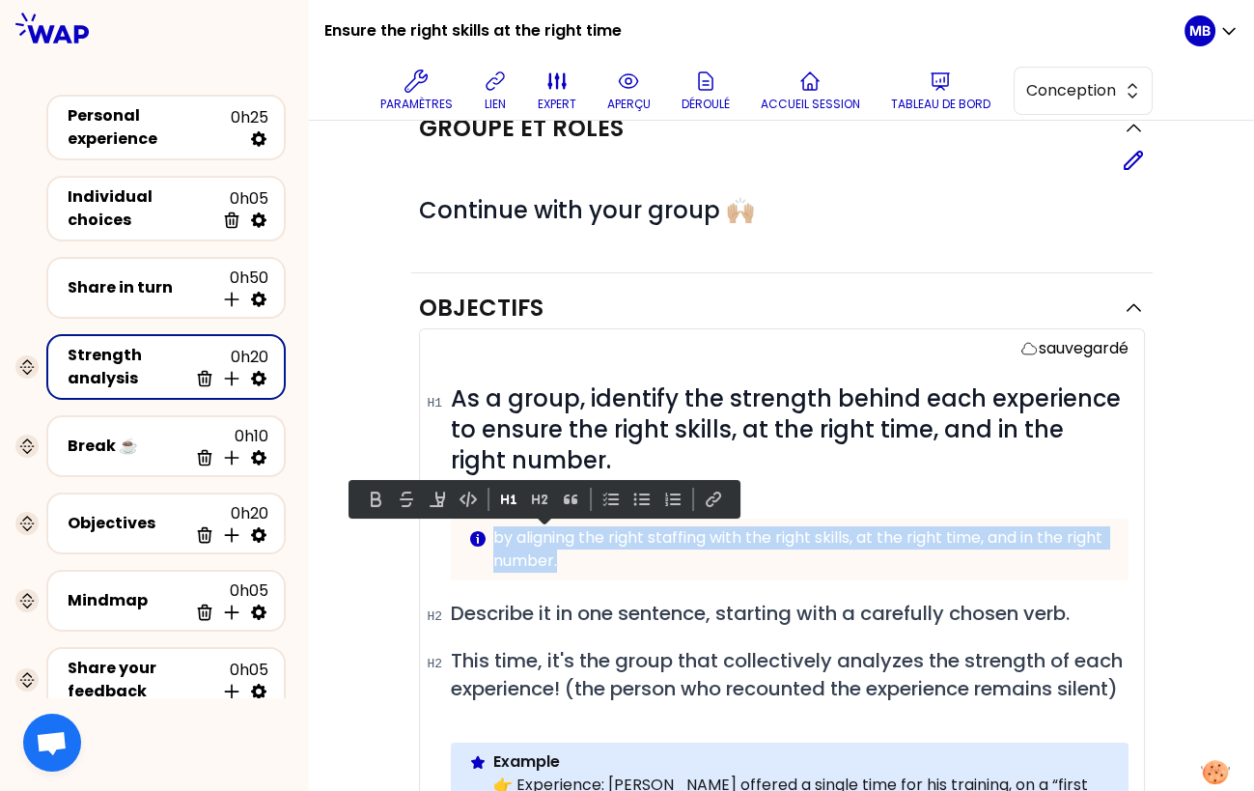
drag, startPoint x: 661, startPoint y: 562, endPoint x: 497, endPoint y: 505, distance: 173.7
click at [497, 505] on body "Ensure the right skills at the right time Paramètres lien expert aperçu Déroulé…" at bounding box center [627, 395] width 1254 height 791
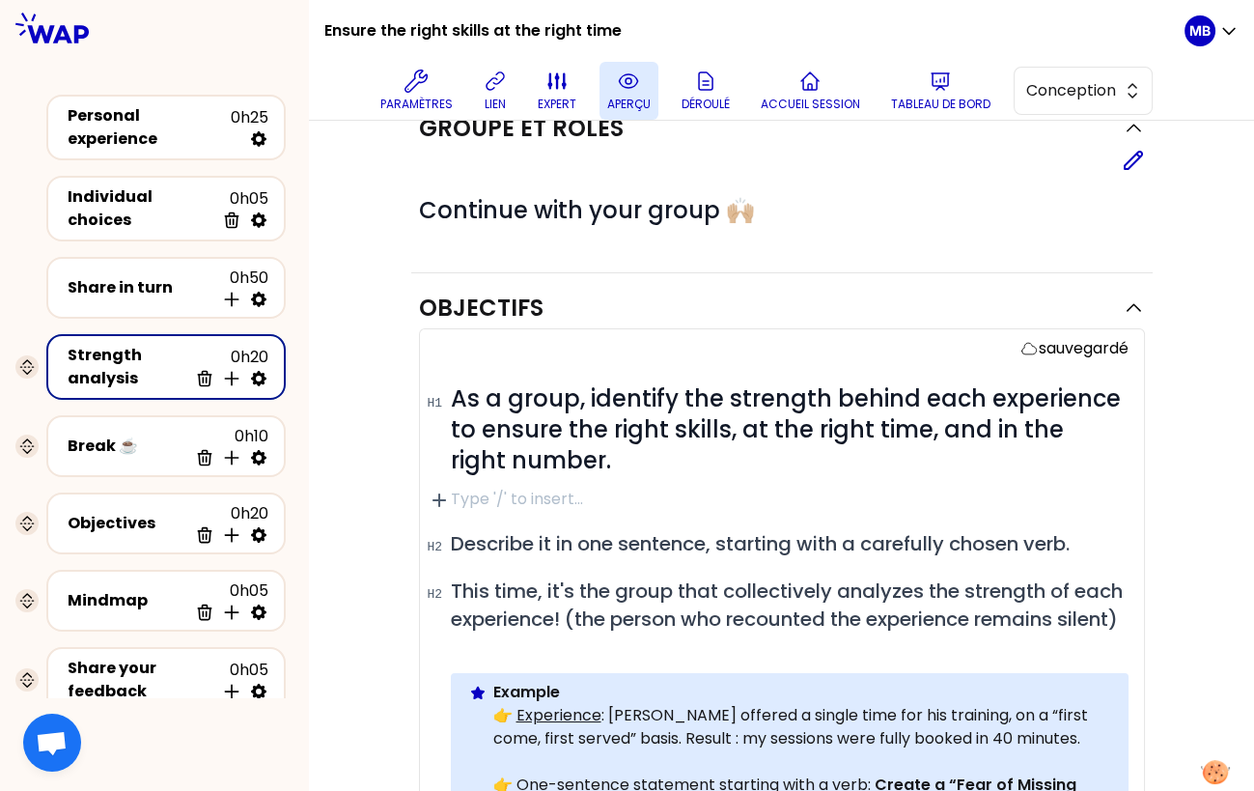
click at [642, 88] on button "aperçu" at bounding box center [629, 91] width 59 height 58
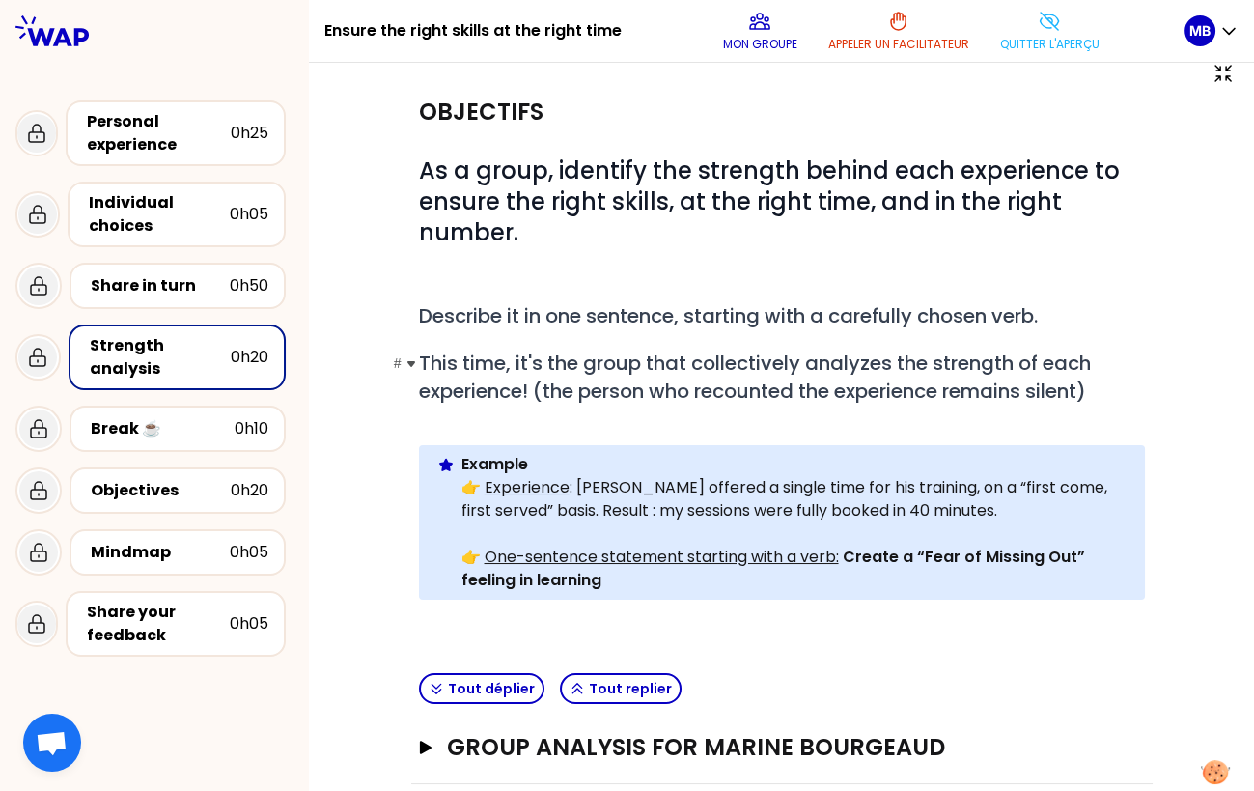
scroll to position [0, 0]
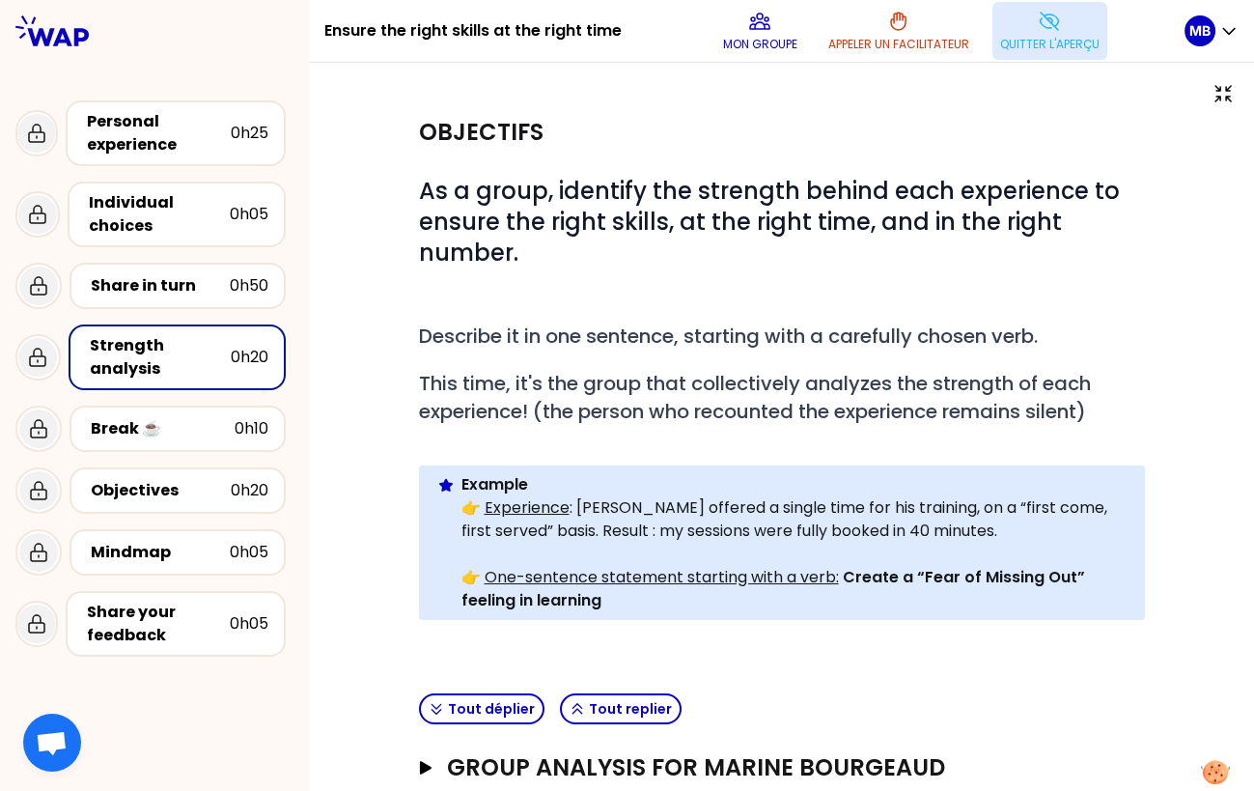
click at [1023, 38] on p "Quitter l'aperçu" at bounding box center [1049, 44] width 99 height 15
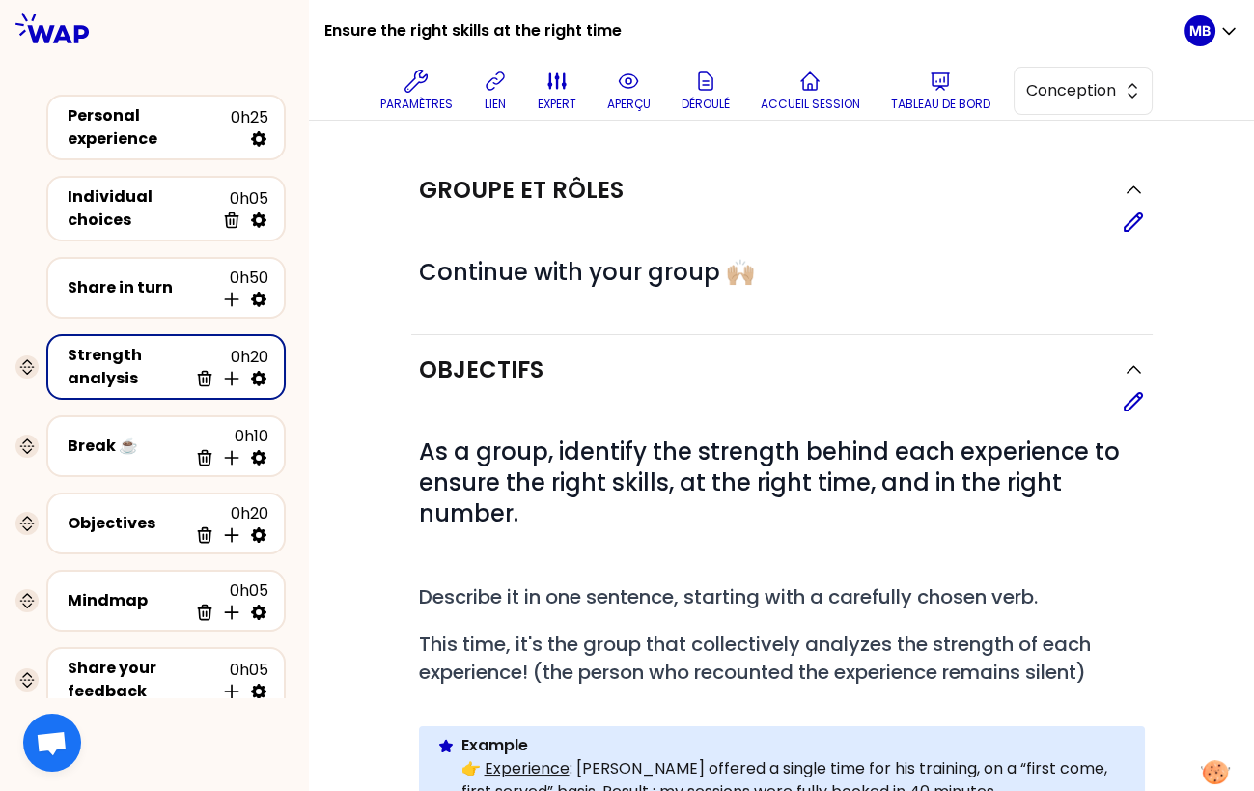
click at [1120, 408] on div "Editer" at bounding box center [782, 401] width 726 height 23
click at [1133, 403] on icon at bounding box center [1133, 401] width 23 height 23
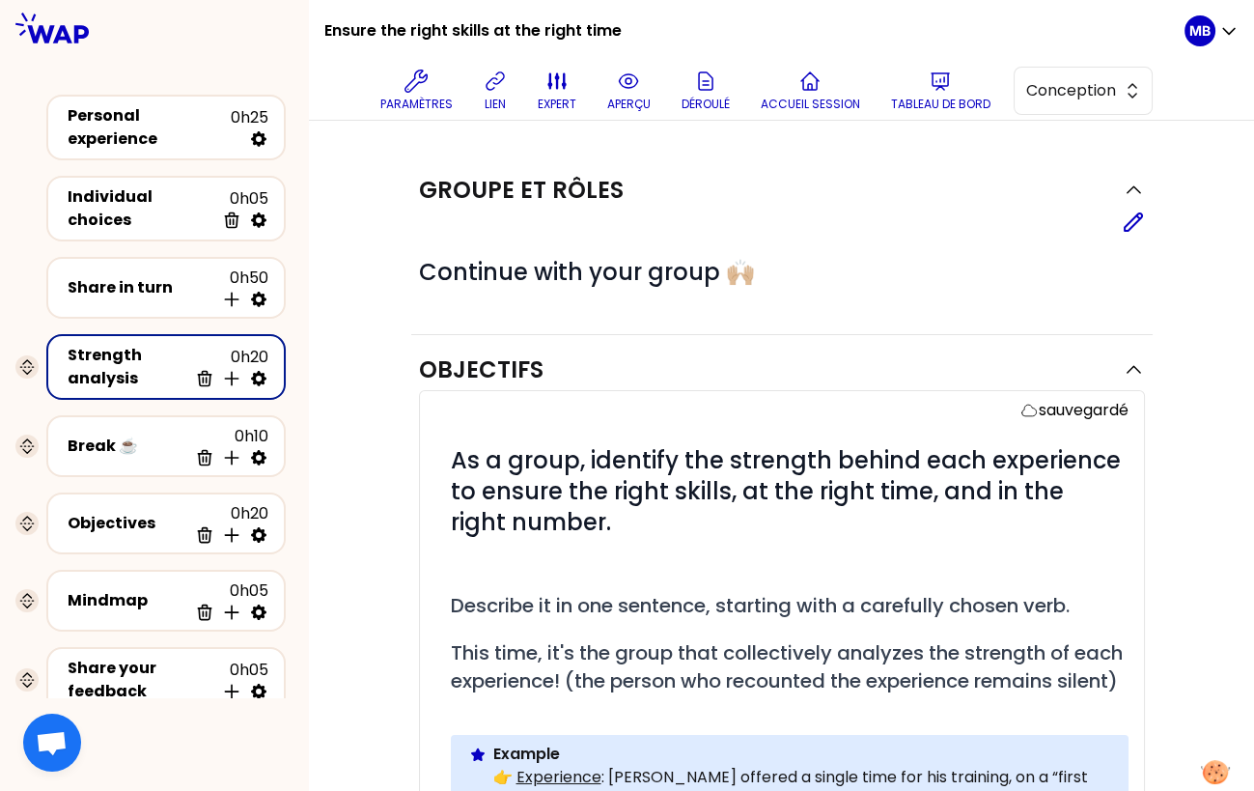
click at [506, 562] on p at bounding box center [790, 560] width 678 height 23
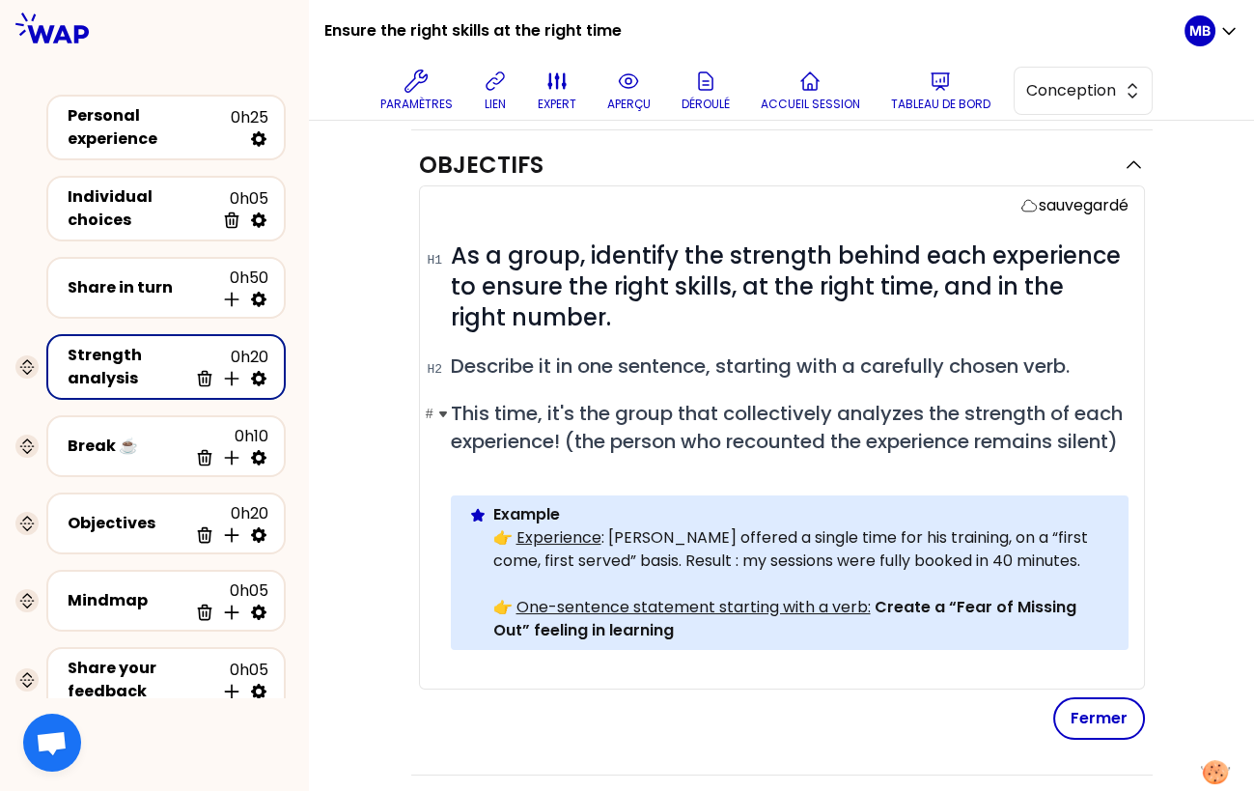
scroll to position [212, 0]
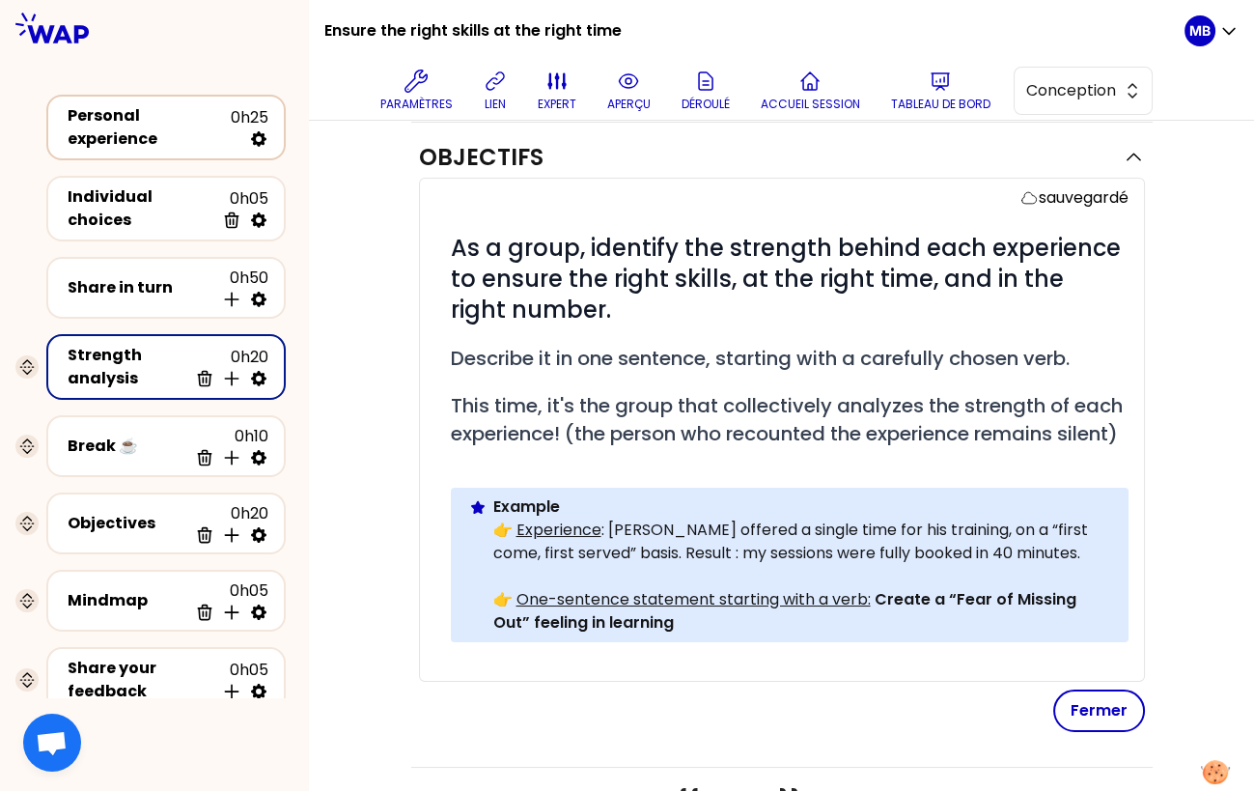
click at [91, 117] on div "Personal experience" at bounding box center [149, 127] width 163 height 46
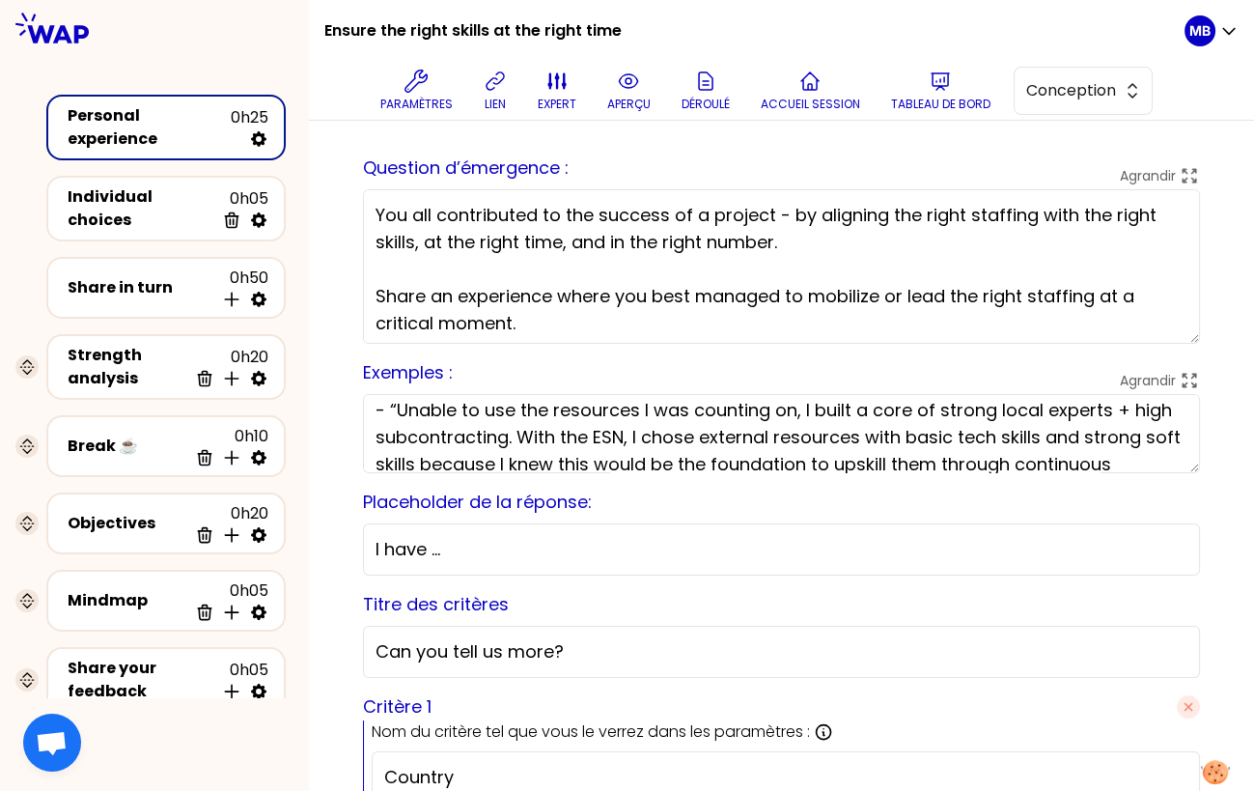
scroll to position [35, 0]
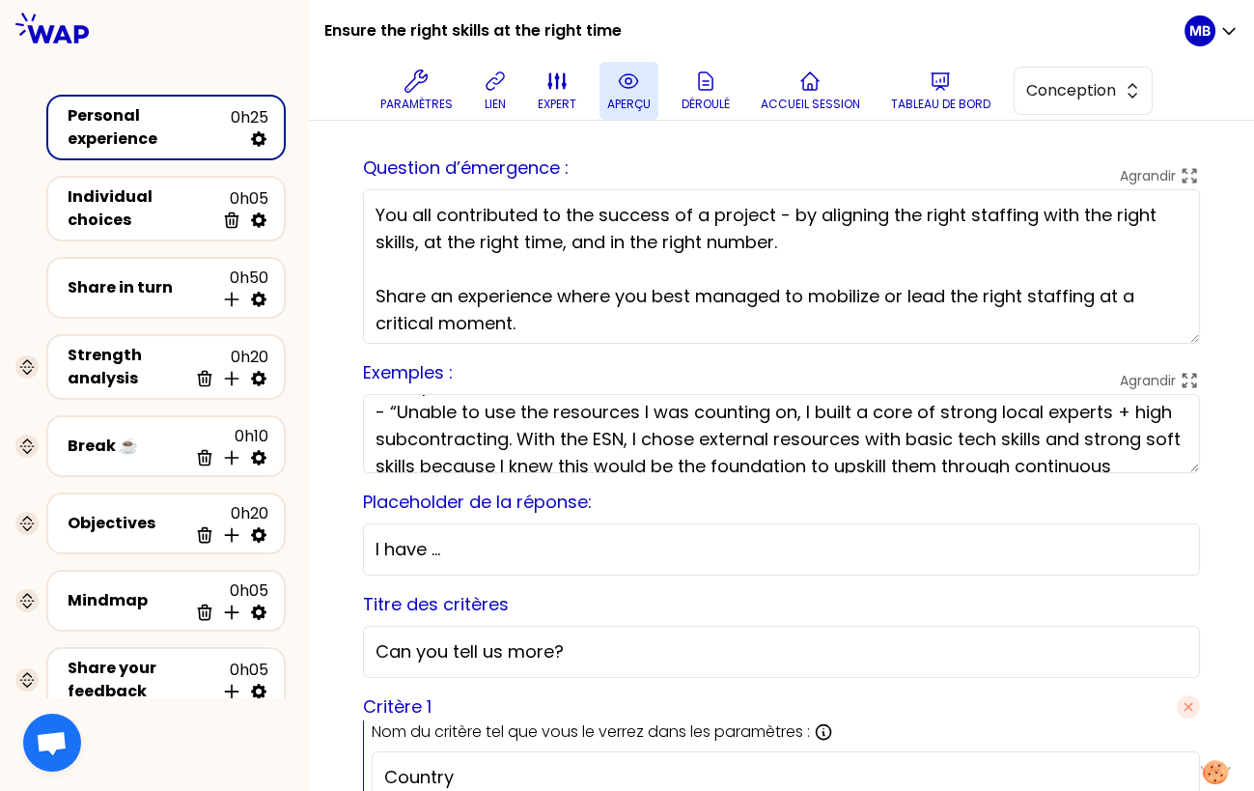
click at [613, 83] on button "aperçu" at bounding box center [629, 91] width 59 height 58
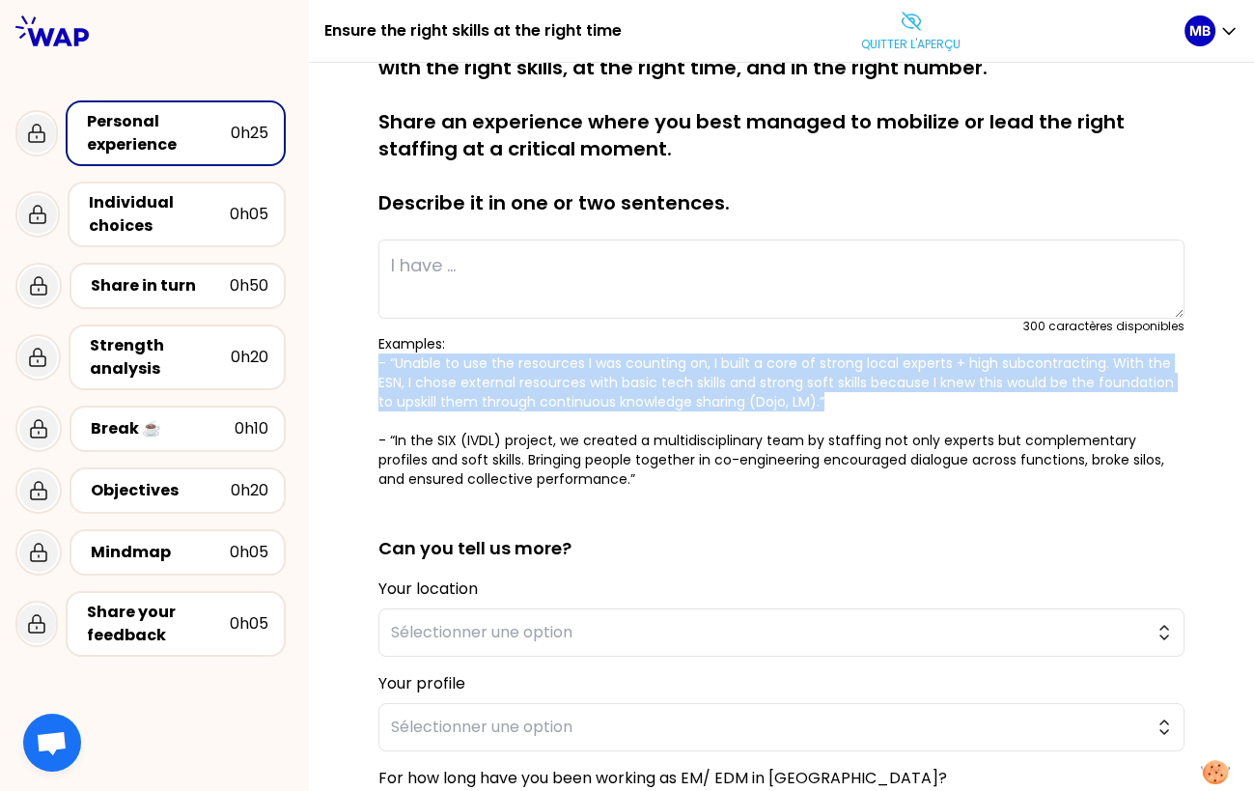
drag, startPoint x: 831, startPoint y: 398, endPoint x: 351, endPoint y: 356, distance: 481.7
click at [351, 356] on div "sauvegardé You all contributed to the success of a project - by aligning the ri…" at bounding box center [782, 529] width 868 height 1004
copy p "- “Unable to use the resources I was counting on, I built a core of strong loca…"
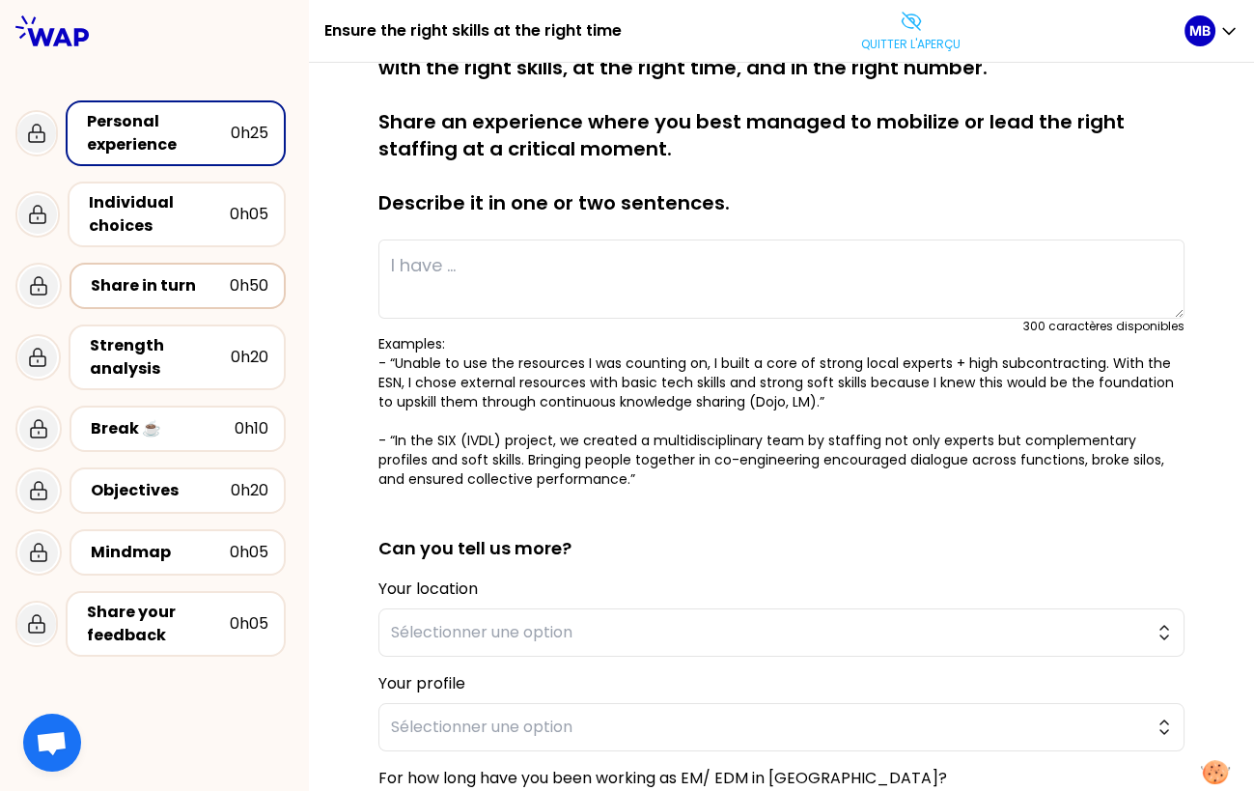
click at [146, 284] on div "Share in turn" at bounding box center [160, 285] width 139 height 23
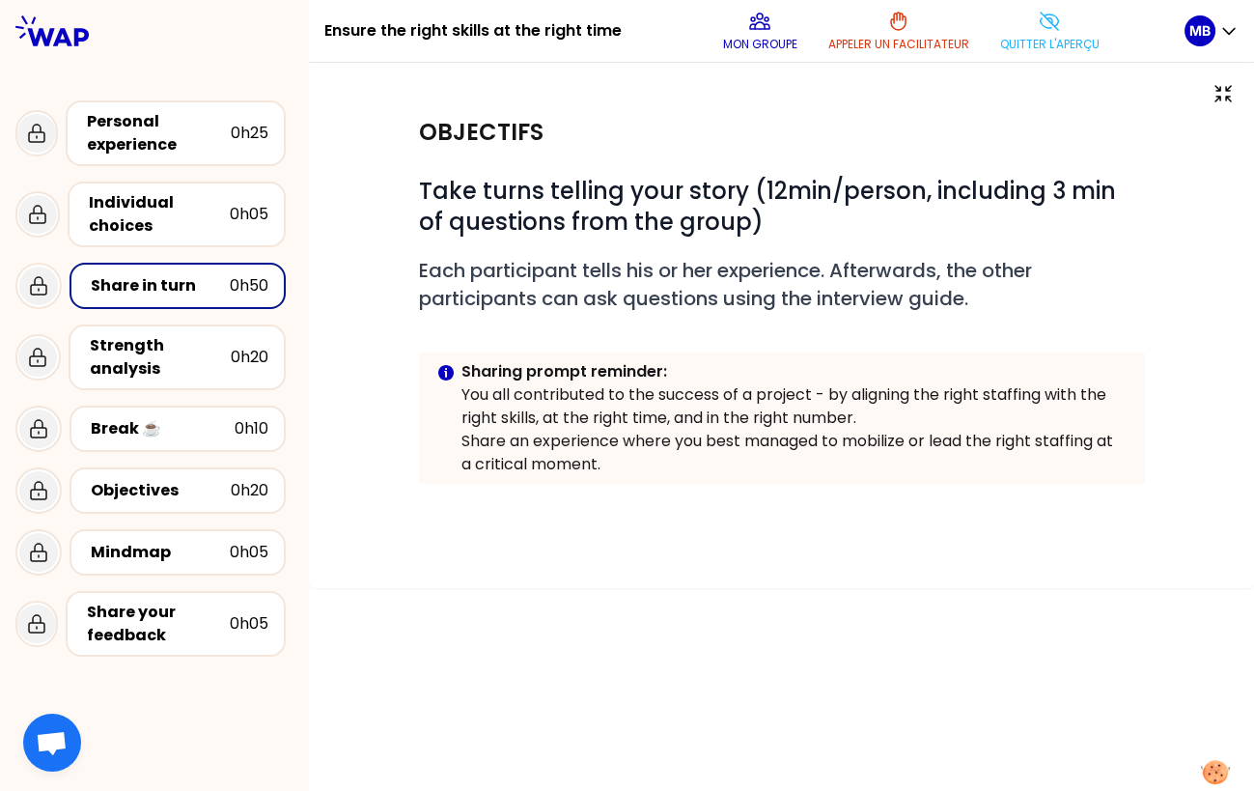
scroll to position [0, 0]
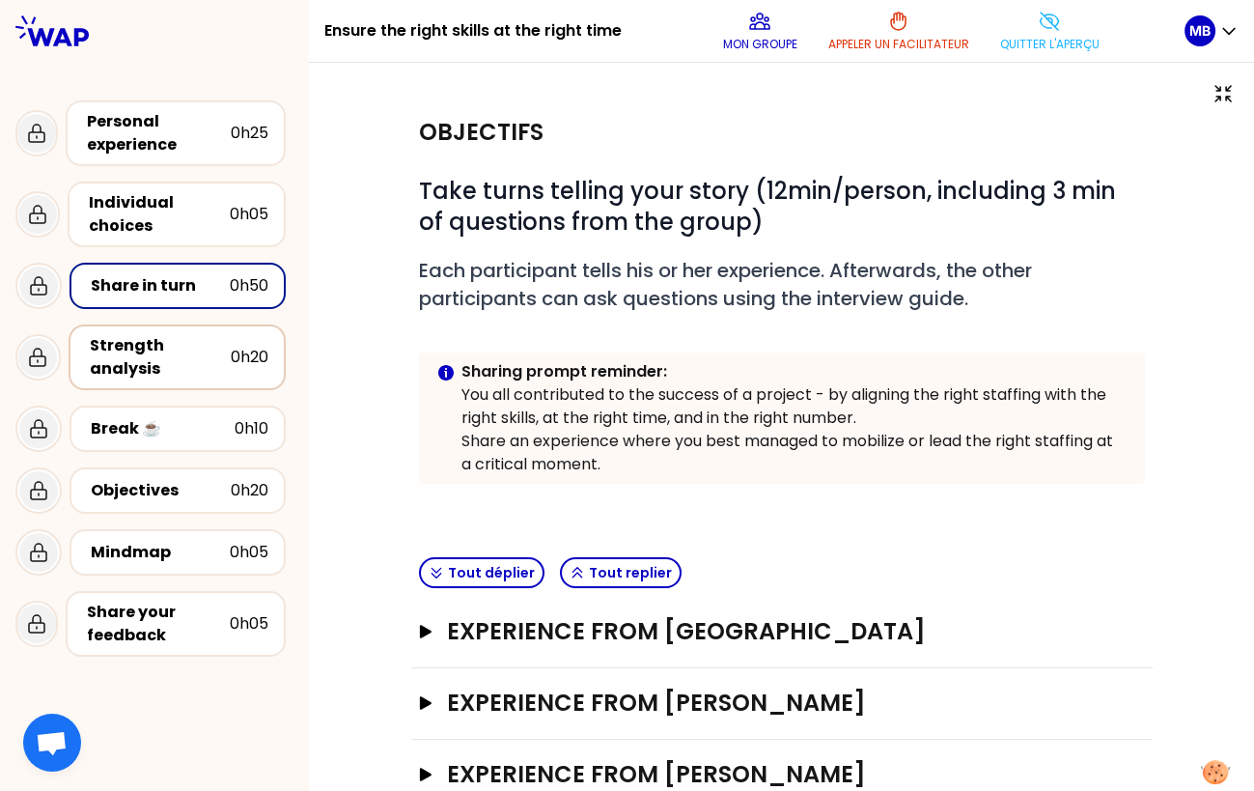
click at [159, 355] on div "Strength analysis" at bounding box center [160, 357] width 141 height 46
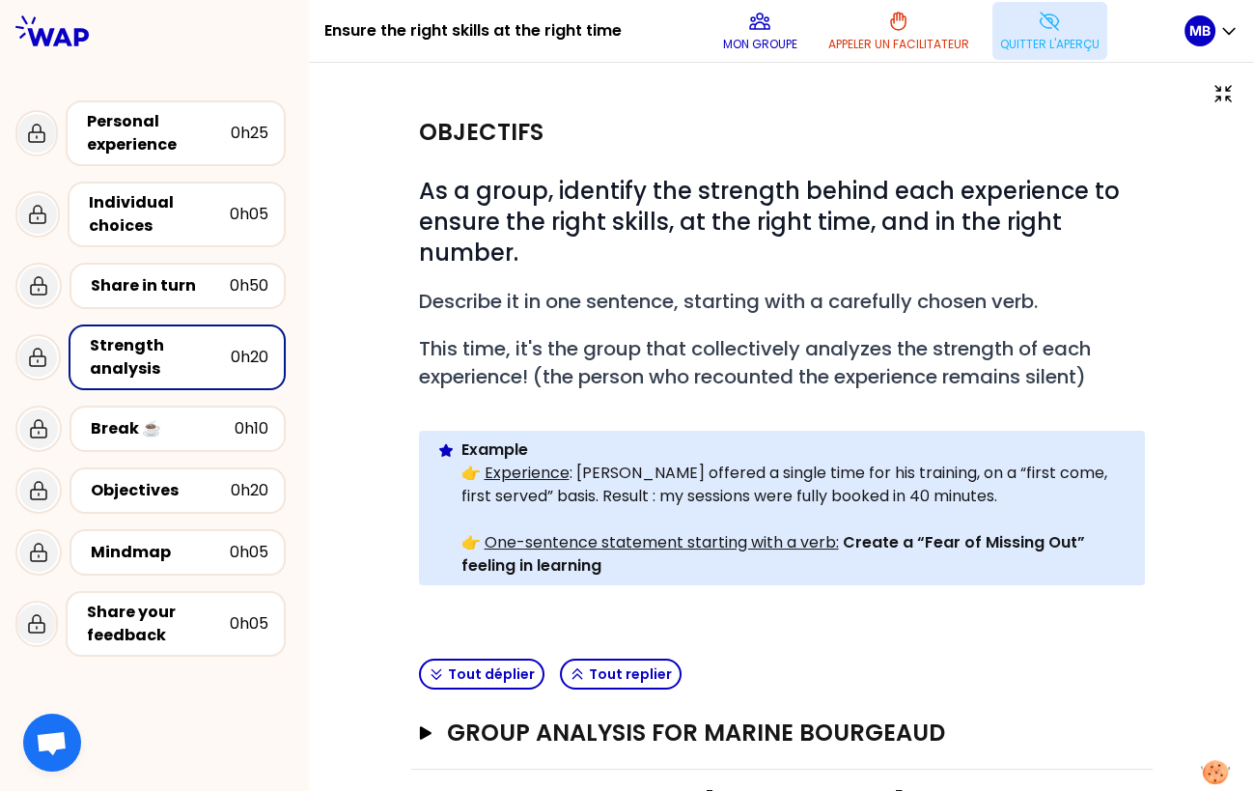
click at [1037, 31] on button "Quitter l'aperçu" at bounding box center [1050, 31] width 115 height 58
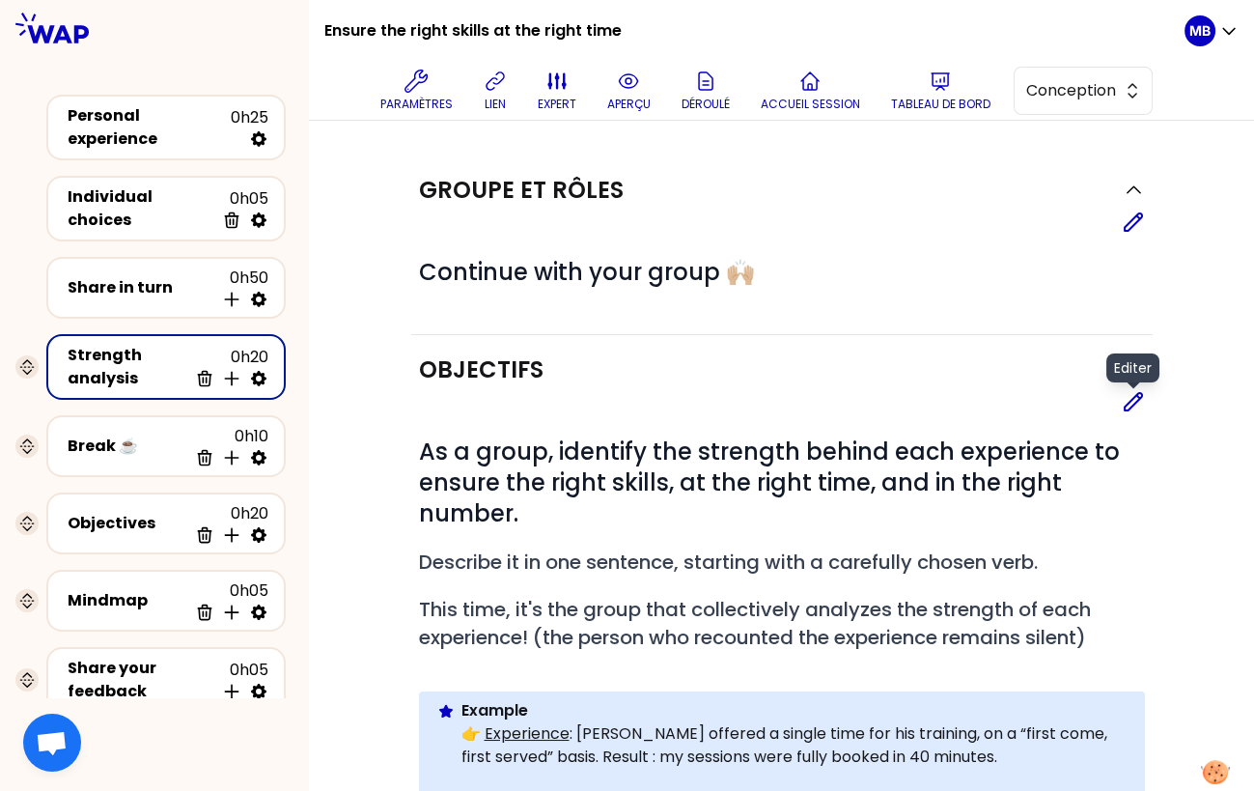
click at [1132, 400] on icon at bounding box center [1133, 401] width 23 height 23
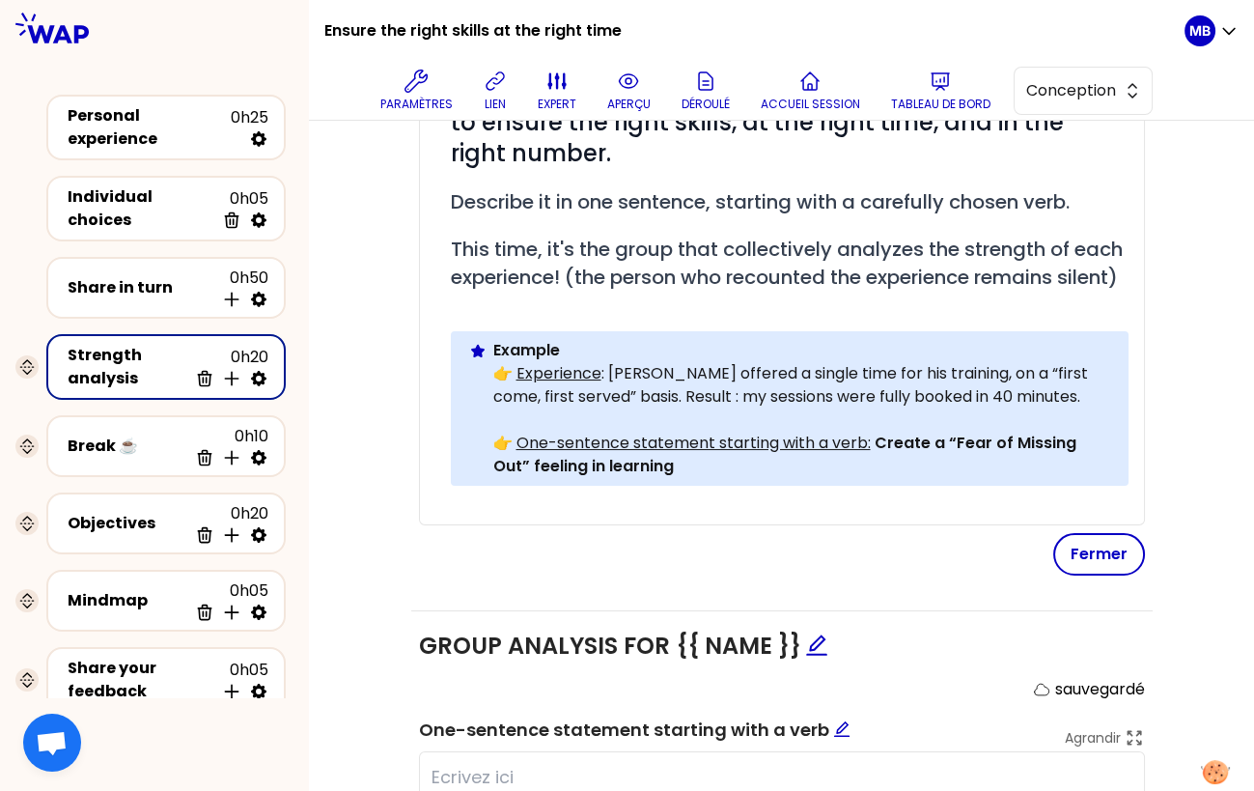
scroll to position [371, 0]
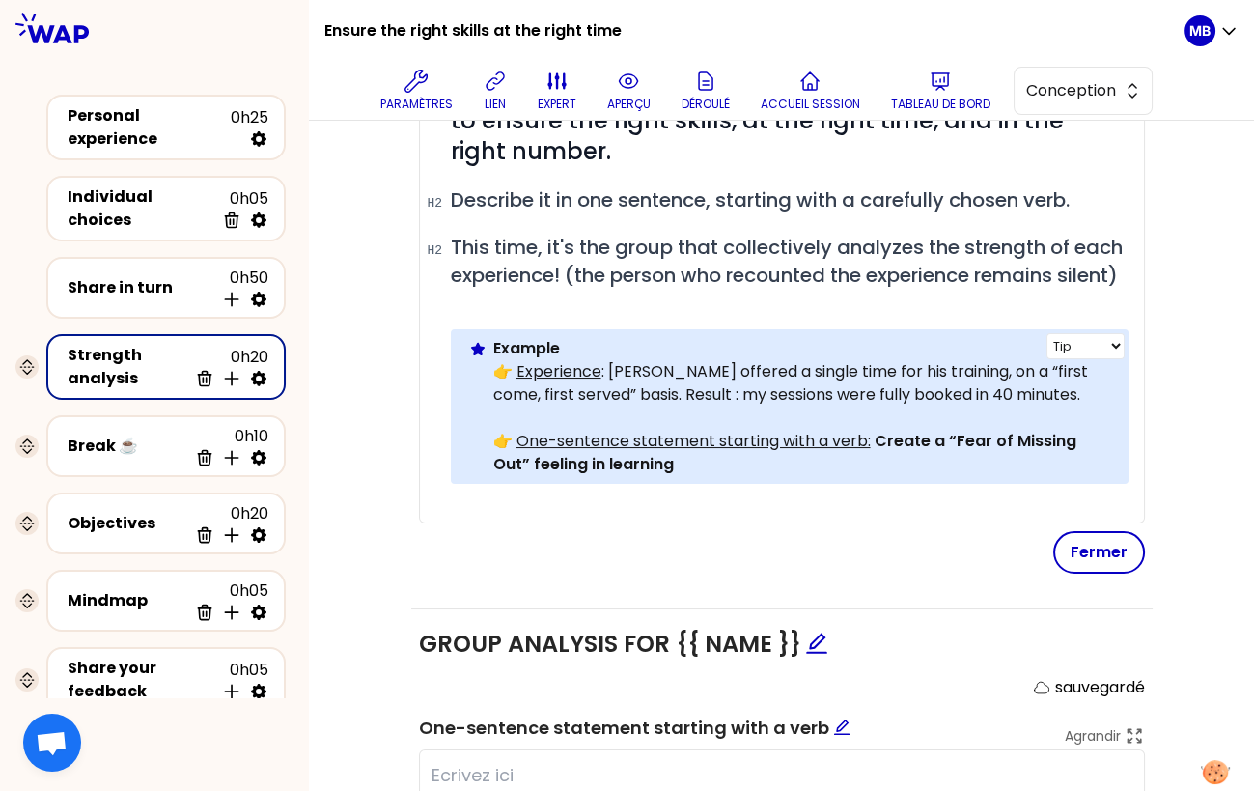
click at [669, 389] on p "👉 Experience : Antoine offered a single time for his training, on a “first come…" at bounding box center [803, 383] width 620 height 46
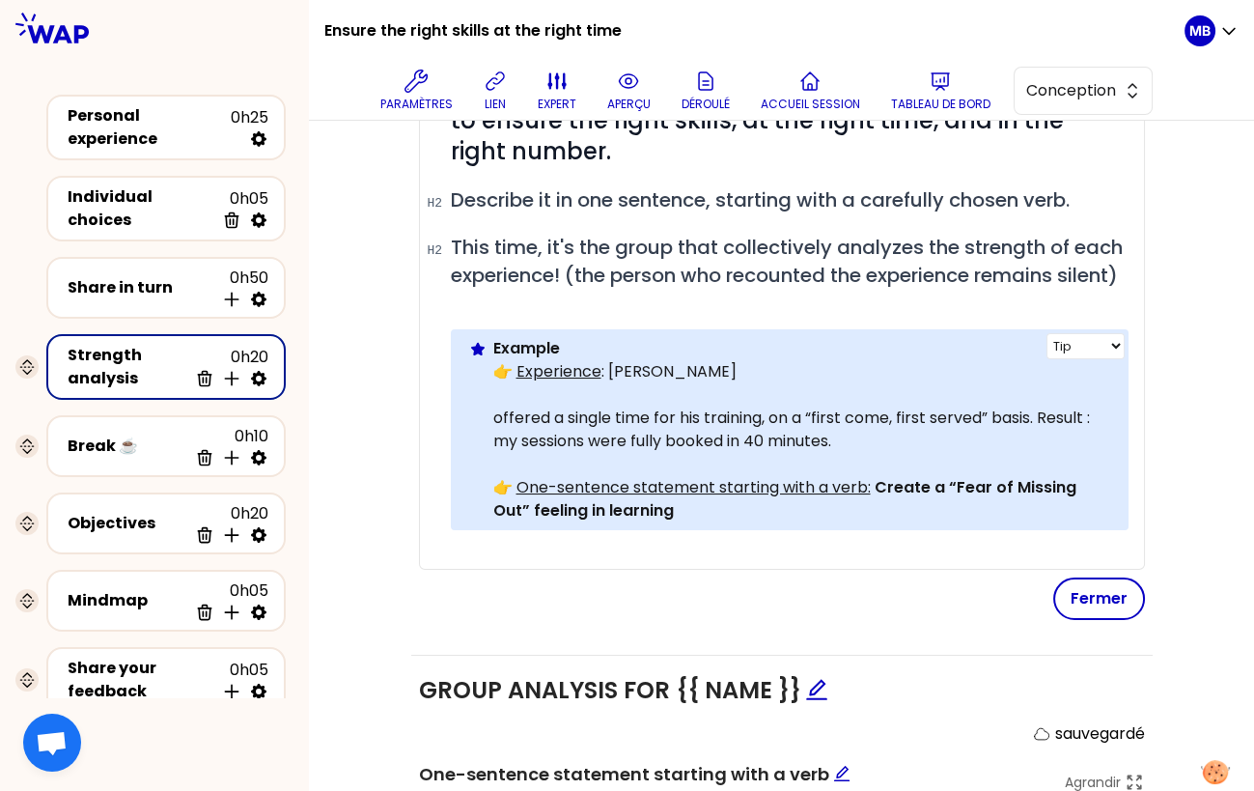
click at [671, 383] on p "👉 Experience : Antoine" at bounding box center [803, 371] width 620 height 23
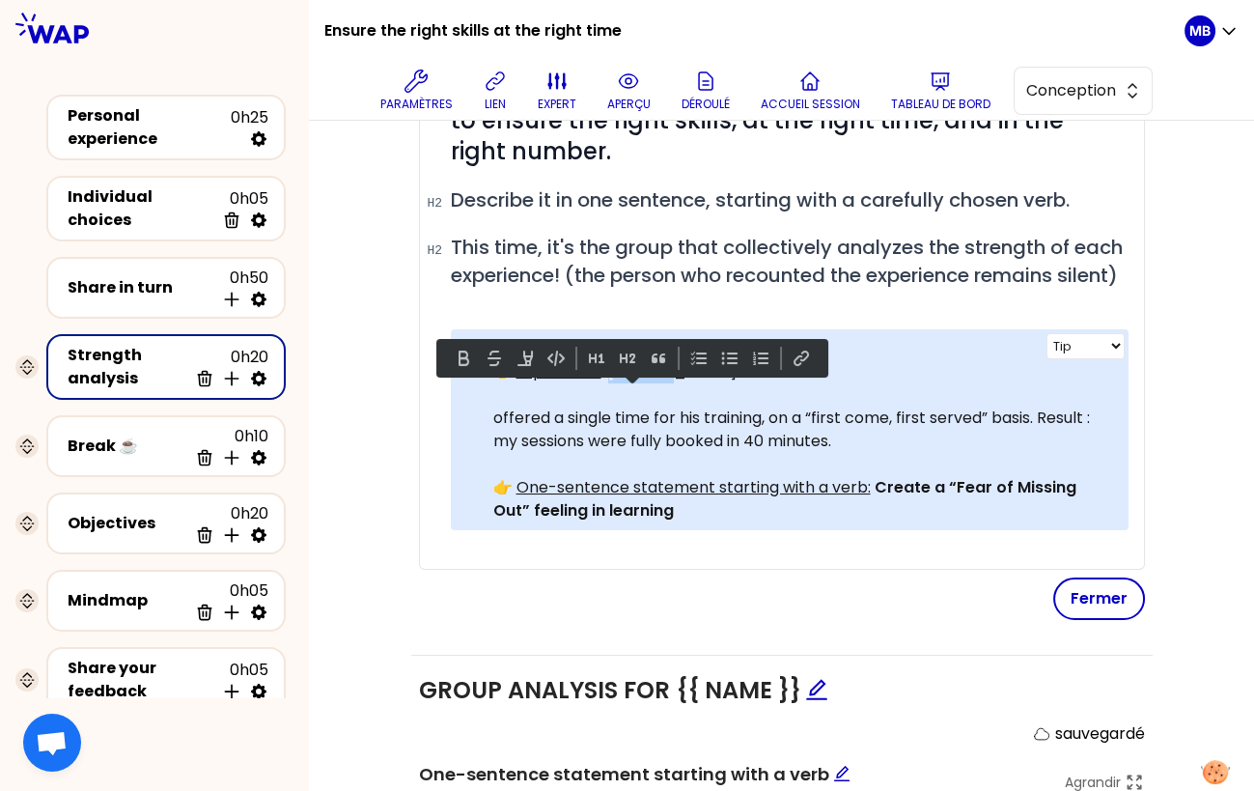
drag, startPoint x: 661, startPoint y: 395, endPoint x: 603, endPoint y: 393, distance: 58.0
click at [603, 383] on p "👉 Experience : Antoine" at bounding box center [803, 371] width 620 height 23
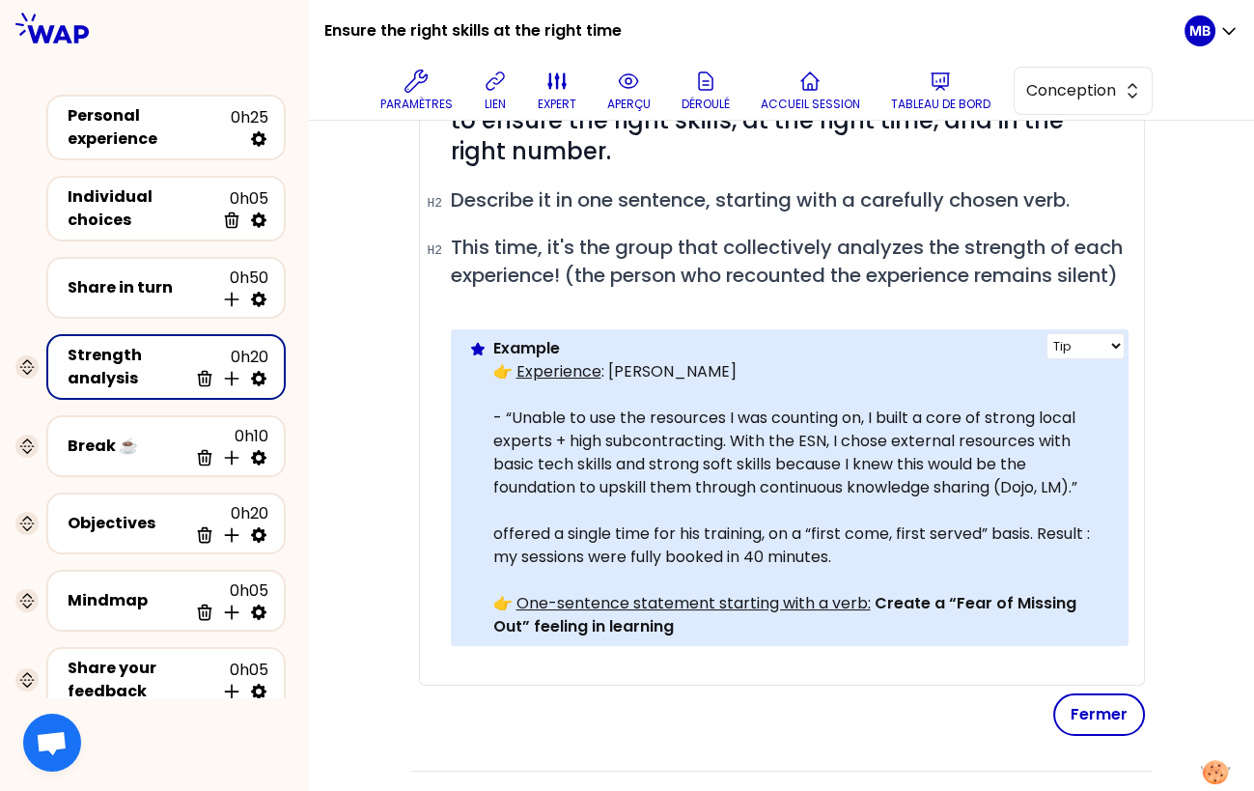
click at [679, 383] on p "👉 Experience : Anne" at bounding box center [803, 371] width 620 height 23
click at [512, 438] on p "- “Unable to use the resources I was counting on, I built a core of strong loca…" at bounding box center [803, 452] width 620 height 93
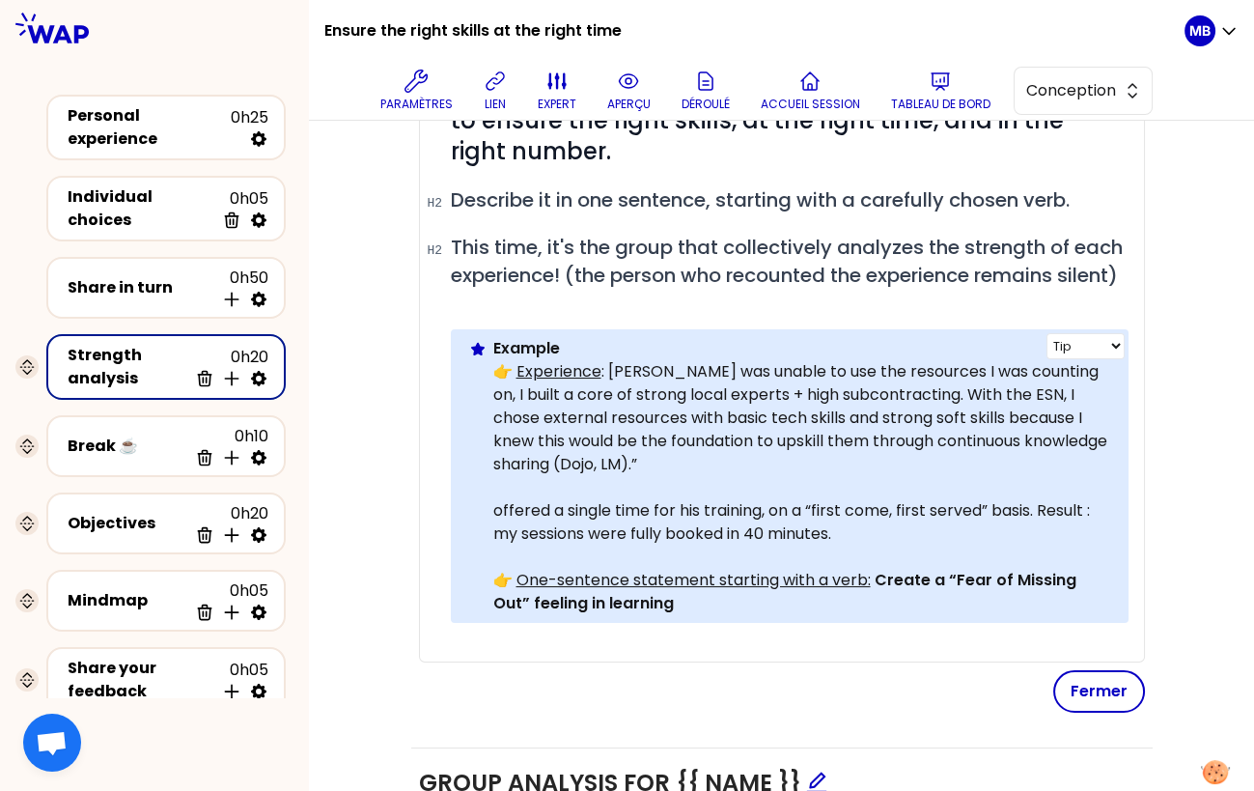
click at [1044, 394] on p "👉 Experience : Anne was unable to use the resources I was counting on, I built …" at bounding box center [803, 418] width 620 height 116
click at [493, 411] on p "👉 Experience : Anne was unable to use the resources I was counting on, thus I b…" at bounding box center [803, 418] width 620 height 116
click at [690, 476] on p "👉 Experience : Anne was unable to use the resources I was counting on, thus she…" at bounding box center [803, 418] width 620 height 116
click at [765, 412] on p "👉 Experience : Anne was unable to use the resources I was counting on, thus she…" at bounding box center [803, 418] width 620 height 116
click at [795, 476] on p "👉 Experience : Anne was unable to use the resources I was counting on, thus she…" at bounding box center [803, 418] width 620 height 116
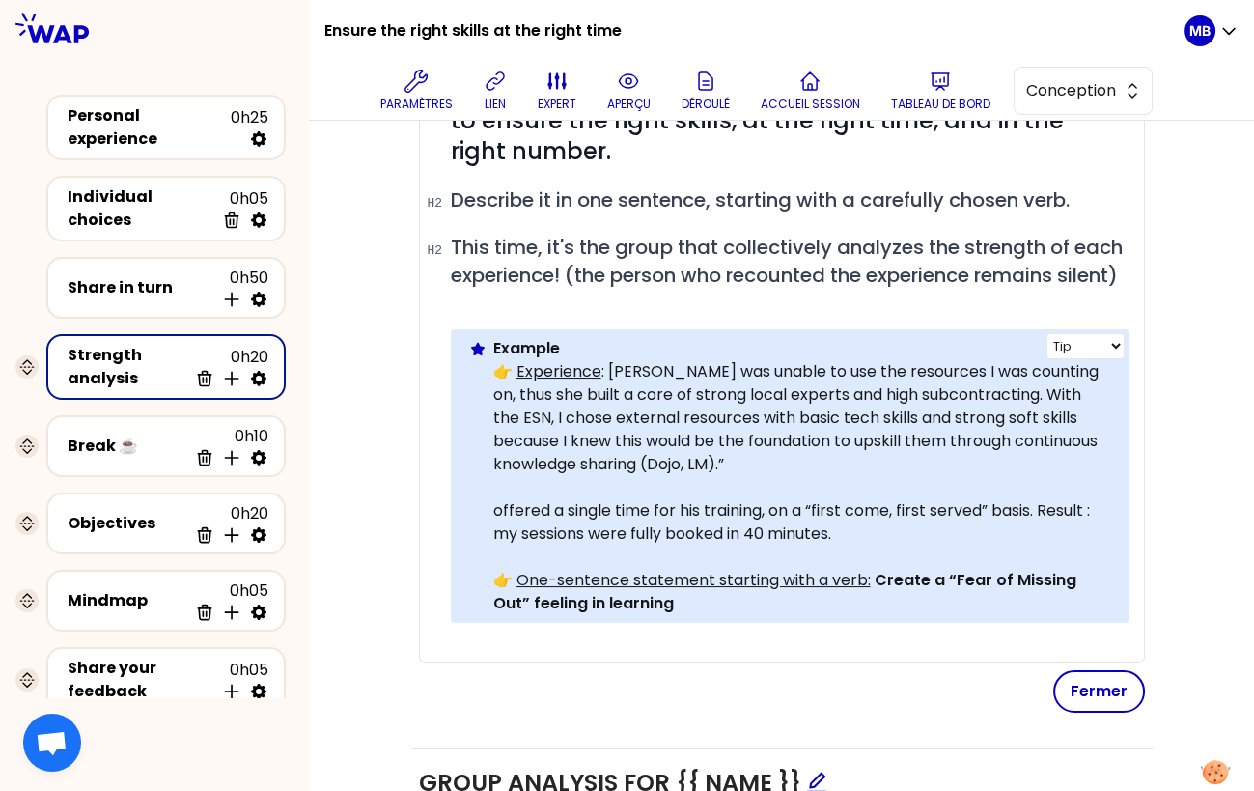
click at [1062, 416] on p "👉 Experience : Anne was unable to use the resources I was counting on, thus she…" at bounding box center [803, 418] width 620 height 116
click at [778, 476] on p "👉 Experience : Anne was unable to use the resources I was counting on, thus she…" at bounding box center [803, 418] width 620 height 116
click at [905, 390] on p "👉 Experience : Anne was unable to use the resources I was counting on, thus she…" at bounding box center [803, 418] width 620 height 116
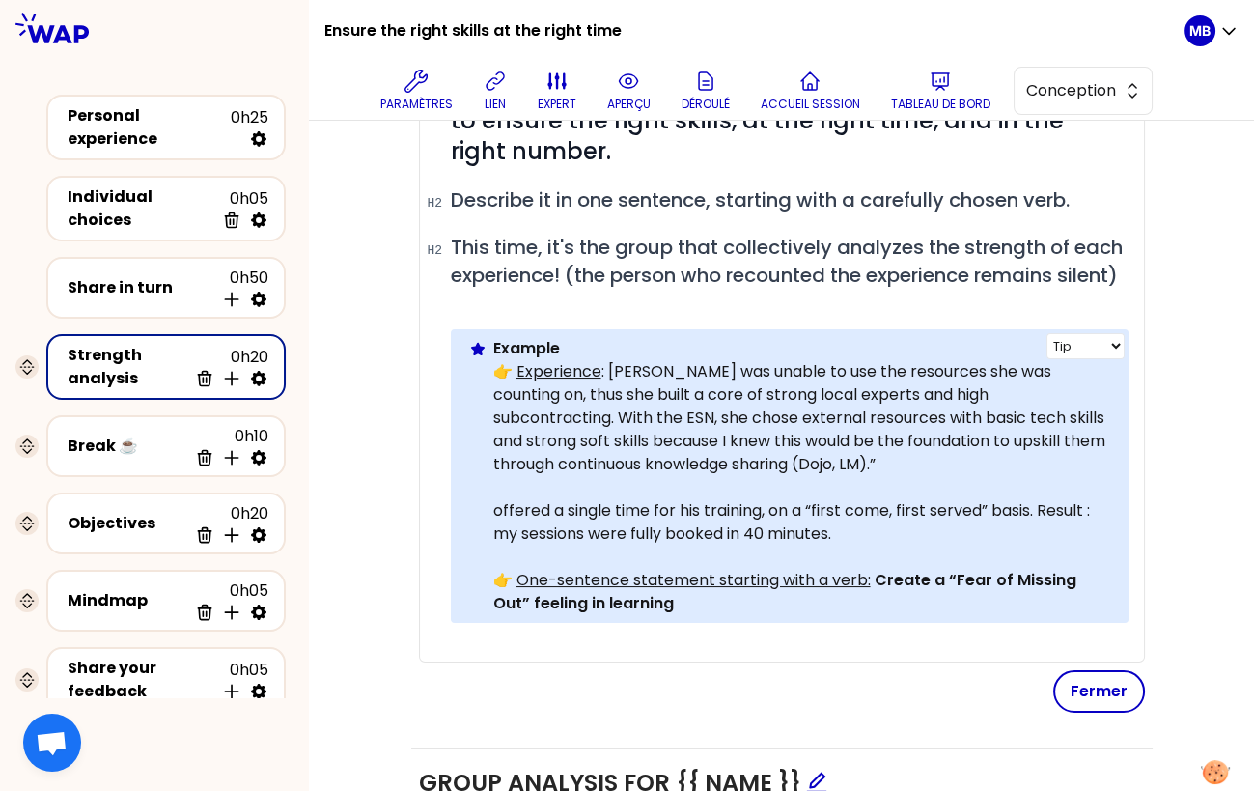
click at [764, 476] on p "👉 Experience : Anne was unable to use the resources she was counting on, thus s…" at bounding box center [803, 418] width 620 height 116
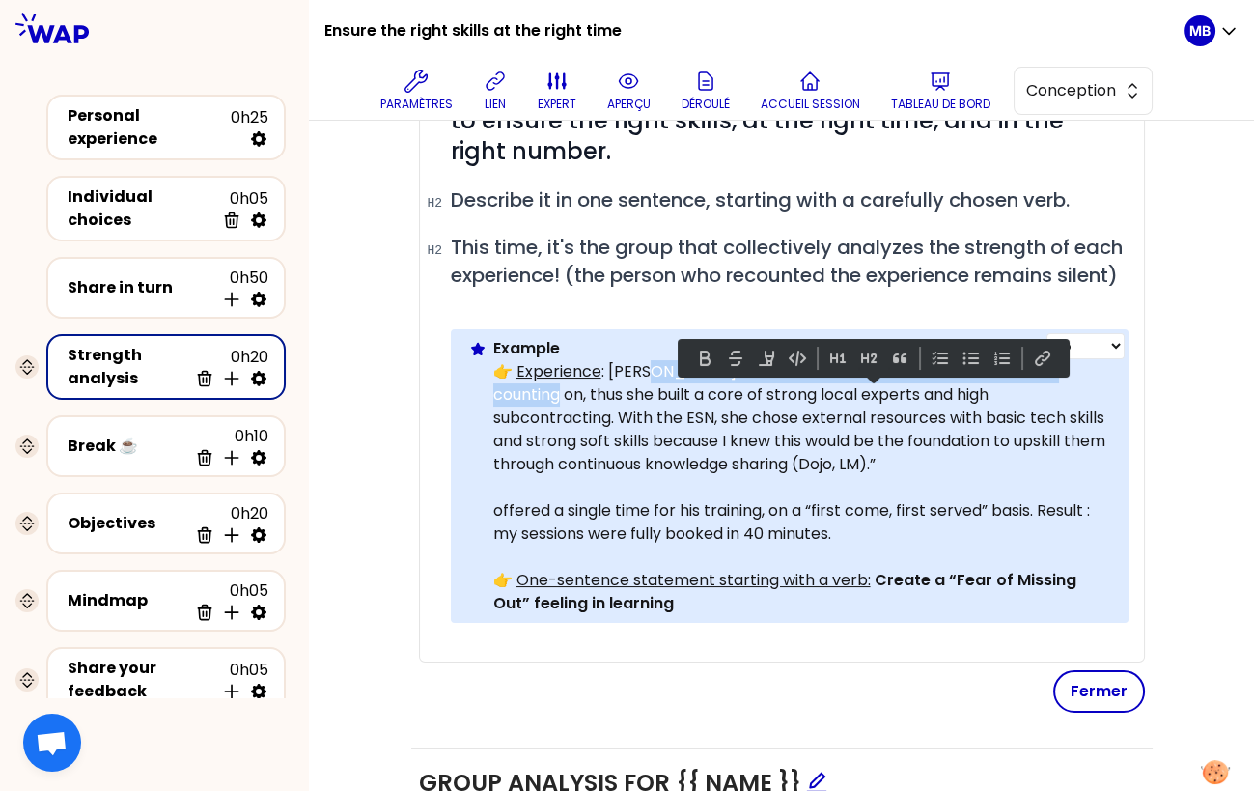
drag, startPoint x: 1101, startPoint y: 392, endPoint x: 648, endPoint y: 399, distance: 452.9
click at [648, 399] on p "👉 Experience : Anne was unable to use the resources she was counting on, thus s…" at bounding box center [803, 418] width 620 height 116
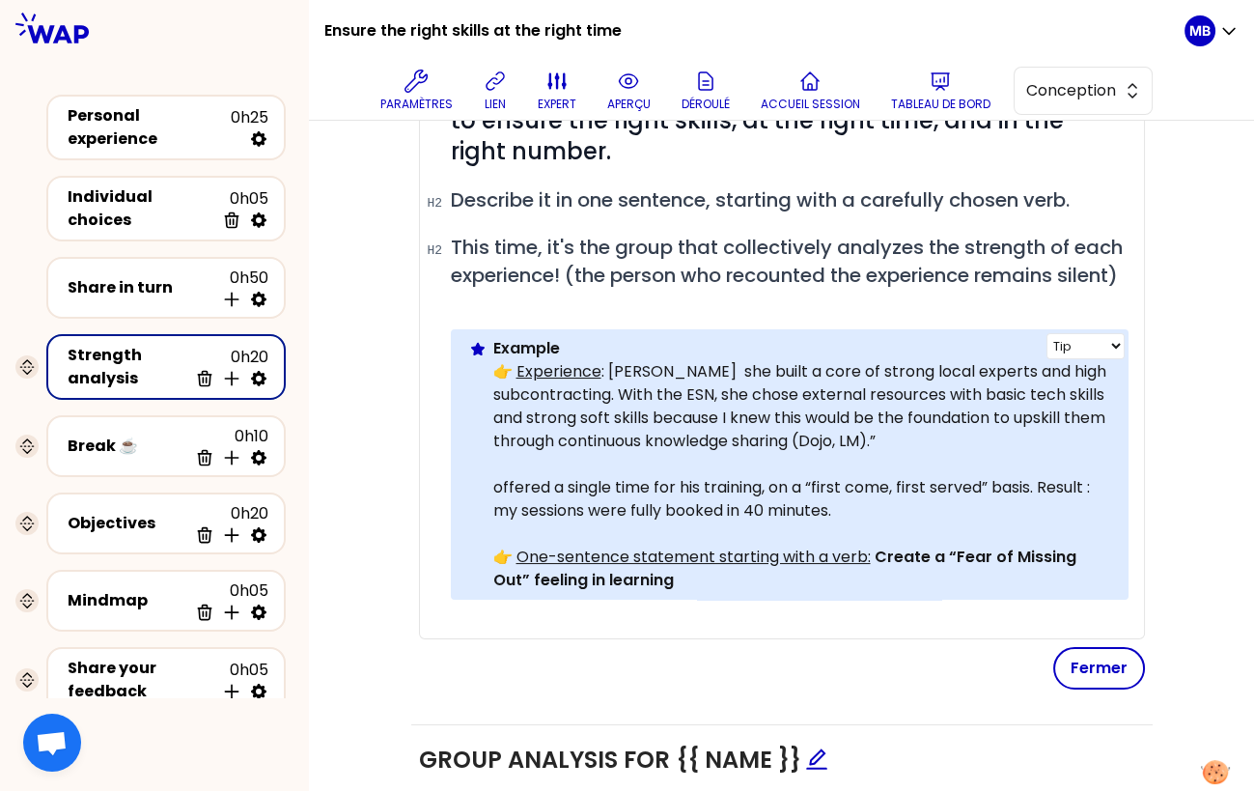
click at [682, 397] on p "👉 Experience : Anne she built a core of strong local experts and high subcontra…" at bounding box center [803, 406] width 620 height 93
click at [858, 453] on p "👉 Experience : Anne built a core of strong local experts and high subcontractin…" at bounding box center [803, 406] width 620 height 93
click at [606, 442] on p "👉 Experience : Anne built a core of strong local experts and high subcontractin…" at bounding box center [803, 406] width 620 height 93
click at [855, 453] on p "👉 Experience : Anne built a core of strong local experts and high subcontractin…" at bounding box center [803, 406] width 620 height 93
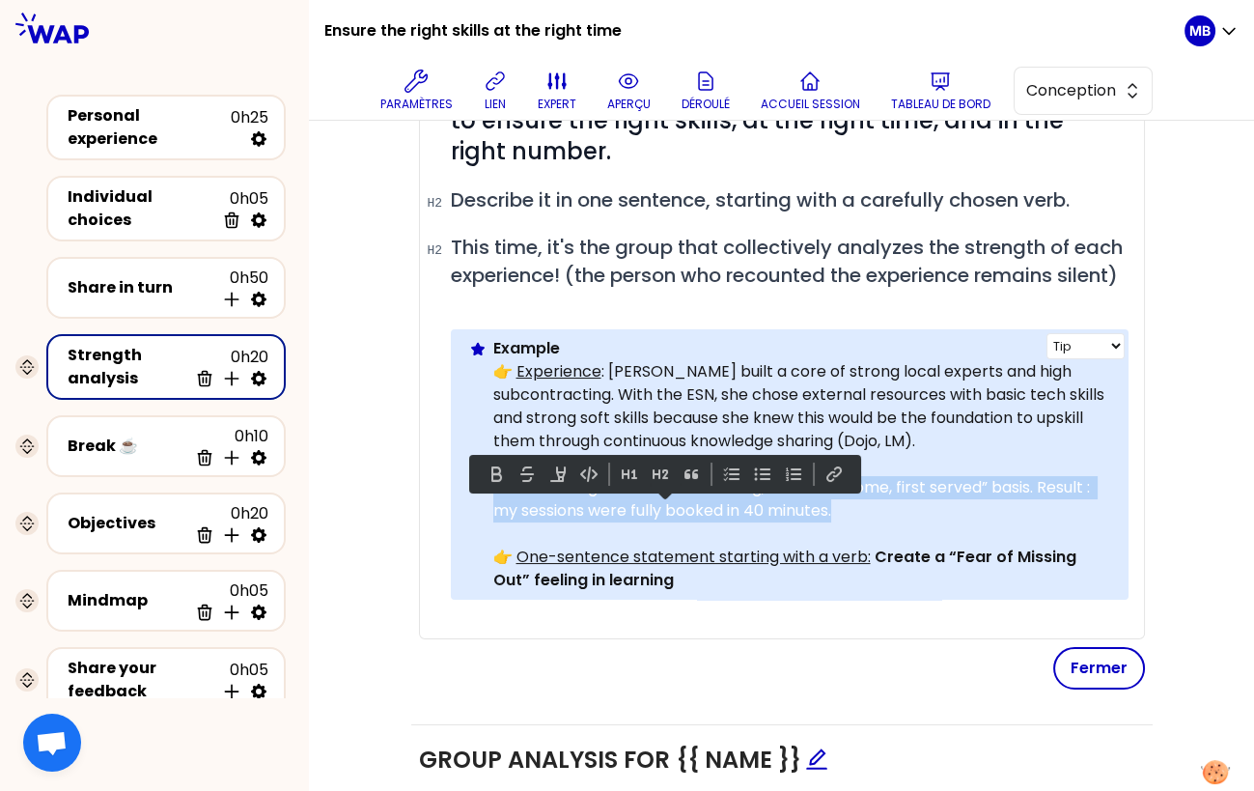
drag, startPoint x: 879, startPoint y: 542, endPoint x: 493, endPoint y: 512, distance: 386.4
click at [493, 512] on p "offered a single time for his training, on a “first come, first served” basis. …" at bounding box center [803, 499] width 620 height 46
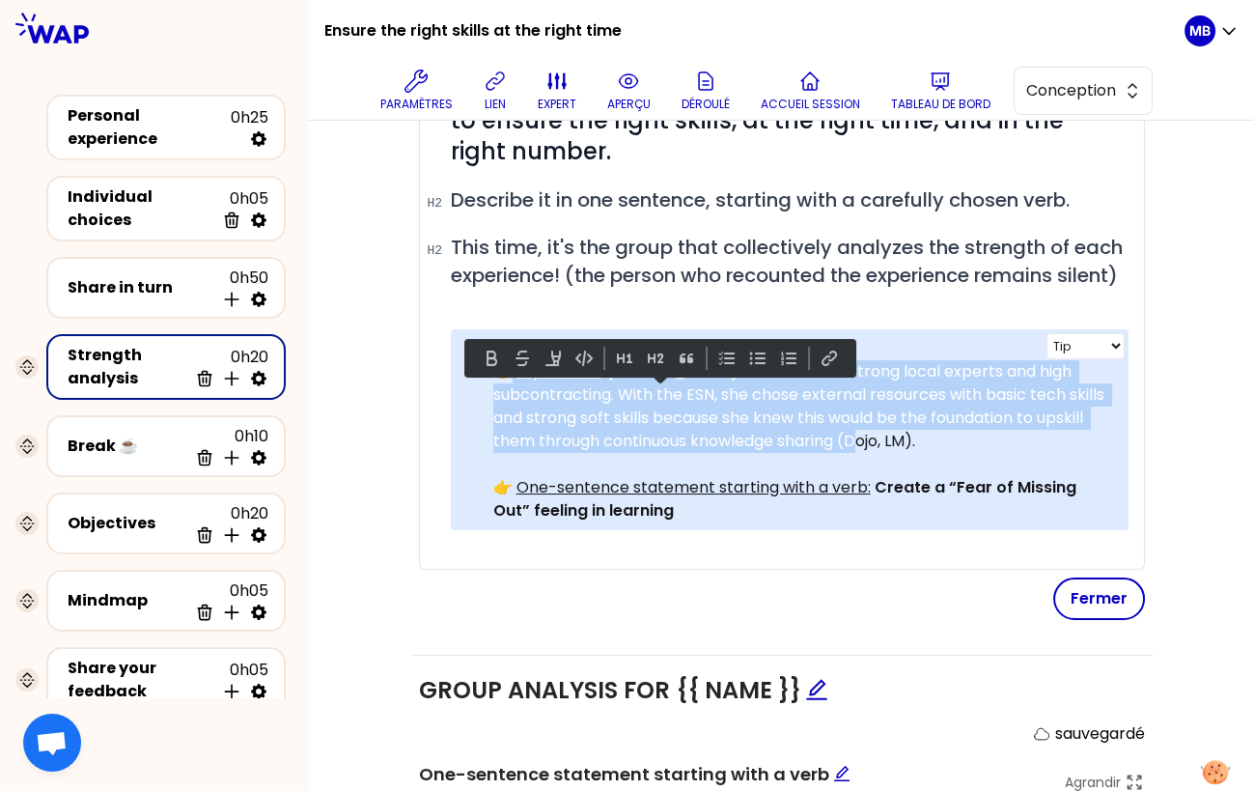
drag, startPoint x: 823, startPoint y: 462, endPoint x: 509, endPoint y: 399, distance: 320.2
click at [509, 399] on p "👉 Experience : Anne built a core of strong local experts and high subcontractin…" at bounding box center [803, 406] width 620 height 93
copy p "Experience : Anne built a core of strong local experts and high subcontracting.…"
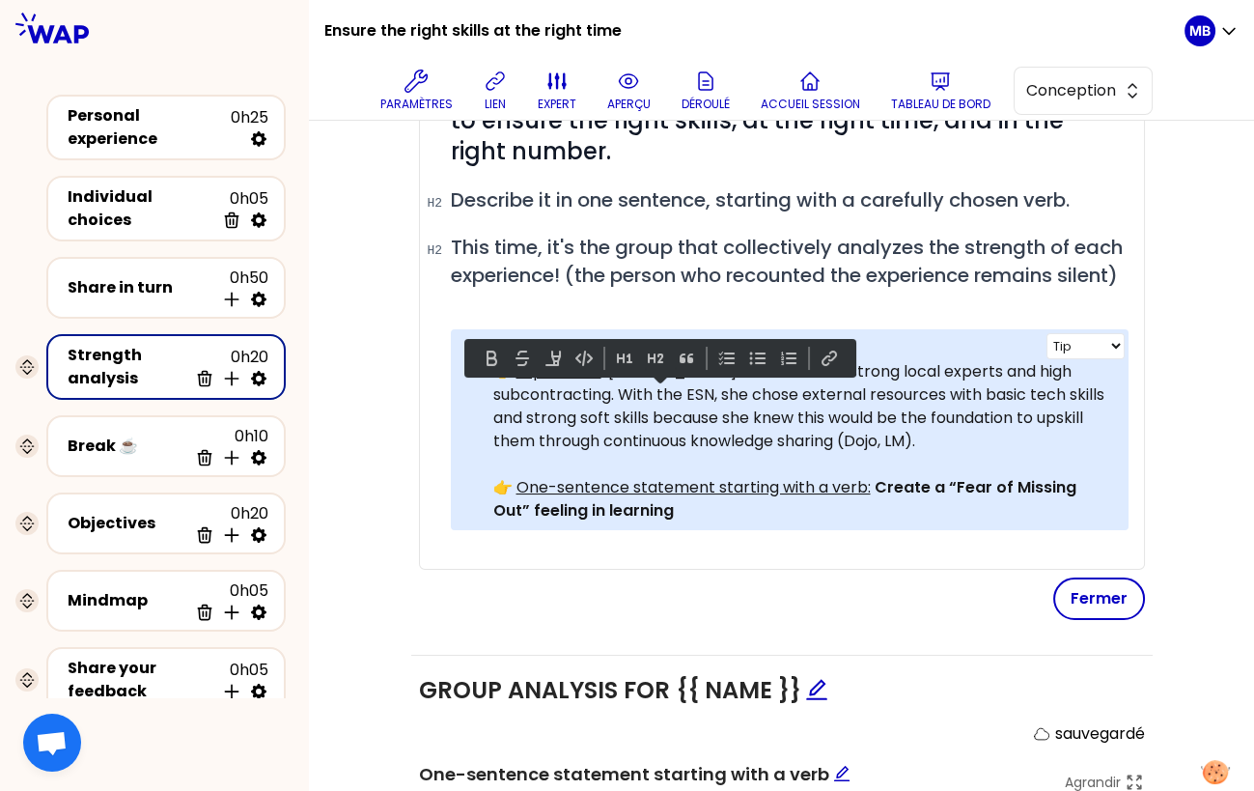
click at [907, 522] on p "👉 One-sentence statement starting with a verb: Create a “Fear of Missing Out” f…" at bounding box center [803, 499] width 620 height 46
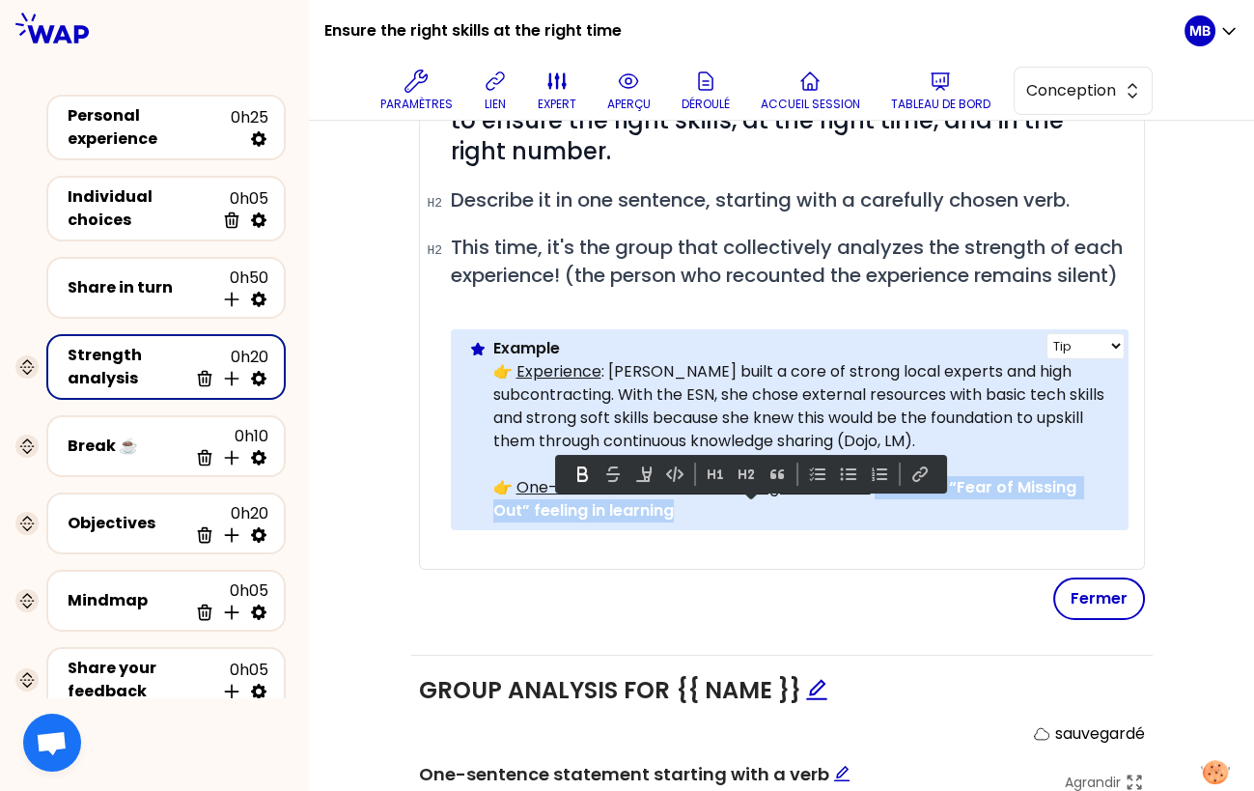
drag, startPoint x: 872, startPoint y: 514, endPoint x: 895, endPoint y: 545, distance: 38.6
click at [895, 522] on p "👉 One-sentence statement starting with a verb: Create a “Fear of Missing Out” f…" at bounding box center [803, 499] width 620 height 46
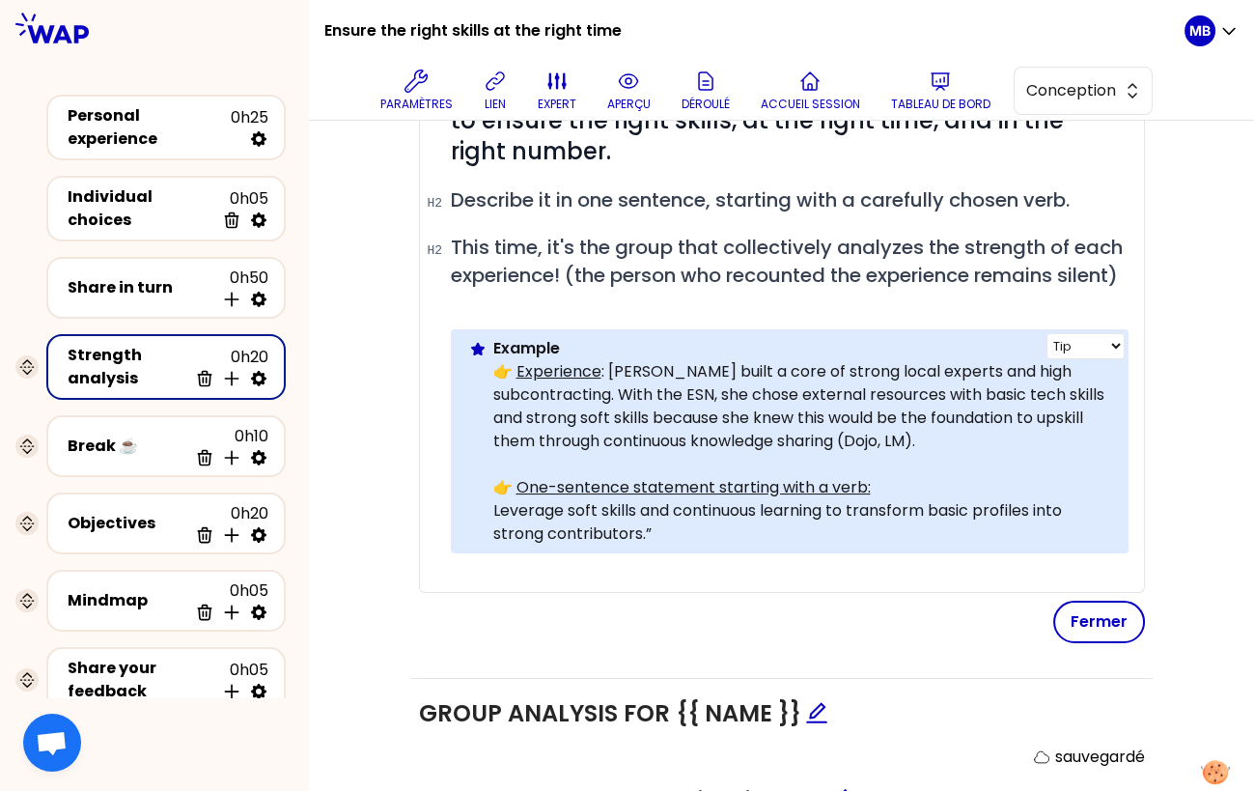
click at [489, 532] on div "Info Warning Tip Example 👉 Experience : Anne built a core of strong local exper…" at bounding box center [790, 441] width 678 height 224
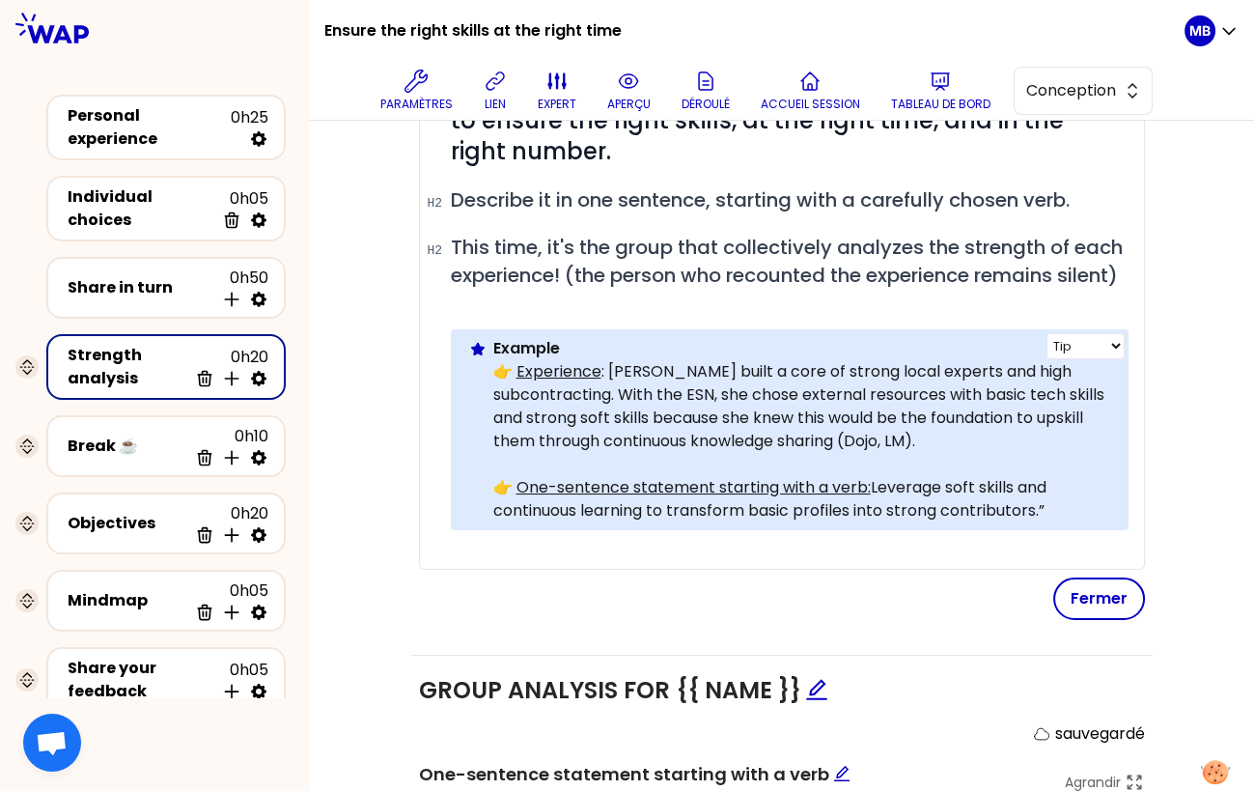
click at [1053, 522] on p "👉 One-sentence statement starting with a verb: Leverage soft skills and continu…" at bounding box center [803, 499] width 620 height 46
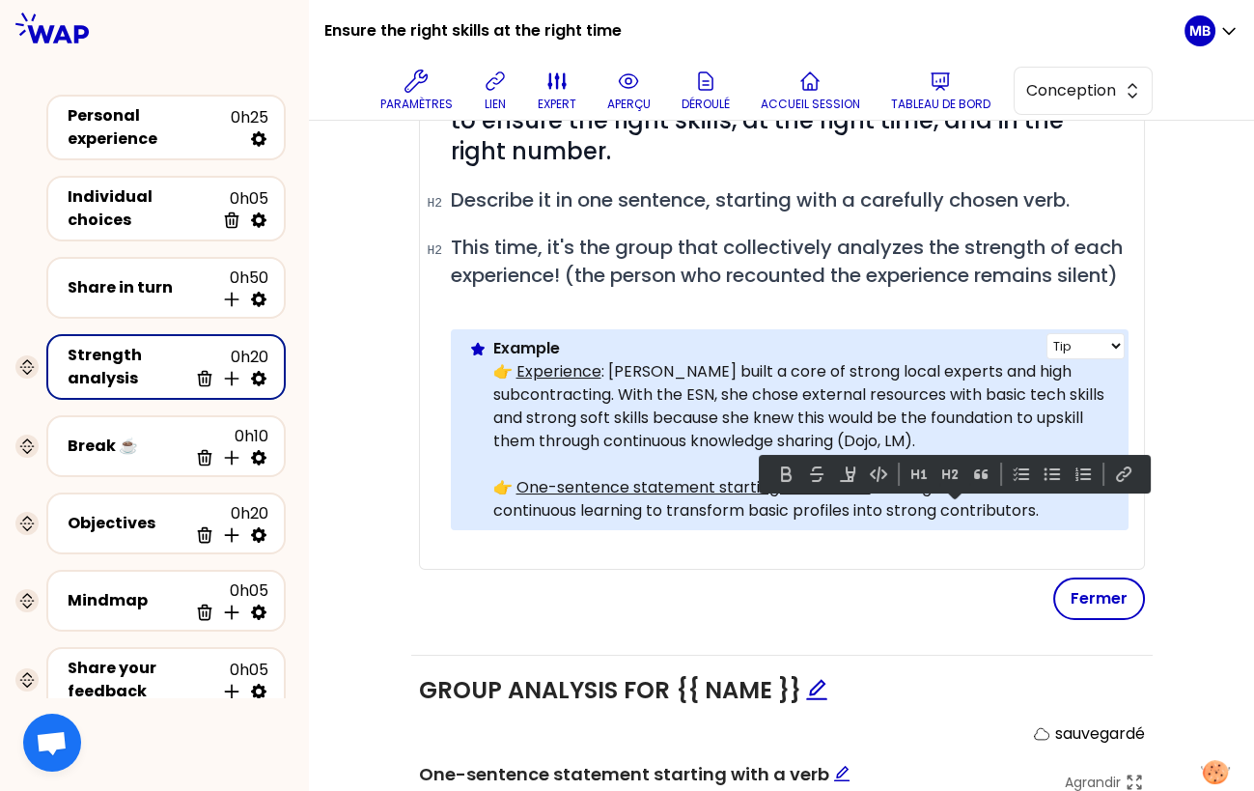
drag, startPoint x: 1053, startPoint y: 531, endPoint x: 871, endPoint y: 512, distance: 183.5
click at [871, 512] on p "👉 One-sentence statement starting with a verb: Leverage soft skills and continu…" at bounding box center [803, 499] width 620 height 46
click at [798, 470] on button at bounding box center [785, 473] width 23 height 23
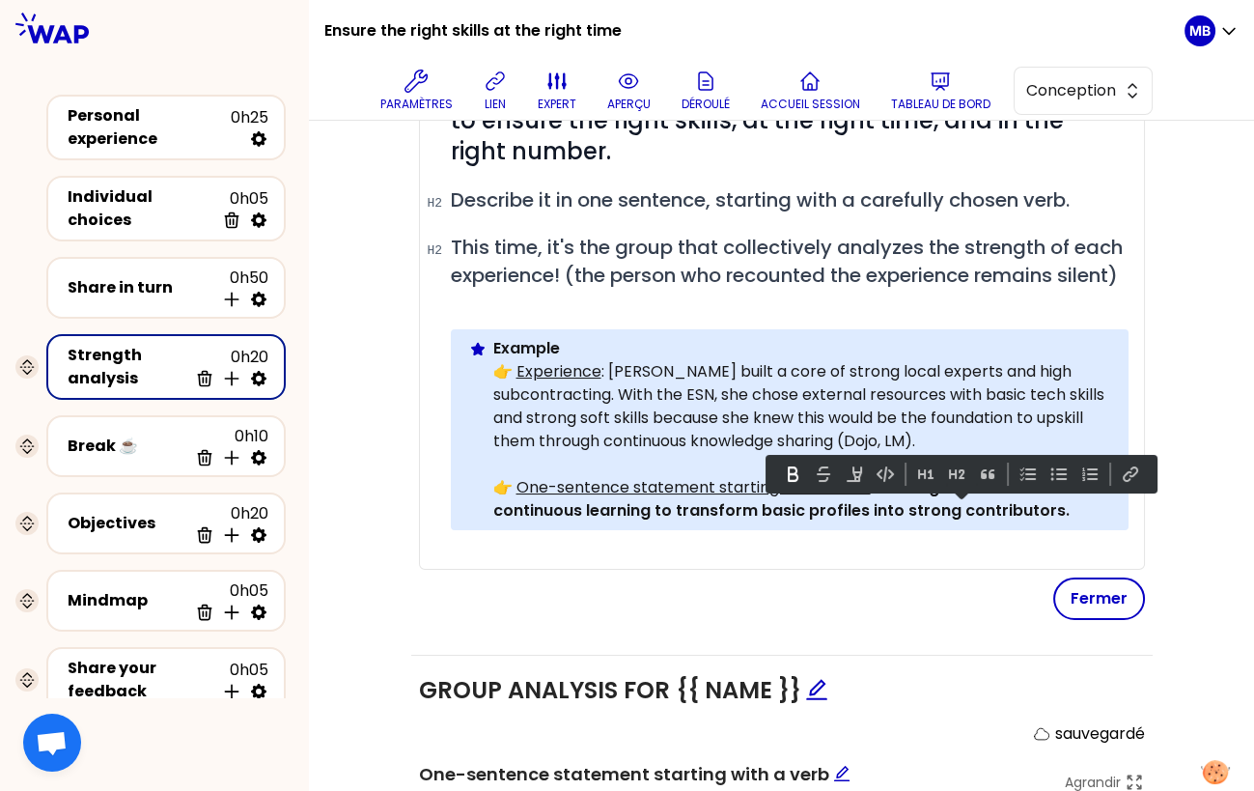
click at [826, 561] on p at bounding box center [790, 549] width 678 height 23
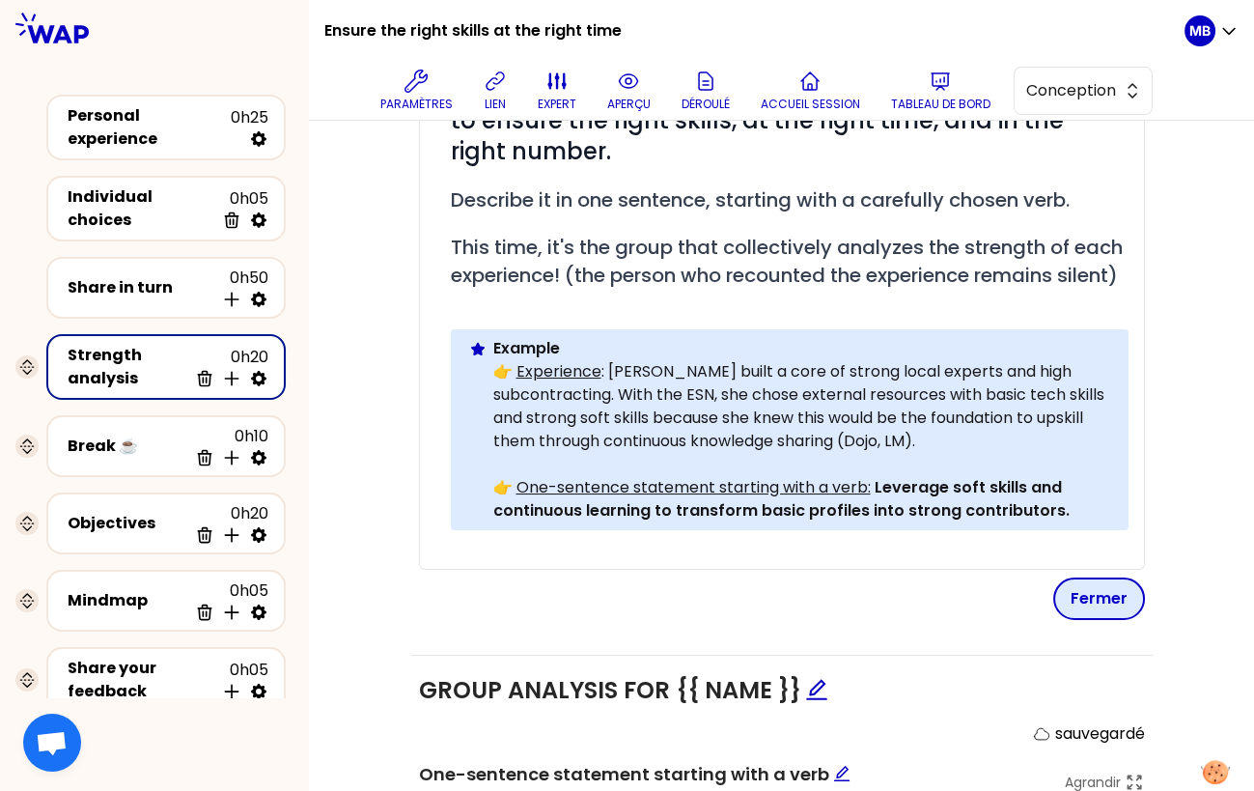
click at [1090, 617] on button "Fermer" at bounding box center [1099, 598] width 92 height 42
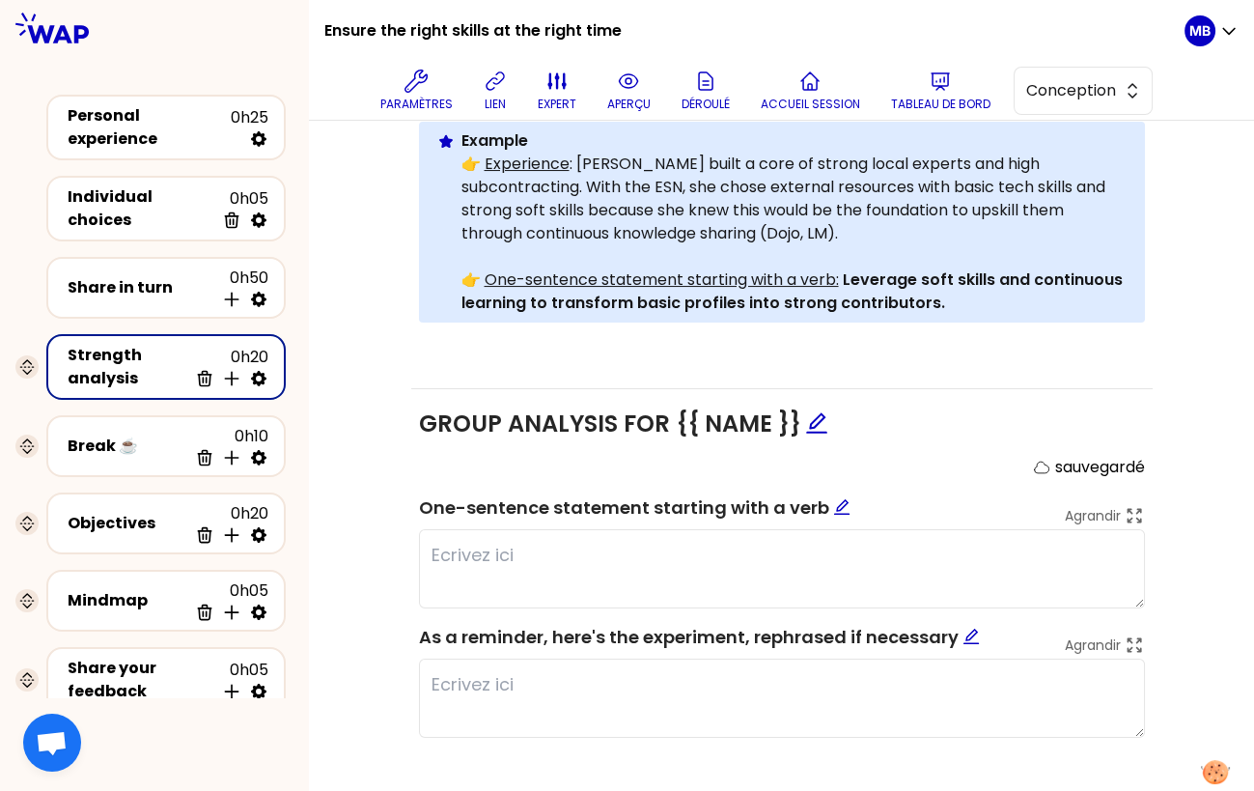
scroll to position [583, 0]
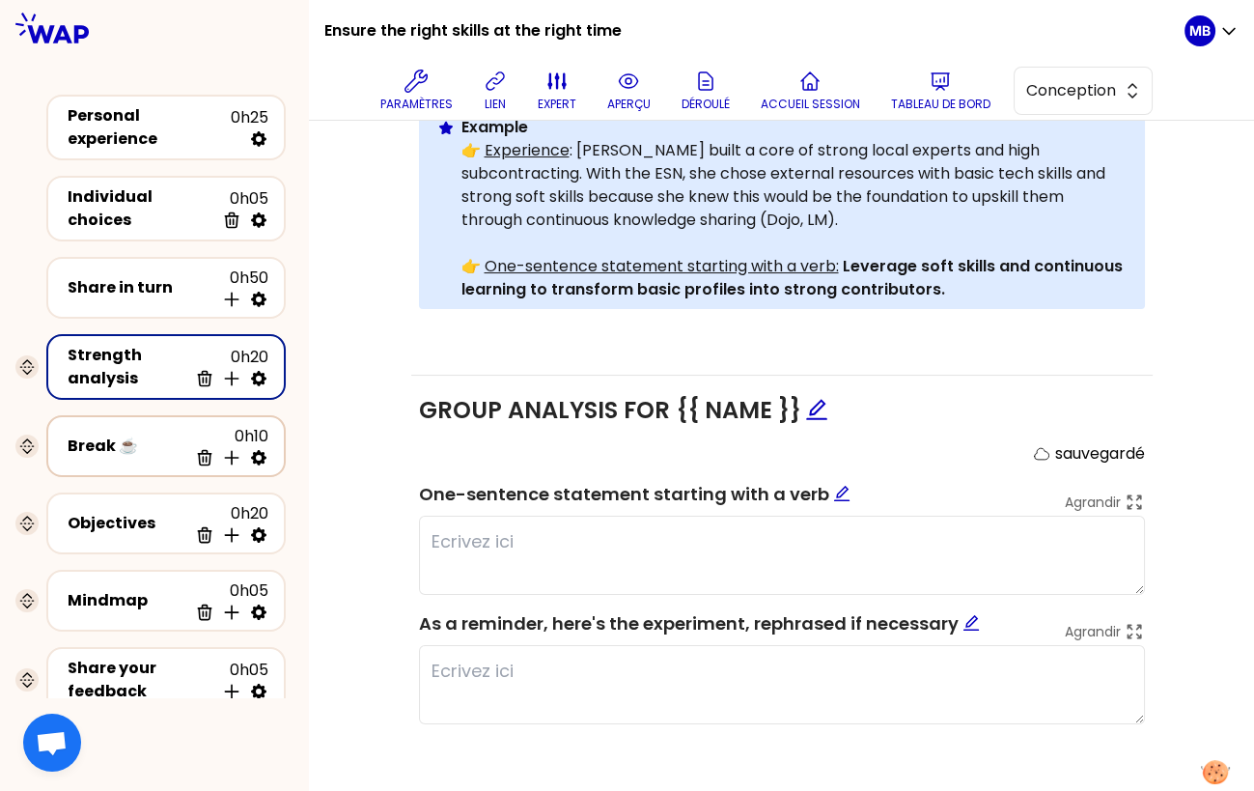
click at [146, 444] on div "Break ☕️" at bounding box center [128, 445] width 120 height 23
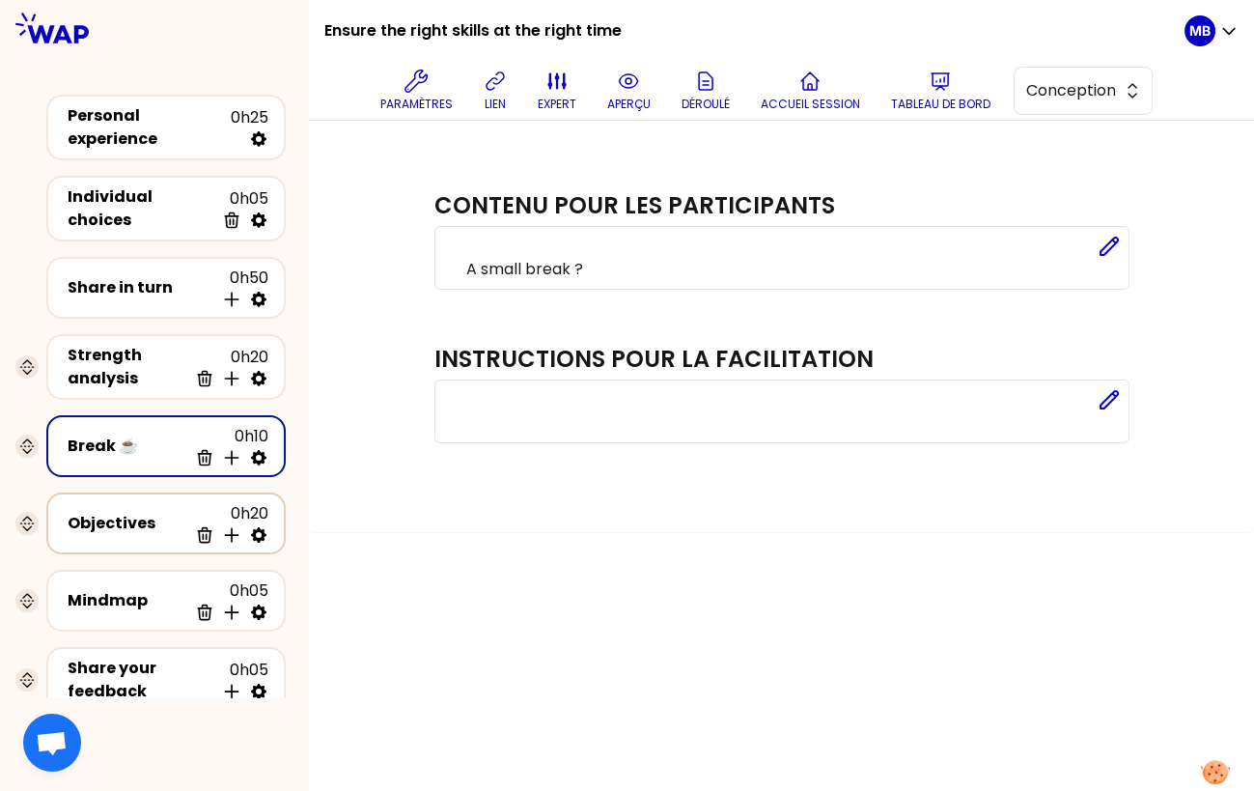
click at [133, 512] on div "Objectives" at bounding box center [128, 523] width 120 height 23
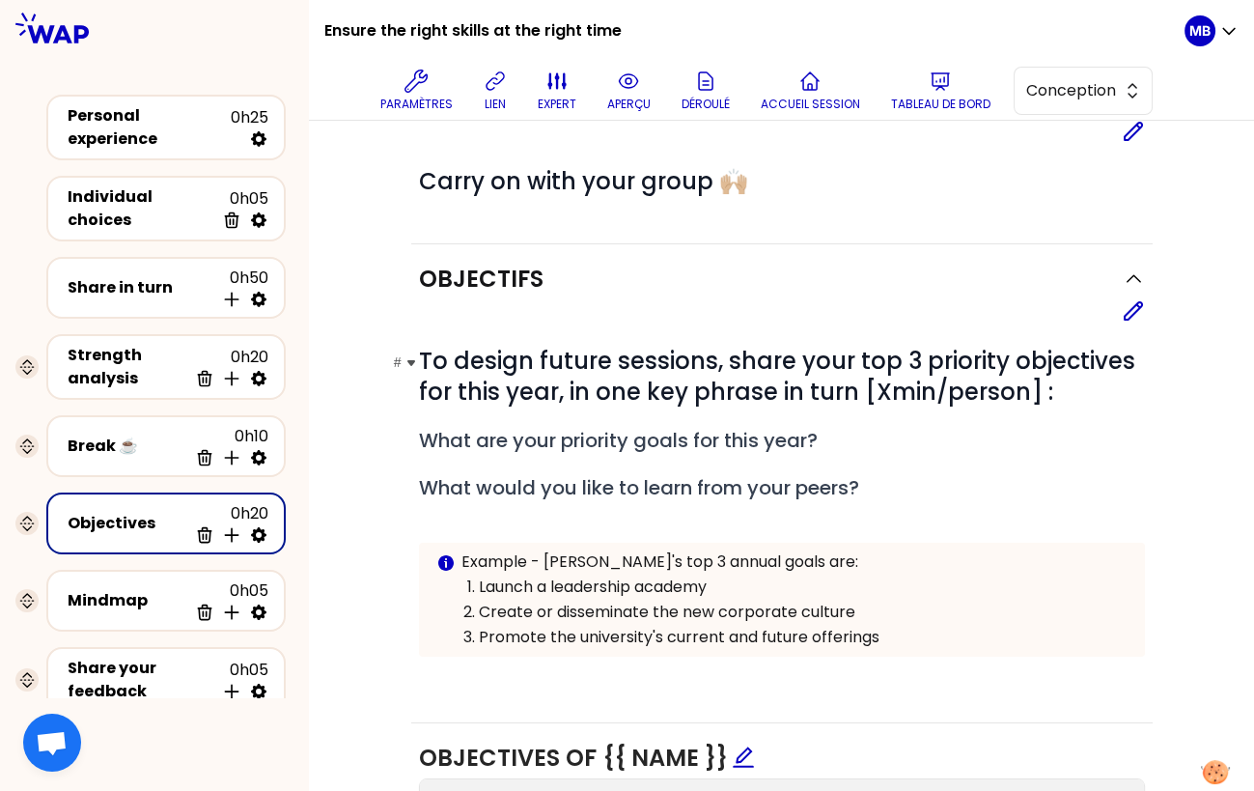
scroll to position [95, 0]
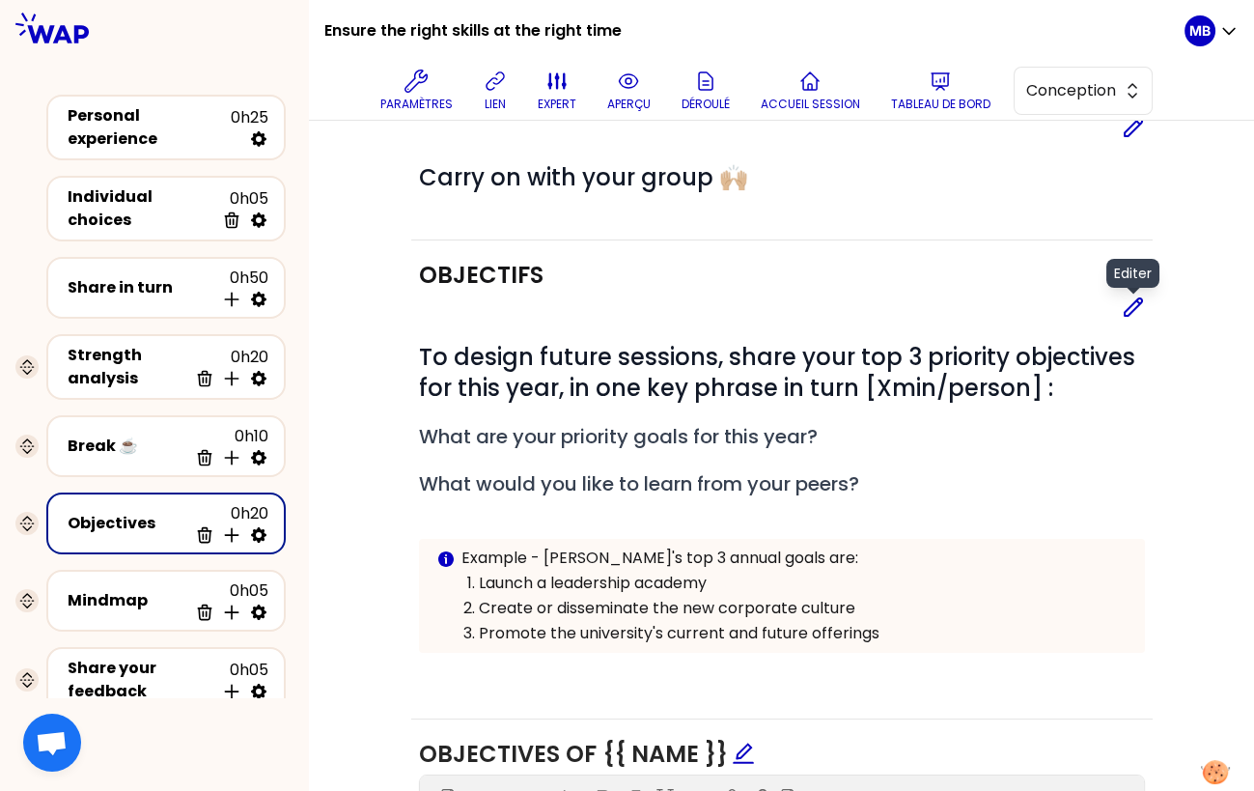
click at [1132, 305] on icon at bounding box center [1133, 306] width 23 height 23
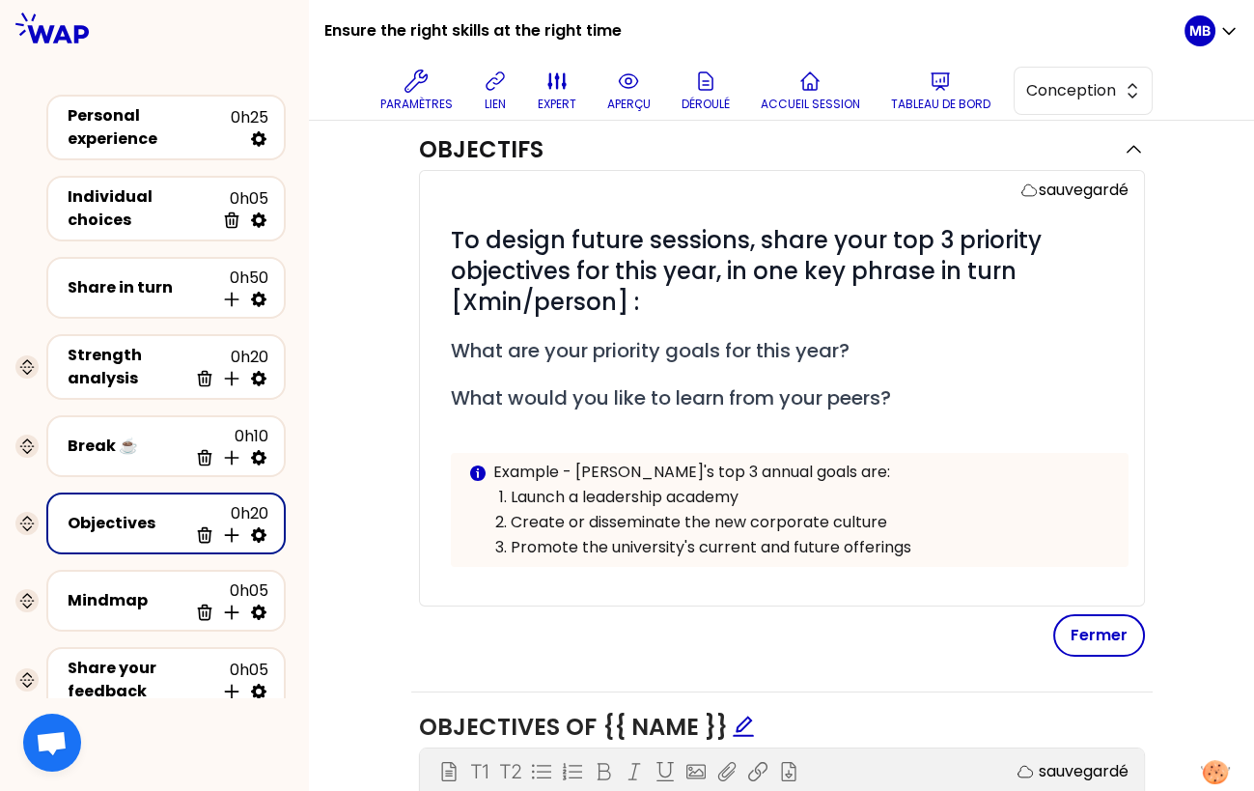
scroll to position [191, 0]
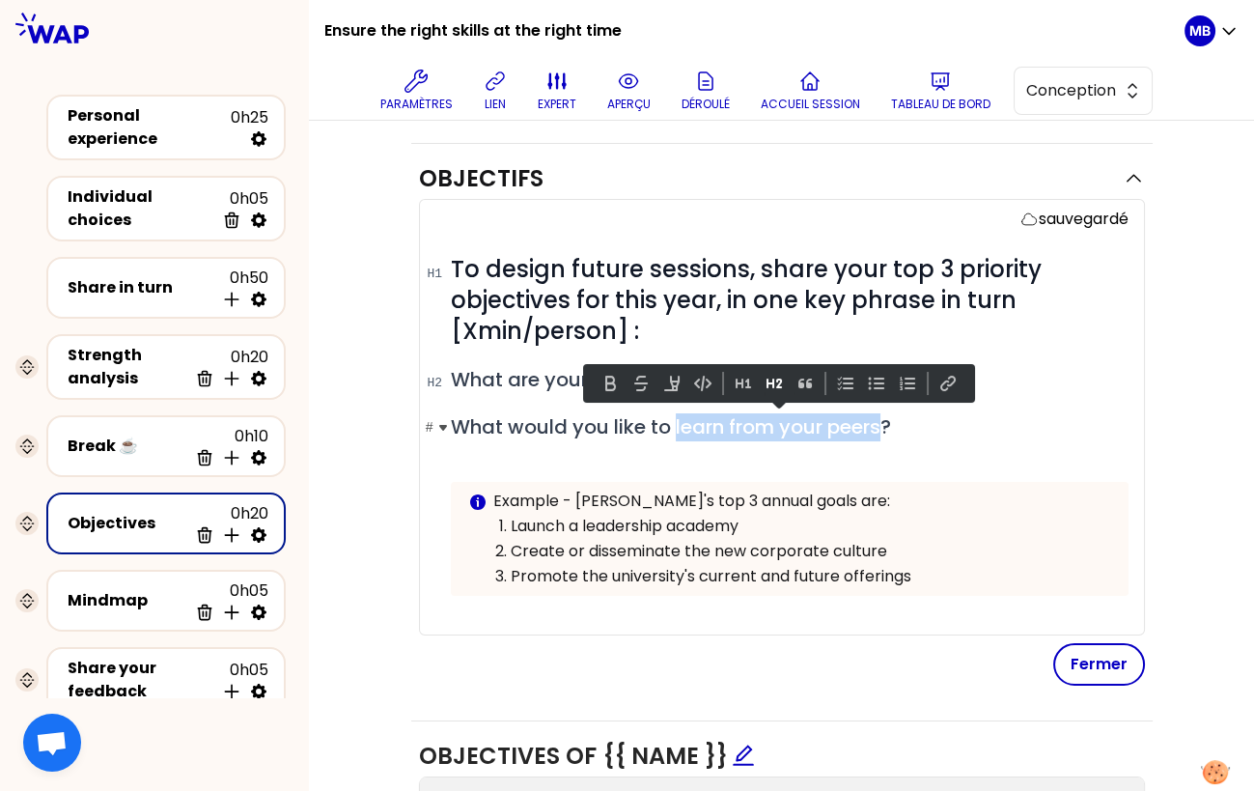
drag, startPoint x: 883, startPoint y: 422, endPoint x: 676, endPoint y: 421, distance: 207.6
click at [676, 421] on span "What would you like to learn from your peers?" at bounding box center [671, 426] width 440 height 27
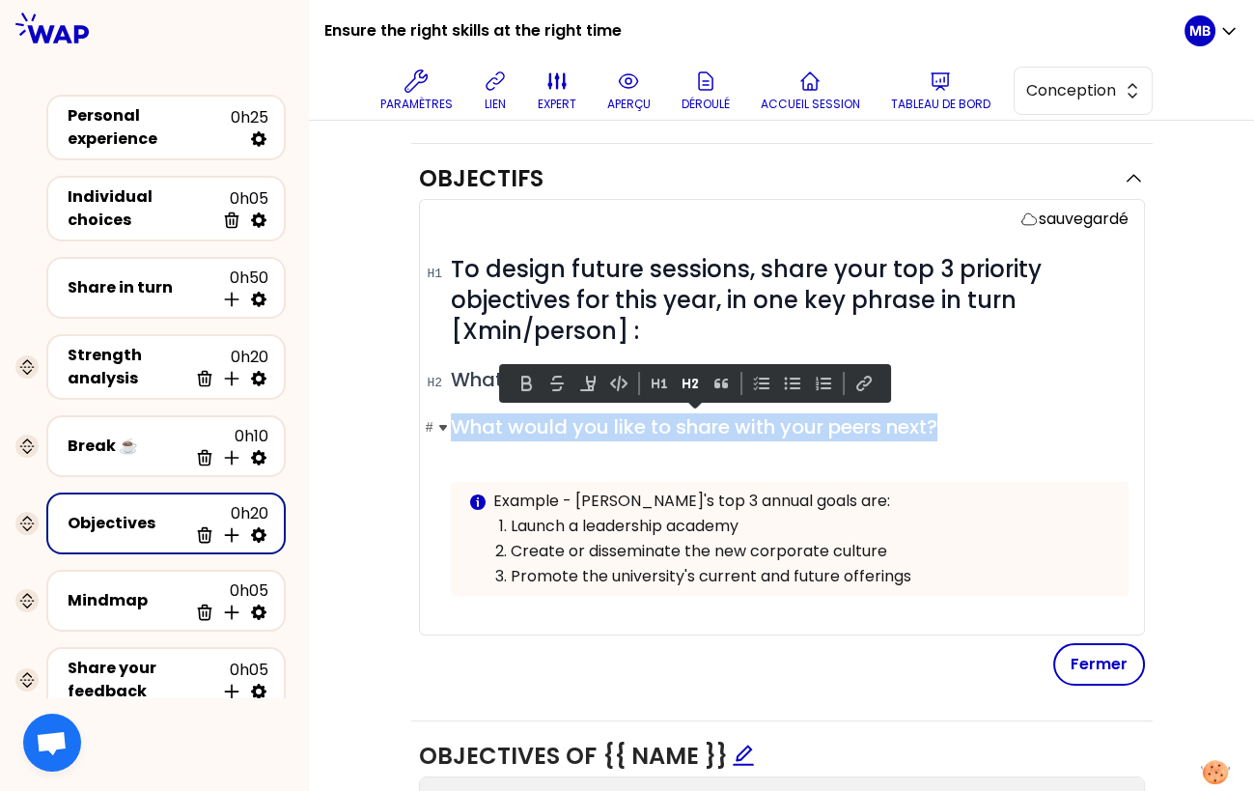
drag, startPoint x: 951, startPoint y: 428, endPoint x: 456, endPoint y: 419, distance: 495.4
click at [456, 419] on h2 "# What would you like to share with your peers next?" at bounding box center [790, 427] width 678 height 28
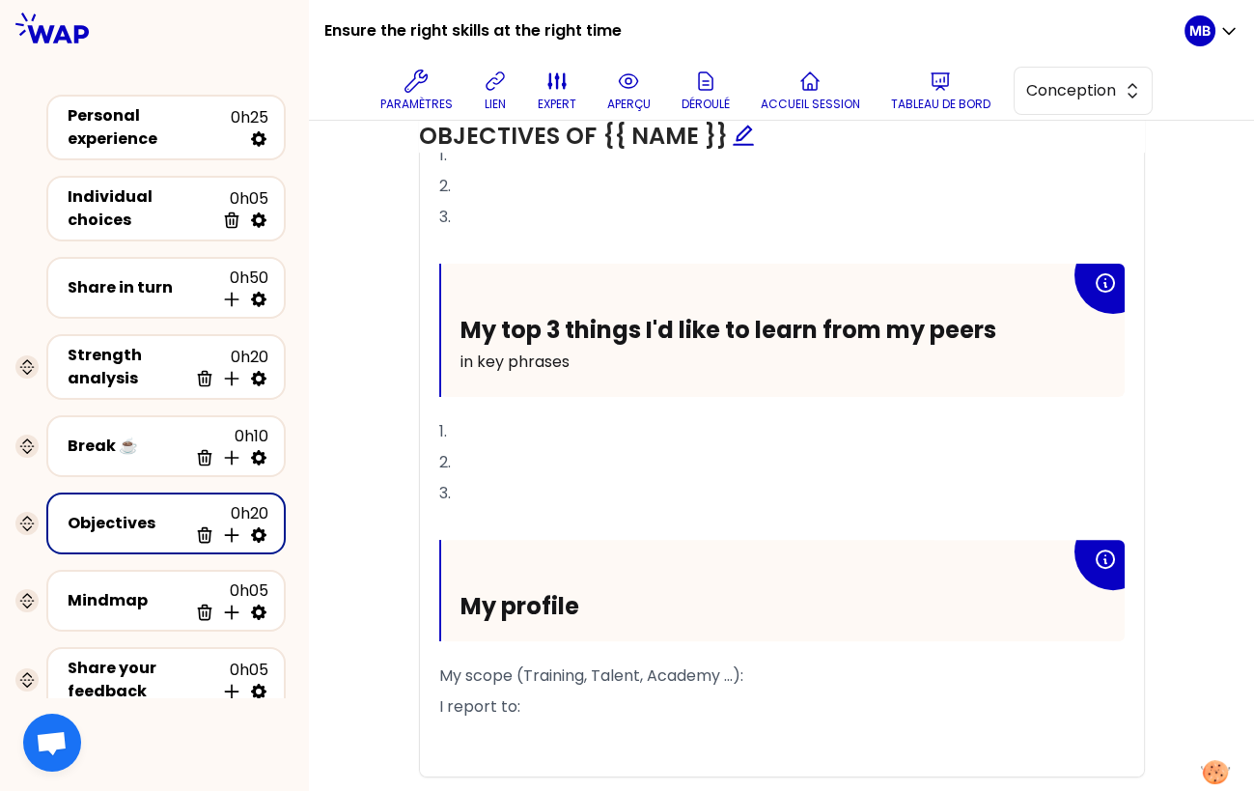
scroll to position [1005, 0]
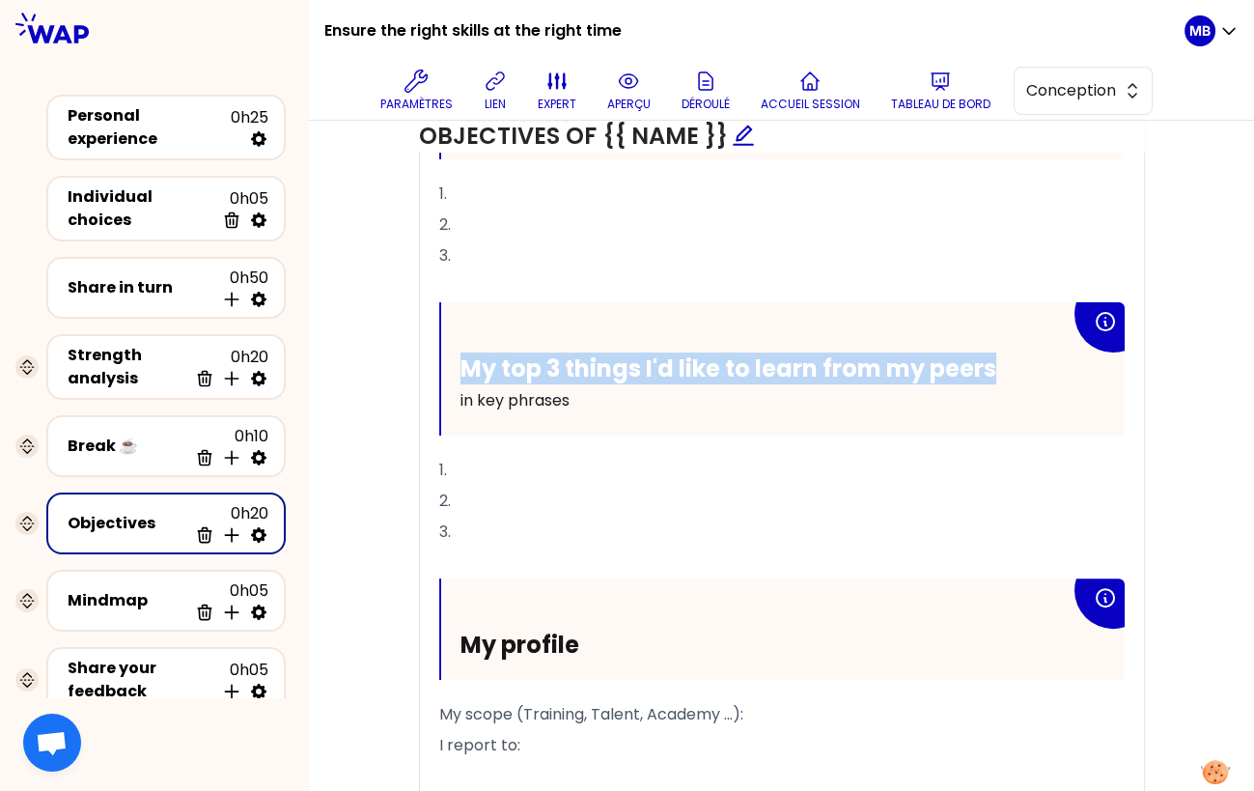
drag, startPoint x: 996, startPoint y: 363, endPoint x: 456, endPoint y: 358, distance: 540.7
click at [456, 358] on div "My top 3 things I'd like to learn from my peers in key phrases" at bounding box center [783, 368] width 684 height 133
click at [586, 358] on span "My top 3 things I'd like to learn from my peers" at bounding box center [729, 368] width 536 height 32
drag, startPoint x: 726, startPoint y: 362, endPoint x: 1089, endPoint y: 344, distance: 363.5
click at [1089, 344] on div "My top 3 things I'd like to learn from my peers in key phrases" at bounding box center [783, 368] width 684 height 133
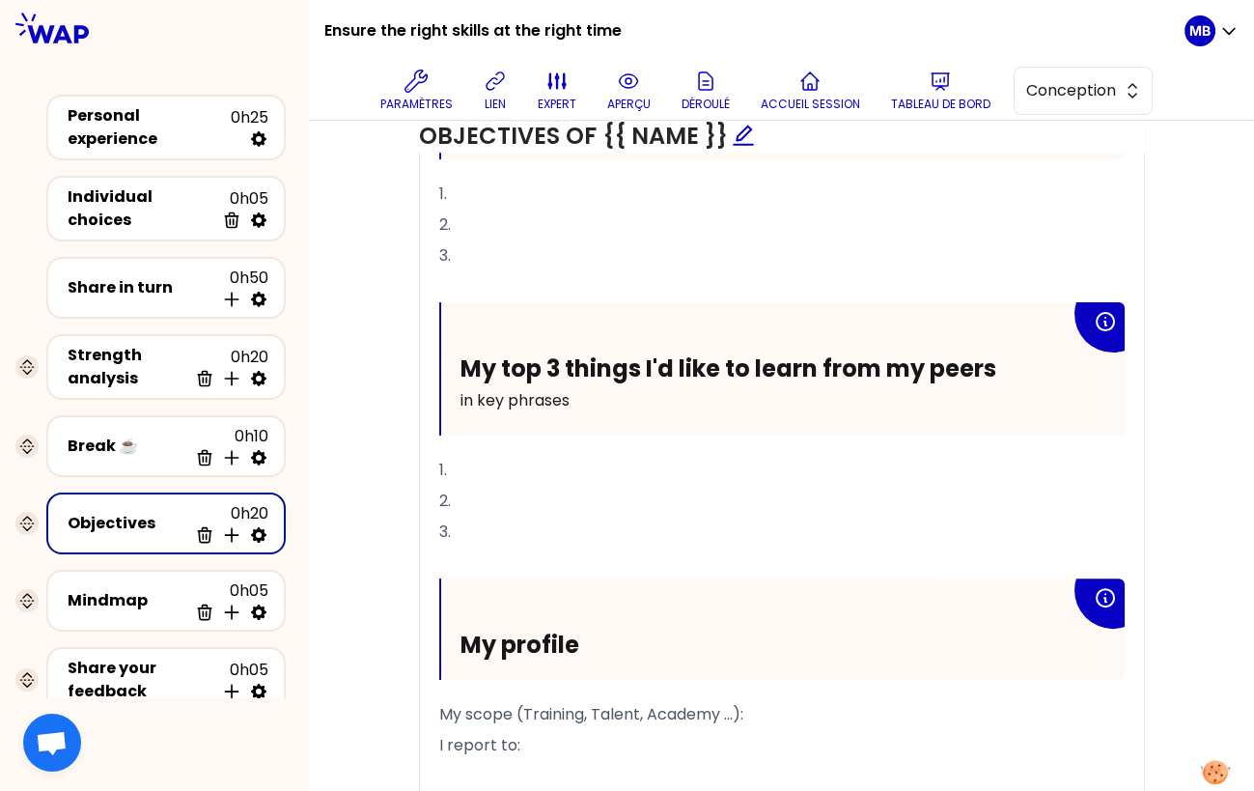
click at [913, 344] on div "My top 3 things I'd like to learn from my peers in key phrases" at bounding box center [783, 368] width 684 height 133
drag, startPoint x: 998, startPoint y: 362, endPoint x: 753, endPoint y: 365, distance: 245.3
click at [753, 365] on h2 "My top 3 things I'd like to learn from my peers" at bounding box center [766, 368] width 610 height 30
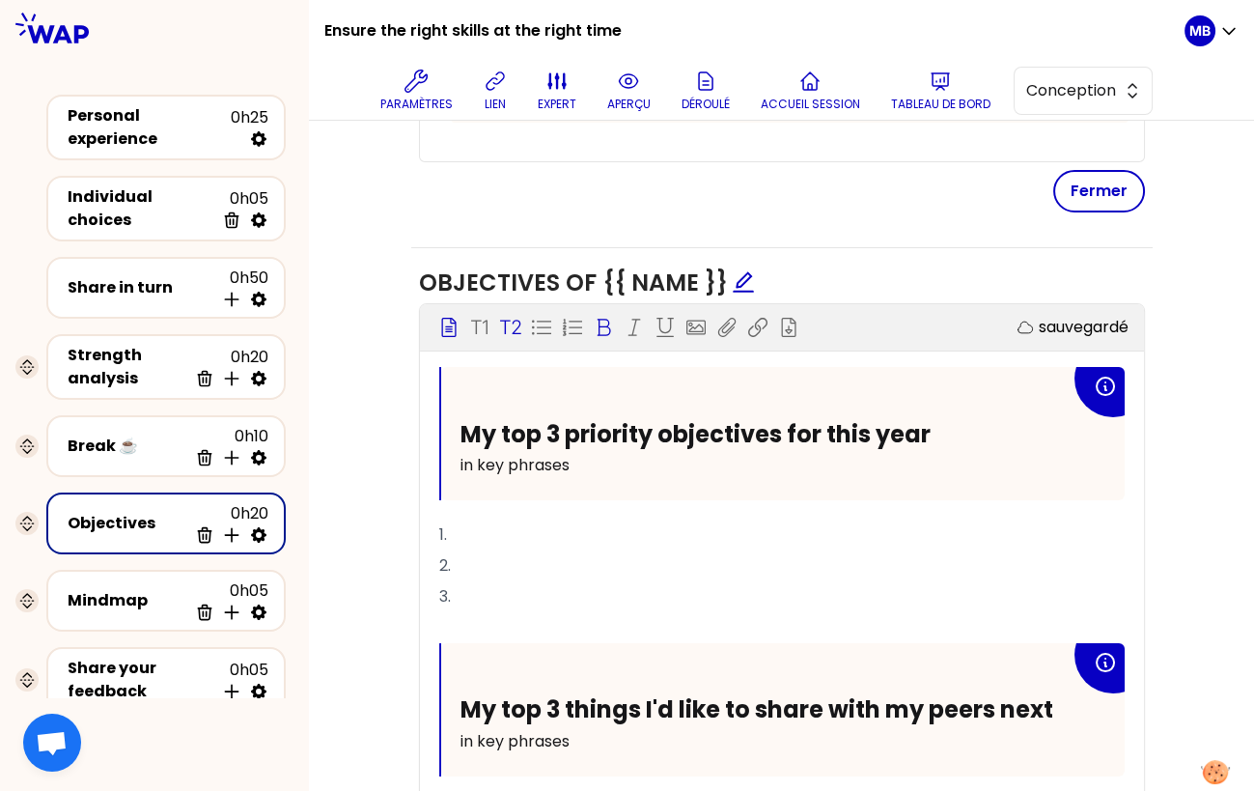
scroll to position [678, 0]
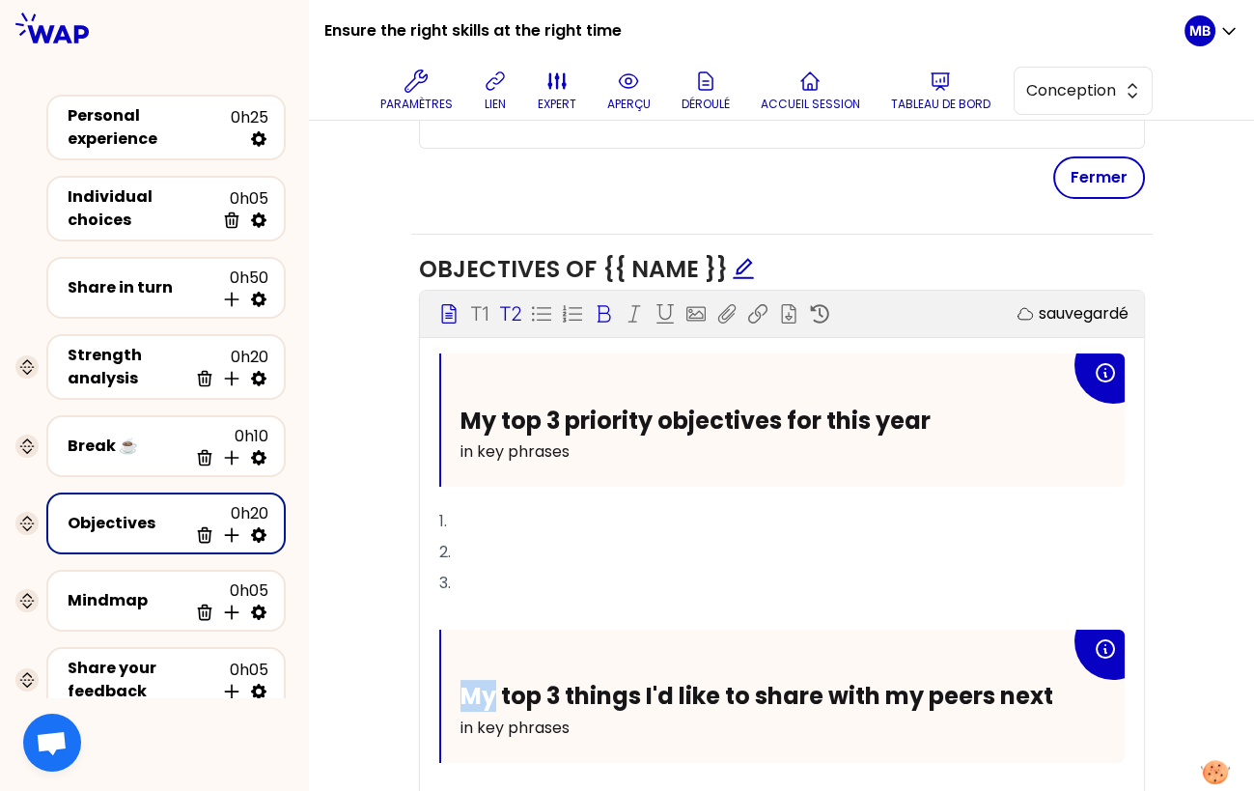
drag, startPoint x: 496, startPoint y: 693, endPoint x: 447, endPoint y: 693, distance: 49.2
click at [447, 693] on div "My top 3 things I'd like to share with my peers next in key phrases" at bounding box center [783, 696] width 684 height 133
drag, startPoint x: 542, startPoint y: 686, endPoint x: 431, endPoint y: 686, distance: 111.0
click at [431, 686] on div "My top 3 priority objectives for this year in key phrases 1. 2. 3. ﻿ My top 3 t…" at bounding box center [782, 747] width 724 height 789
click at [604, 690] on span "The 3 things I'd like to share with my peers next" at bounding box center [739, 696] width 556 height 32
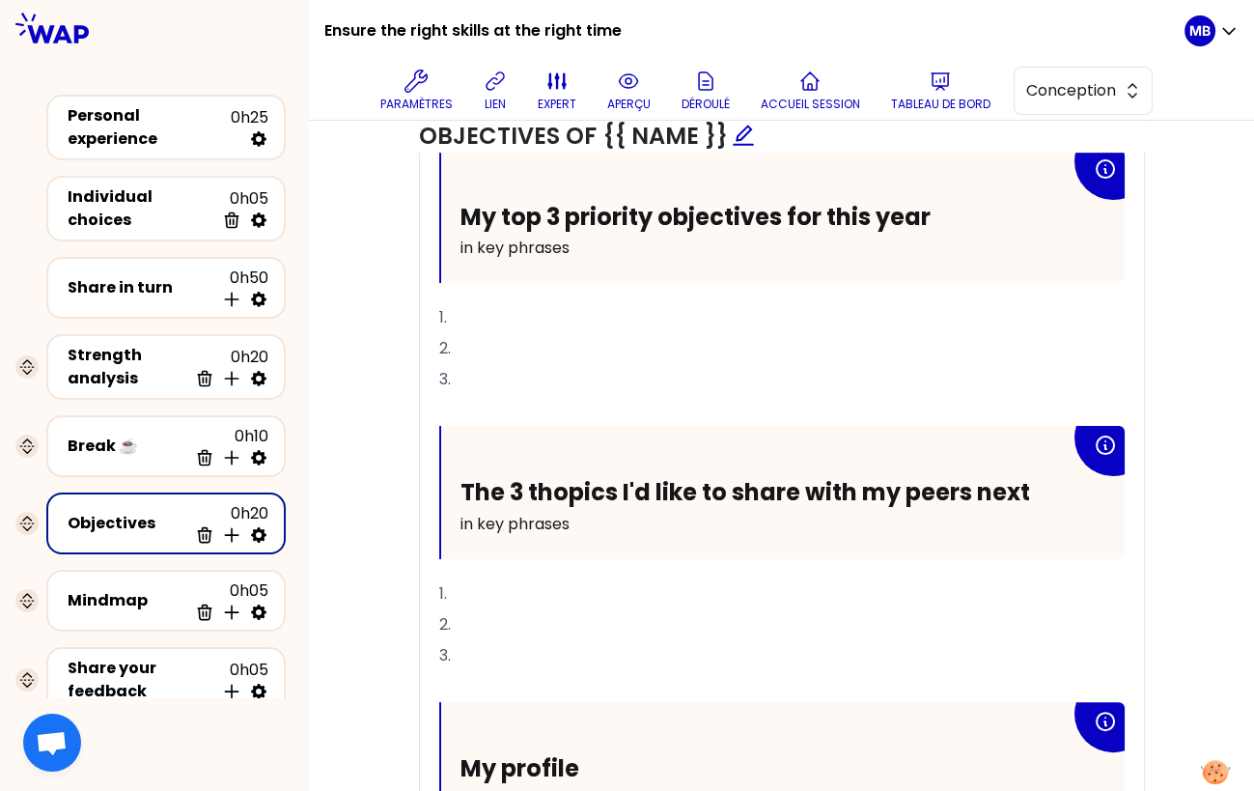
scroll to position [1095, 0]
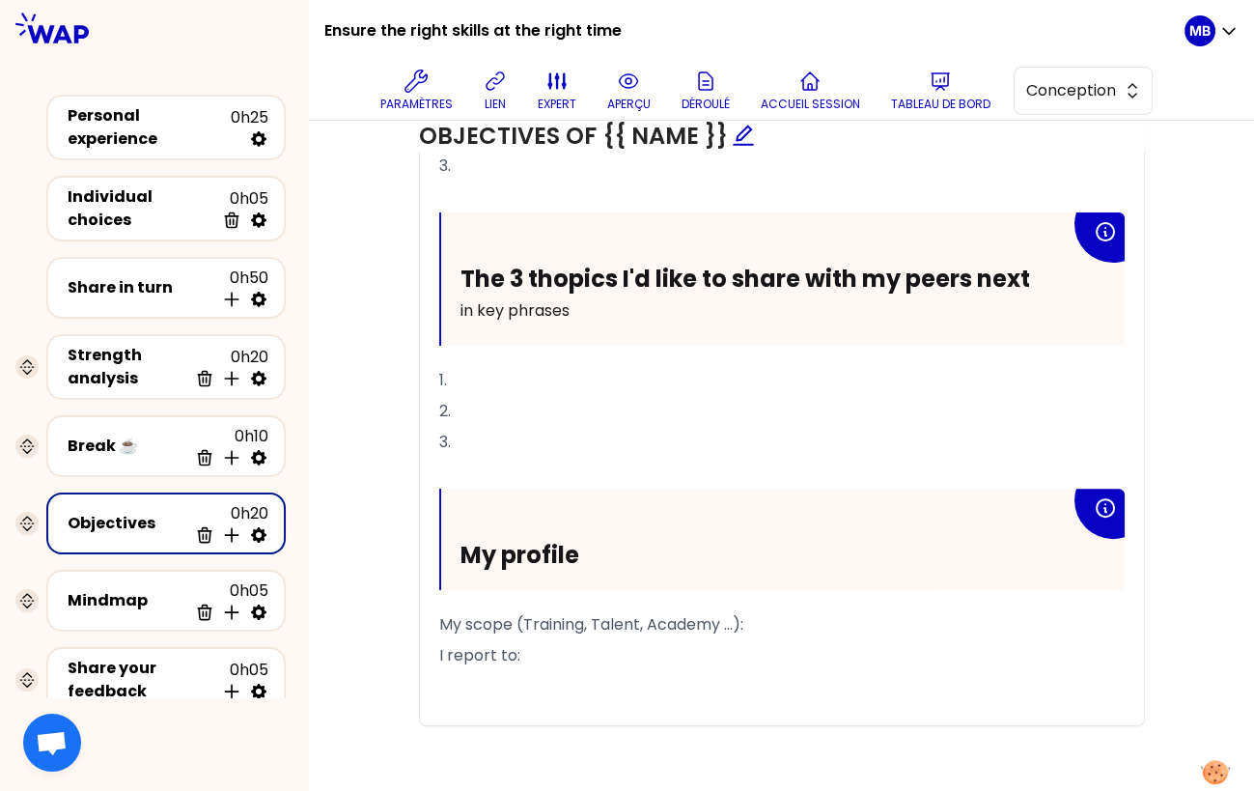
drag, startPoint x: 534, startPoint y: 644, endPoint x: 454, endPoint y: 467, distance: 194.0
click at [454, 467] on div "My top 3 priority objectives for this year in key phrases 1. 2. 3. ﻿ The 3 thop…" at bounding box center [782, 330] width 686 height 789
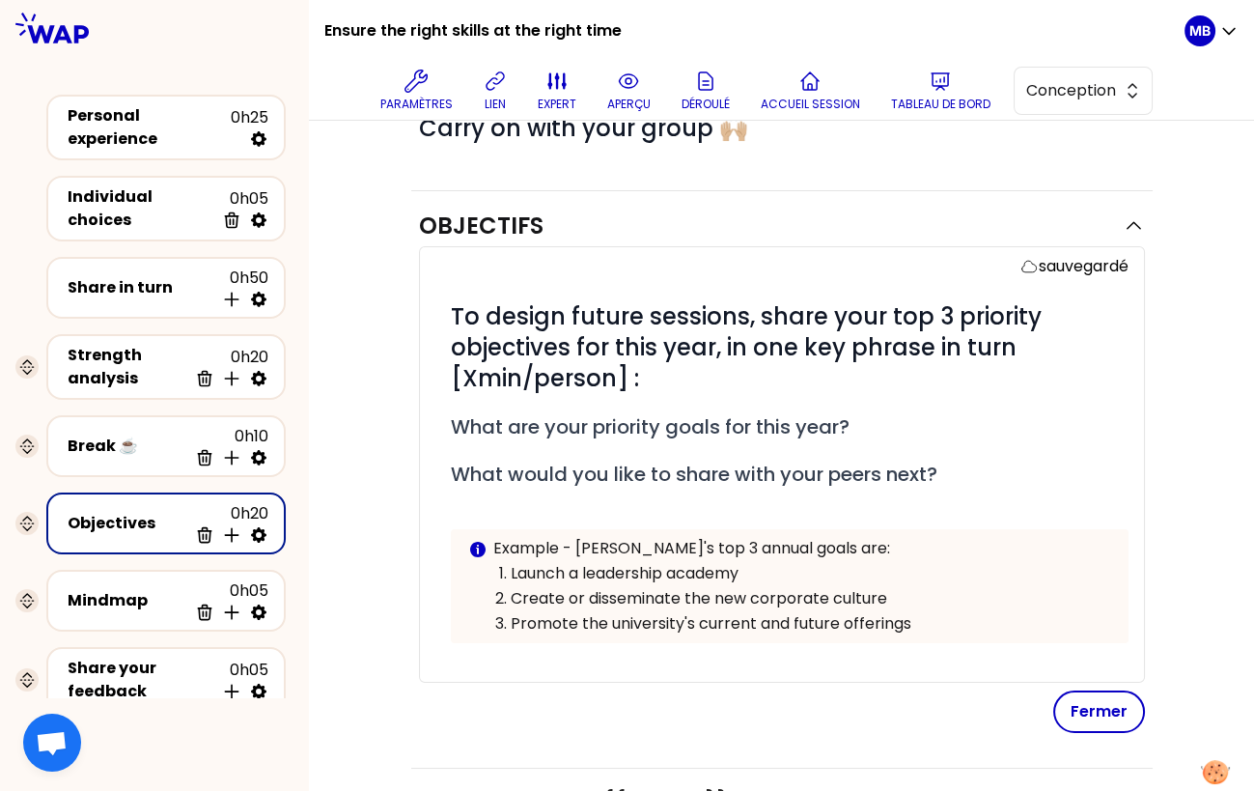
scroll to position [133, 0]
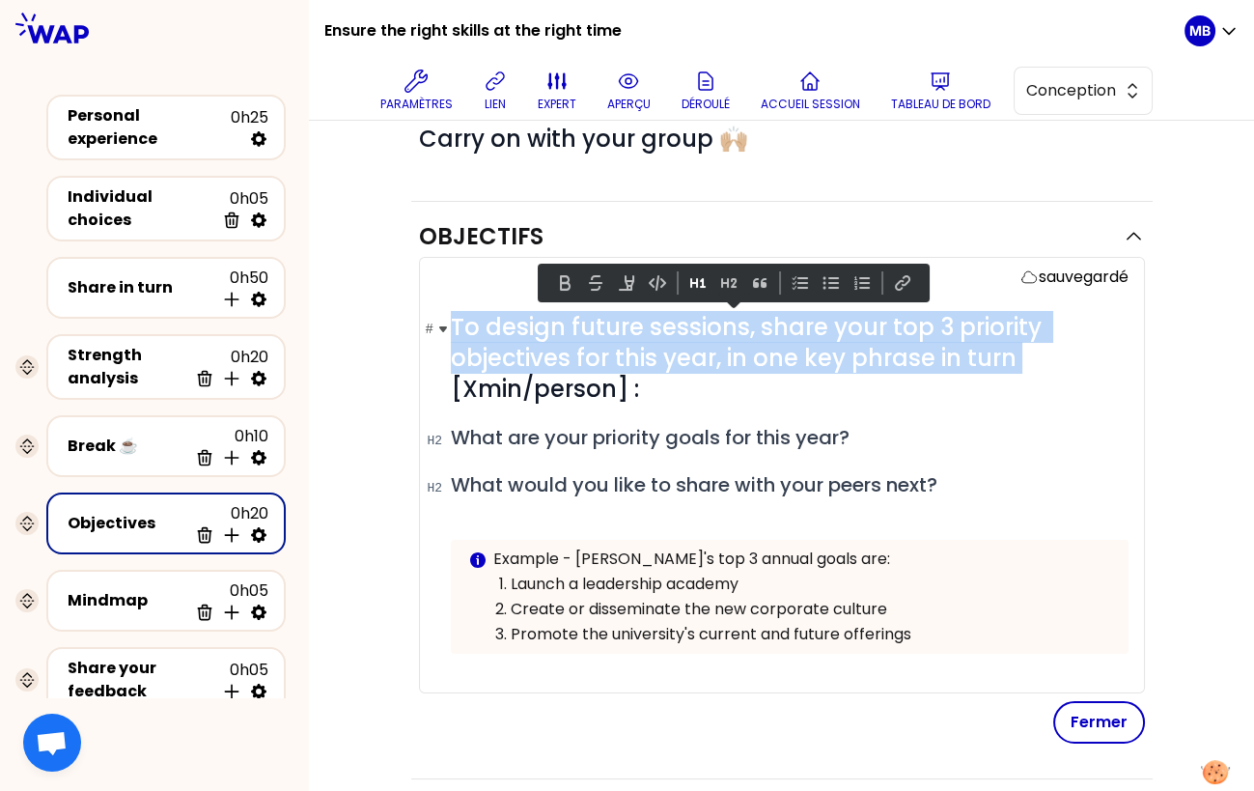
drag, startPoint x: 450, startPoint y: 324, endPoint x: 1026, endPoint y: 350, distance: 577.0
click at [1026, 350] on h1 "# To design future sessions, share your top 3 priority objectives for this year…" at bounding box center [790, 358] width 678 height 93
copy span "To design future sessions, share your top 3 priority objectives for this year, …"
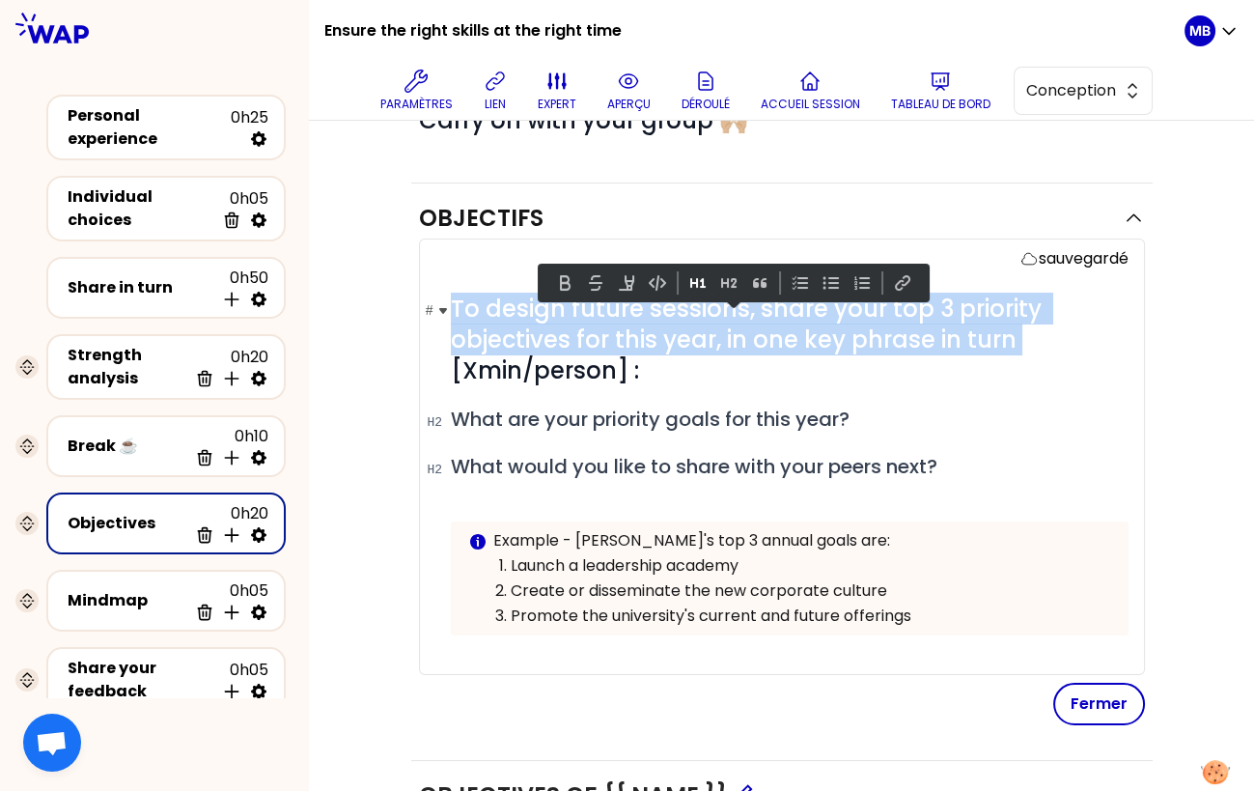
scroll to position [154, 0]
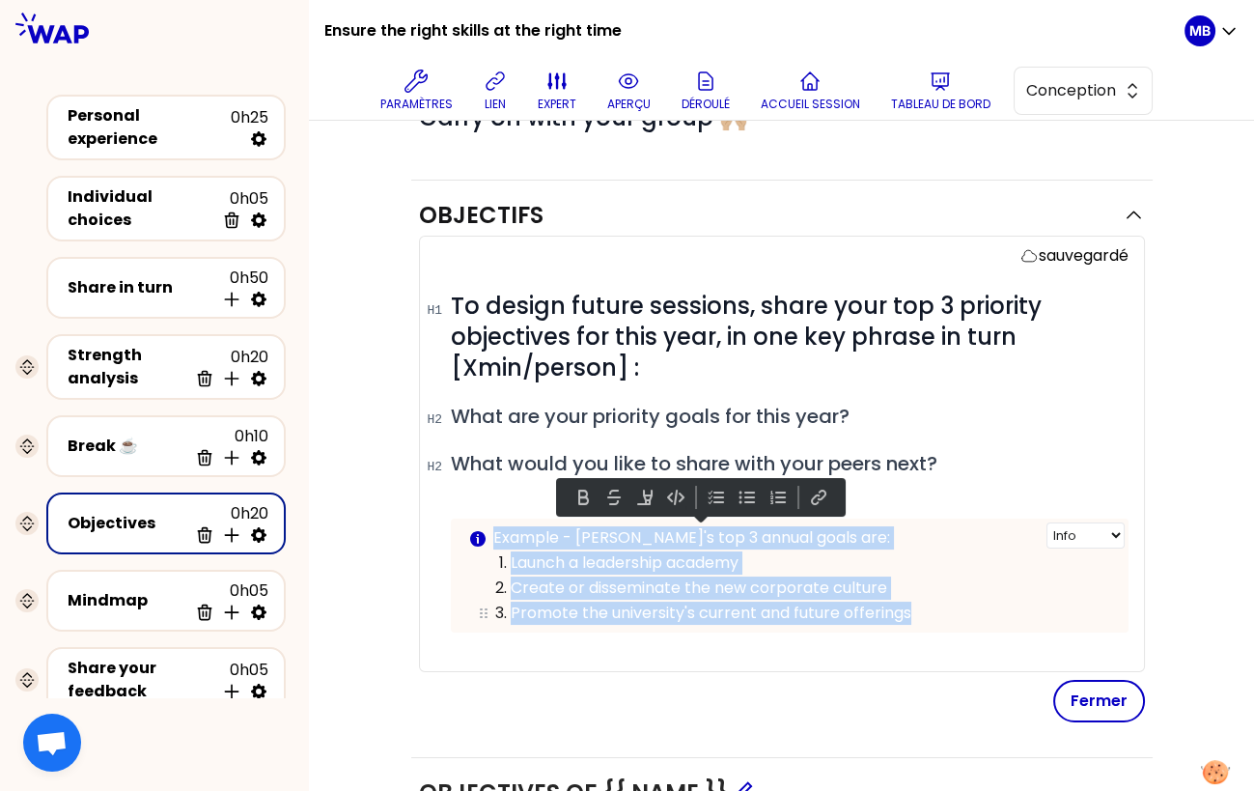
drag, startPoint x: 518, startPoint y: 534, endPoint x: 941, endPoint y: 605, distance: 428.9
click at [941, 605] on div "Example - Pauline's top 3 annual goals are: Launch a leadership academy Create …" at bounding box center [803, 575] width 620 height 98
copy div "Example - Pauline's top 3 annual goals are: Launch a leadership academy Create …"
click at [645, 576] on p "Create or disseminate the new corporate culture" at bounding box center [811, 587] width 601 height 23
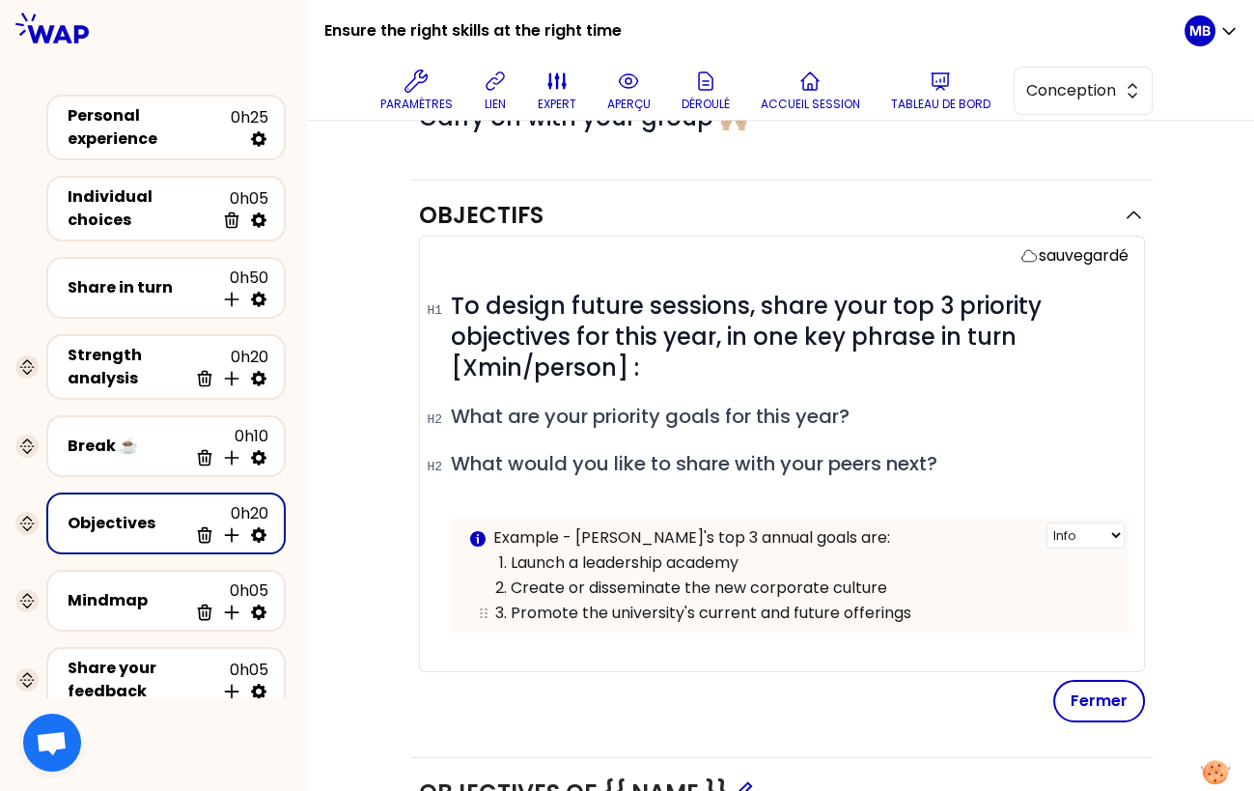
click at [835, 606] on p "Promote the university's current and future offerings" at bounding box center [811, 613] width 601 height 23
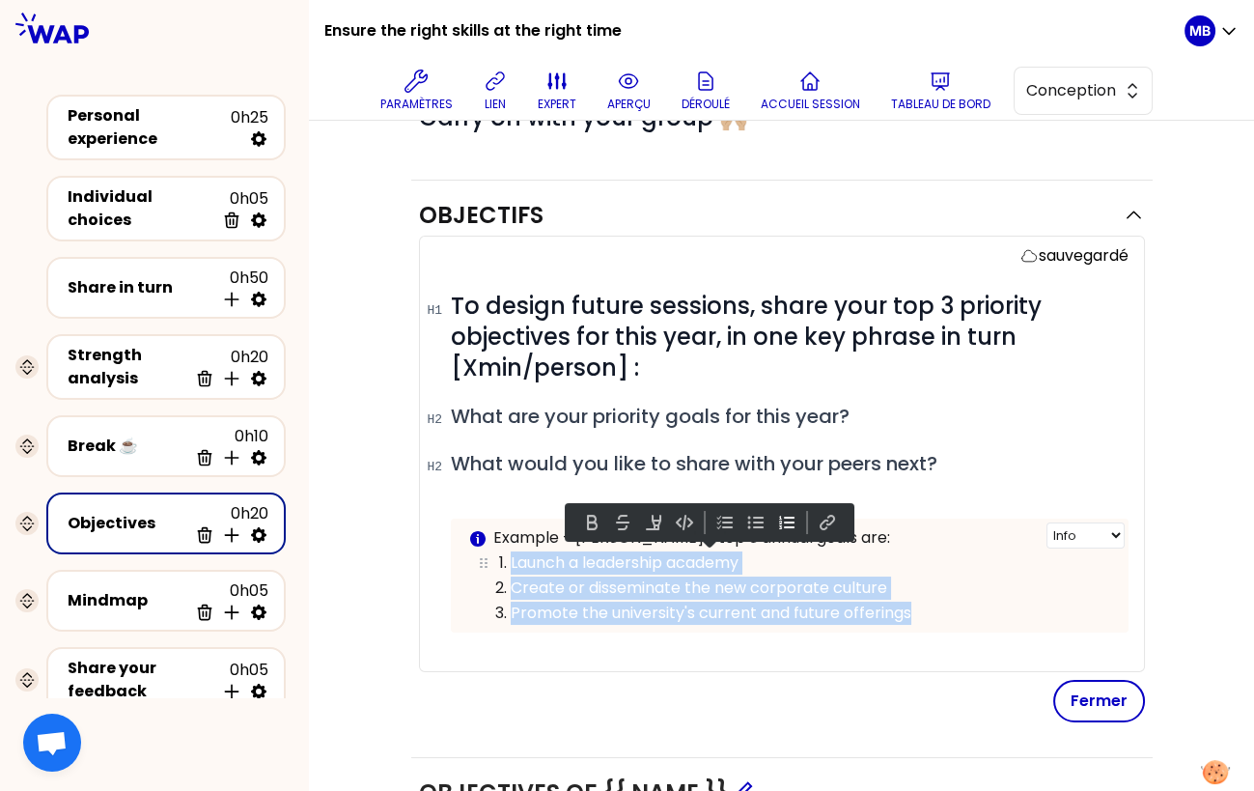
drag, startPoint x: 909, startPoint y: 607, endPoint x: 504, endPoint y: 563, distance: 407.0
click at [504, 563] on ol "Launch a leadership academy Create or disseminate the new corporate culture Pro…" at bounding box center [789, 586] width 643 height 75
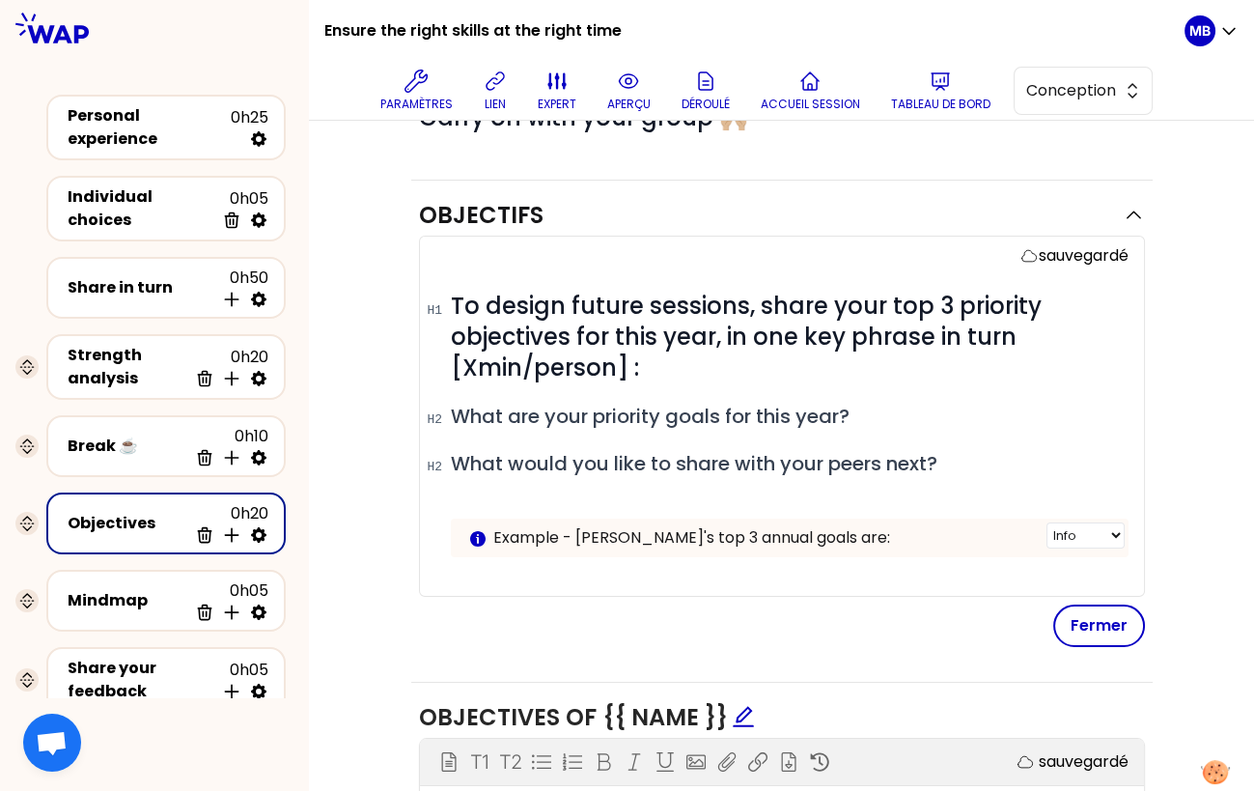
click at [844, 533] on p "Example - Pauline's top 3 annual goals are:" at bounding box center [803, 537] width 620 height 23
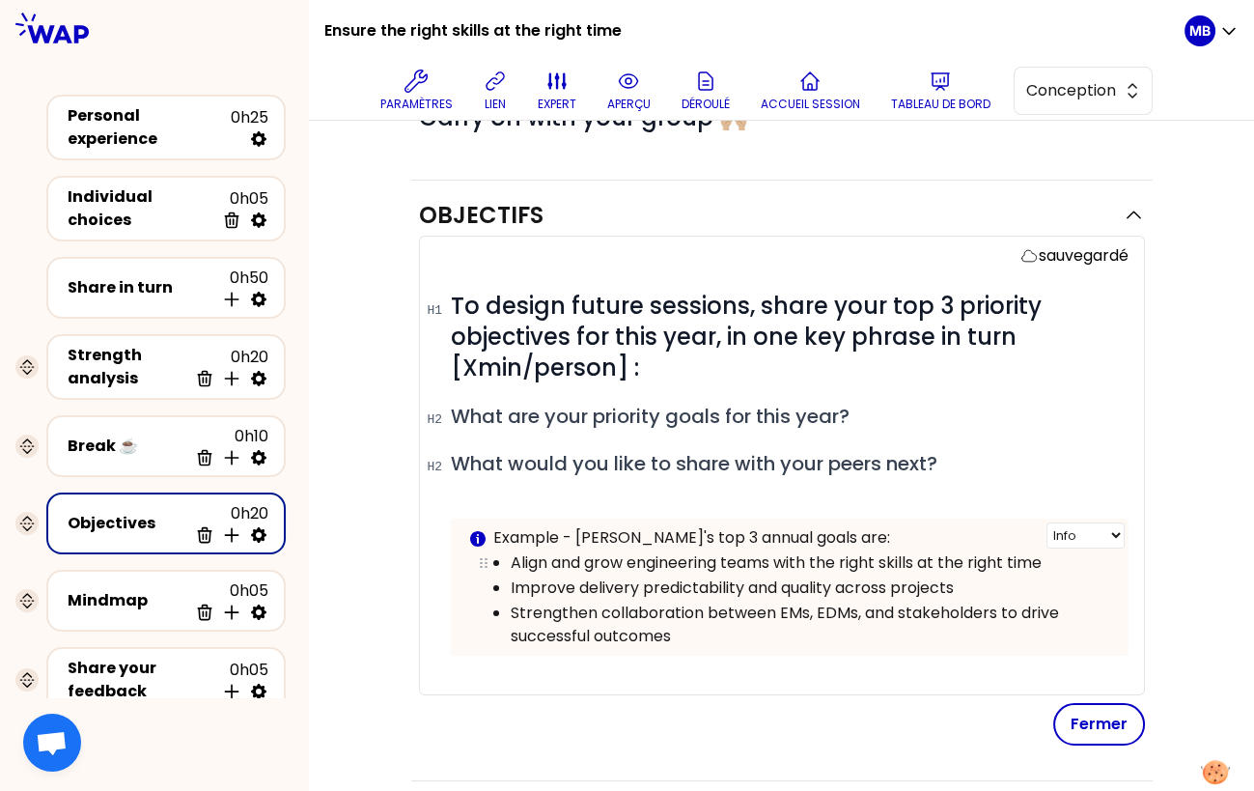
click at [513, 562] on p "Align and grow engineering teams with the right skills at the right time" at bounding box center [811, 562] width 601 height 23
click at [507, 580] on ul "Improve delivery predictability and quality across projects Strengthen collabor…" at bounding box center [789, 610] width 643 height 73
click at [709, 639] on p "Strengthen collaboration between EMs, EDMs, and stakeholders to drive successfu…" at bounding box center [811, 625] width 601 height 46
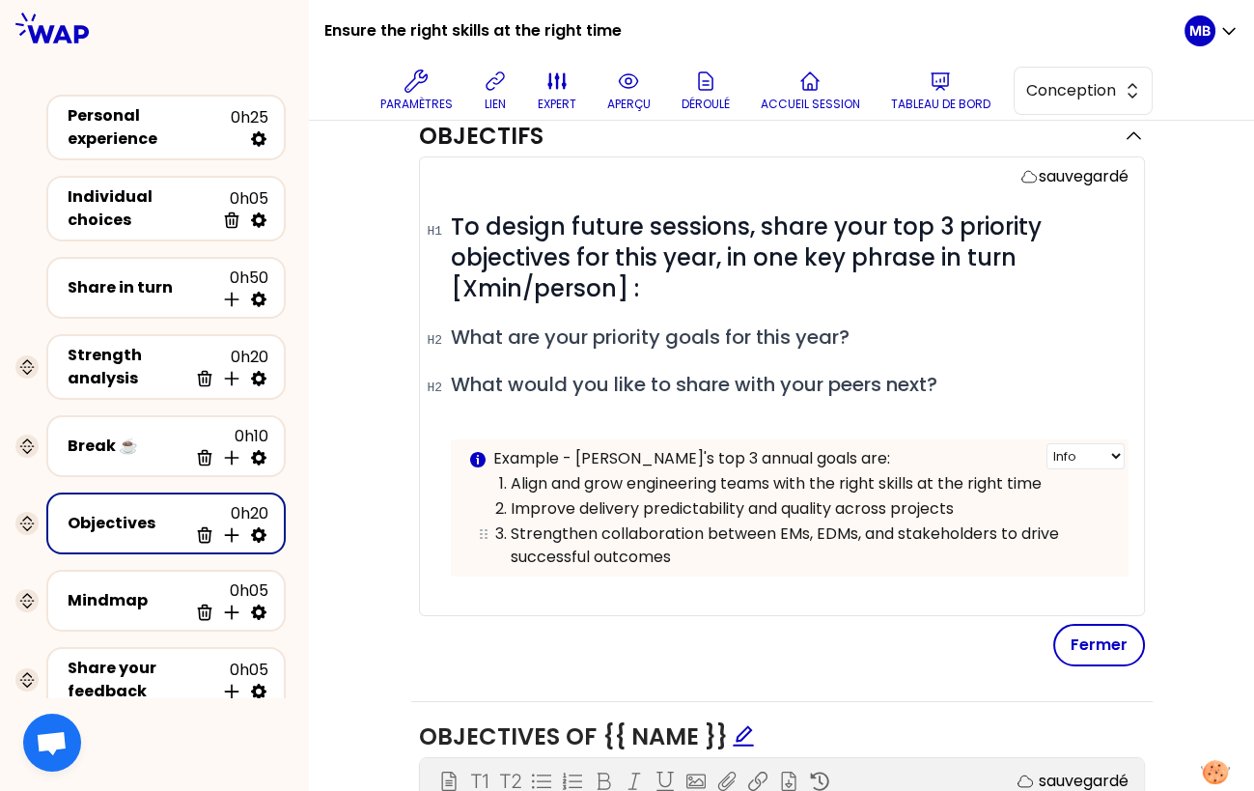
scroll to position [238, 0]
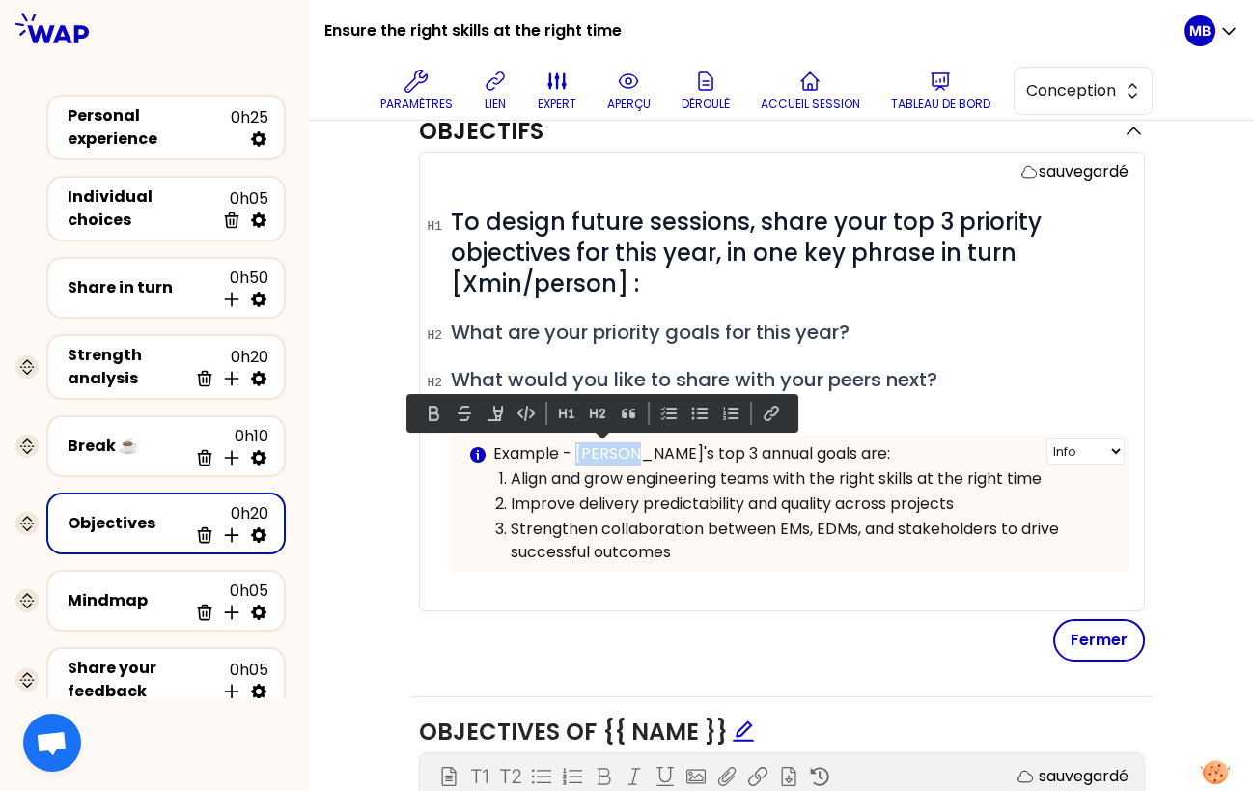
drag, startPoint x: 629, startPoint y: 449, endPoint x: 574, endPoint y: 448, distance: 55.0
click at [574, 448] on p "Example - Pauline's top 3 annual goals are:" at bounding box center [803, 453] width 620 height 23
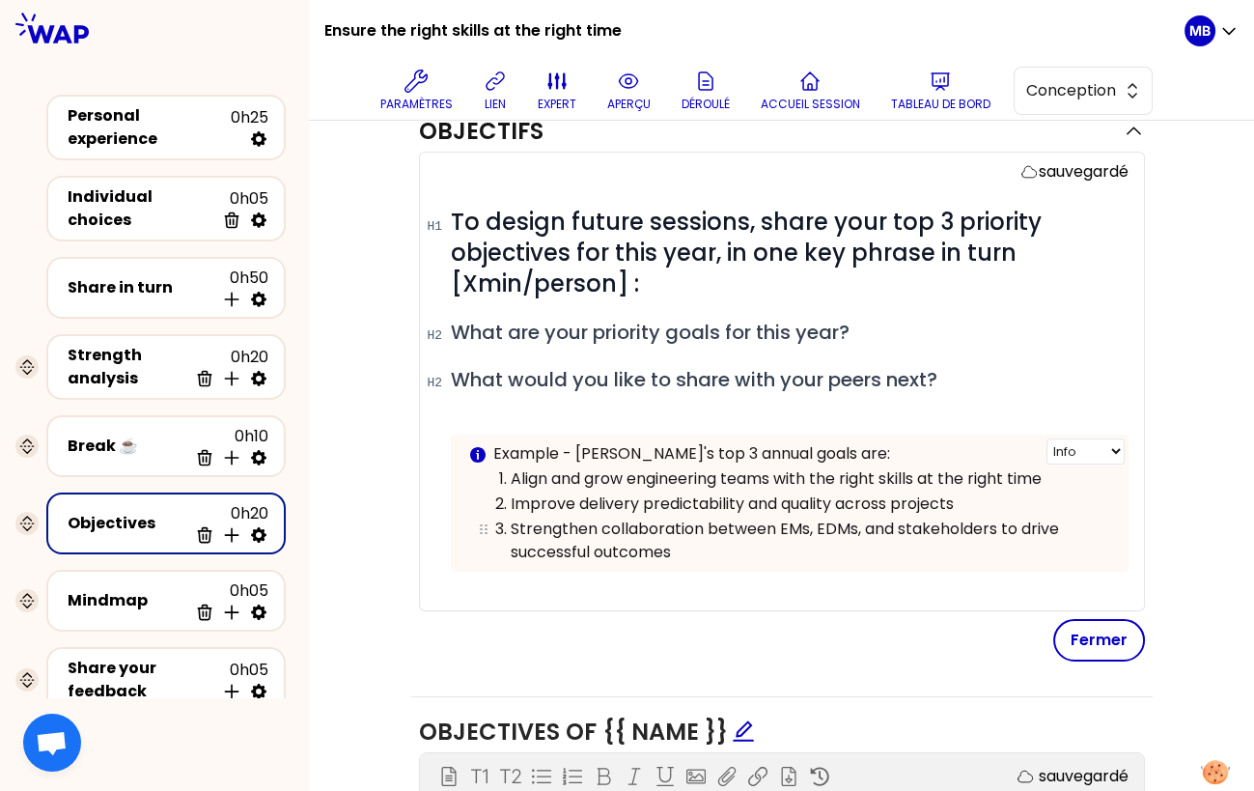
click at [710, 545] on p "Strengthen collaboration between EMs, EDMs, and stakeholders to drive successfu…" at bounding box center [811, 541] width 601 height 46
click at [766, 544] on p "Strengthen collaboration between EMs, EDMs, and stakeholders to drive successfu…" at bounding box center [811, 541] width 601 height 46
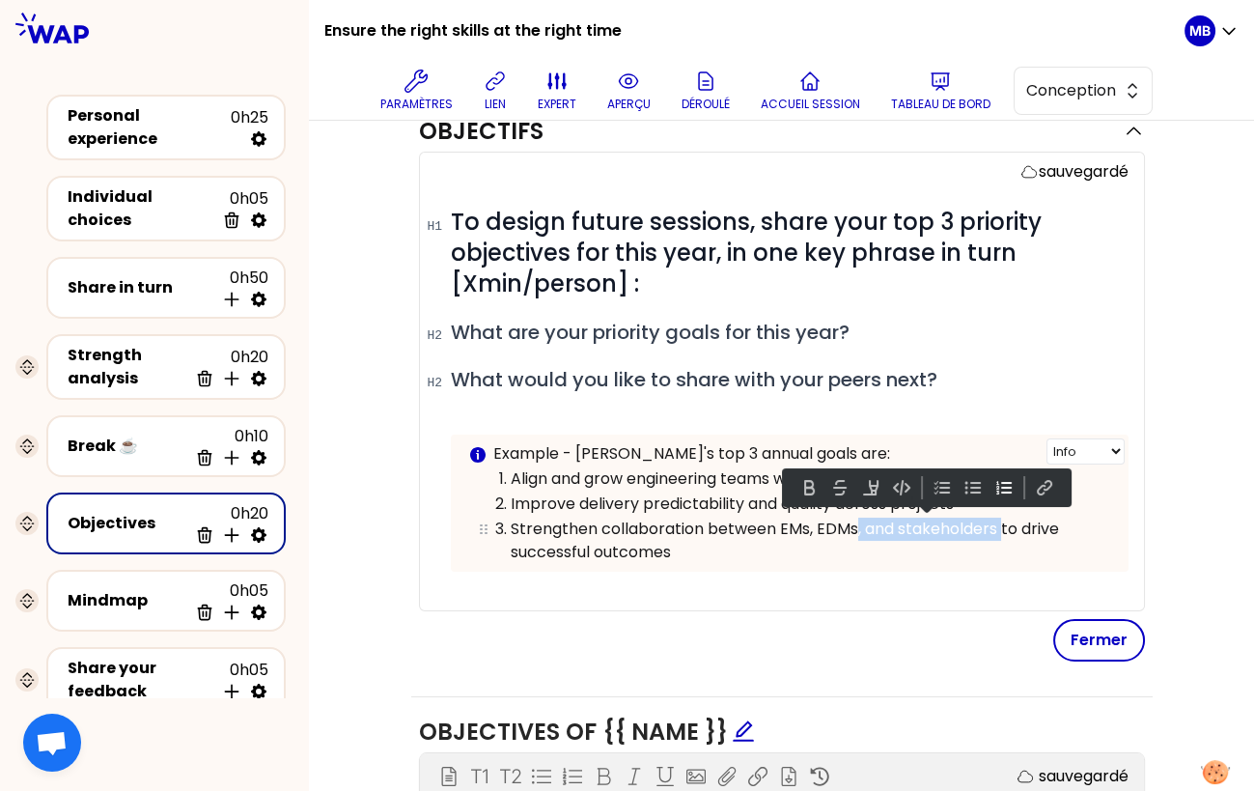
drag, startPoint x: 998, startPoint y: 526, endPoint x: 852, endPoint y: 526, distance: 146.8
click at [852, 526] on p "Strengthen collaboration between EMs, EDMs, and stakeholders to drive successfu…" at bounding box center [811, 541] width 601 height 46
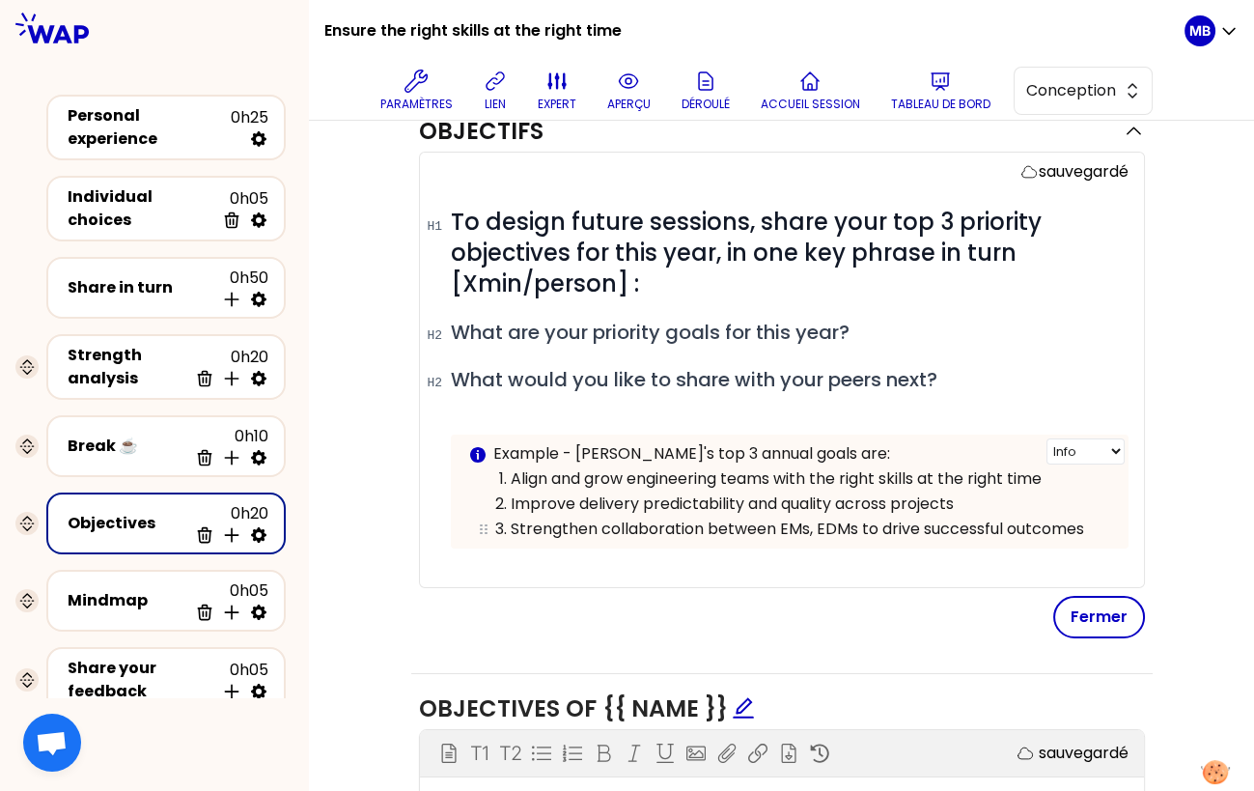
click at [816, 518] on p "Strengthen collaboration between EMs, EDMs to drive successful outcomes" at bounding box center [811, 529] width 601 height 23
click at [808, 528] on p "Strengthen collaboration between EMs & EDMs to drive successful outcomes" at bounding box center [811, 529] width 601 height 23
click at [855, 526] on p "Strengthen collaboration between EM & EDMs to drive successful outcomes" at bounding box center [811, 529] width 601 height 23
click at [1072, 606] on button "Fermer" at bounding box center [1099, 617] width 92 height 42
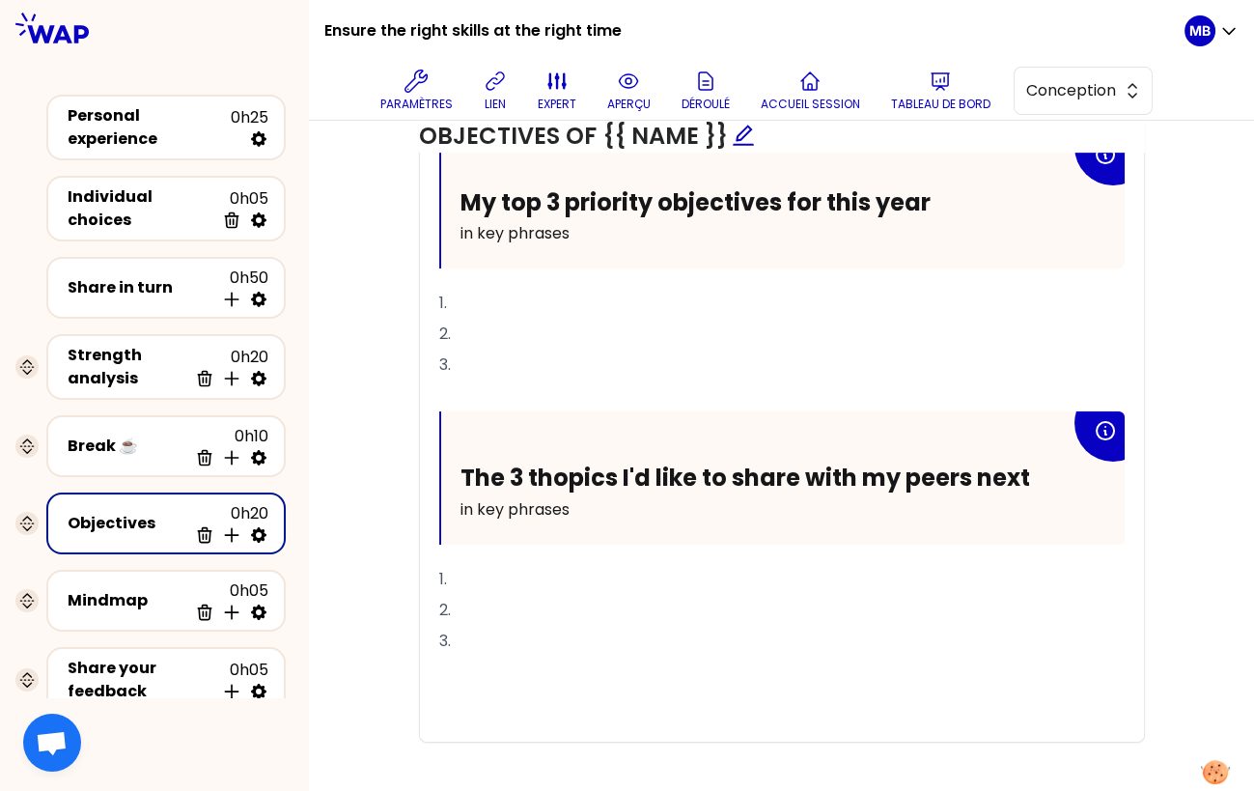
scroll to position [815, 0]
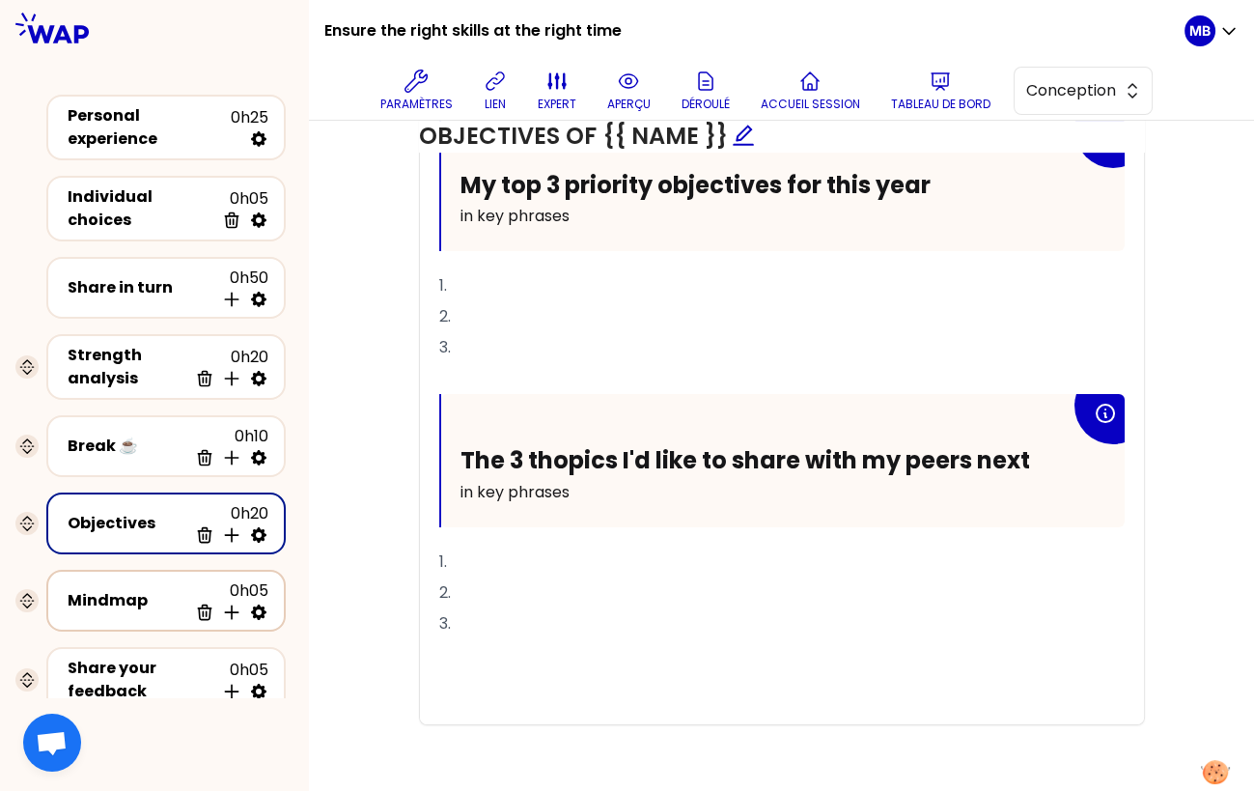
click at [106, 589] on div "Mindmap" at bounding box center [128, 600] width 120 height 23
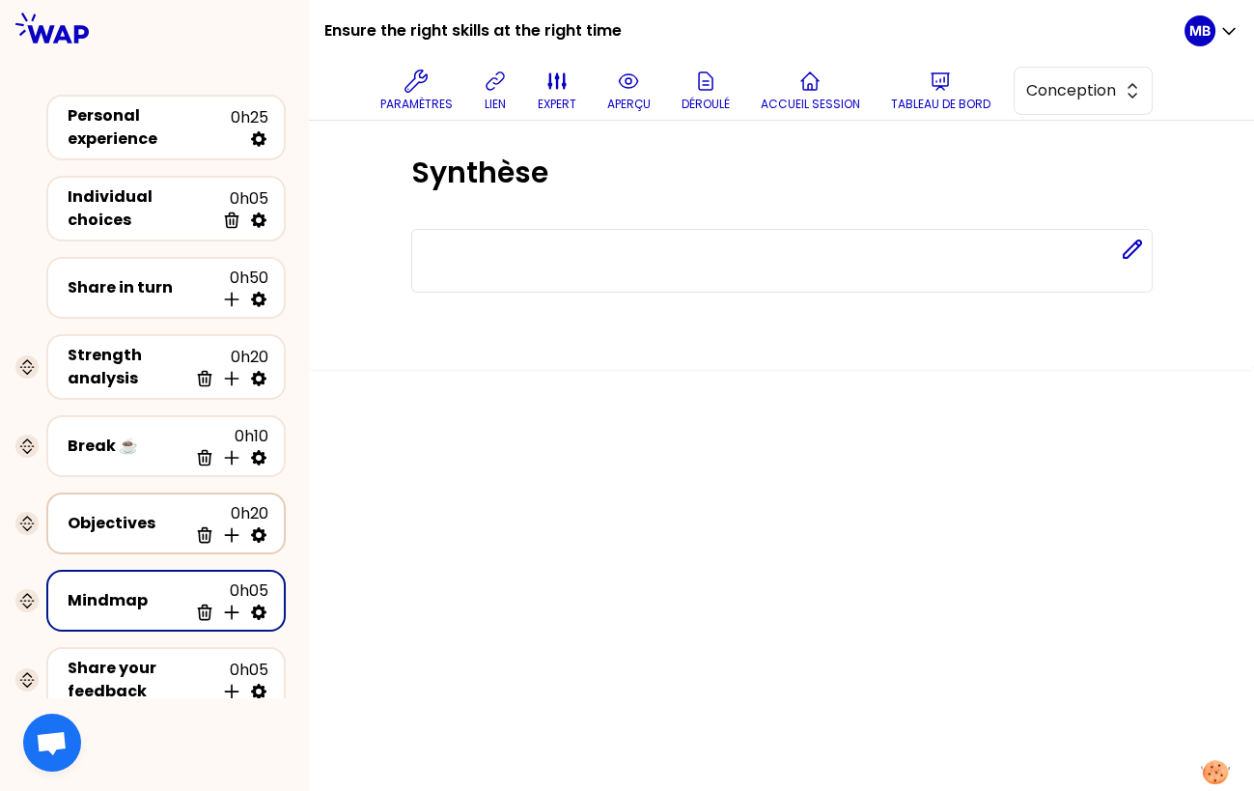
scroll to position [52, 0]
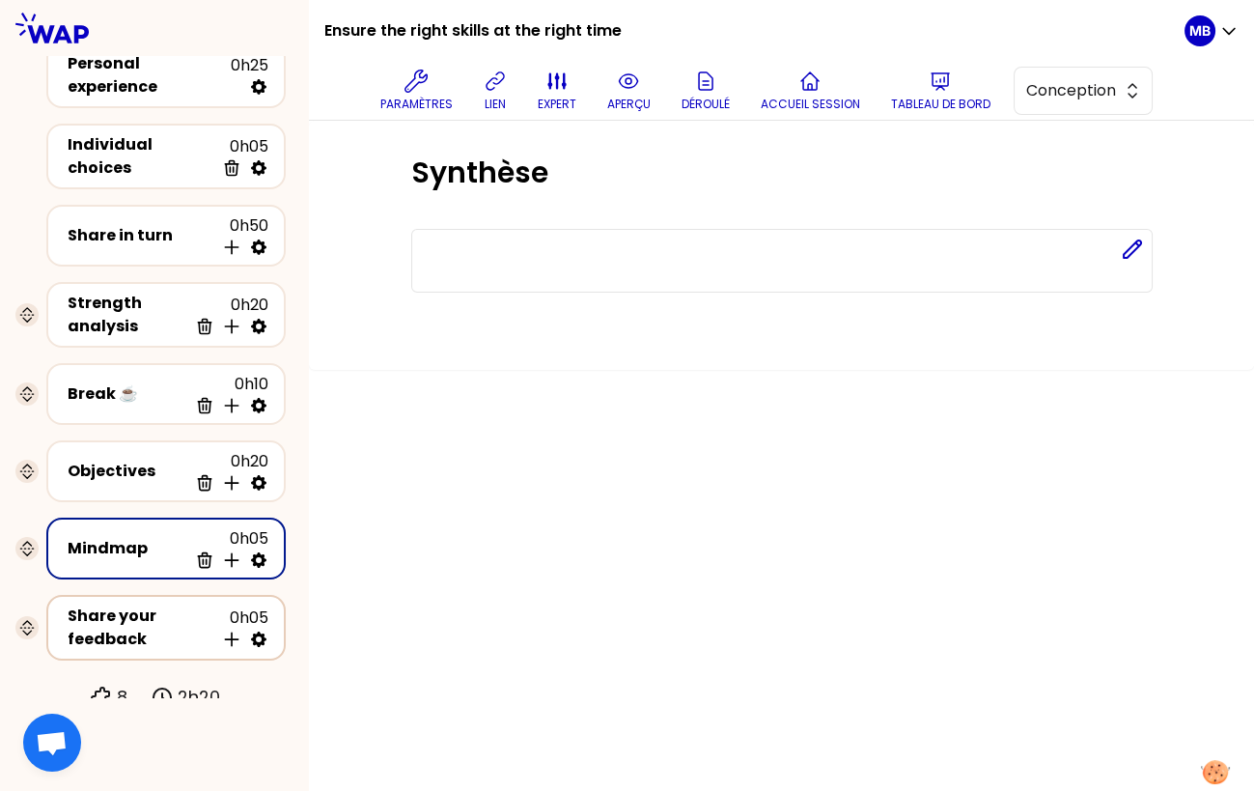
click at [126, 607] on div "Share your feedback" at bounding box center [141, 627] width 147 height 46
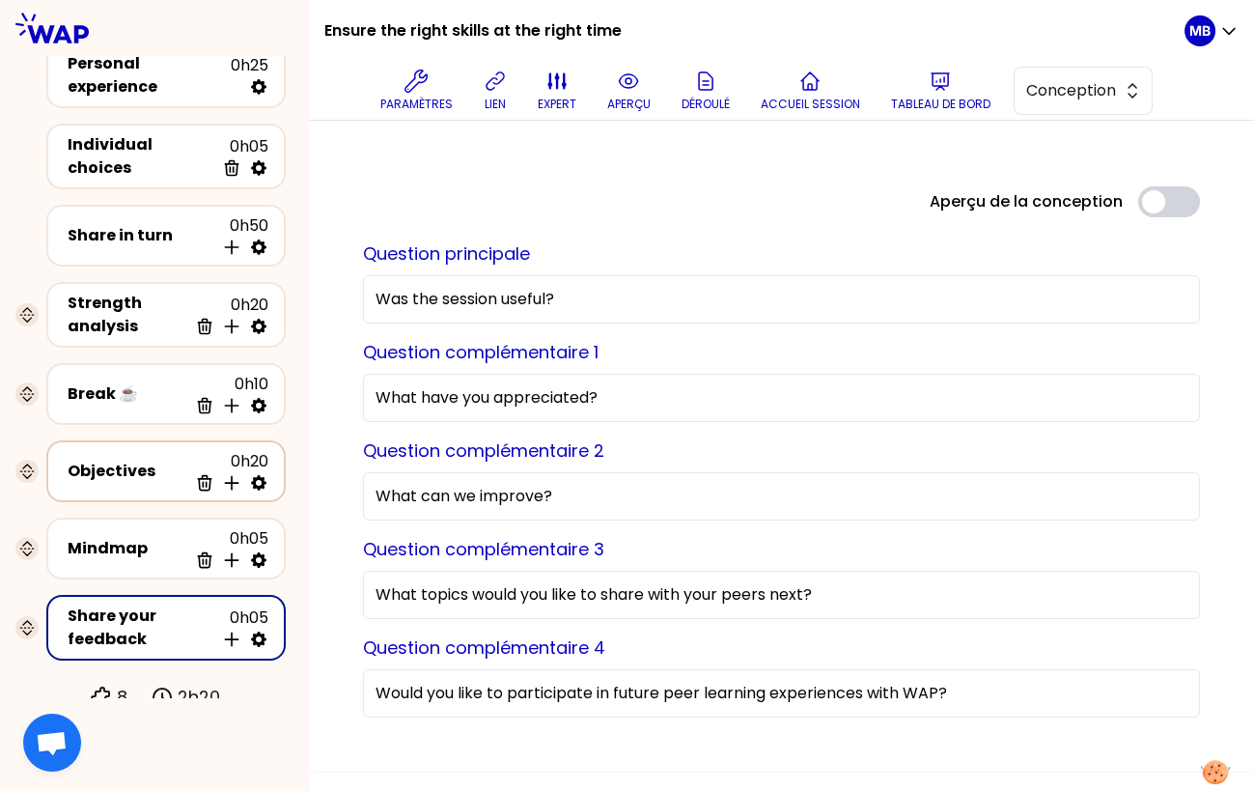
click at [154, 473] on div "Objectives 0h20 Supprimer Insérer une activité en dessous" at bounding box center [166, 471] width 205 height 42
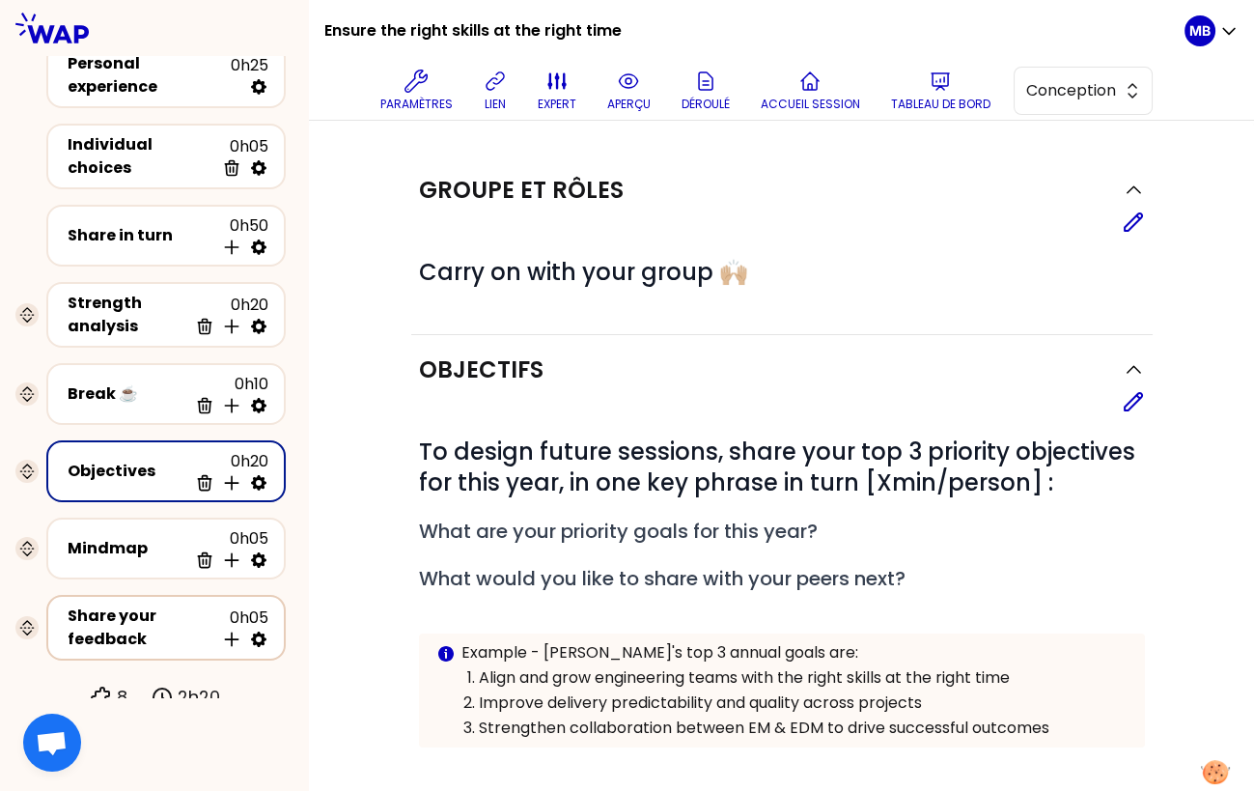
click at [149, 620] on div "Share your feedback" at bounding box center [141, 627] width 147 height 46
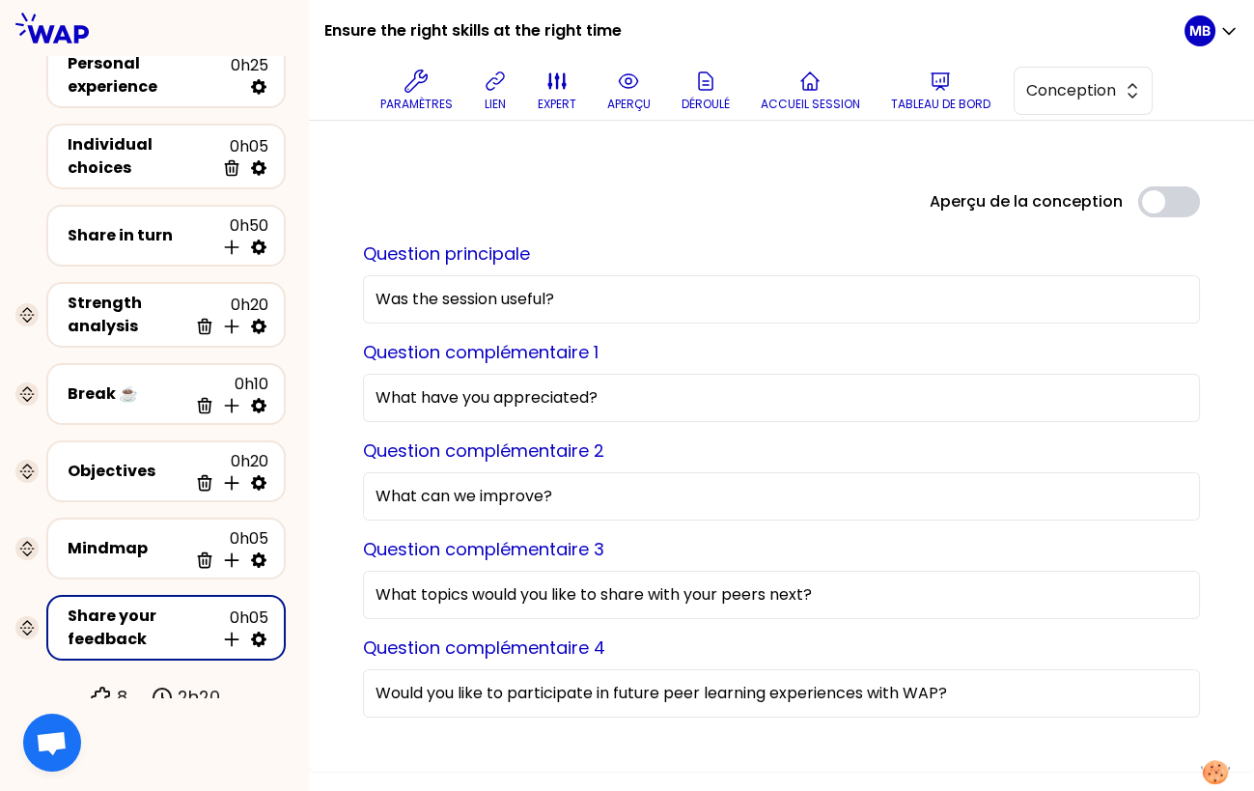
drag, startPoint x: 871, startPoint y: 589, endPoint x: 229, endPoint y: 579, distance: 642.2
click at [229, 579] on div "Ensure the right skills at the right time Paramètres lien expert aperçu Déroulé…" at bounding box center [627, 395] width 1254 height 791
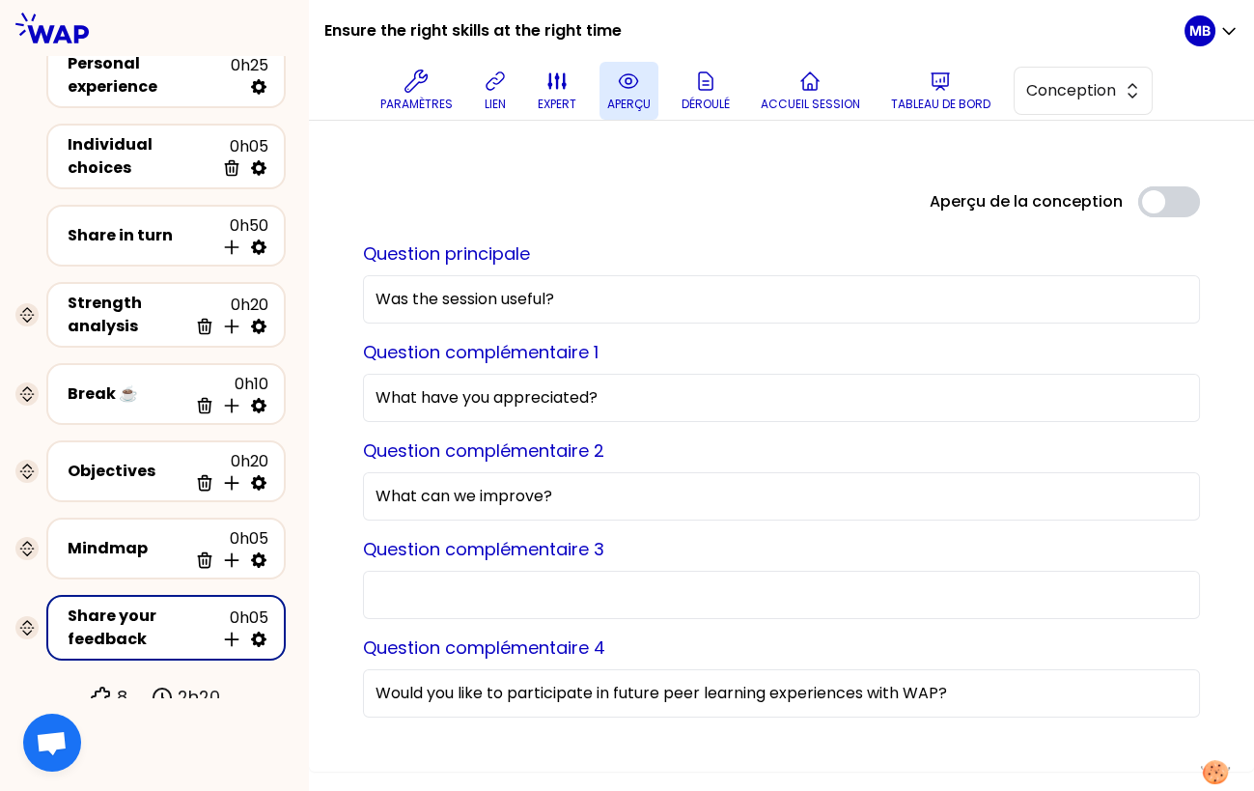
click at [621, 95] on button "aperçu" at bounding box center [629, 91] width 59 height 58
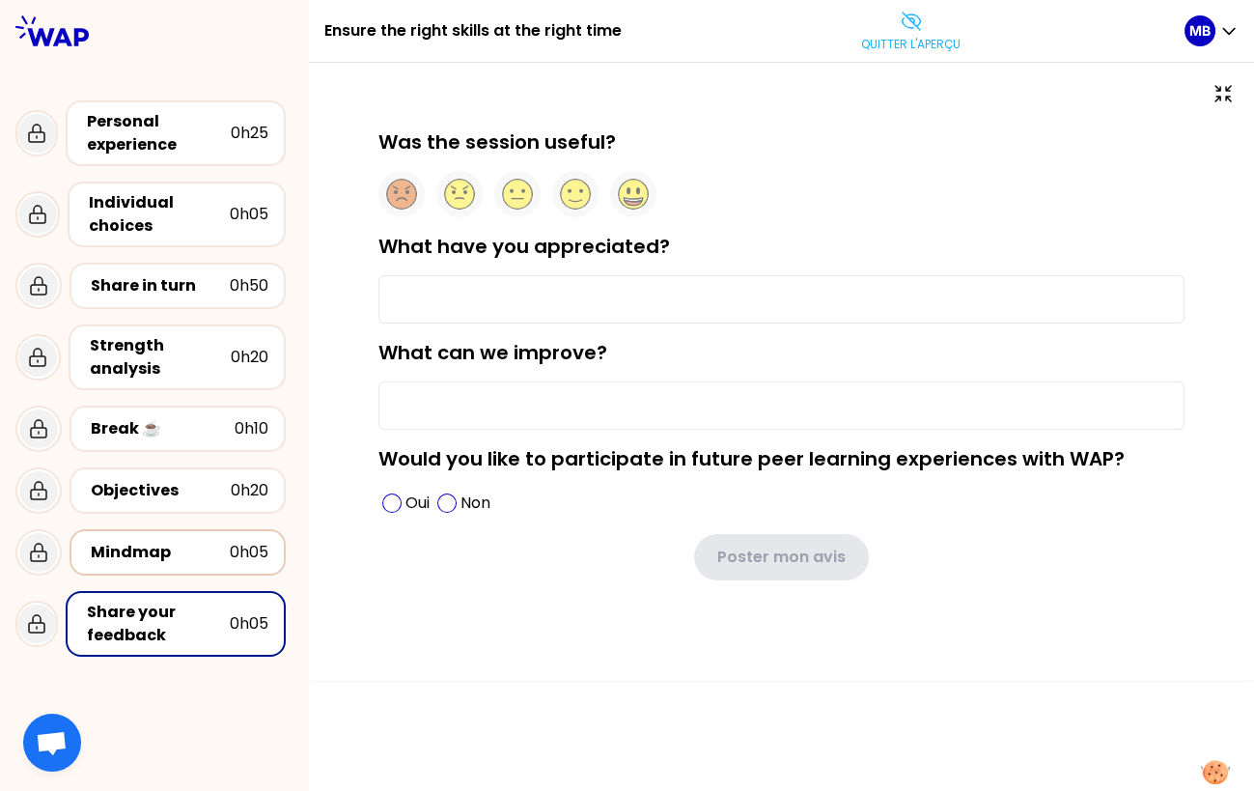
click at [149, 547] on div "Mindmap" at bounding box center [160, 552] width 139 height 23
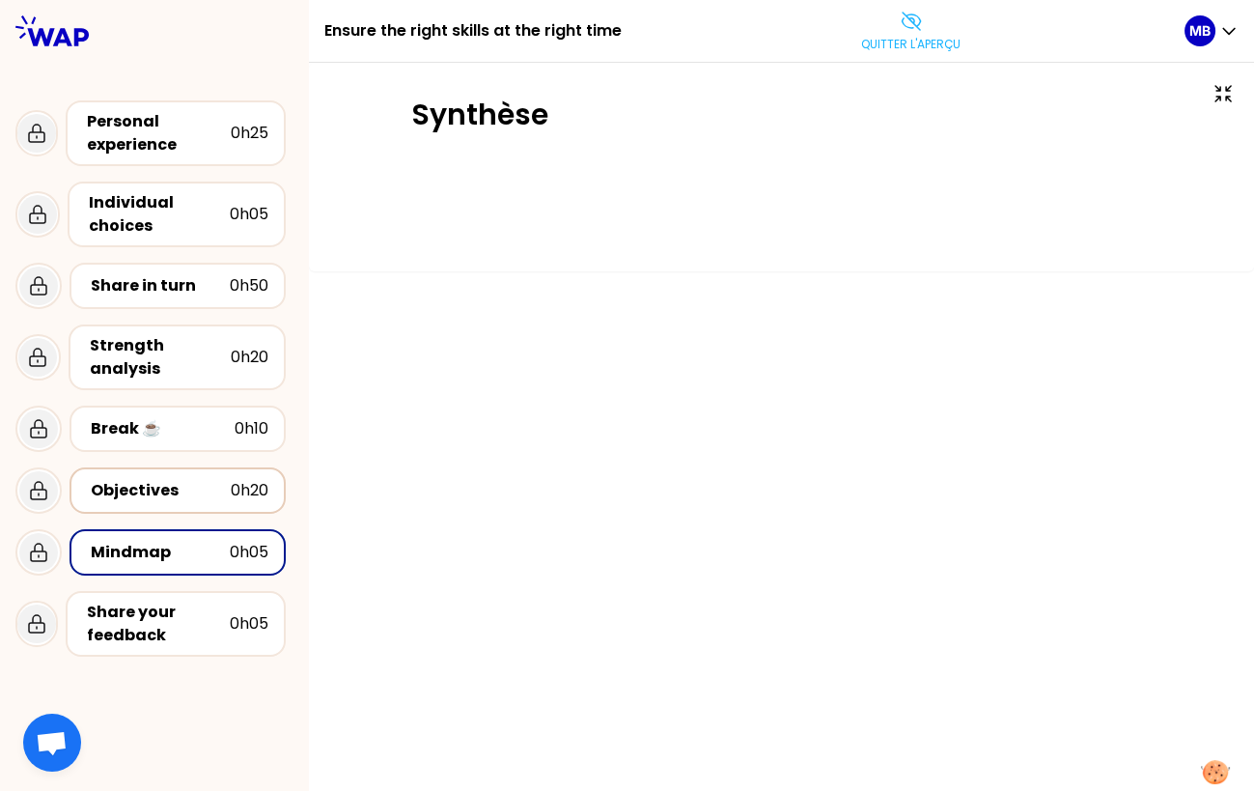
click at [158, 496] on div "Objectives" at bounding box center [161, 490] width 140 height 23
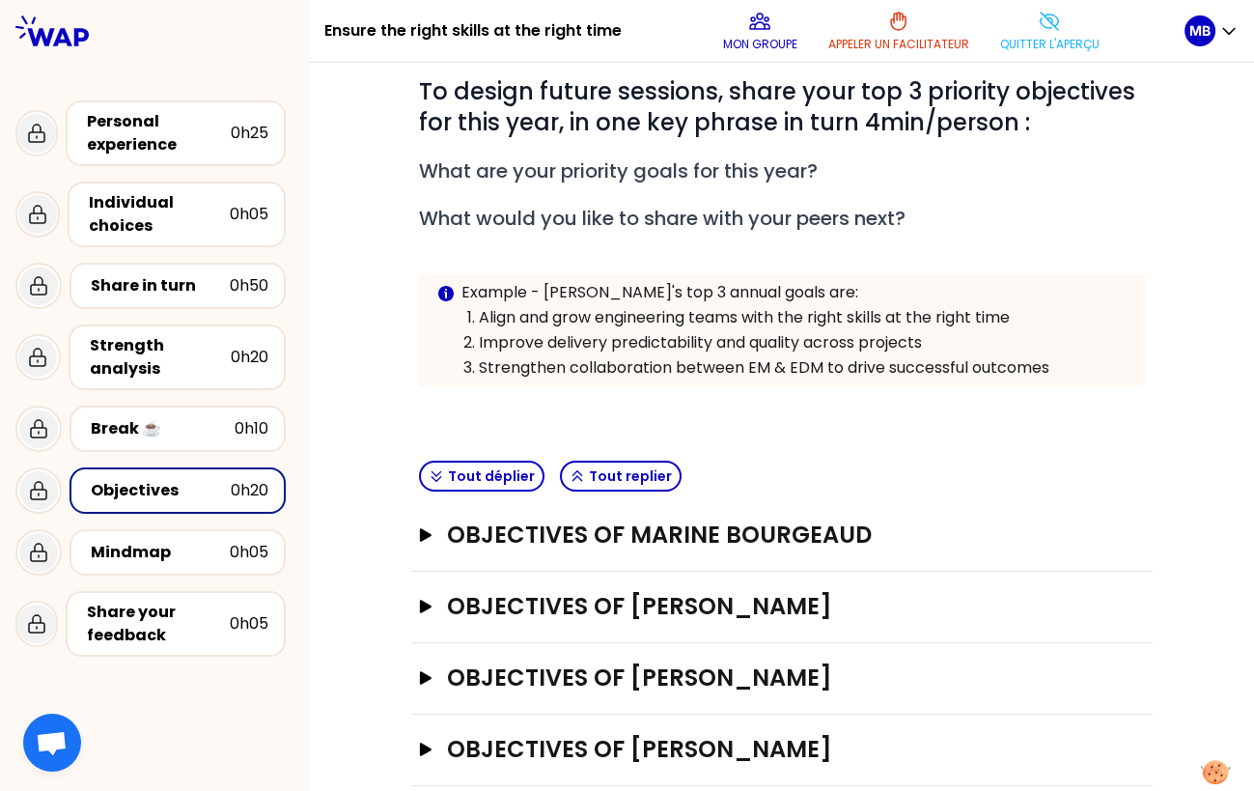
scroll to position [195, 0]
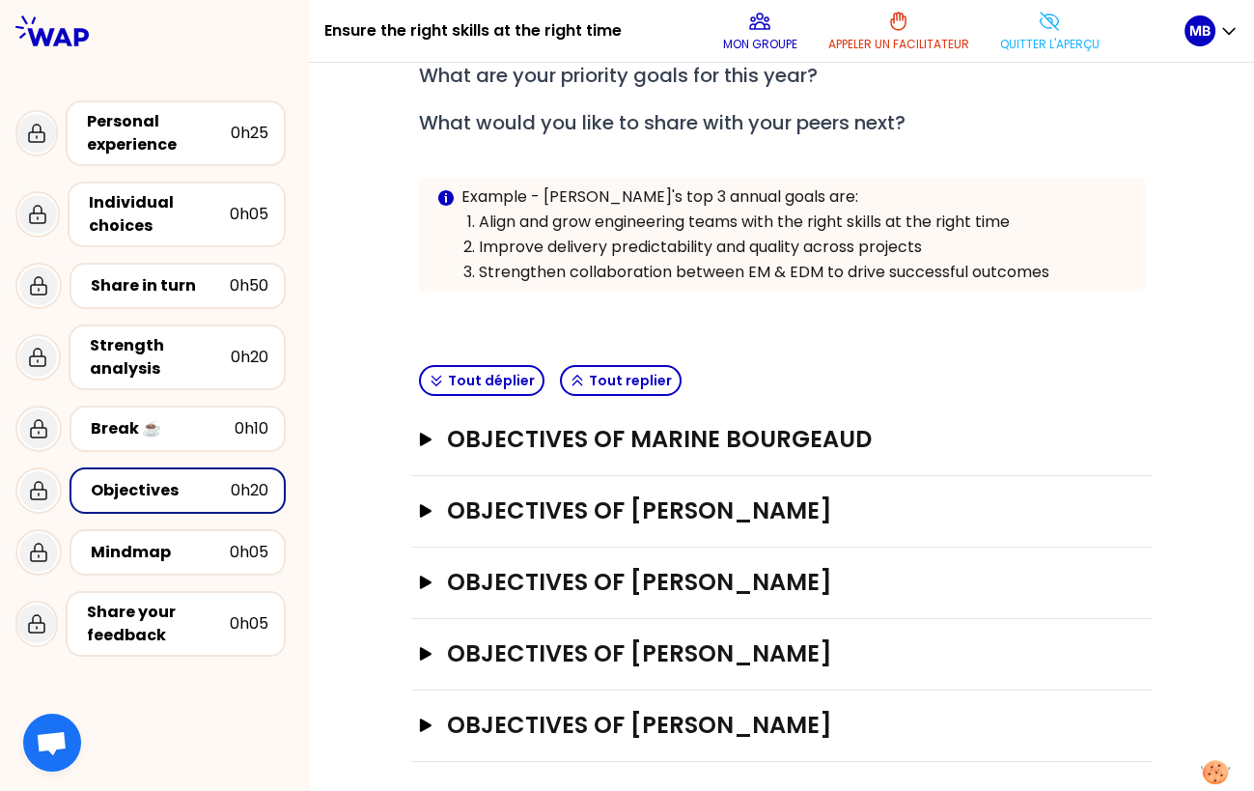
click at [453, 460] on div "Objectives of Marine Bourgeaud Ouvrir" at bounding box center [782, 440] width 742 height 71
click at [448, 450] on div "Objectives of Marine Bourgeaud Ouvrir" at bounding box center [782, 440] width 742 height 71
click at [484, 424] on h3 "Objectives of Marine Bourgeaud" at bounding box center [762, 439] width 630 height 31
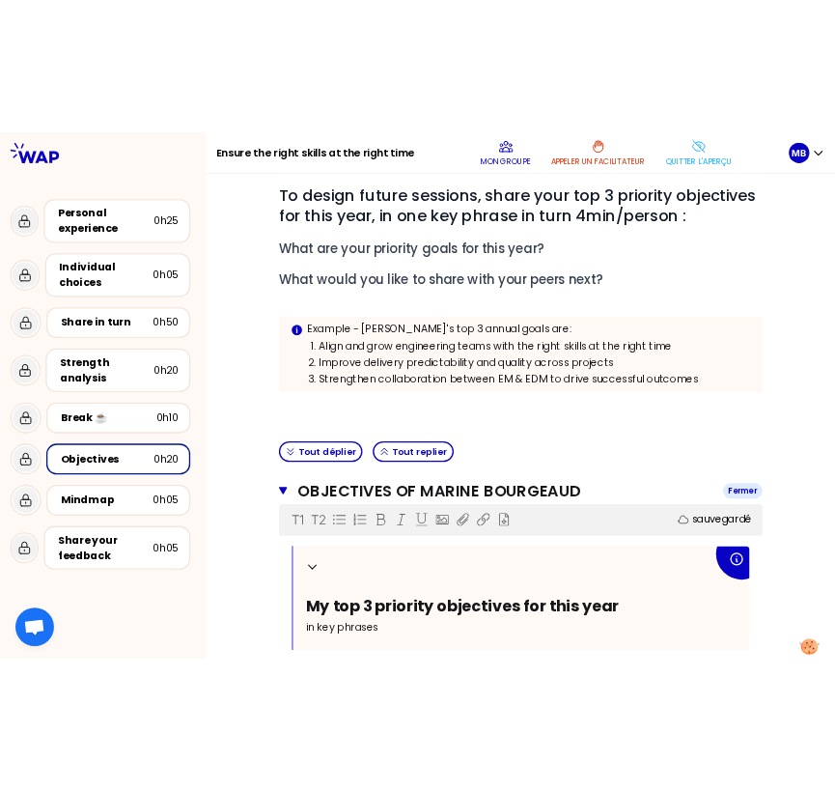
scroll to position [0, 0]
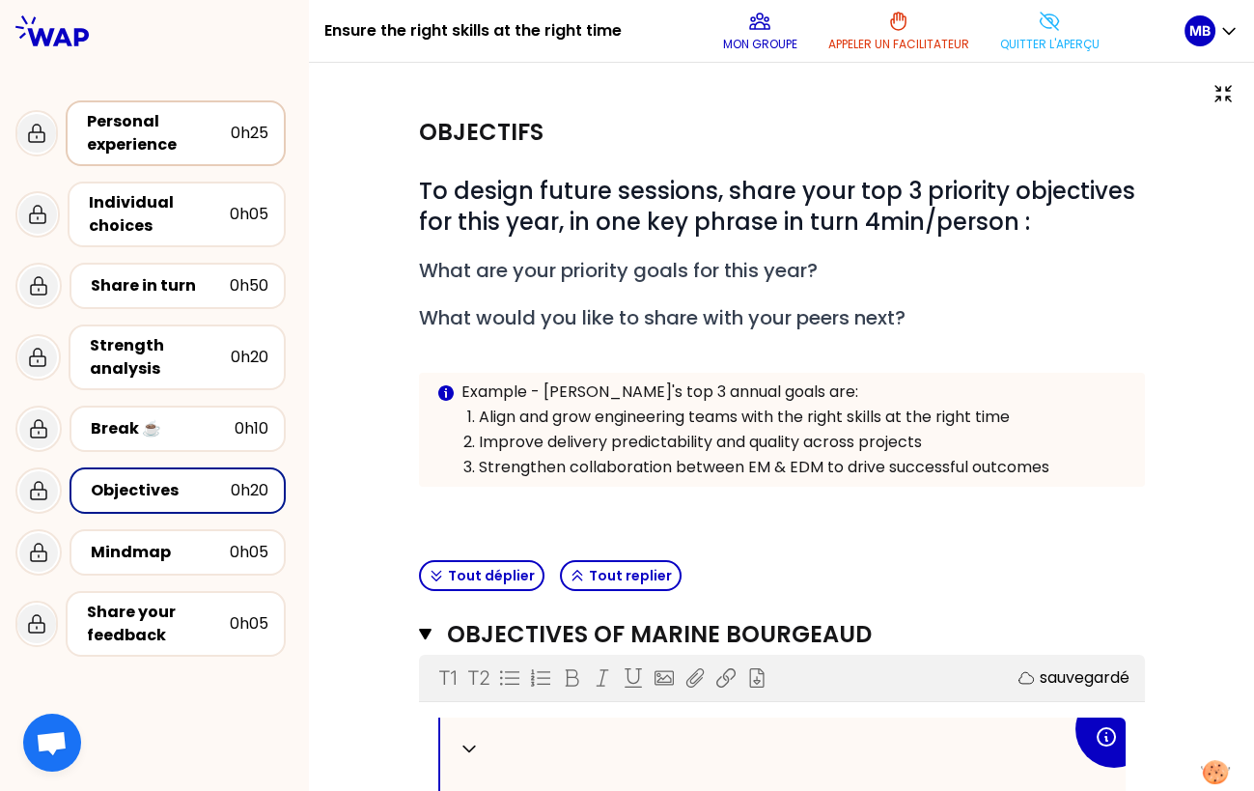
click at [100, 140] on div "Personal experience" at bounding box center [159, 133] width 144 height 46
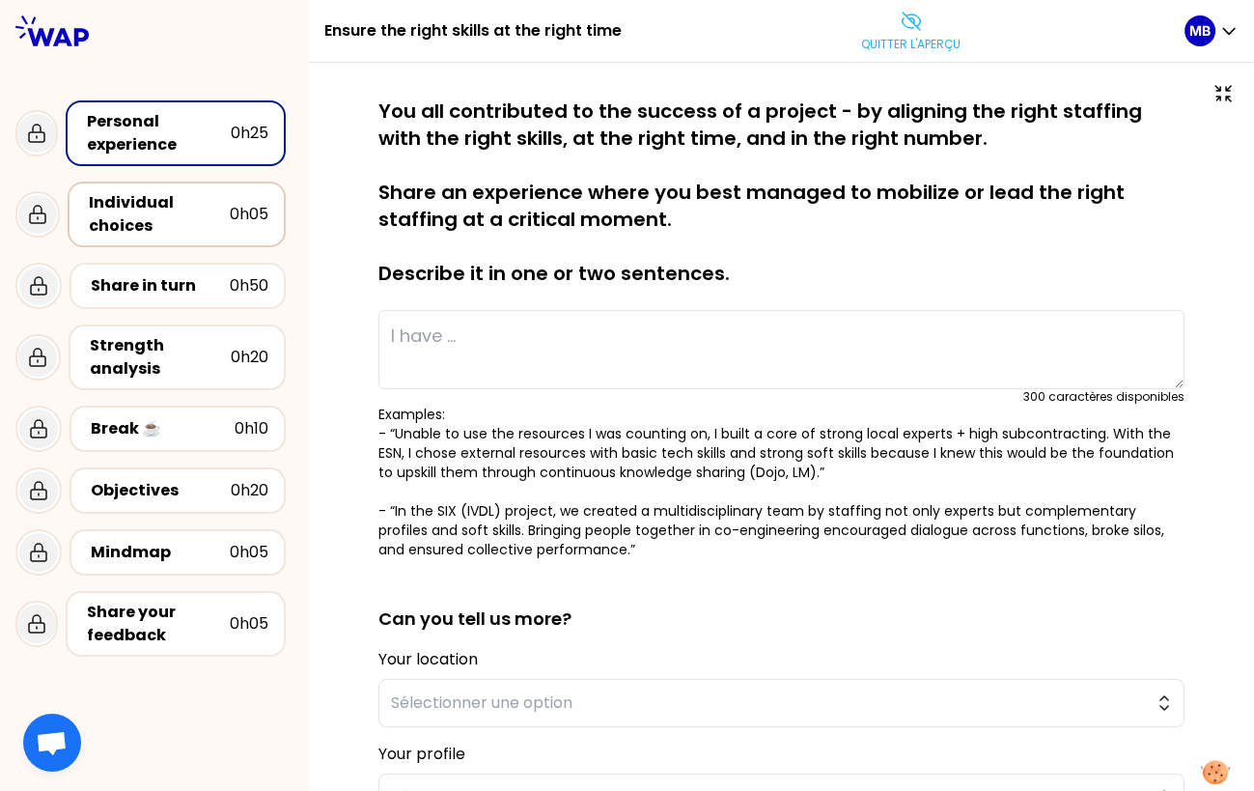
click at [105, 207] on div "Individual choices" at bounding box center [159, 214] width 141 height 46
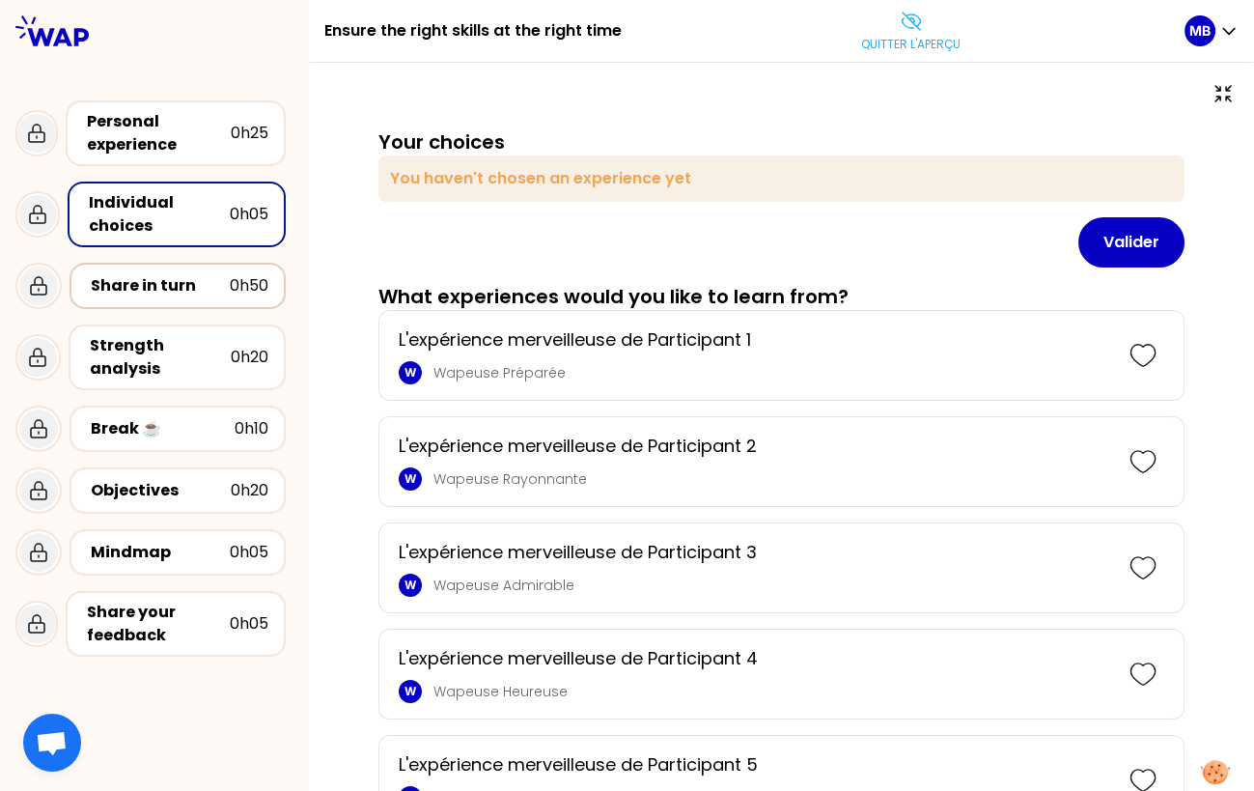
click at [105, 284] on div "Share in turn" at bounding box center [160, 285] width 139 height 23
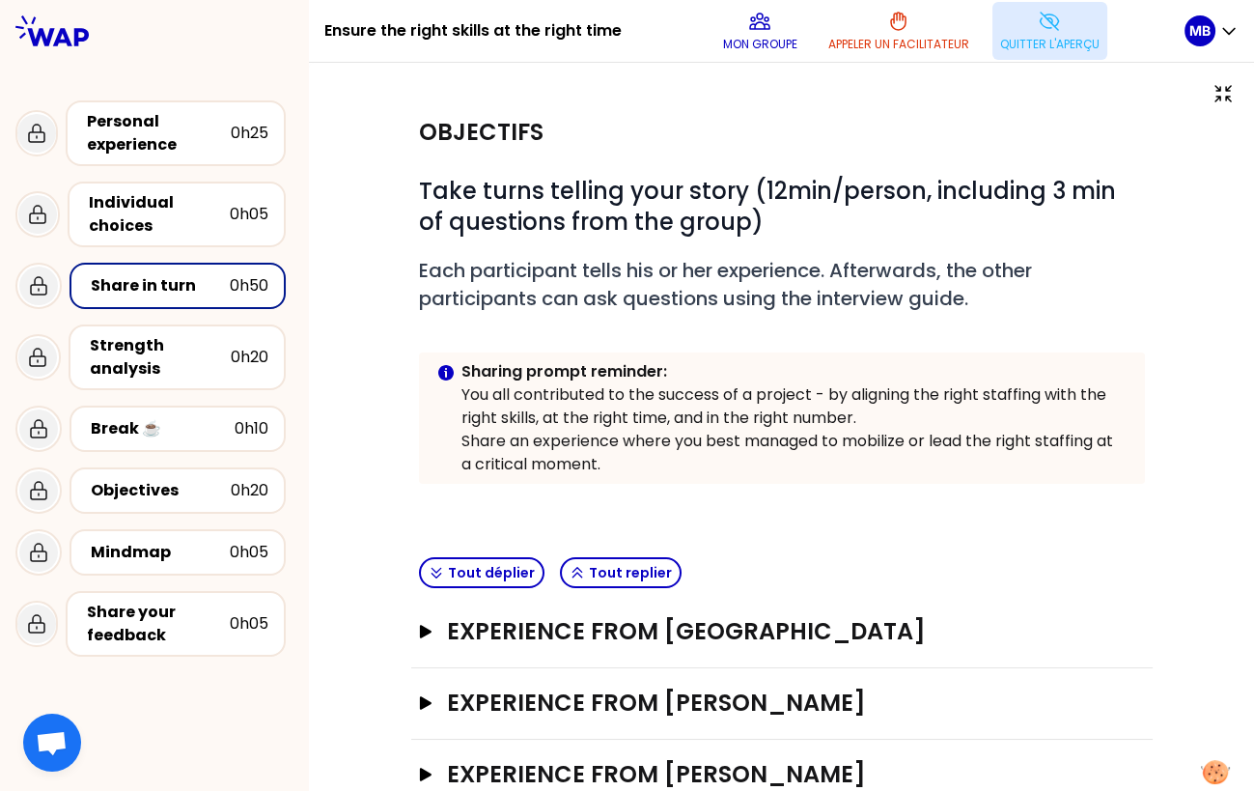
click at [1032, 53] on button "Quitter l'aperçu" at bounding box center [1050, 31] width 115 height 58
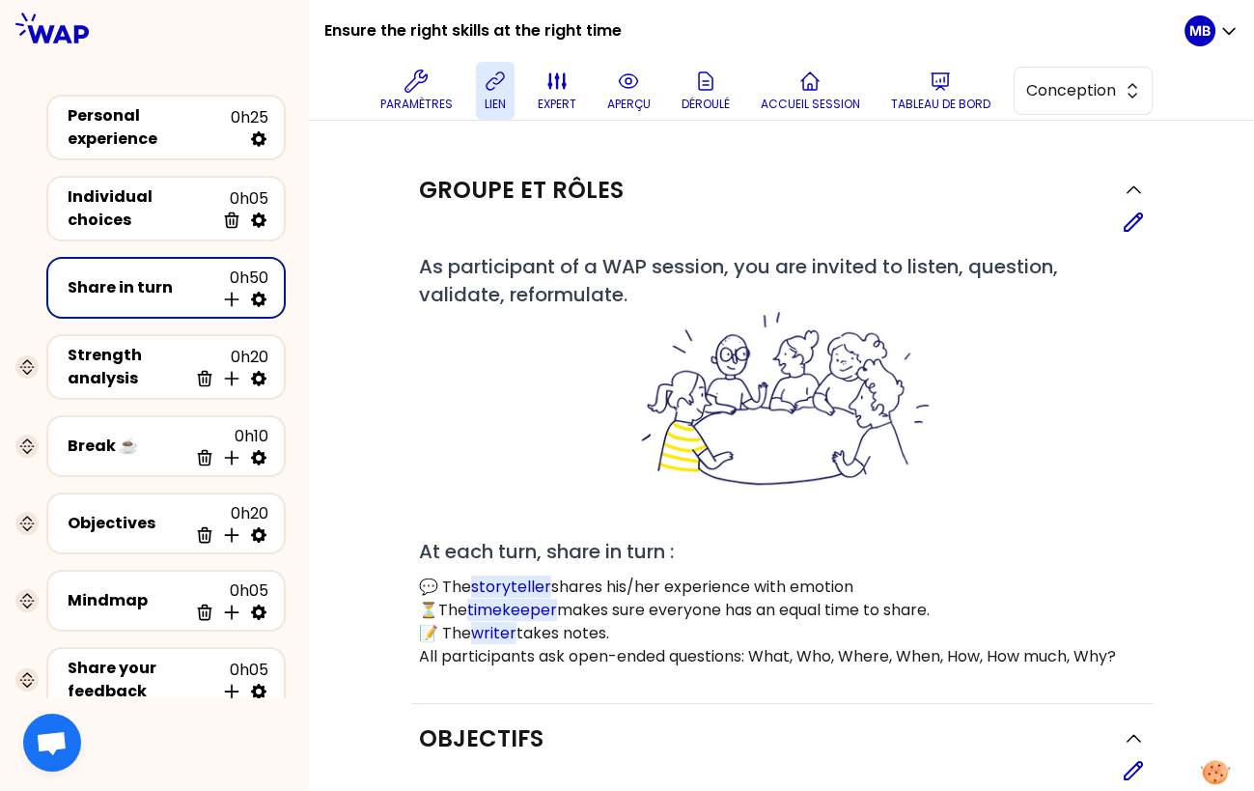
click at [482, 80] on button "lien" at bounding box center [495, 91] width 39 height 58
click at [507, 79] on button "lien" at bounding box center [495, 91] width 39 height 58
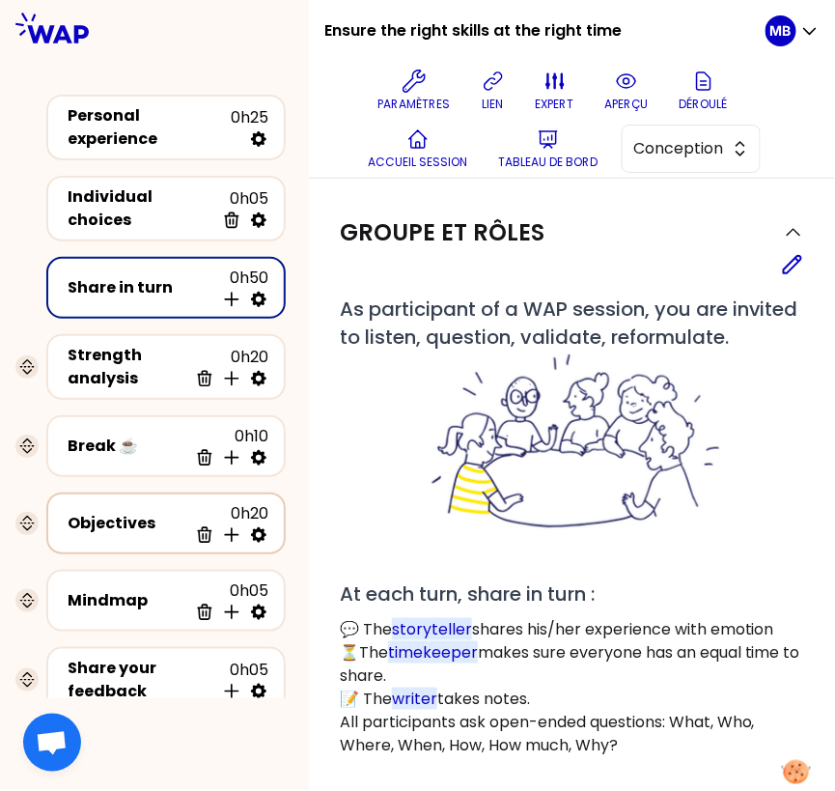
click at [142, 519] on div "Objectives" at bounding box center [128, 523] width 120 height 23
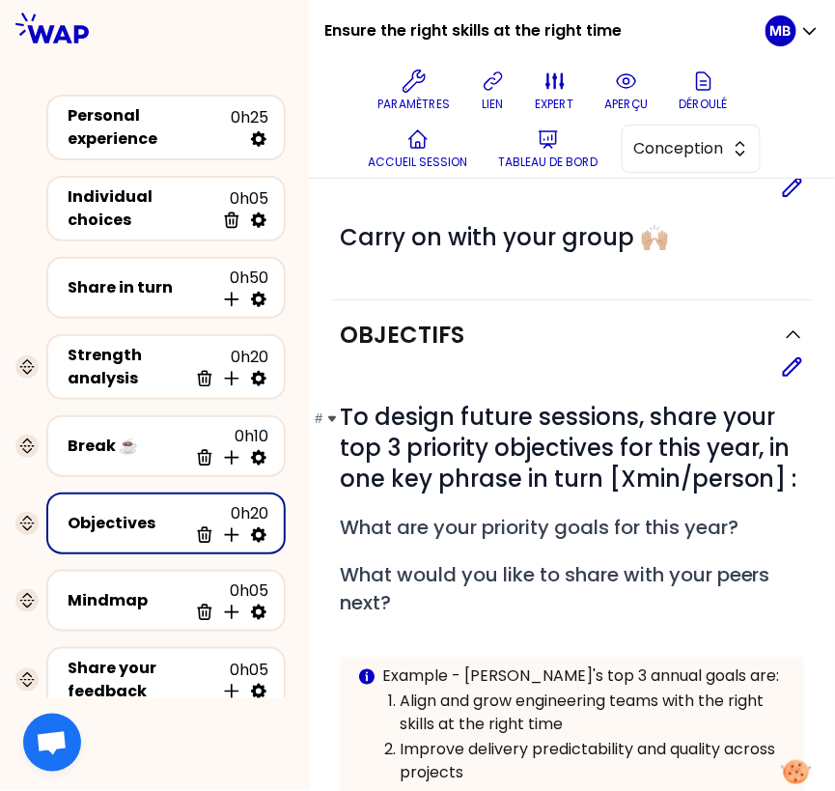
scroll to position [162, 0]
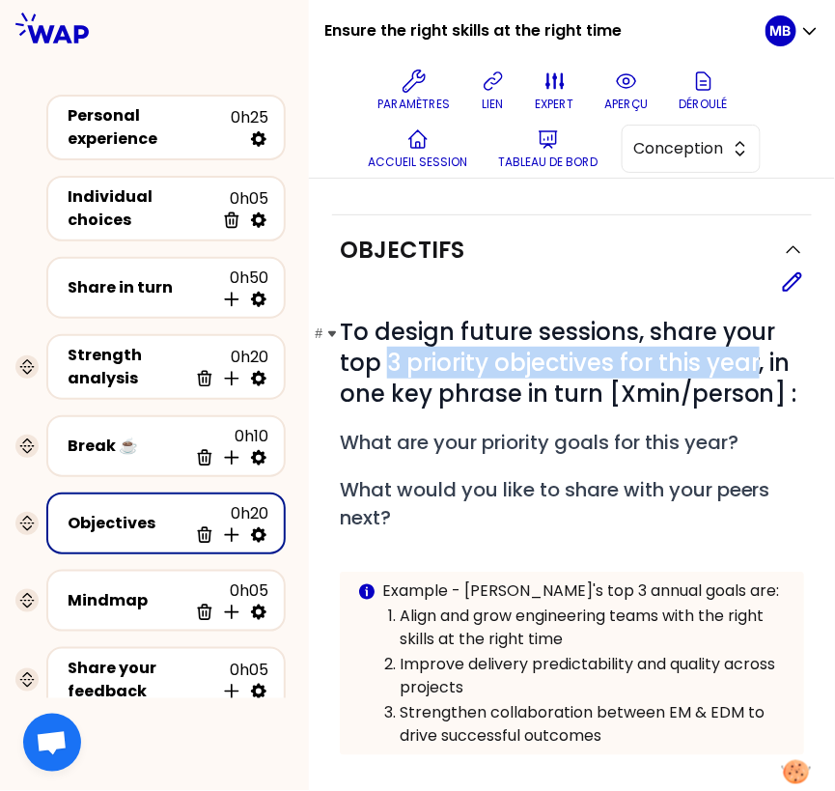
drag, startPoint x: 386, startPoint y: 356, endPoint x: 756, endPoint y: 349, distance: 369.9
click at [756, 349] on span "To design future sessions, share your top 3 priority objectives for this year, …" at bounding box center [569, 363] width 458 height 94
copy span "3 priority objectives for this year"
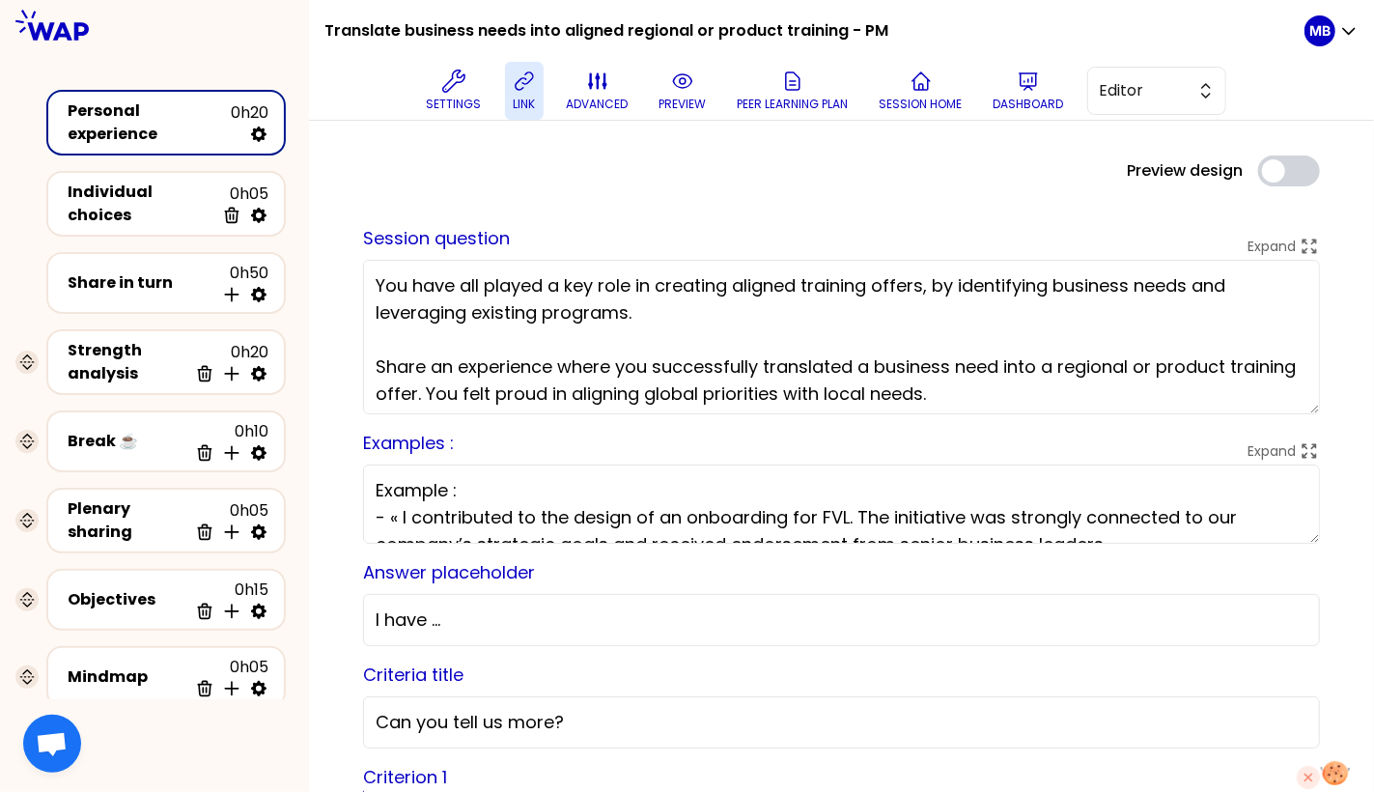
click at [523, 80] on icon at bounding box center [524, 81] width 23 height 23
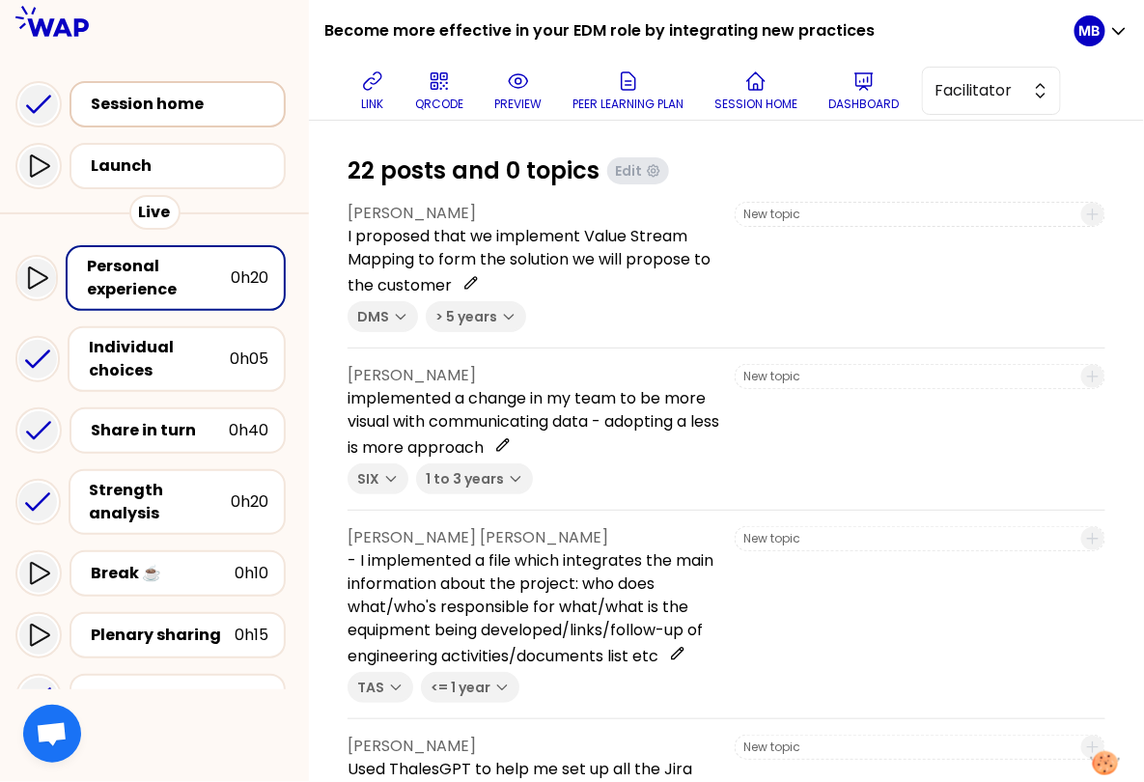
click at [126, 119] on div "Session home" at bounding box center [178, 104] width 216 height 46
click at [998, 100] on span "Facilitator" at bounding box center [978, 90] width 87 height 23
click at [995, 144] on span "Editor" at bounding box center [1003, 138] width 83 height 23
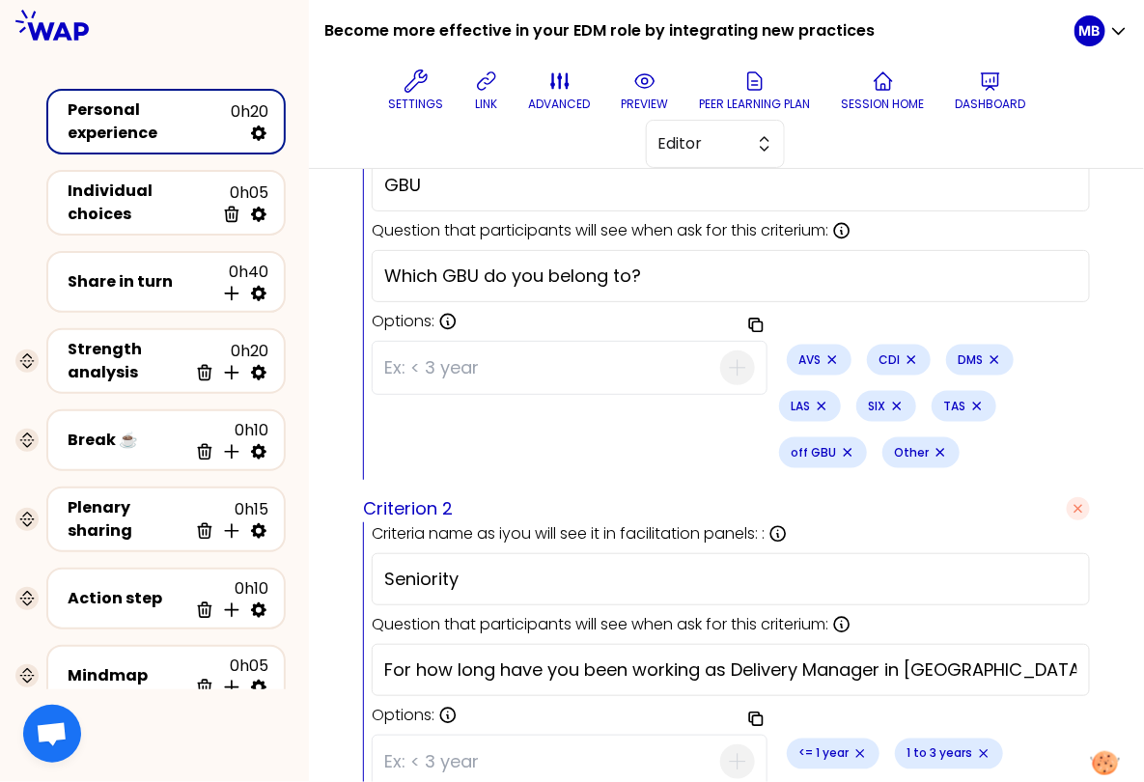
scroll to position [837, 0]
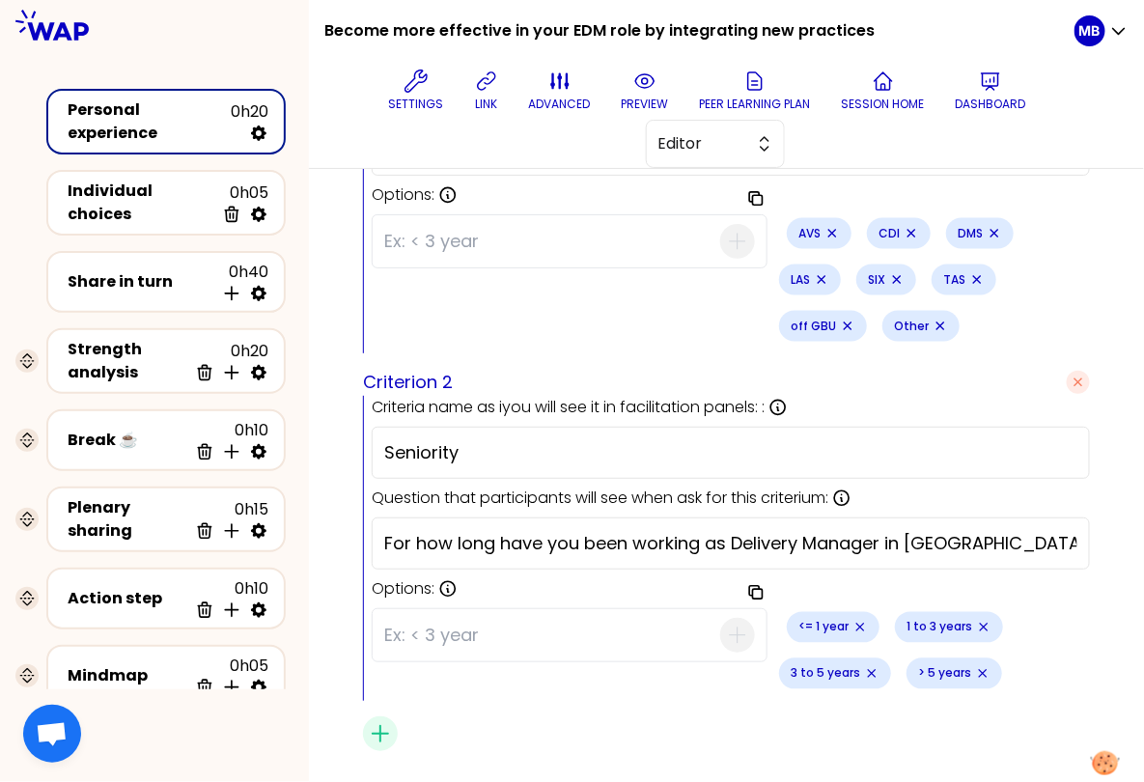
click at [455, 530] on input "For how long have you been working as Delivery Manager in Thales?" at bounding box center [730, 543] width 693 height 27
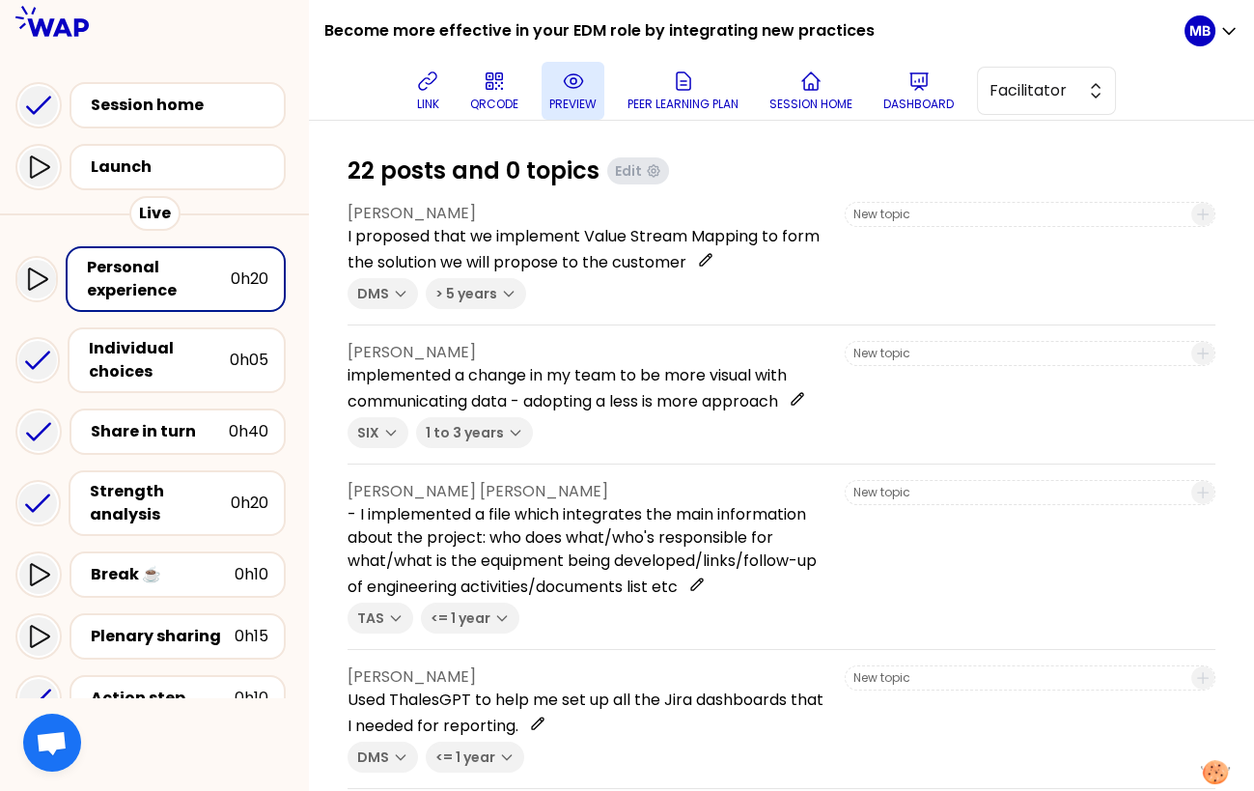
click at [556, 97] on p "preview" at bounding box center [572, 104] width 47 height 15
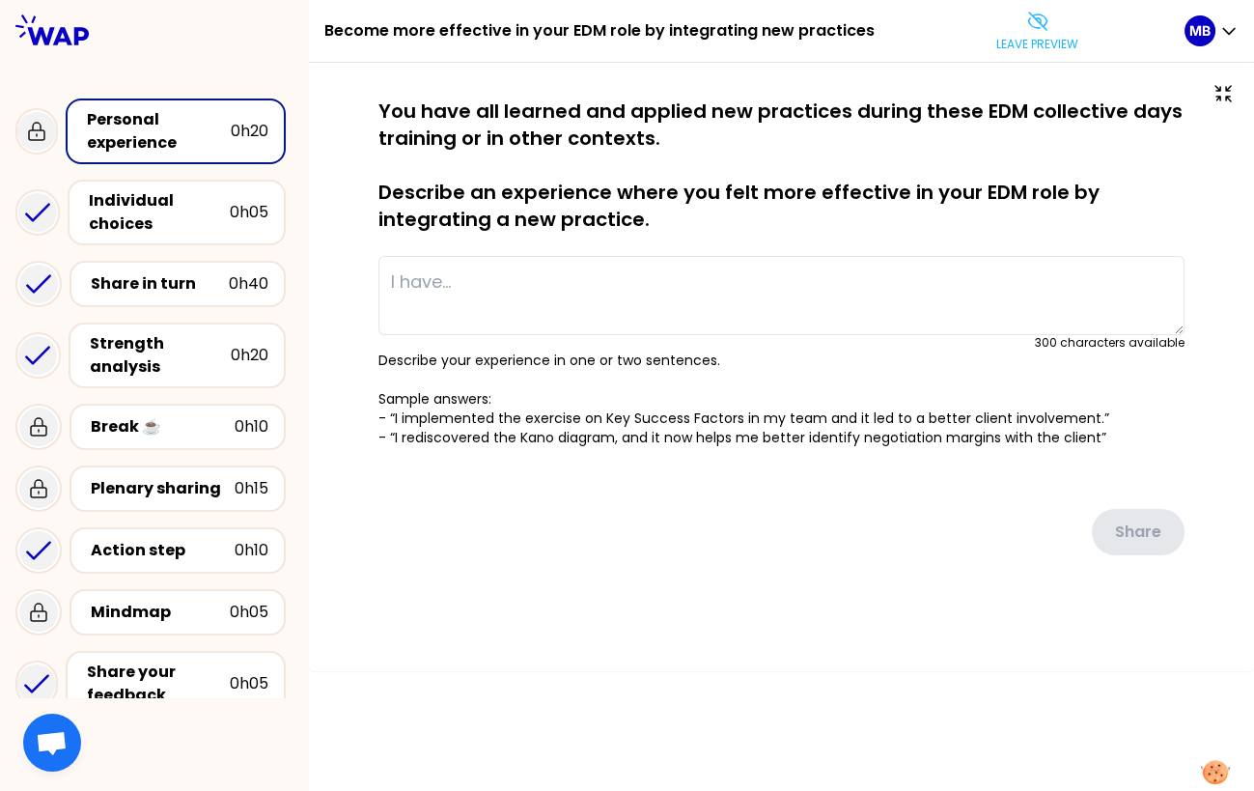
type textarea "I proposed that we implement Value Stream Mapping to form the solution we will …"
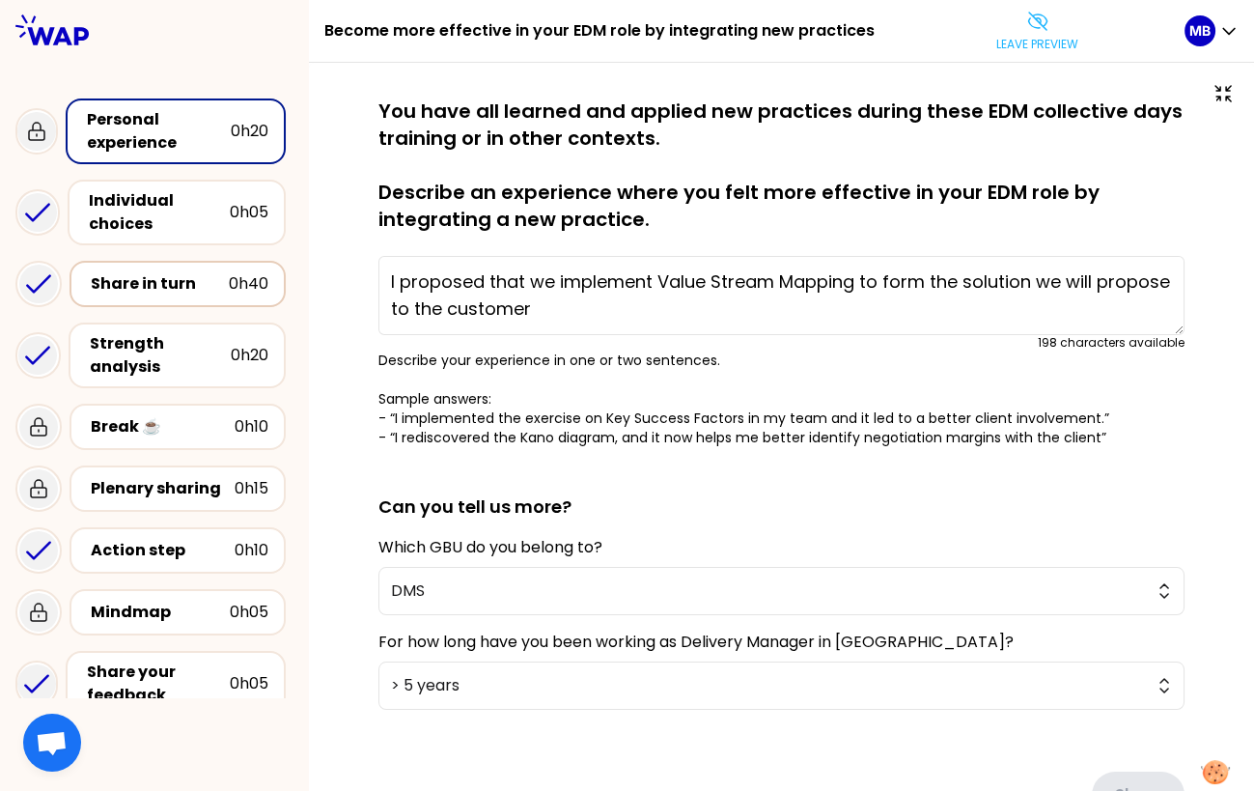
click at [152, 302] on div "Share in turn 0h40" at bounding box center [178, 284] width 216 height 46
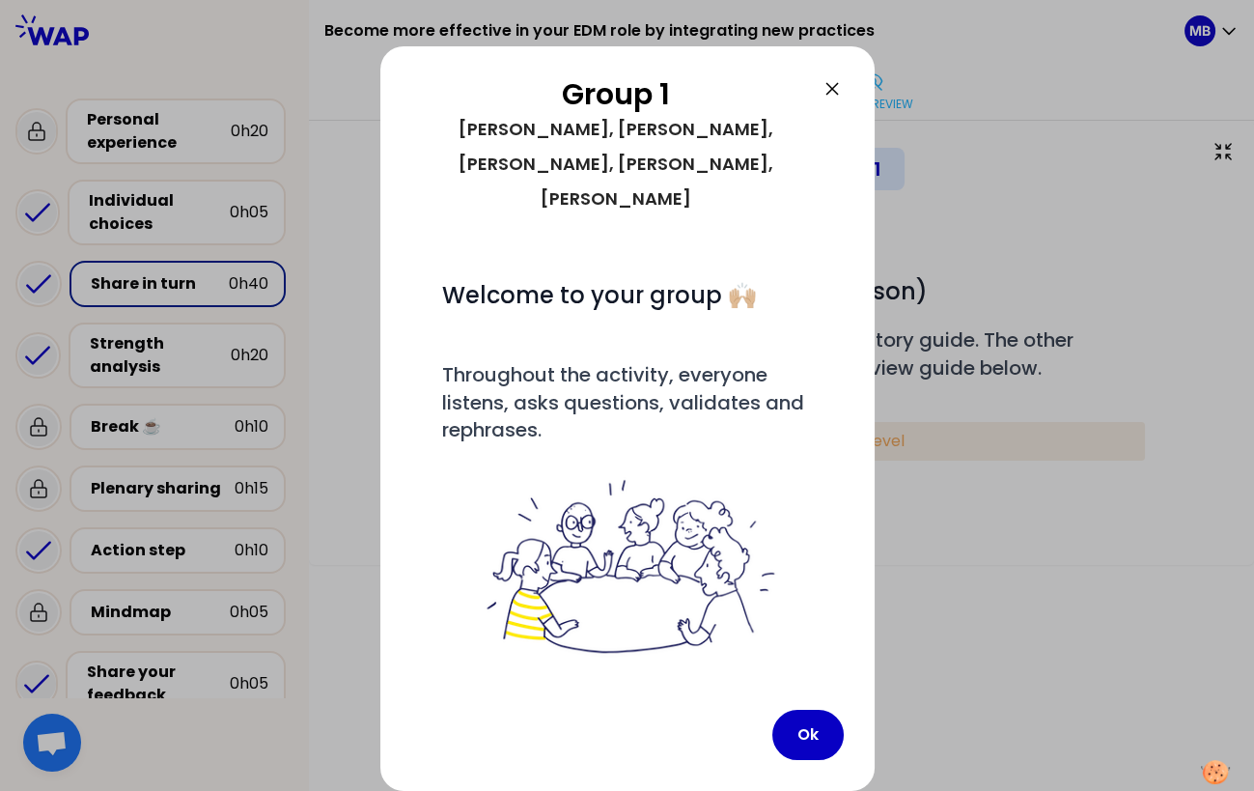
click at [156, 287] on div at bounding box center [627, 395] width 1254 height 791
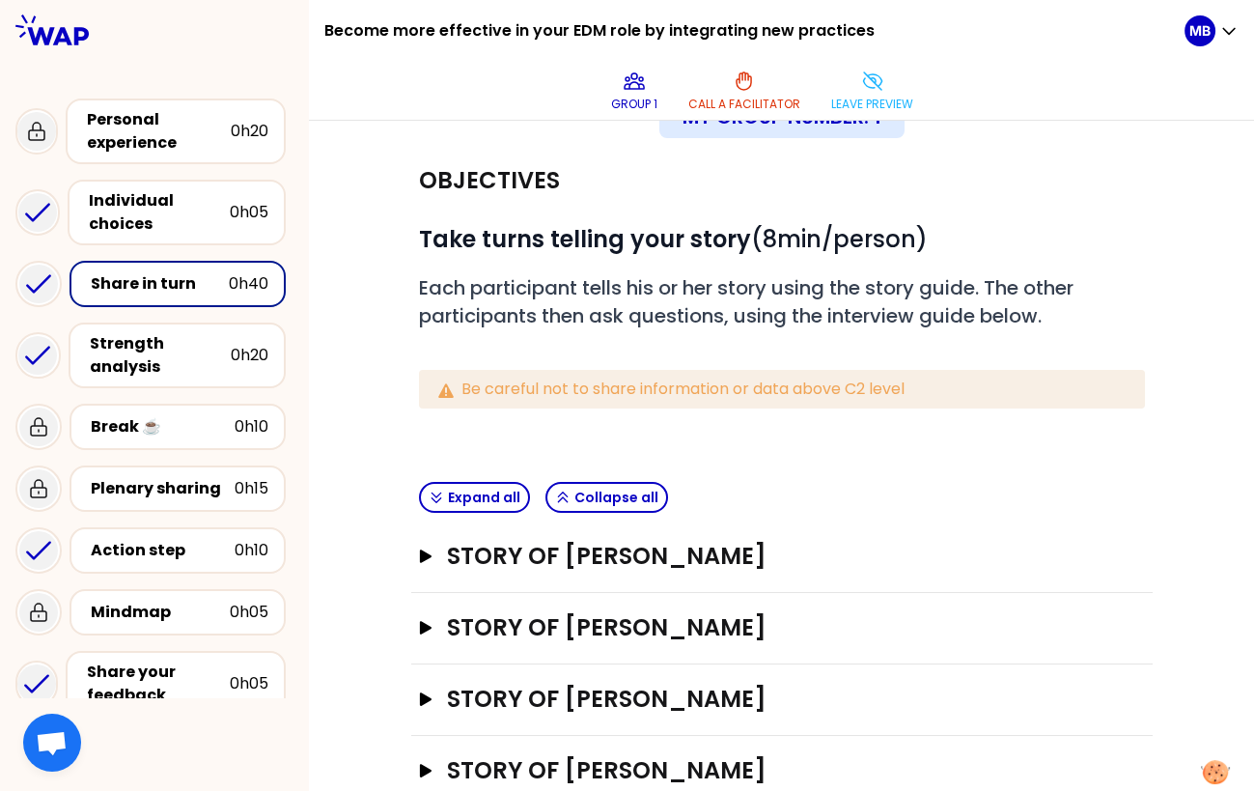
scroll to position [171, 0]
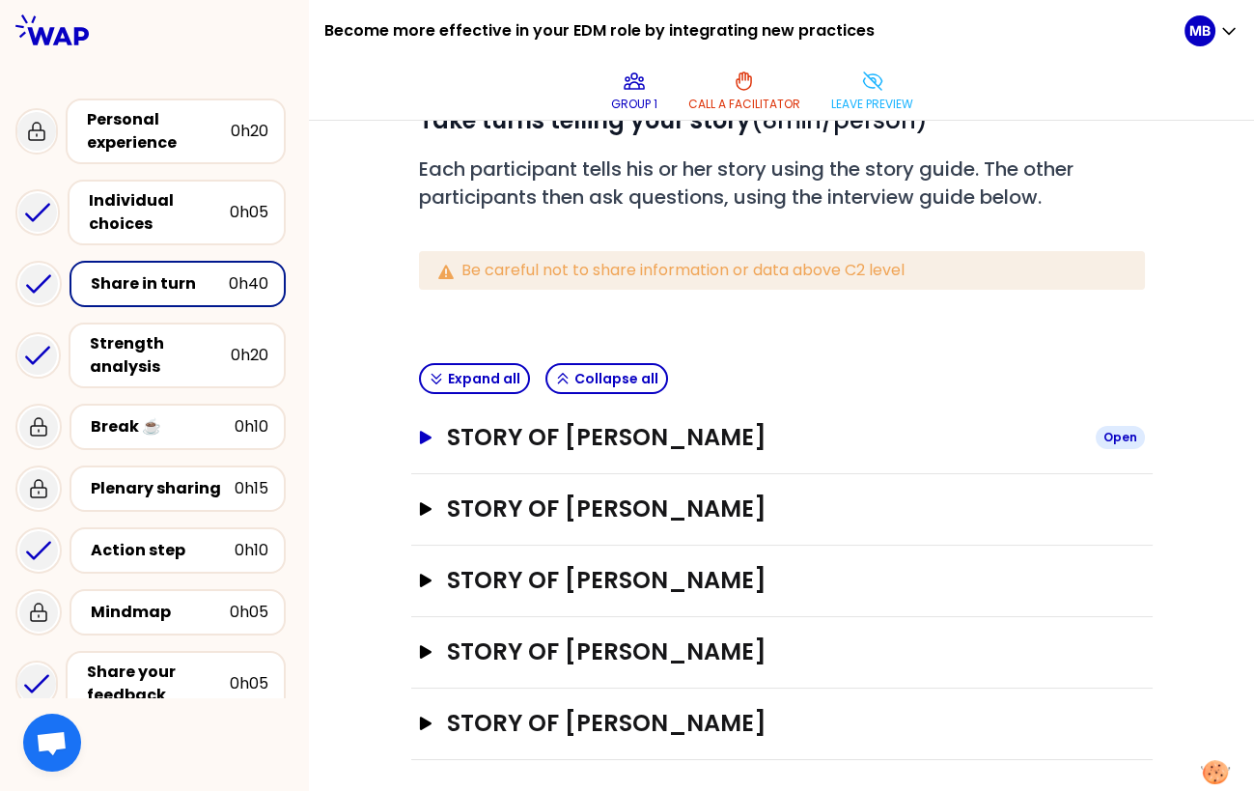
click at [536, 427] on h3 "Story of Marine Bourgeaud" at bounding box center [763, 437] width 632 height 31
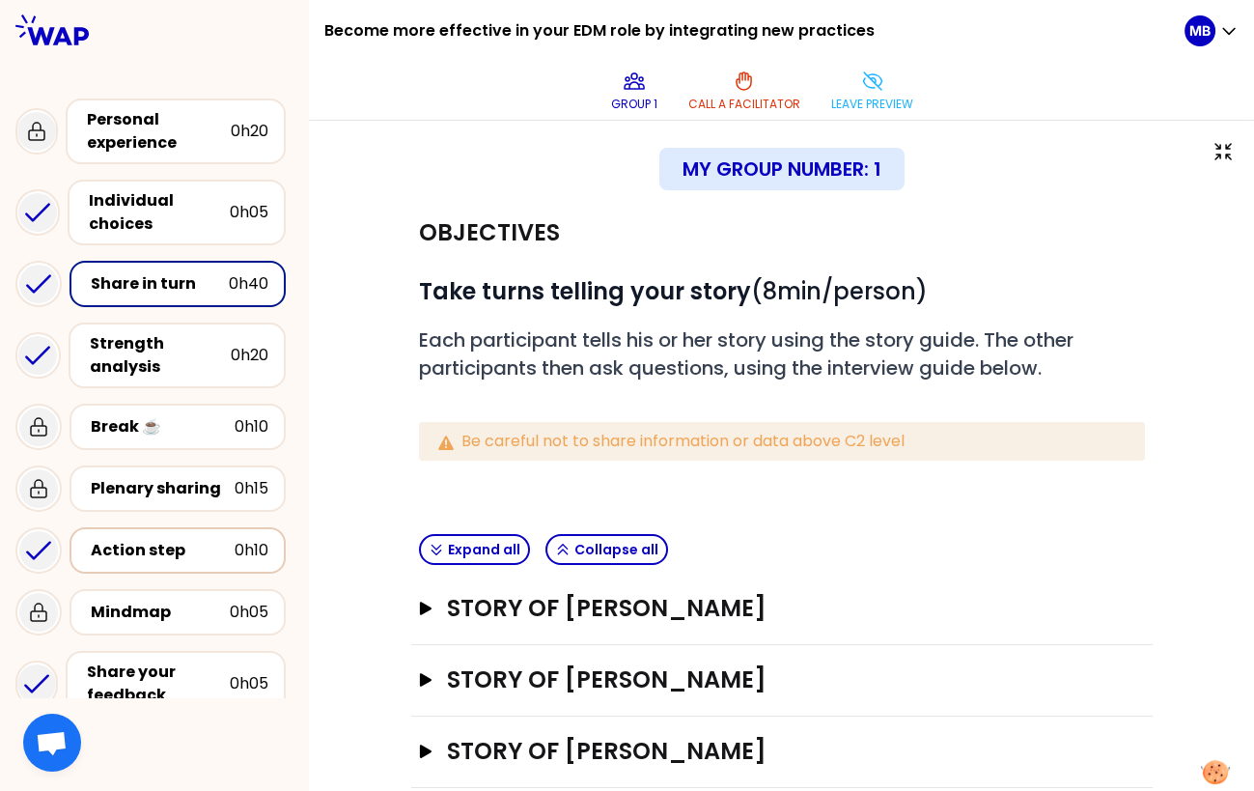
scroll to position [22, 0]
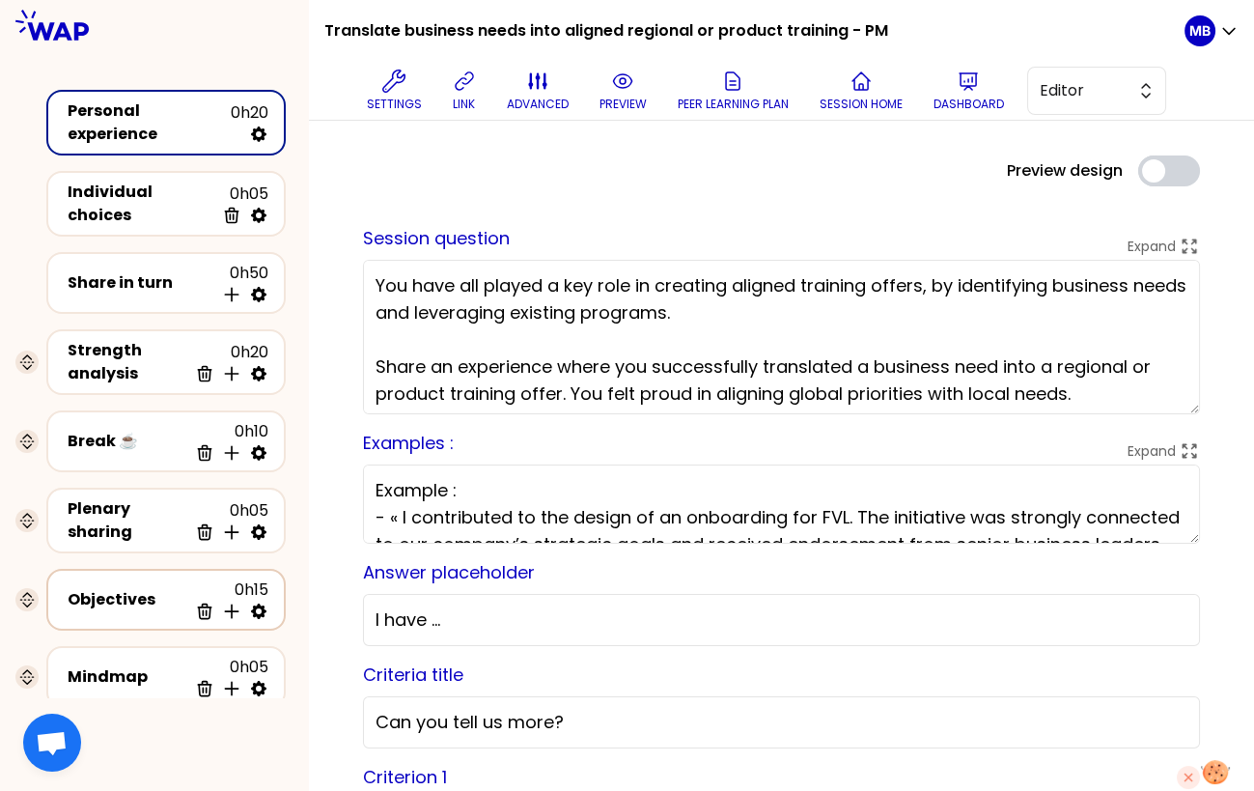
click at [168, 590] on div "Objectives" at bounding box center [128, 599] width 120 height 23
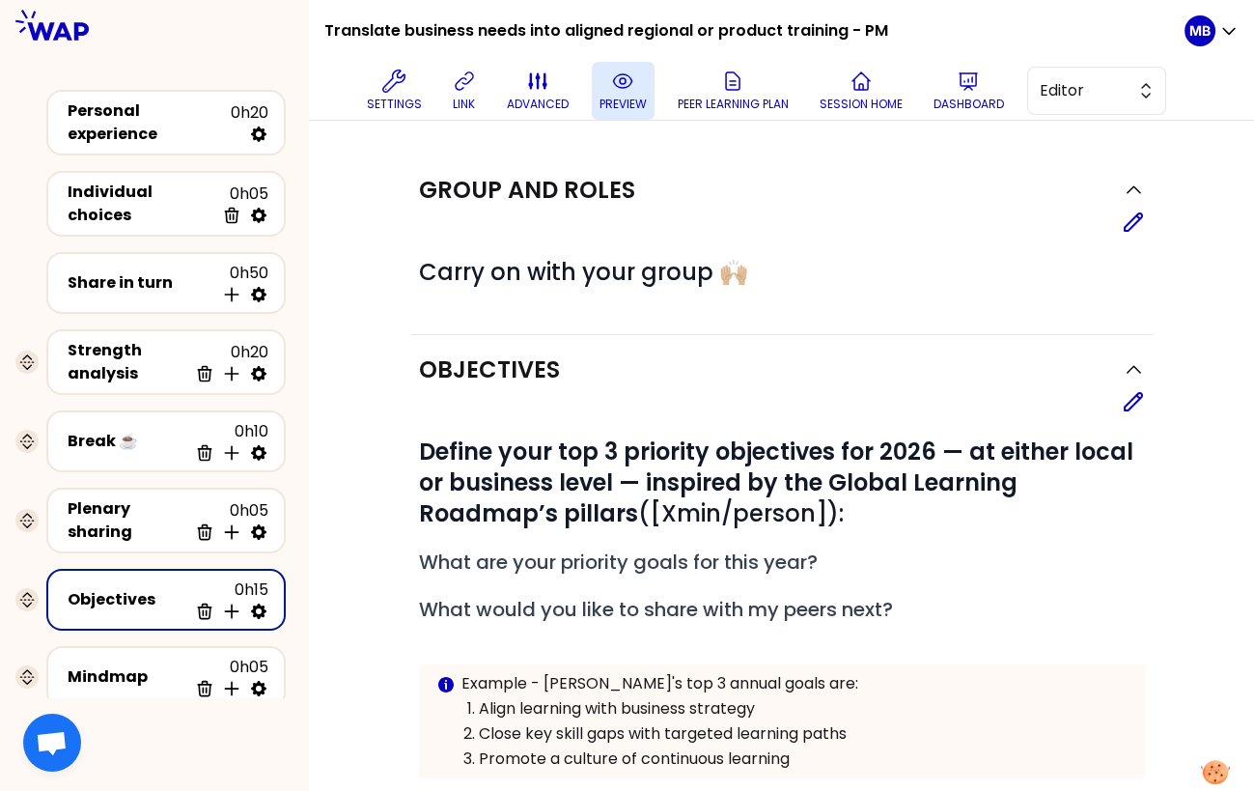
click at [625, 83] on icon at bounding box center [622, 81] width 23 height 23
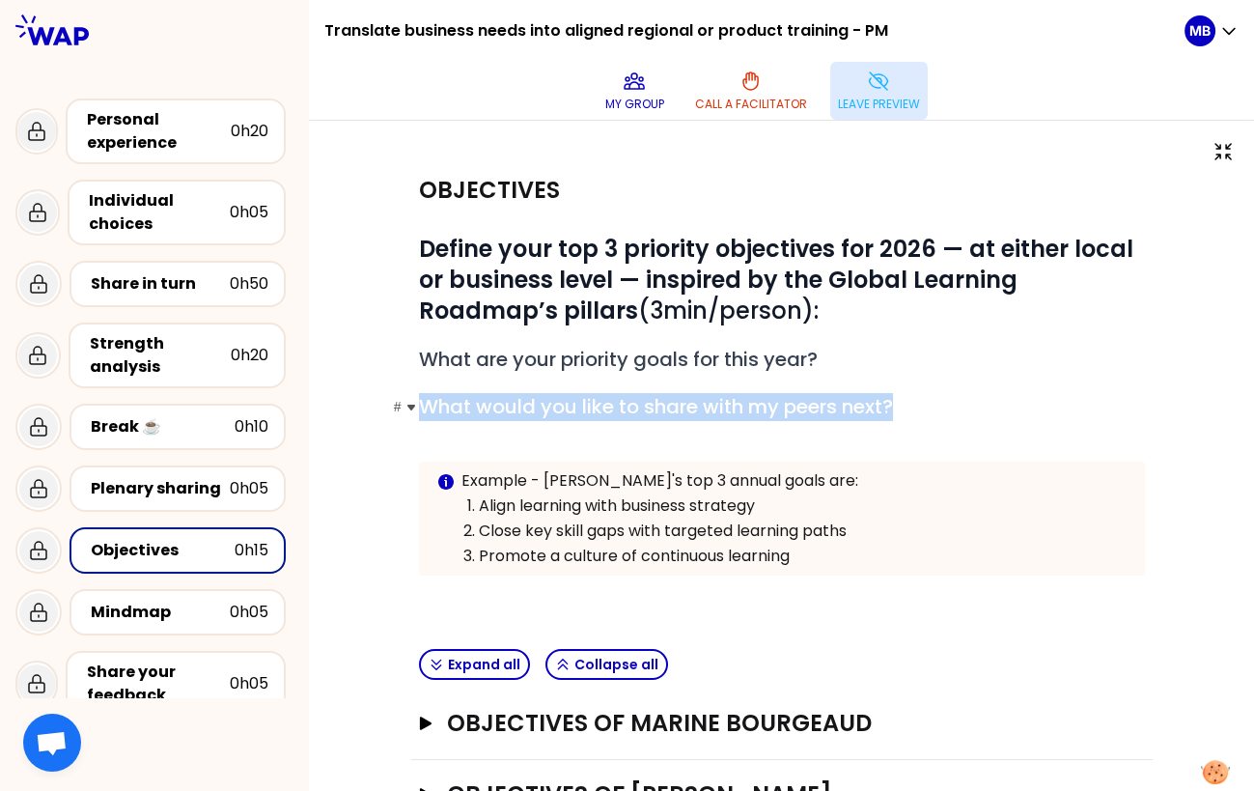
drag, startPoint x: 909, startPoint y: 402, endPoint x: 418, endPoint y: 403, distance: 490.5
click at [419, 403] on h2 "# What would you like to share with my peers next?" at bounding box center [782, 407] width 726 height 28
copy span "What would you like to share with my peers next?"
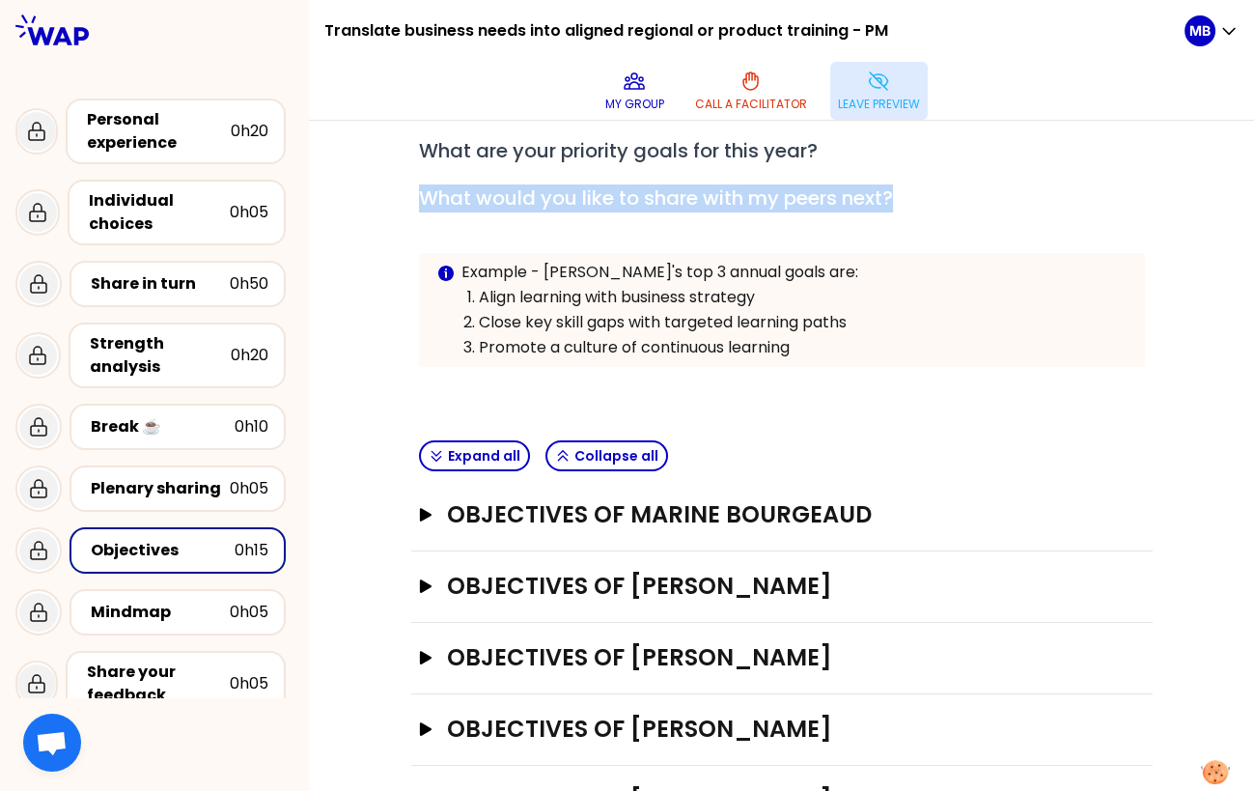
scroll to position [284, 0]
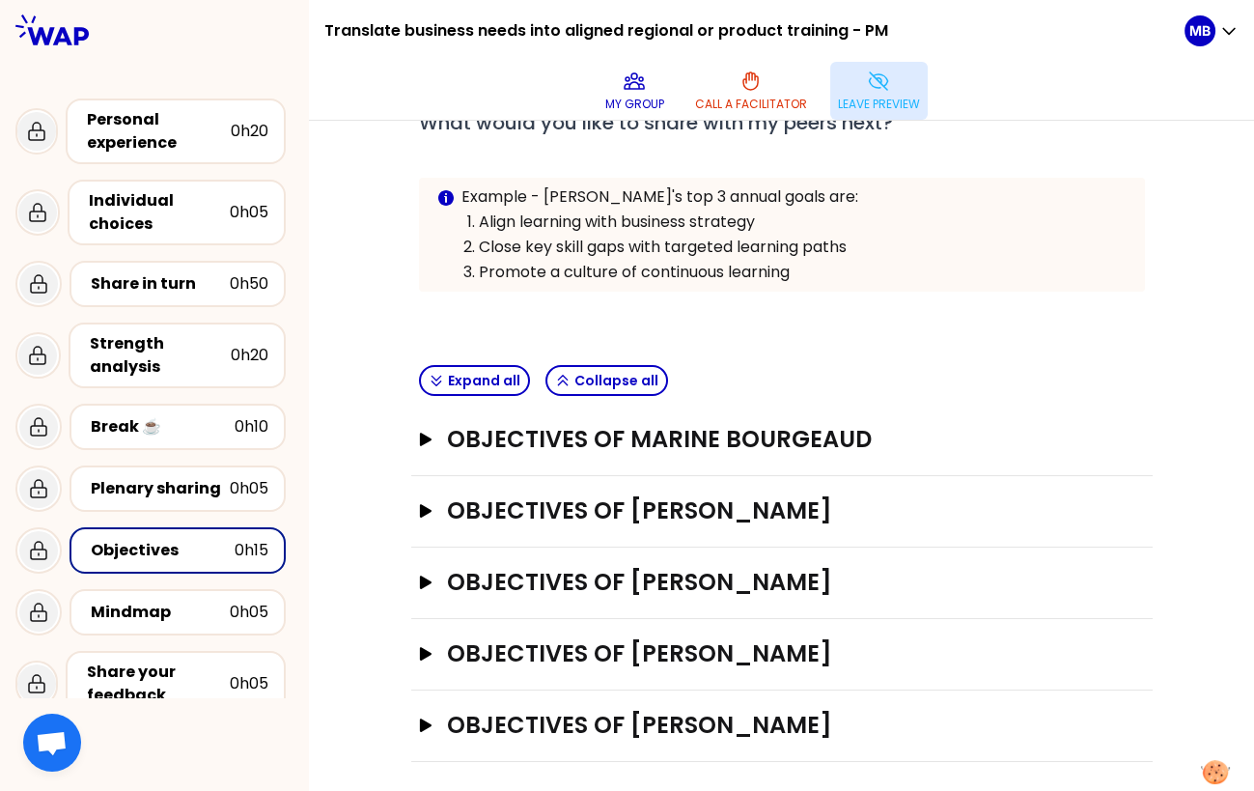
click at [609, 455] on div "Objectives of Marine Bourgeaud Open" at bounding box center [782, 440] width 742 height 71
click at [613, 436] on h3 "Objectives of Marine Bourgeaud" at bounding box center [763, 439] width 632 height 31
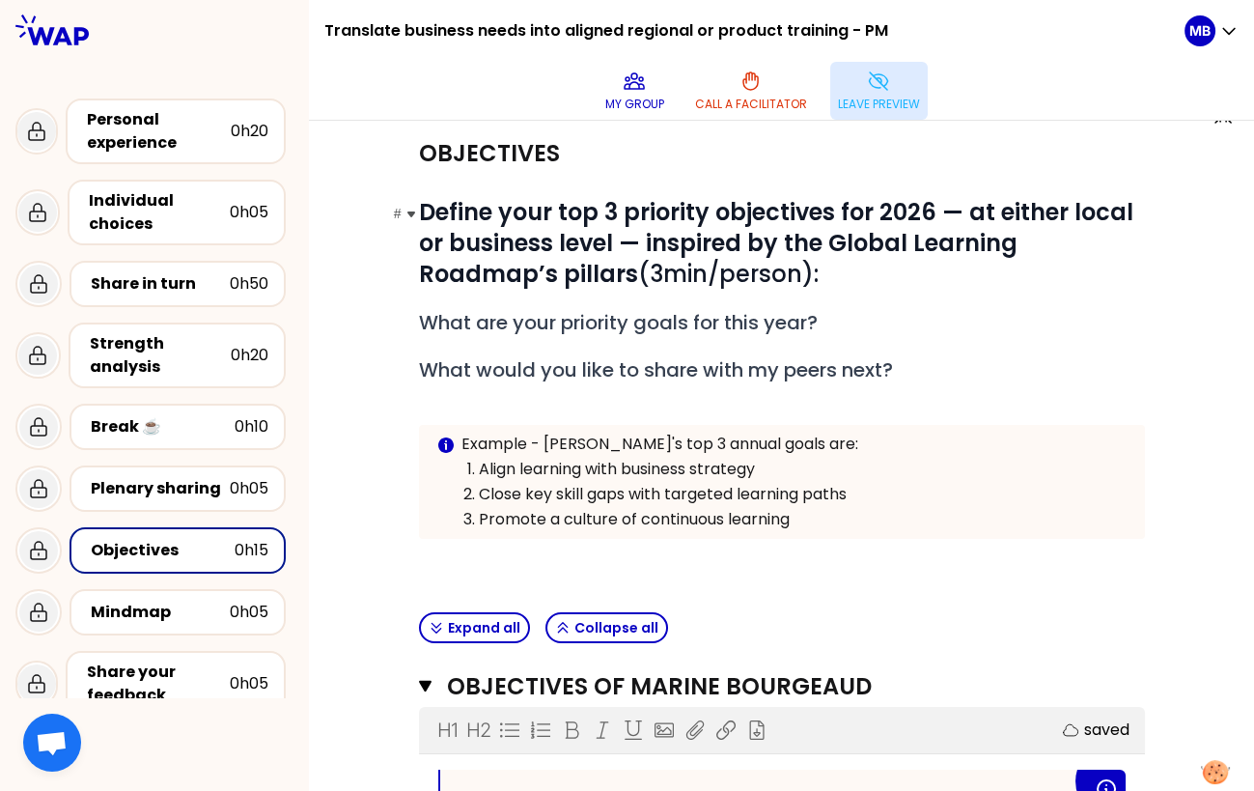
scroll to position [0, 0]
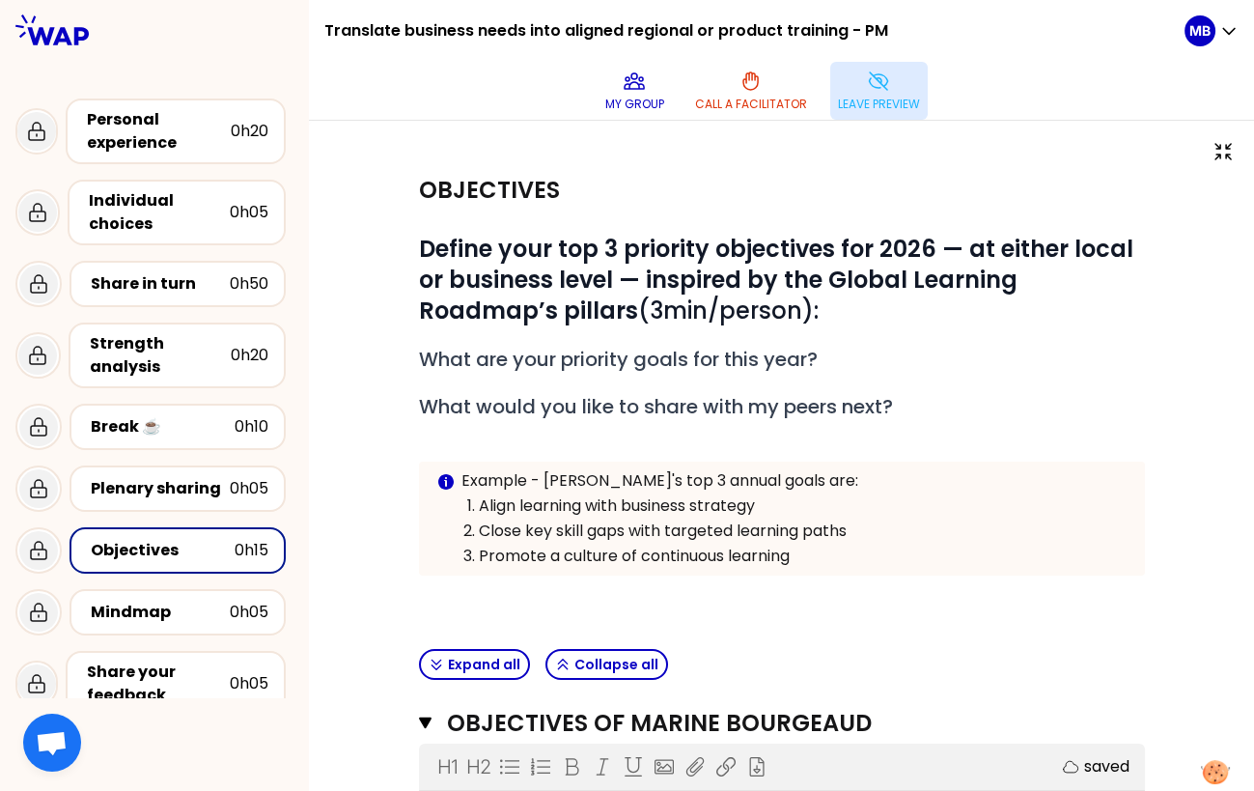
click at [879, 99] on p "Leave preview" at bounding box center [879, 104] width 82 height 15
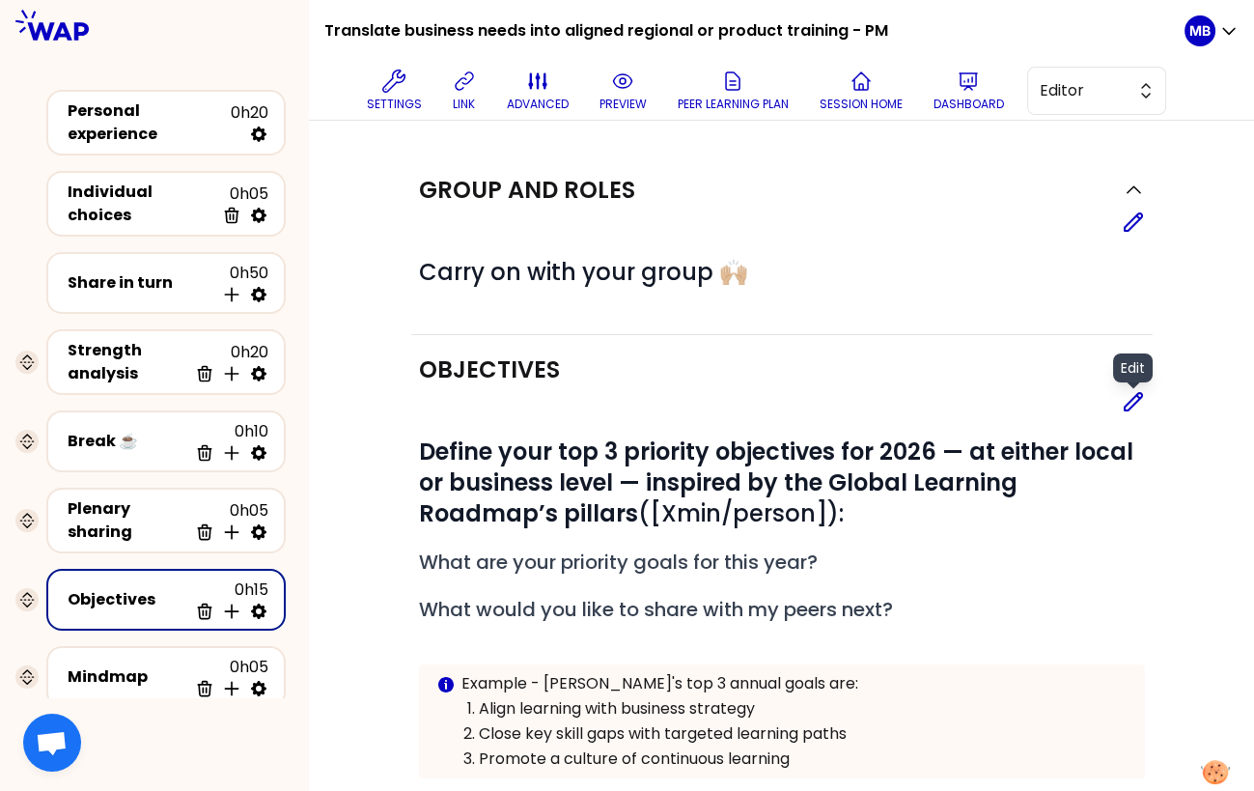
click at [1131, 401] on icon at bounding box center [1133, 401] width 23 height 23
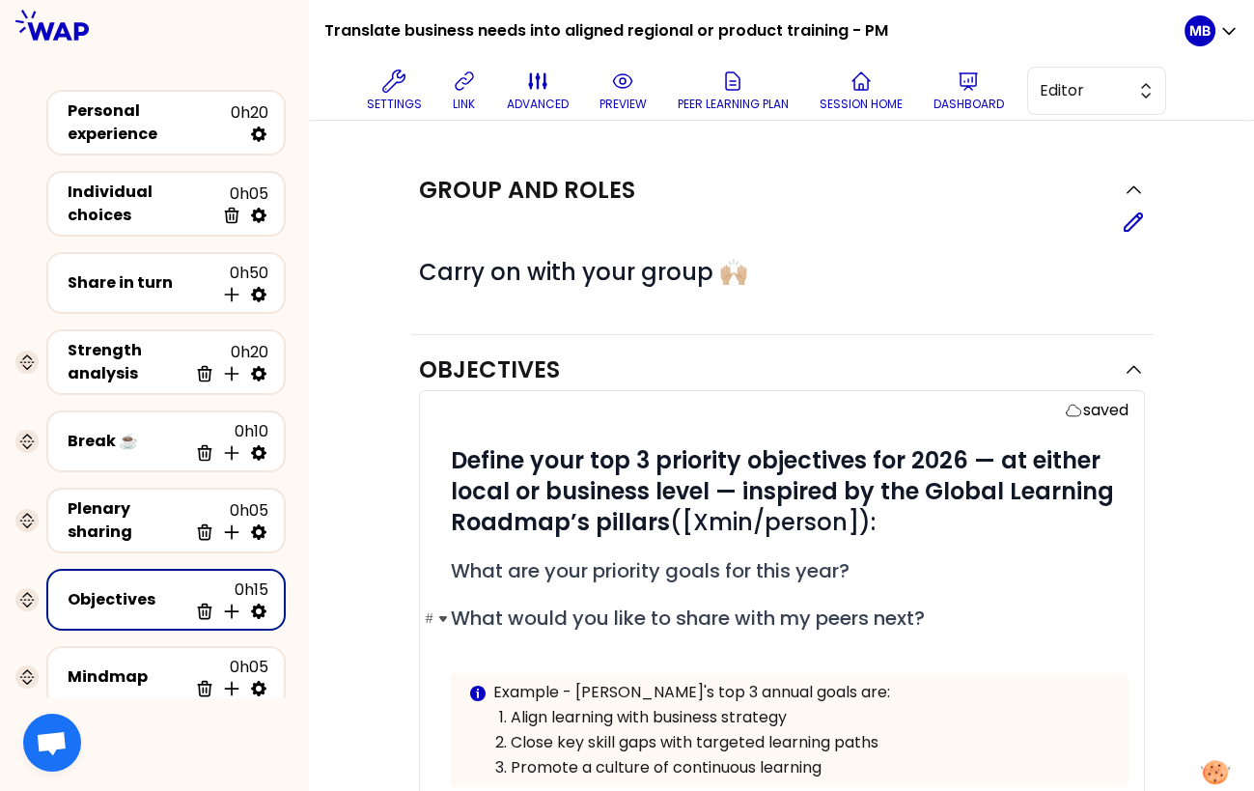
click at [809, 611] on span "What would you like to share with my peers next?" at bounding box center [688, 617] width 474 height 27
click at [1066, 97] on span "Editor" at bounding box center [1083, 90] width 87 height 23
click at [1067, 167] on span "Facilitator" at bounding box center [1108, 169] width 83 height 23
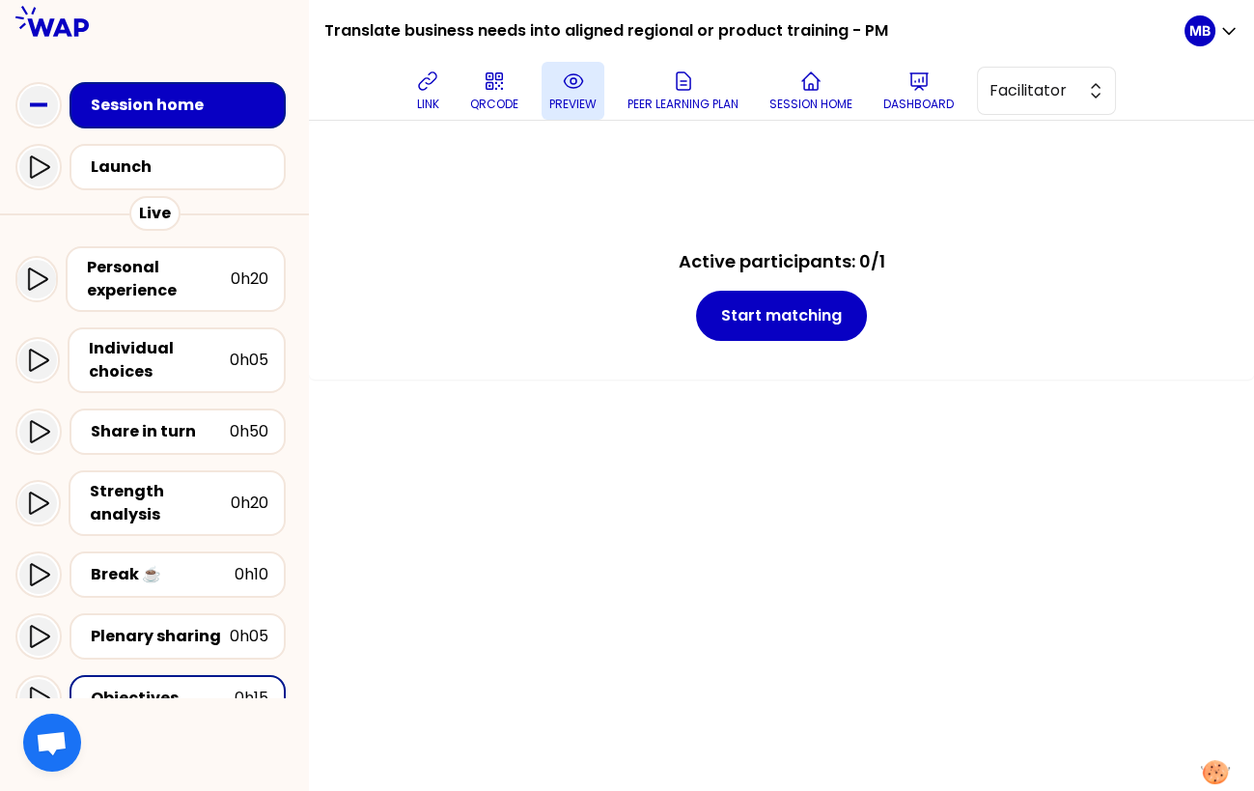
click at [576, 91] on icon at bounding box center [573, 81] width 23 height 23
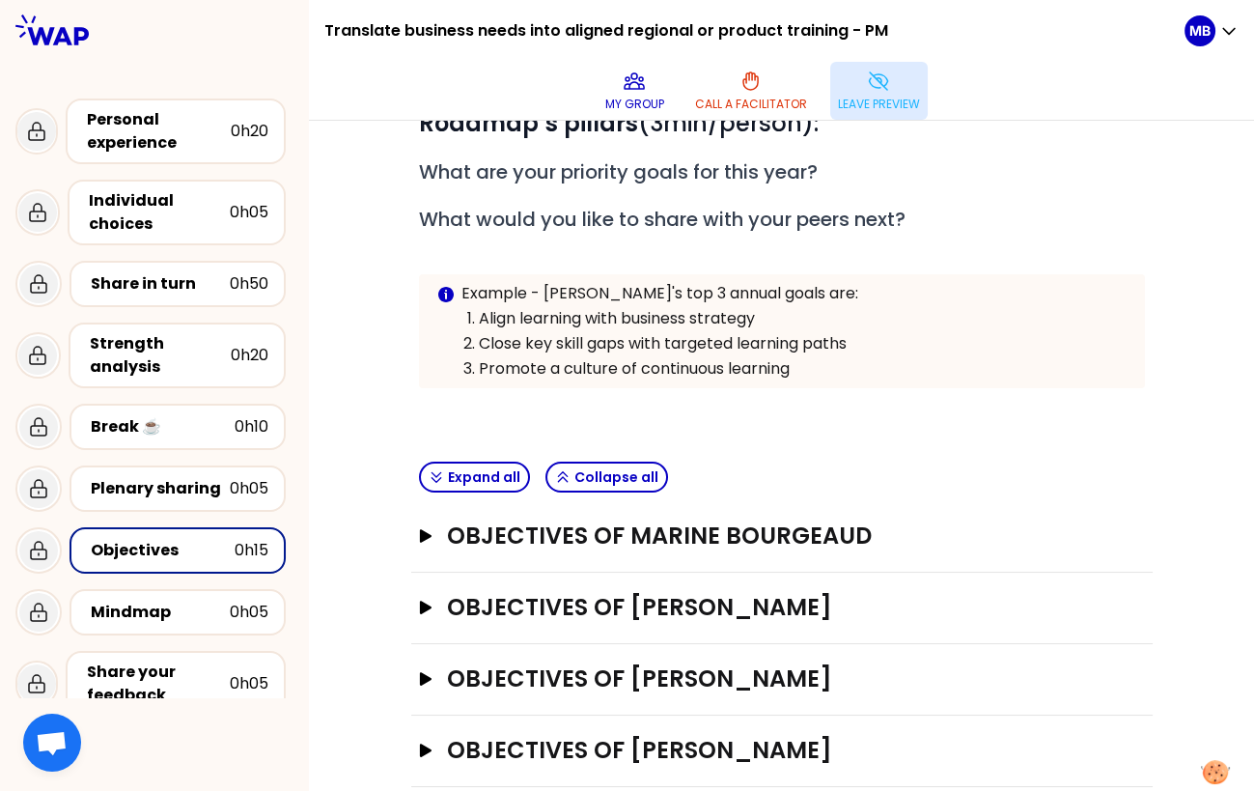
scroll to position [107, 0]
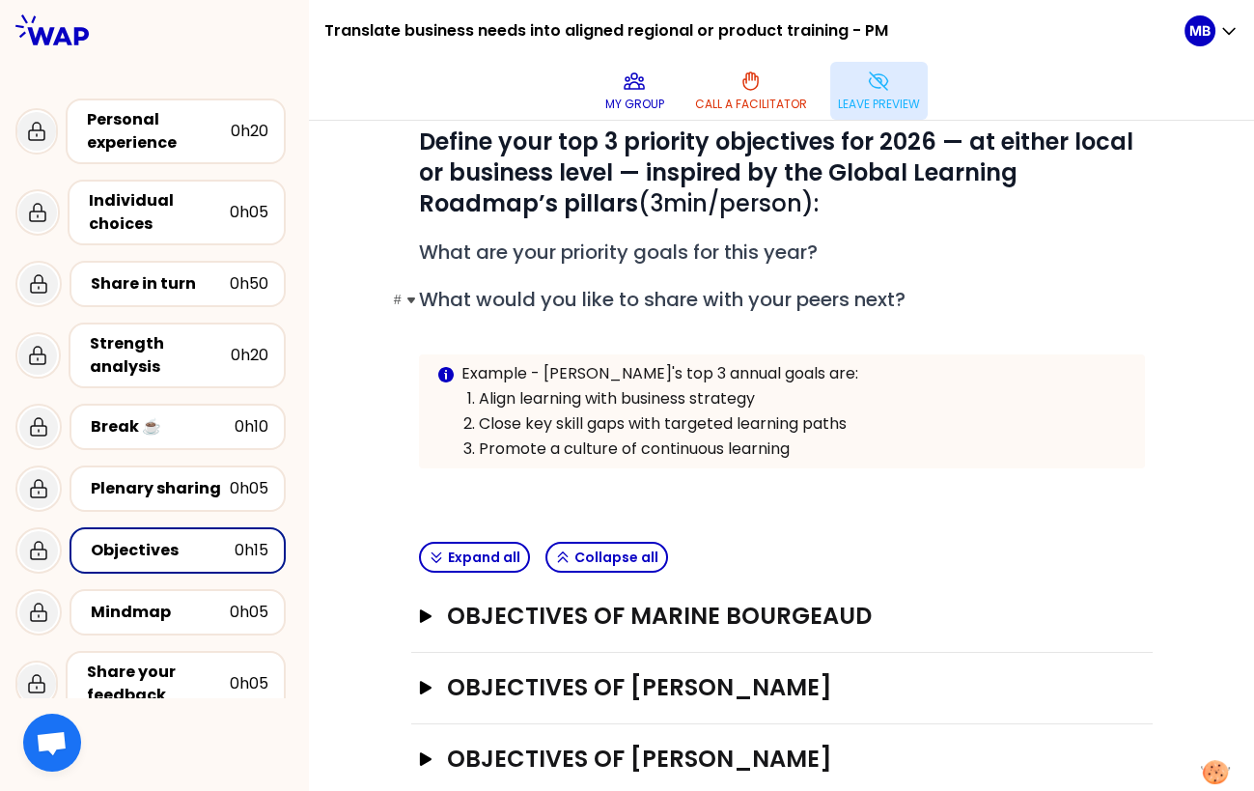
click at [427, 298] on span "What would you like to share with your peers next?" at bounding box center [662, 299] width 487 height 27
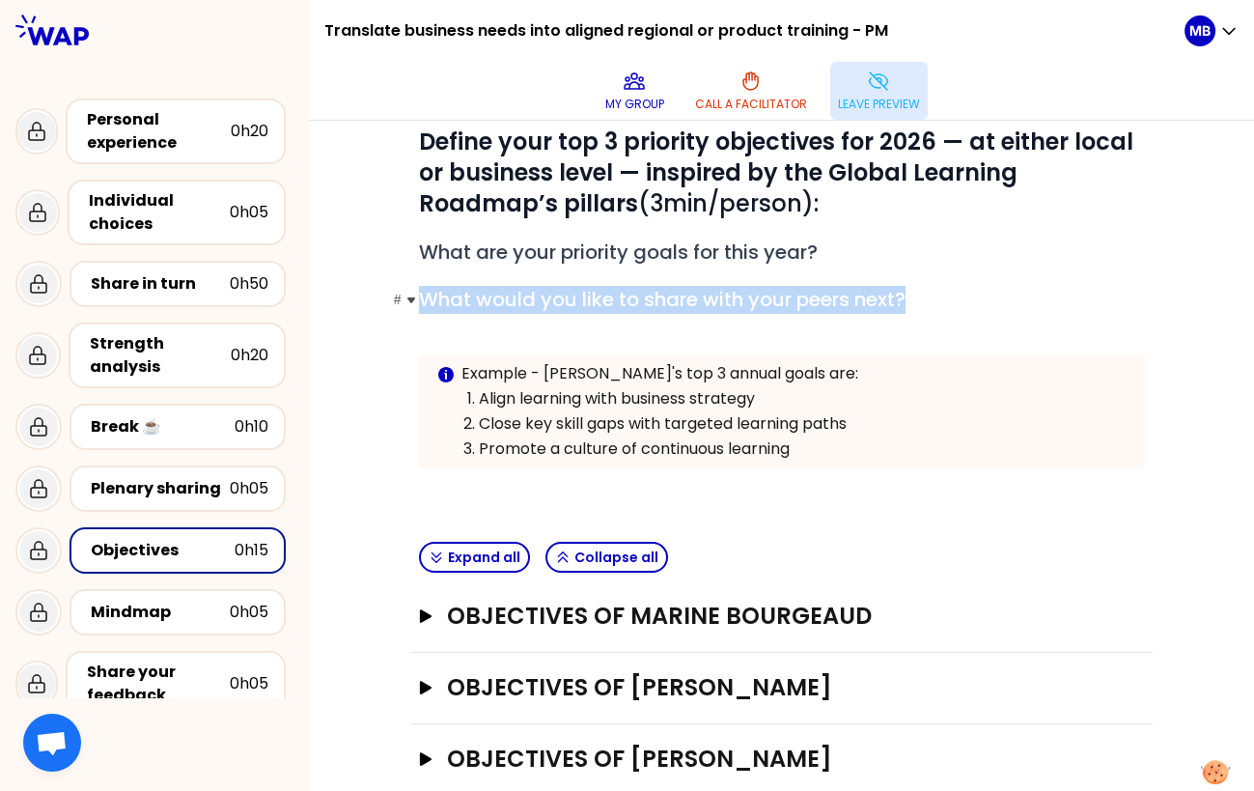
drag, startPoint x: 421, startPoint y: 299, endPoint x: 925, endPoint y: 293, distance: 504.1
click at [925, 293] on h2 "# What would you like to share with your peers next?" at bounding box center [782, 300] width 726 height 28
copy span "What would you like to share with your peers next?"
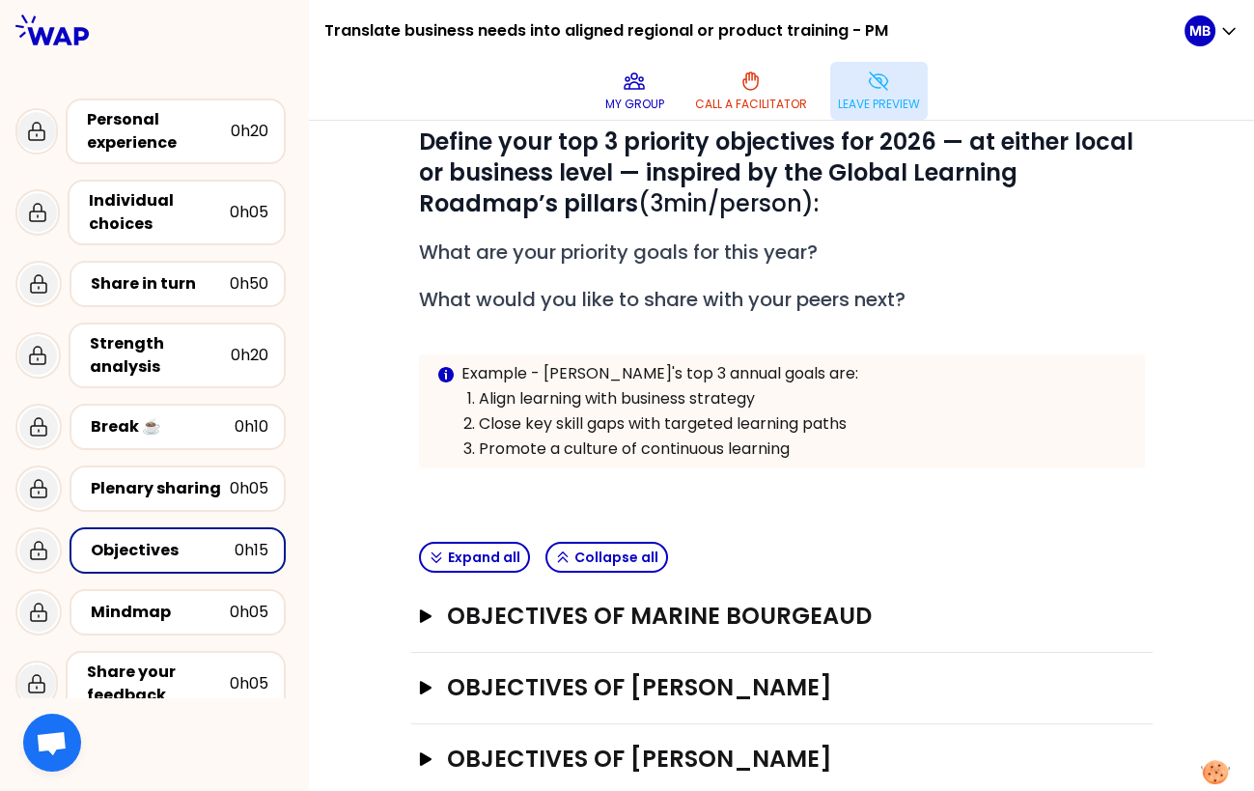
click at [563, 273] on div "# Define your top 3 priority objectives for 2026 — at either local or business …" at bounding box center [782, 312] width 726 height 373
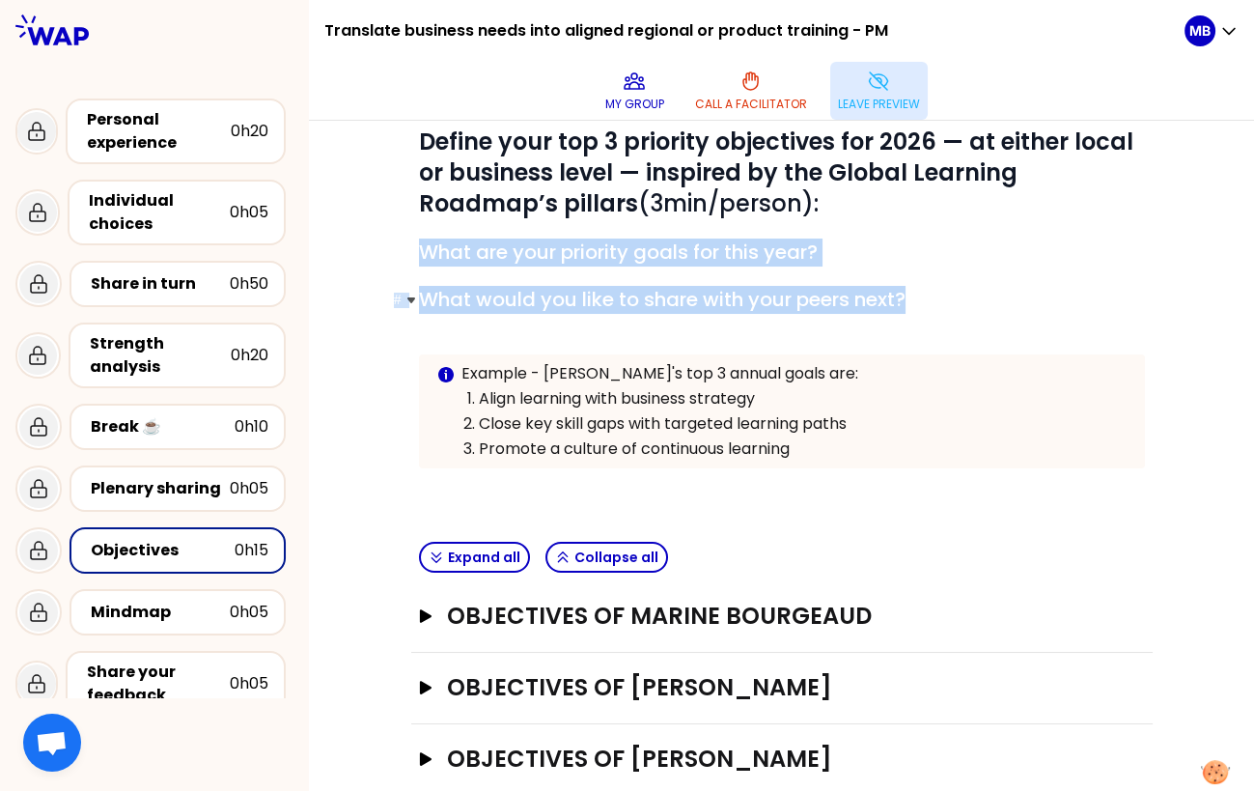
drag, startPoint x: 421, startPoint y: 247, endPoint x: 974, endPoint y: 291, distance: 555.0
click at [974, 291] on div "# Define your top 3 priority objectives for 2026 — at either local or business …" at bounding box center [782, 312] width 726 height 373
copy div "What are your priority goals for this year? # What would you like to share with…"
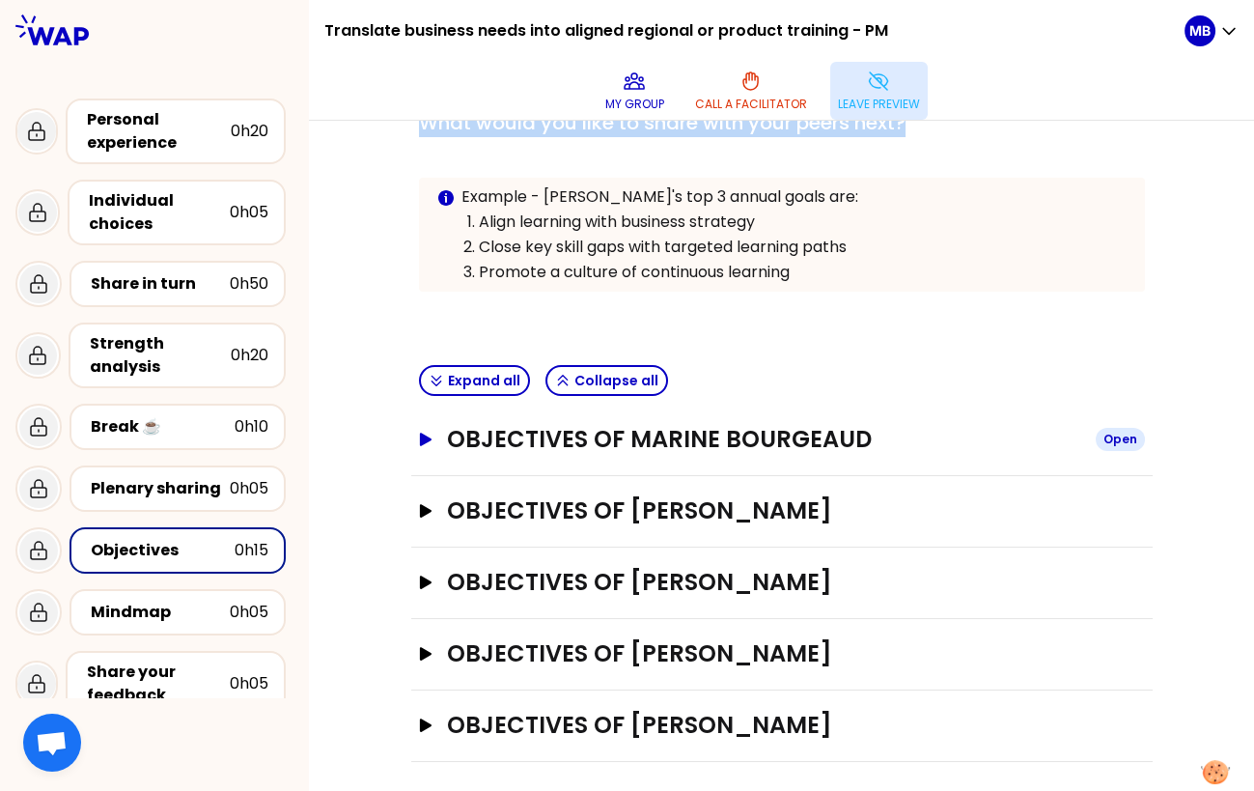
click at [507, 428] on h3 "Objectives of Marine Bourgeaud" at bounding box center [763, 439] width 632 height 31
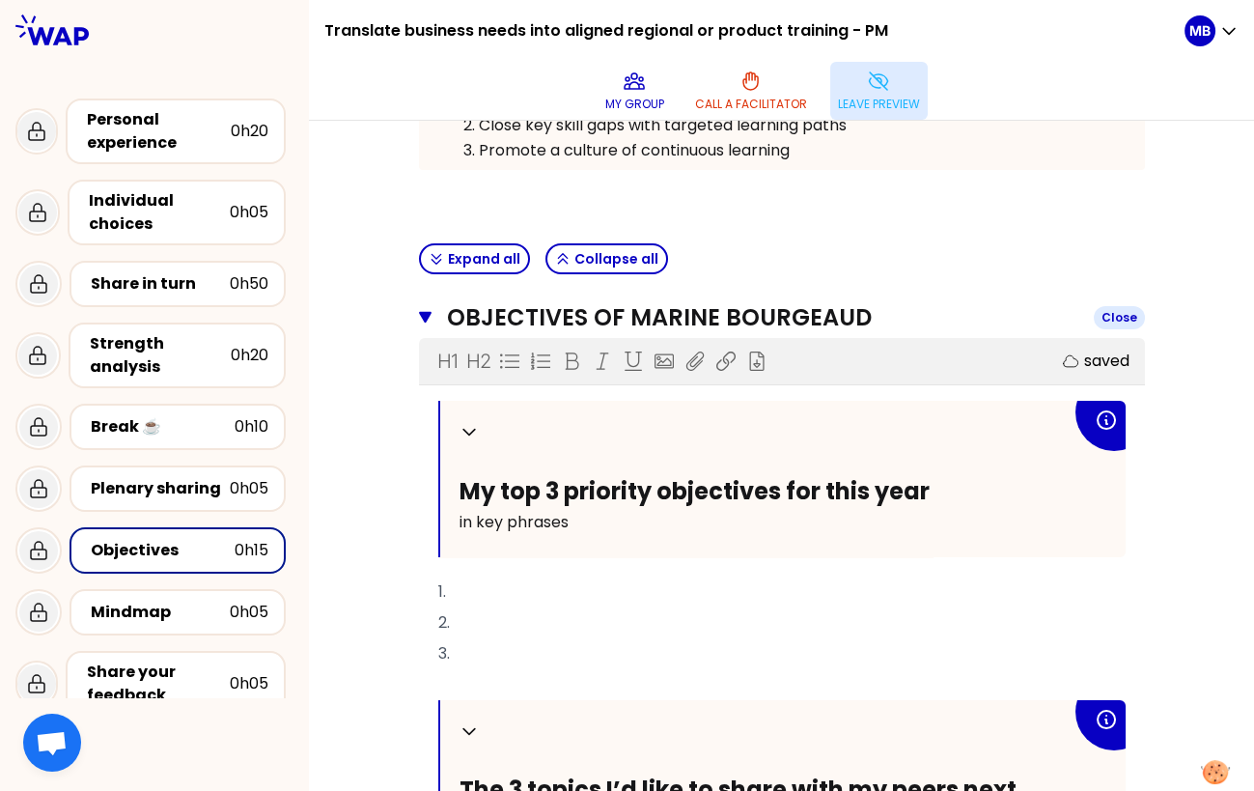
scroll to position [594, 0]
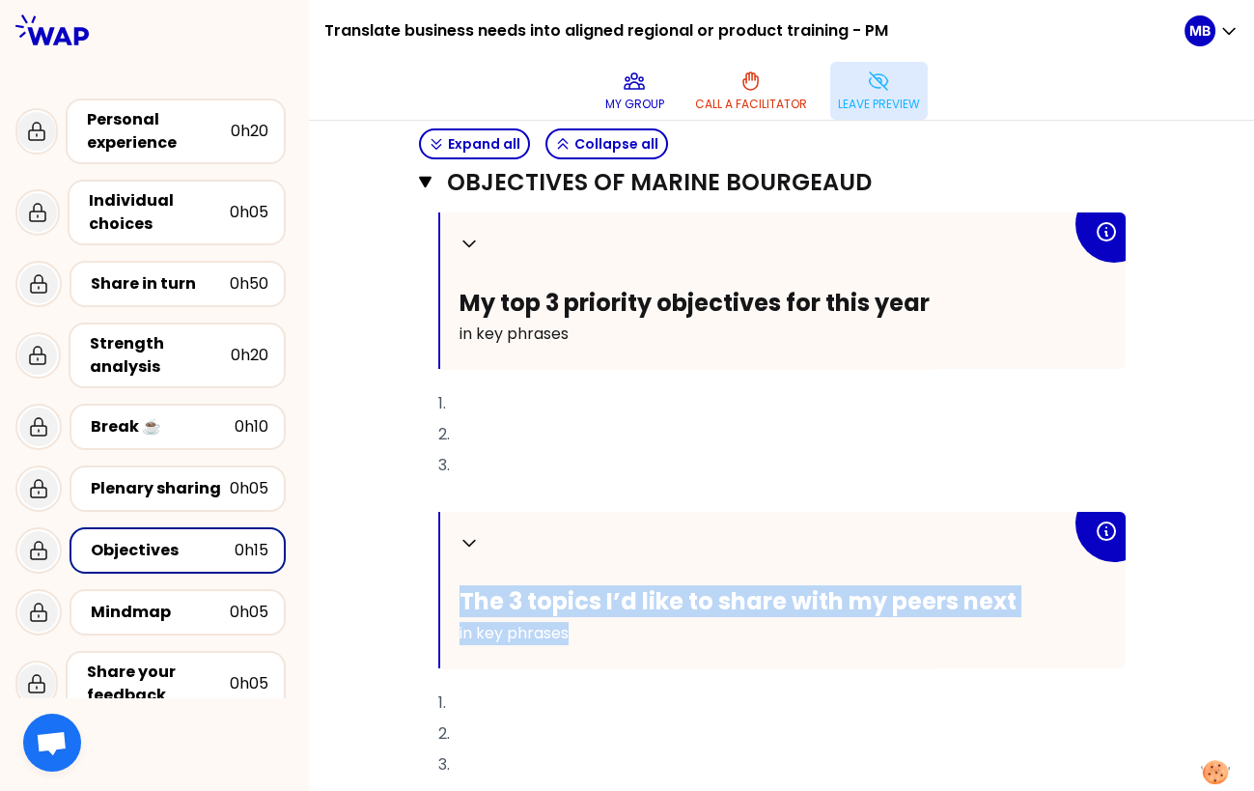
drag, startPoint x: 462, startPoint y: 599, endPoint x: 645, endPoint y: 637, distance: 186.5
click at [645, 637] on div "Collapse The 3 topics I’d like to share with my peers next in key phrases" at bounding box center [783, 590] width 686 height 156
copy div "The 3 topics I’d like to share with my peers next in key phrases"
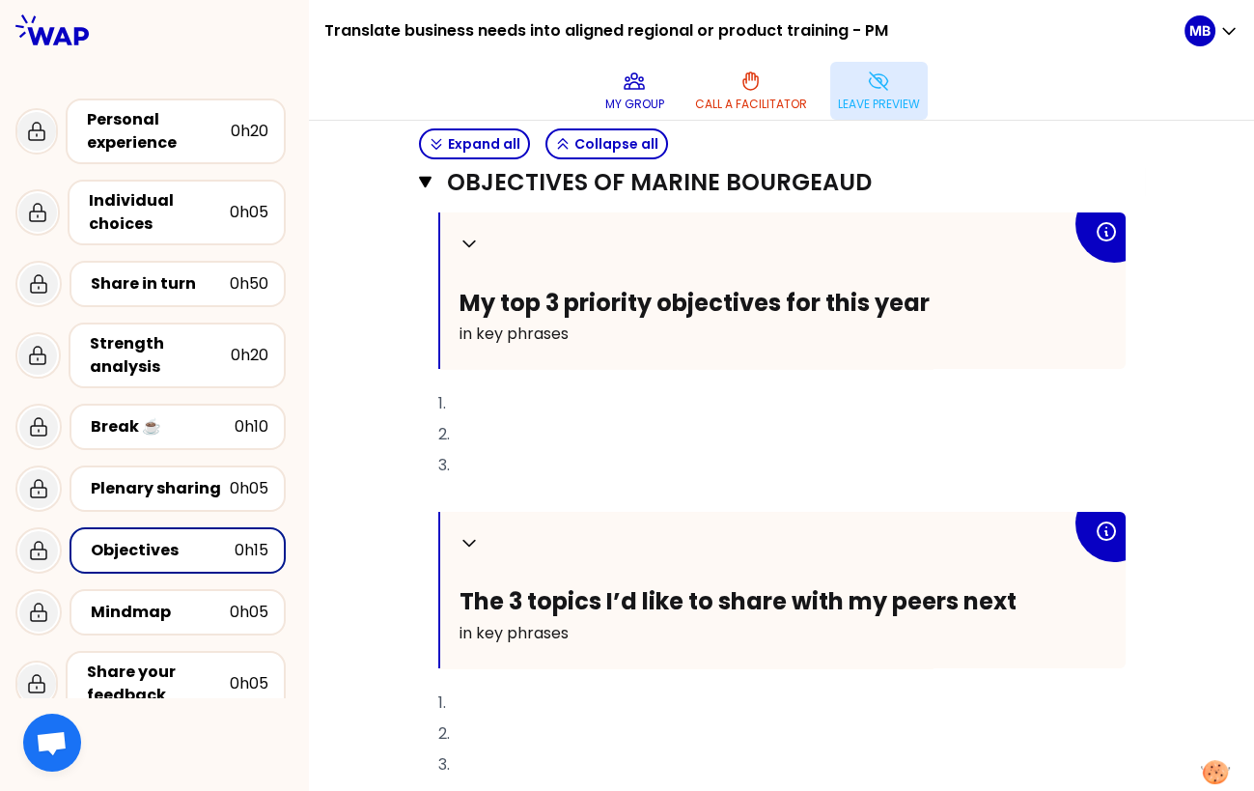
click at [567, 450] on p "3." at bounding box center [781, 465] width 687 height 31
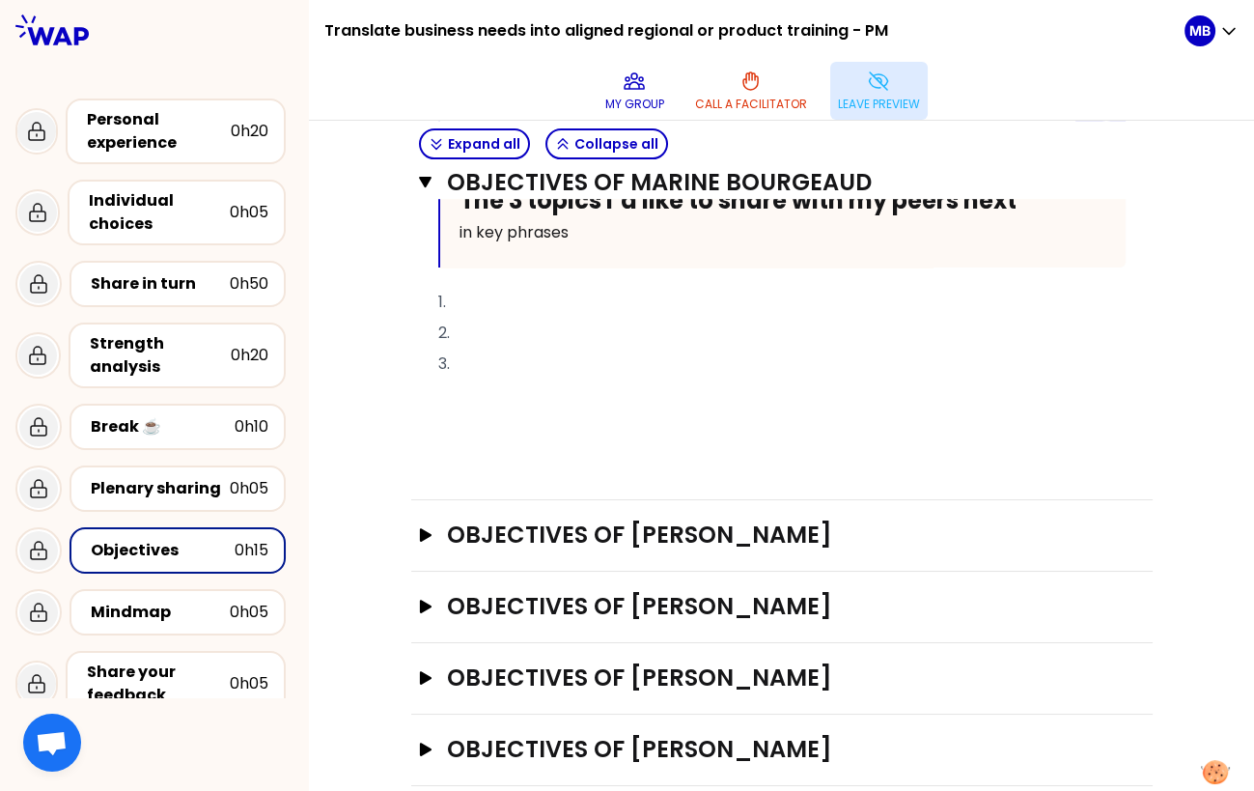
scroll to position [1018, 0]
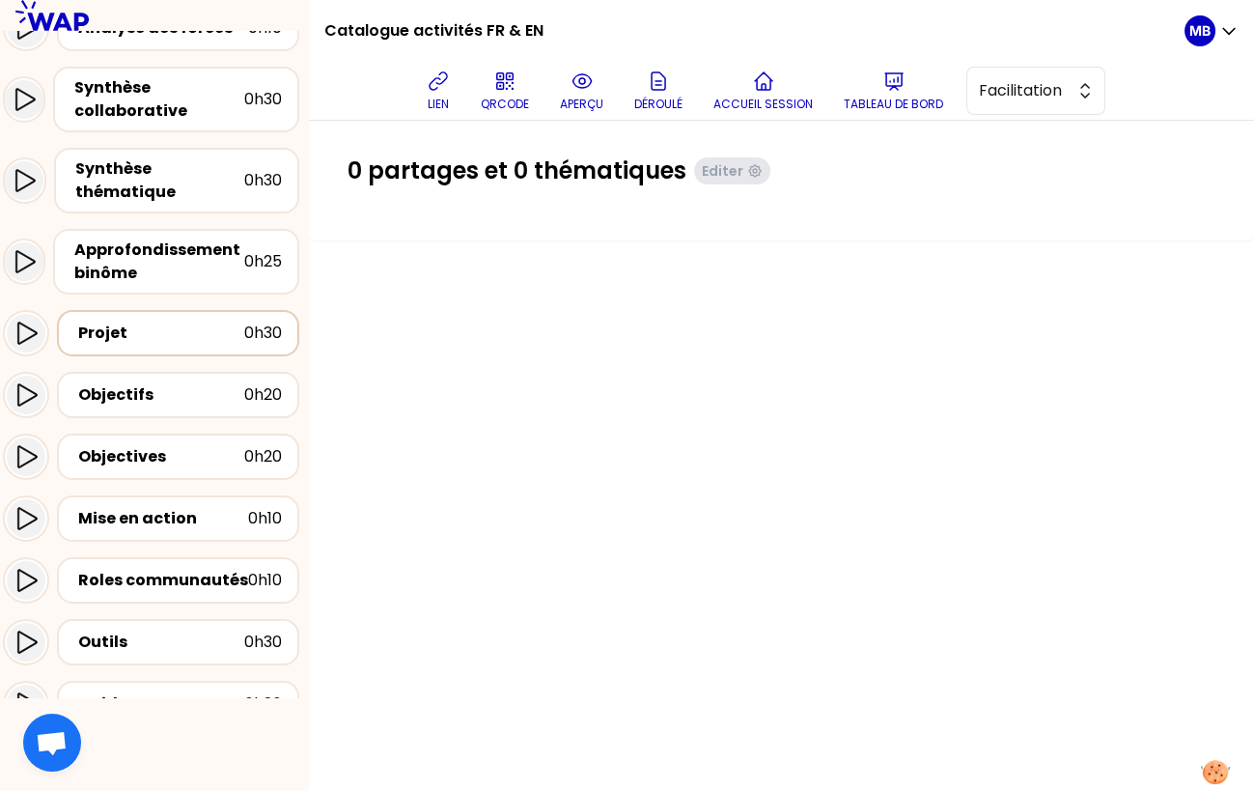
scroll to position [560, 0]
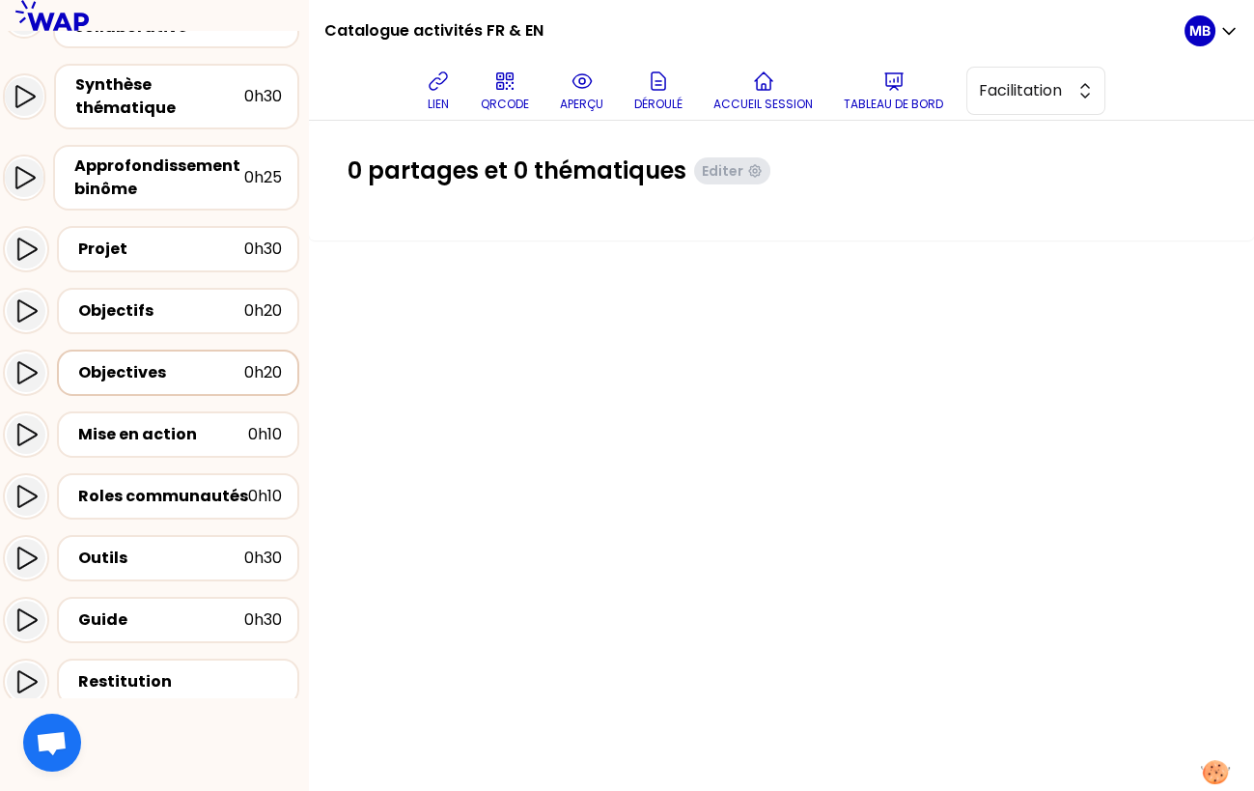
click at [179, 375] on div "Objectives" at bounding box center [161, 372] width 166 height 23
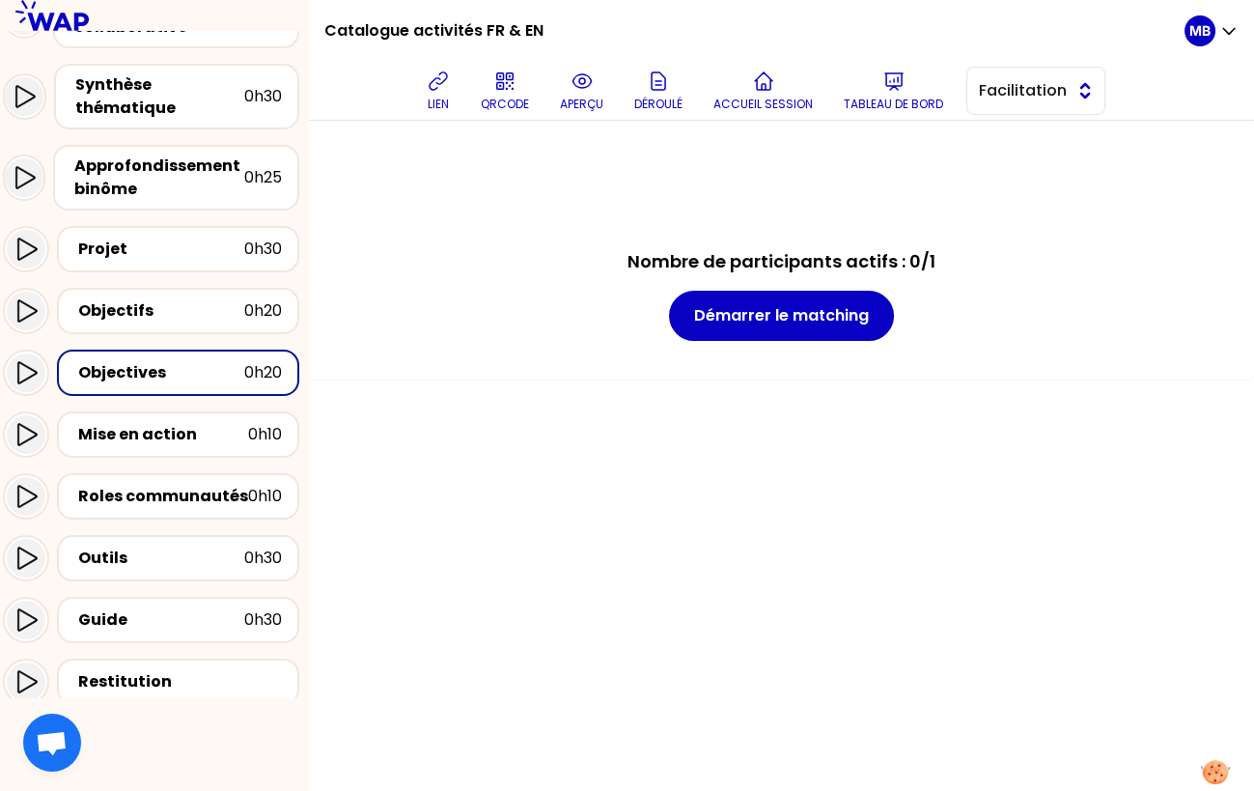
click at [972, 97] on button "Facilitation" at bounding box center [1036, 91] width 139 height 48
click at [1009, 145] on span "Conception" at bounding box center [1047, 138] width 83 height 23
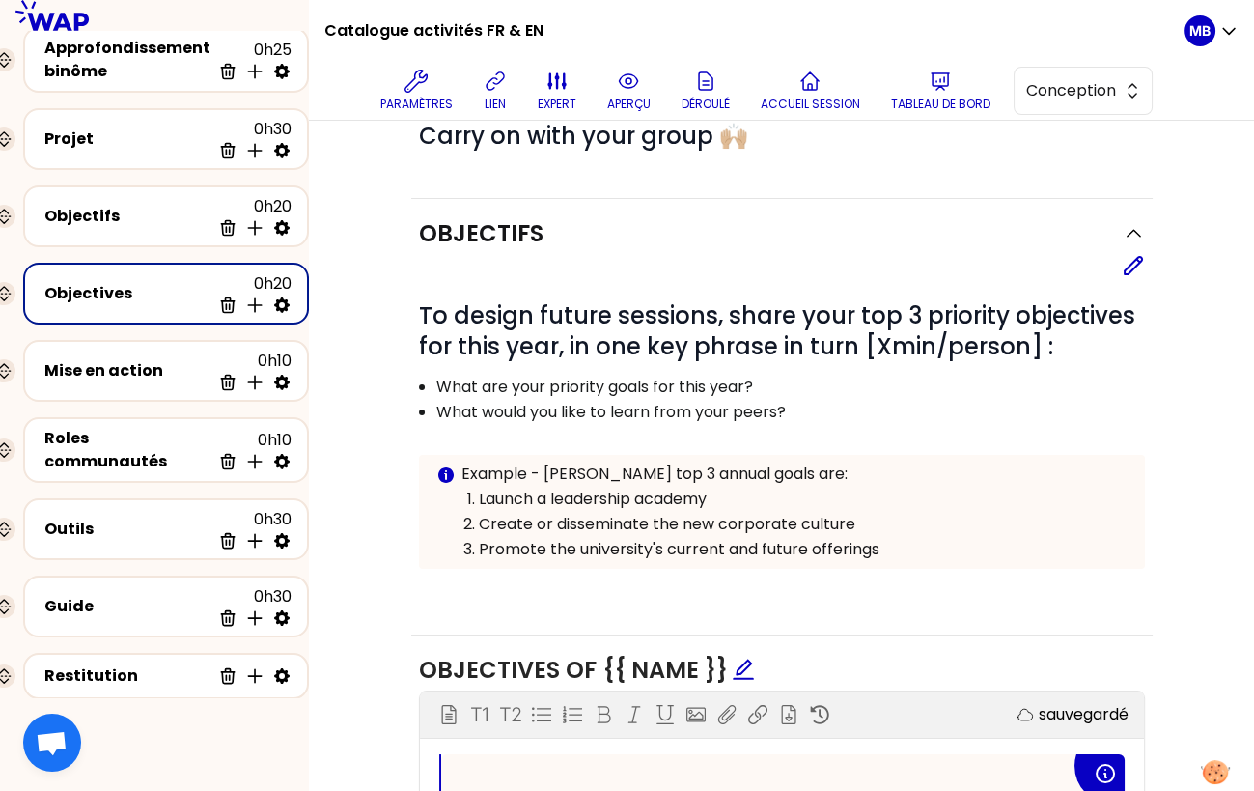
scroll to position [133, 0]
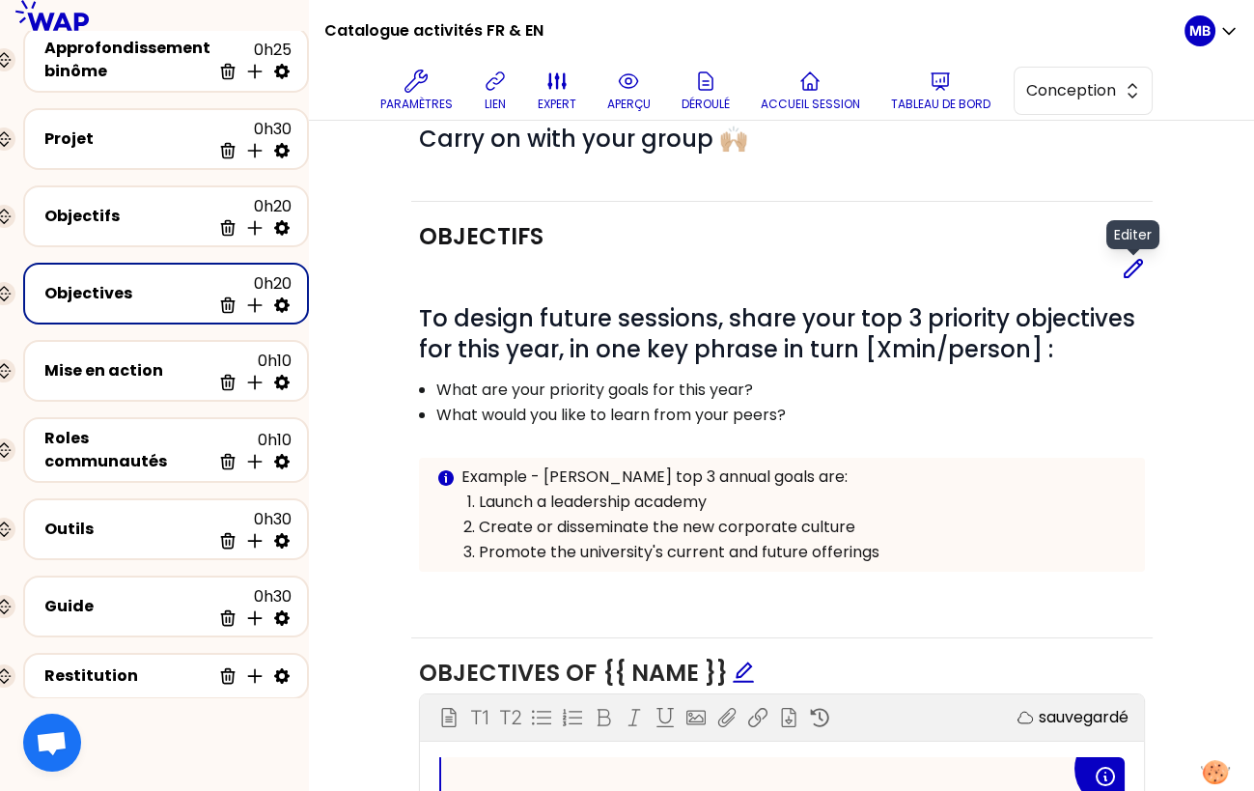
click at [1132, 266] on icon at bounding box center [1133, 268] width 23 height 23
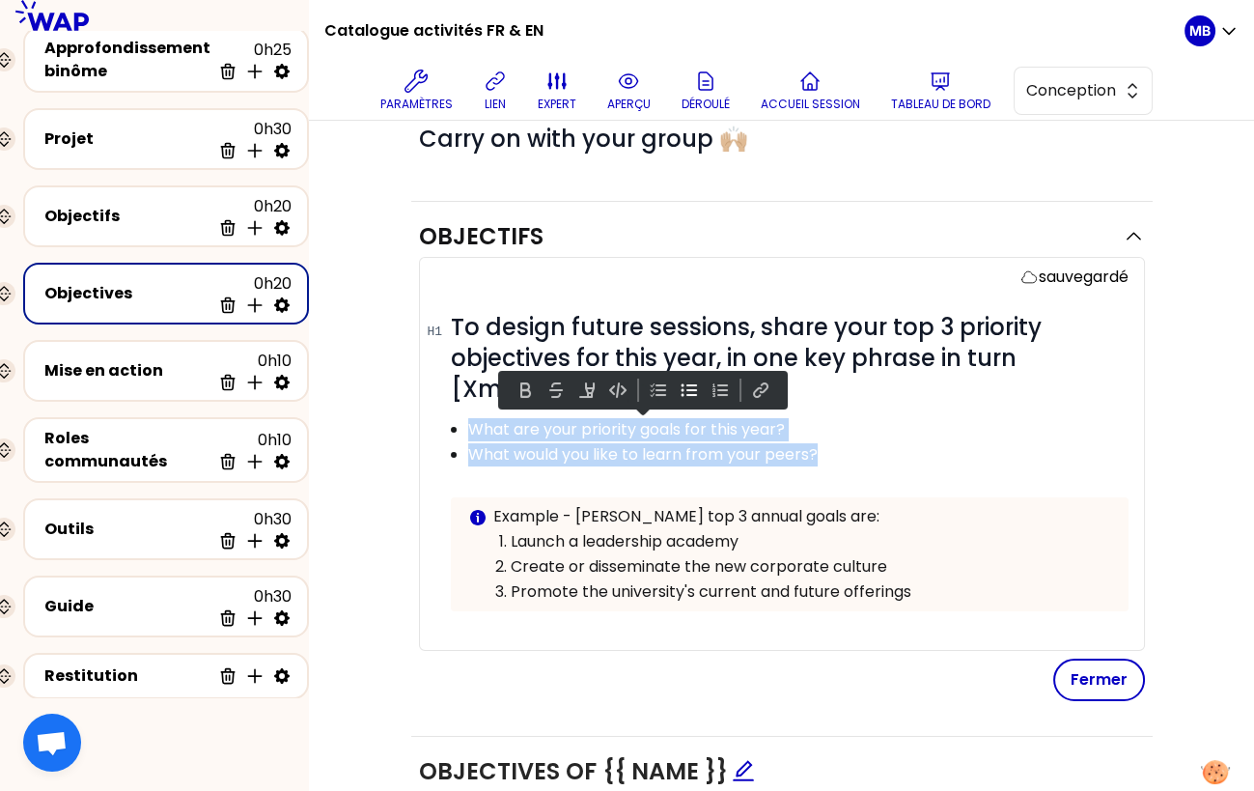
drag, startPoint x: 849, startPoint y: 451, endPoint x: 459, endPoint y: 432, distance: 390.6
click at [459, 432] on ul "What are your priority goals for this year? What would you like to learn from y…" at bounding box center [776, 441] width 701 height 50
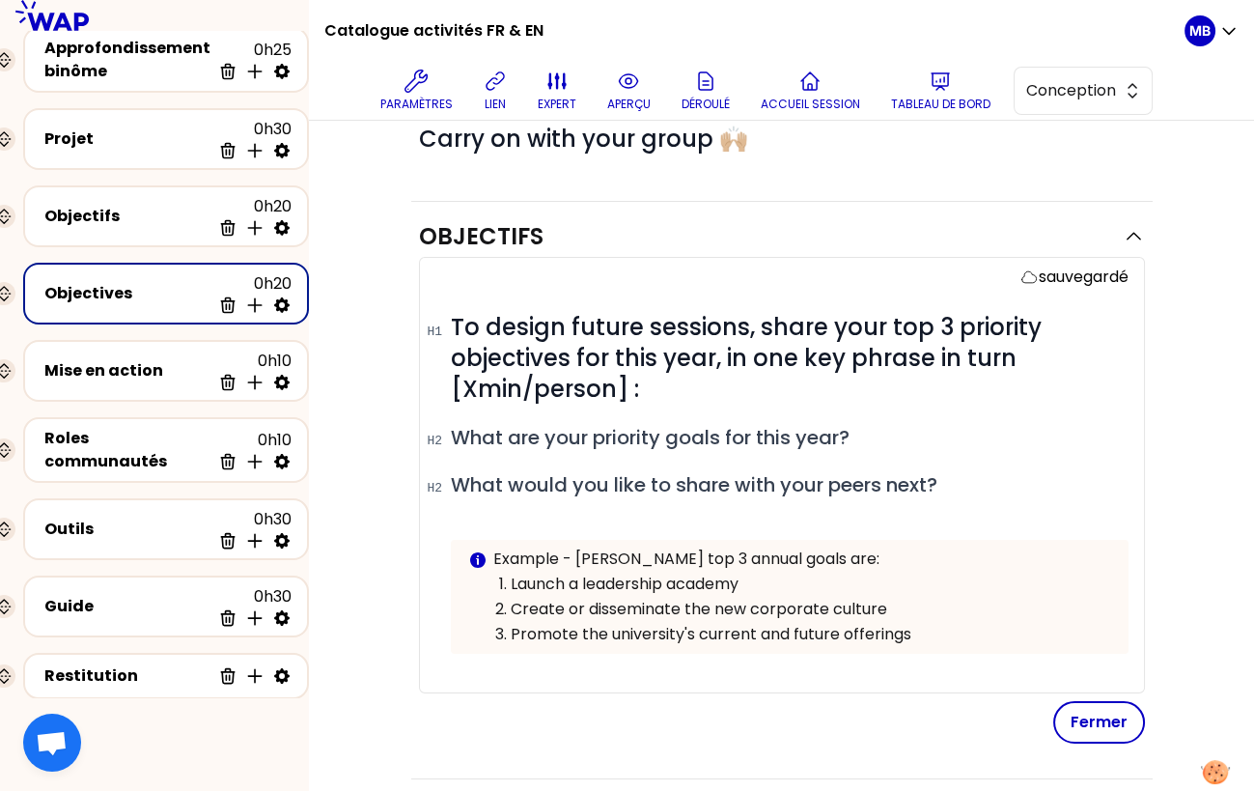
click at [480, 462] on div "# To design future sessions, share your top 3 priority objectives for this year…" at bounding box center [790, 498] width 678 height 373
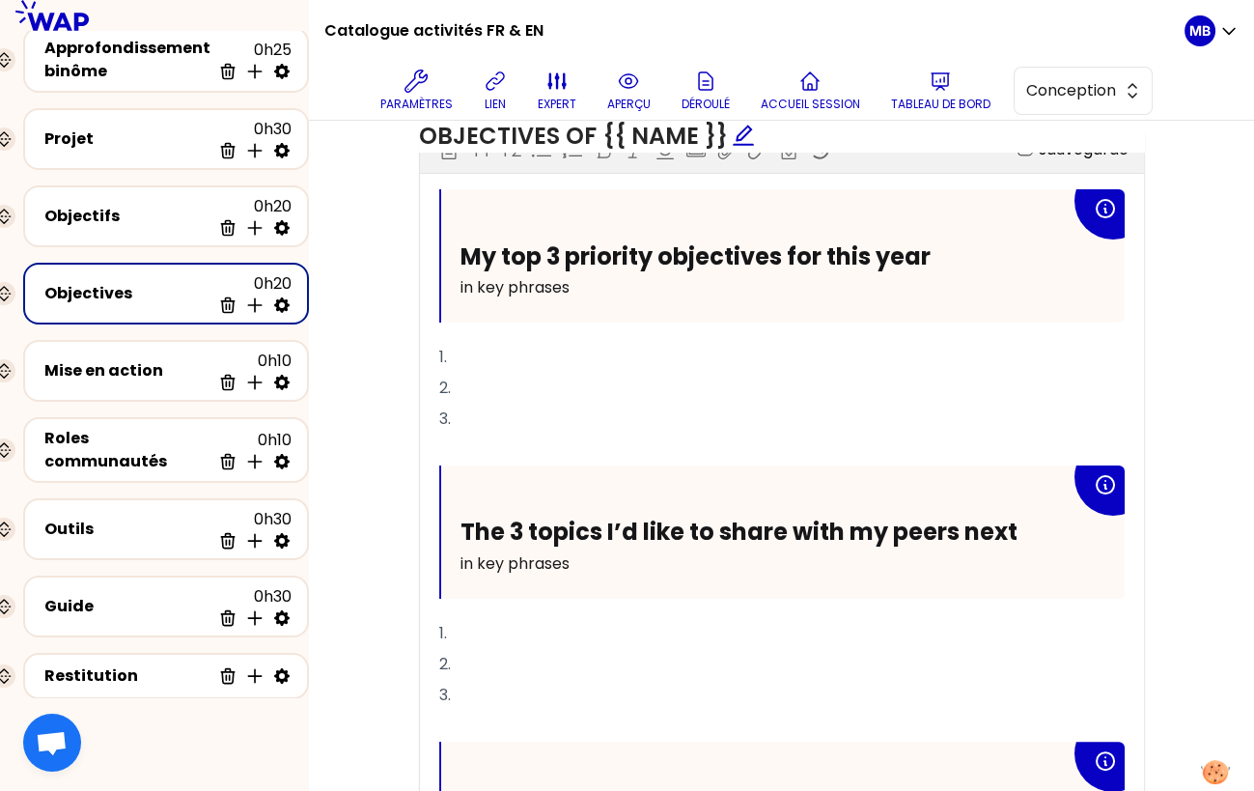
scroll to position [805, 0]
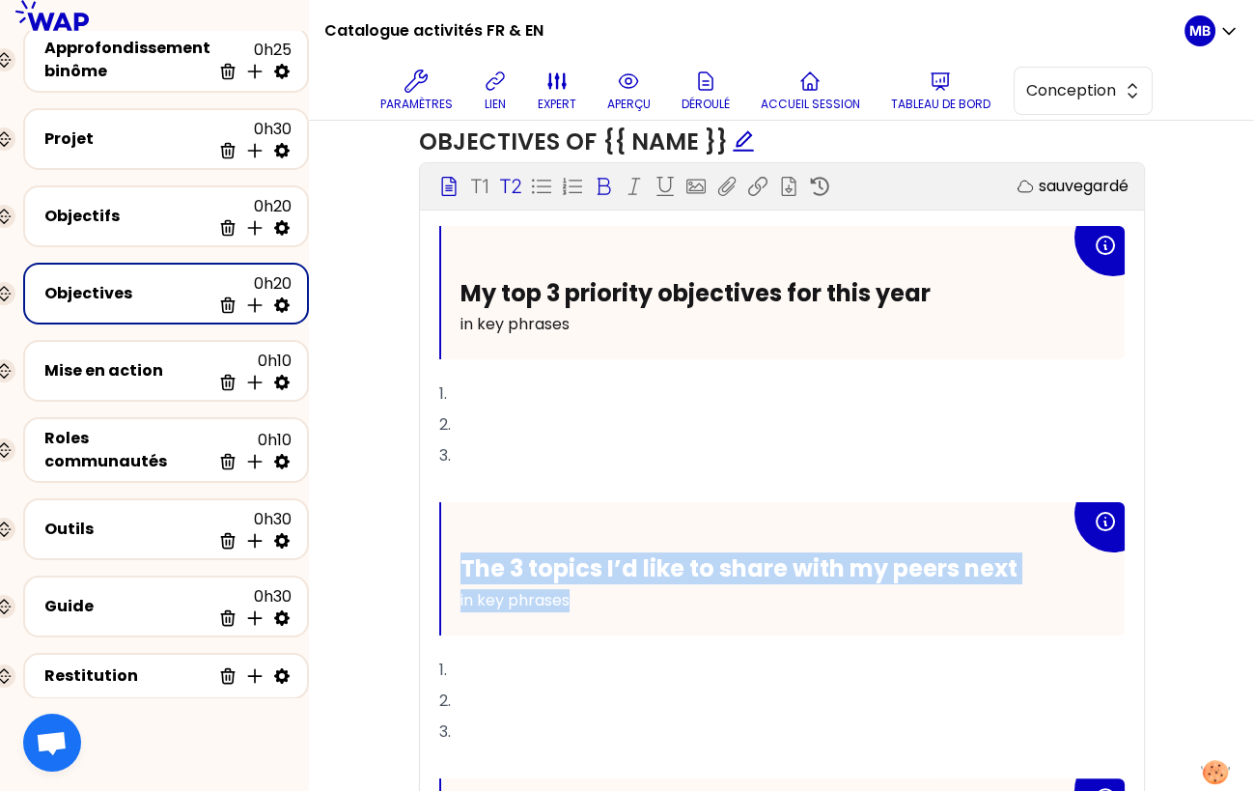
drag, startPoint x: 555, startPoint y: 579, endPoint x: 461, endPoint y: 551, distance: 98.7
click at [461, 553] on div "The 3 topics I’d like to share with my peers next in key phrases" at bounding box center [766, 584] width 610 height 62
drag, startPoint x: 631, startPoint y: 607, endPoint x: 425, endPoint y: 546, distance: 215.4
click at [425, 546] on div "My top 3 priority objectives for this year in key phrases 1. 2. 3. ﻿ The 3 topi…" at bounding box center [782, 624] width 724 height 797
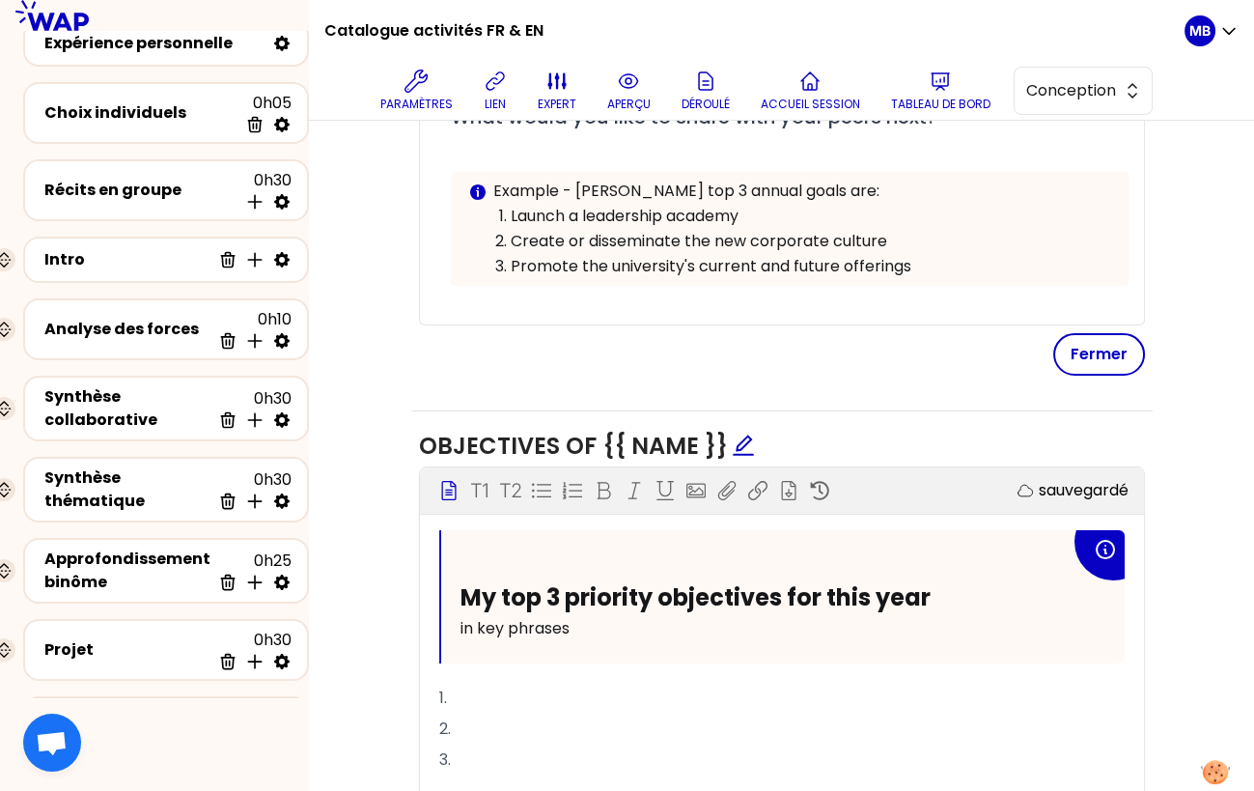
scroll to position [0, 0]
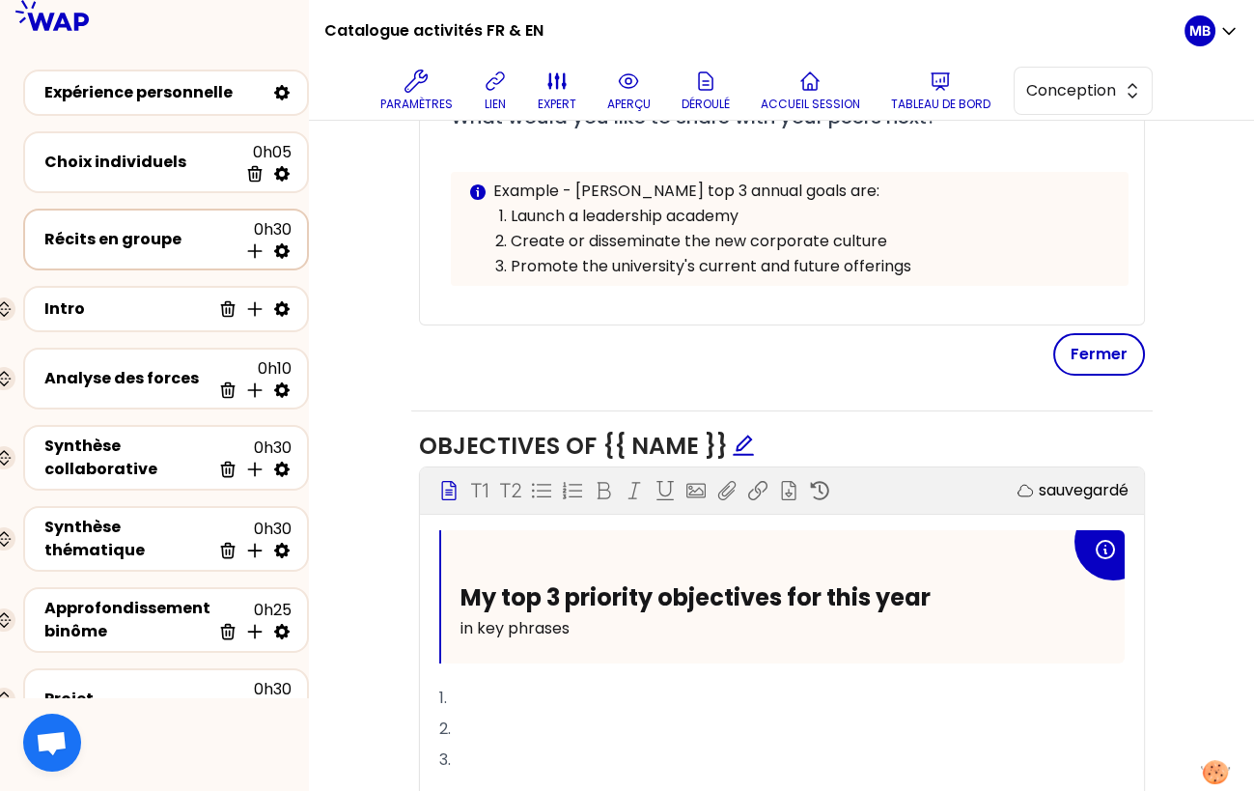
click at [136, 234] on div "Récits en groupe" at bounding box center [140, 239] width 193 height 23
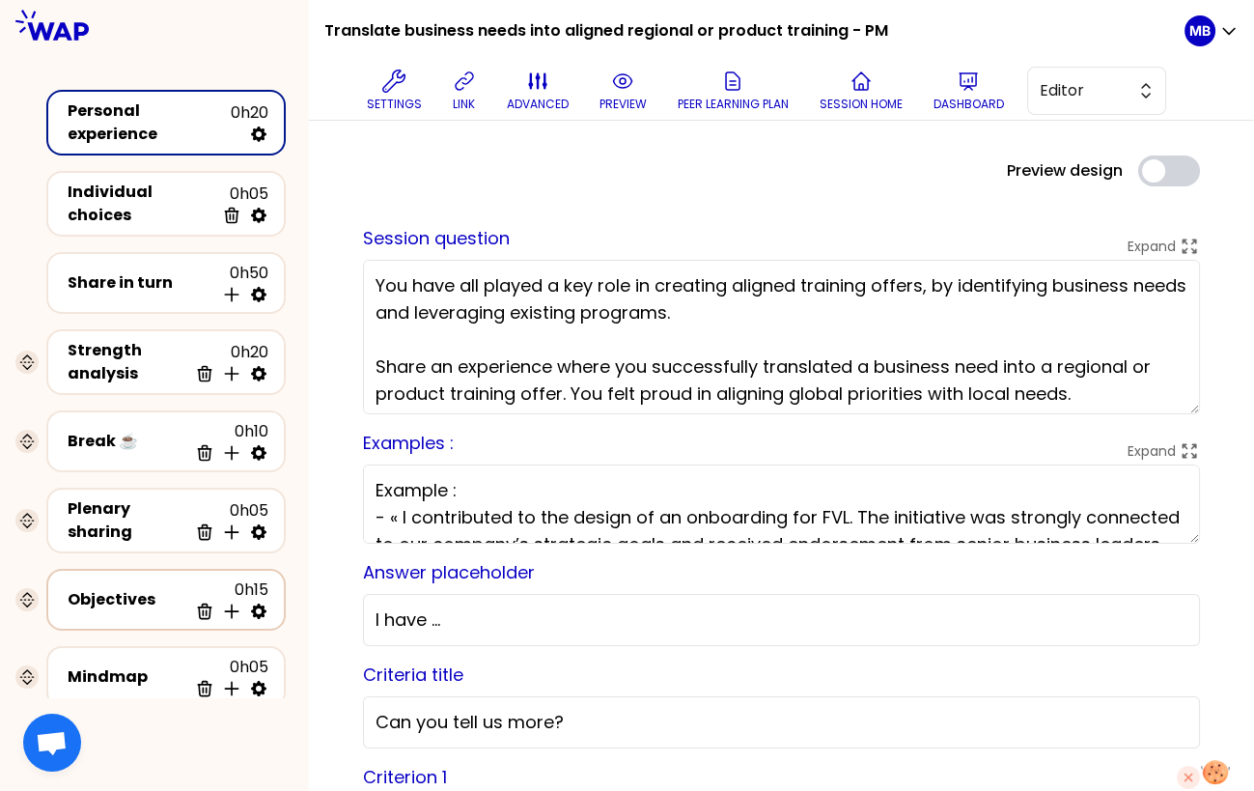
click at [137, 602] on div "Objectives 0h15 Delete Insert activity below" at bounding box center [166, 599] width 205 height 42
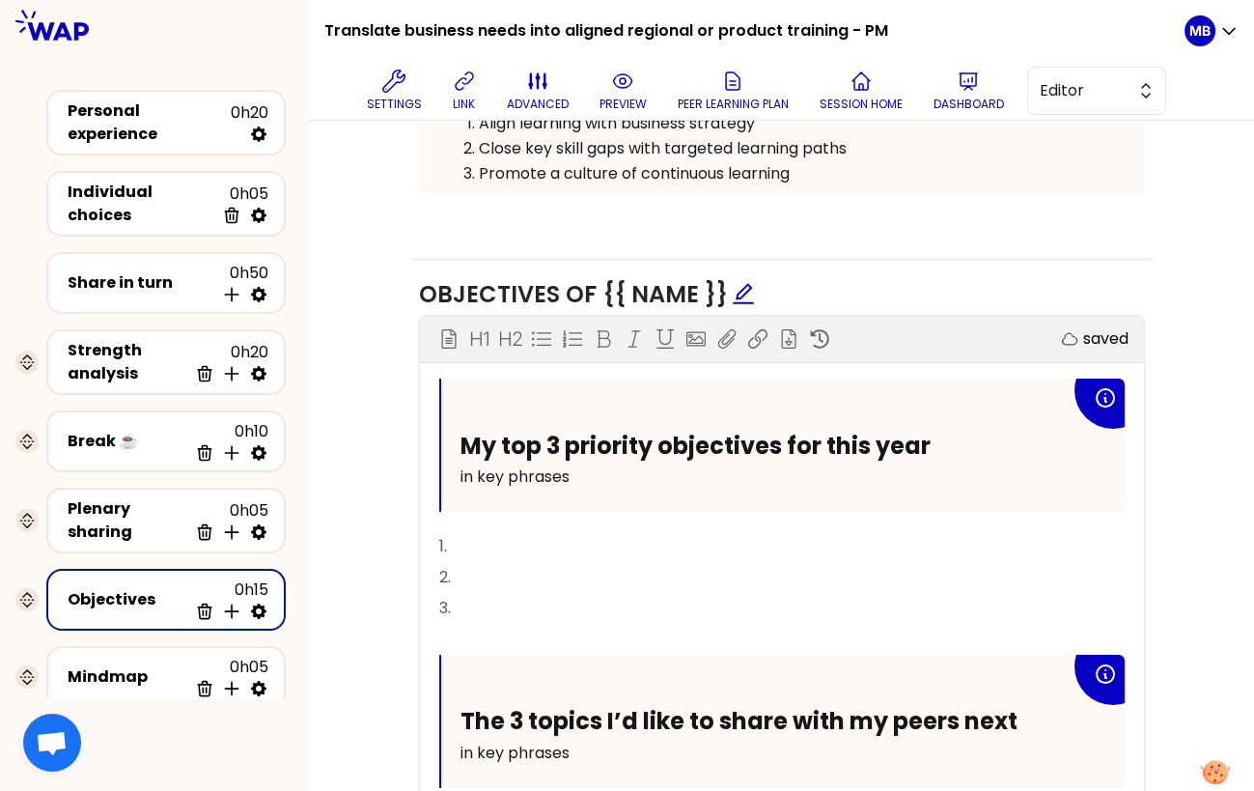
scroll to position [846, 0]
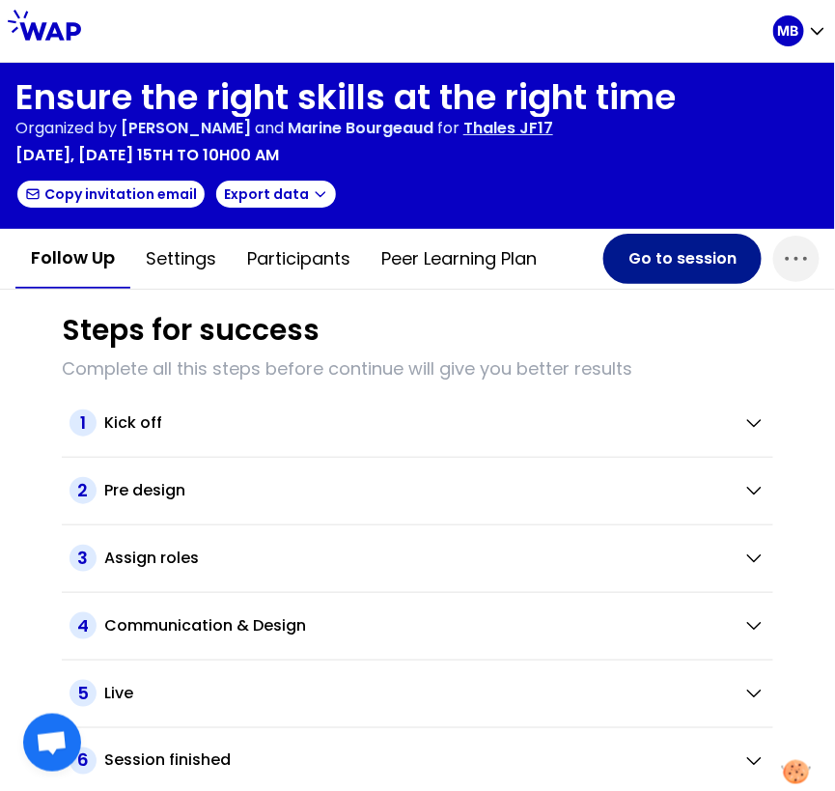
click at [650, 256] on button "Go to session" at bounding box center [682, 259] width 158 height 50
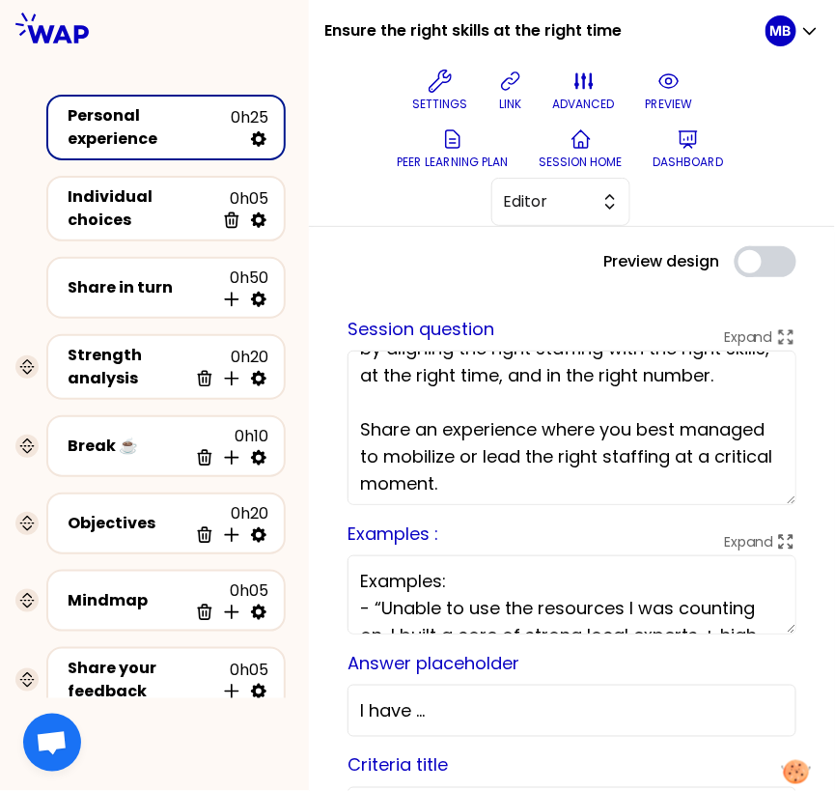
scroll to position [113, 0]
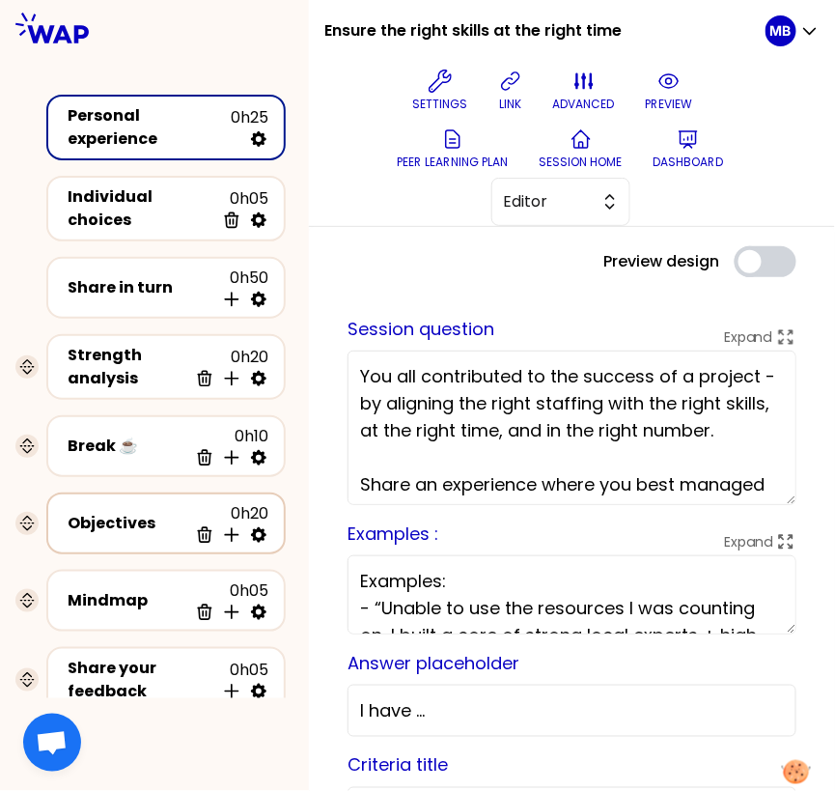
click at [112, 512] on div "Objectives" at bounding box center [128, 523] width 120 height 23
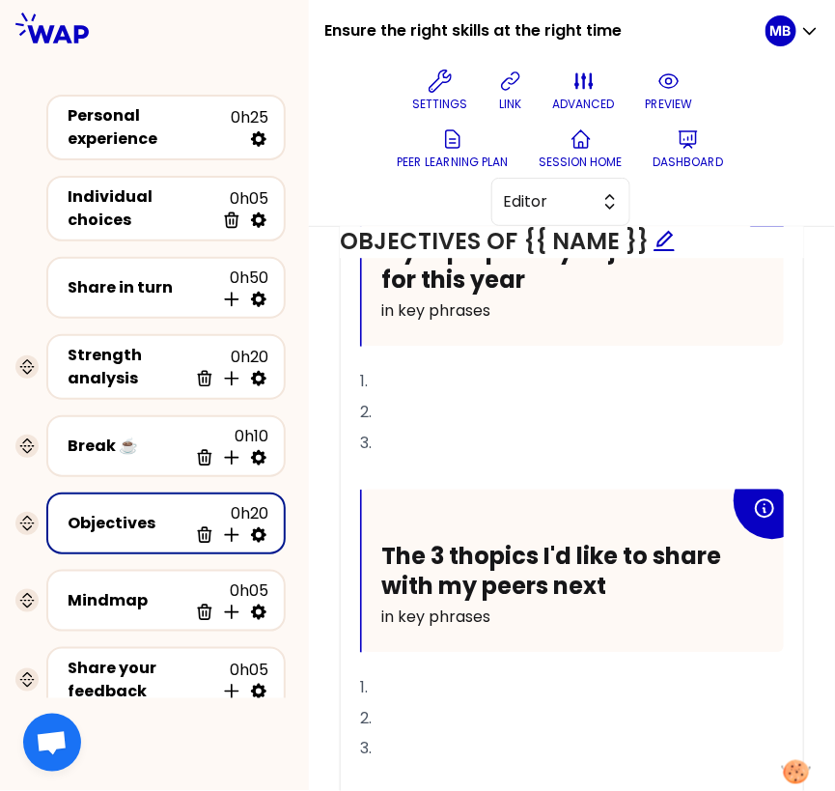
scroll to position [812, 0]
